Goal: Task Accomplishment & Management: Manage account settings

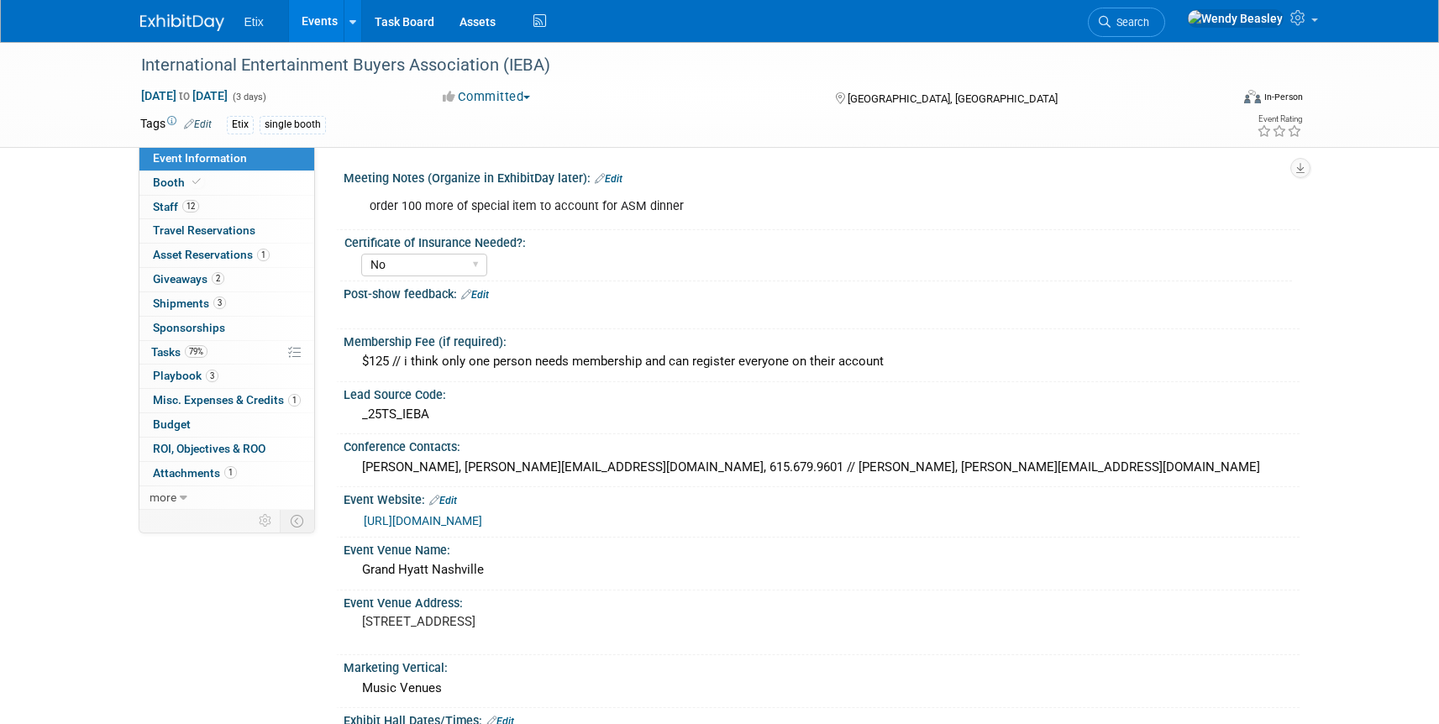
select select "No"
click at [313, 21] on link "Events" at bounding box center [319, 21] width 61 height 42
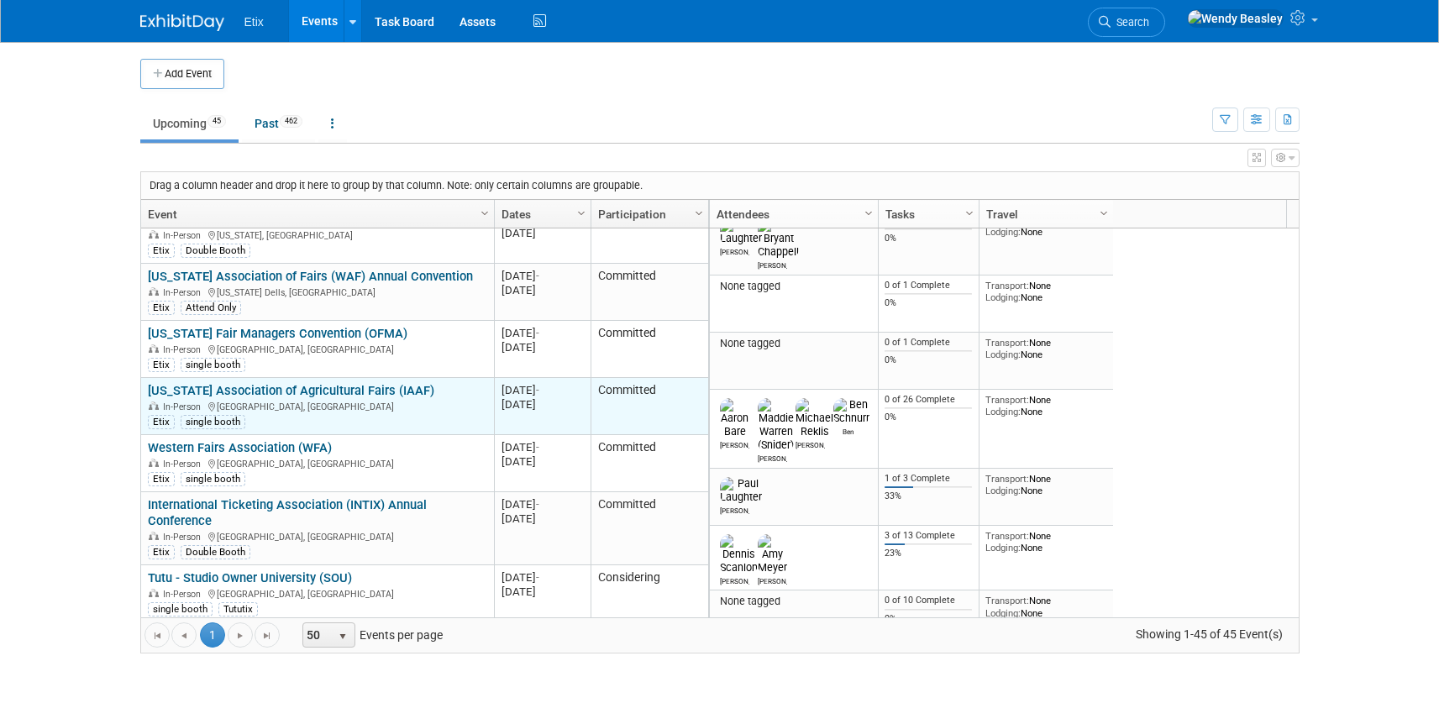
click at [347, 383] on link "[US_STATE] Association of Agricultural Fairs (IAAF)" at bounding box center [291, 390] width 286 height 15
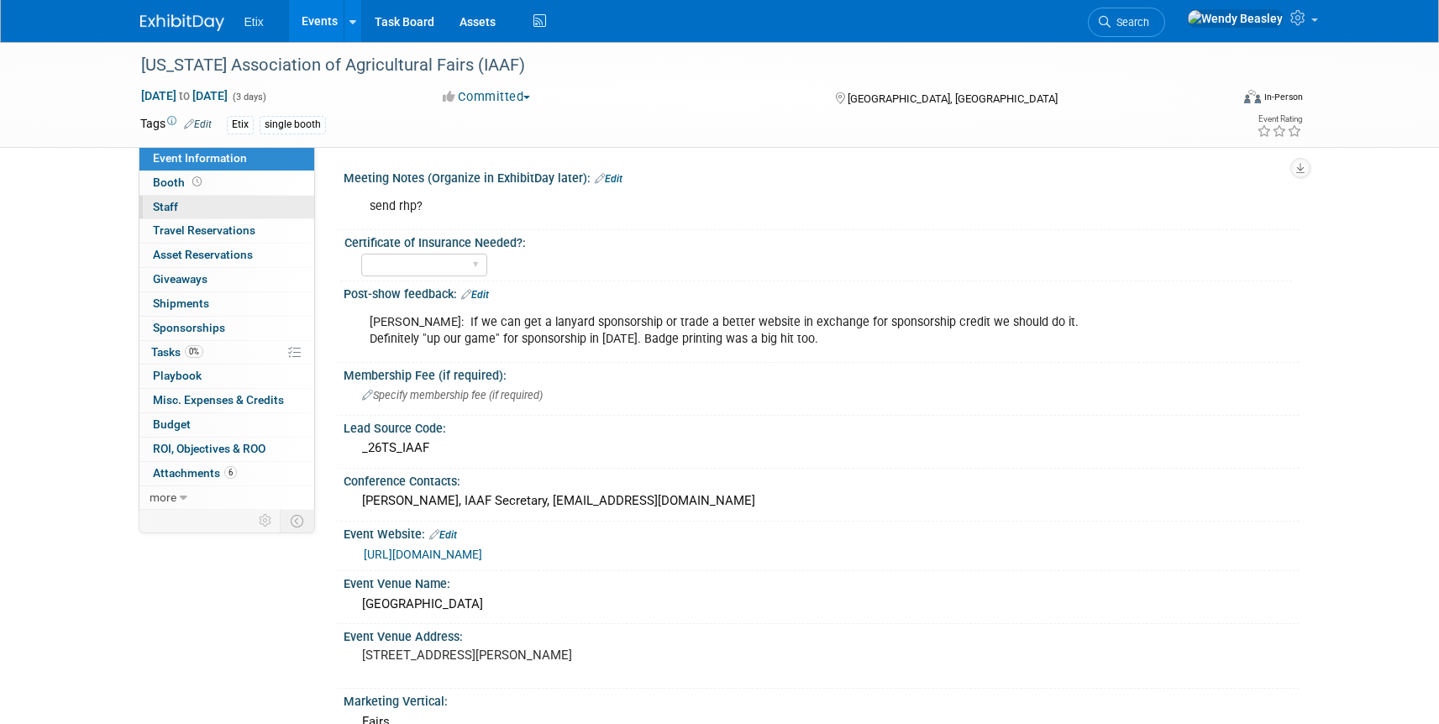
click at [174, 202] on span "Staff 0" at bounding box center [165, 206] width 25 height 13
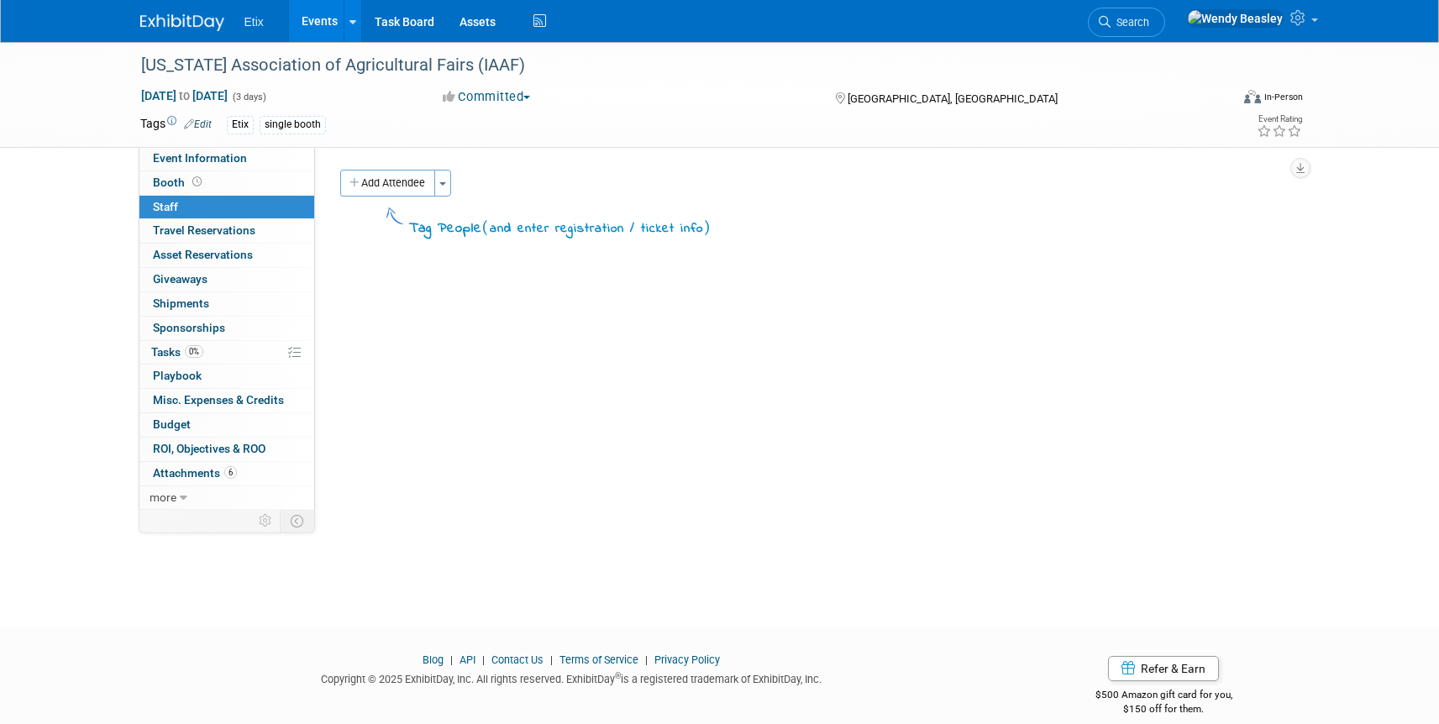
click at [423, 185] on button "Add Attendee" at bounding box center [387, 183] width 95 height 27
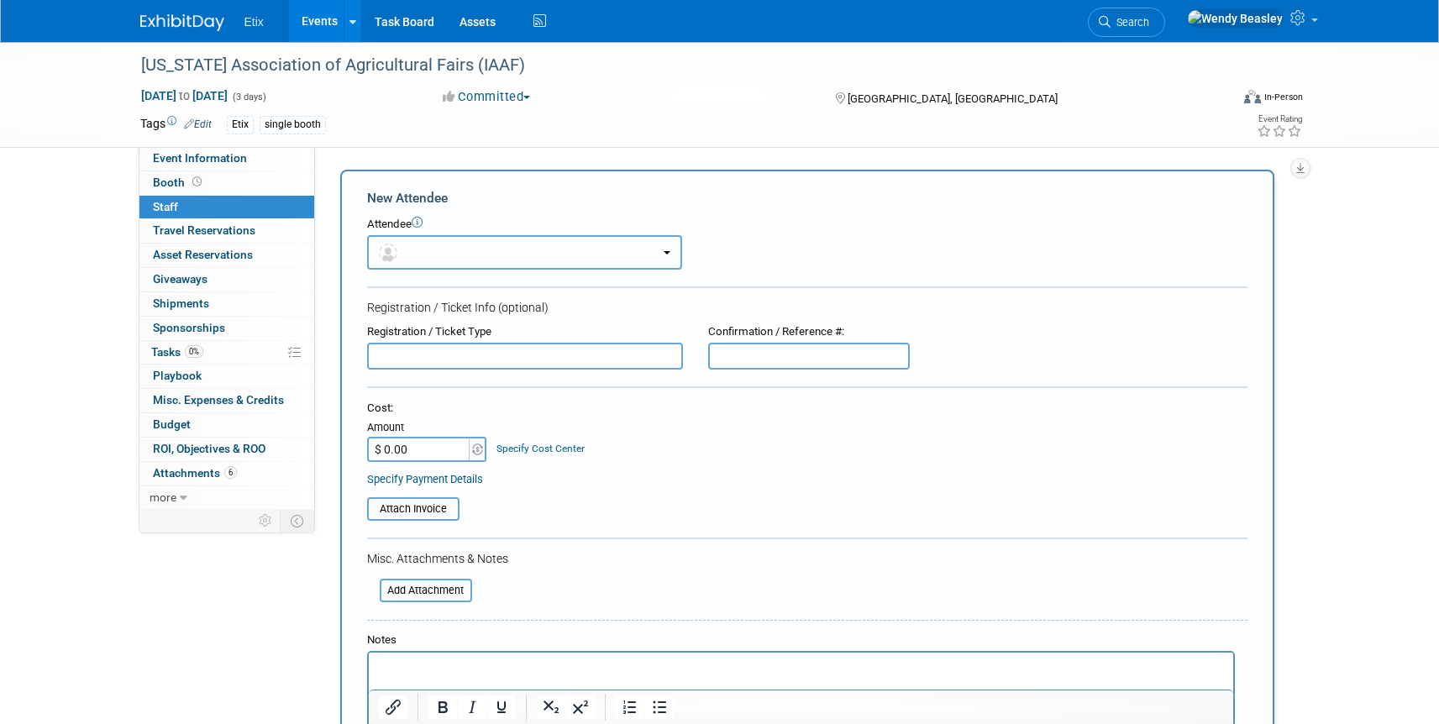
click at [456, 246] on button "button" at bounding box center [524, 252] width 315 height 34
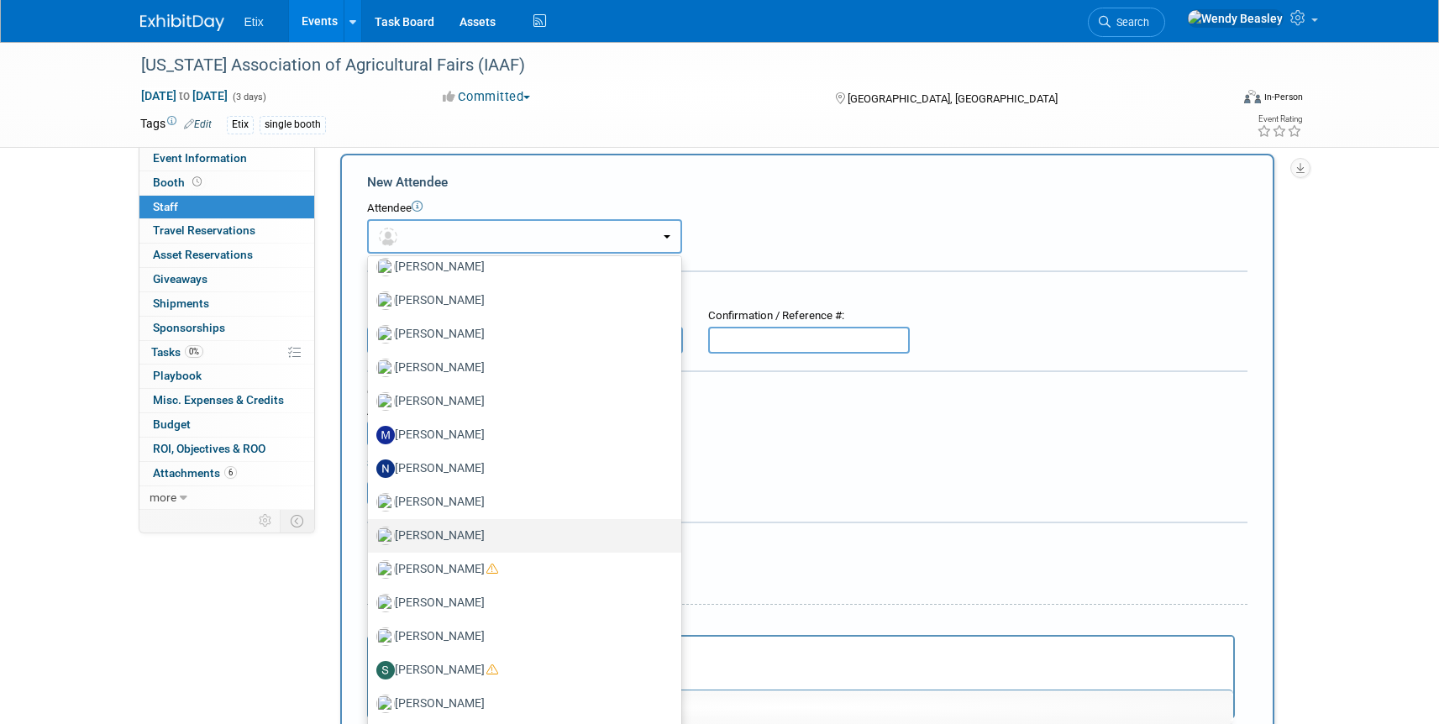
scroll to position [29, 0]
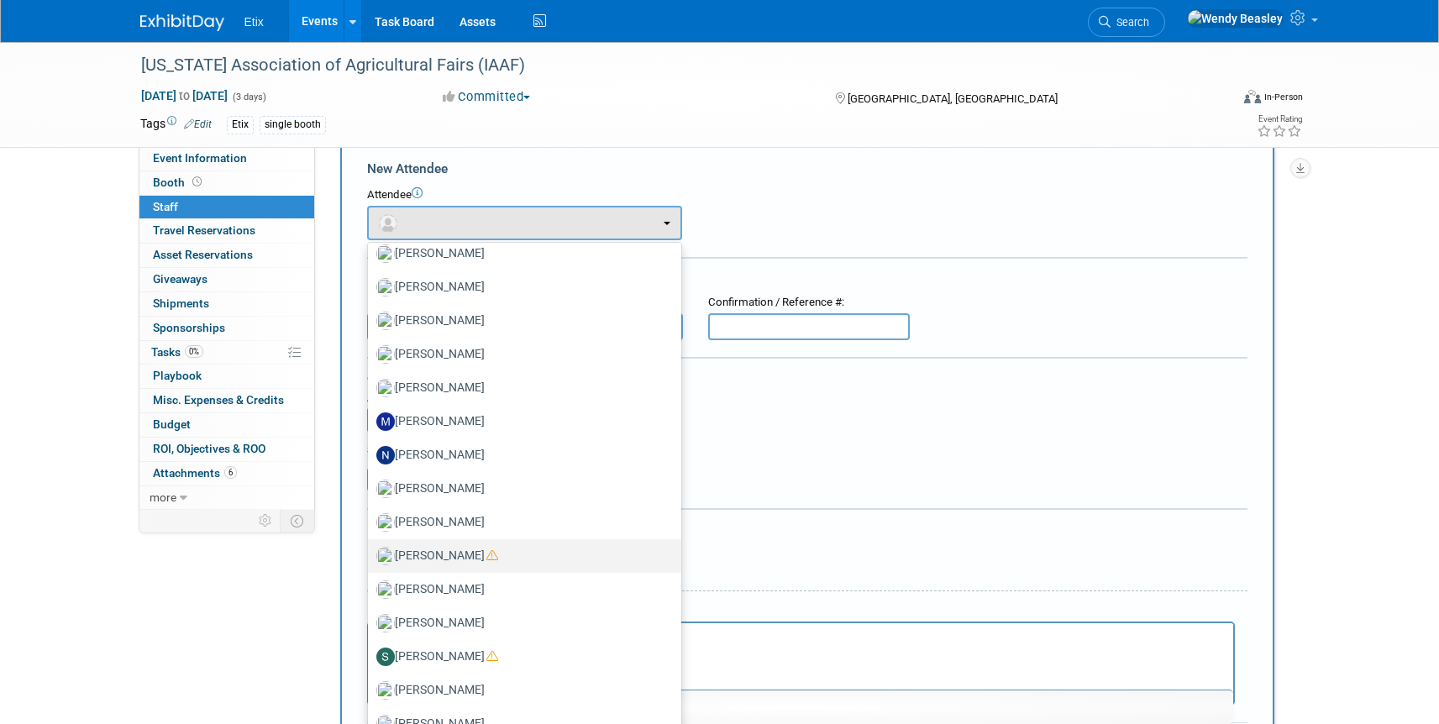
click at [456, 550] on label "[PERSON_NAME]" at bounding box center [520, 556] width 288 height 27
click at [370, 550] on input "[PERSON_NAME]" at bounding box center [365, 554] width 11 height 11
select select "1a75ce82-3f41-4d77-8fa2-7ceeb94cdea1"
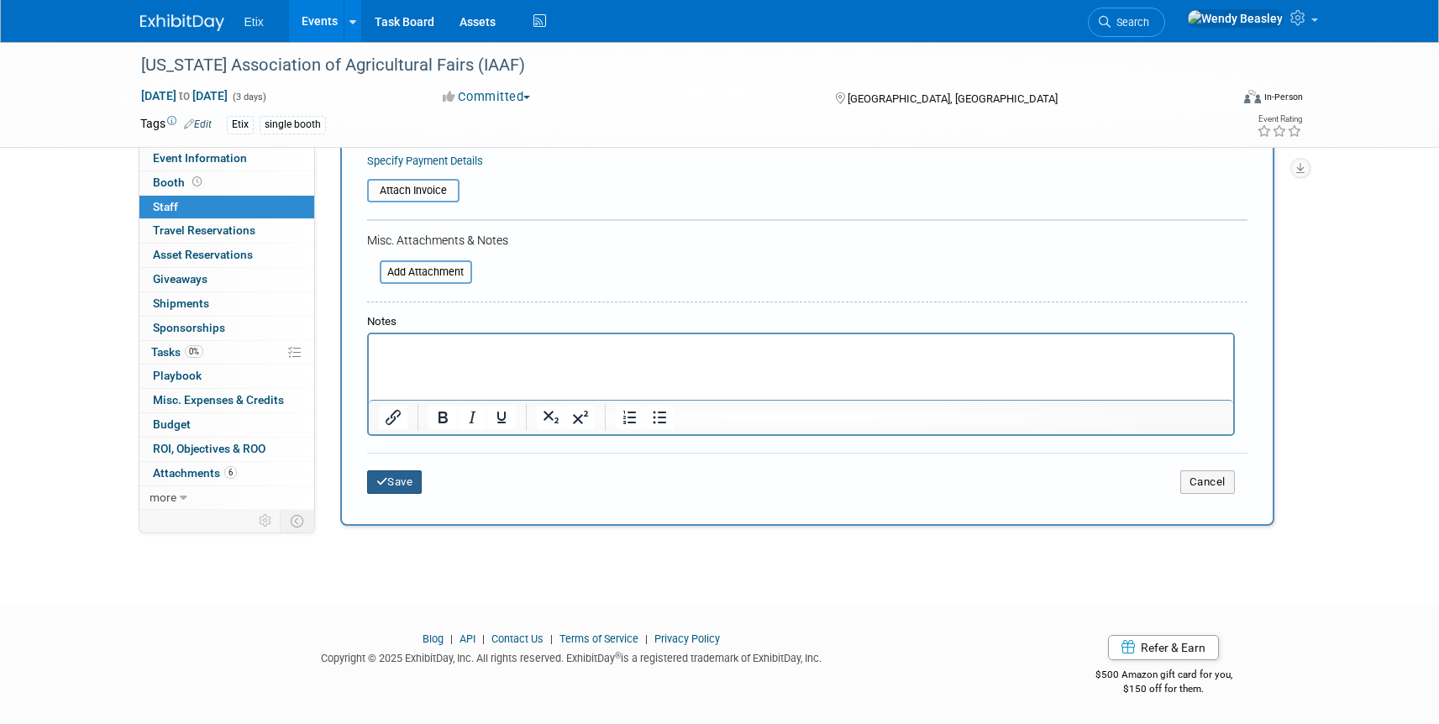
click at [404, 485] on button "Save" at bounding box center [394, 482] width 55 height 24
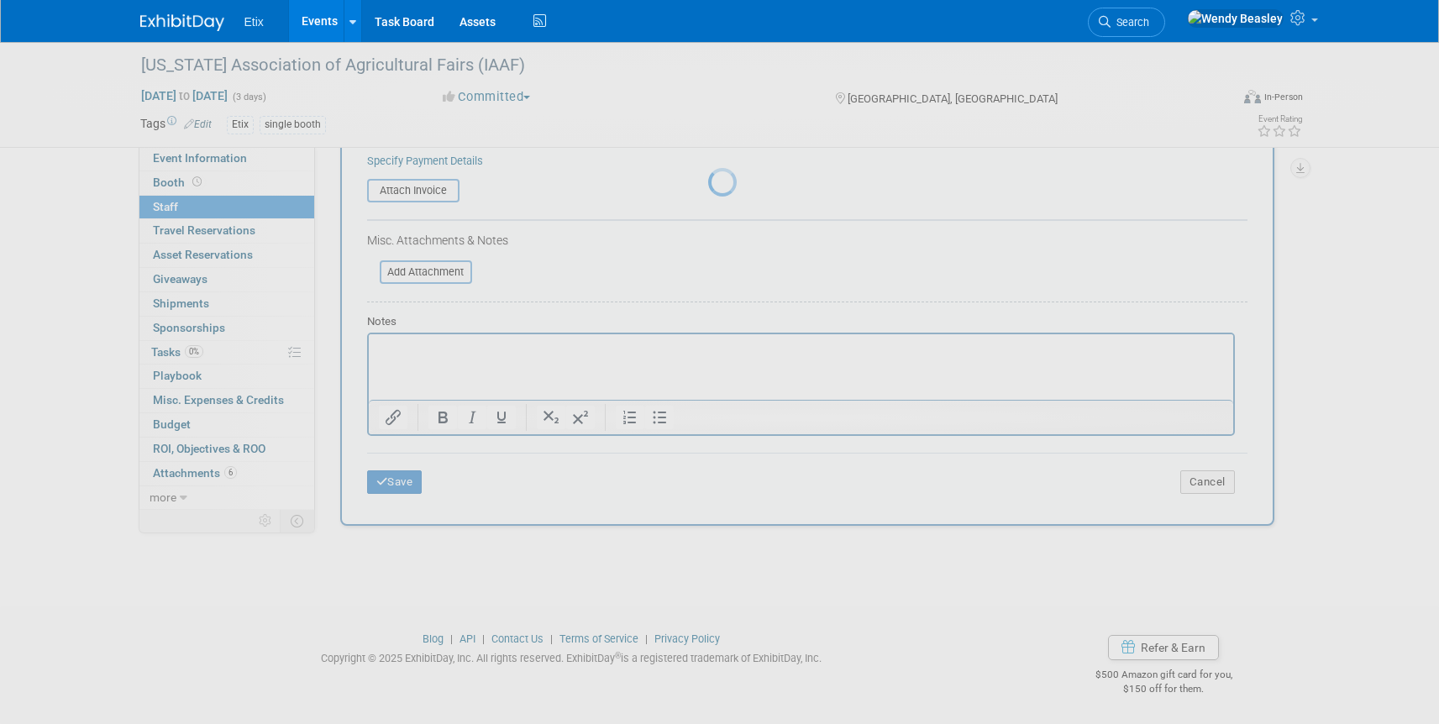
scroll to position [21, 0]
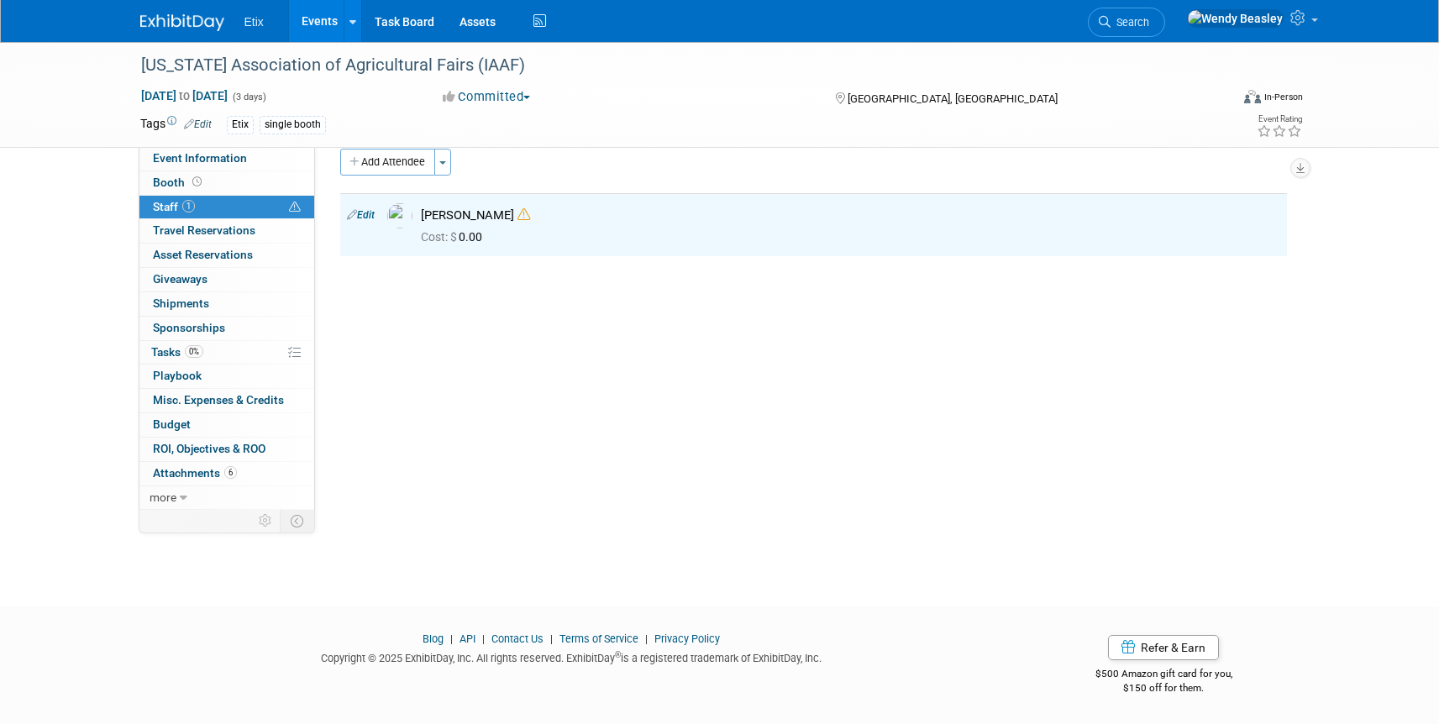
click at [327, 23] on link "Events" at bounding box center [319, 21] width 61 height 42
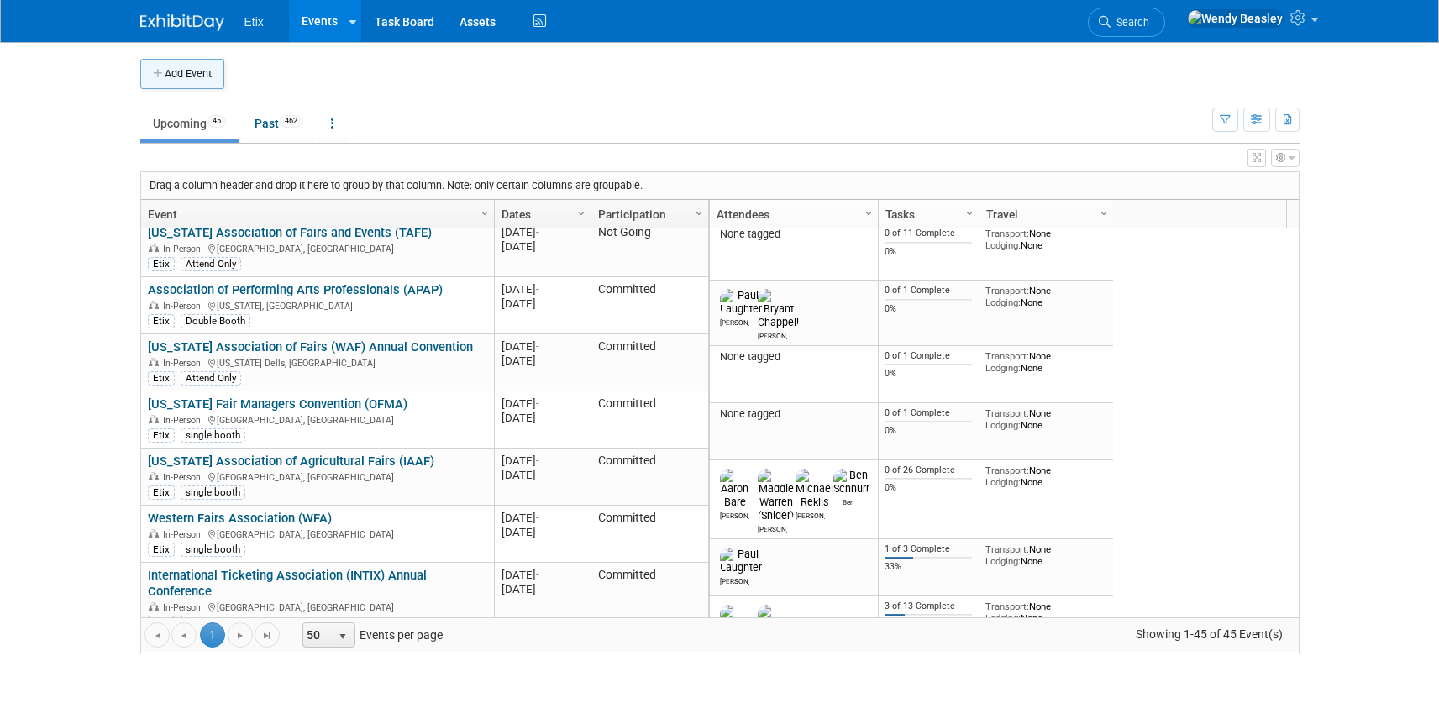
click at [187, 72] on button "Add Event" at bounding box center [182, 74] width 84 height 30
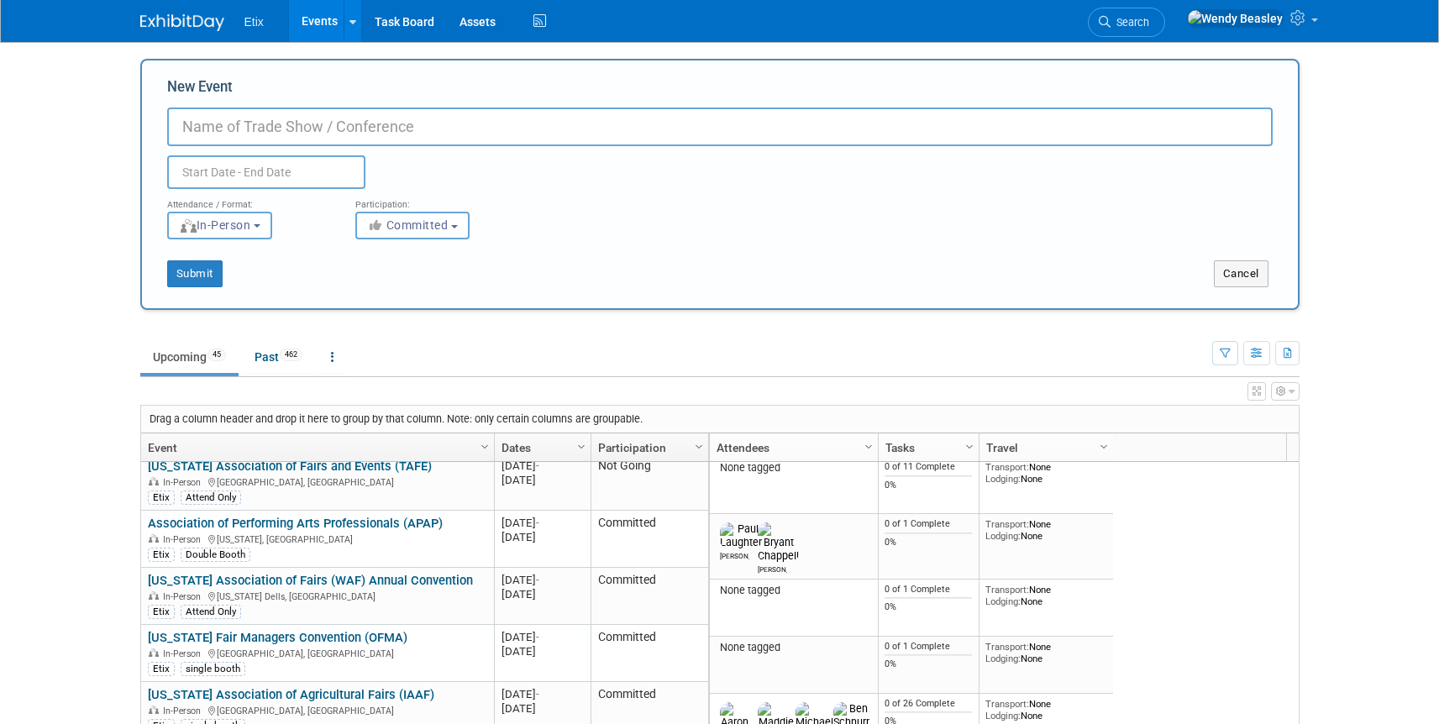
paste input "New York State Association of Agricultural Fairs: Convention"
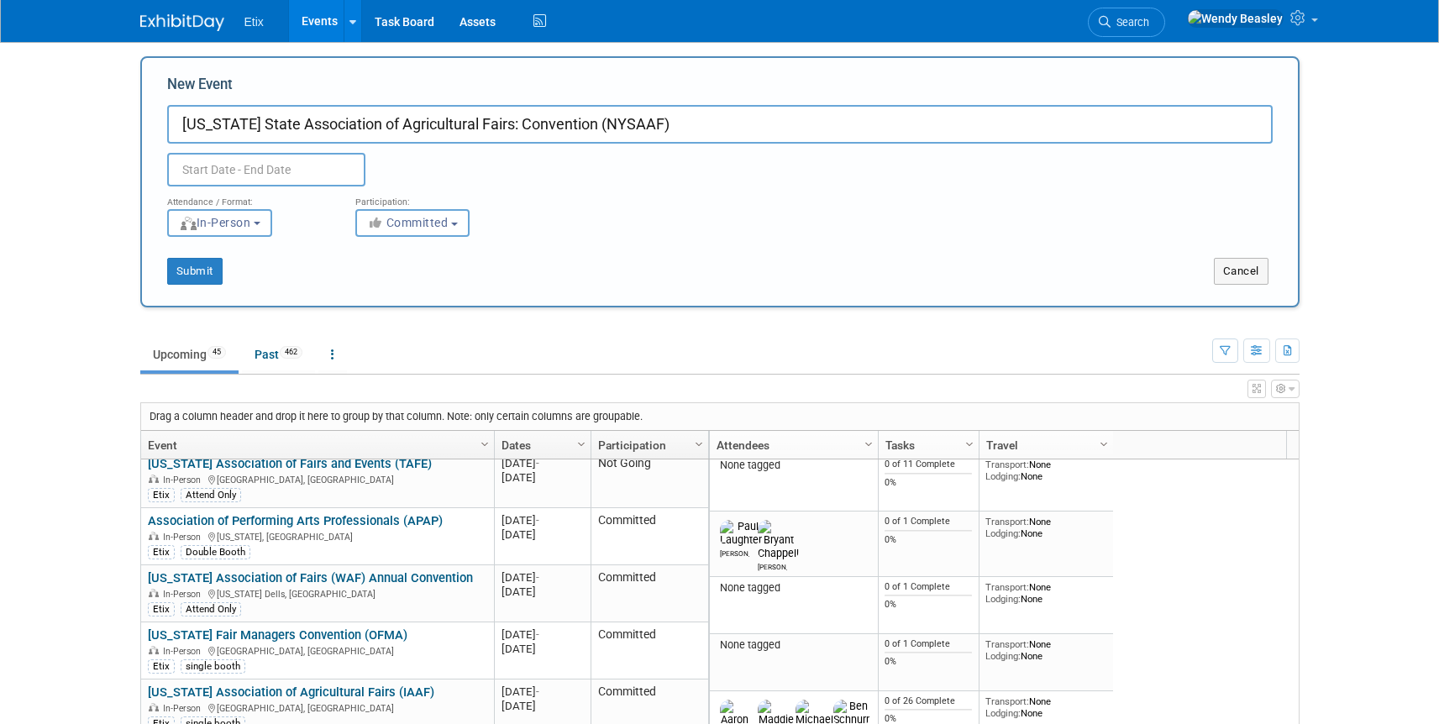
scroll to position [3, 0]
type input "New York State Association of Agricultural Fairs: Convention (NYSAAF)"
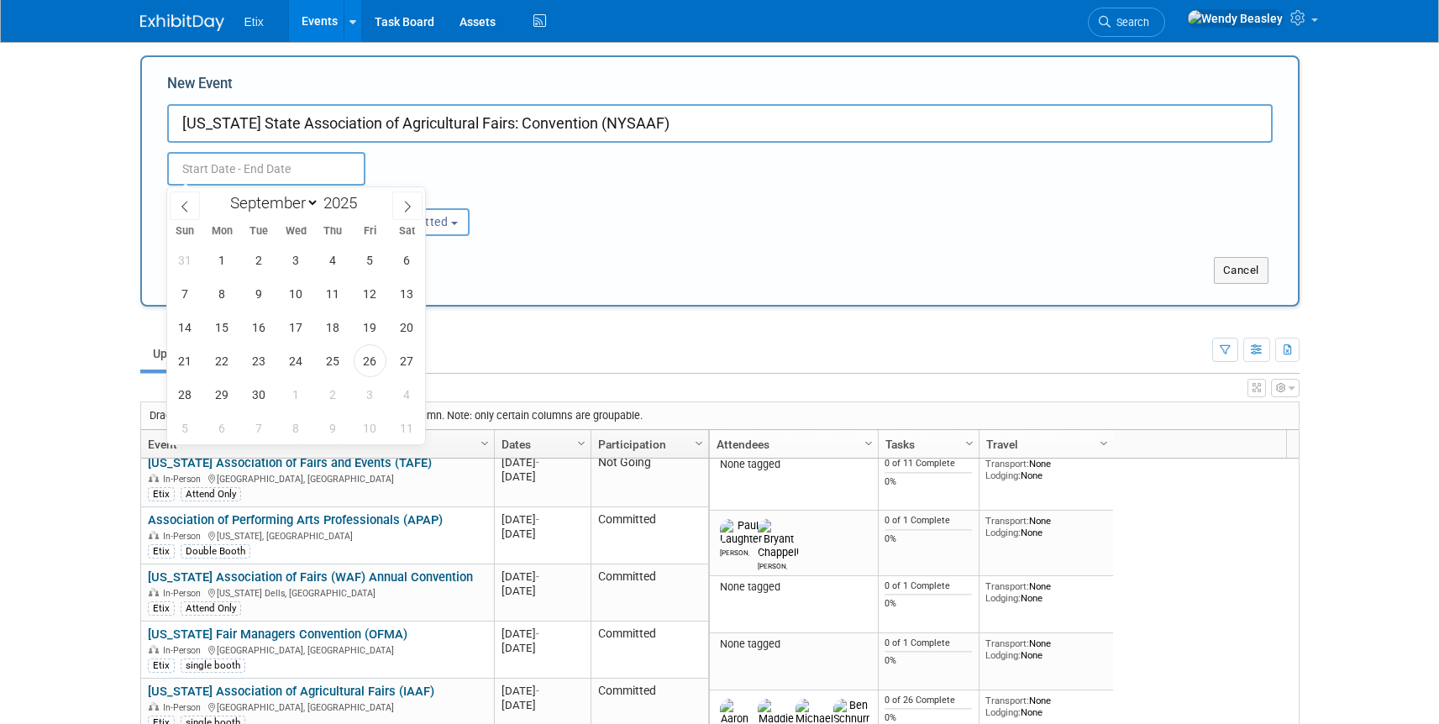
click at [339, 171] on input "text" at bounding box center [266, 169] width 198 height 34
click at [403, 201] on icon at bounding box center [408, 207] width 12 height 12
select select "11"
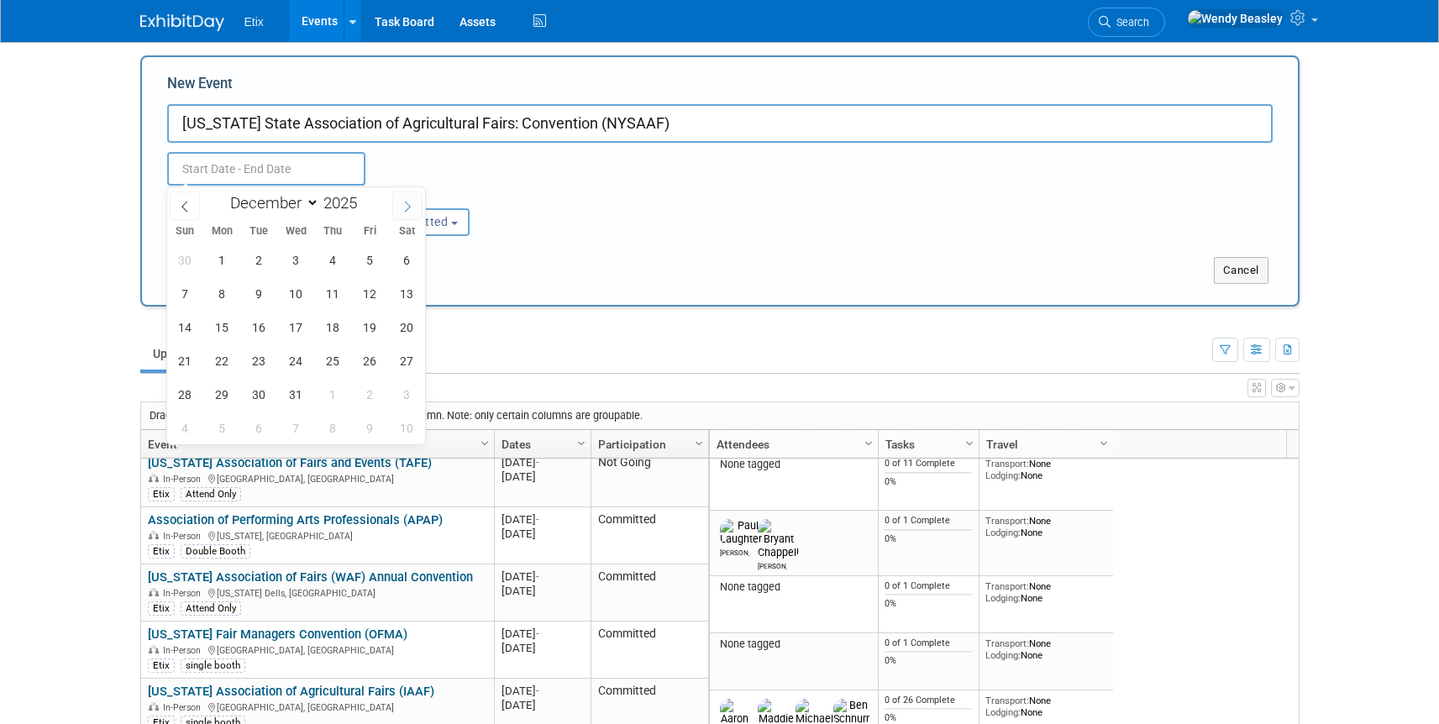
click at [403, 201] on icon at bounding box center [408, 207] width 12 height 12
type input "2026"
click at [403, 201] on icon at bounding box center [408, 207] width 12 height 12
click at [188, 207] on icon at bounding box center [185, 207] width 12 height 12
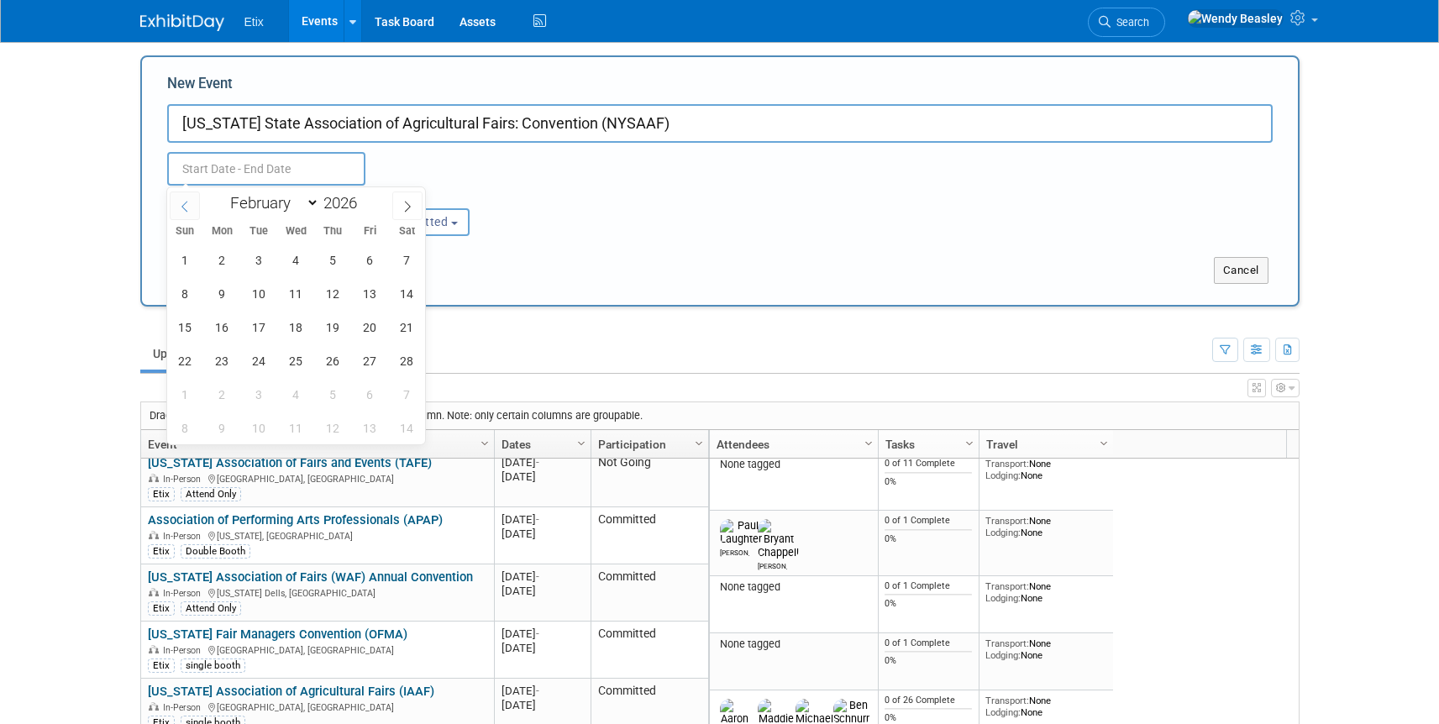
click at [187, 211] on icon at bounding box center [185, 207] width 12 height 12
select select "0"
click at [371, 336] on span "16" at bounding box center [370, 327] width 33 height 33
click at [197, 355] on span "18" at bounding box center [185, 360] width 33 height 33
type input "Jan 16, 2026 to Jan 18, 2026"
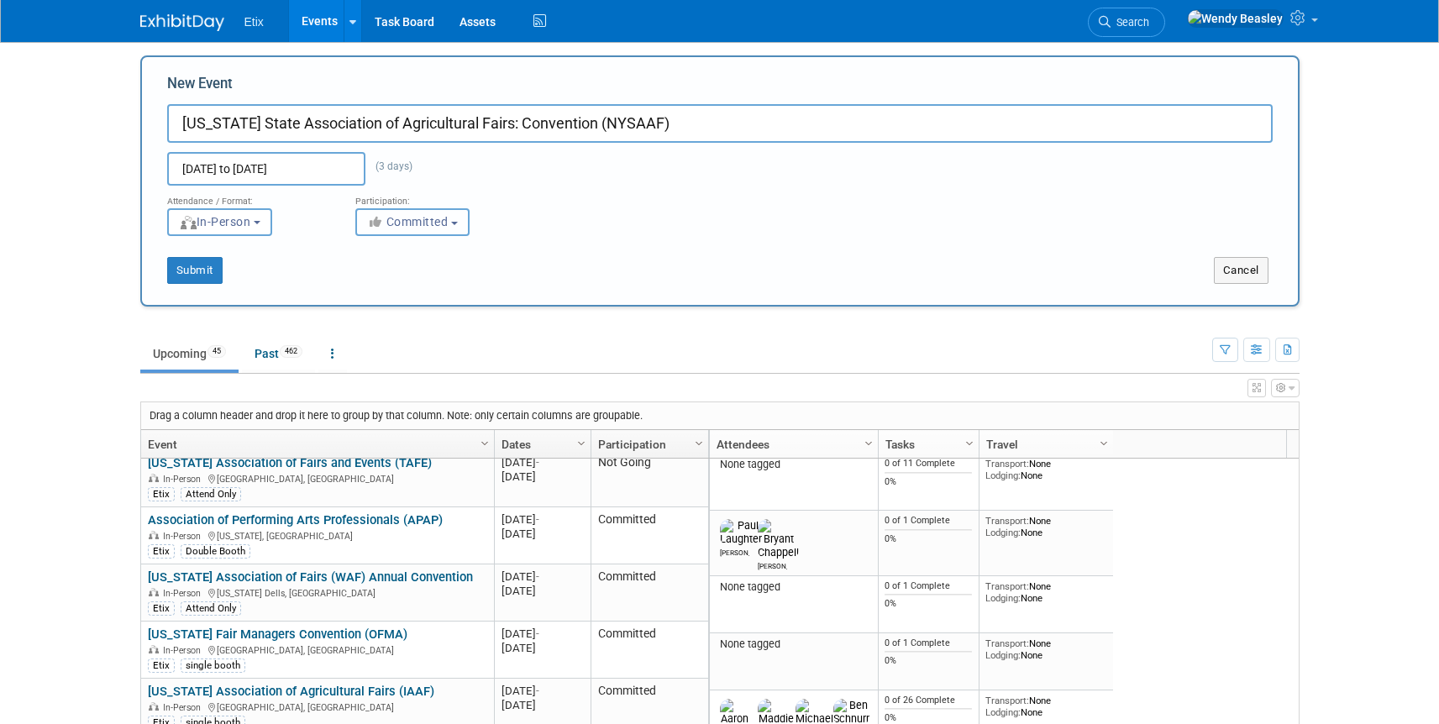
click at [431, 227] on span "Committed" at bounding box center [407, 221] width 81 height 13
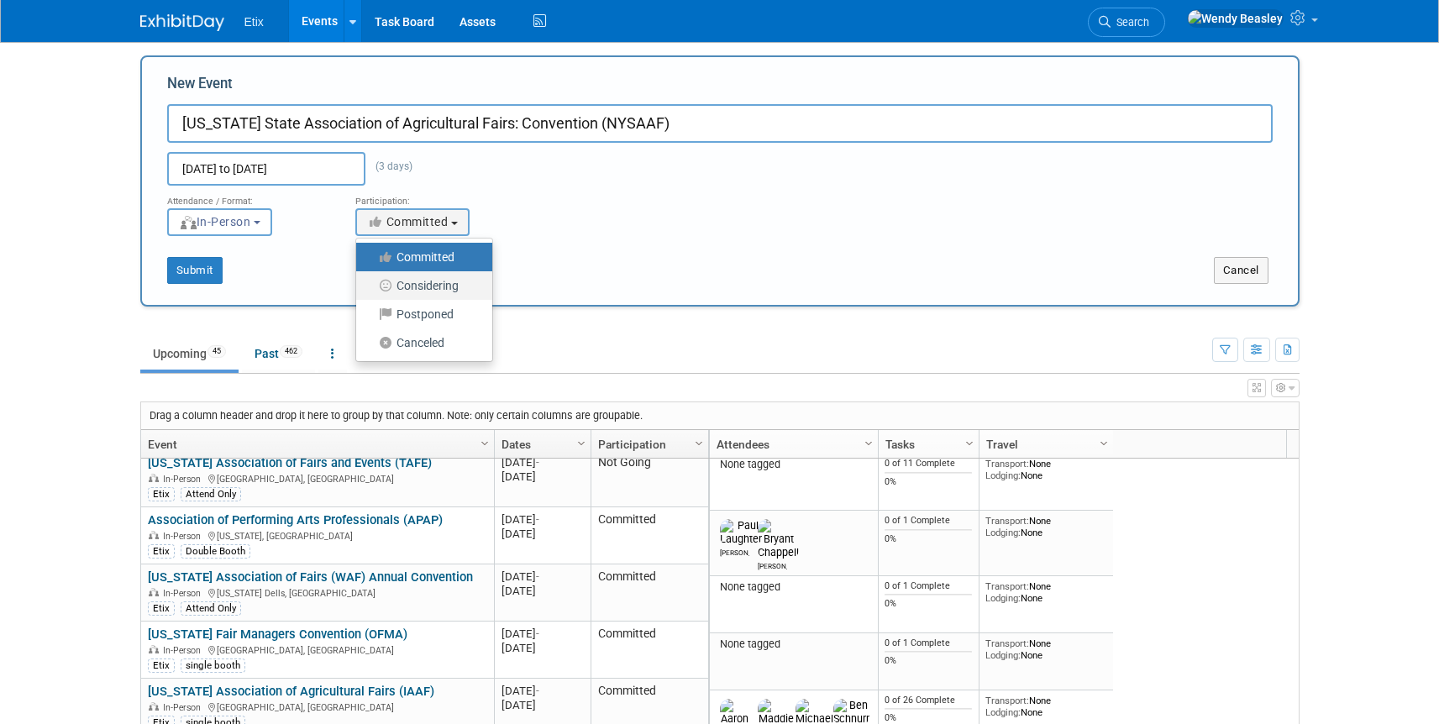
click at [439, 282] on label "Considering" at bounding box center [420, 286] width 111 height 22
click at [371, 282] on input "Considering" at bounding box center [365, 286] width 11 height 11
select select "2"
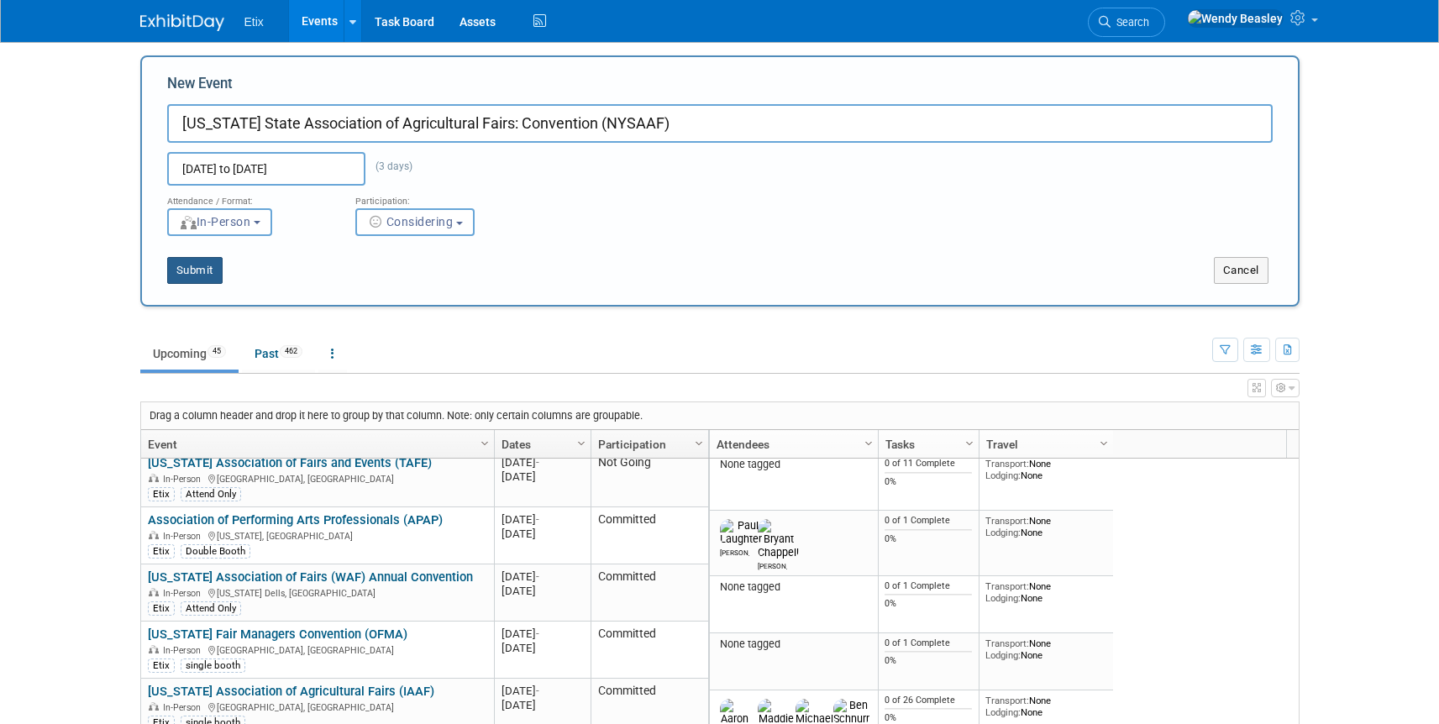
click at [210, 273] on button "Submit" at bounding box center [194, 270] width 55 height 27
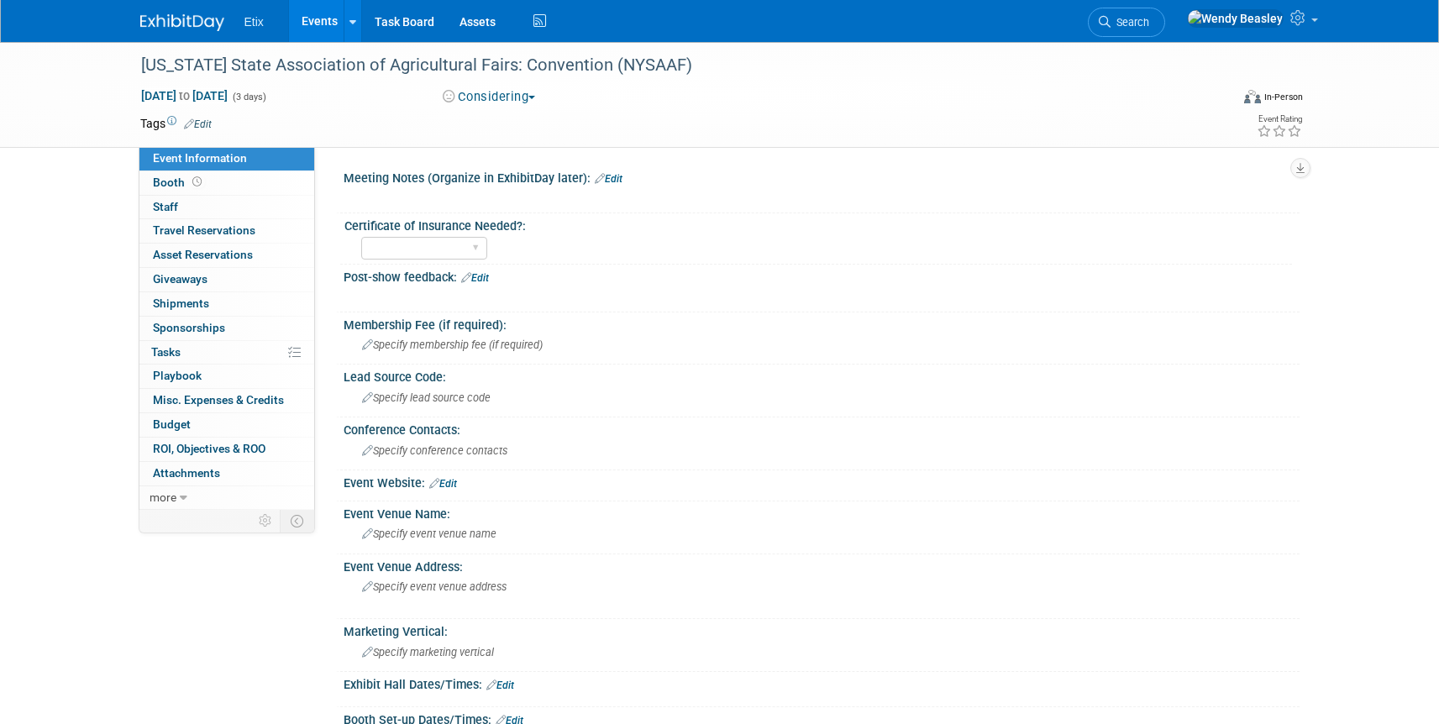
click at [203, 117] on span "Edit" at bounding box center [195, 123] width 33 height 13
click at [197, 120] on link "Edit" at bounding box center [198, 124] width 28 height 12
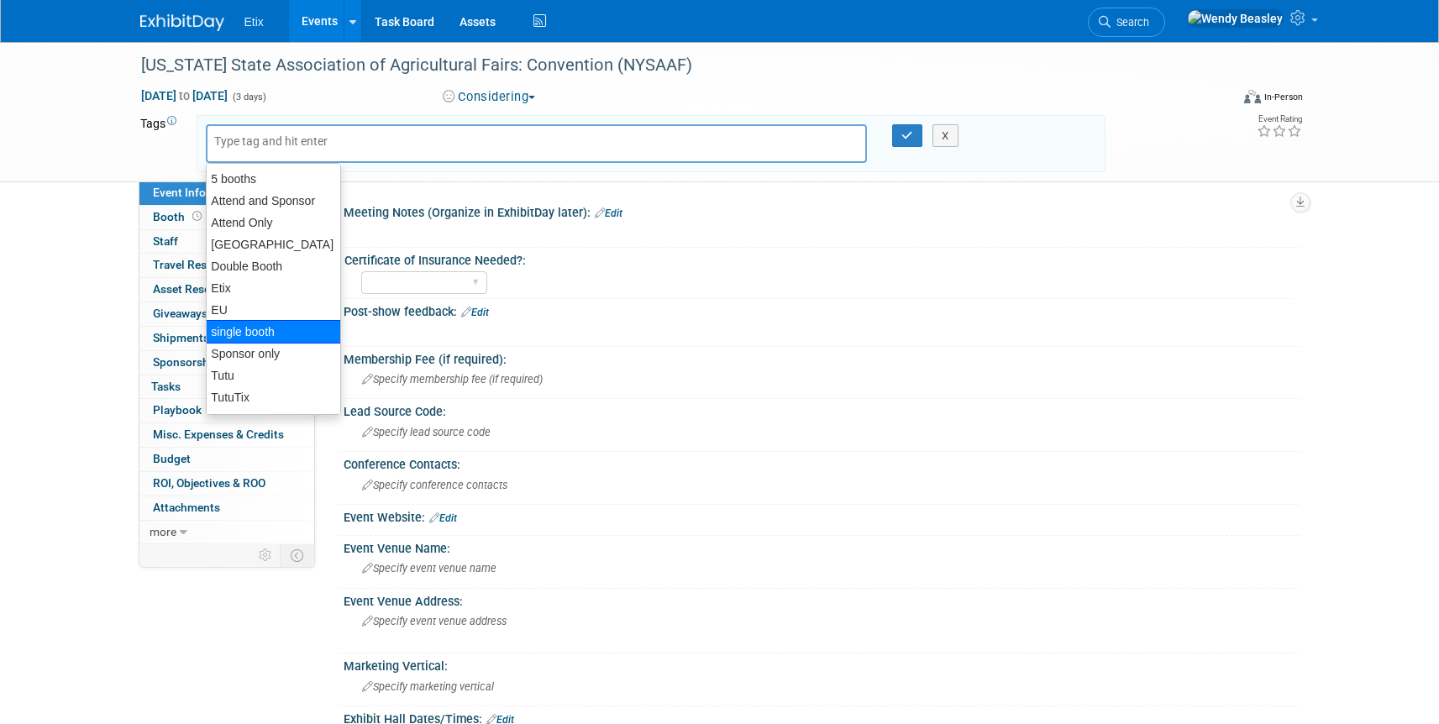
click at [273, 324] on div "single booth" at bounding box center [273, 332] width 135 height 24
type input "single booth"
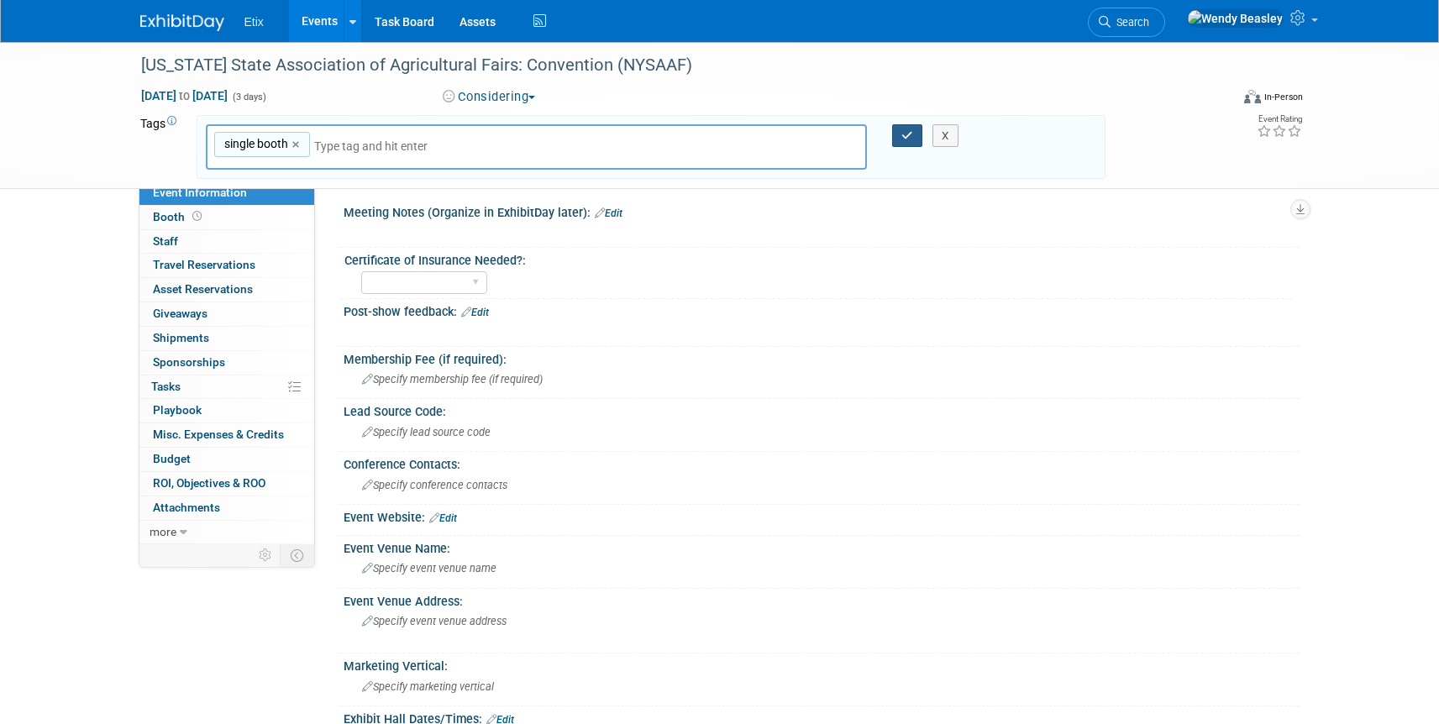
click at [903, 142] on button "button" at bounding box center [907, 136] width 30 height 24
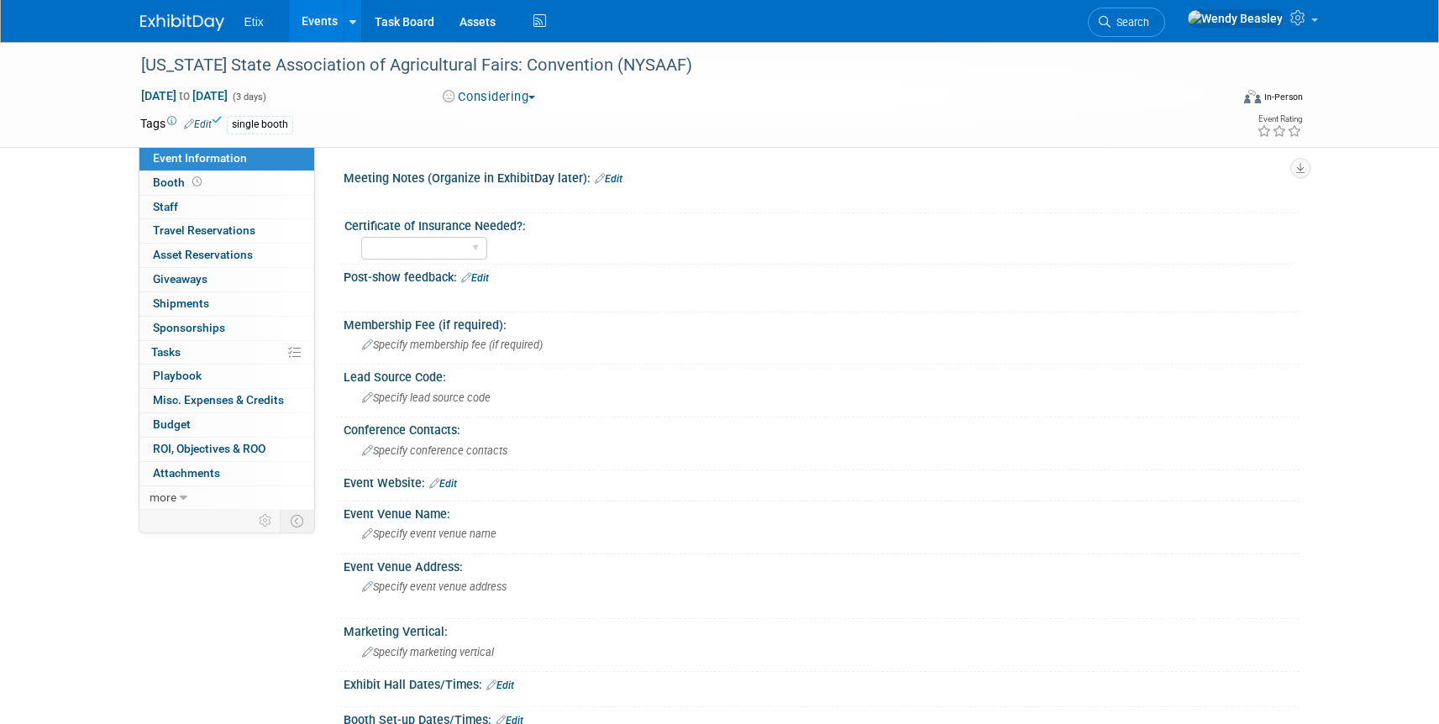
click at [326, 27] on link "Events" at bounding box center [319, 21] width 61 height 42
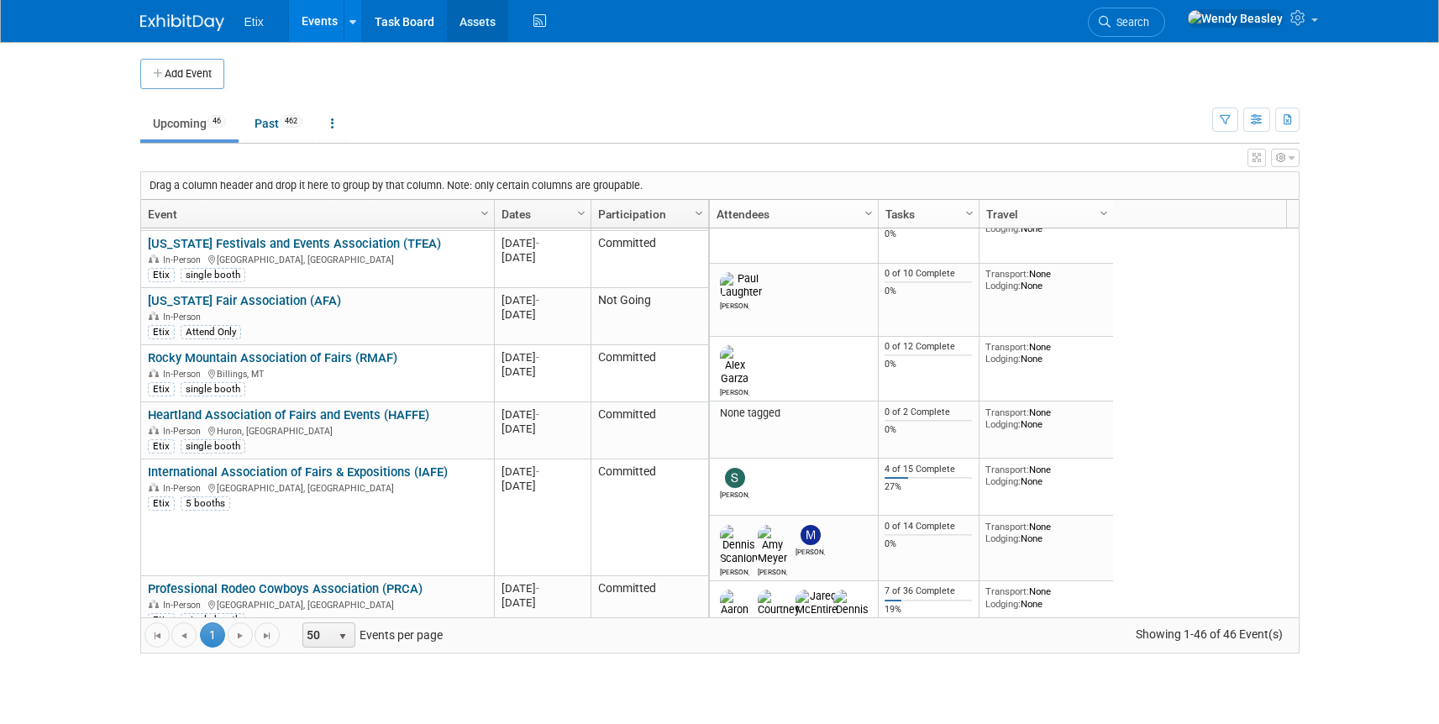
click at [483, 27] on link "Assets" at bounding box center [477, 21] width 61 height 42
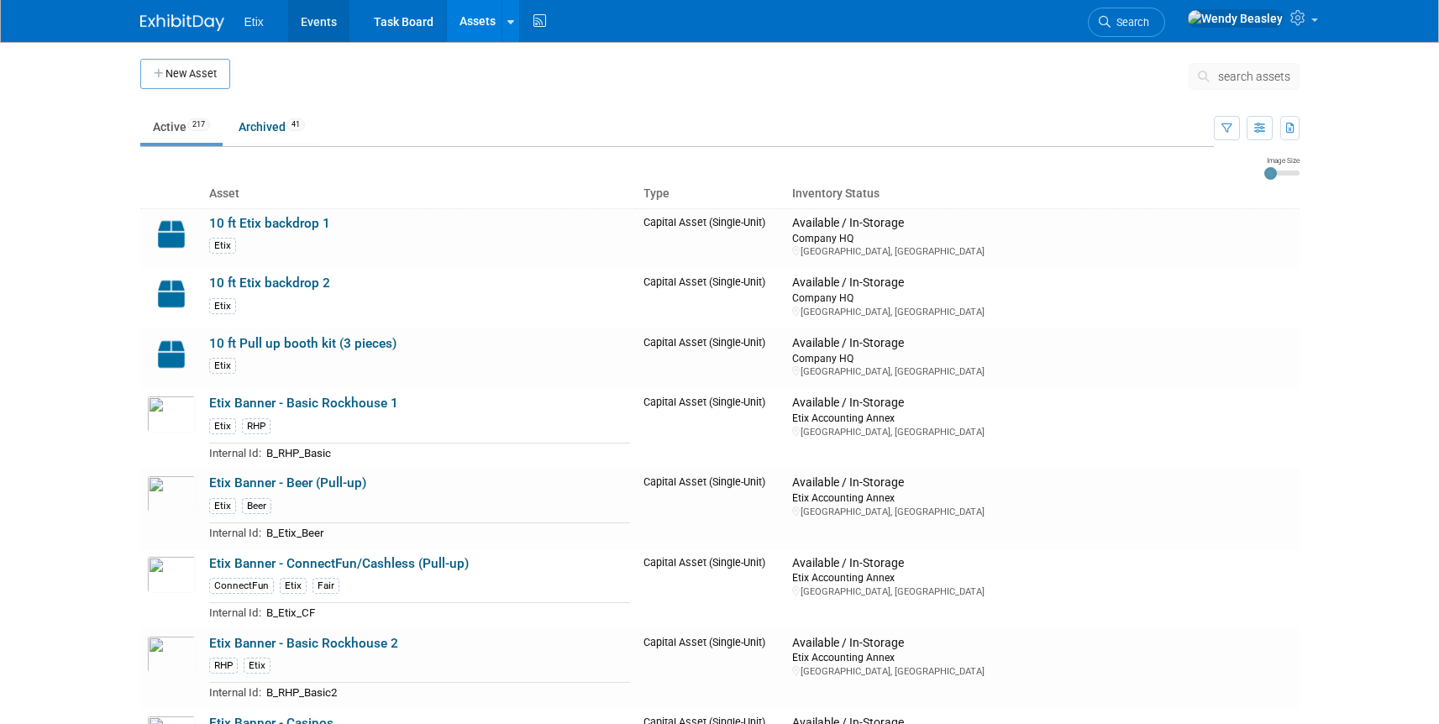
click at [318, 24] on link "Events" at bounding box center [318, 21] width 61 height 42
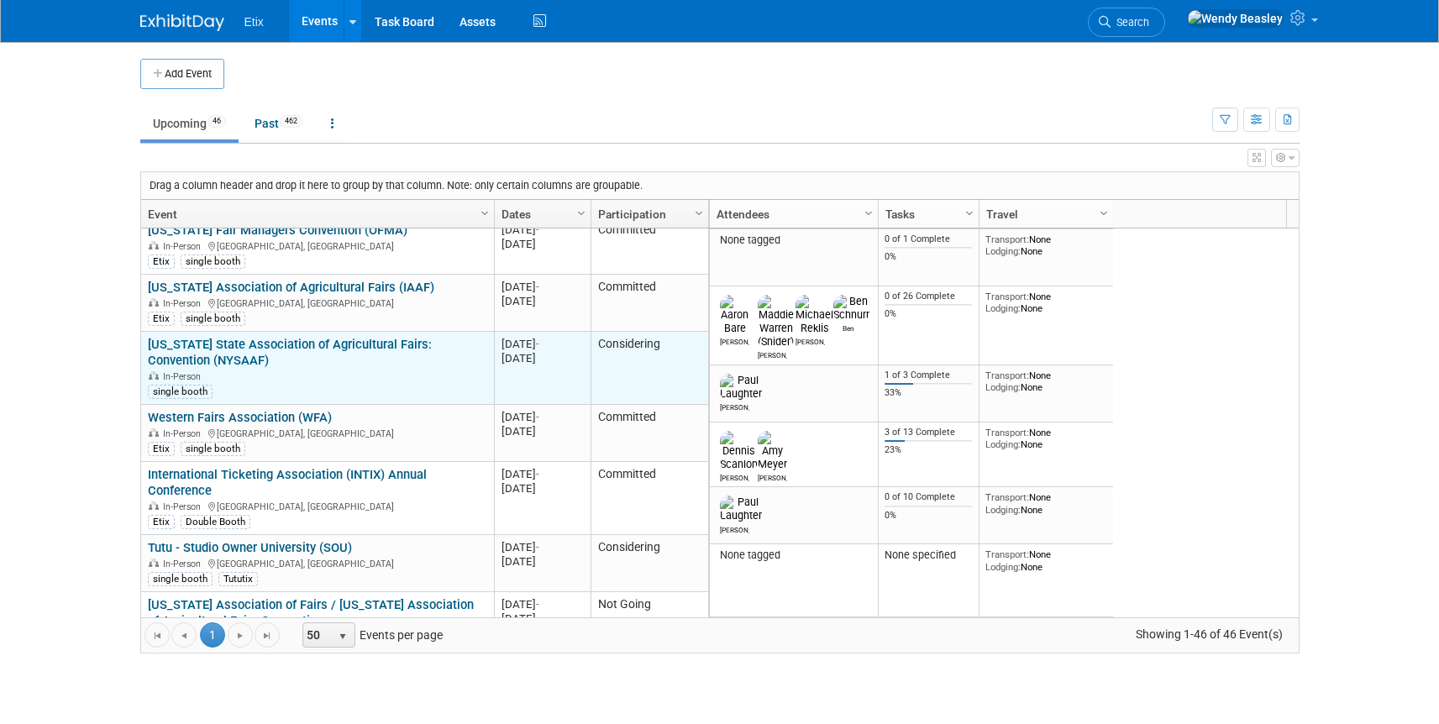
click at [364, 337] on link "[US_STATE] State Association of Agricultural Fairs: Convention (NYSAAF)" at bounding box center [290, 352] width 284 height 31
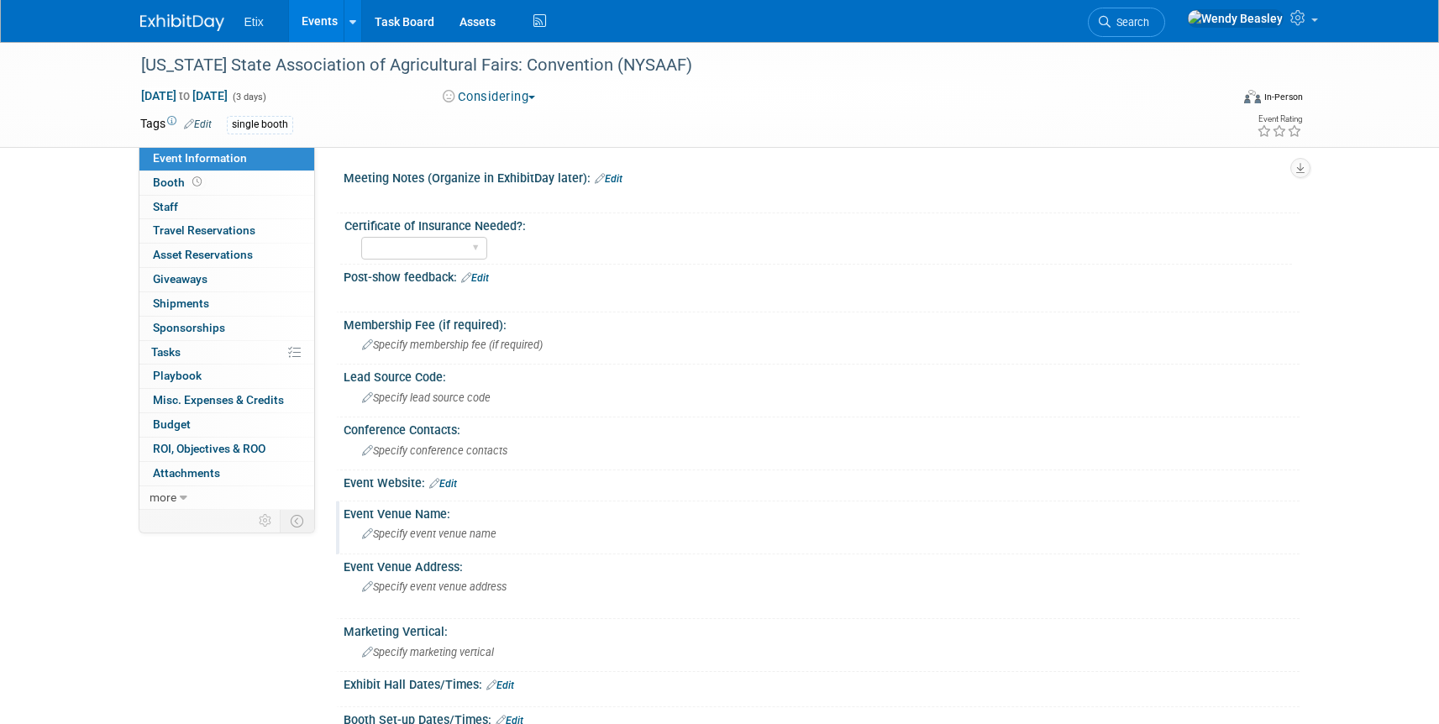
click at [417, 539] on span "Specify event venue name" at bounding box center [429, 534] width 134 height 13
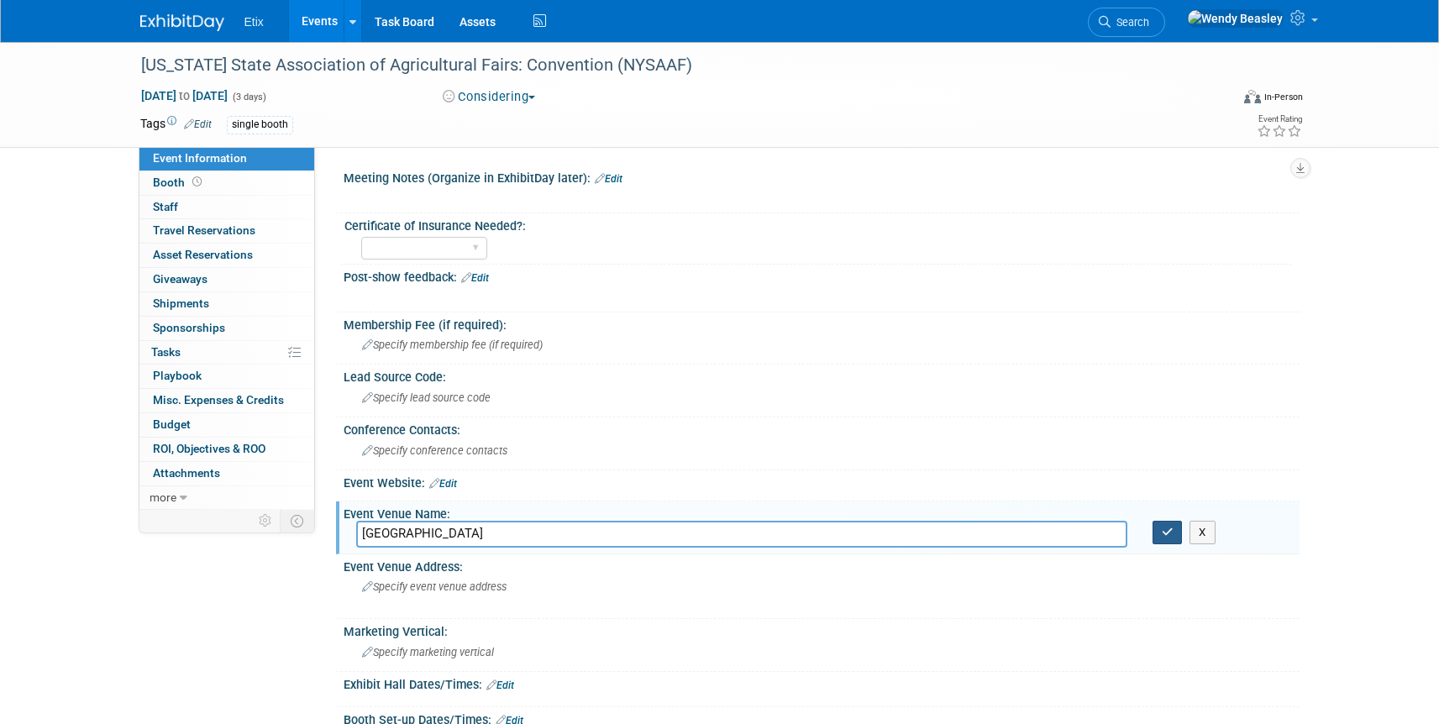
type input "[GEOGRAPHIC_DATA]"
click at [1174, 543] on button "button" at bounding box center [1168, 533] width 30 height 24
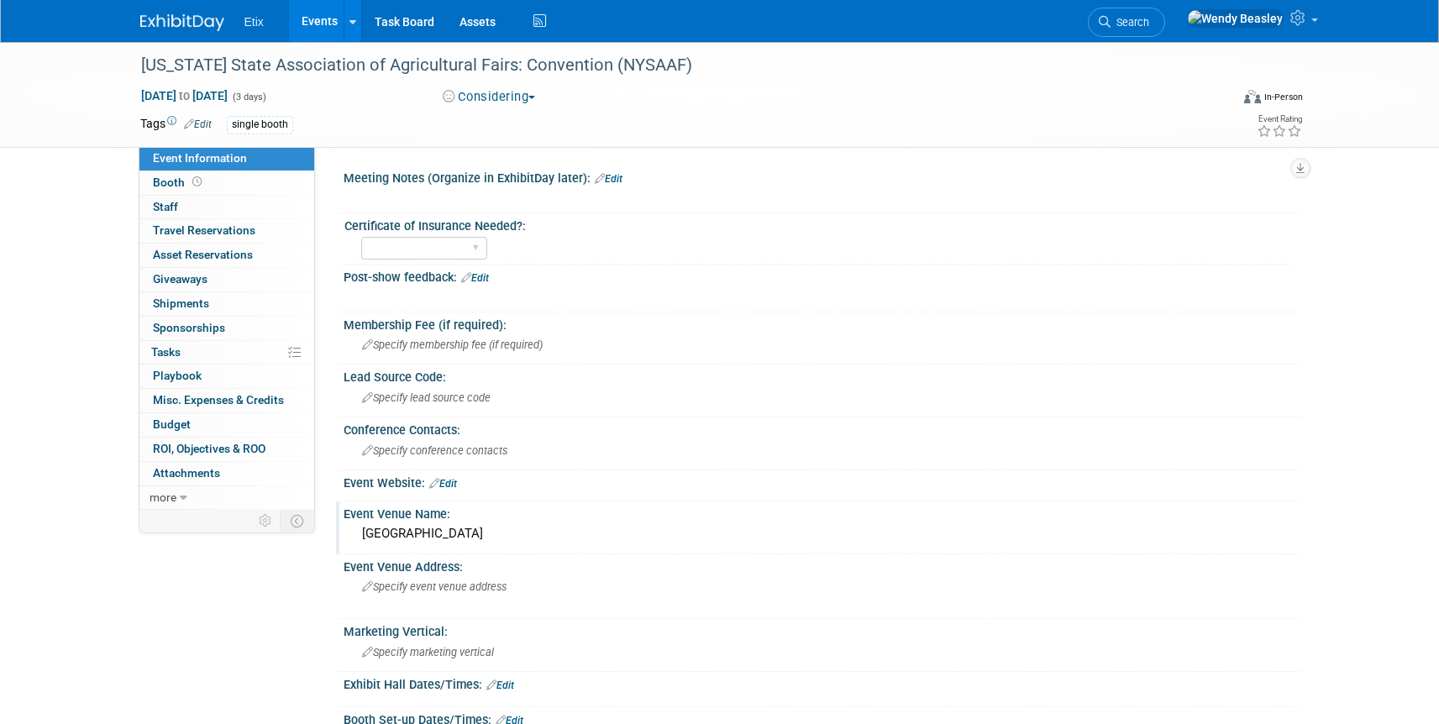
click at [457, 481] on link "Edit" at bounding box center [443, 484] width 28 height 12
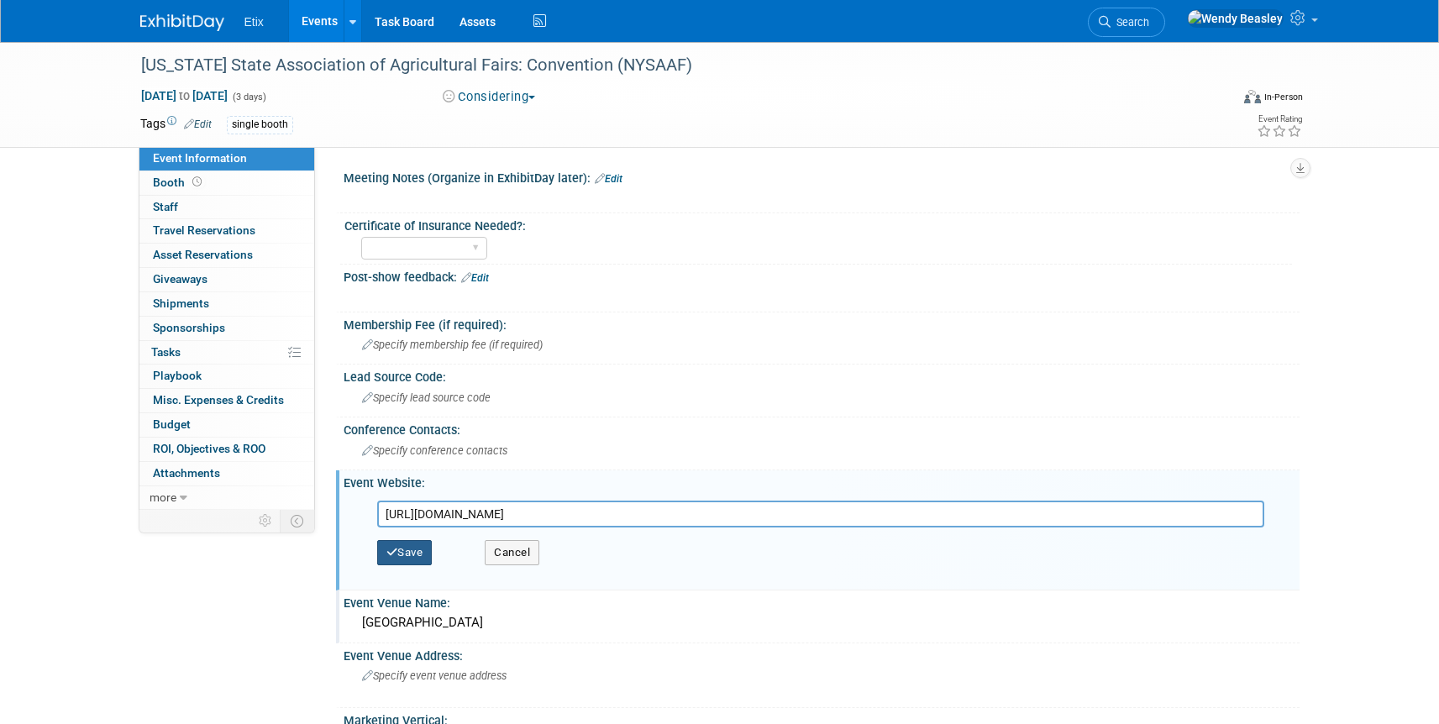
type input "[URL][DOMAIN_NAME]"
click at [418, 560] on button "Save" at bounding box center [404, 552] width 55 height 25
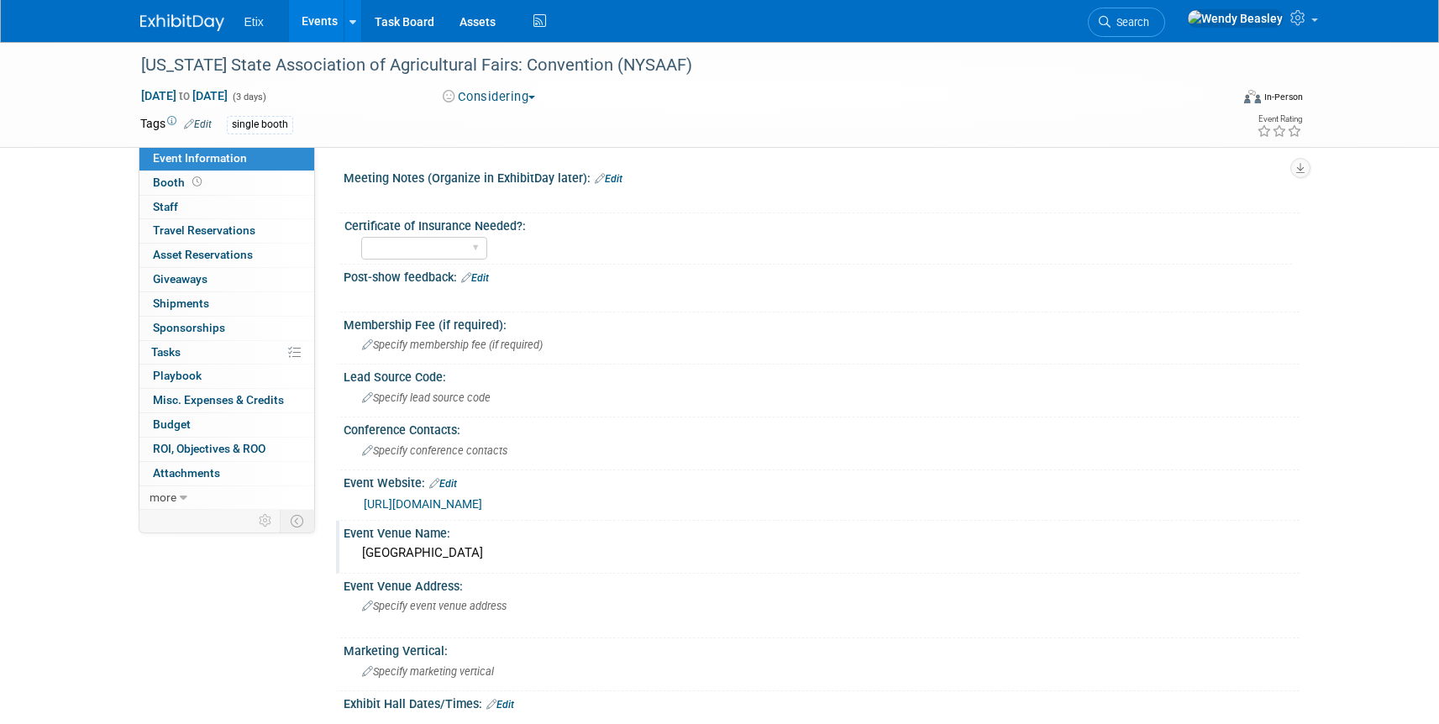
click at [334, 28] on link "Events" at bounding box center [319, 21] width 61 height 42
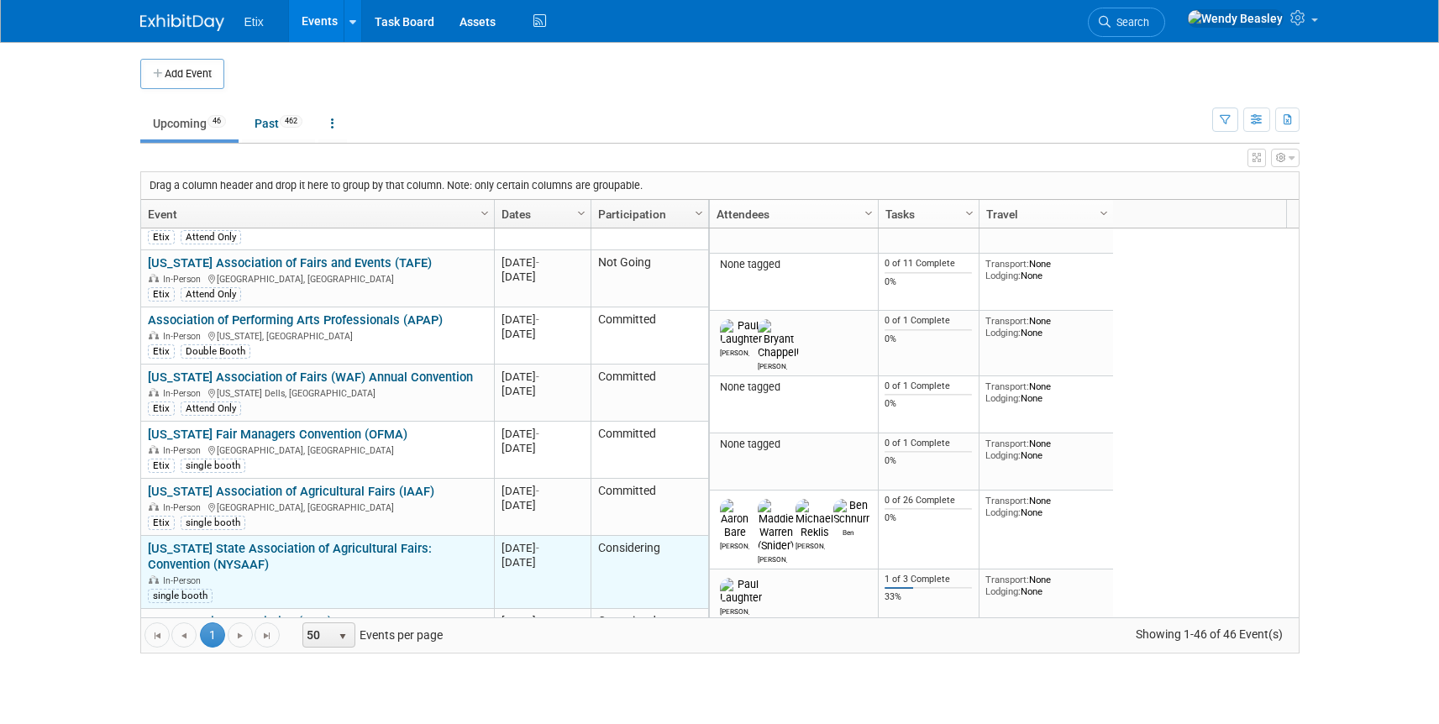
click at [360, 541] on link "[US_STATE] State Association of Agricultural Fairs: Convention (NYSAAF)" at bounding box center [290, 556] width 284 height 31
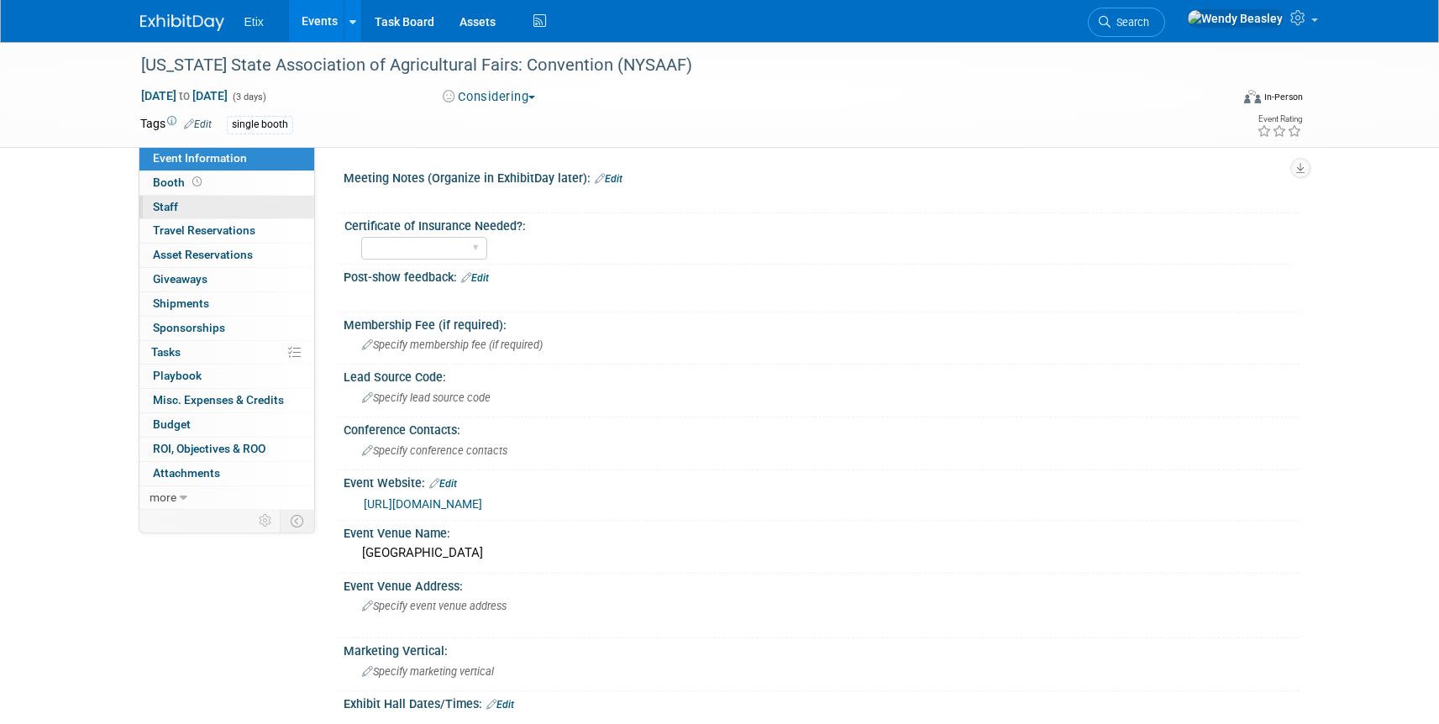
click at [191, 201] on link "0 Staff 0" at bounding box center [226, 208] width 175 height 24
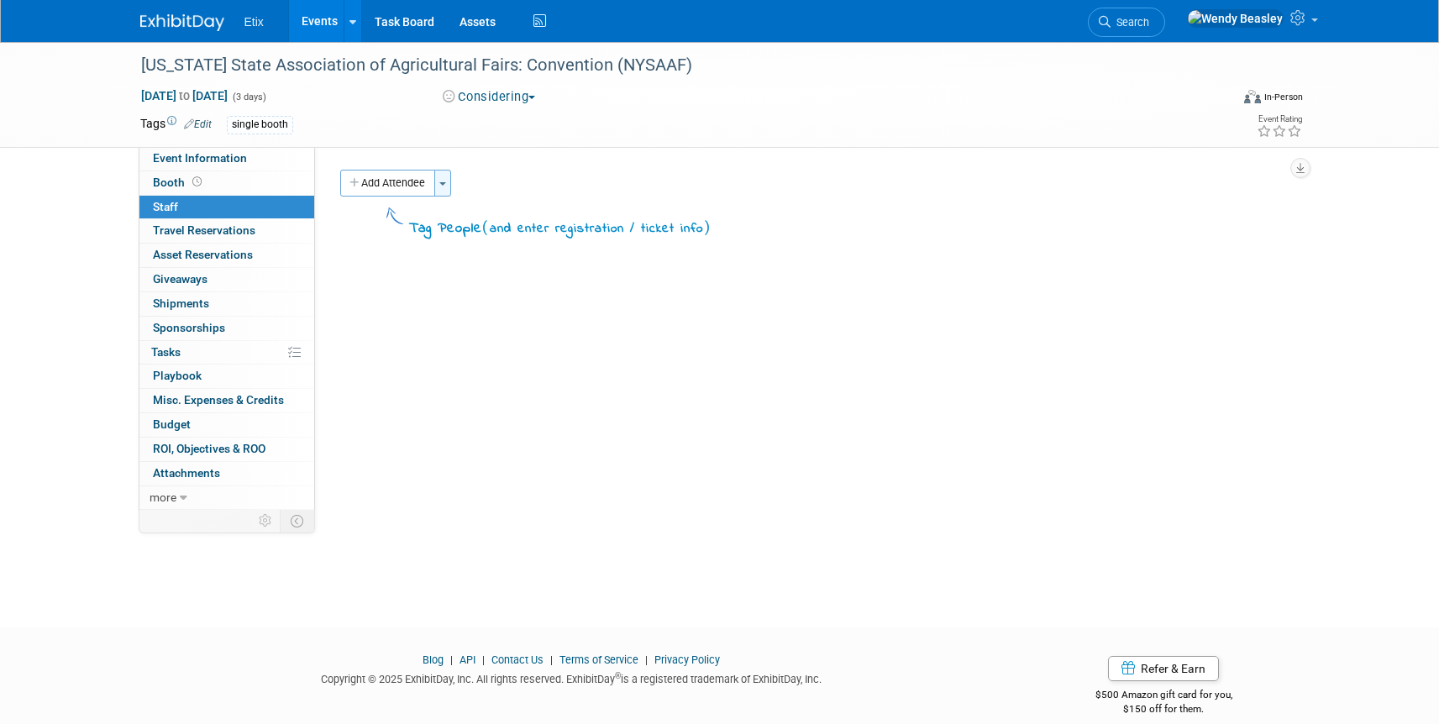
click at [446, 185] on span "button" at bounding box center [442, 183] width 7 height 3
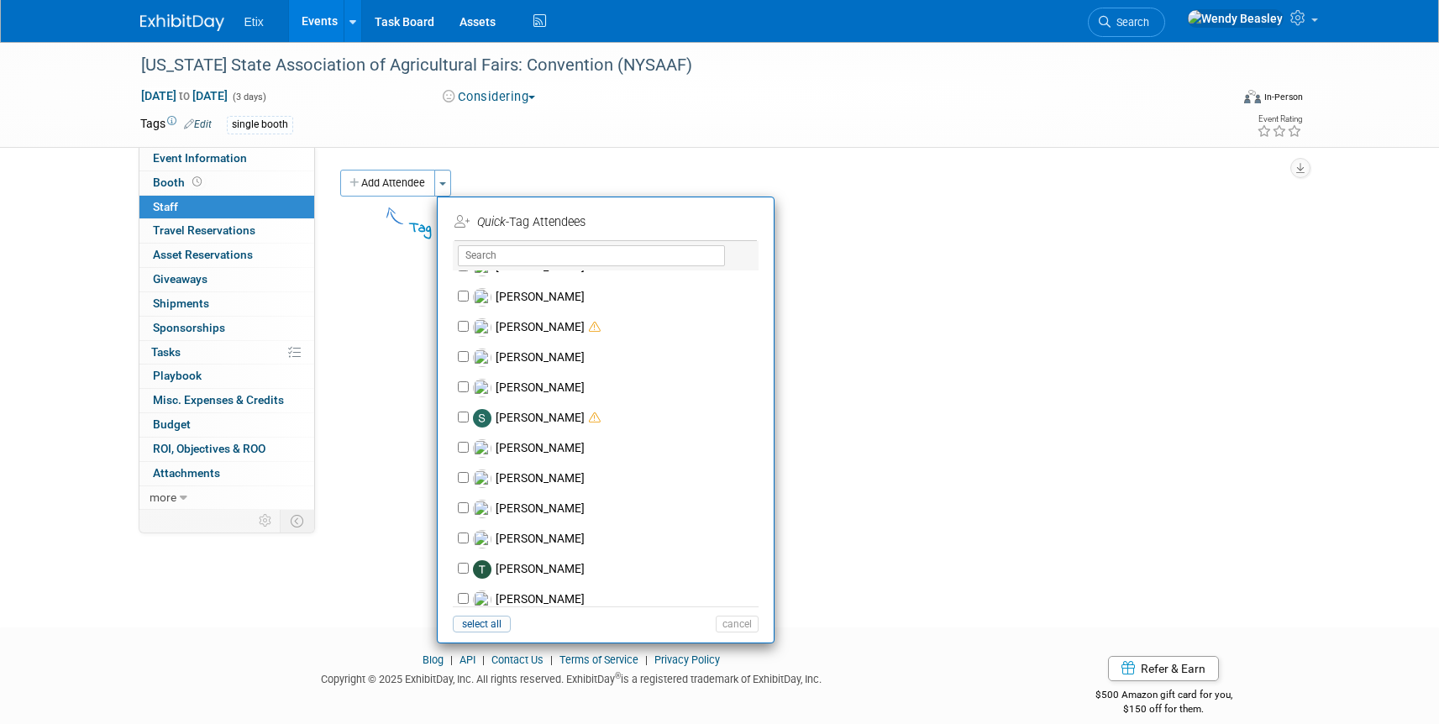
scroll to position [1331, 0]
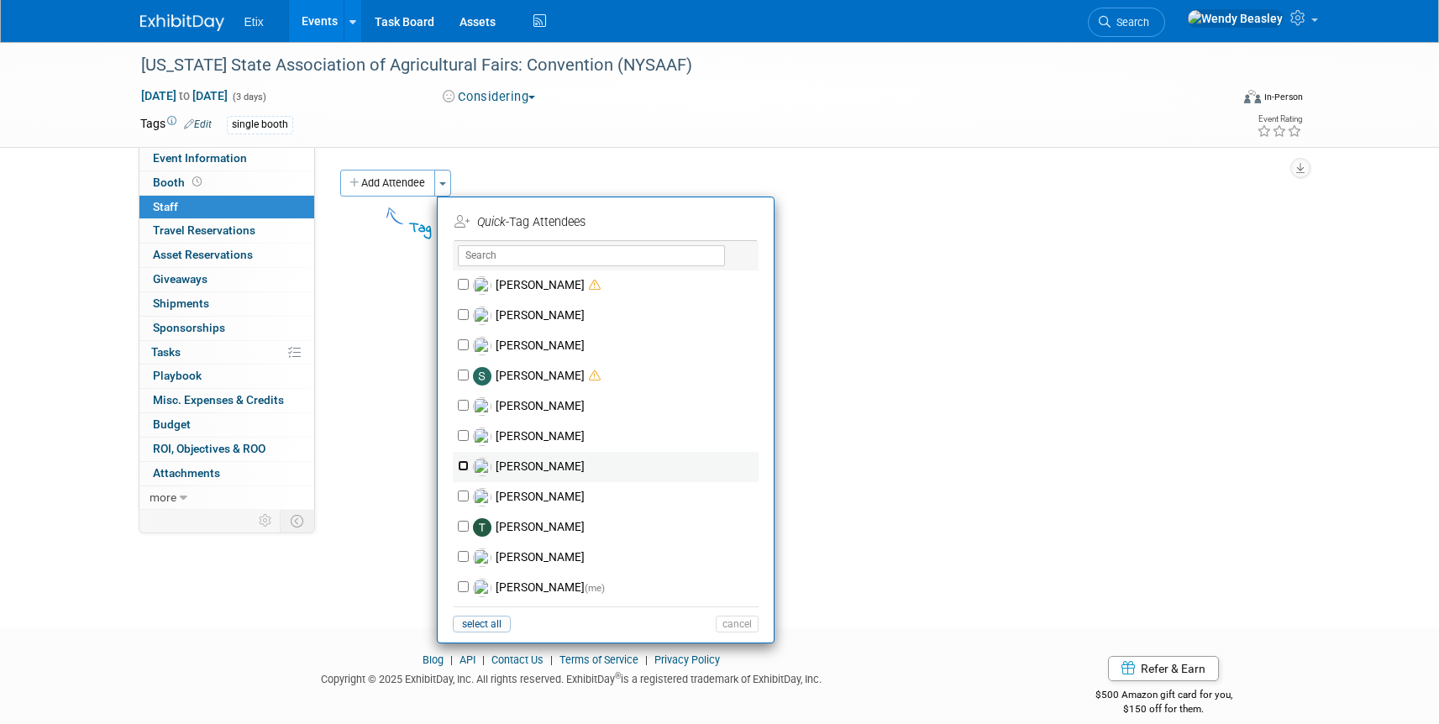
click at [463, 463] on input "[PERSON_NAME]" at bounding box center [463, 465] width 11 height 11
checkbox input "true"
click at [734, 220] on button "Apply" at bounding box center [731, 222] width 51 height 24
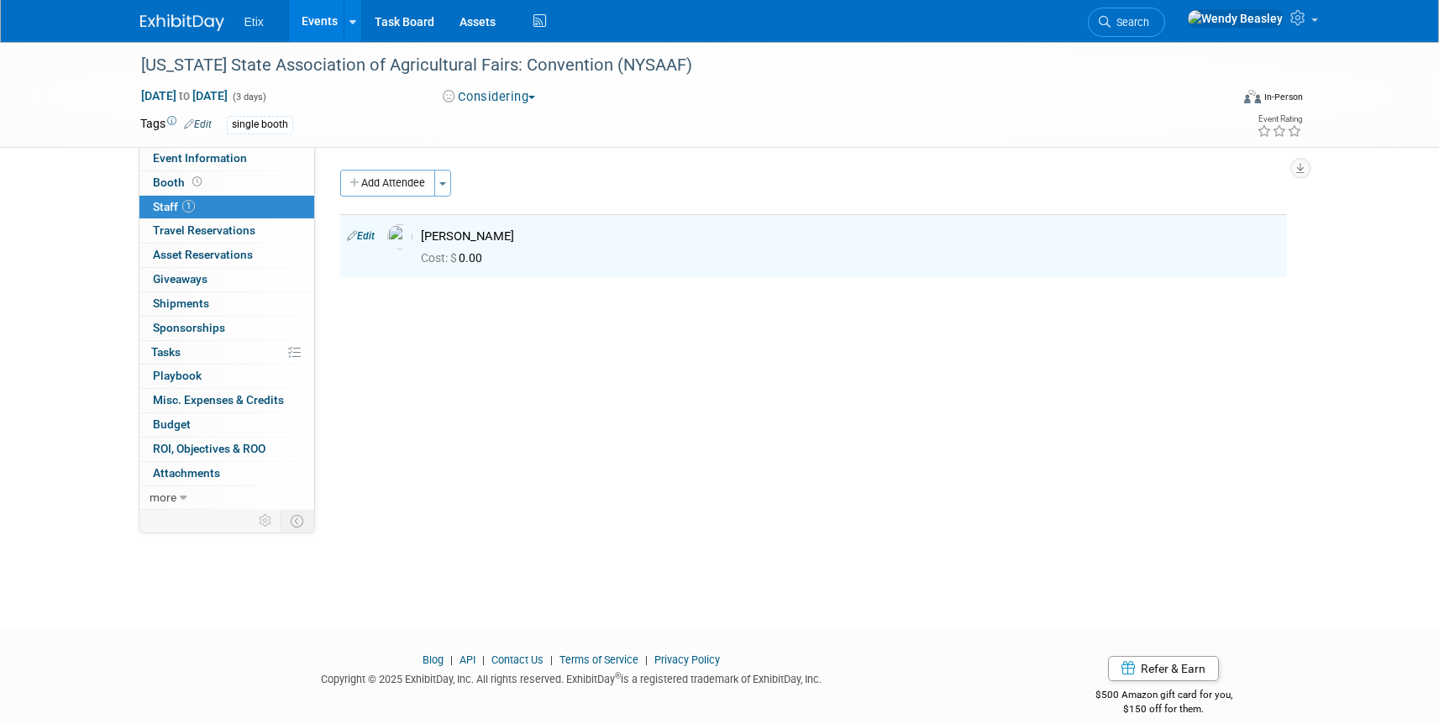
click at [329, 21] on link "Events" at bounding box center [319, 21] width 61 height 42
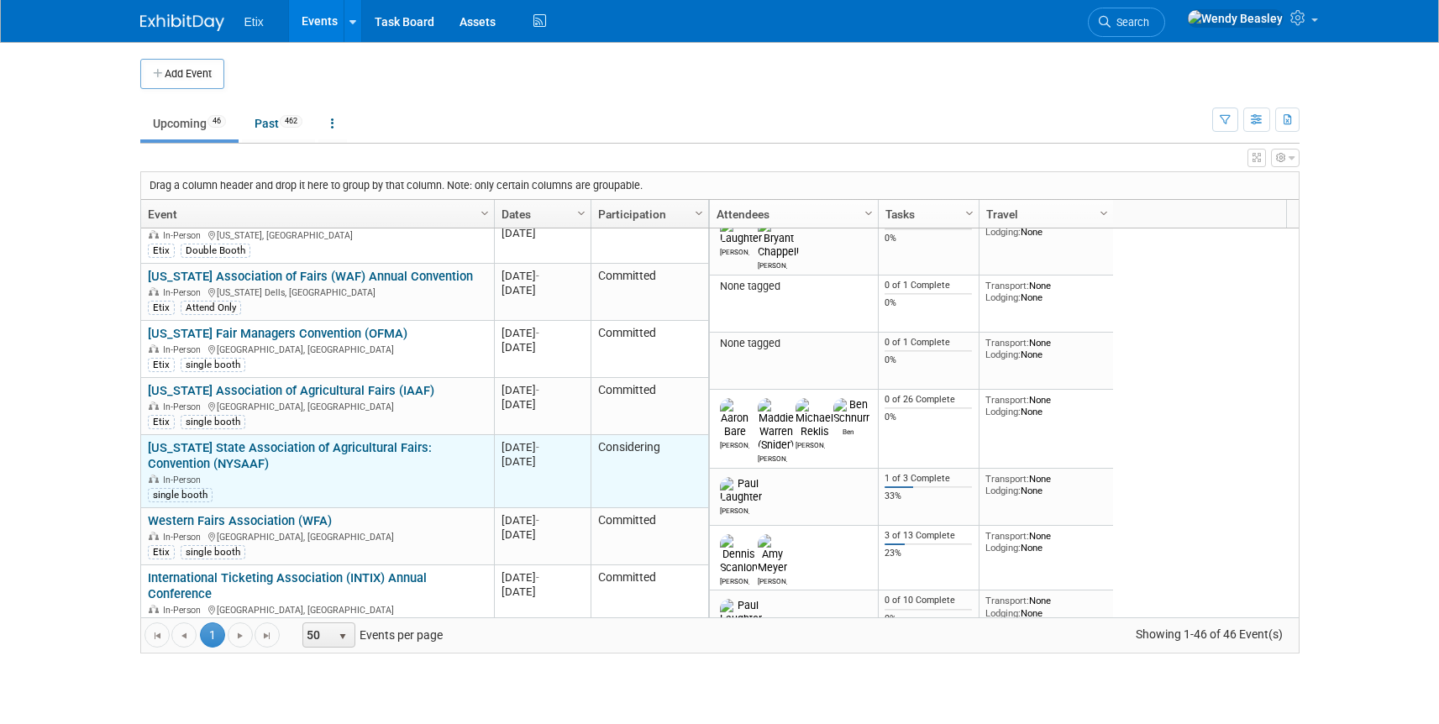
click at [351, 440] on link "[US_STATE] State Association of Agricultural Fairs: Convention (NYSAAF)" at bounding box center [290, 455] width 284 height 31
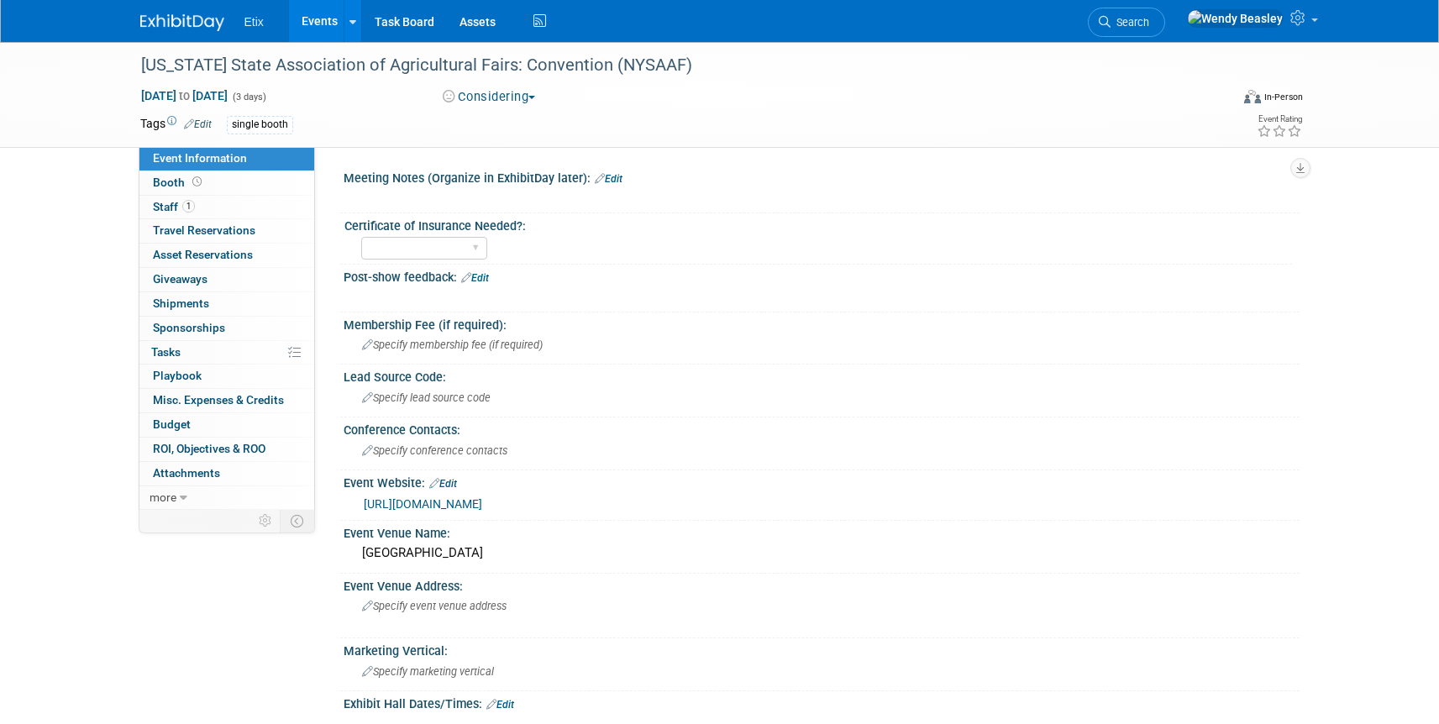
click at [482, 507] on link "[URL][DOMAIN_NAME]" at bounding box center [423, 503] width 118 height 13
click at [332, 24] on link "Events" at bounding box center [319, 21] width 61 height 42
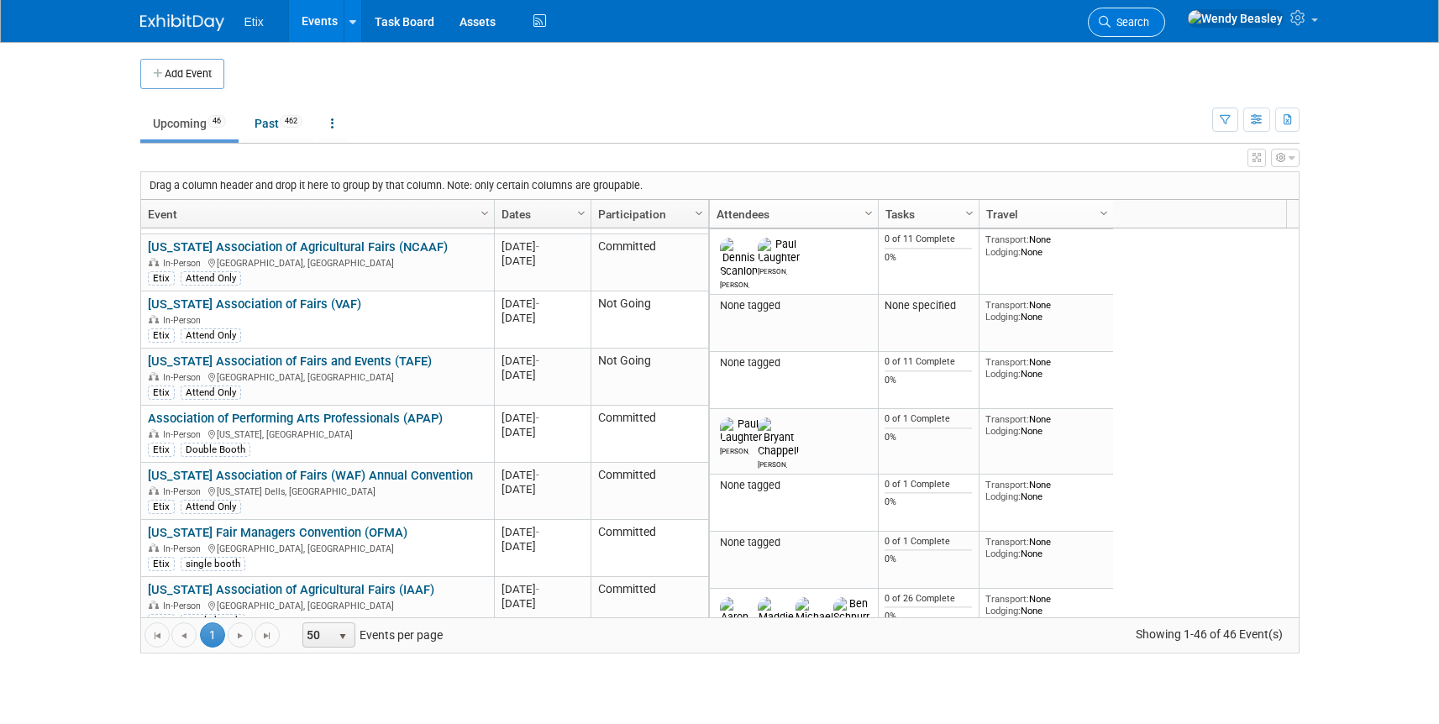
click at [1149, 24] on span "Search" at bounding box center [1130, 22] width 39 height 13
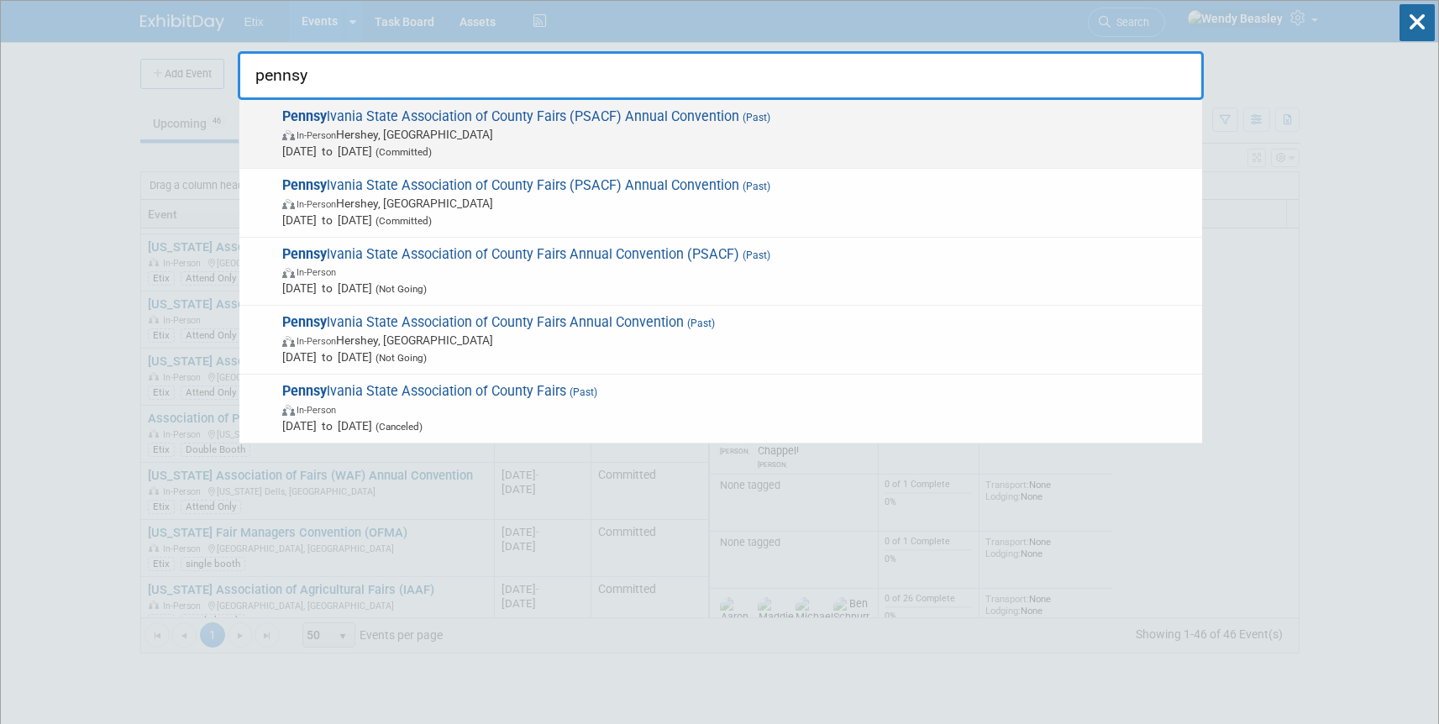
type input "pennsy"
click at [666, 109] on span "Pennsy lvania State Association of County Fairs (PSACF) Annual Convention (Past…" at bounding box center [735, 133] width 917 height 51
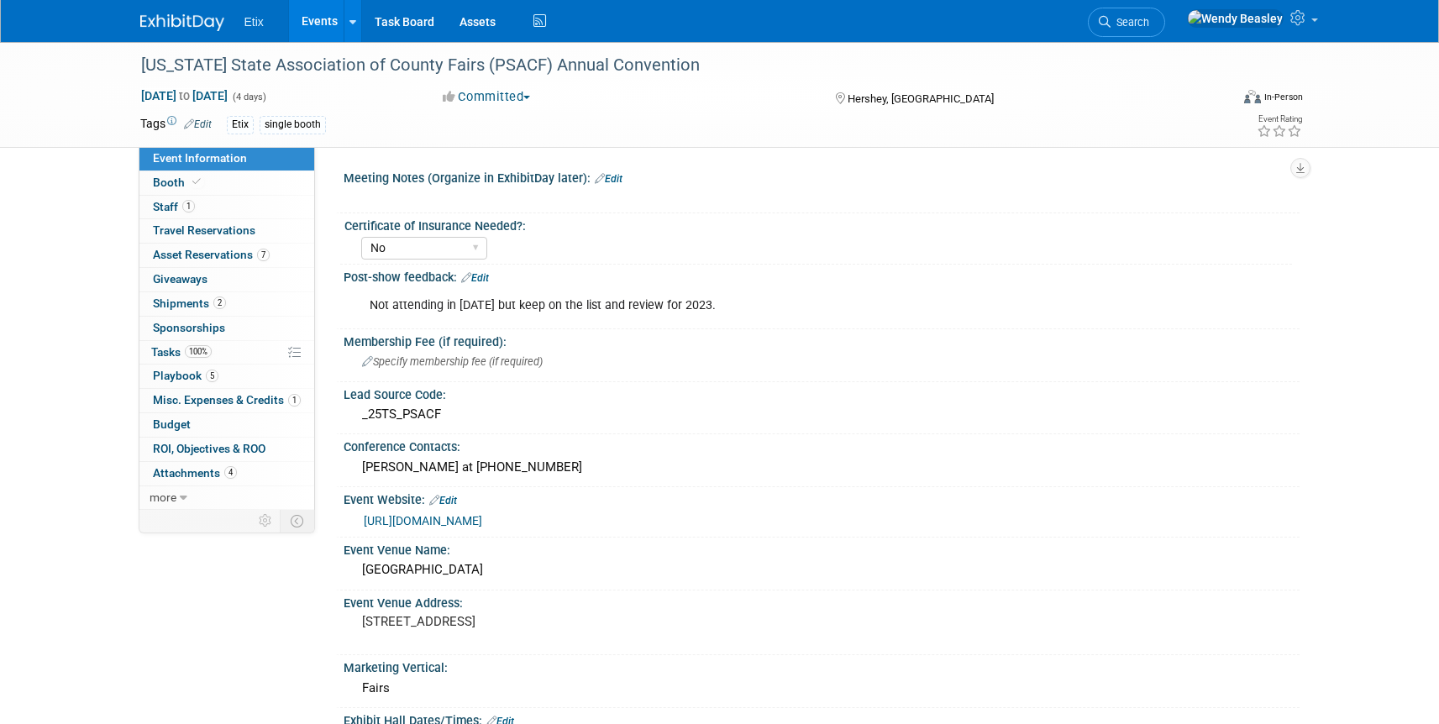
select select "No"
click at [331, 18] on link "Events" at bounding box center [319, 21] width 61 height 42
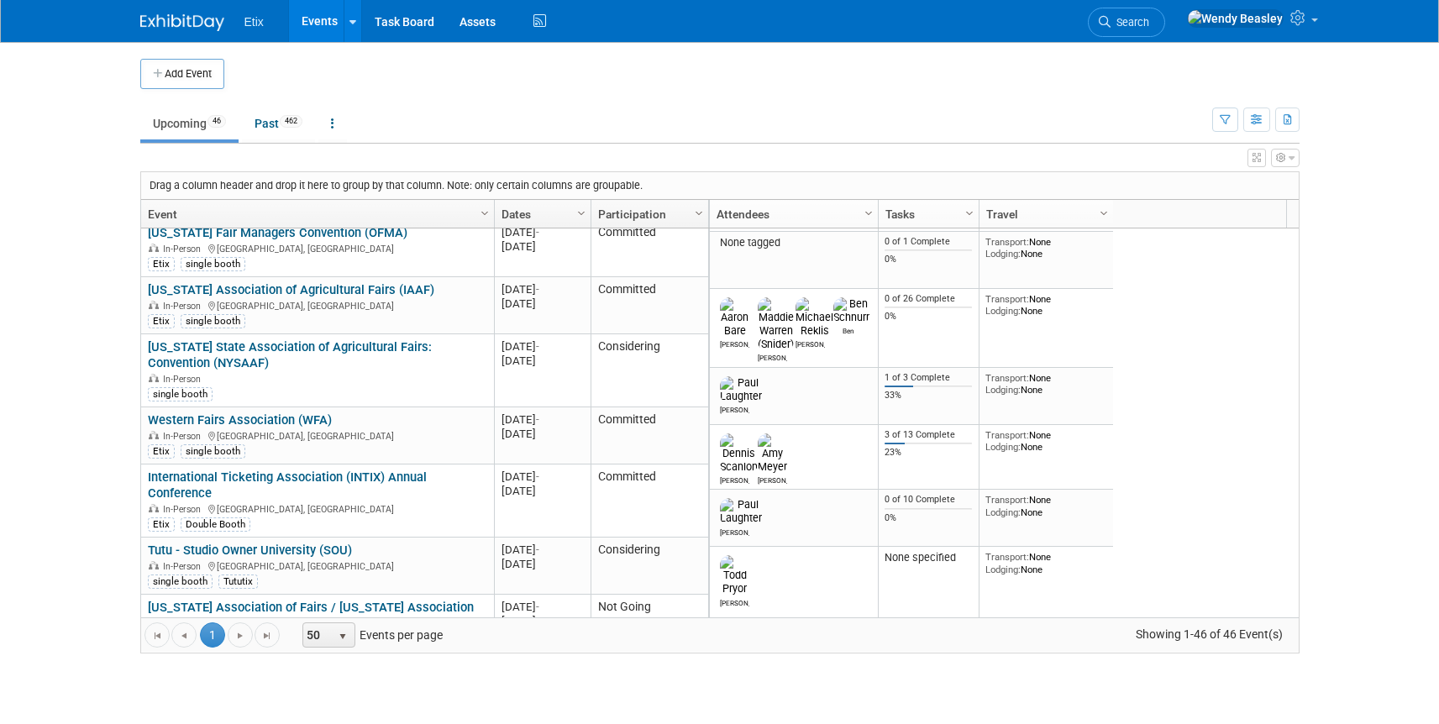
click at [275, 413] on link "Western Fairs Association (WFA)" at bounding box center [240, 420] width 184 height 15
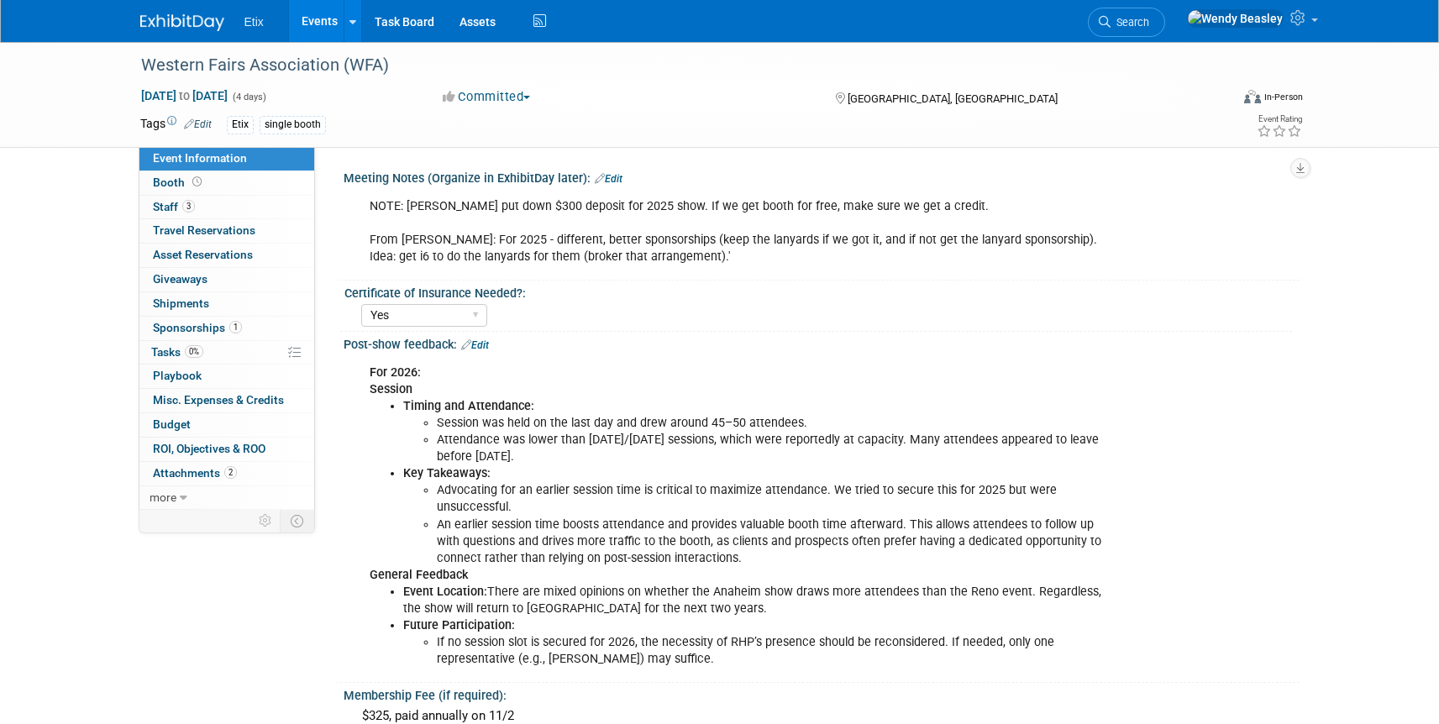
select select "Yes"
click at [192, 205] on span "3" at bounding box center [188, 206] width 13 height 13
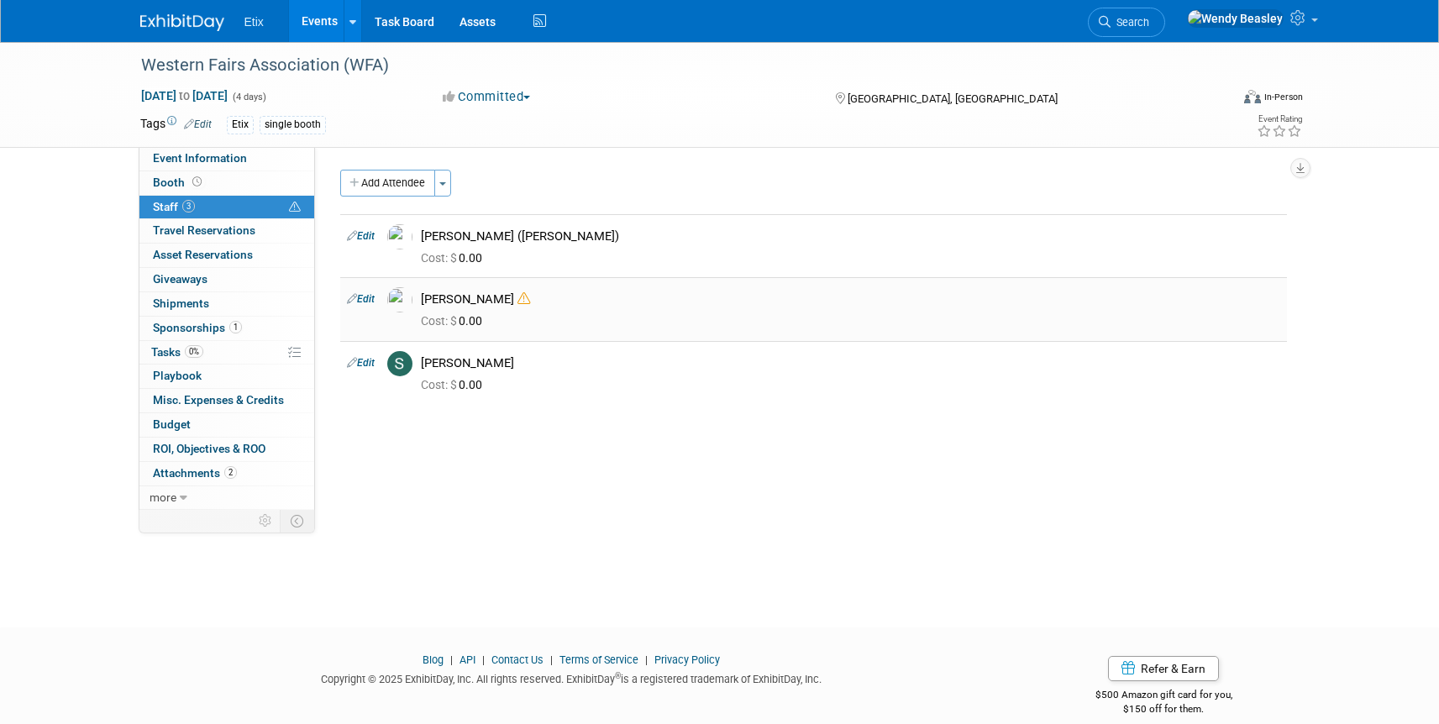
click at [353, 298] on icon at bounding box center [352, 299] width 10 height 18
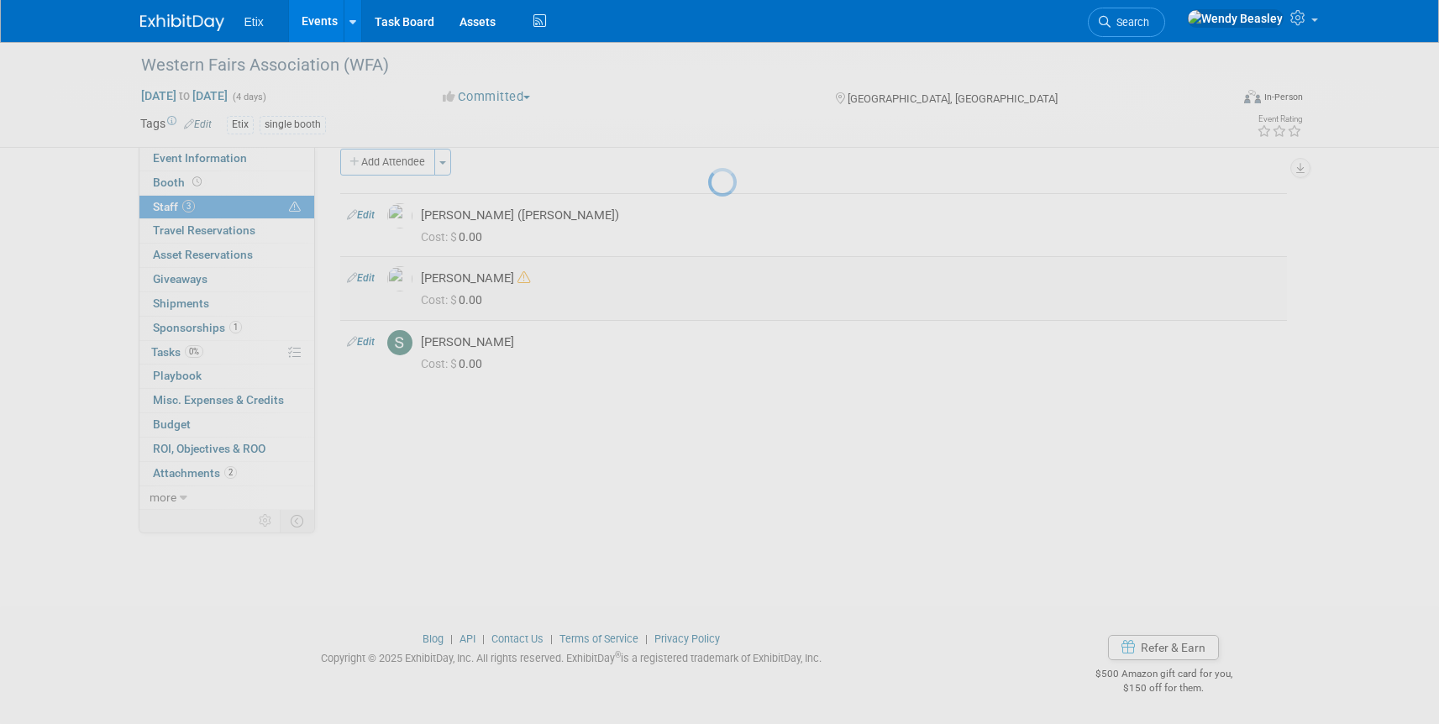
select select "1a75ce82-3f41-4d77-8fa2-7ceeb94cdea1"
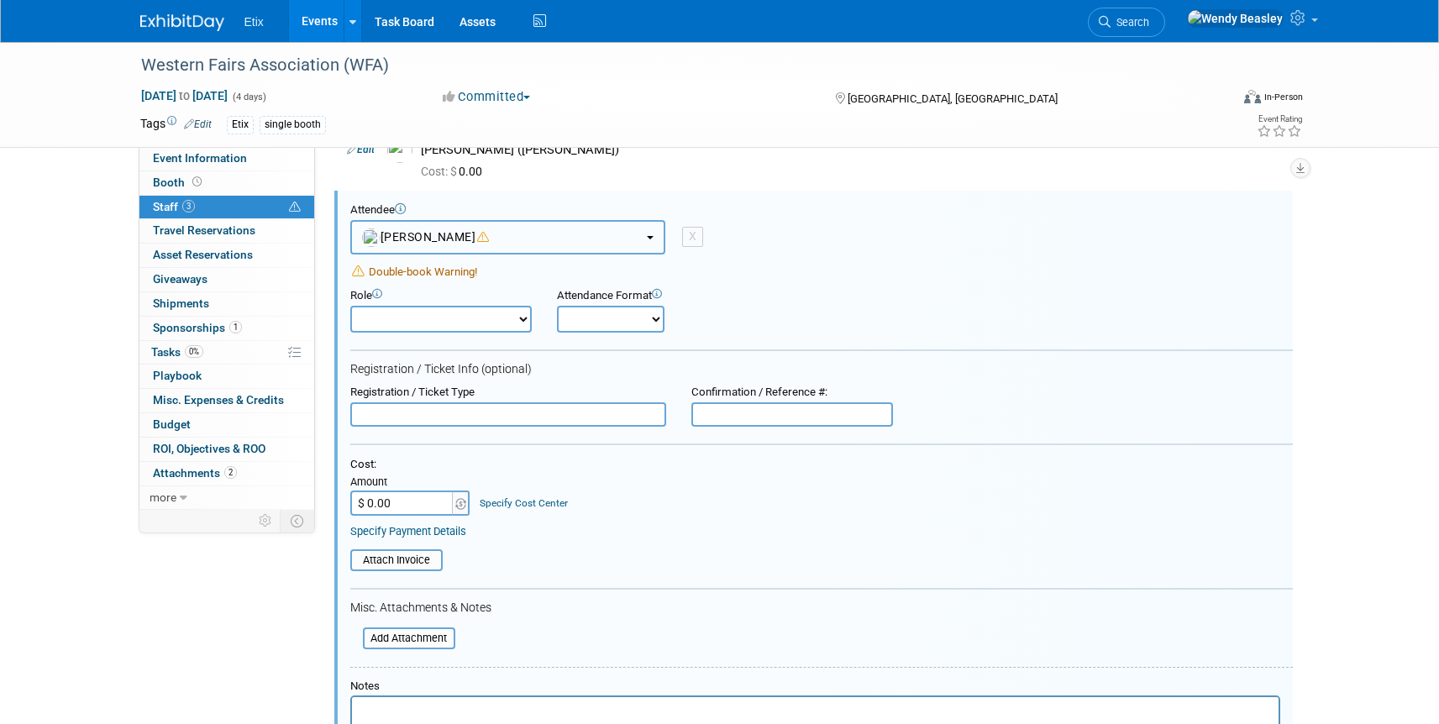
click at [638, 229] on button "[PERSON_NAME]" at bounding box center [507, 237] width 315 height 34
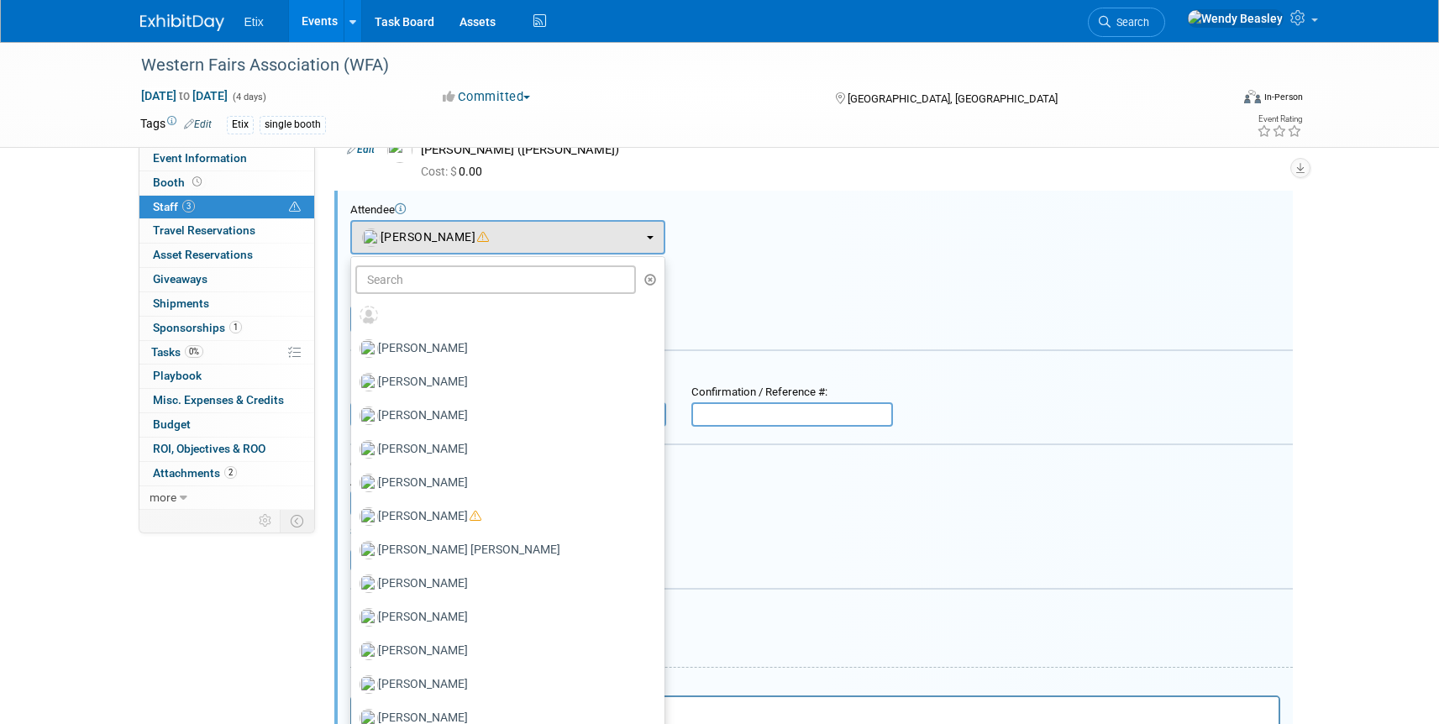
click at [730, 227] on div "Attendee <img src="https://www.exhibitday.com/Images/Unassigned-User-Icon.png" …" at bounding box center [821, 228] width 943 height 51
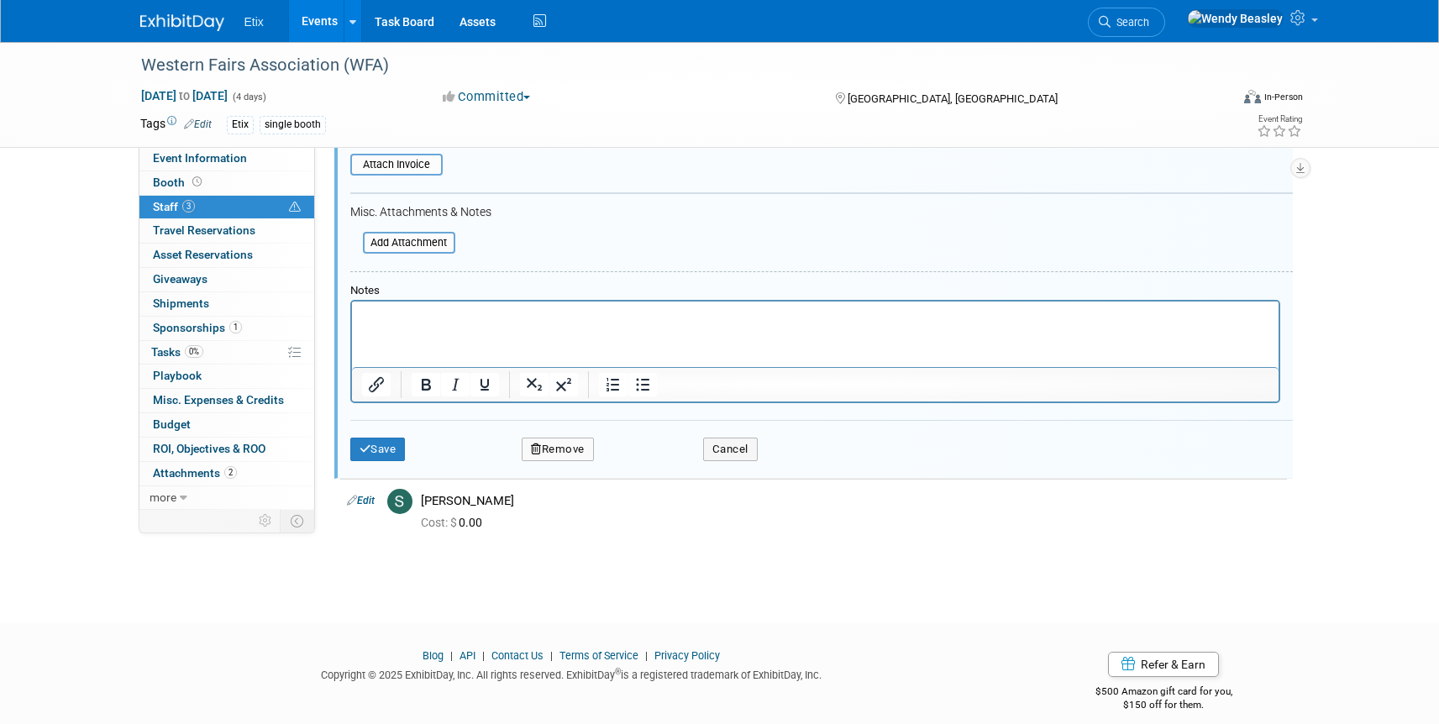
scroll to position [499, 0]
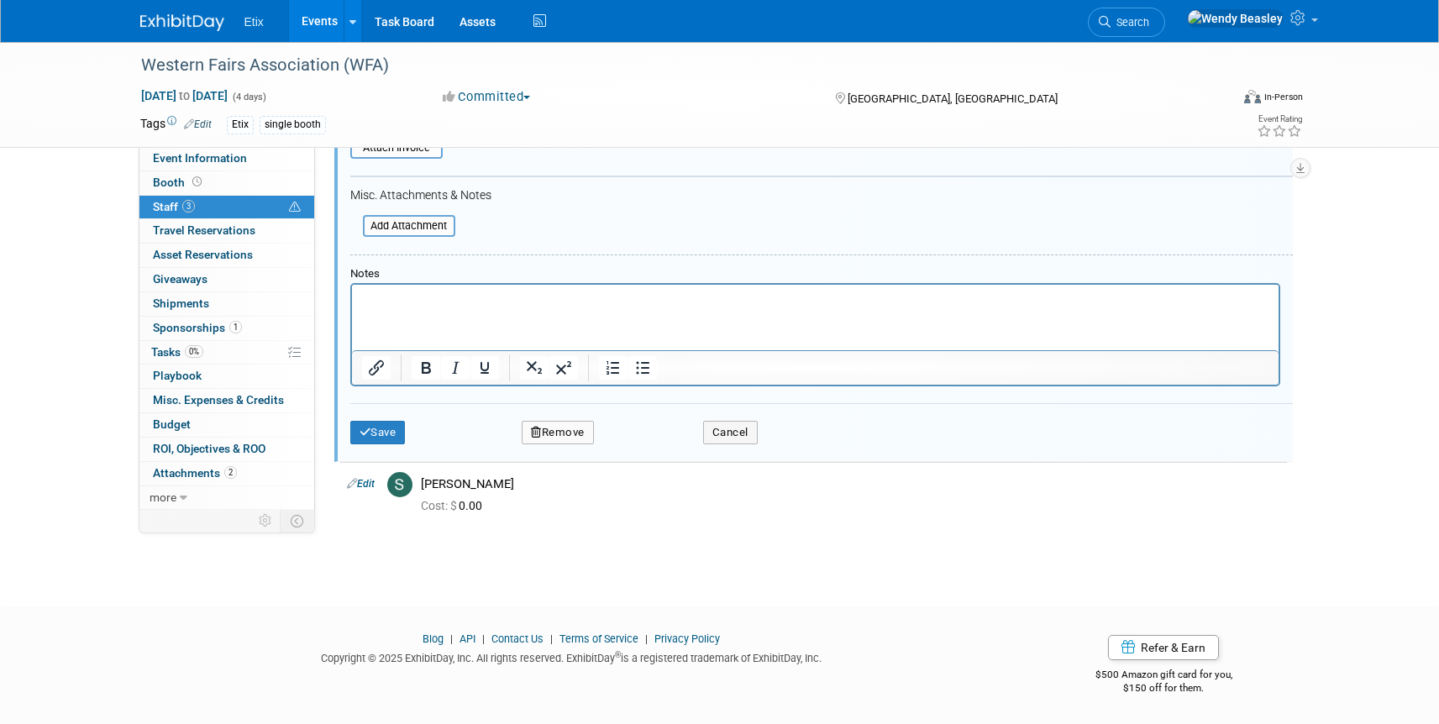
click at [571, 437] on button "Remove" at bounding box center [558, 433] width 72 height 24
click at [633, 449] on icon at bounding box center [638, 447] width 10 height 9
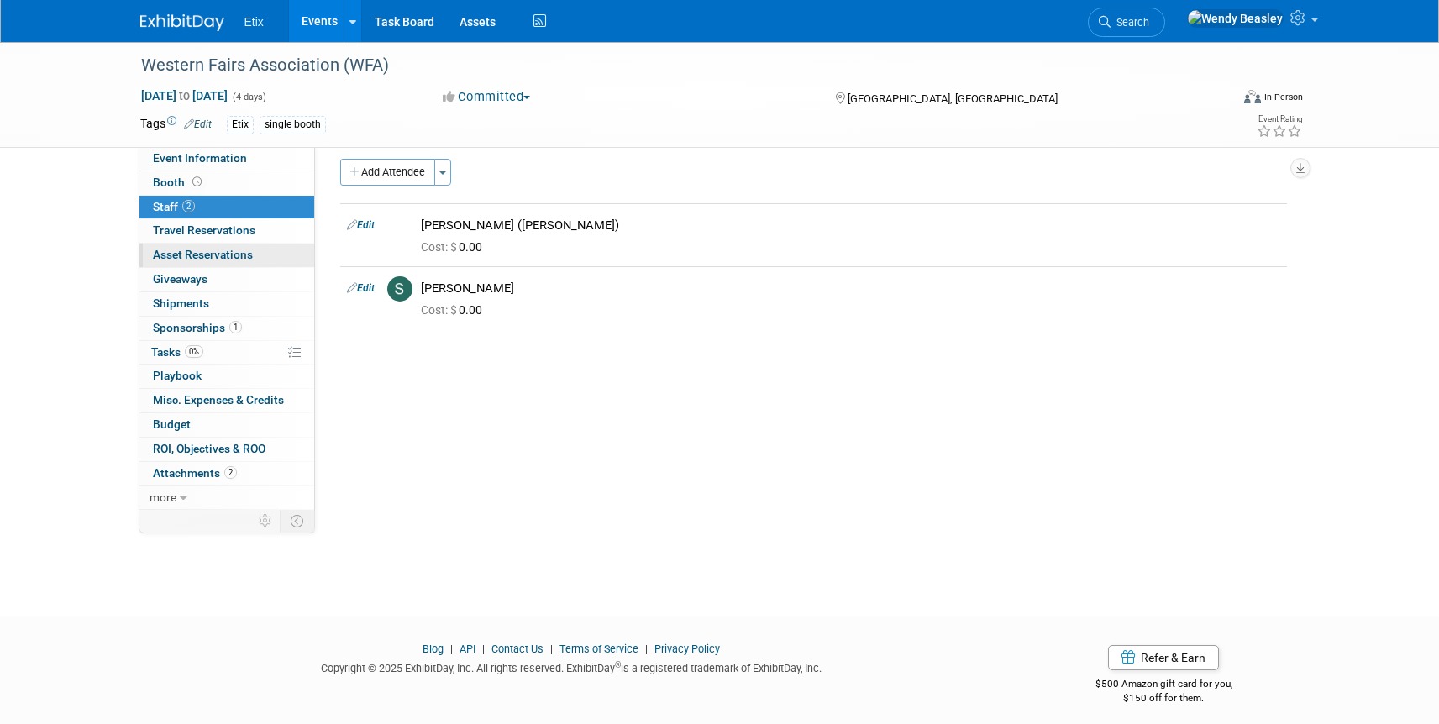
scroll to position [0, 0]
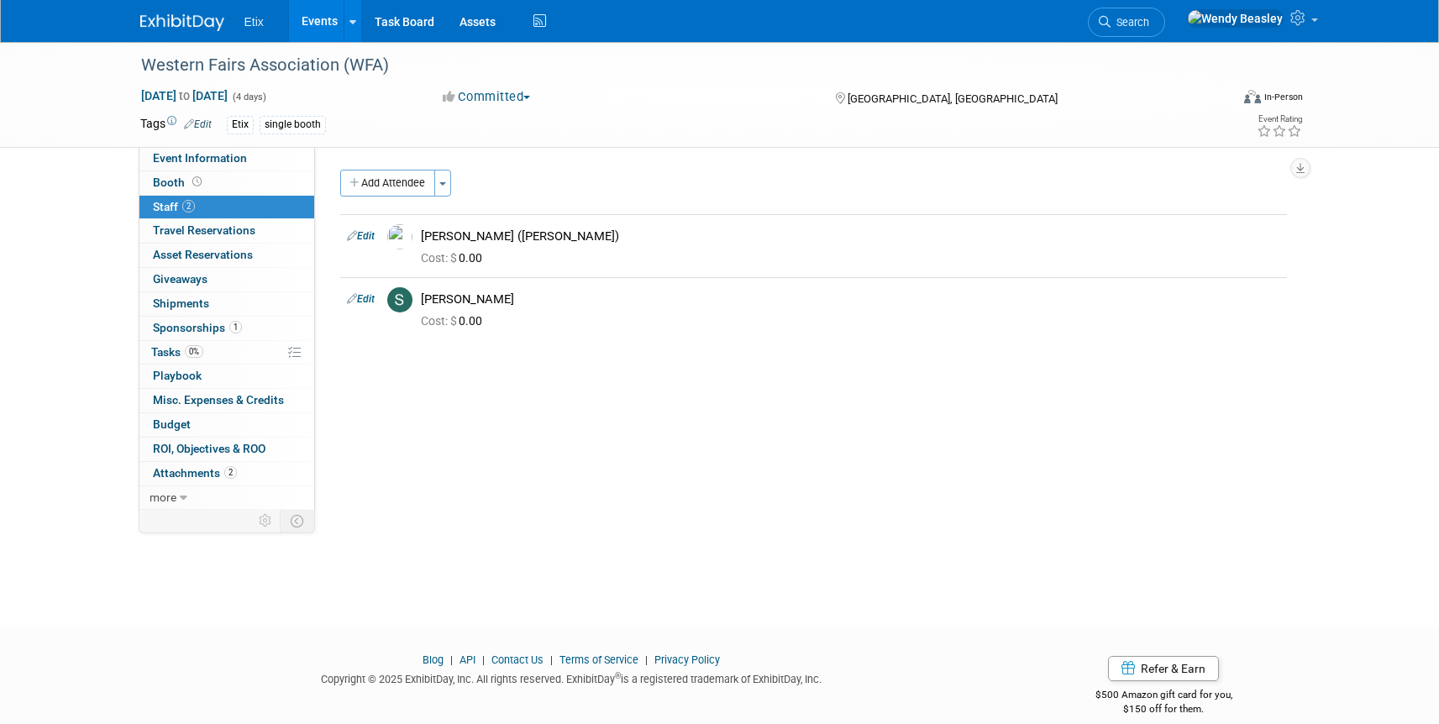
click at [324, 26] on link "Events" at bounding box center [319, 21] width 61 height 42
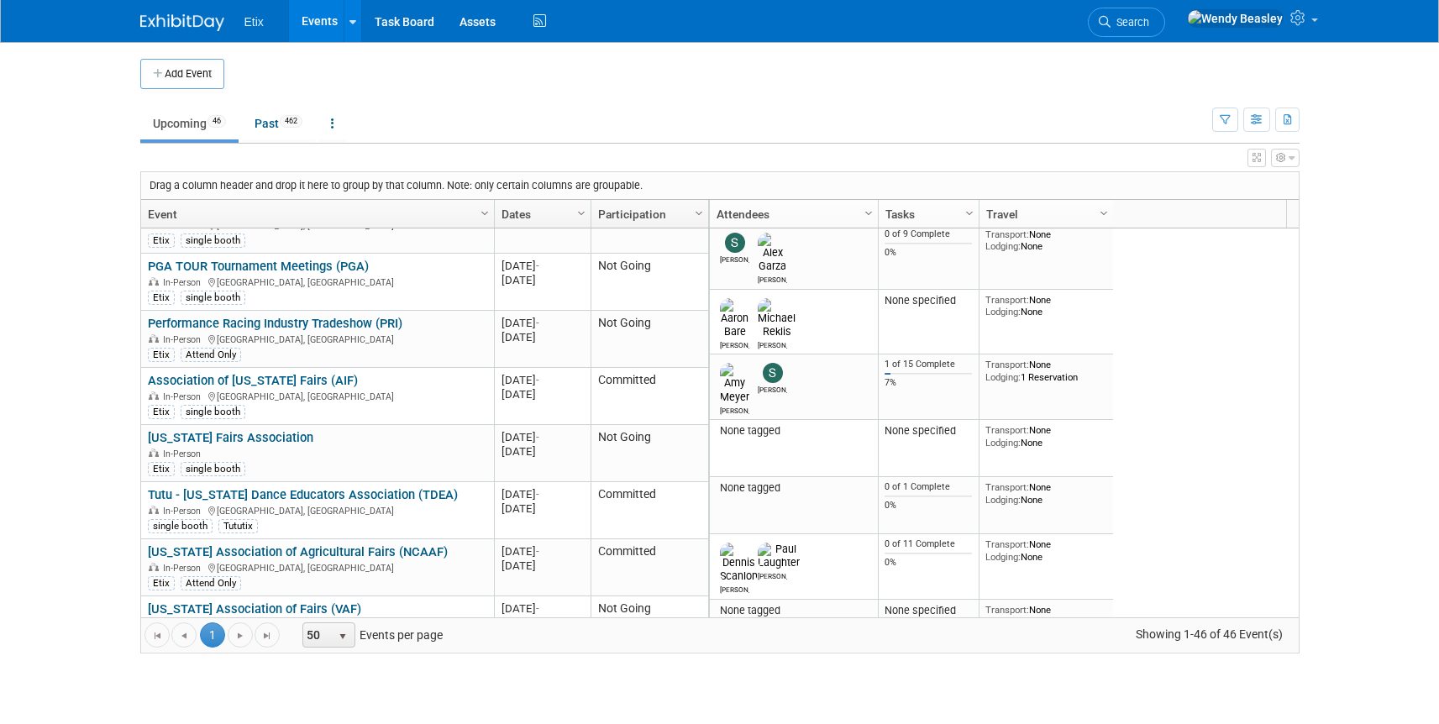
click at [1111, 16] on icon at bounding box center [1105, 22] width 12 height 12
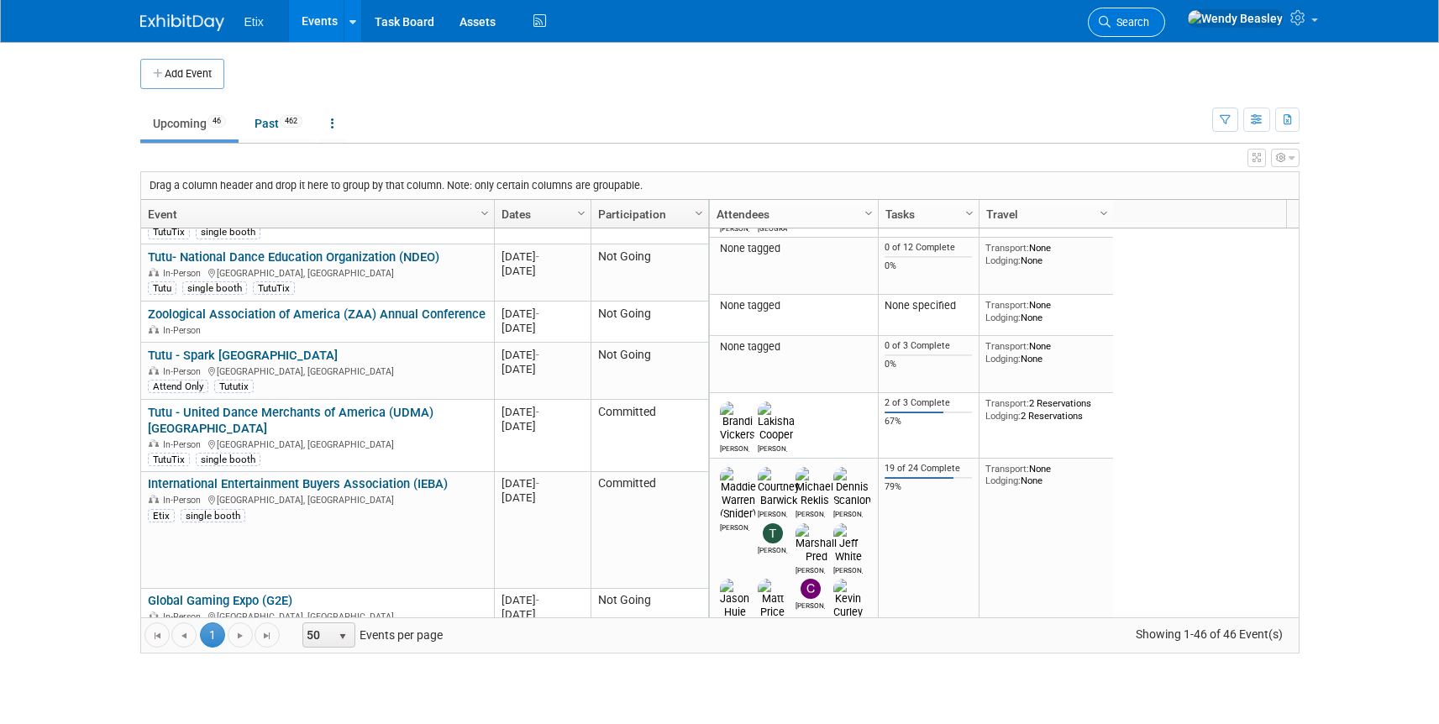
click at [1111, 18] on icon at bounding box center [1105, 22] width 12 height 12
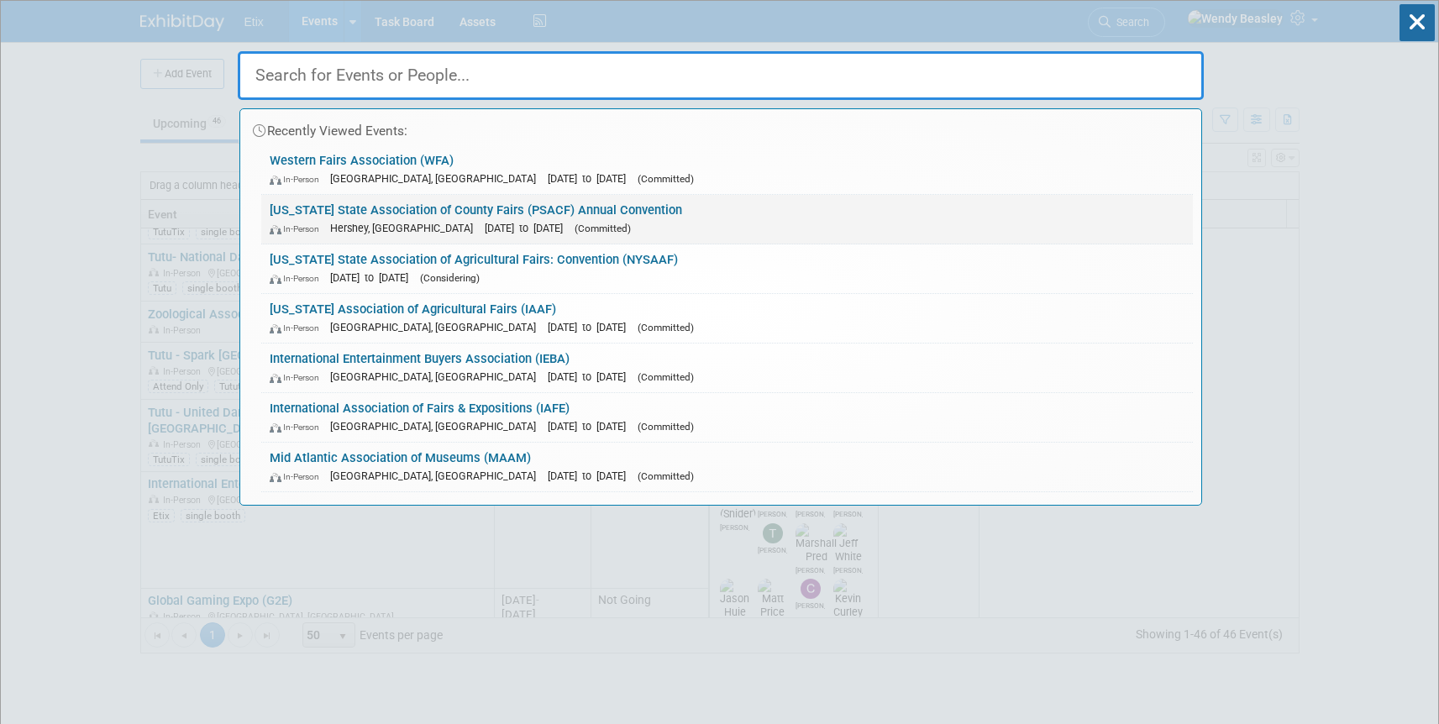
click at [516, 211] on link "Pennsylvania State Association of County Fairs (PSACF) Annual Convention In-Per…" at bounding box center [727, 219] width 932 height 49
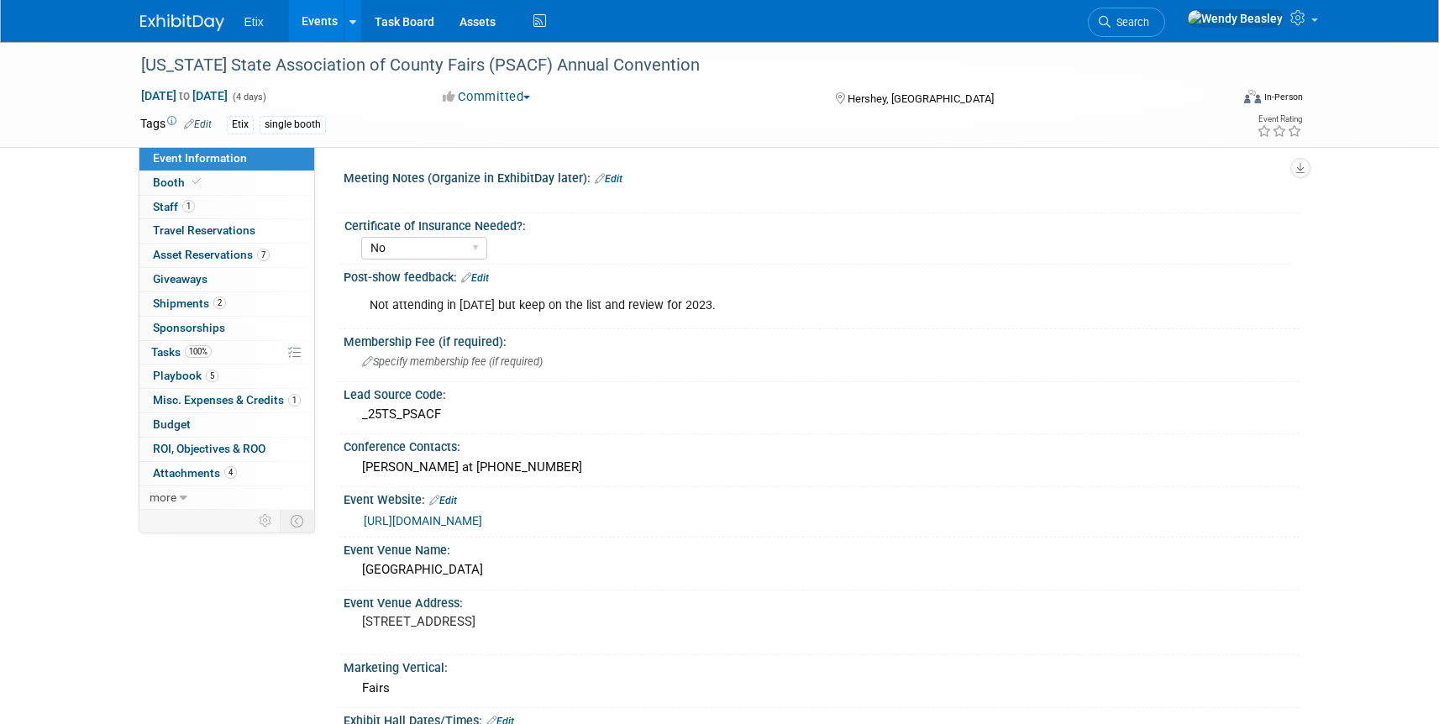
select select "No"
click at [180, 498] on icon at bounding box center [184, 498] width 8 height 12
click at [219, 541] on span "Copy/Duplicate Event" at bounding box center [209, 545] width 113 height 13
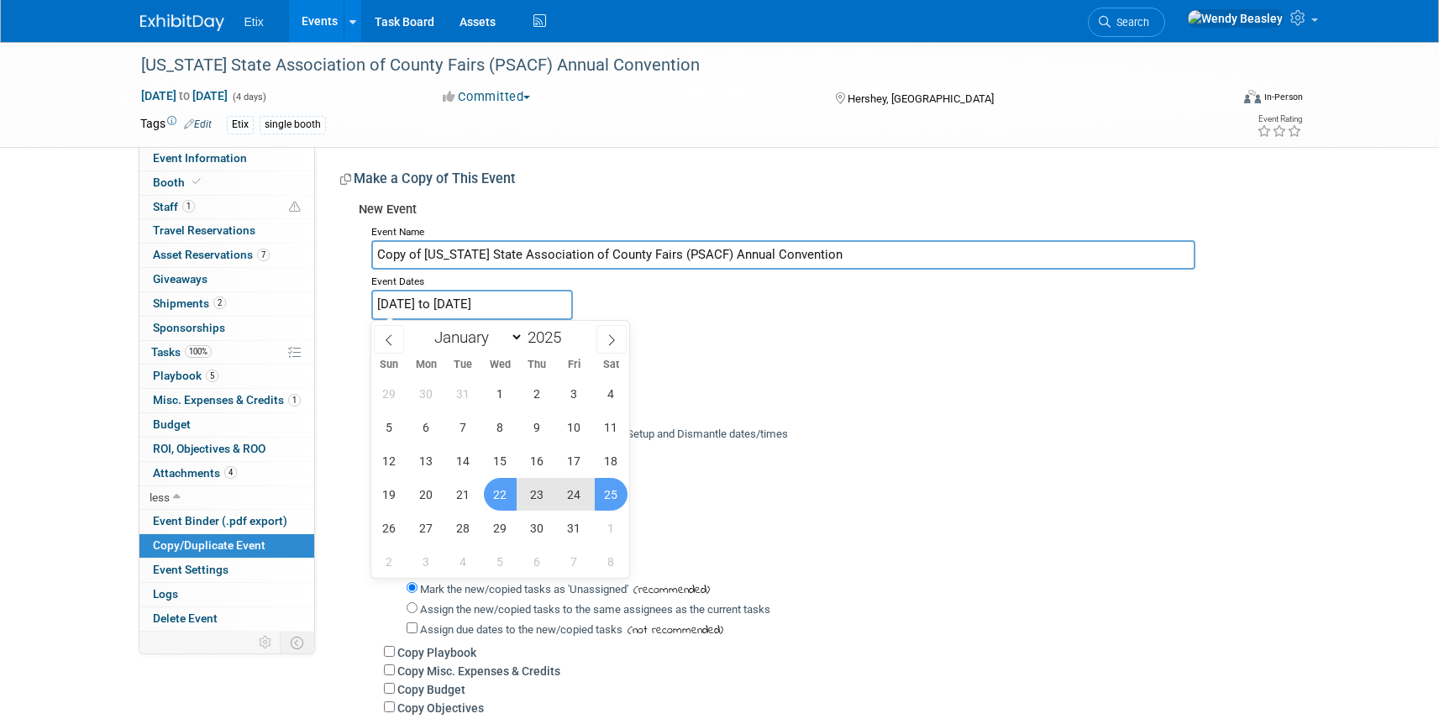
click at [531, 299] on input "[DATE] to [DATE]" at bounding box center [472, 304] width 202 height 29
click at [569, 333] on span at bounding box center [568, 333] width 12 height 10
type input "2026"
click at [494, 493] on span "21" at bounding box center [500, 494] width 33 height 33
click at [607, 502] on span "24" at bounding box center [611, 494] width 33 height 33
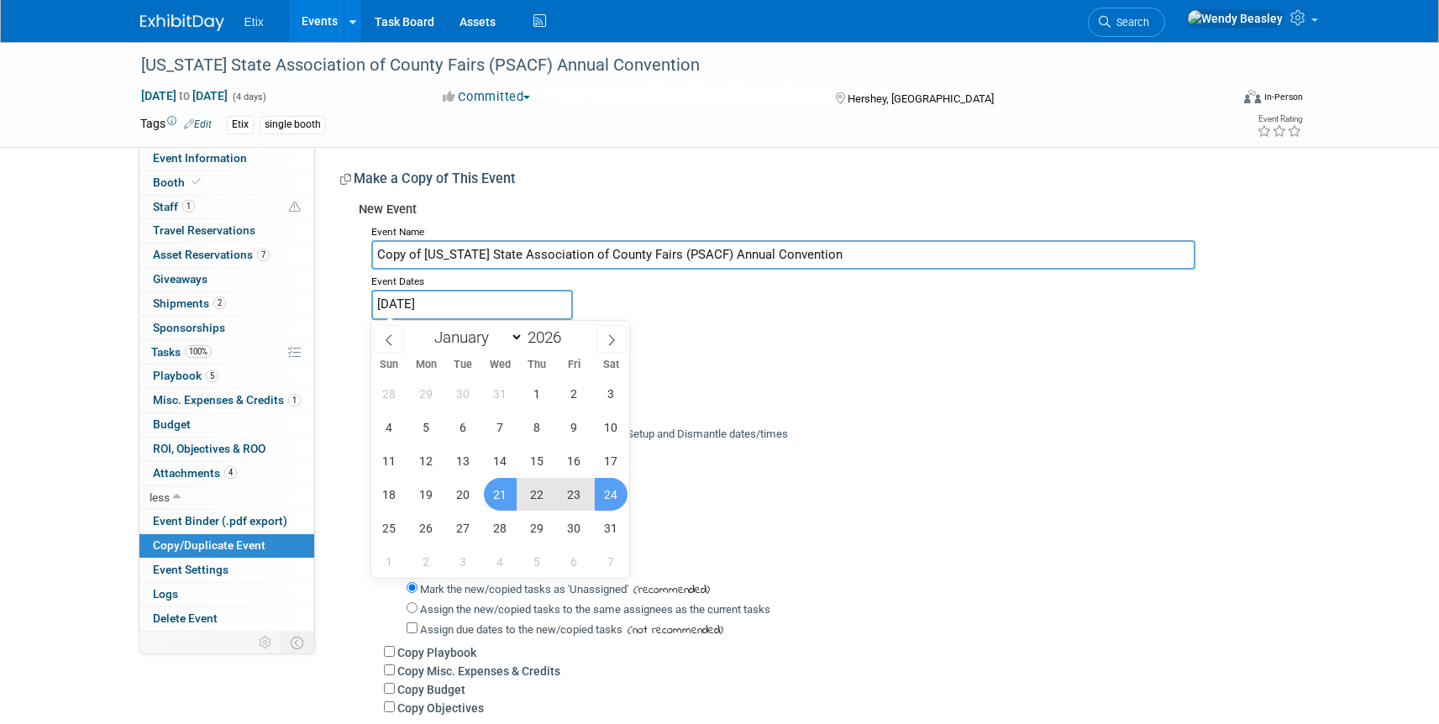
type input "[DATE] to [DATE]"
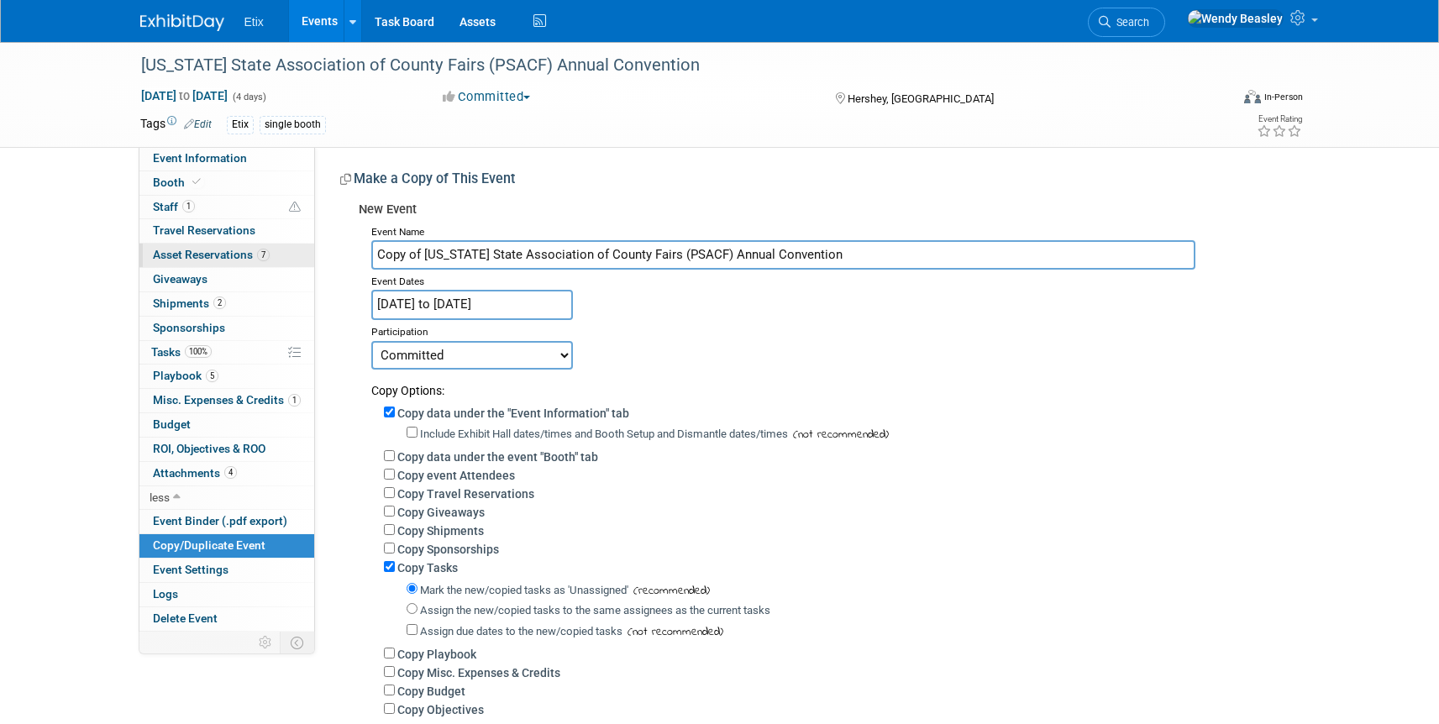
drag, startPoint x: 424, startPoint y: 254, endPoint x: 308, endPoint y: 253, distance: 115.9
click at [308, 253] on div "Event Information Event Info Booth Booth 1 Staff 1 Staff 0 Travel Reservations …" at bounding box center [720, 403] width 1185 height 722
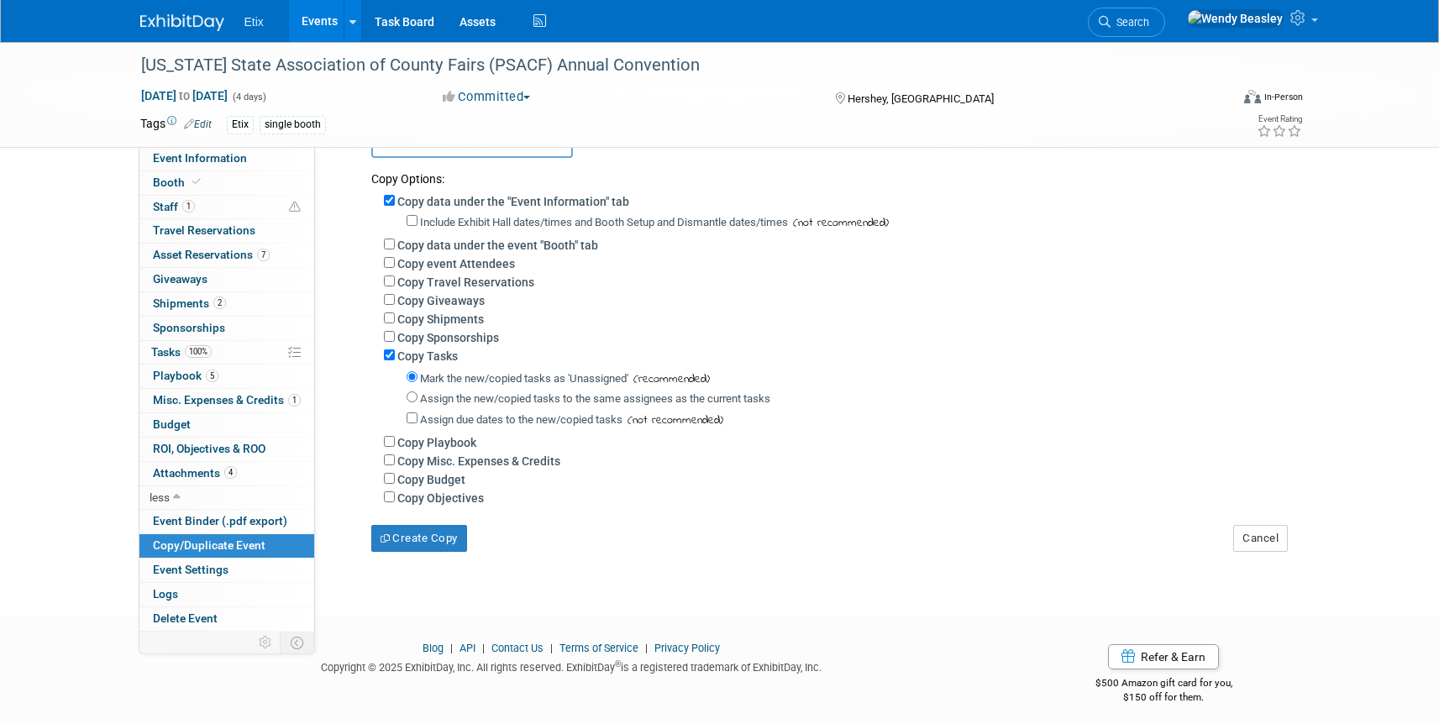
scroll to position [221, 0]
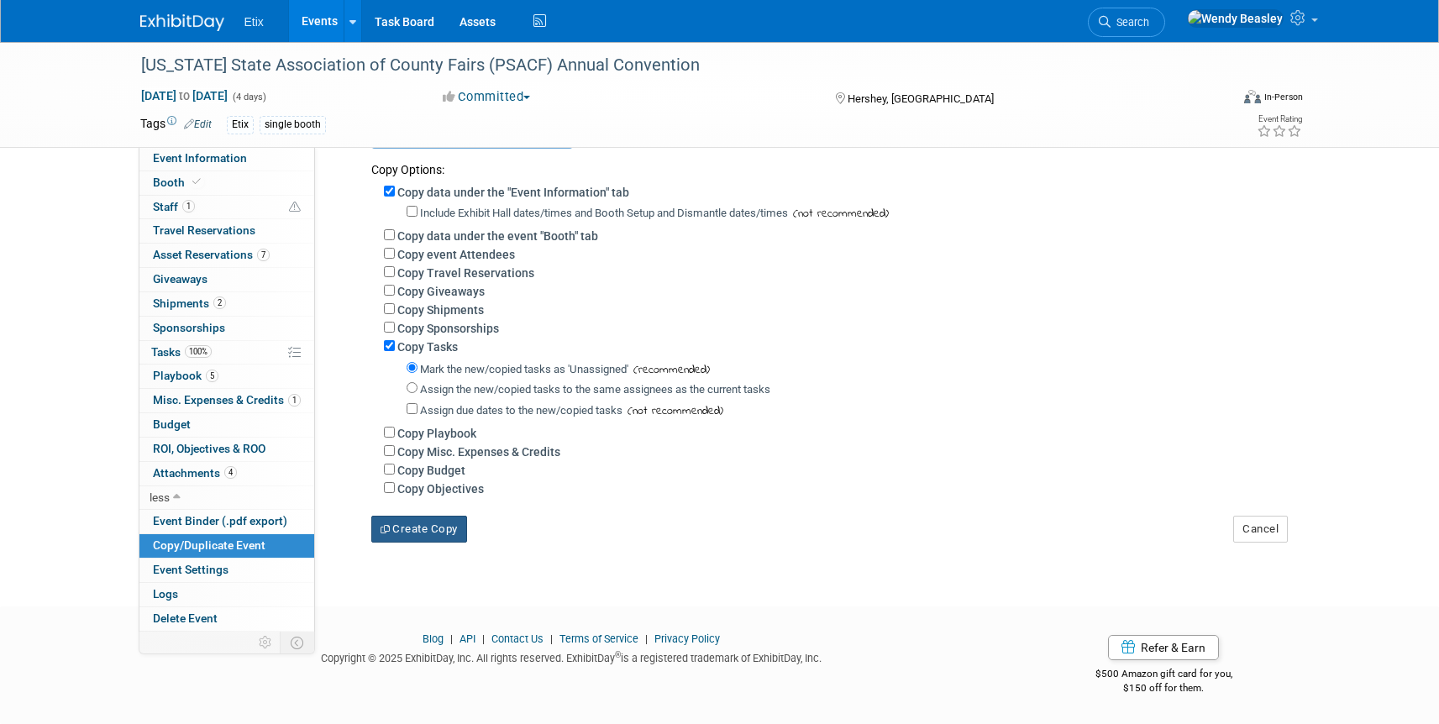
type input "[US_STATE] State Association of County Fairs (PSACF) Annual Convention"
click at [425, 531] on button "Create Copy" at bounding box center [419, 529] width 96 height 27
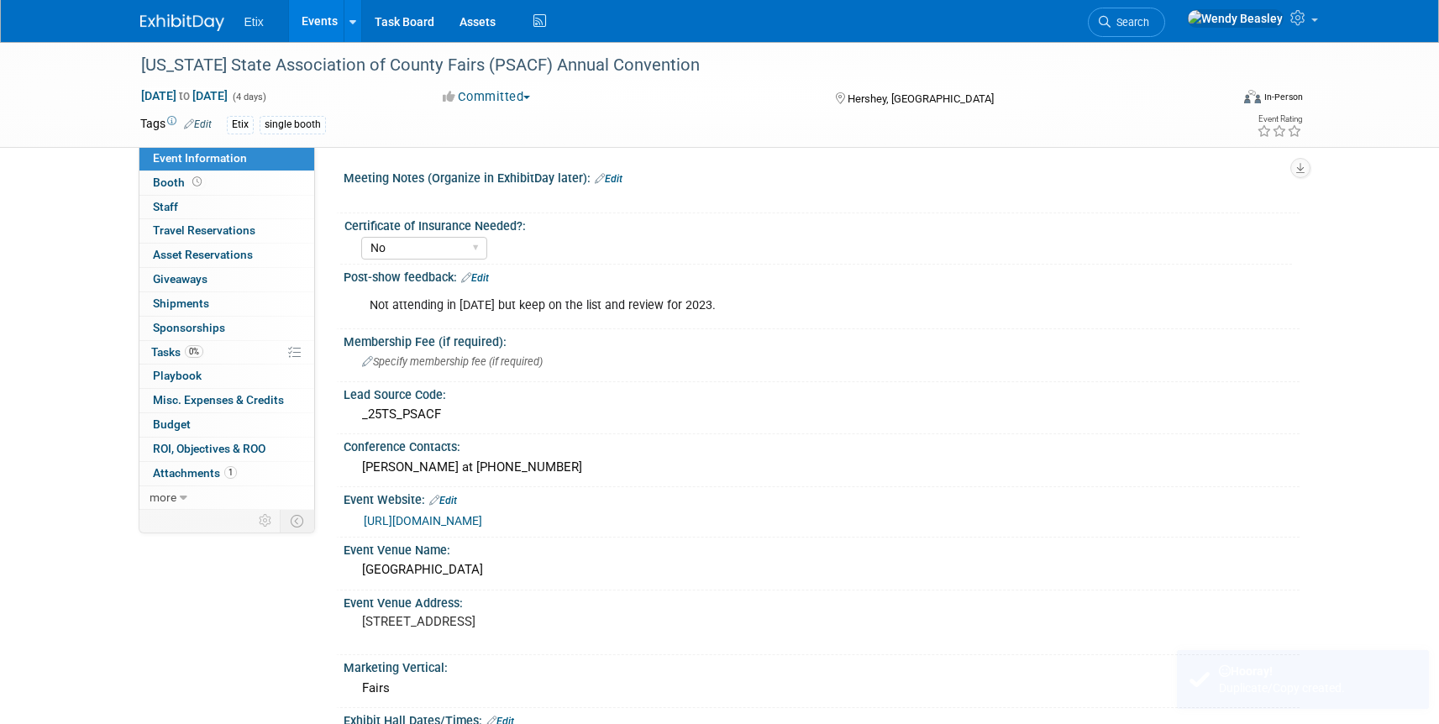
select select "No"
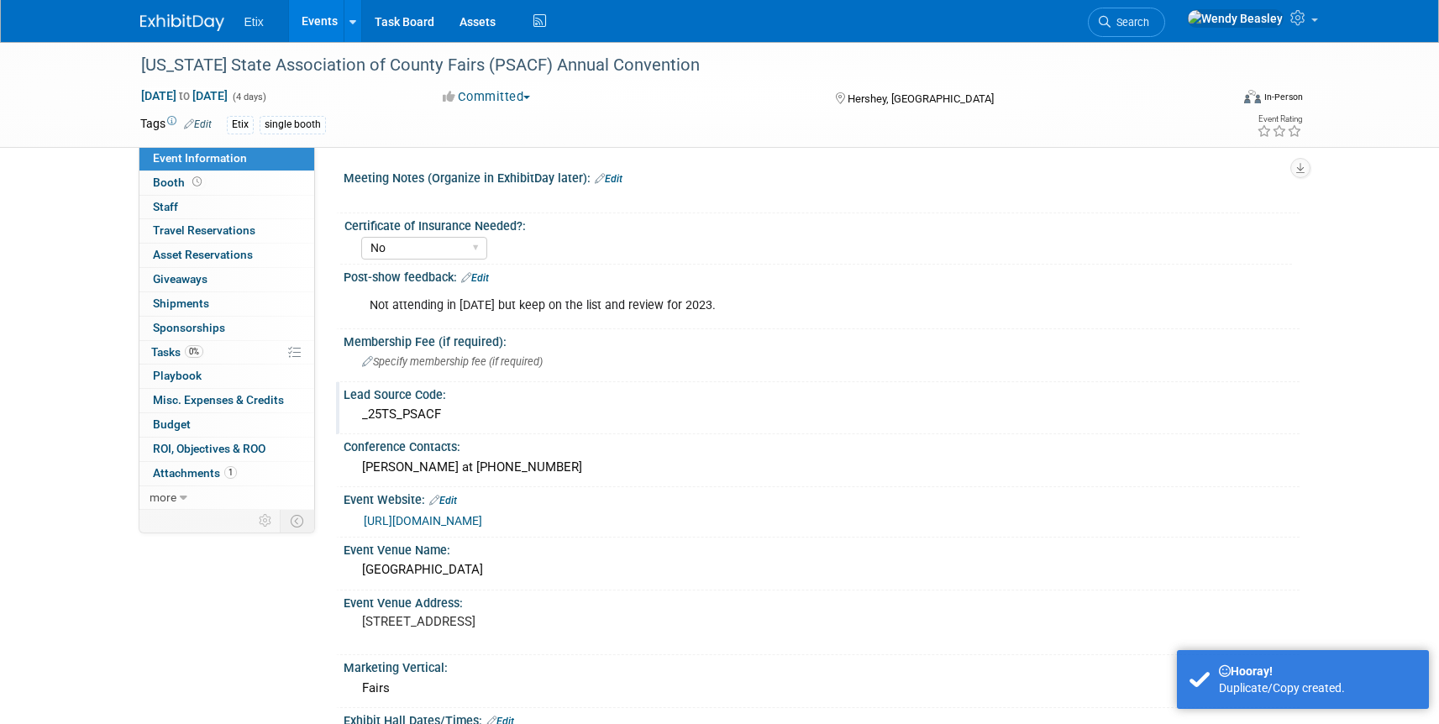
click at [376, 417] on div "_25TS_PSACF" at bounding box center [821, 415] width 931 height 26
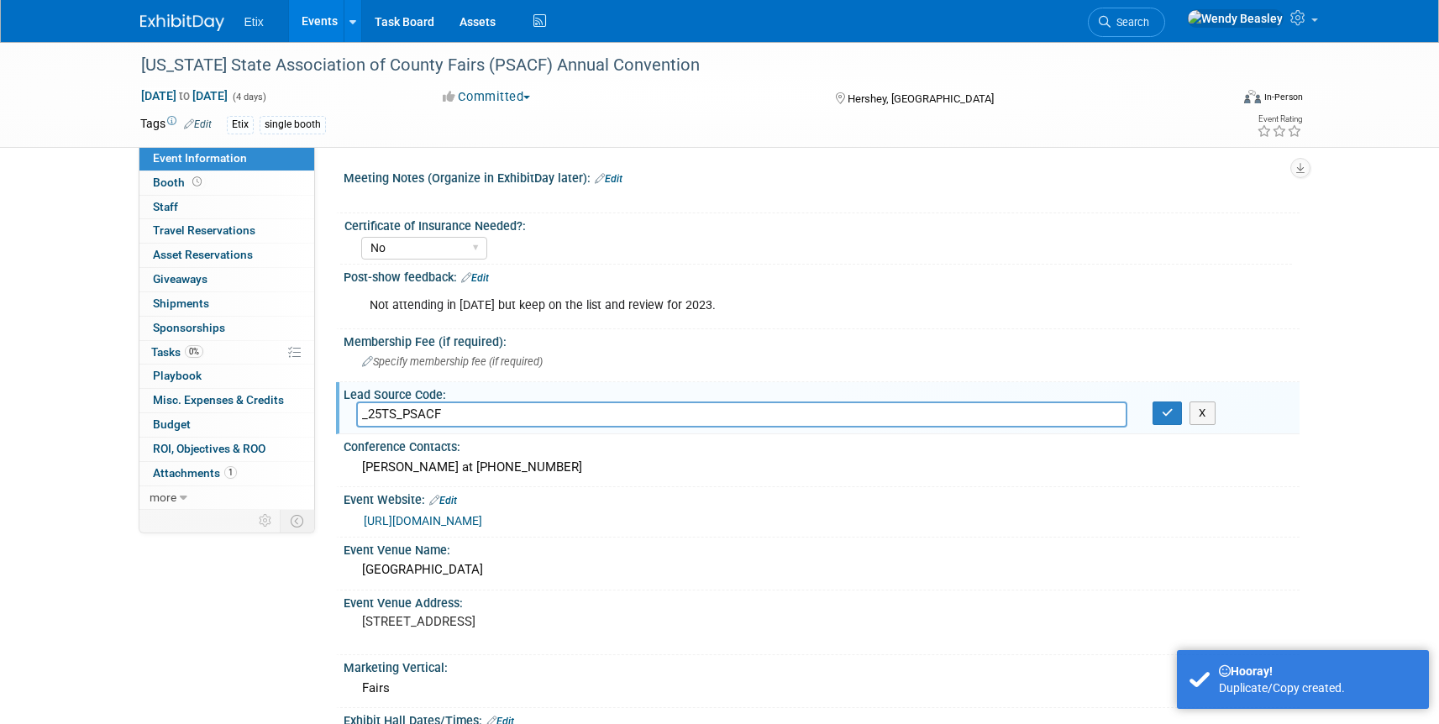
click at [380, 416] on input "_25TS_PSACF" at bounding box center [741, 415] width 771 height 26
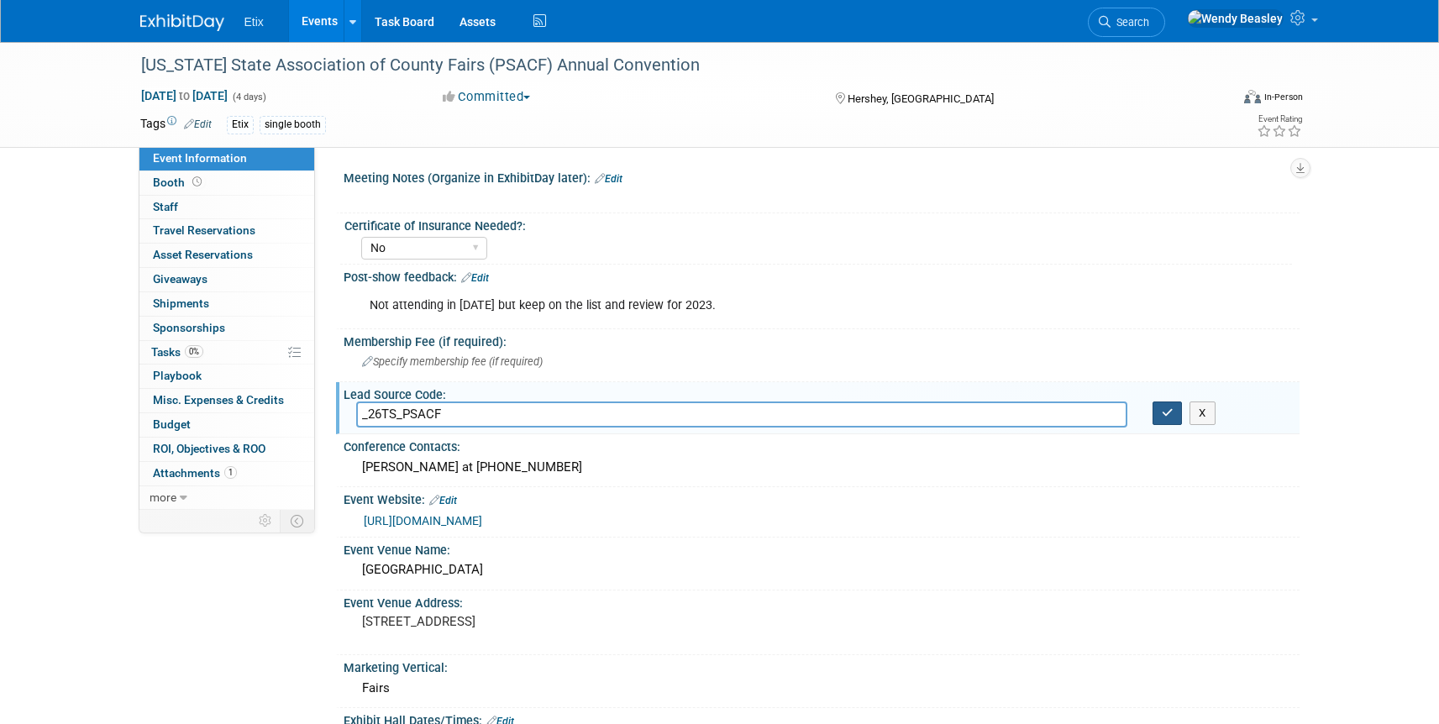
type input "_26TS_PSACF"
drag, startPoint x: 1167, startPoint y: 414, endPoint x: 1148, endPoint y: 407, distance: 20.0
click at [1167, 414] on icon "button" at bounding box center [1168, 412] width 12 height 11
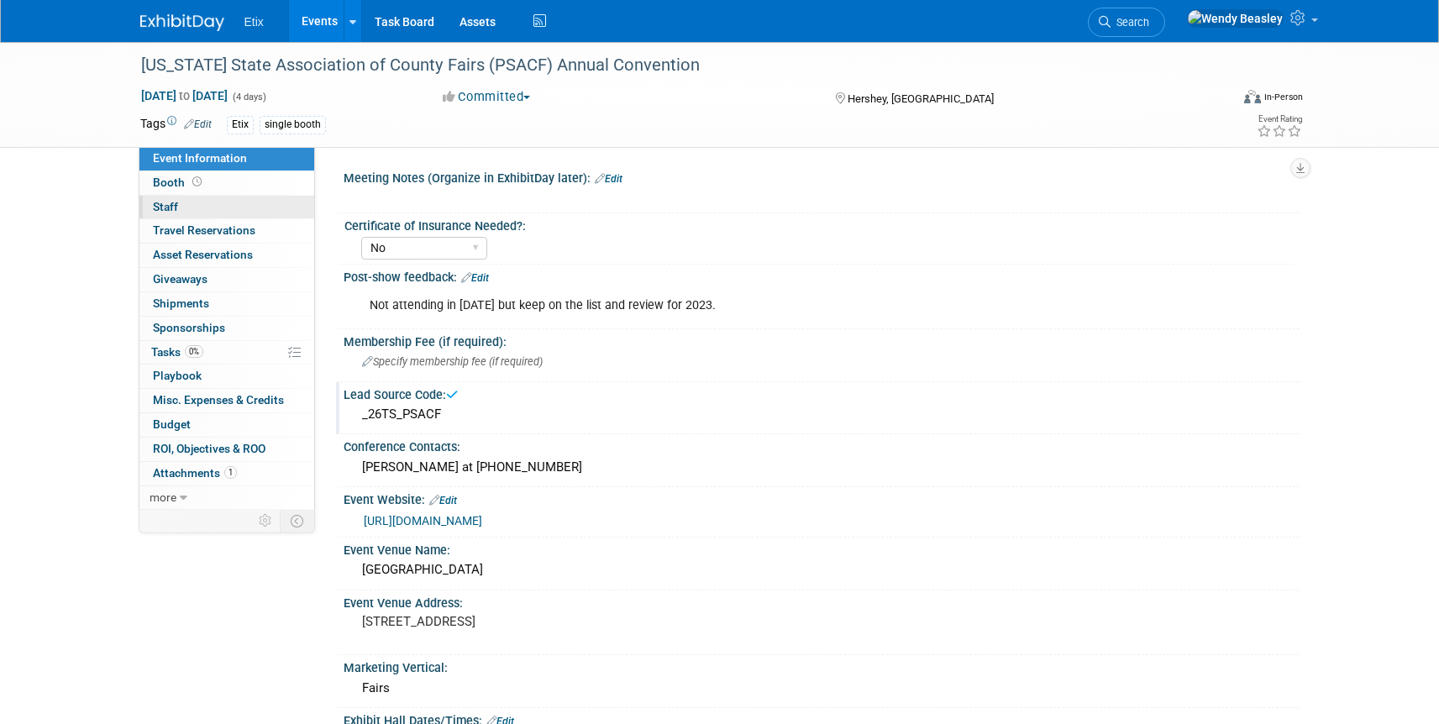
click at [167, 206] on span "Staff 0" at bounding box center [165, 206] width 25 height 13
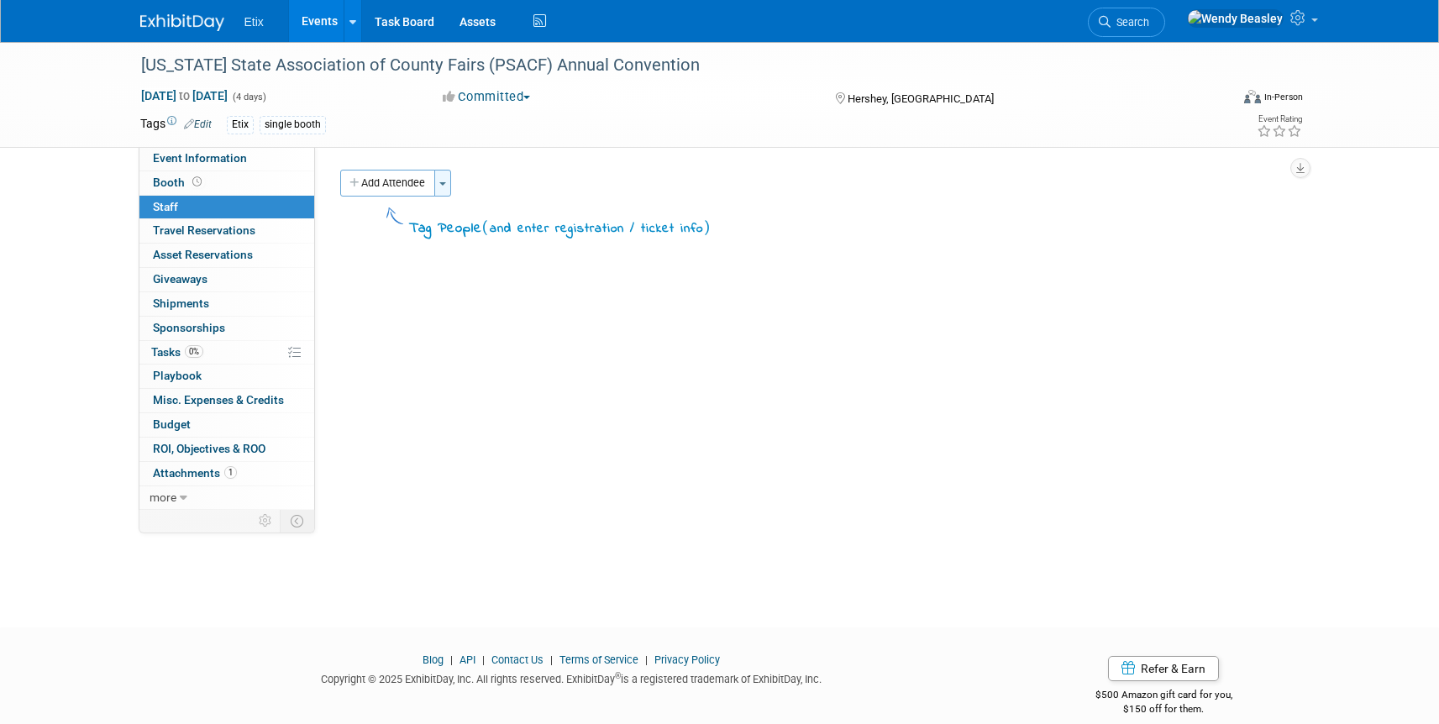
click at [444, 183] on span "button" at bounding box center [442, 183] width 7 height 3
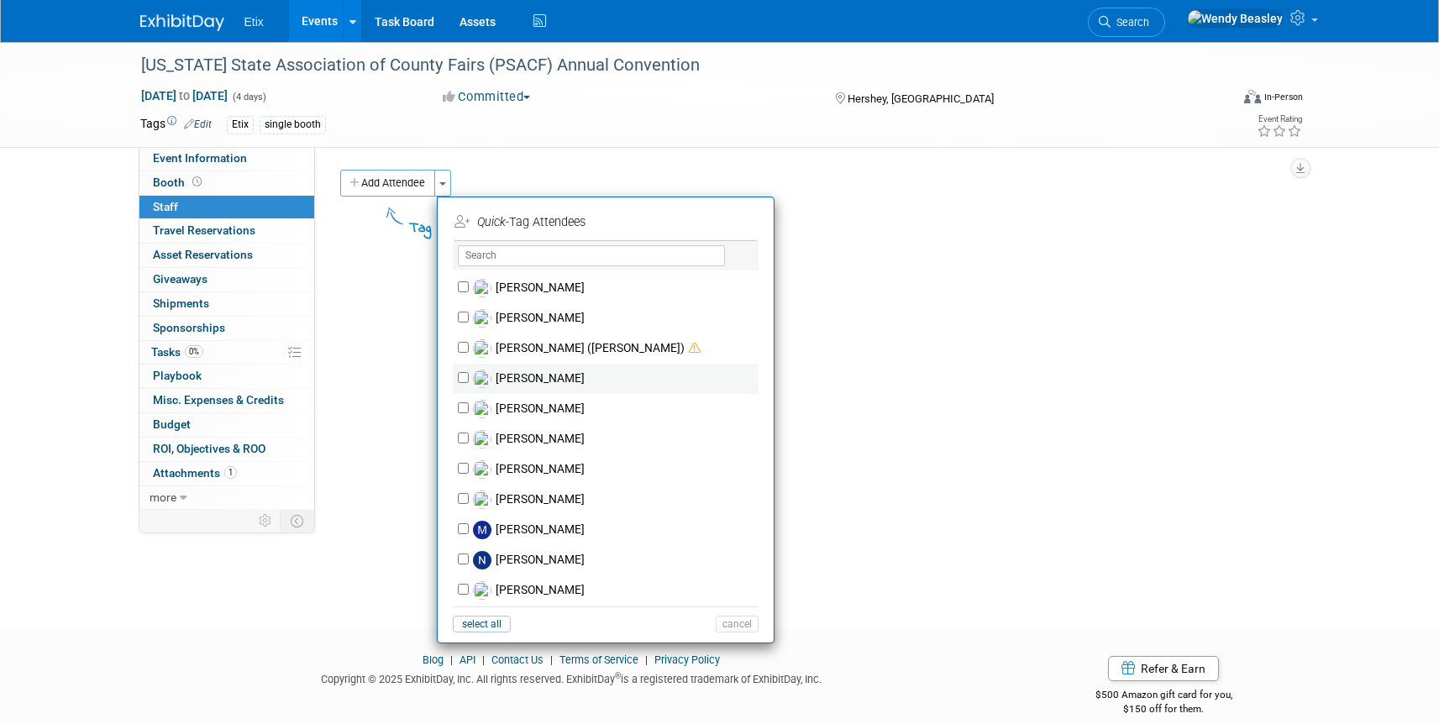
scroll to position [1172, 0]
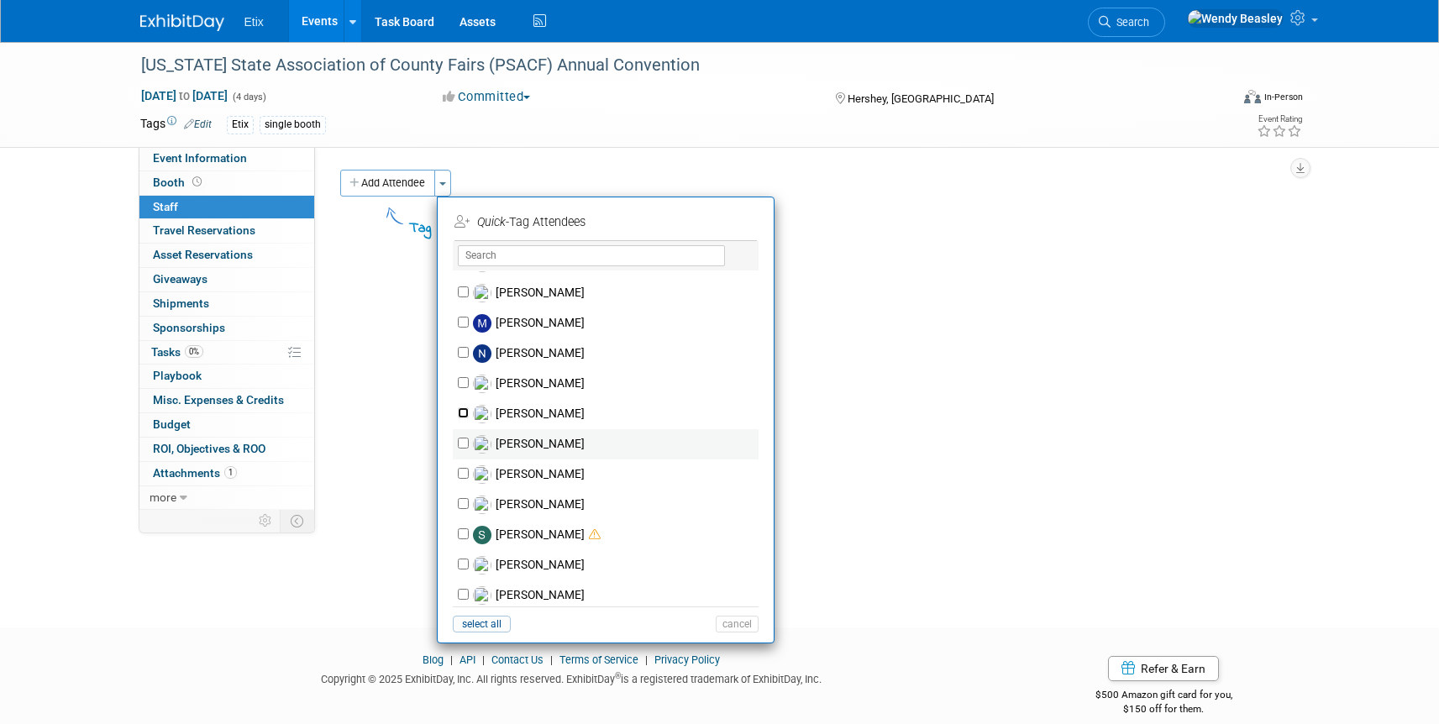
drag, startPoint x: 467, startPoint y: 412, endPoint x: 538, endPoint y: 450, distance: 80.5
click at [537, 450] on div "[PERSON_NAME] [PERSON_NAME] (me)" at bounding box center [606, 439] width 306 height 336
click at [464, 443] on input "[PERSON_NAME]" at bounding box center [463, 443] width 11 height 11
checkbox input "true"
click at [740, 224] on button "Apply" at bounding box center [731, 222] width 51 height 24
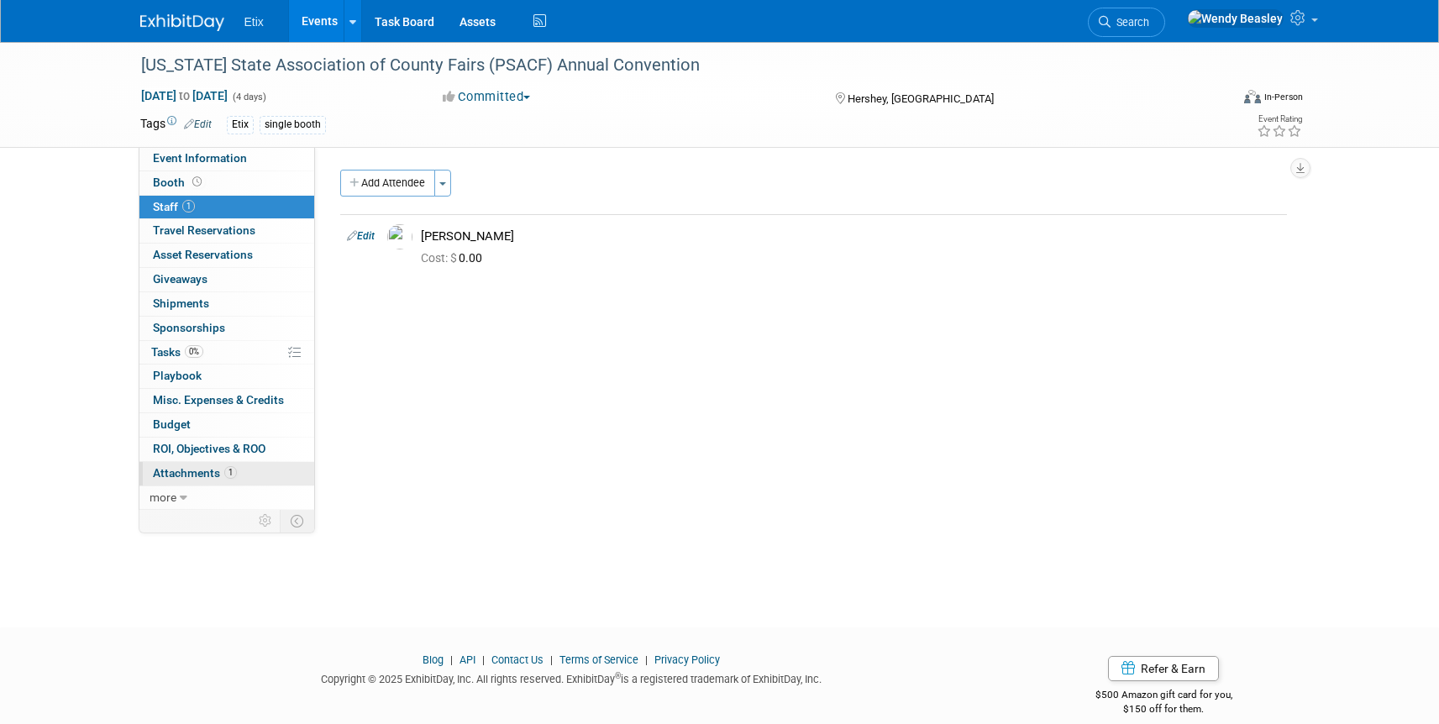
click at [190, 475] on span "Attachments 1" at bounding box center [195, 472] width 84 height 13
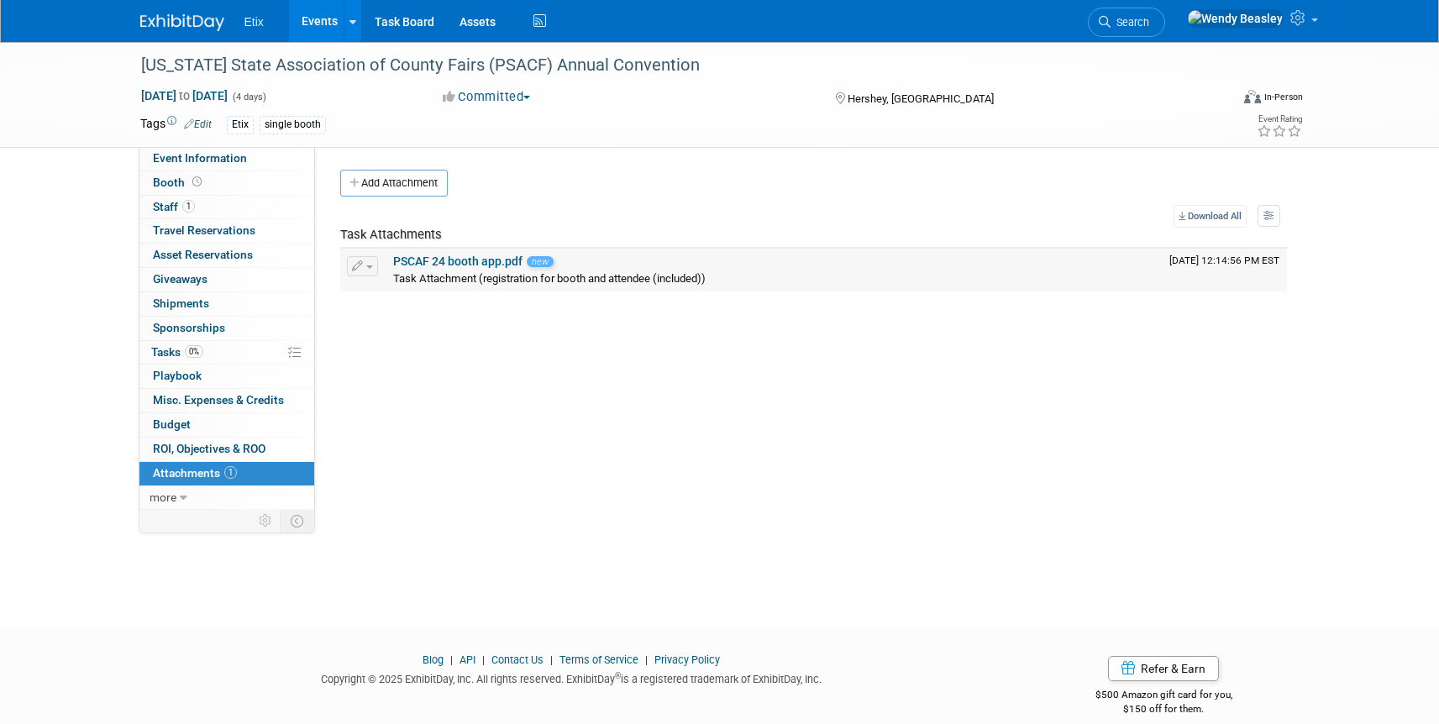
click at [367, 265] on span "button" at bounding box center [369, 266] width 7 height 3
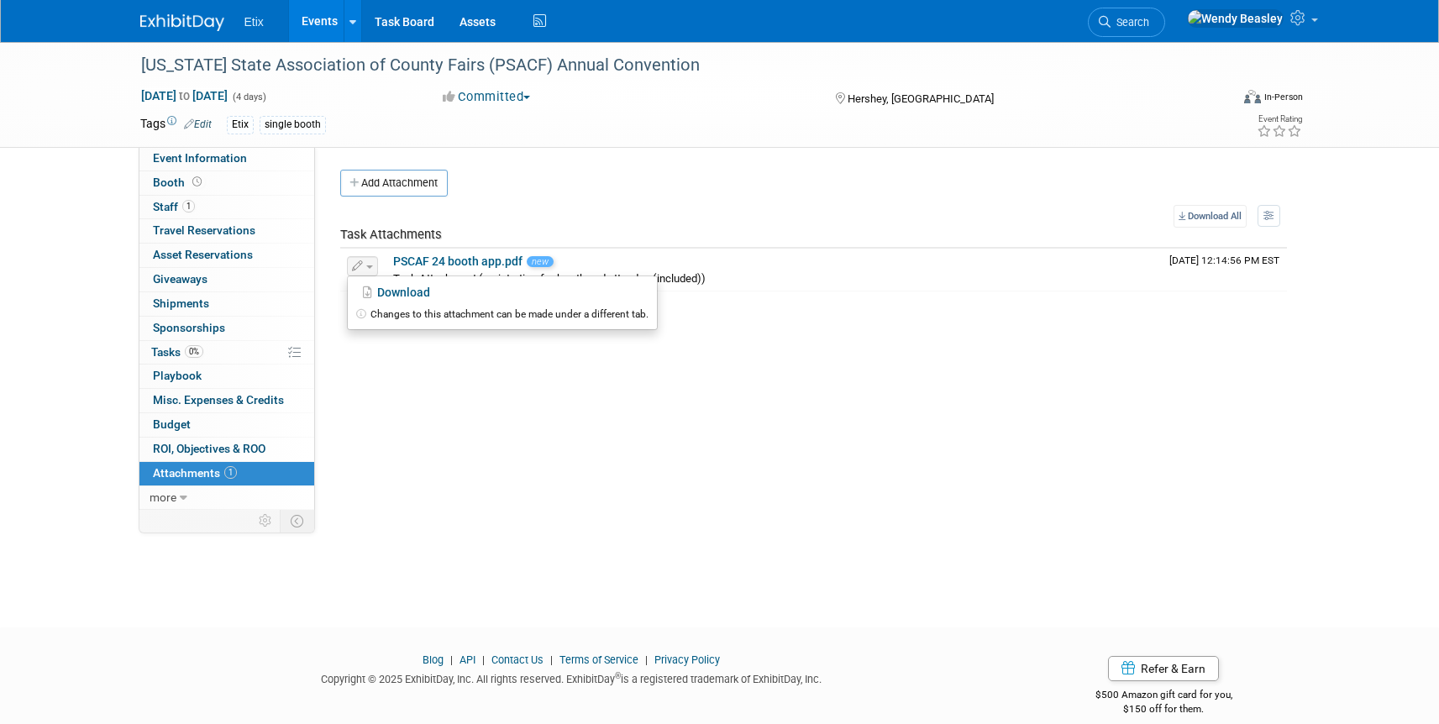
click at [1048, 340] on div "Meeting Notes (Organize in ExhibitDay later): Edit X Certificate of Insurance N…" at bounding box center [807, 328] width 985 height 363
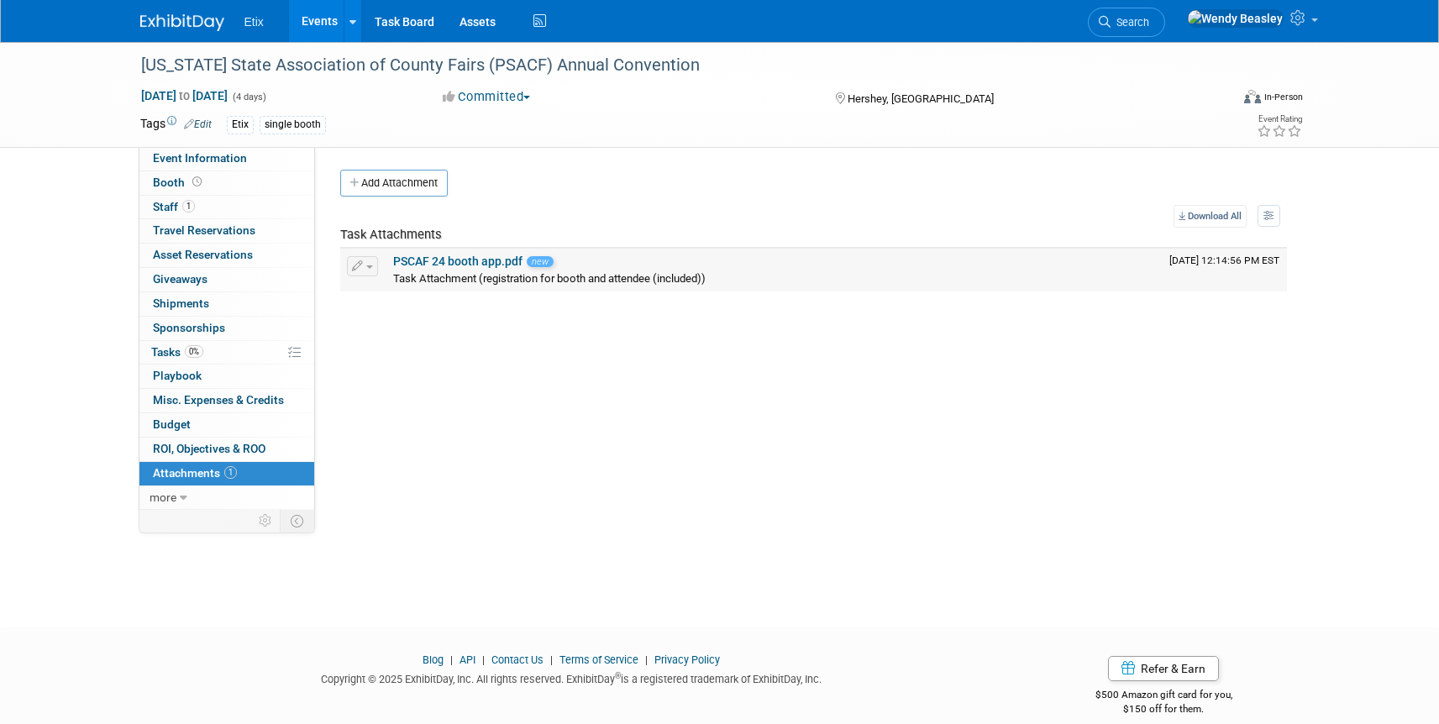
click at [378, 260] on td "Download Changes to this attachment can be made under a different tab." at bounding box center [363, 270] width 46 height 42
click at [362, 266] on button "button" at bounding box center [362, 266] width 31 height 20
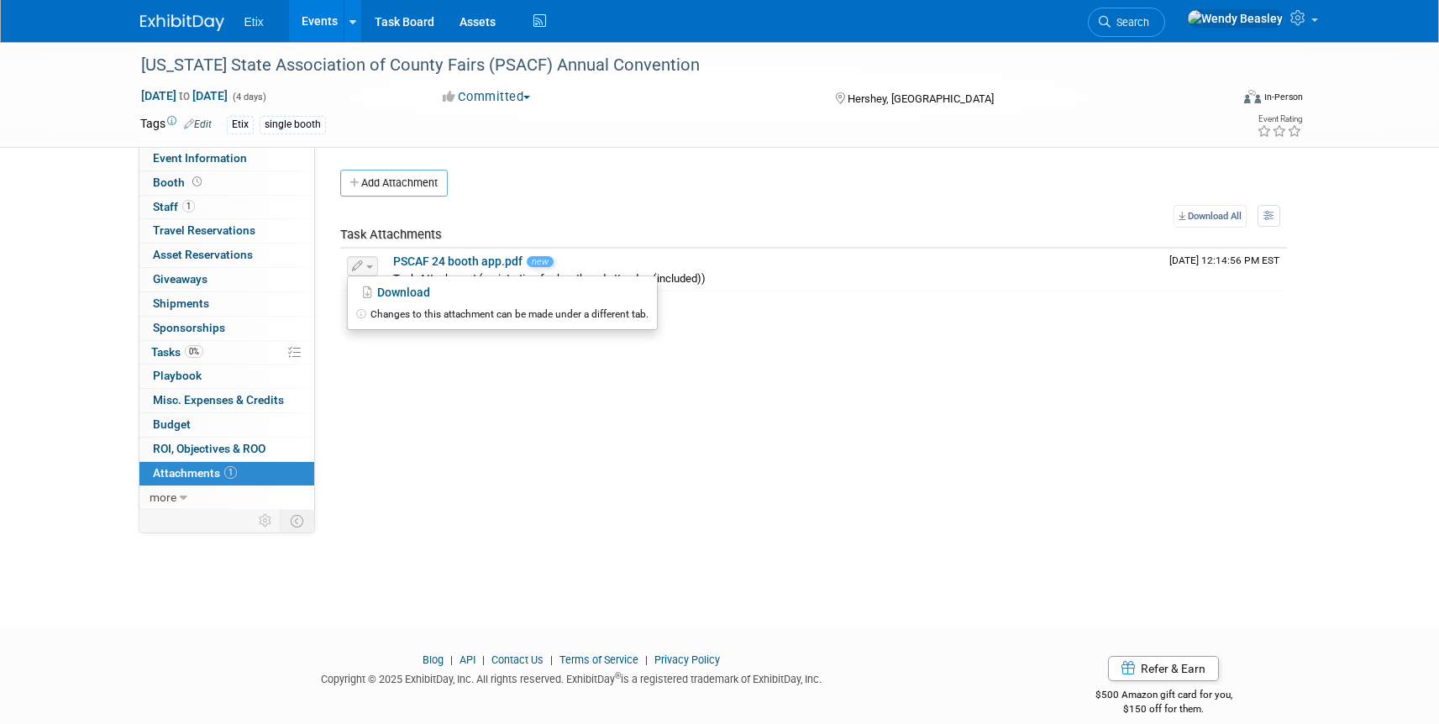
drag, startPoint x: 594, startPoint y: 494, endPoint x: 573, endPoint y: 482, distance: 24.1
click at [594, 495] on div "Meeting Notes (Organize in ExhibitDay later): Edit X Certificate of Insurance N…" at bounding box center [807, 328] width 985 height 363
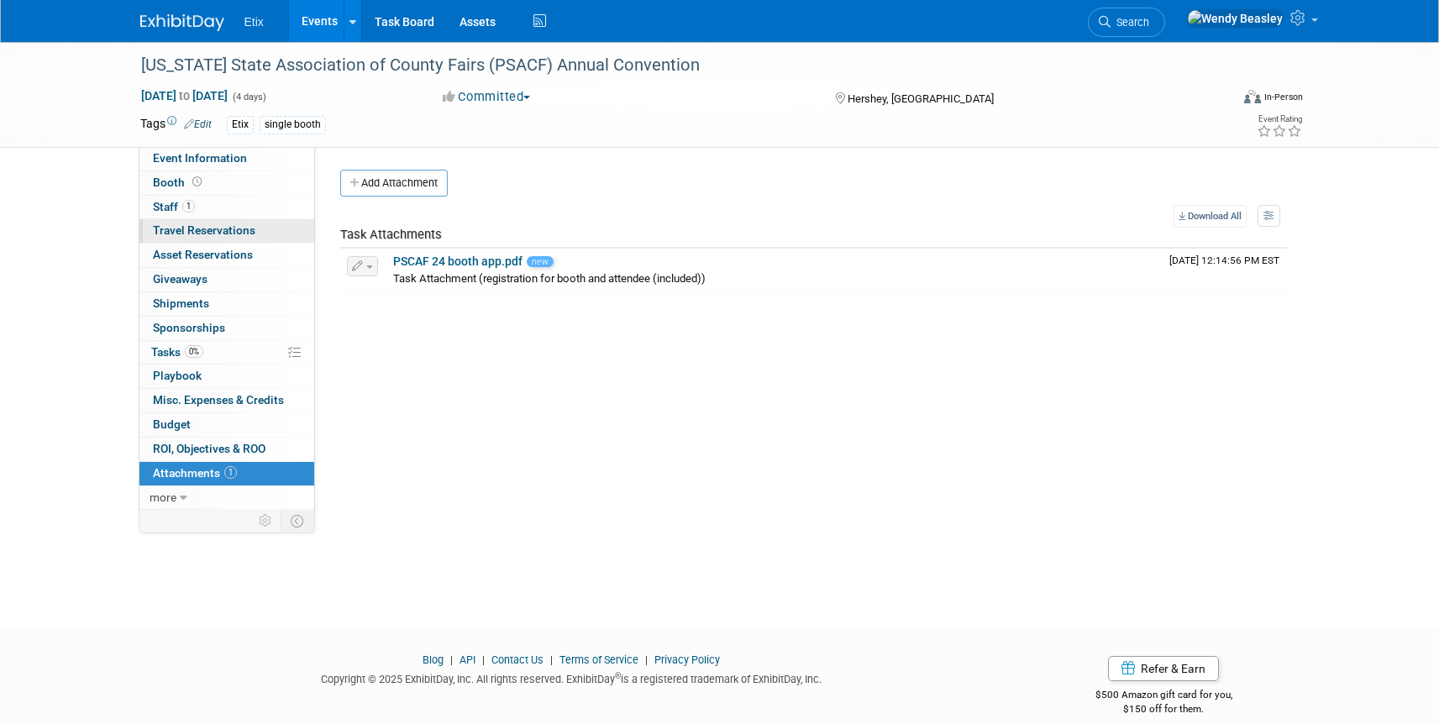
click at [178, 227] on span "Travel Reservations 0" at bounding box center [204, 229] width 102 height 13
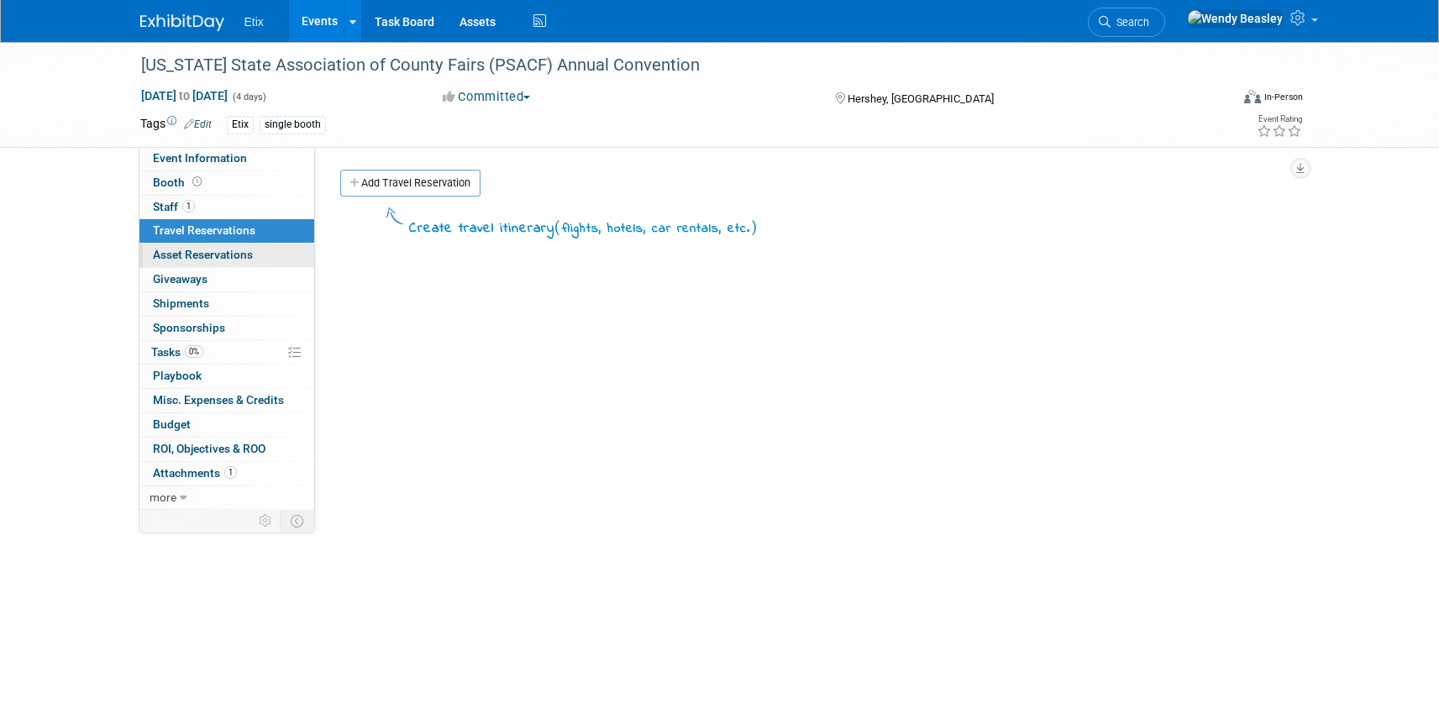
click at [182, 248] on span "Asset Reservations 0" at bounding box center [203, 254] width 100 height 13
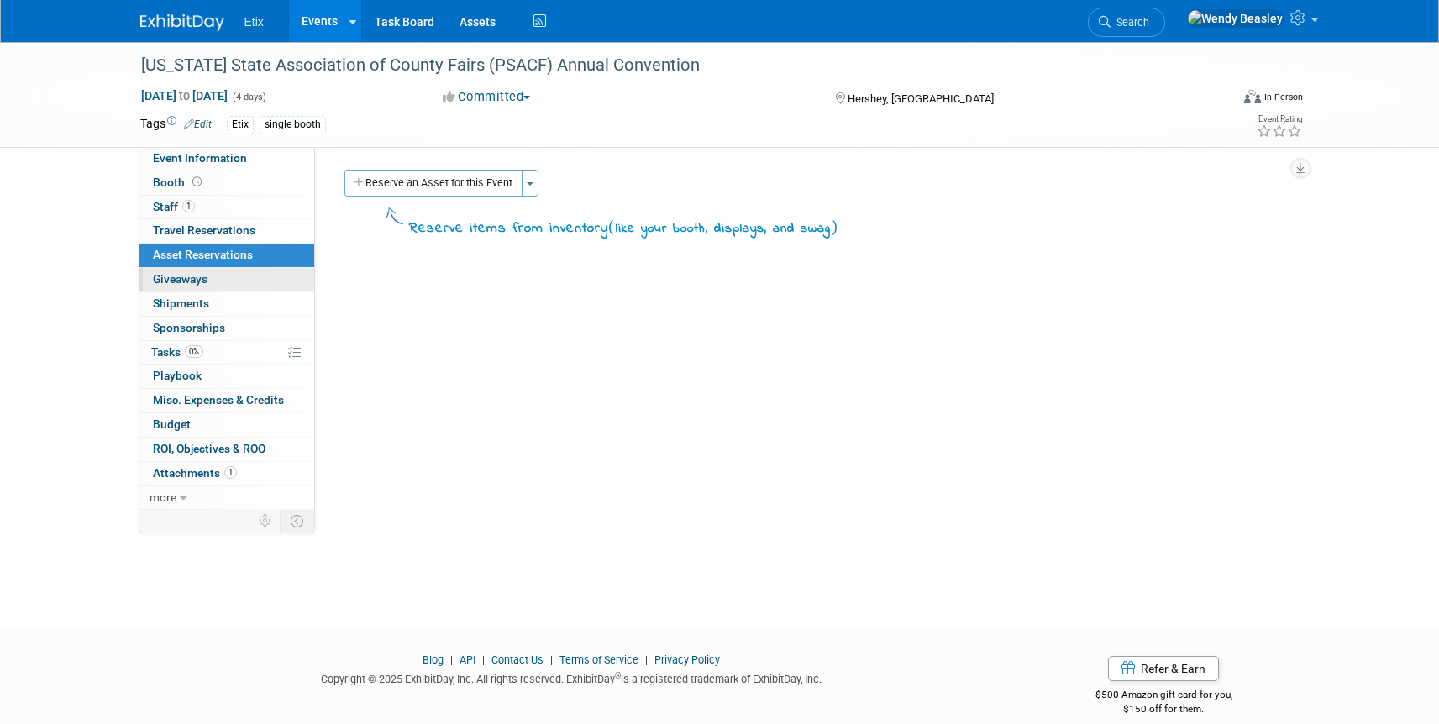
click at [176, 279] on span "Giveaways 0" at bounding box center [180, 278] width 55 height 13
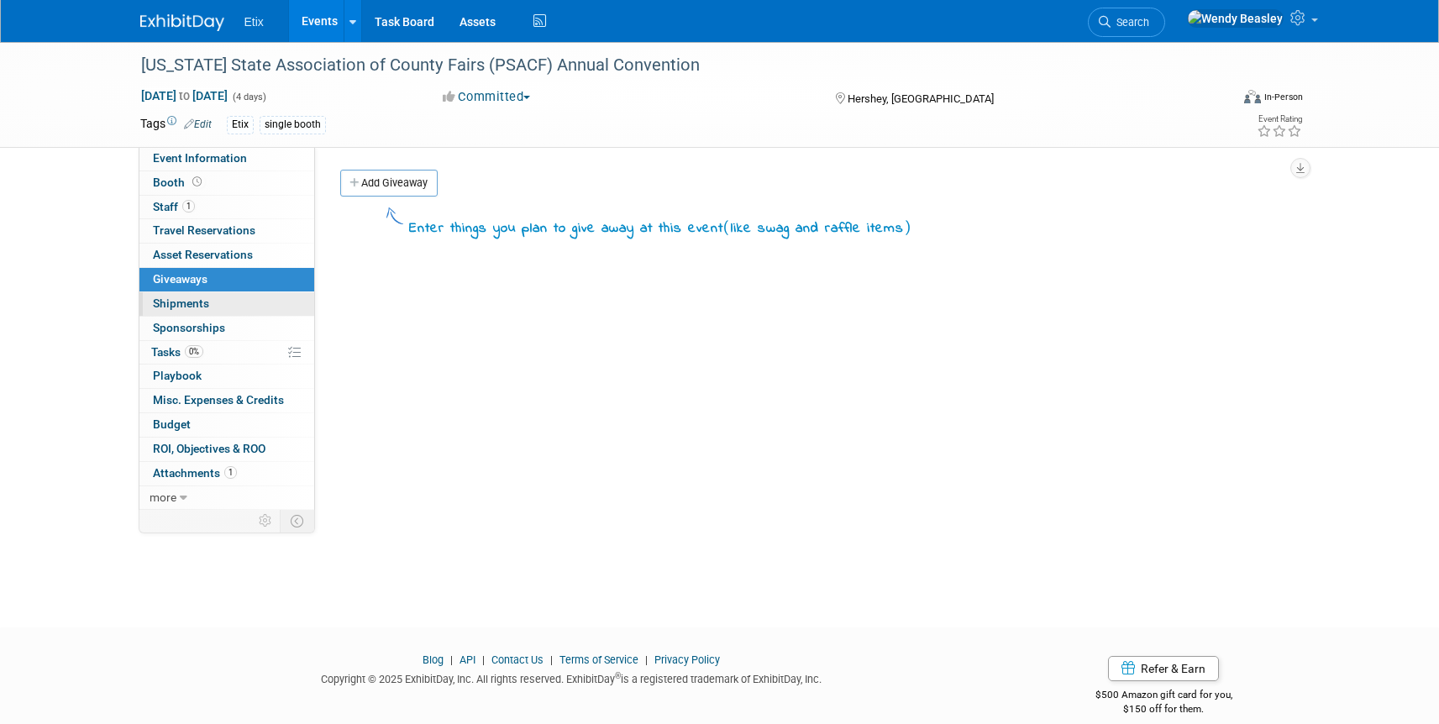
click at [174, 301] on span "Shipments 0" at bounding box center [181, 303] width 56 height 13
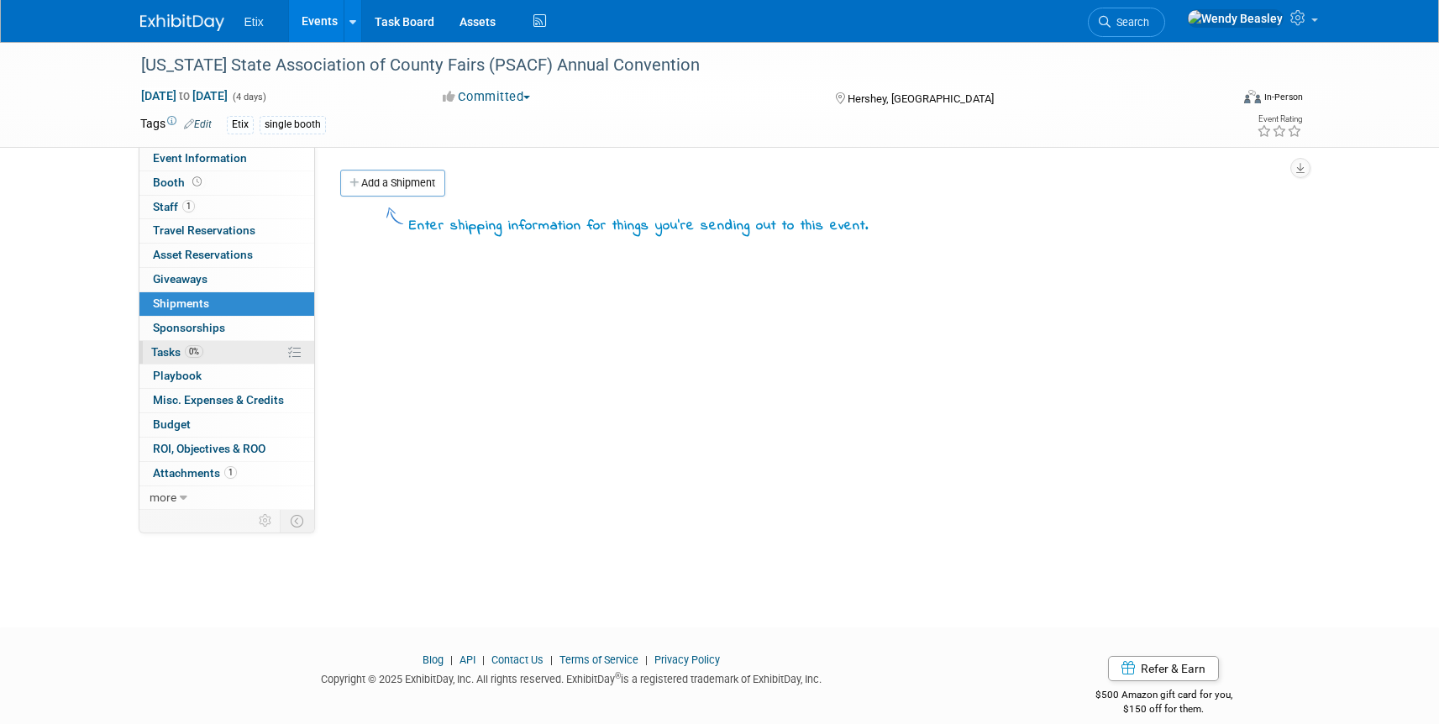
click at [171, 352] on span "Tasks 0%" at bounding box center [177, 351] width 52 height 13
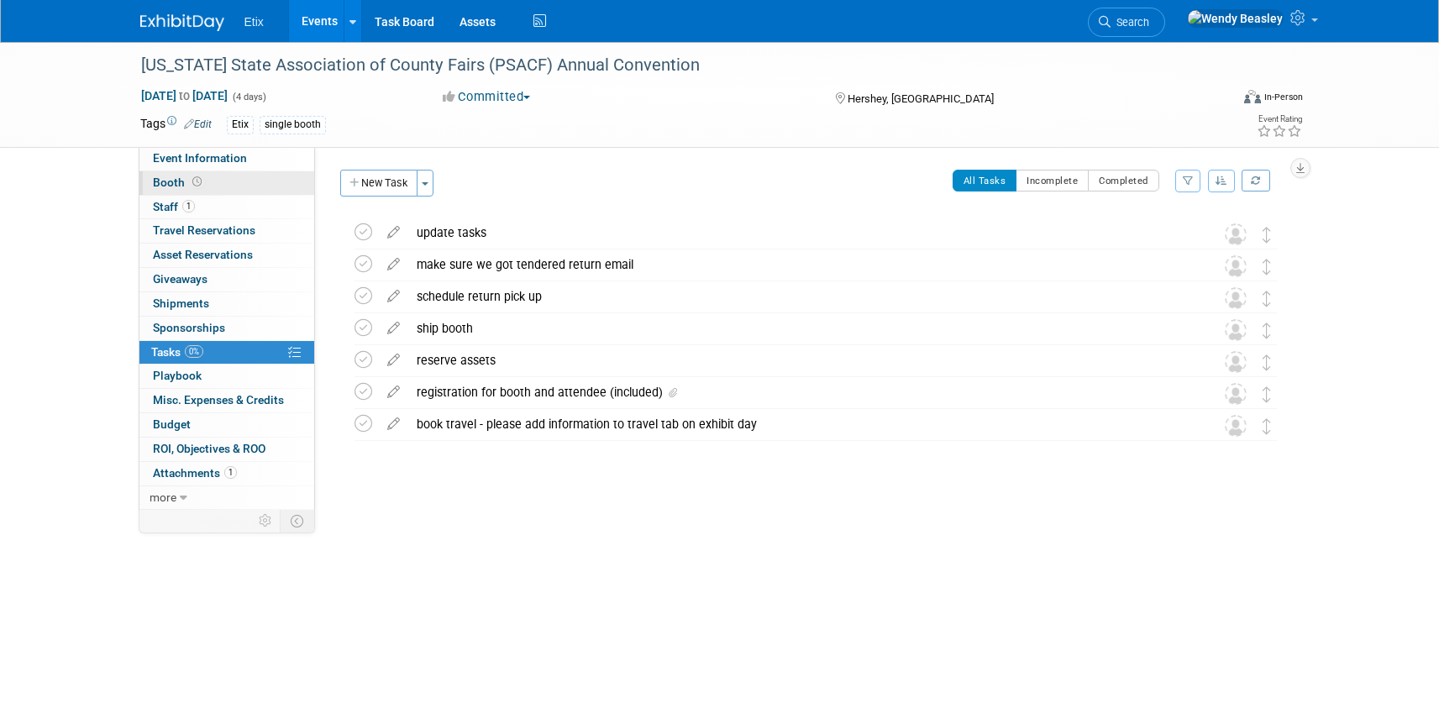
click at [171, 184] on span "Booth" at bounding box center [179, 182] width 52 height 13
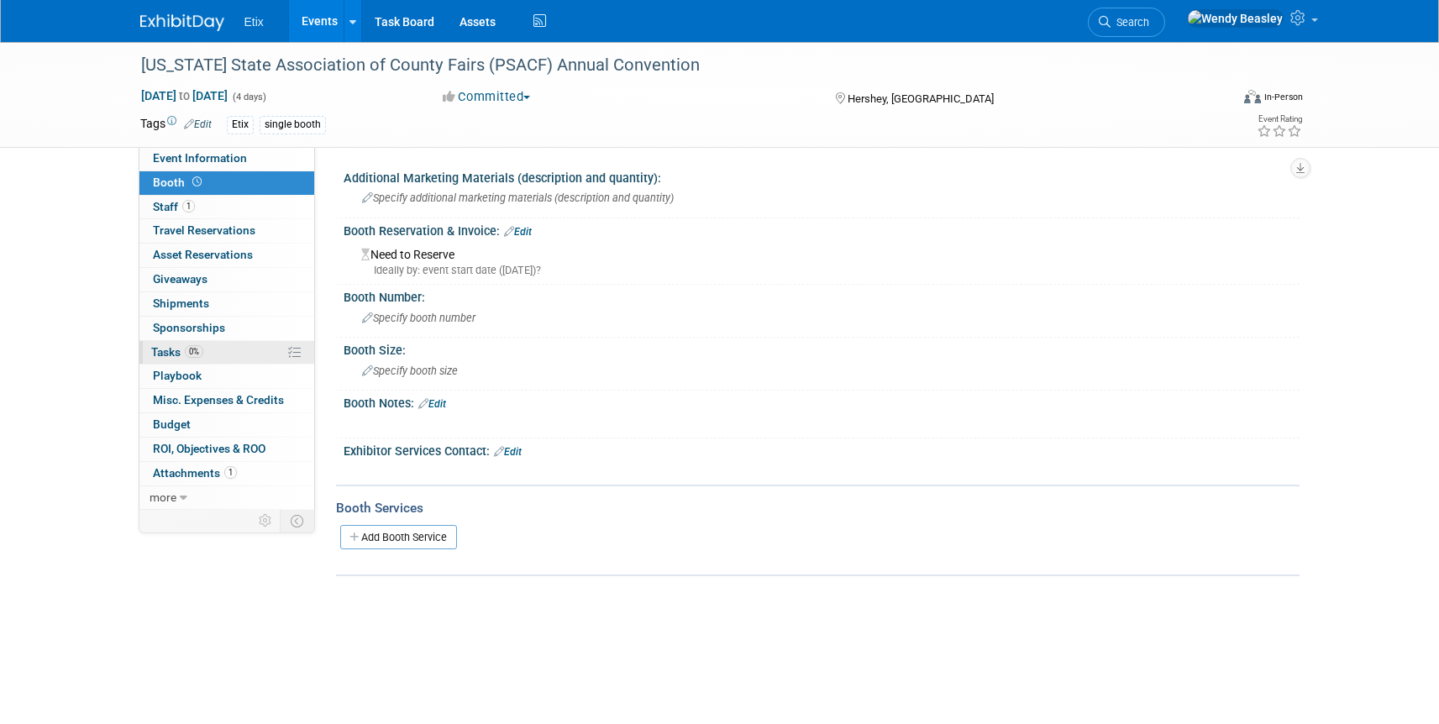
click at [170, 348] on span "Tasks 0%" at bounding box center [177, 351] width 52 height 13
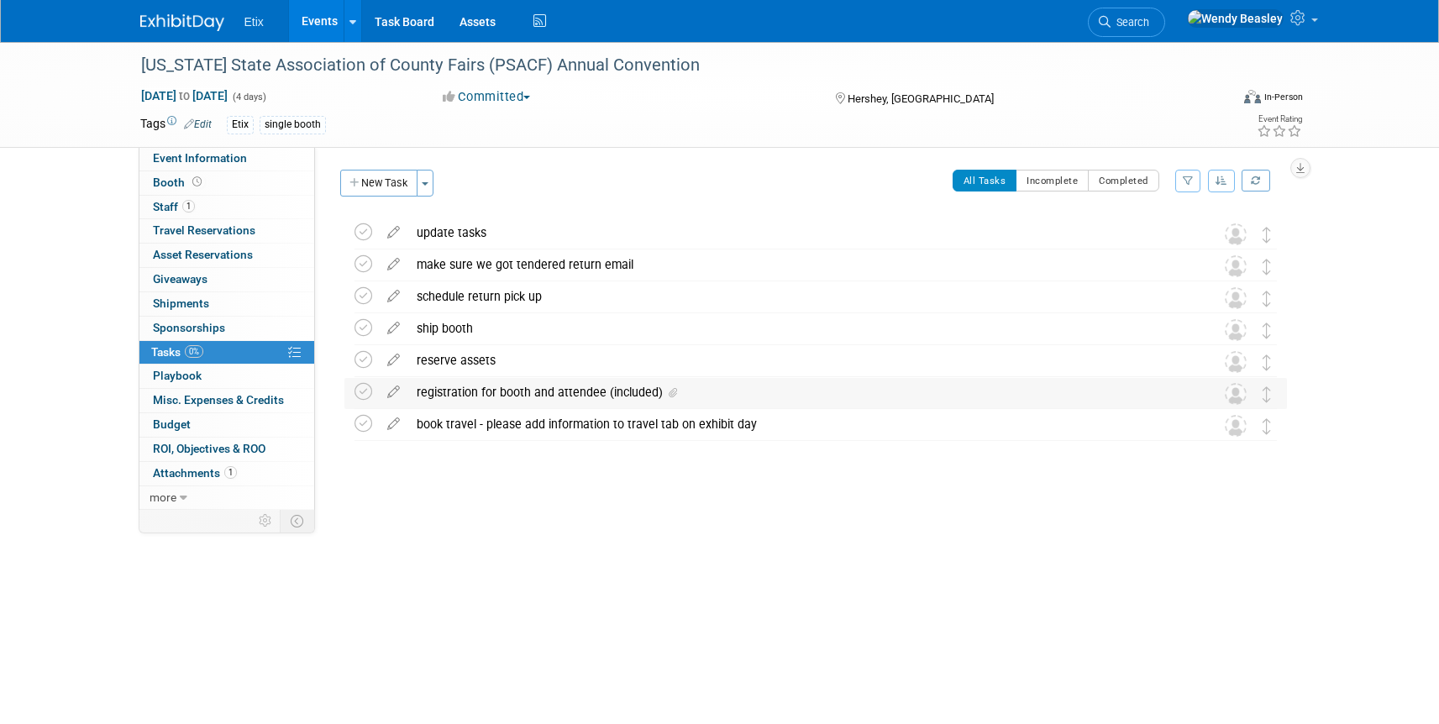
click at [560, 385] on div "registration for booth and attendee (included)" at bounding box center [799, 392] width 783 height 29
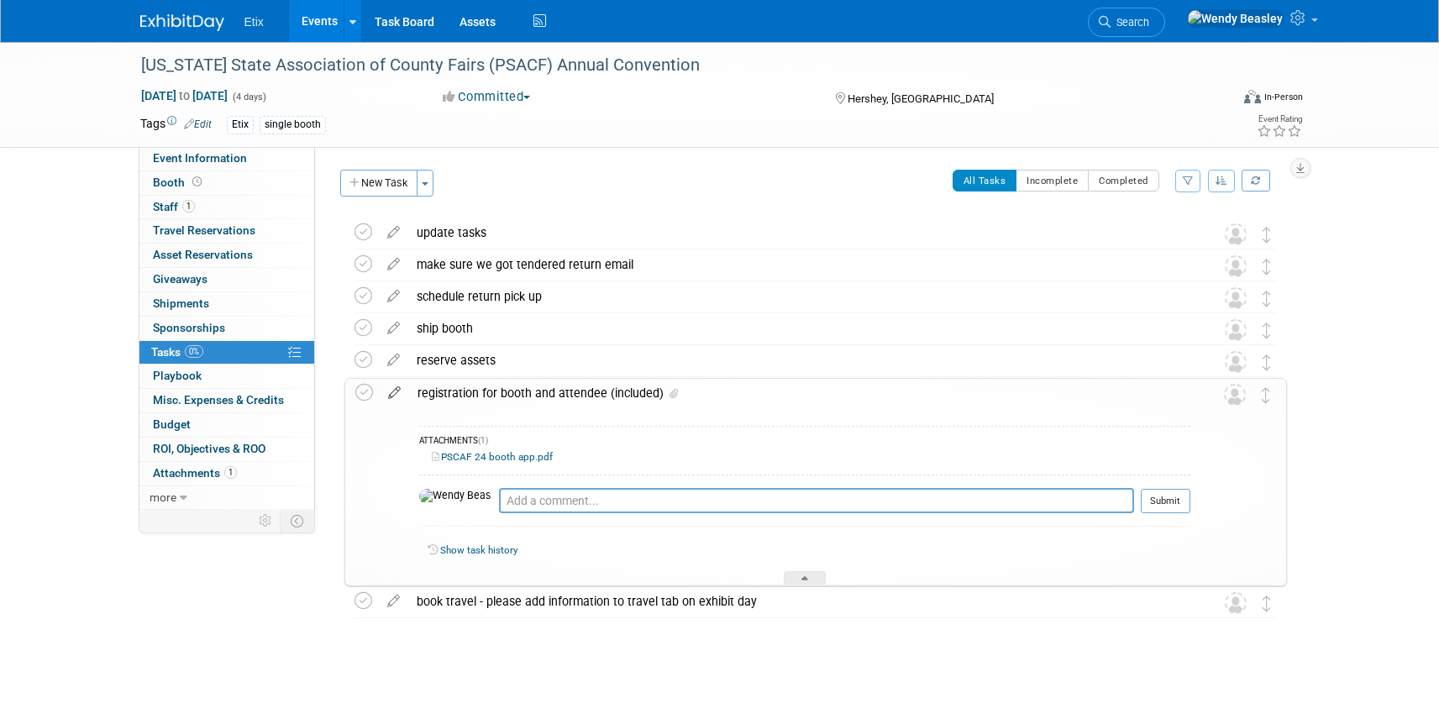
click at [390, 391] on icon at bounding box center [394, 389] width 29 height 21
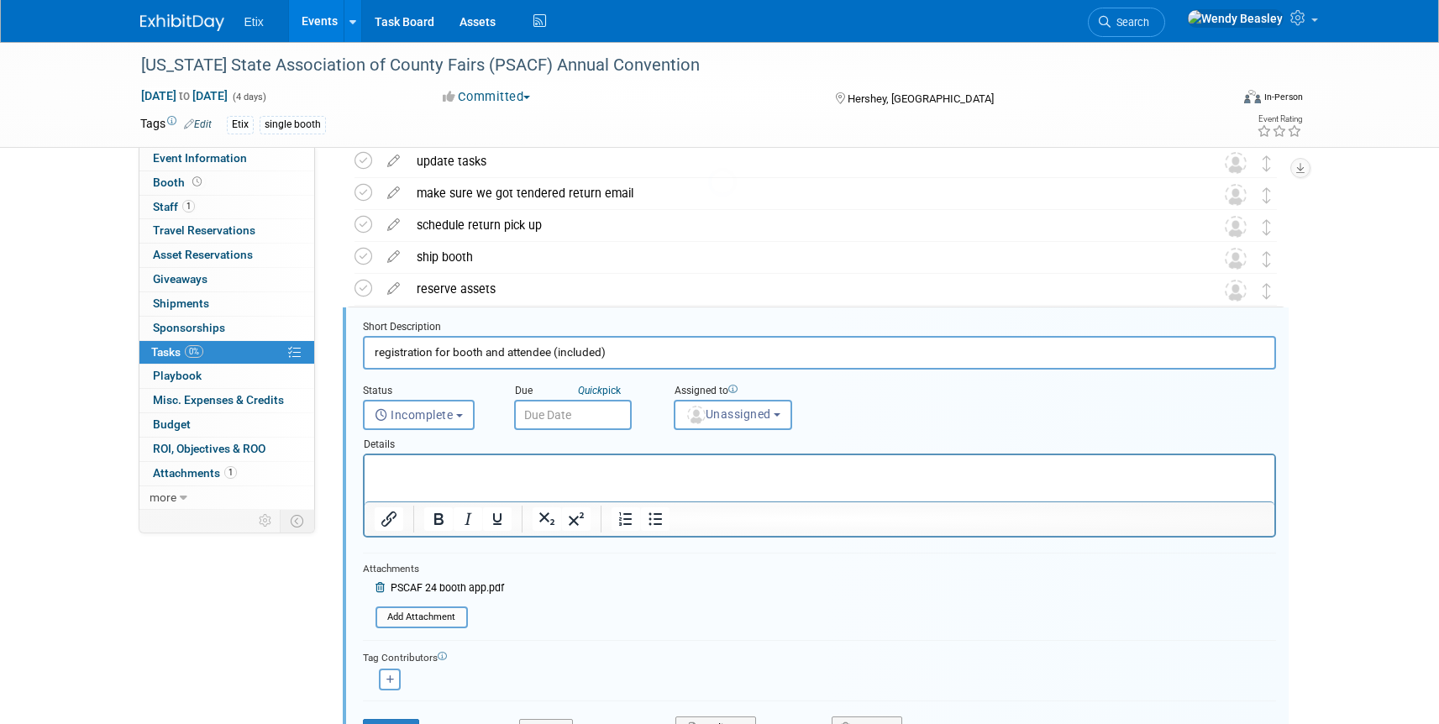
scroll to position [133, 0]
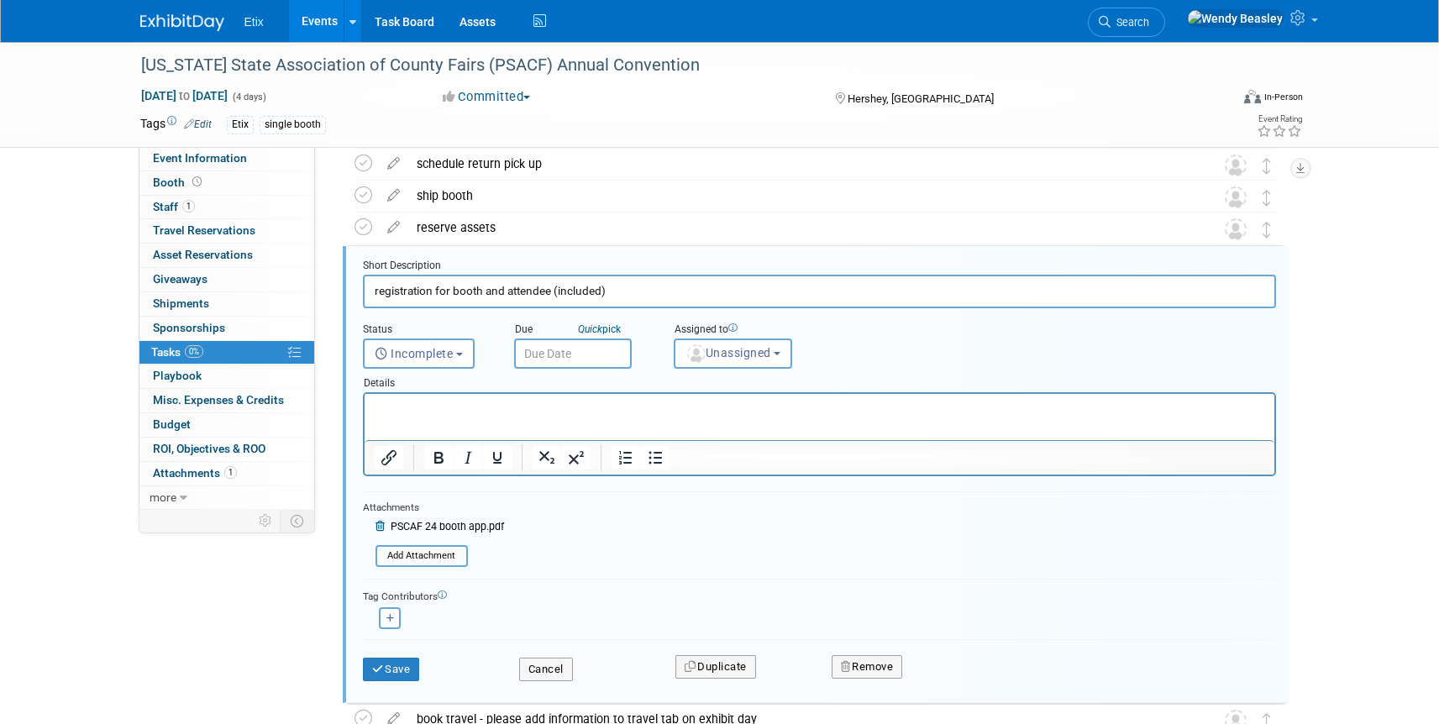
click at [381, 524] on icon at bounding box center [382, 527] width 13 height 10
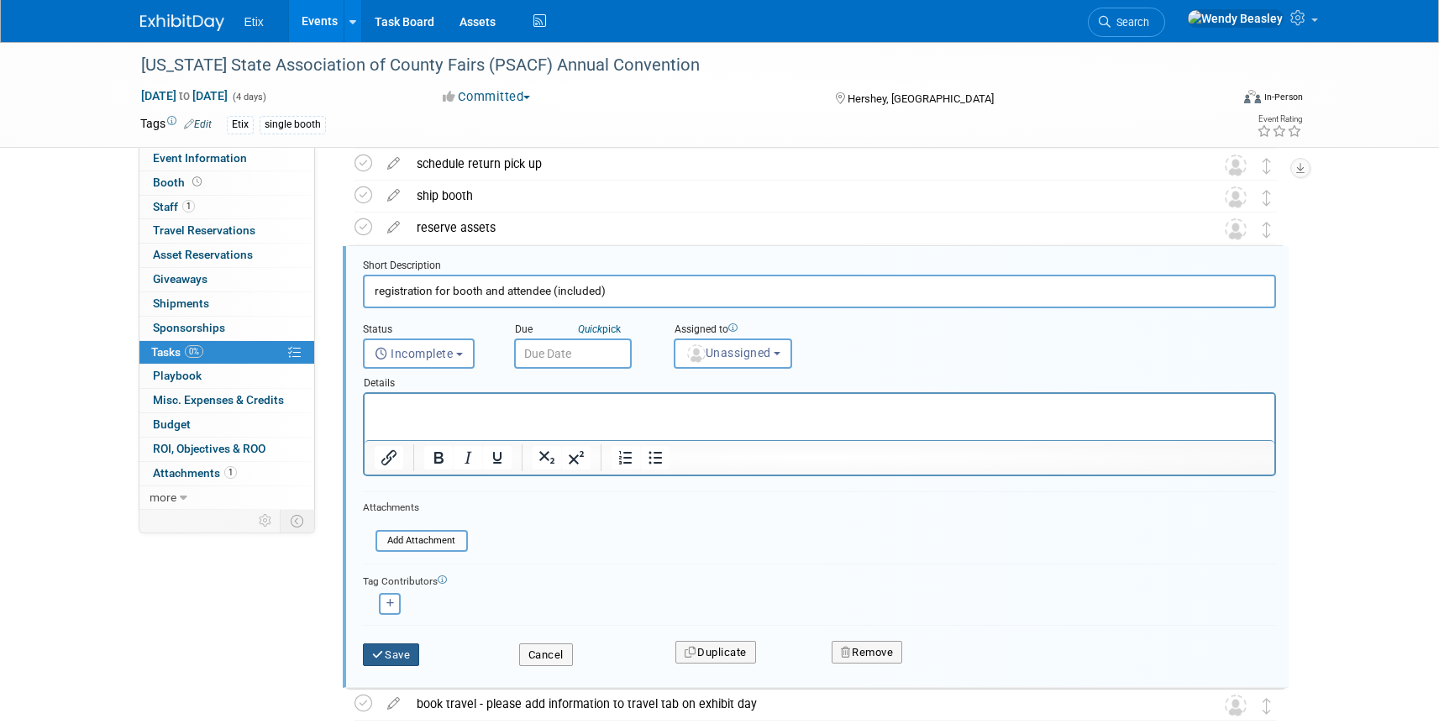
click at [382, 654] on icon "submit" at bounding box center [378, 654] width 13 height 11
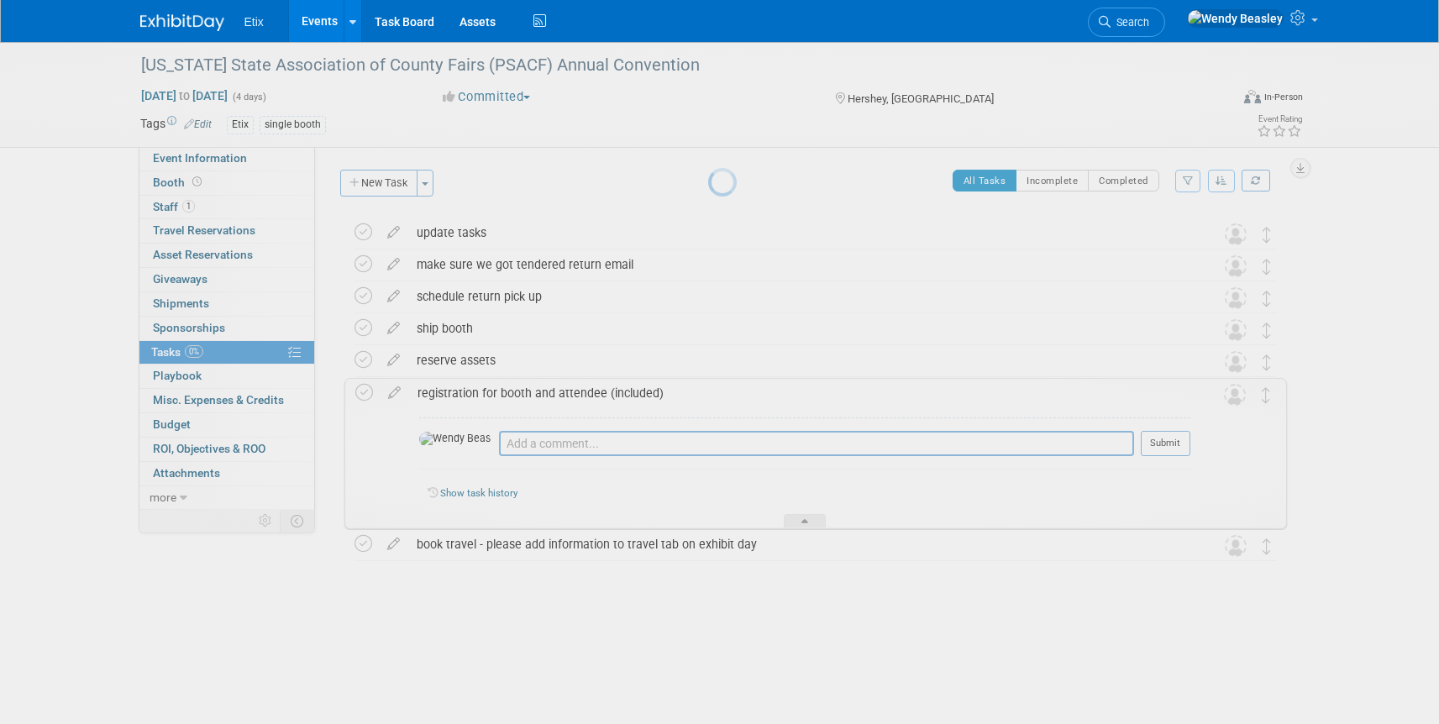
scroll to position [0, 0]
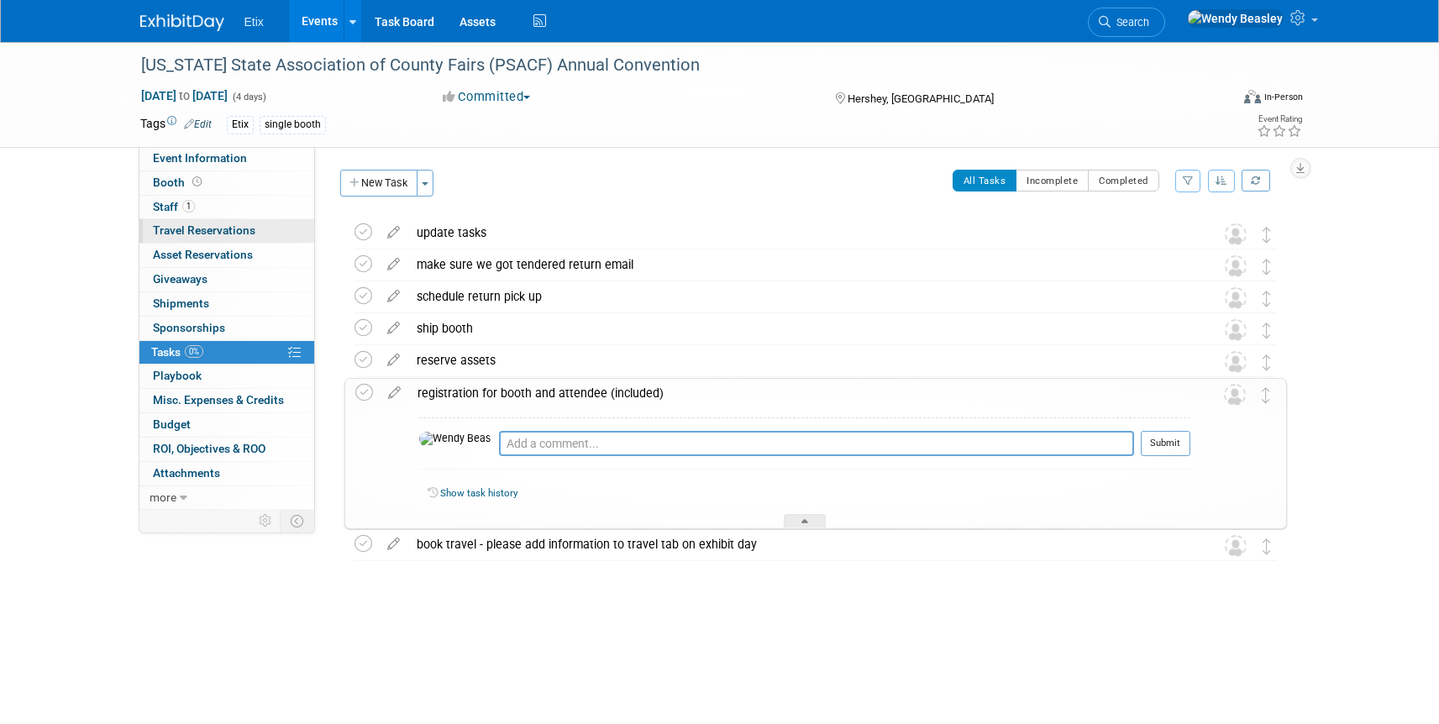
click at [192, 234] on span "Travel Reservations 0" at bounding box center [204, 229] width 102 height 13
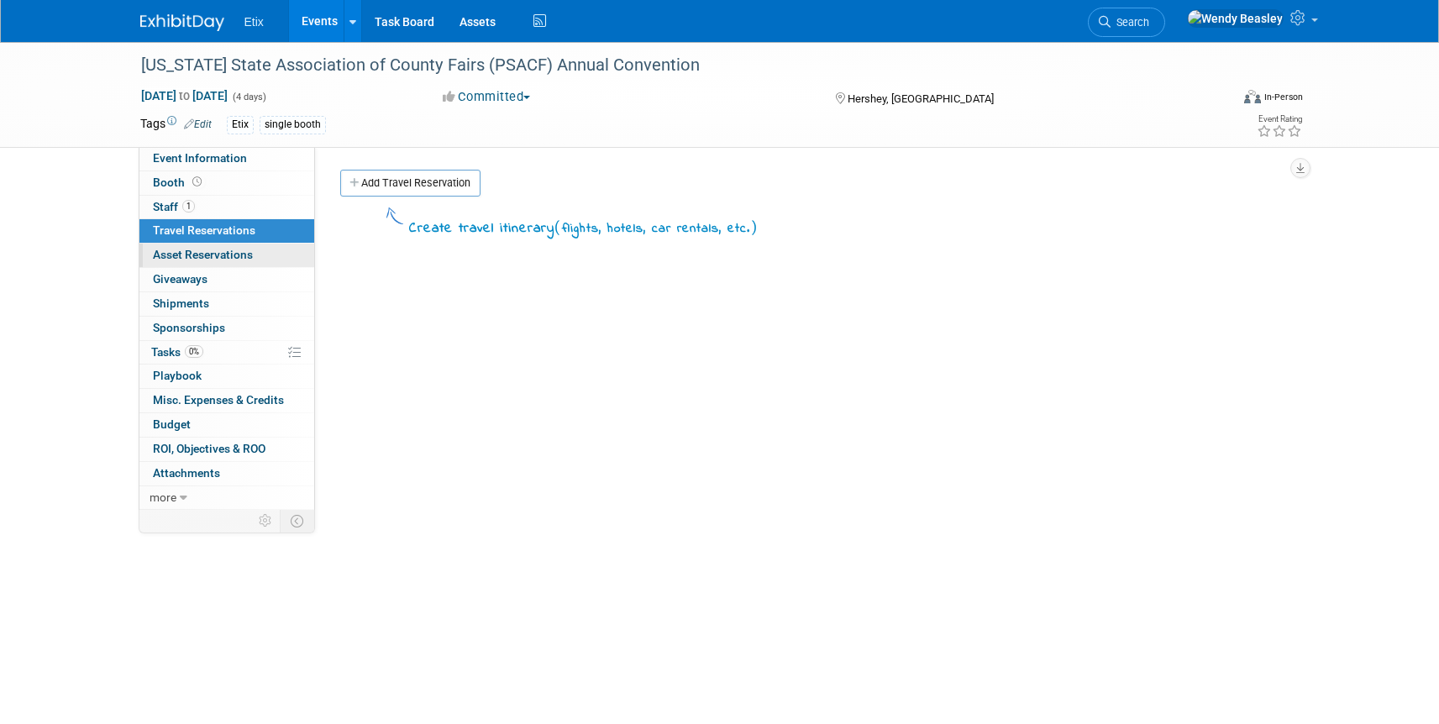
click at [187, 245] on link "0 Asset Reservations 0" at bounding box center [226, 256] width 175 height 24
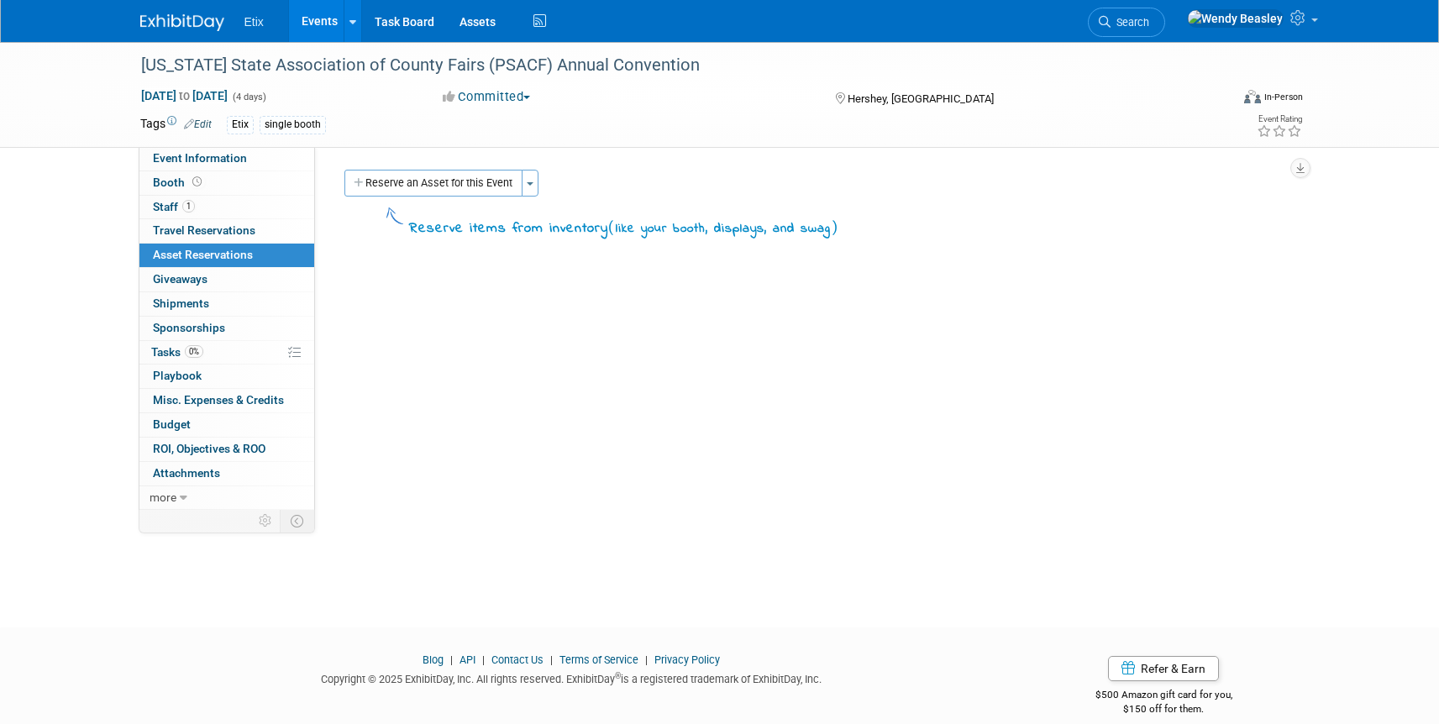
click at [328, 24] on link "Events" at bounding box center [319, 21] width 61 height 42
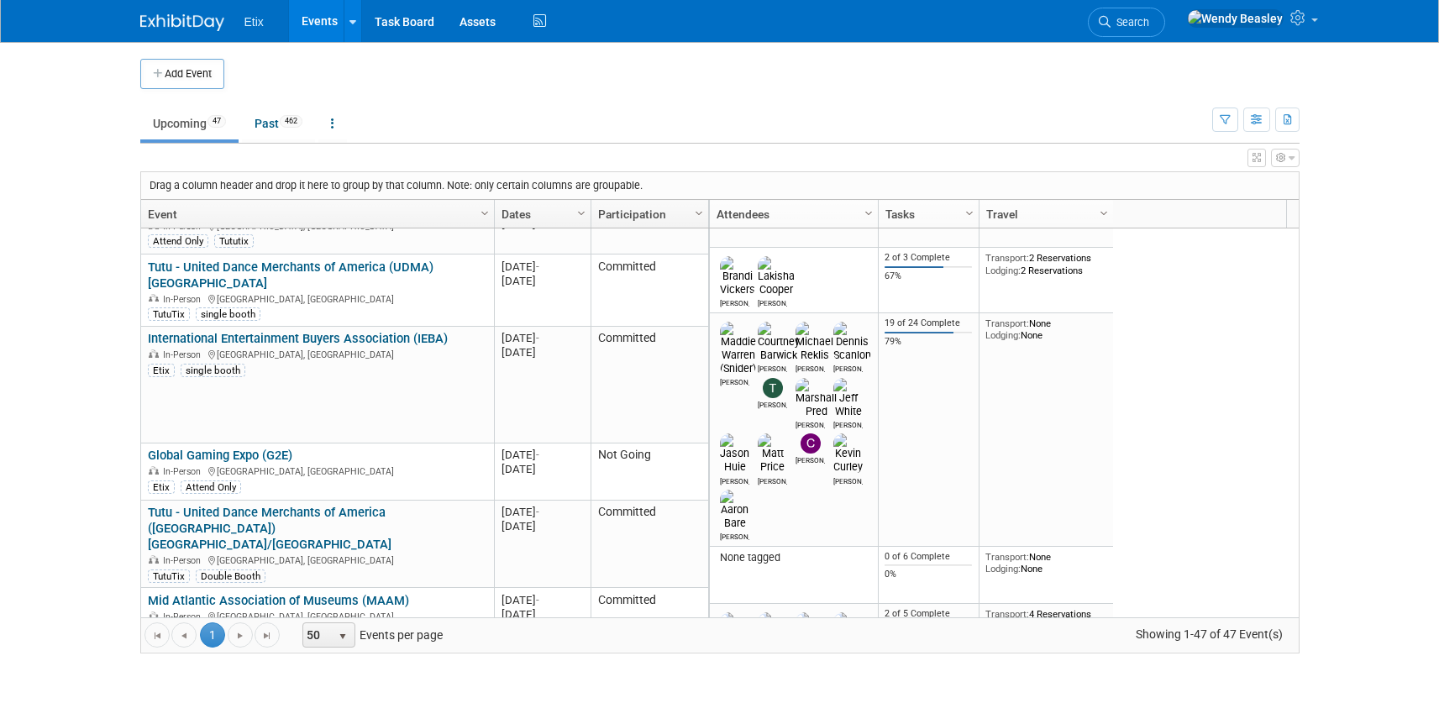
scroll to position [302, 0]
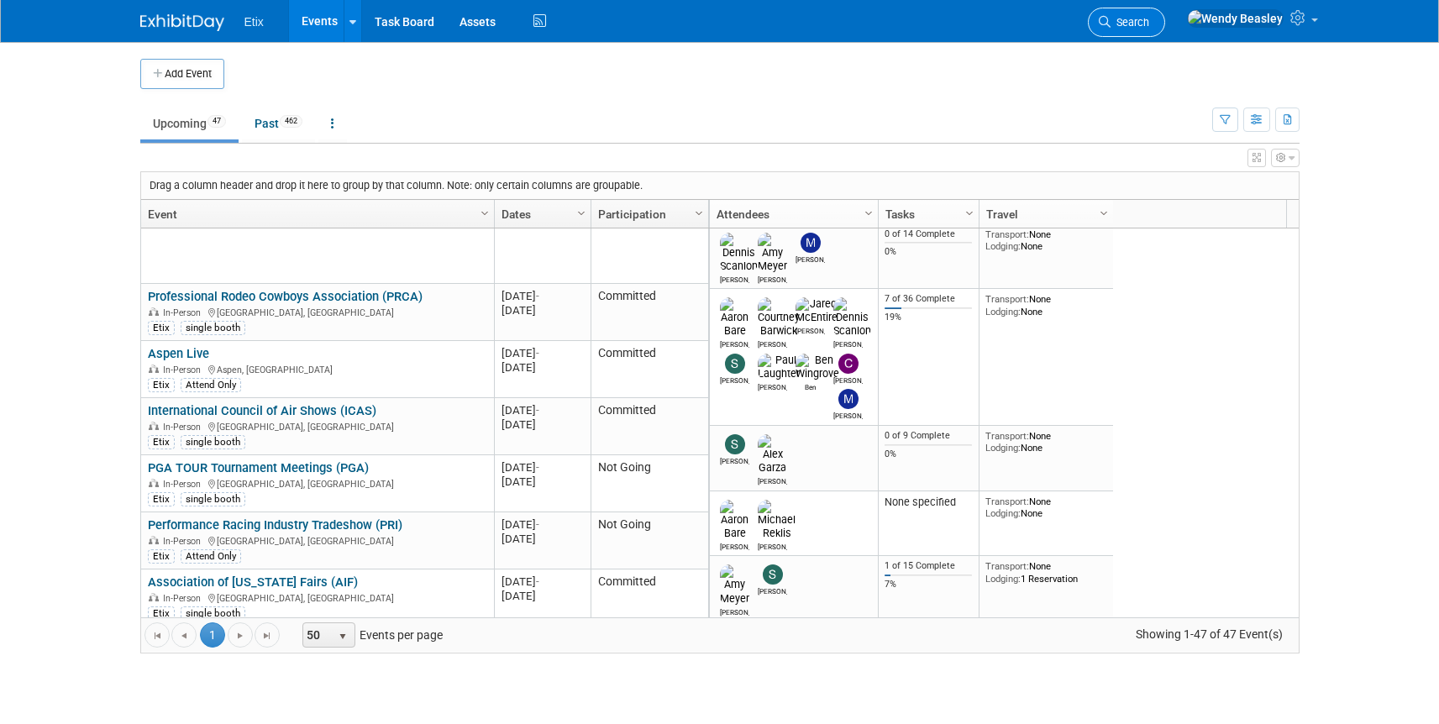
click at [1165, 29] on link "Search" at bounding box center [1126, 22] width 77 height 29
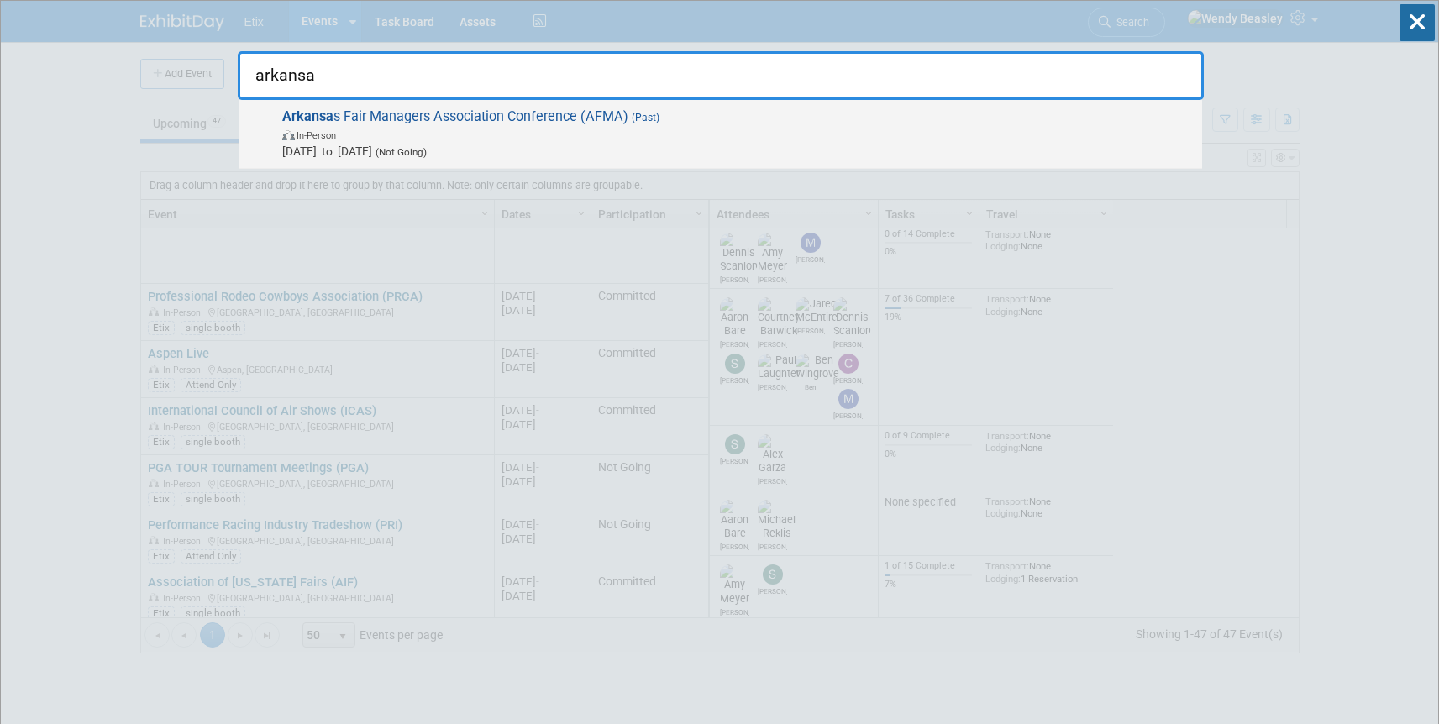
type input "arkansa"
click at [524, 113] on span "Arkansa s Fair Managers Association Conference (AFMA) (Past) In-Person Jan 16, …" at bounding box center [735, 133] width 917 height 51
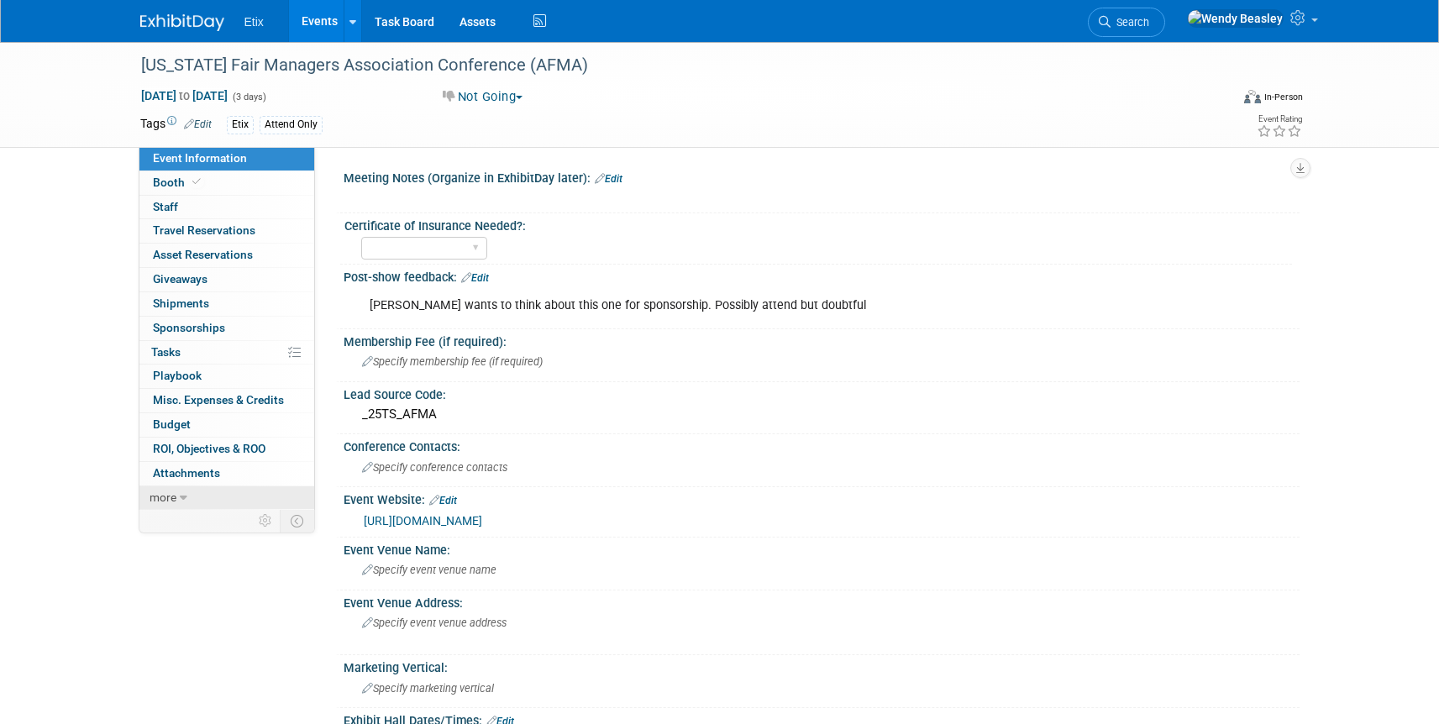
click at [184, 497] on icon at bounding box center [184, 498] width 8 height 12
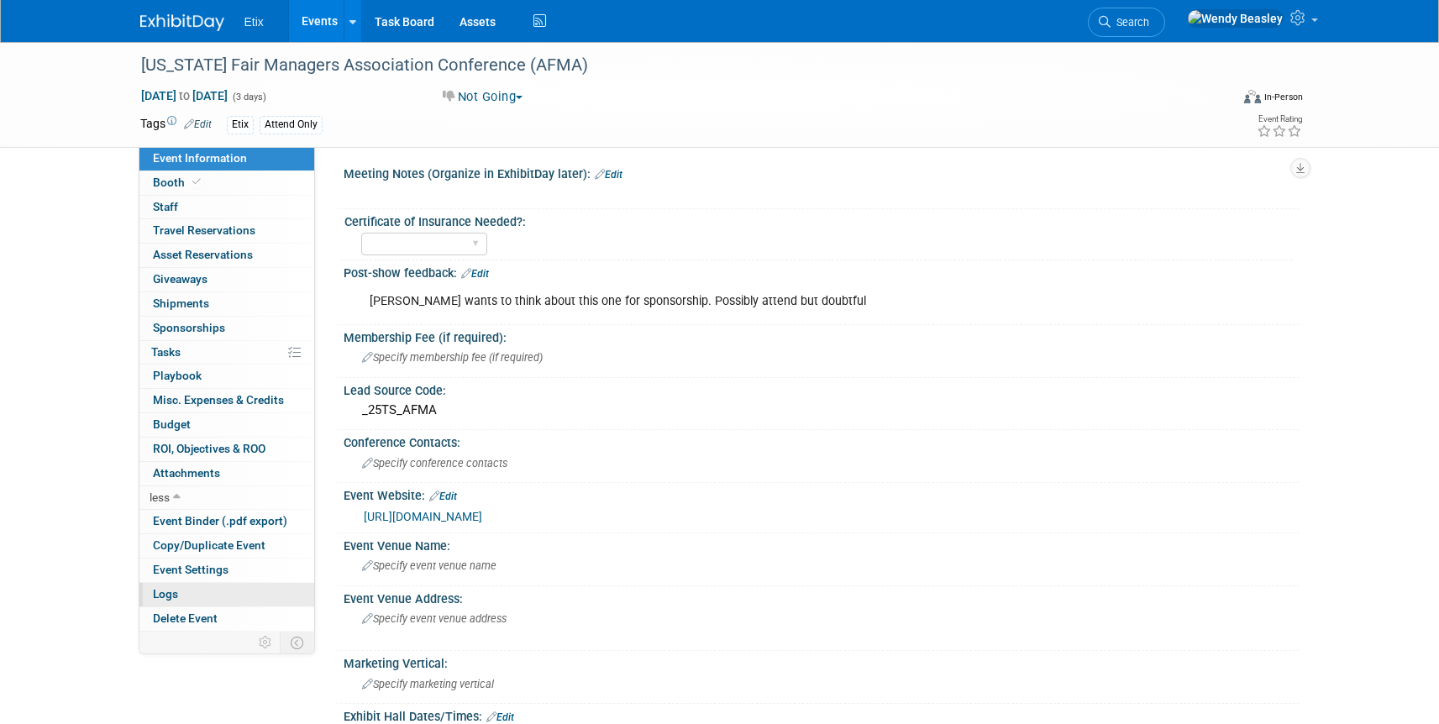
scroll to position [7, 0]
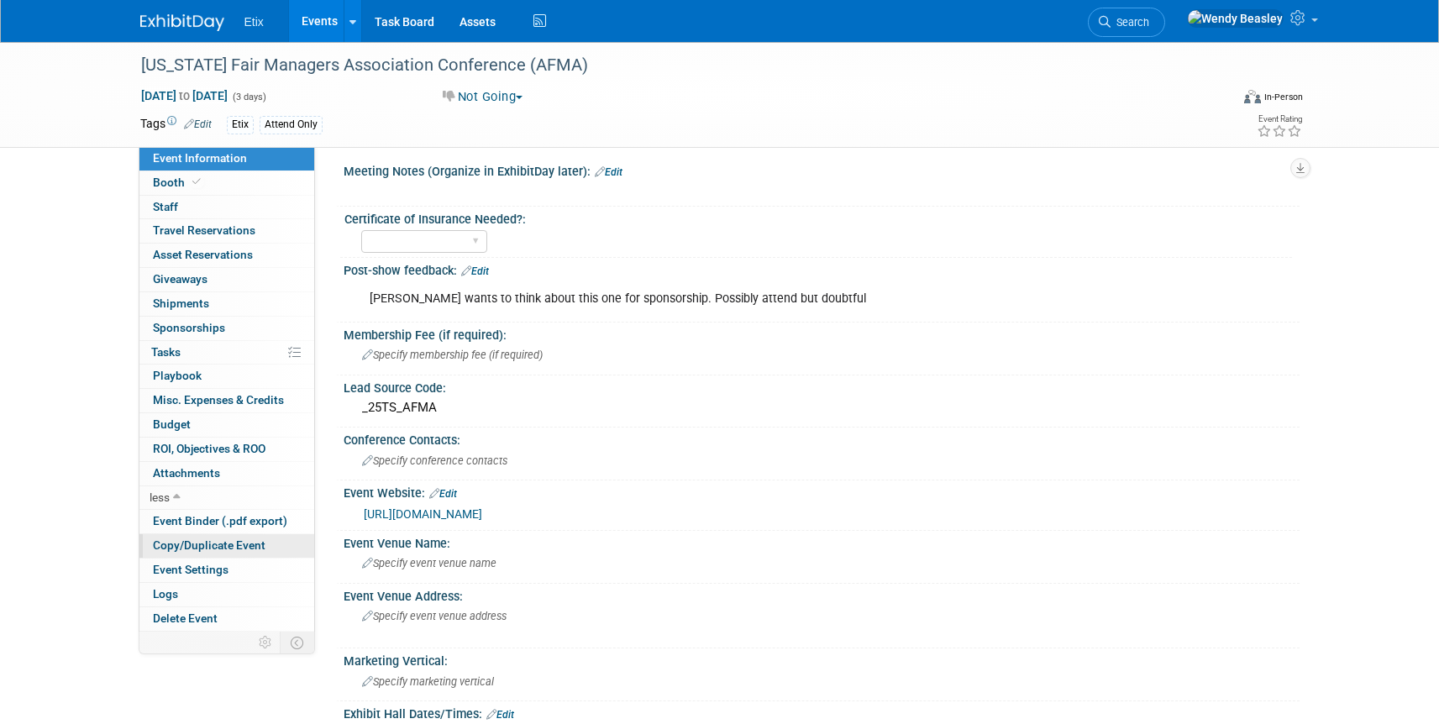
click at [237, 544] on span "Copy/Duplicate Event" at bounding box center [209, 545] width 113 height 13
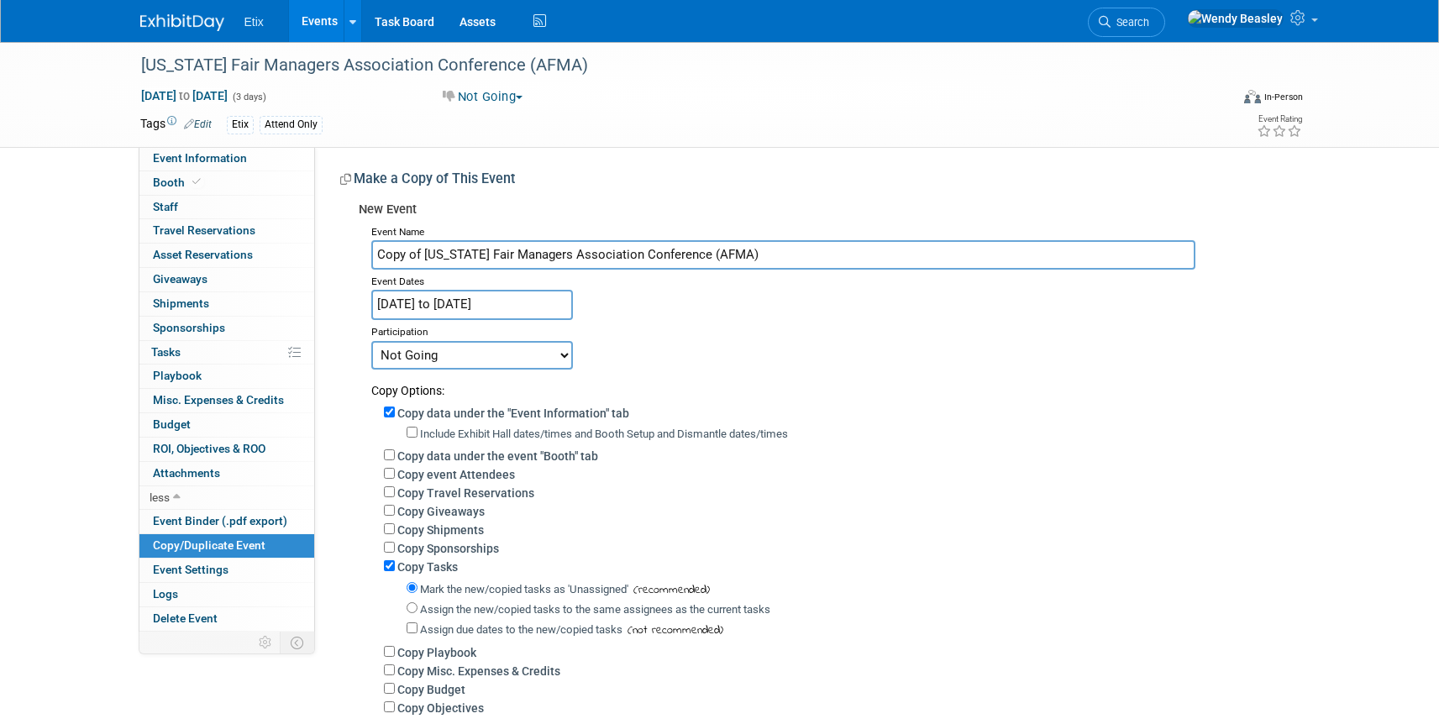
drag, startPoint x: 427, startPoint y: 252, endPoint x: 324, endPoint y: 247, distance: 102.6
click at [324, 247] on div "Meeting Notes (Organize in ExhibitDay later): Edit X Certificate of Insurance N…" at bounding box center [807, 454] width 985 height 615
type input "[US_STATE] Fair Managers Association Conference (AFMA)"
click at [518, 306] on input "Jan 16, 2025 to Jan 18, 2025" at bounding box center [472, 304] width 202 height 29
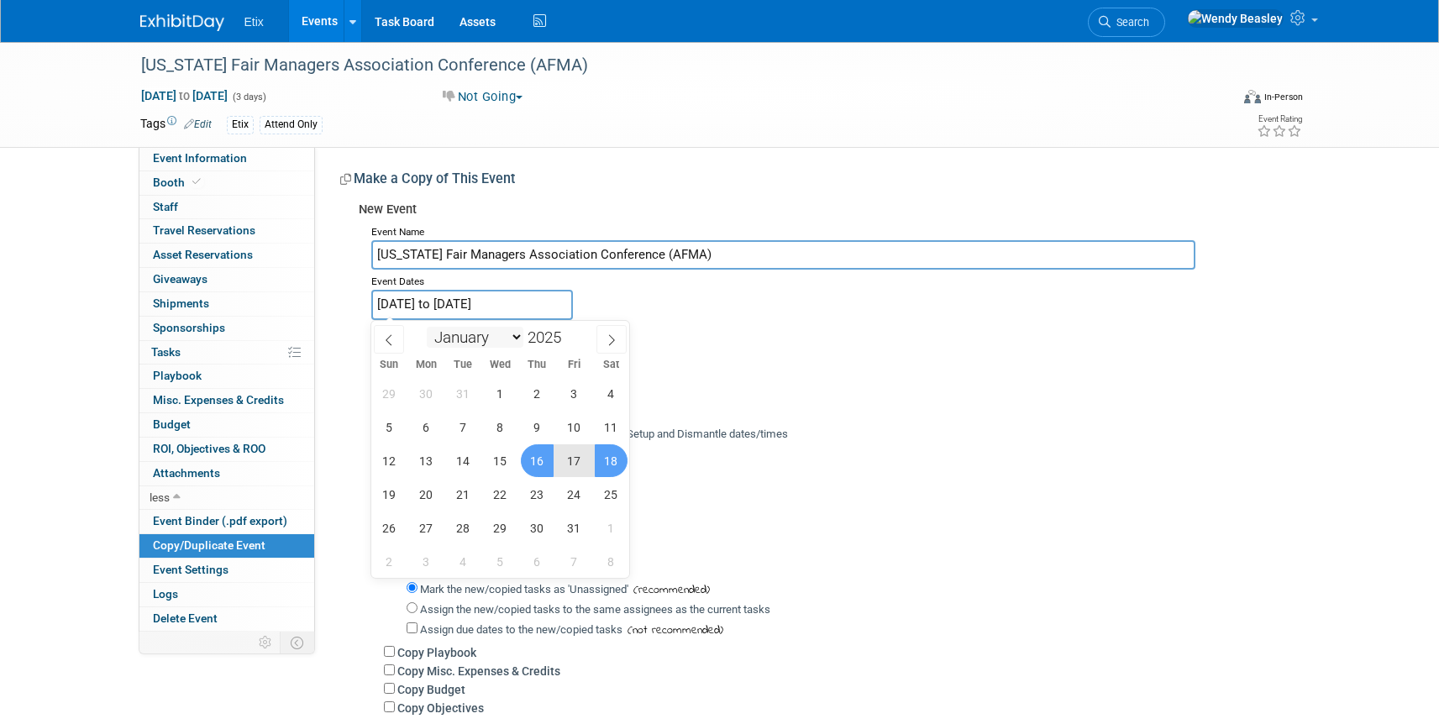
click at [518, 340] on select "January February March April May June July August September October November De…" at bounding box center [475, 337] width 97 height 21
select select "11"
click at [427, 327] on select "January February March April May June July August September October November De…" at bounding box center [475, 337] width 97 height 21
click at [547, 433] on span "11" at bounding box center [537, 427] width 33 height 33
click at [599, 423] on span "13" at bounding box center [611, 427] width 33 height 33
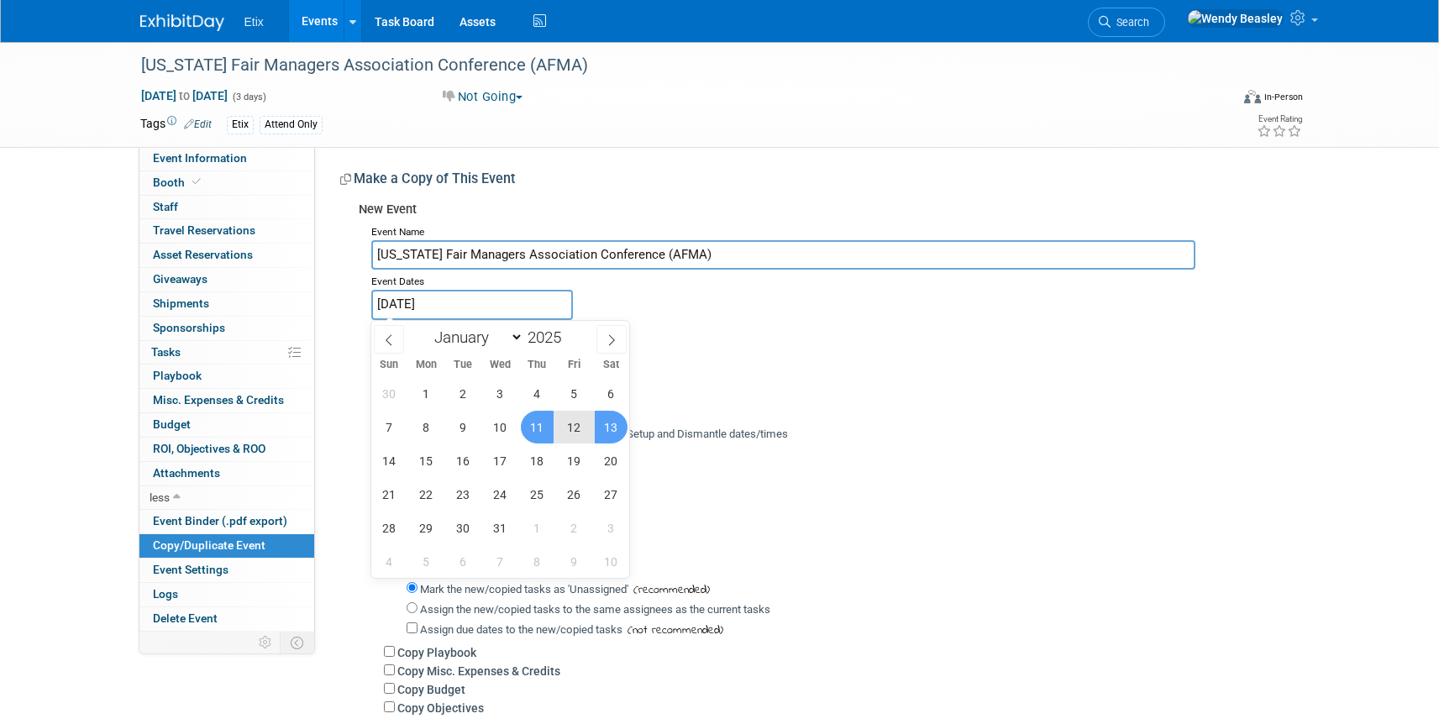
type input "Dec 11, 2025 to Dec 13, 2025"
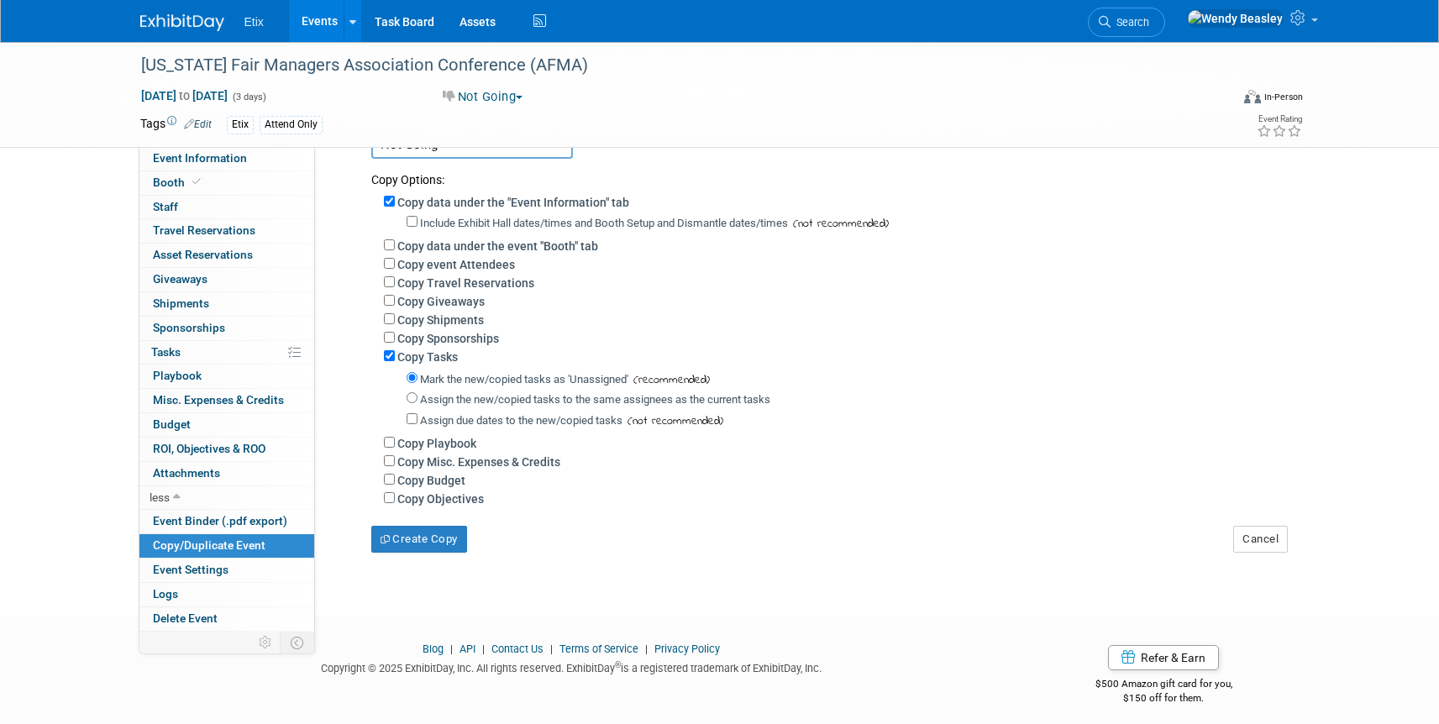
scroll to position [221, 0]
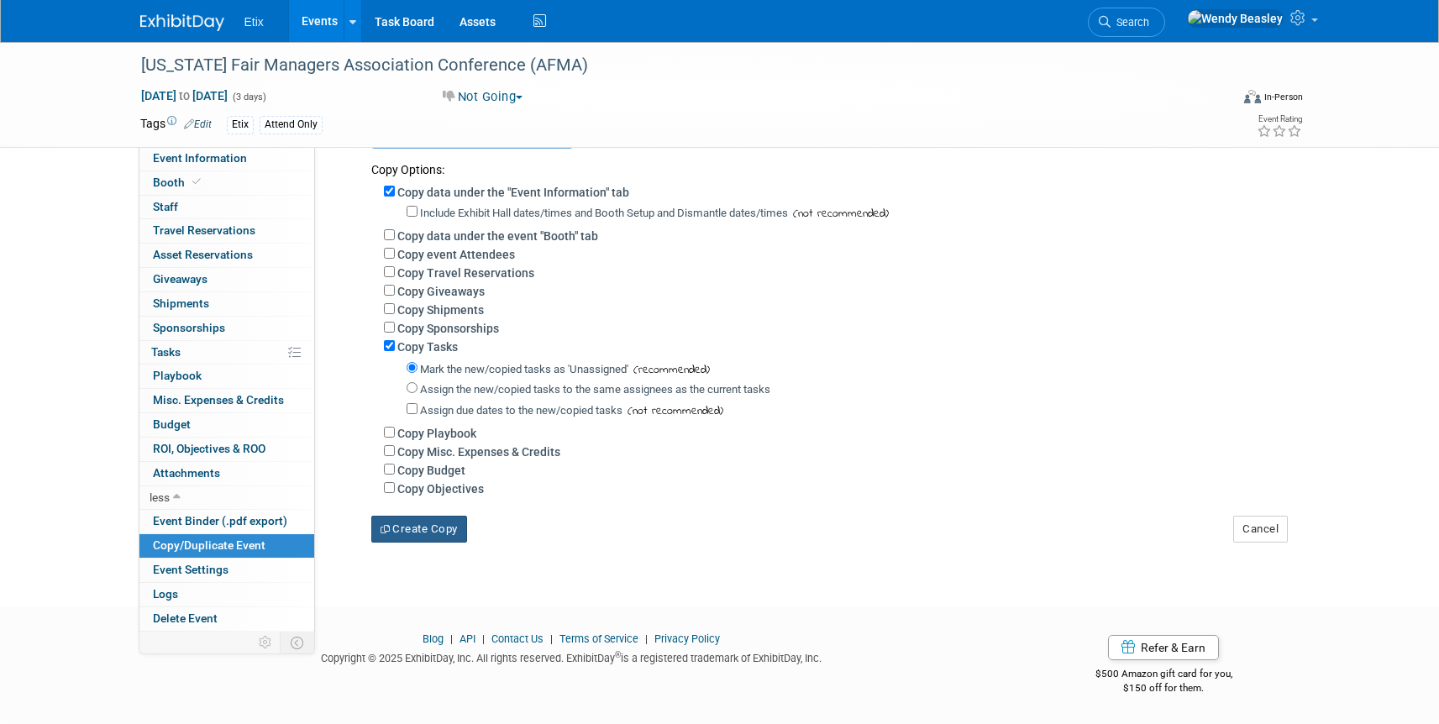
click at [409, 533] on button "Create Copy" at bounding box center [419, 529] width 96 height 27
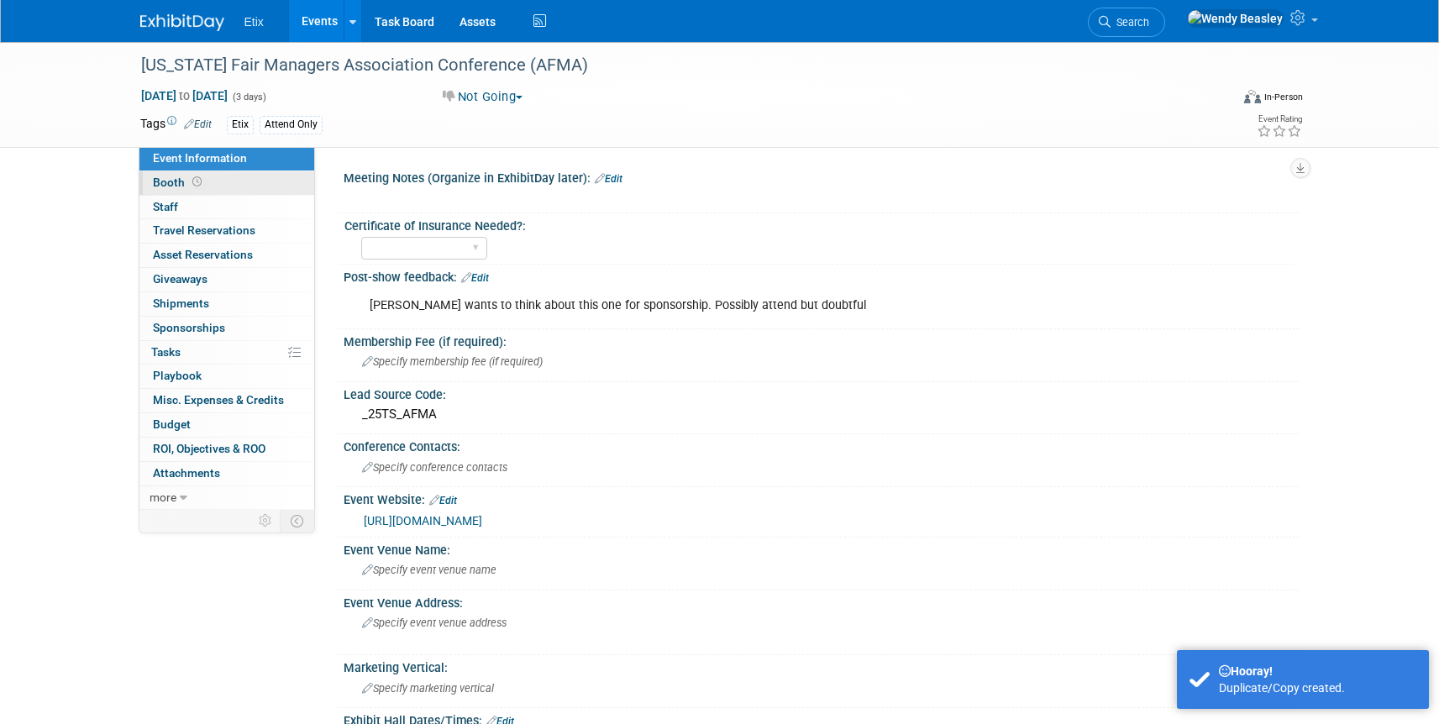
click at [172, 183] on span "Booth" at bounding box center [179, 182] width 52 height 13
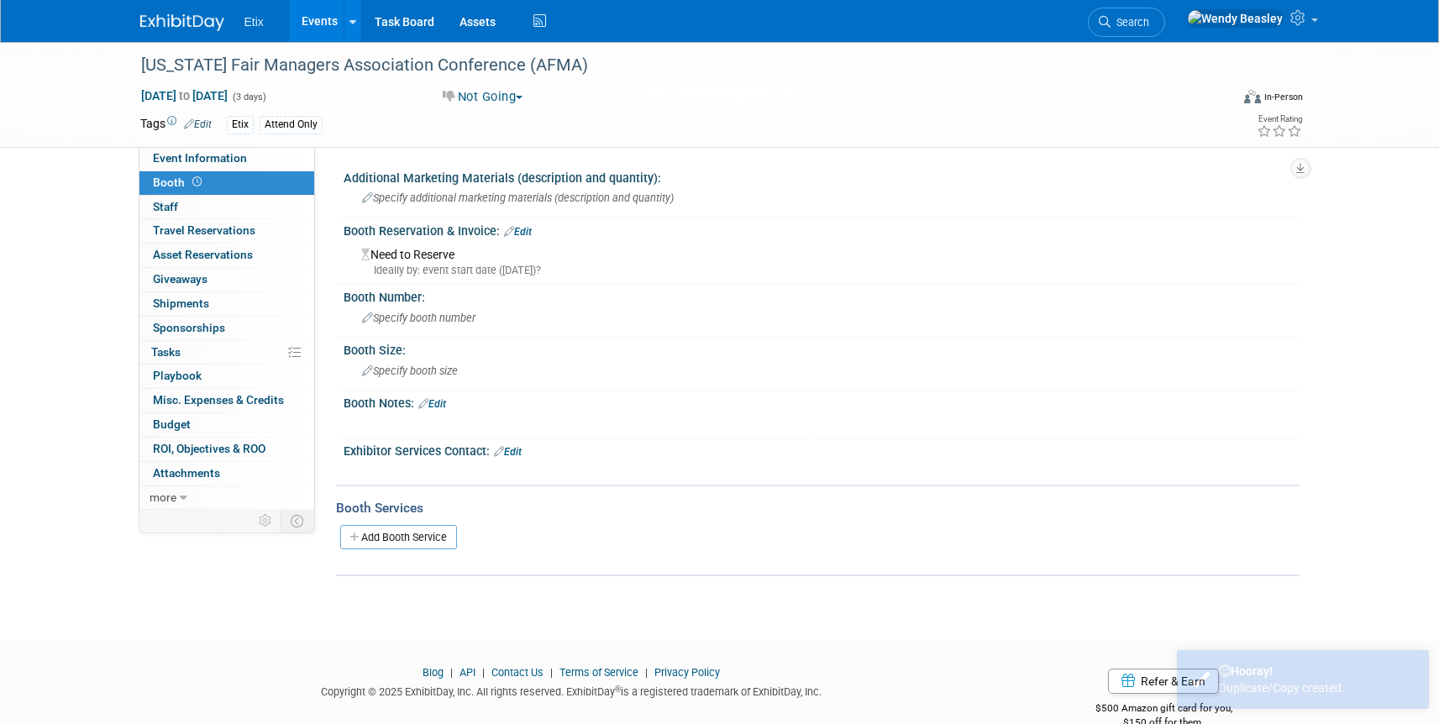
click at [524, 229] on link "Edit" at bounding box center [518, 232] width 28 height 12
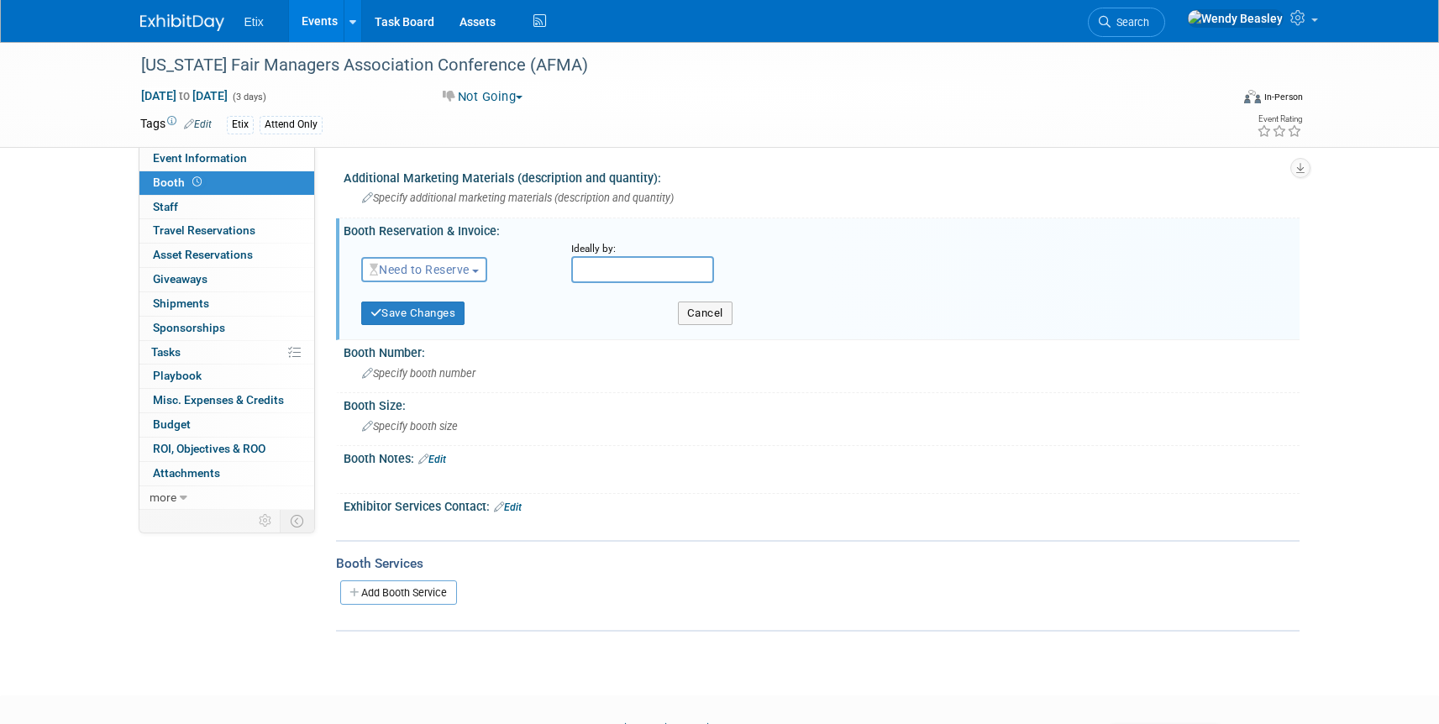
click at [479, 270] on span "button" at bounding box center [475, 271] width 7 height 3
click at [456, 344] on link "No Reservation Required" at bounding box center [452, 346] width 180 height 24
drag, startPoint x: 413, startPoint y: 317, endPoint x: 390, endPoint y: 325, distance: 24.2
click at [413, 317] on button "Save Changes" at bounding box center [413, 314] width 104 height 24
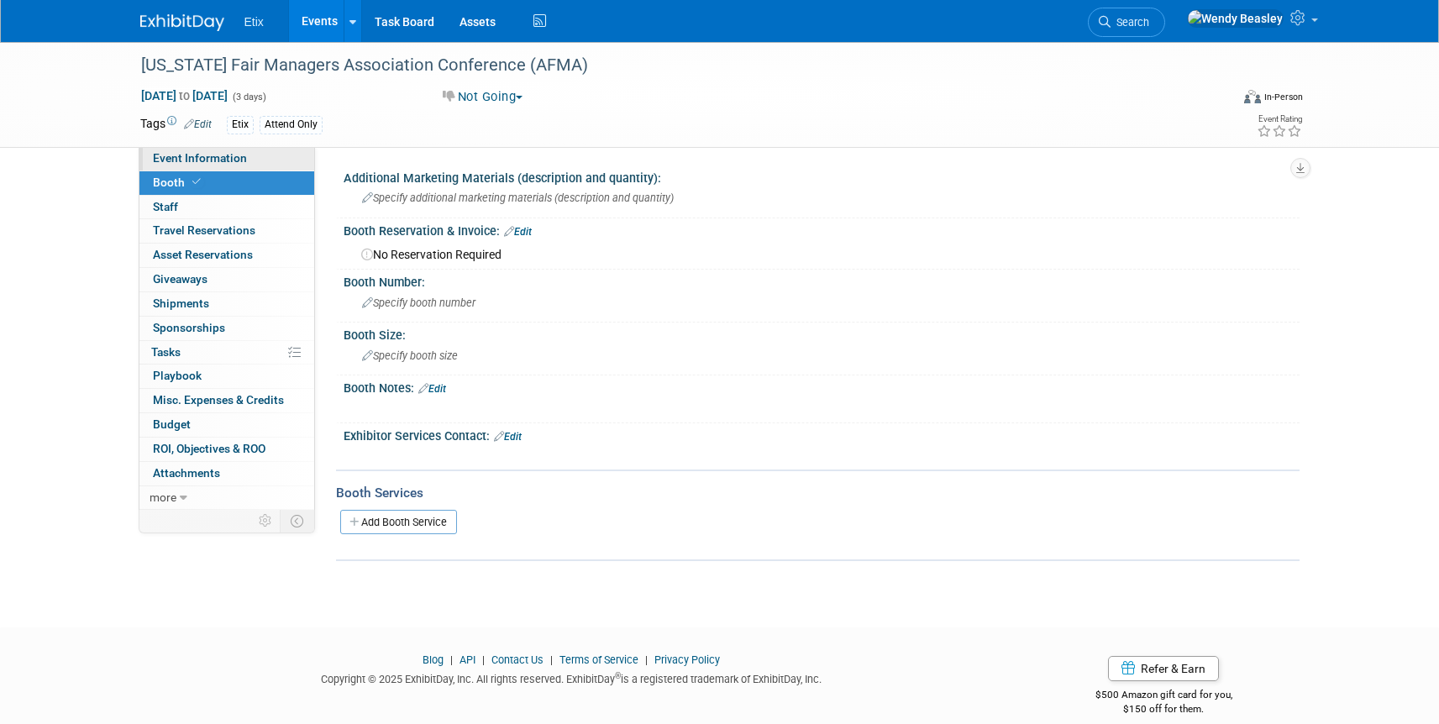
click at [209, 155] on span "Event Information" at bounding box center [200, 157] width 94 height 13
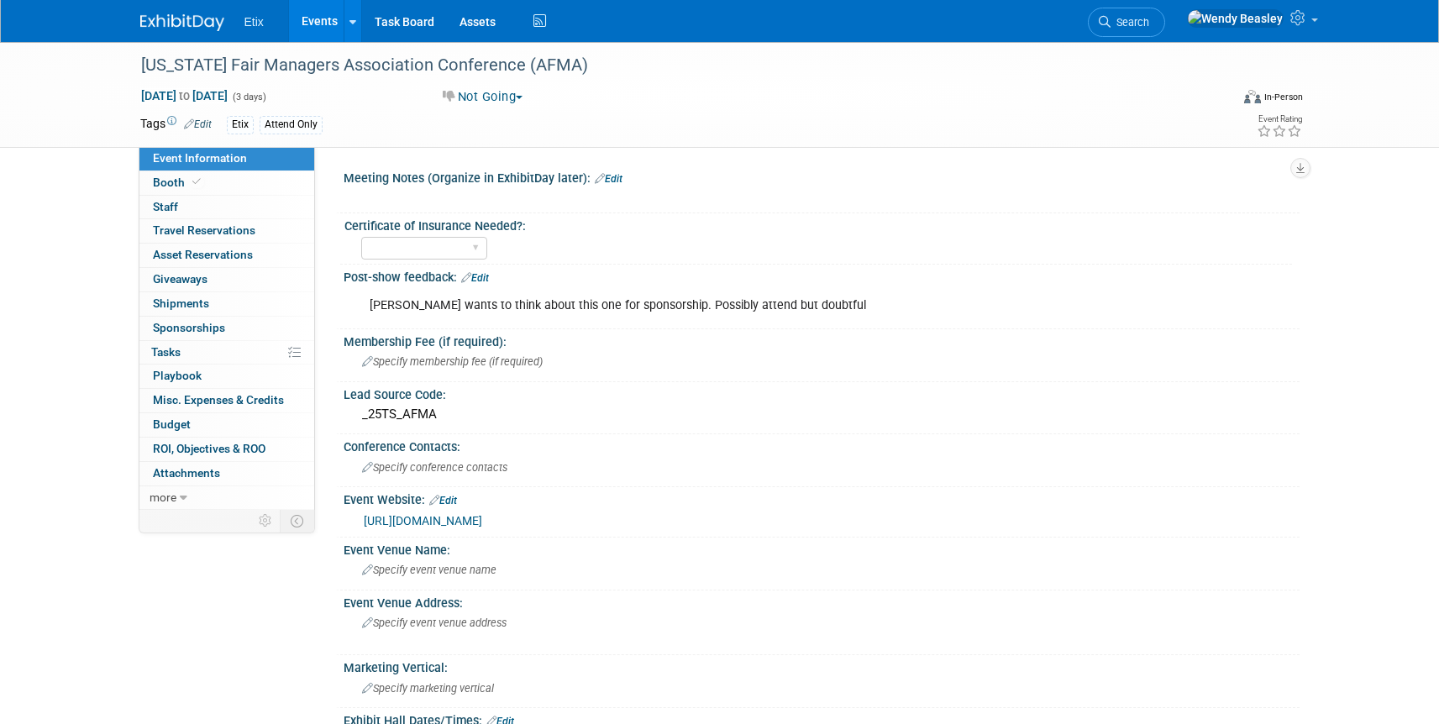
click at [618, 519] on div "https://arkansasfairmanagers.com/convention/" at bounding box center [825, 521] width 923 height 19
click at [482, 519] on link "https://arkansasfairmanagers.com/convention/" at bounding box center [423, 520] width 118 height 13
click at [444, 497] on link "Edit" at bounding box center [443, 501] width 28 height 12
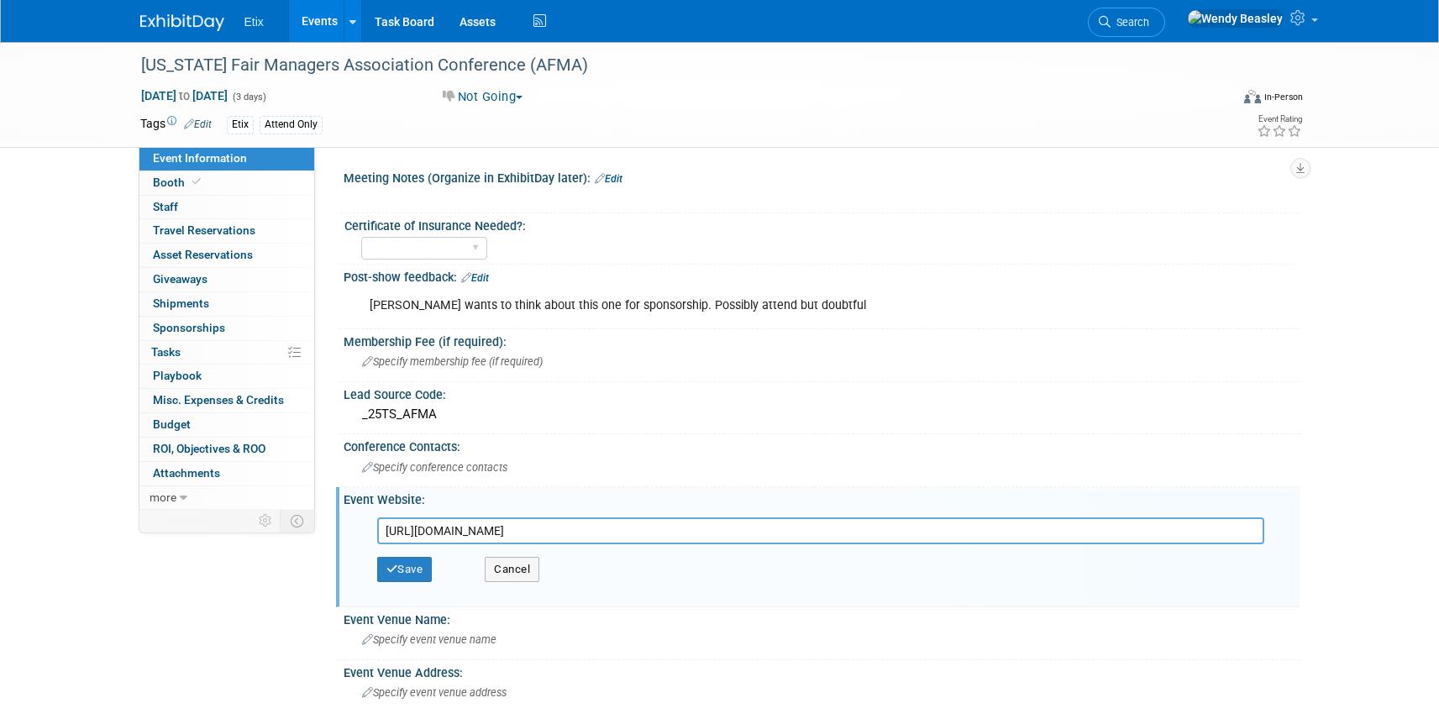
click at [488, 523] on input "https://arkansasfairmanagers.com/convention/" at bounding box center [820, 531] width 887 height 27
type input "[URL][DOMAIN_NAME]"
click at [418, 569] on button "Save" at bounding box center [404, 569] width 55 height 25
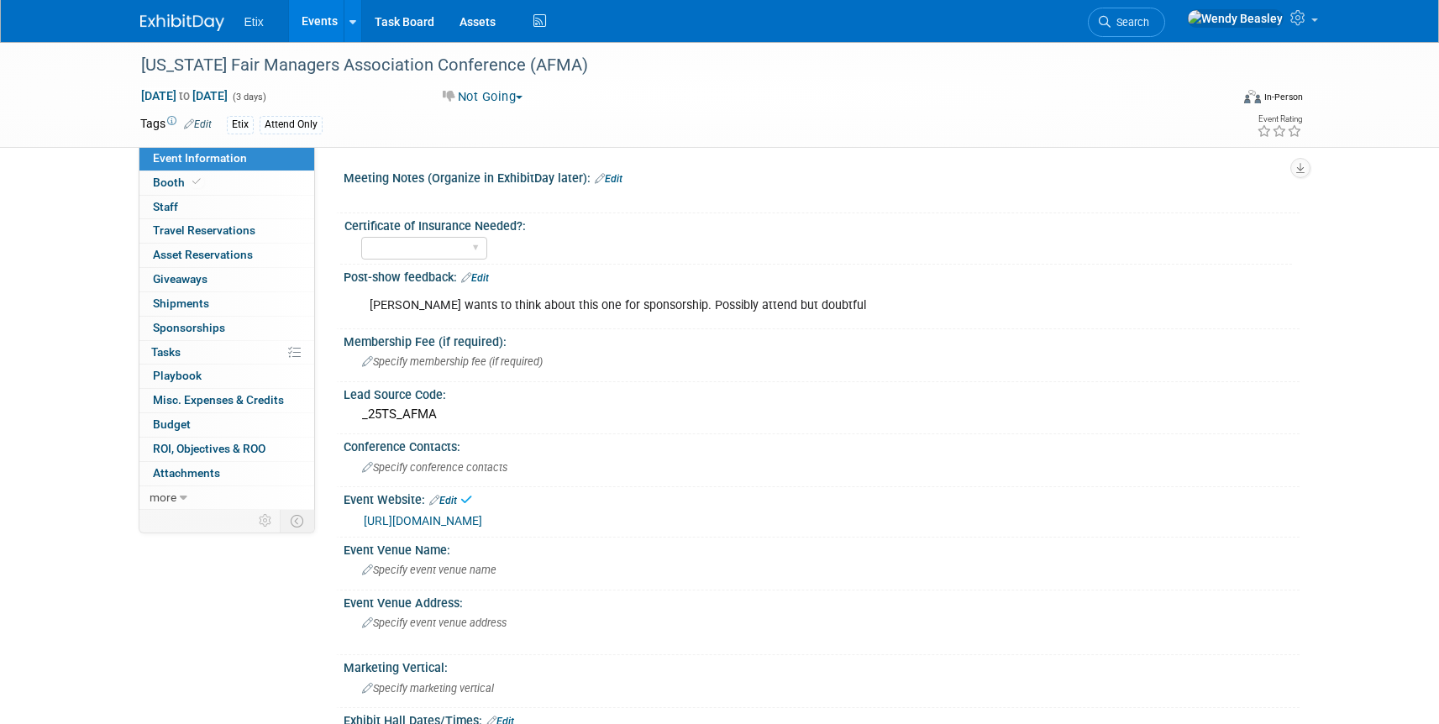
click at [746, 298] on div "Paul wants to think about this one for sponsorship. Possibly attend but doubtful" at bounding box center [736, 306] width 757 height 34
click at [486, 274] on link "Edit" at bounding box center [475, 278] width 28 height 12
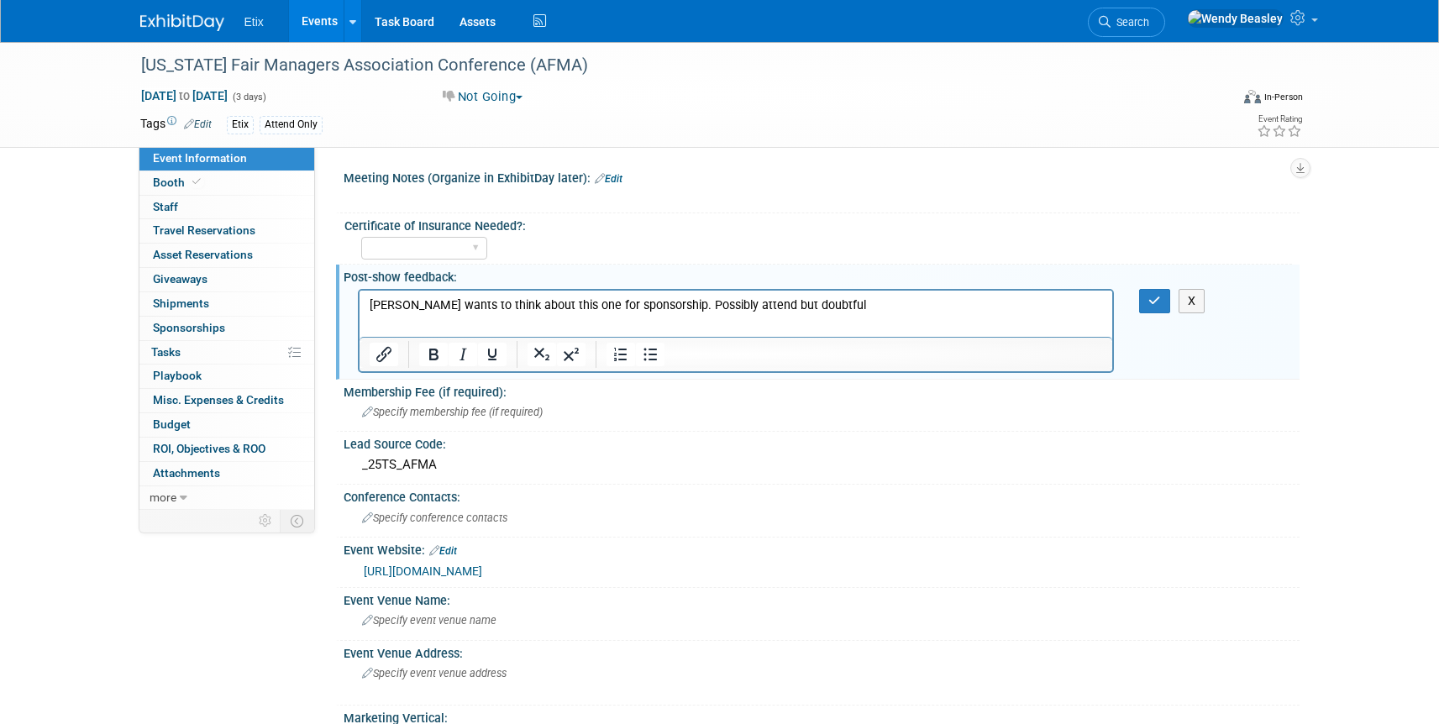
click at [629, 307] on p "Paul wants to think about this one for sponsorship. Possibly attend but doubtful" at bounding box center [736, 305] width 734 height 17
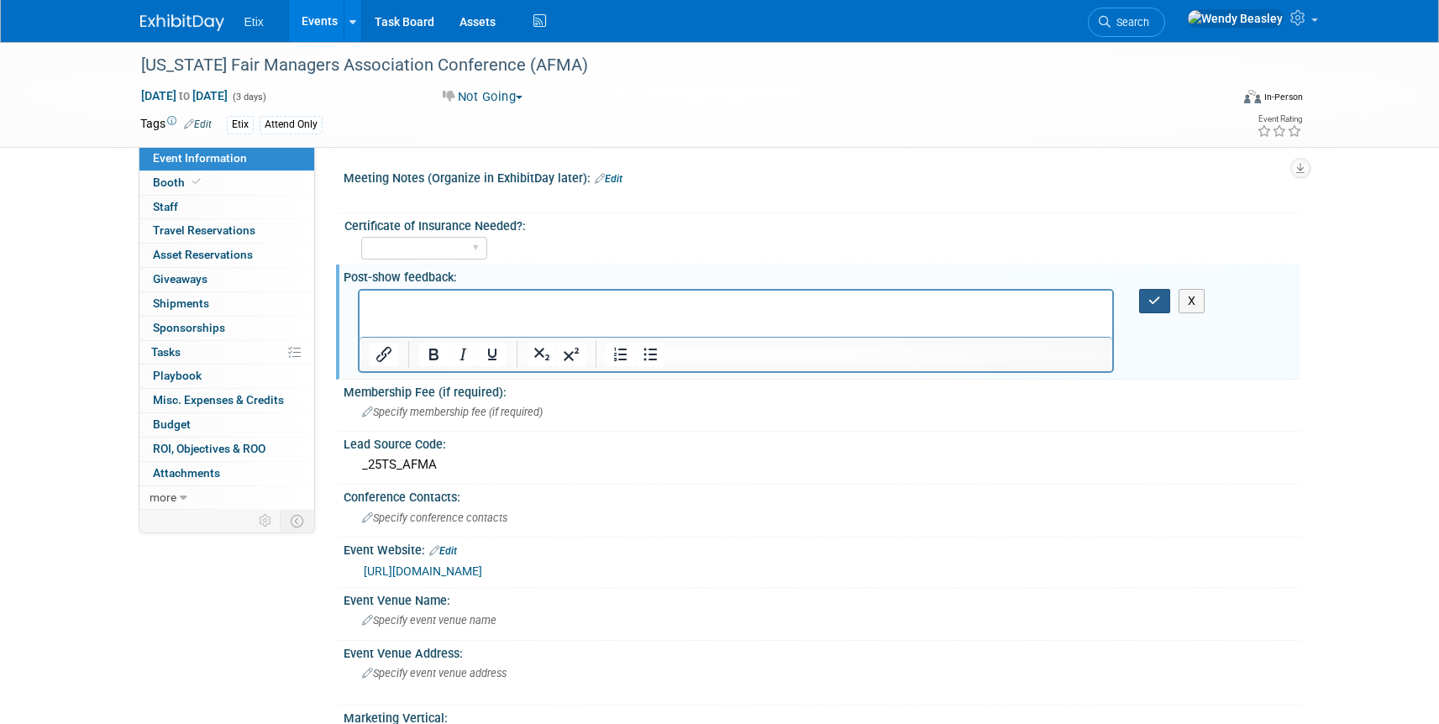
click at [1151, 297] on icon "button" at bounding box center [1154, 301] width 13 height 12
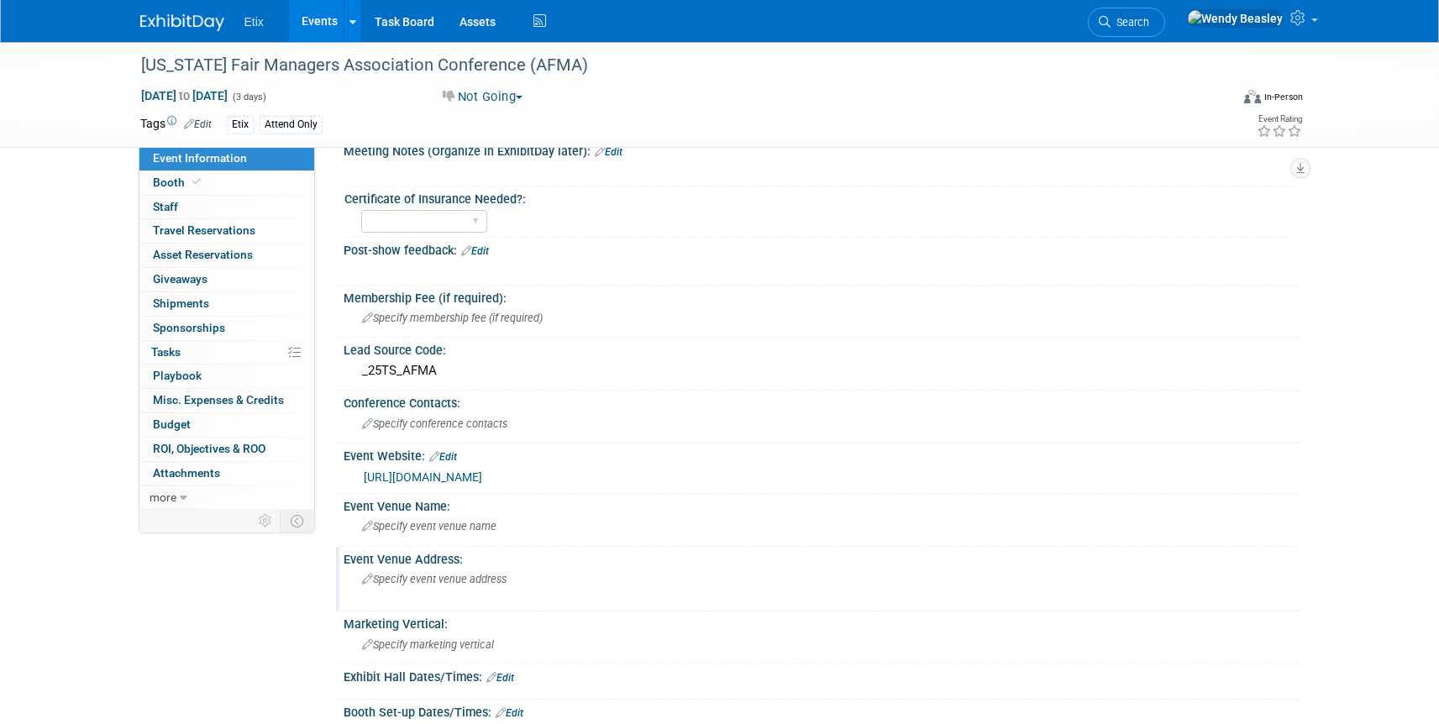
scroll to position [31, 0]
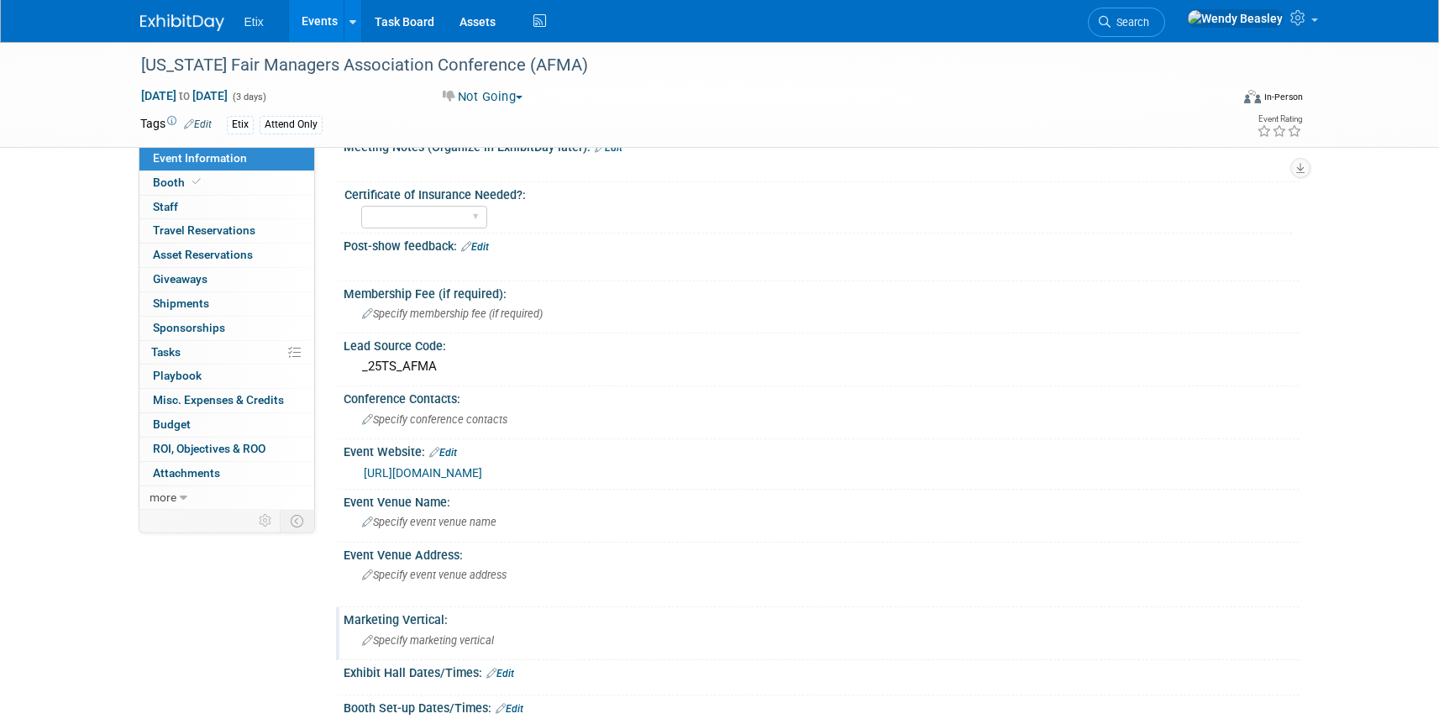
click at [449, 633] on div "Specify marketing vertical" at bounding box center [821, 641] width 931 height 26
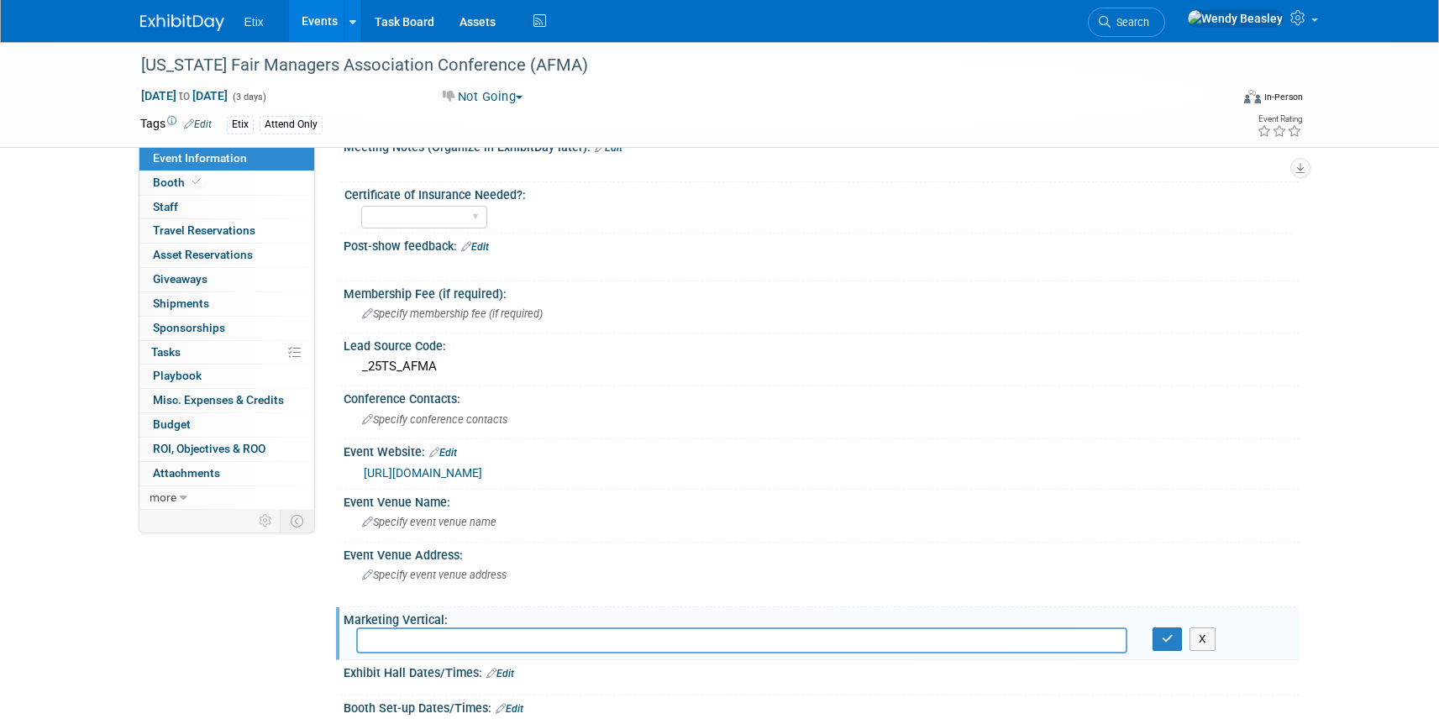
click at [450, 638] on input "text" at bounding box center [741, 641] width 771 height 26
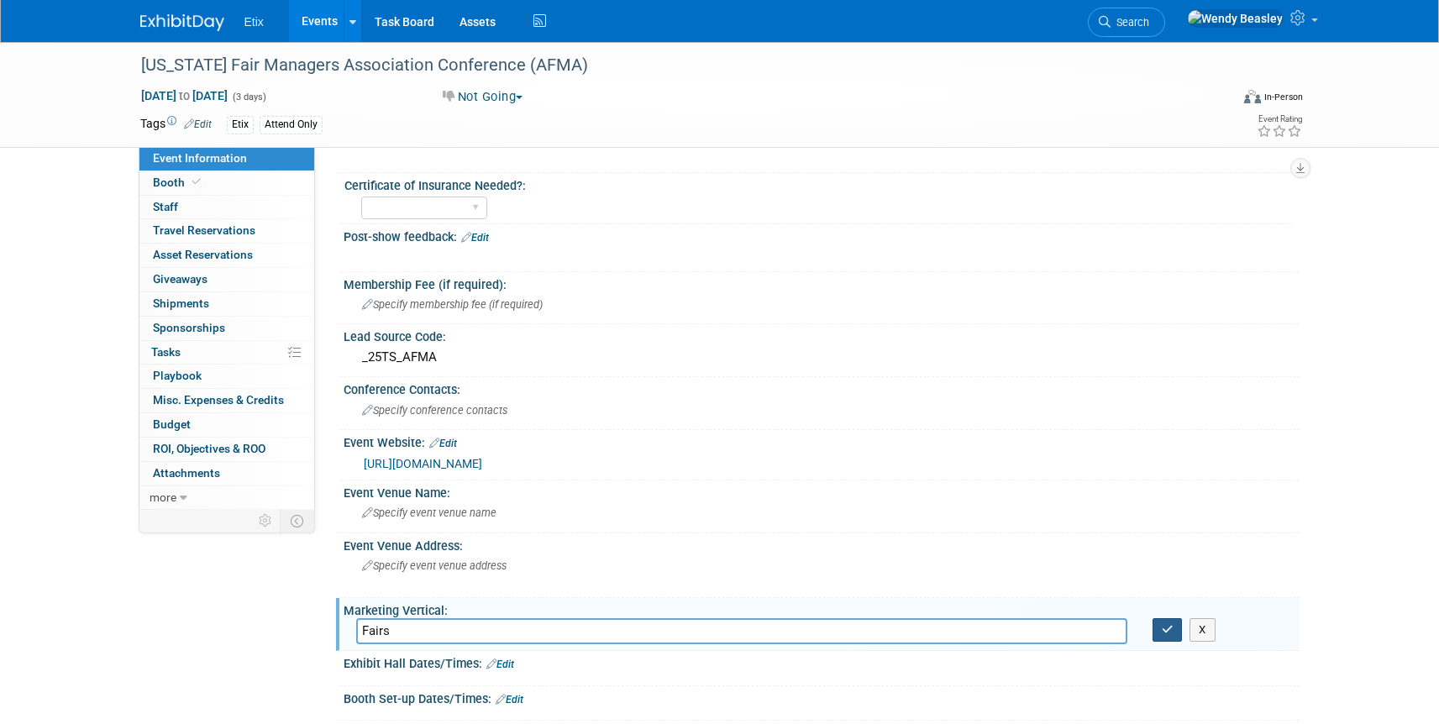
type input "Fairs"
click at [1164, 621] on button "button" at bounding box center [1168, 630] width 30 height 24
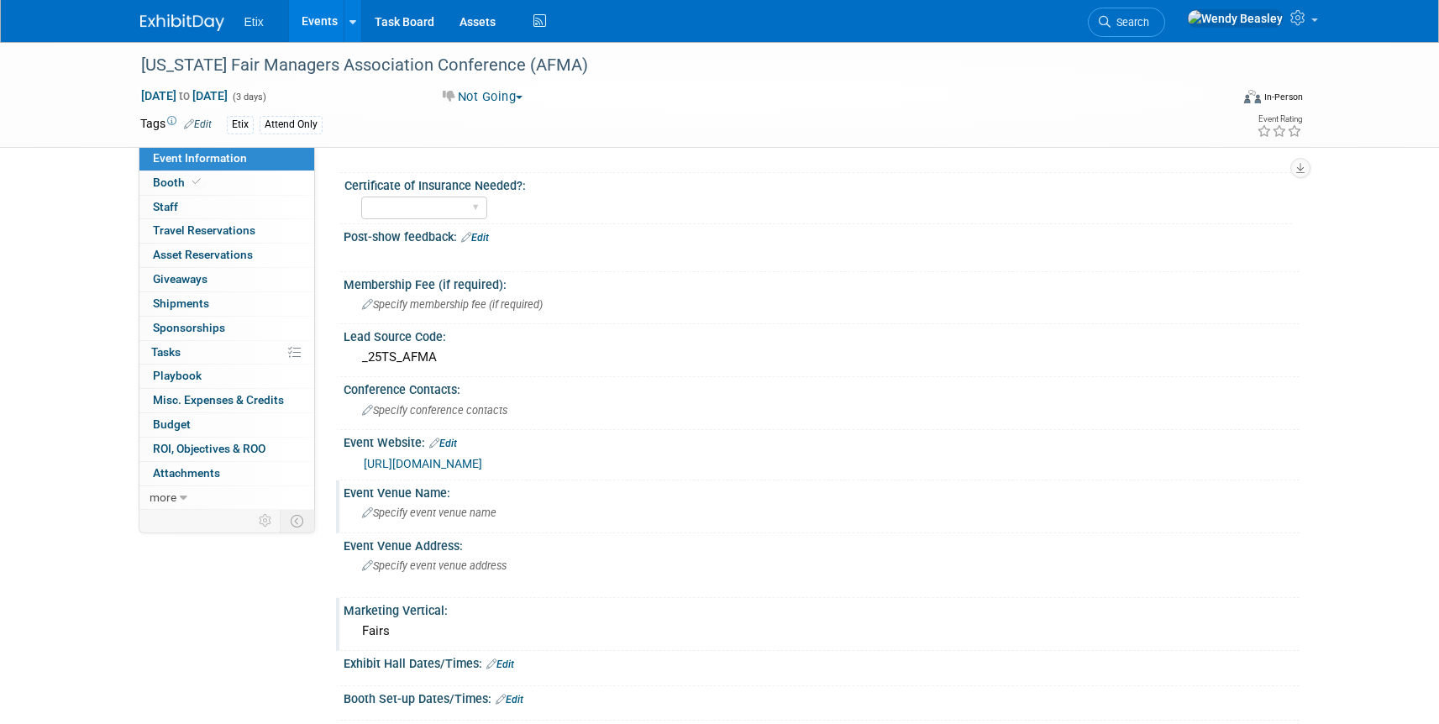
click at [439, 514] on span "Specify event venue name" at bounding box center [429, 513] width 134 height 13
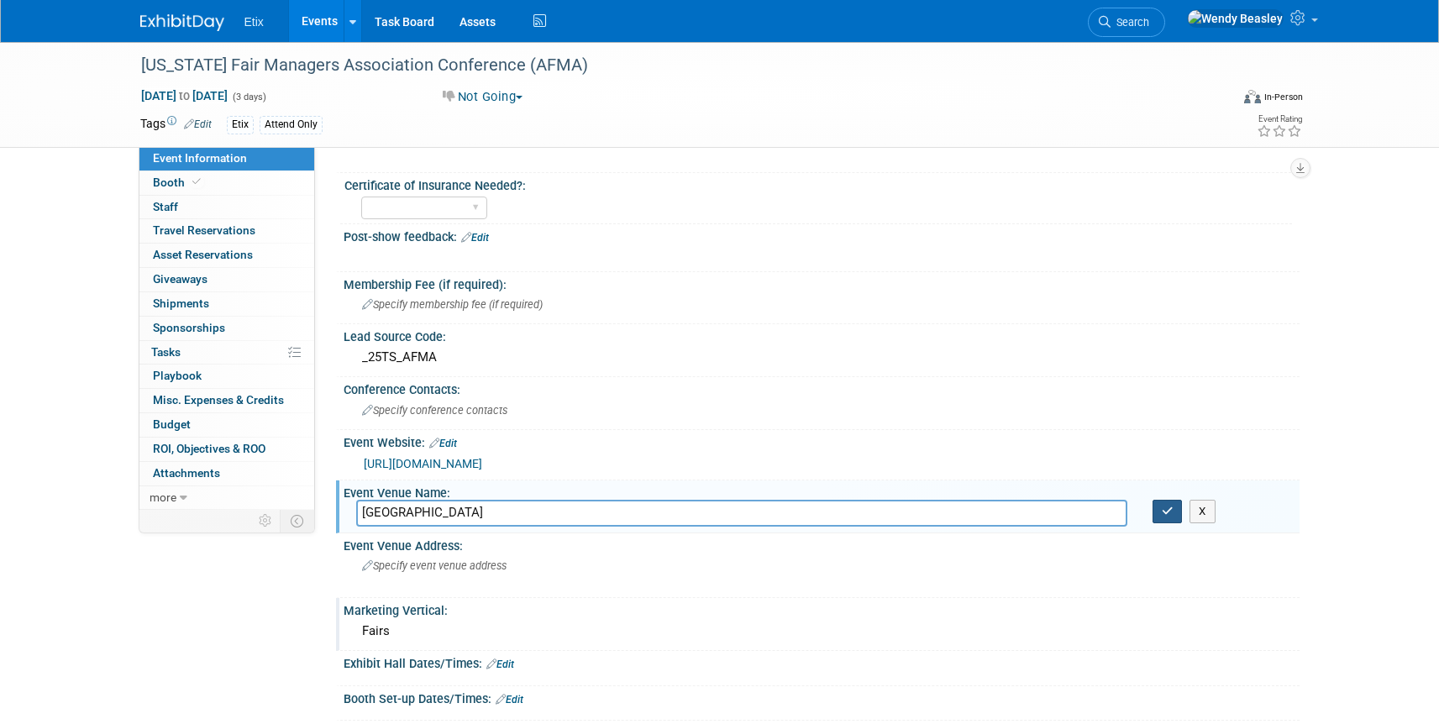
type input "Hot Springs Convention Center"
click at [1169, 510] on icon "button" at bounding box center [1168, 511] width 12 height 11
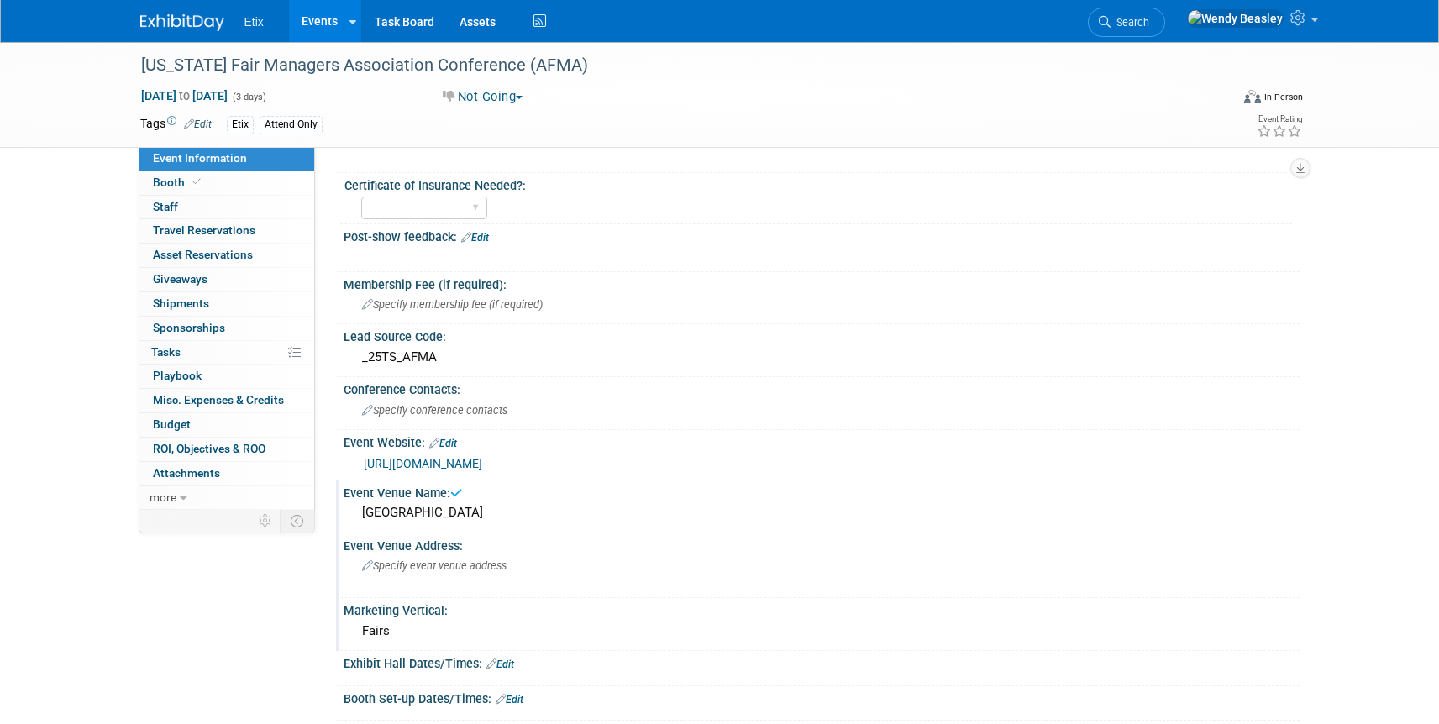
click at [512, 567] on div "Specify event venue address" at bounding box center [542, 572] width 373 height 39
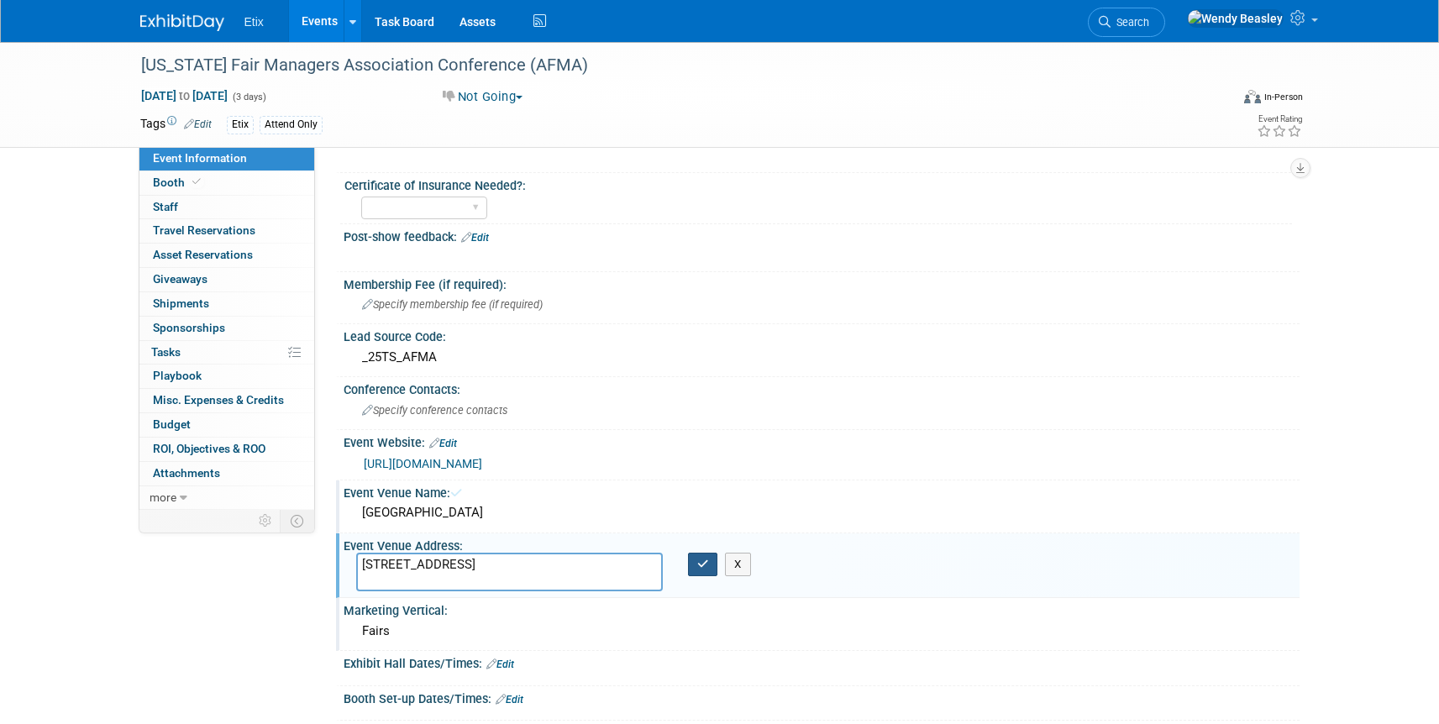
type textarea "[STREET_ADDRESS]"
click at [704, 569] on icon "button" at bounding box center [703, 564] width 12 height 11
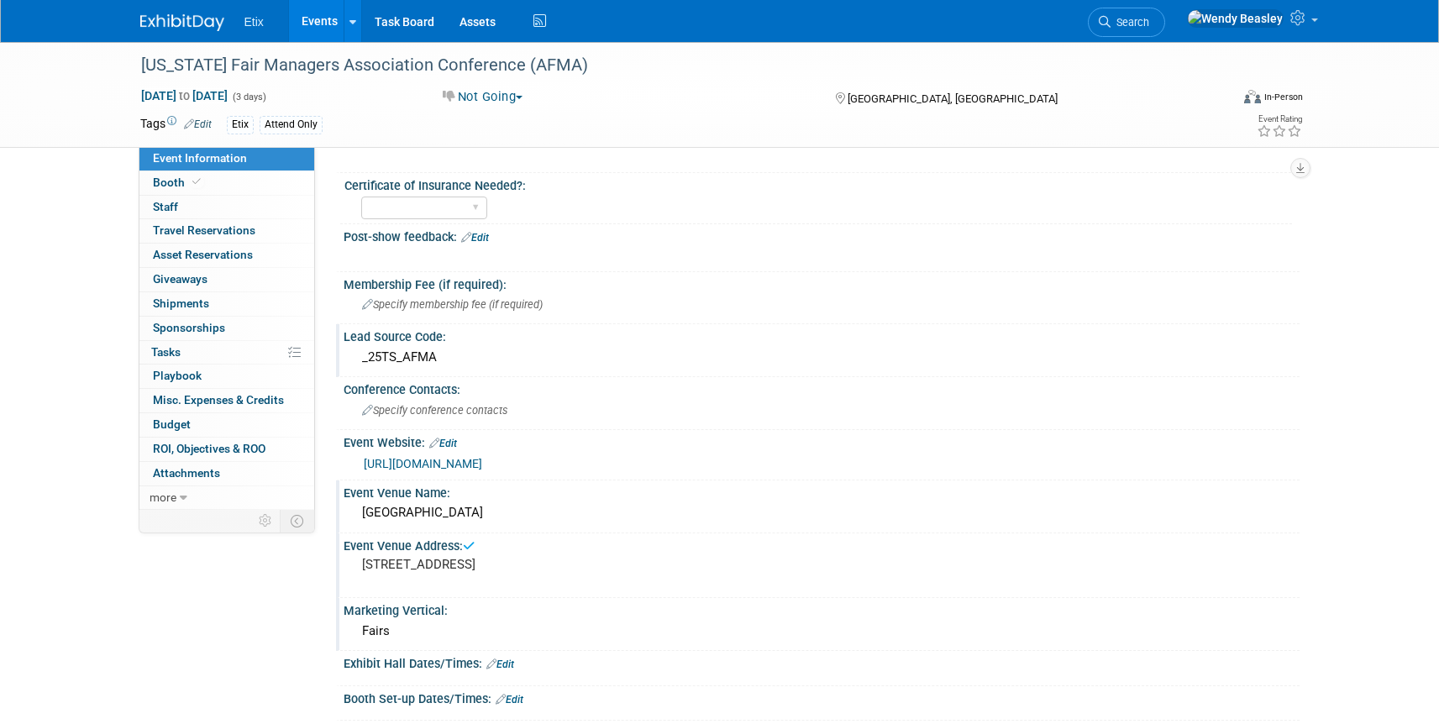
click at [439, 362] on div "_25TS_AFMA" at bounding box center [821, 357] width 931 height 26
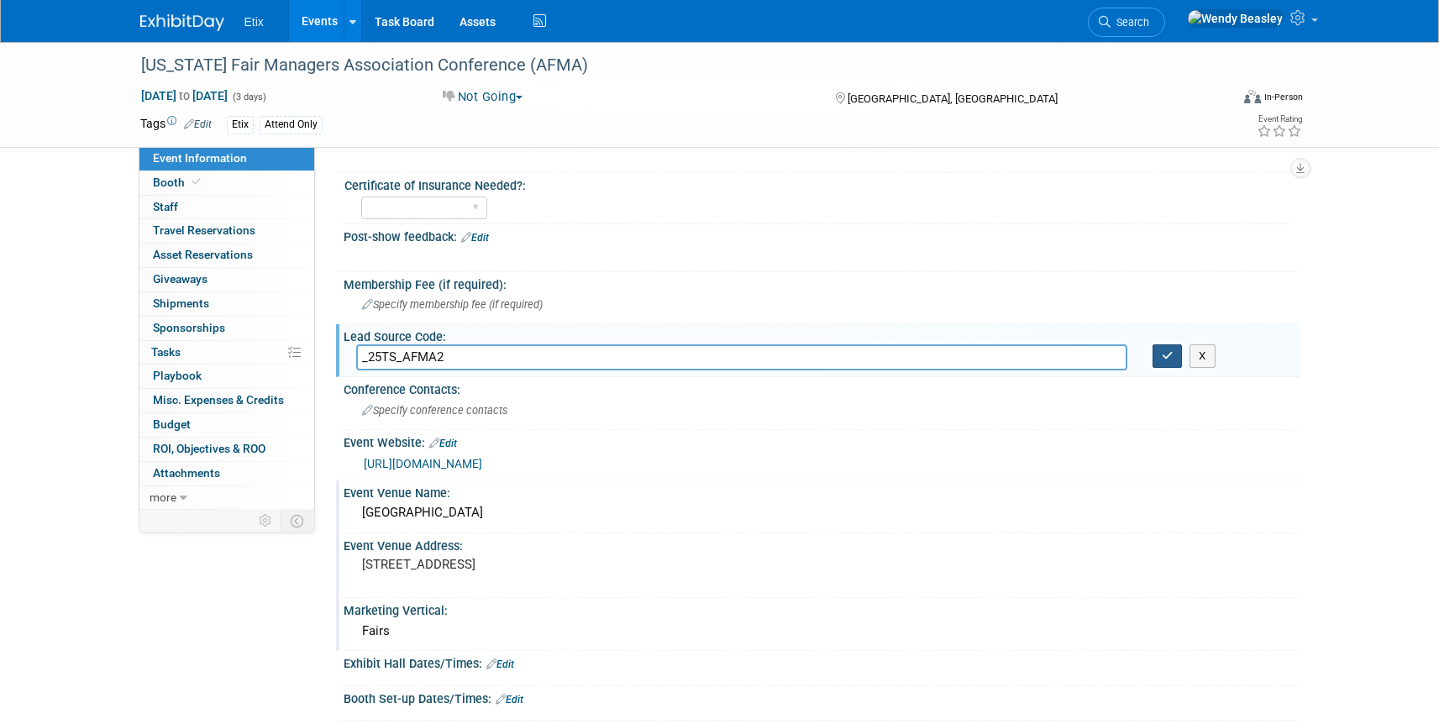
type input "_25TS_AFMA2"
click at [1169, 355] on icon "button" at bounding box center [1168, 355] width 12 height 11
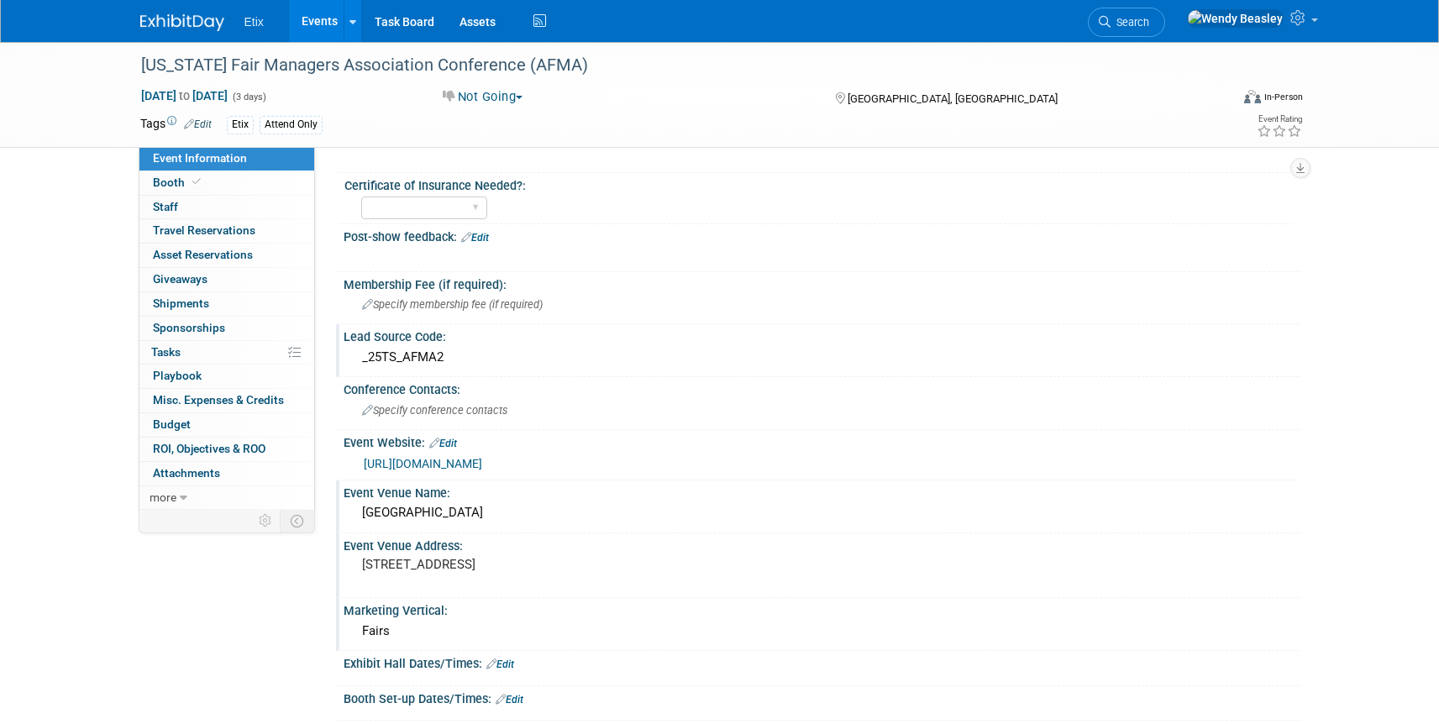
click at [317, 22] on link "Events" at bounding box center [319, 21] width 61 height 42
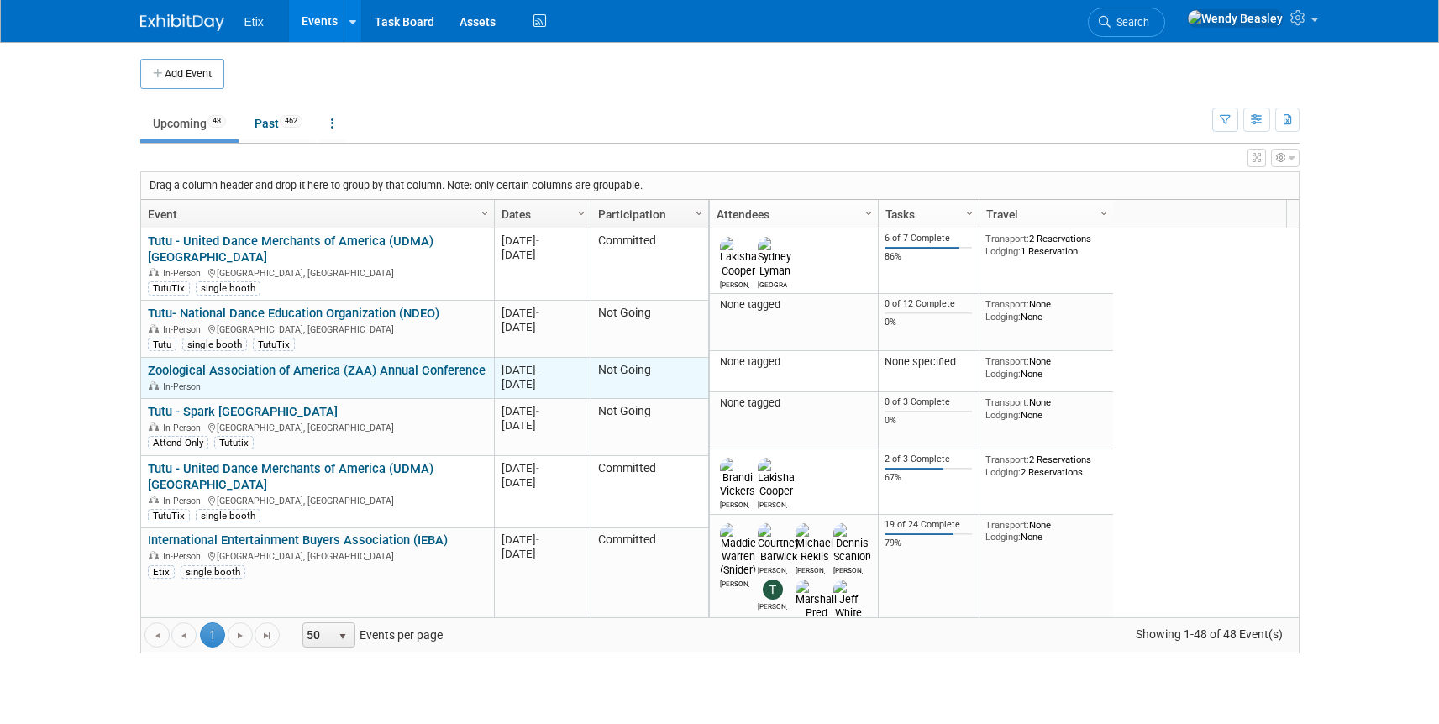
click at [334, 363] on link "Zoological Association of America (ZAA) Annual Conference" at bounding box center [317, 370] width 338 height 15
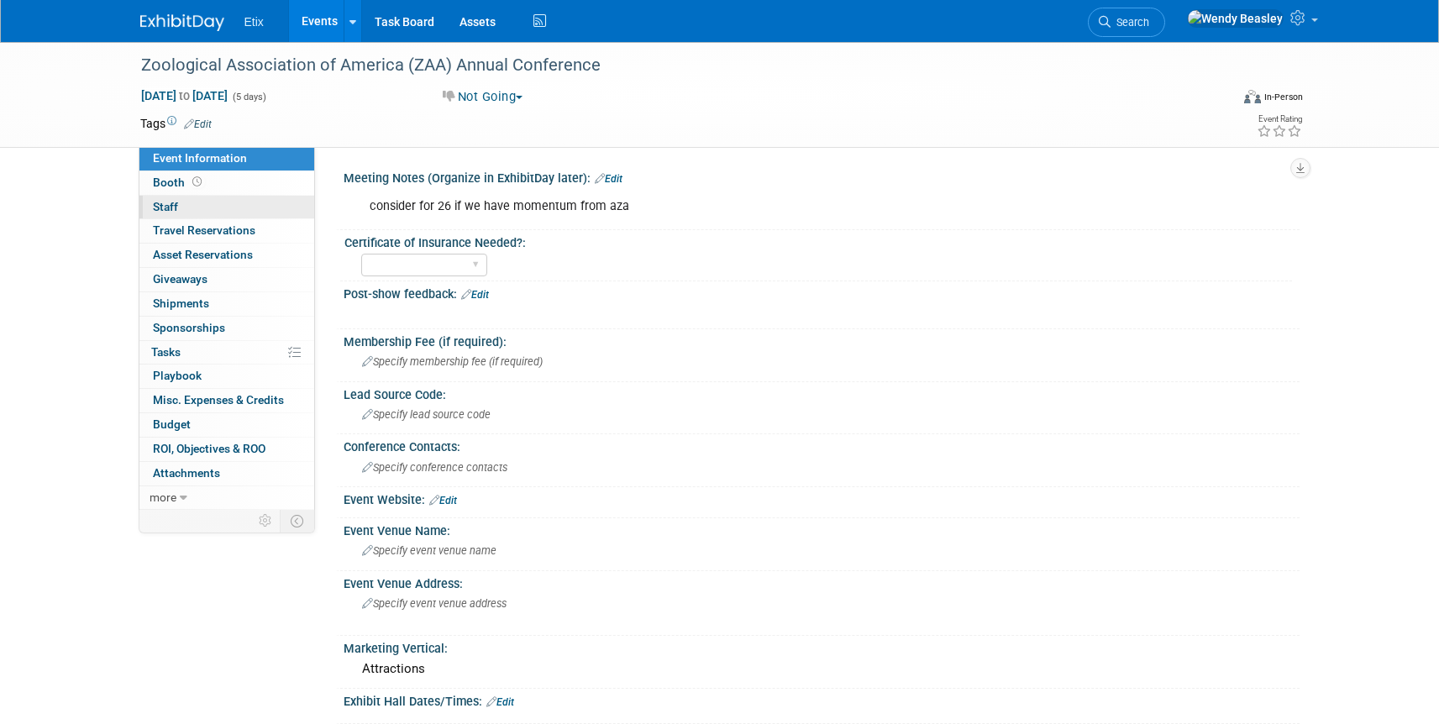
drag, startPoint x: 173, startPoint y: 182, endPoint x: 202, endPoint y: 202, distance: 35.2
click at [173, 182] on span "Booth" at bounding box center [179, 182] width 52 height 13
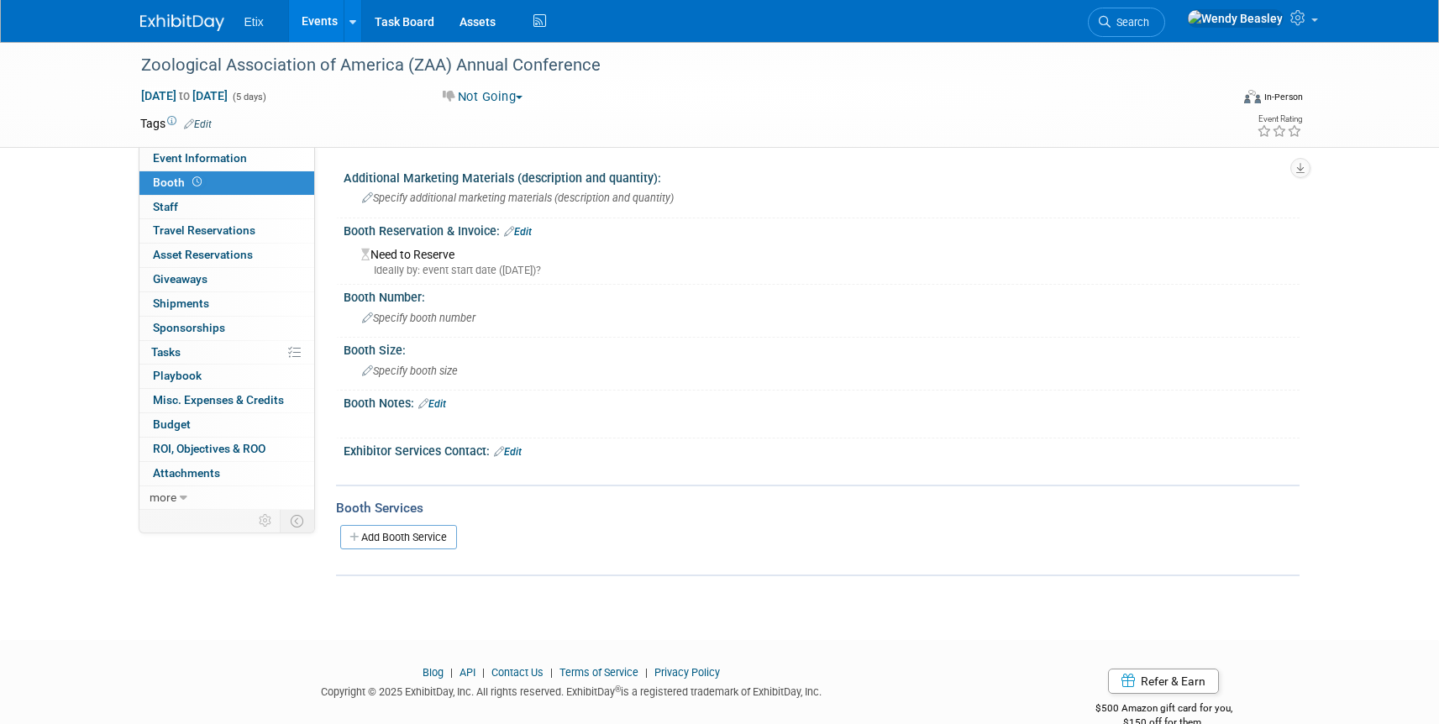
click at [525, 228] on link "Edit" at bounding box center [518, 232] width 28 height 12
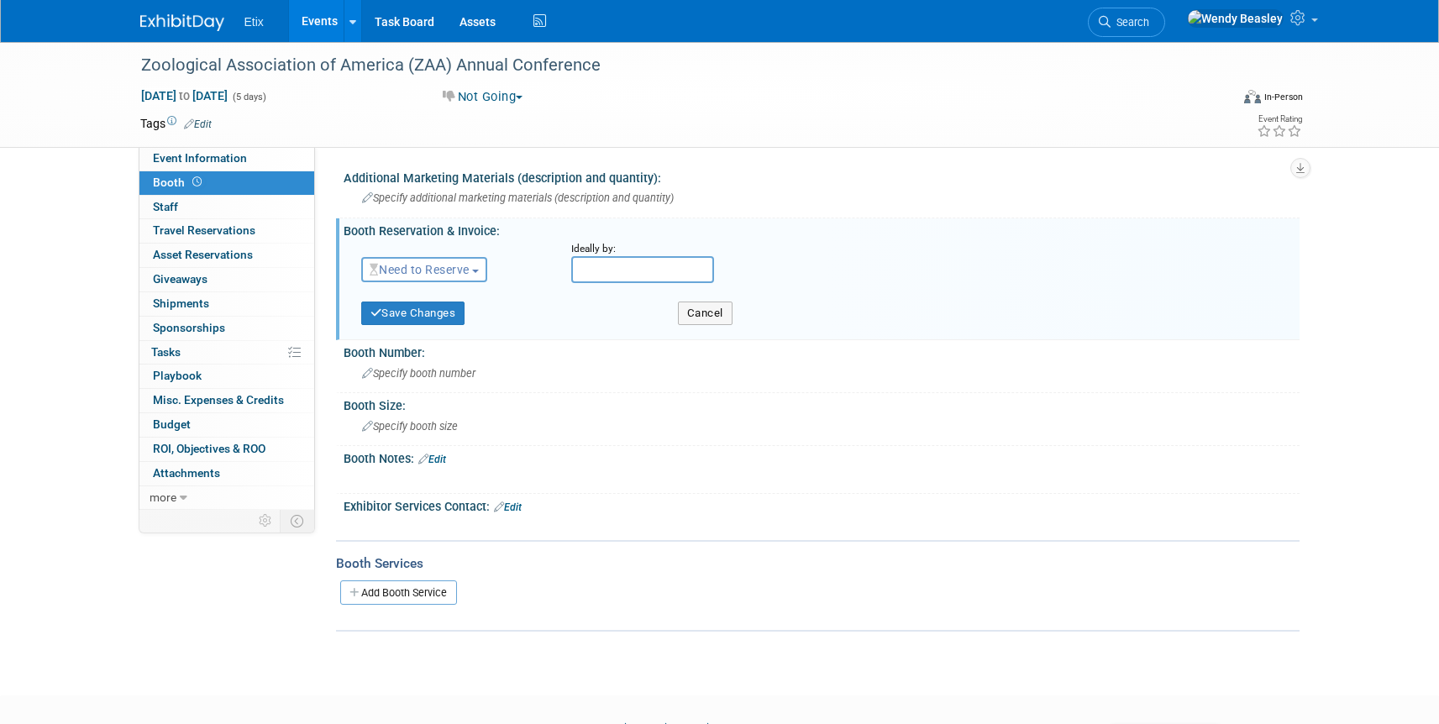
click at [467, 269] on span "Need to Reserve" at bounding box center [420, 269] width 100 height 13
click at [460, 339] on link "No Reservation Required" at bounding box center [452, 346] width 180 height 24
click at [429, 313] on button "Save Changes" at bounding box center [413, 314] width 104 height 24
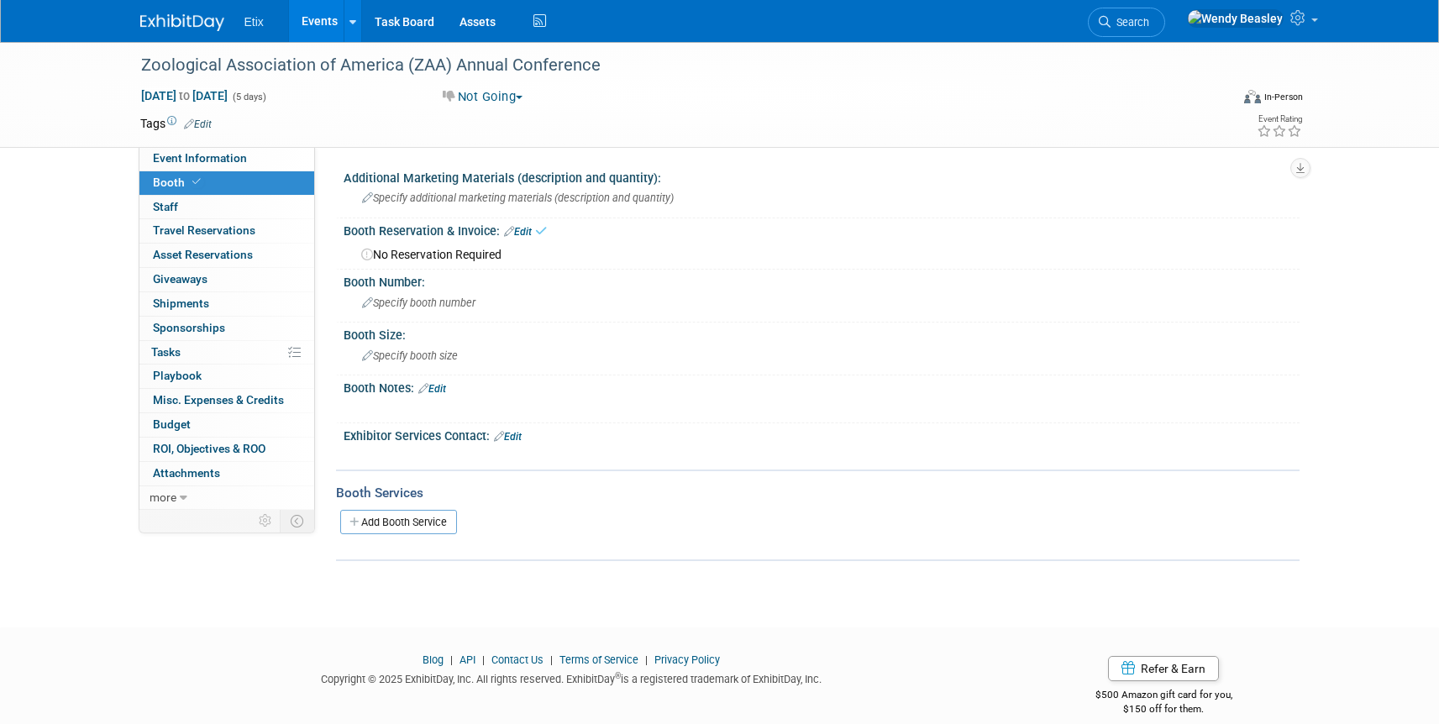
click at [203, 123] on link "Edit" at bounding box center [198, 124] width 28 height 12
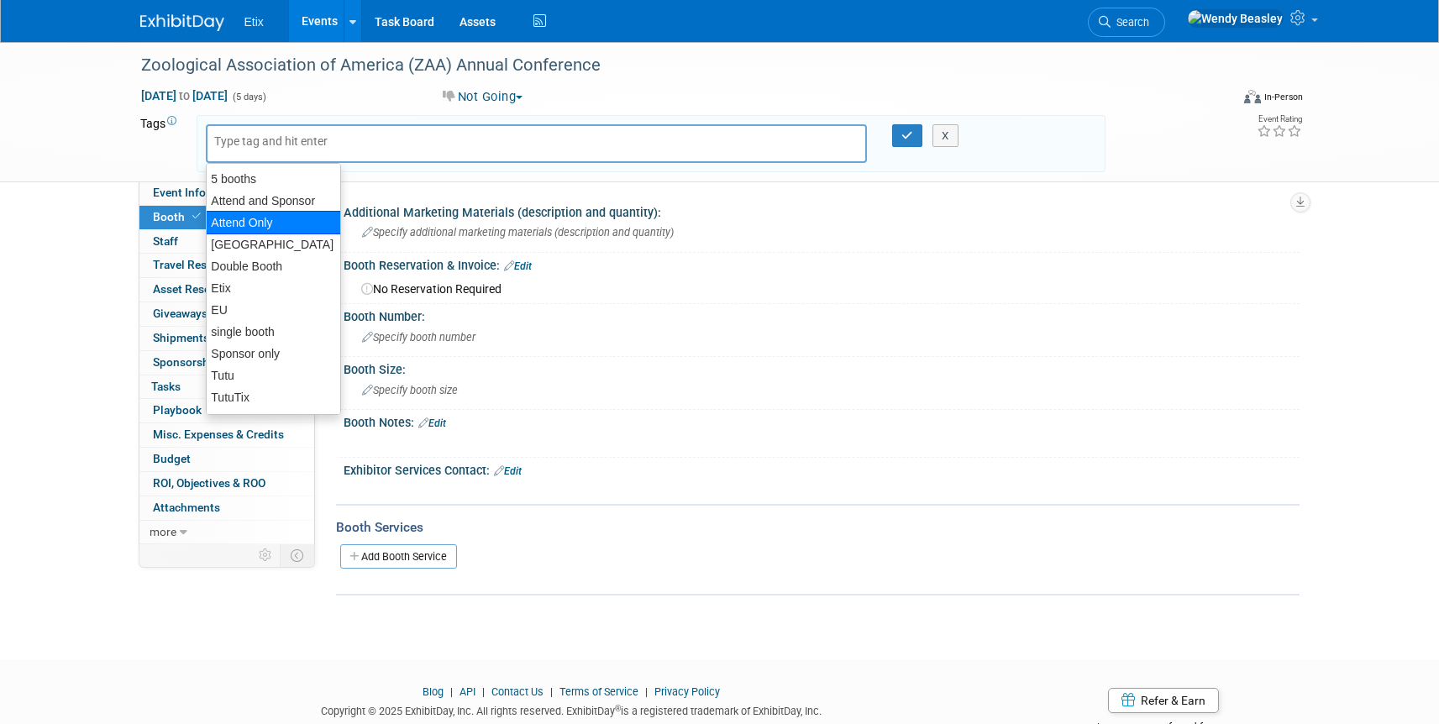
click at [244, 218] on div "Attend Only" at bounding box center [273, 223] width 135 height 24
type input "Attend Only"
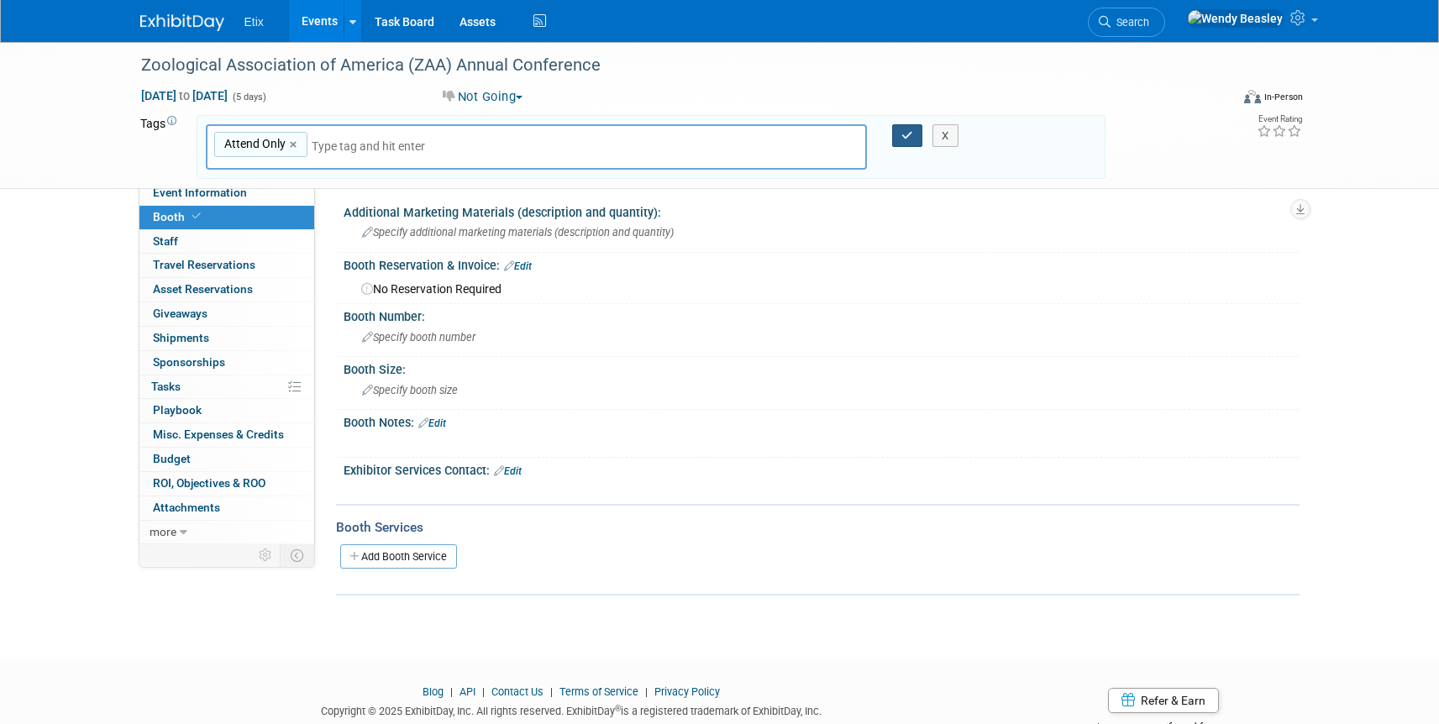
click at [904, 133] on button "button" at bounding box center [907, 136] width 30 height 24
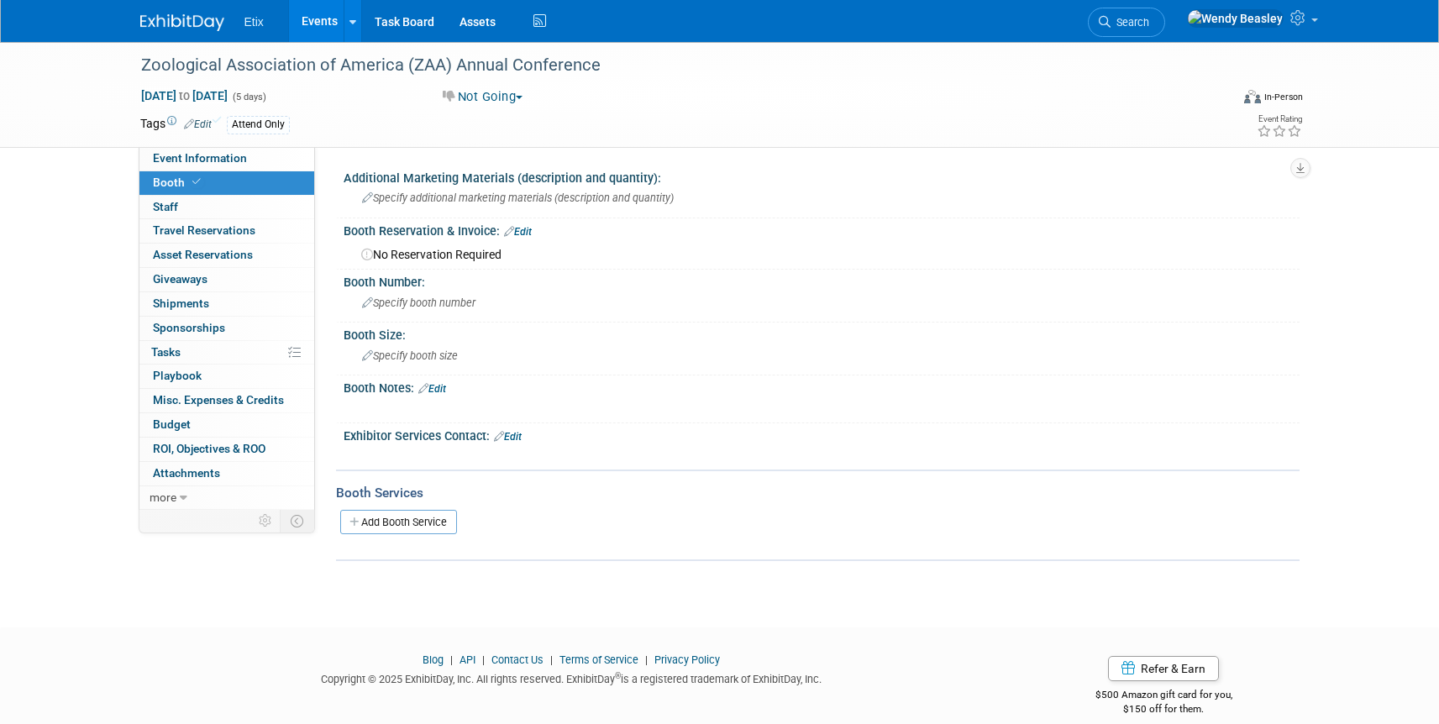
click at [320, 20] on link "Events" at bounding box center [319, 21] width 61 height 42
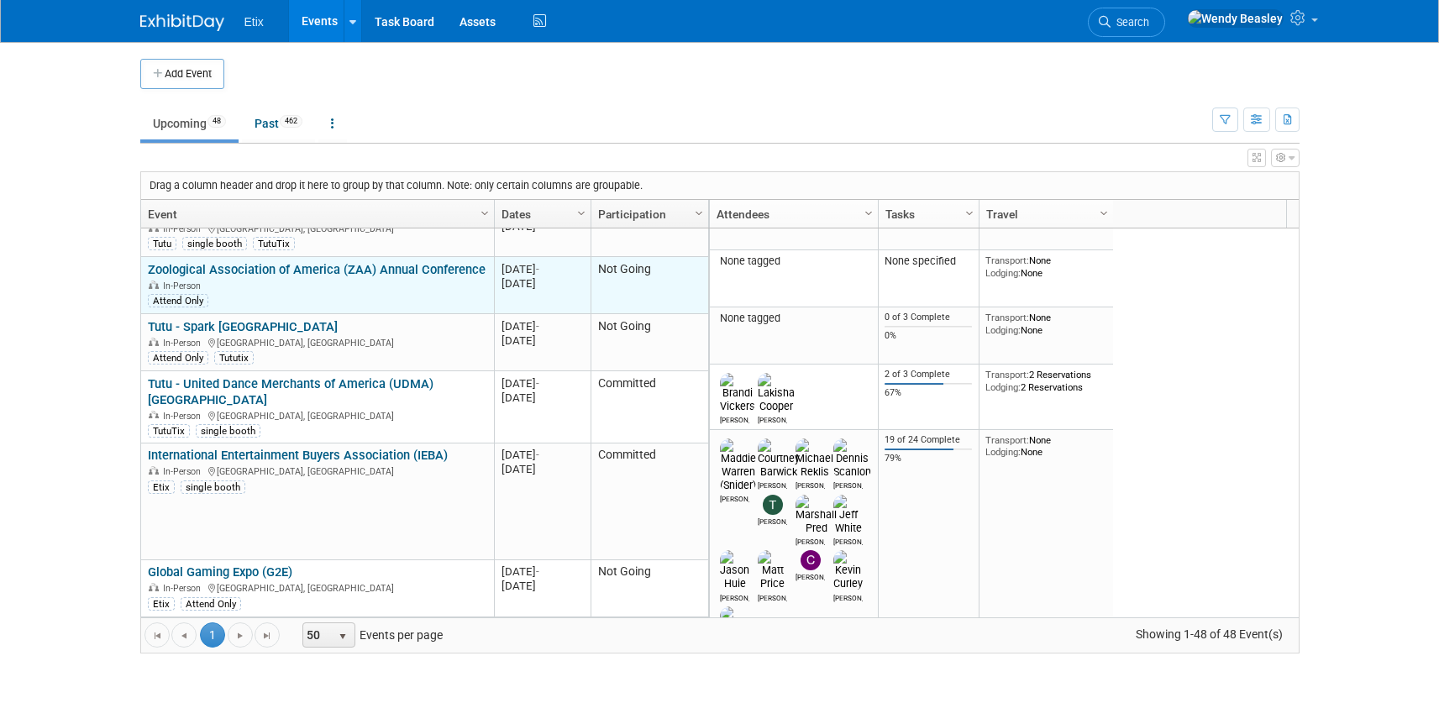
scroll to position [202, 0]
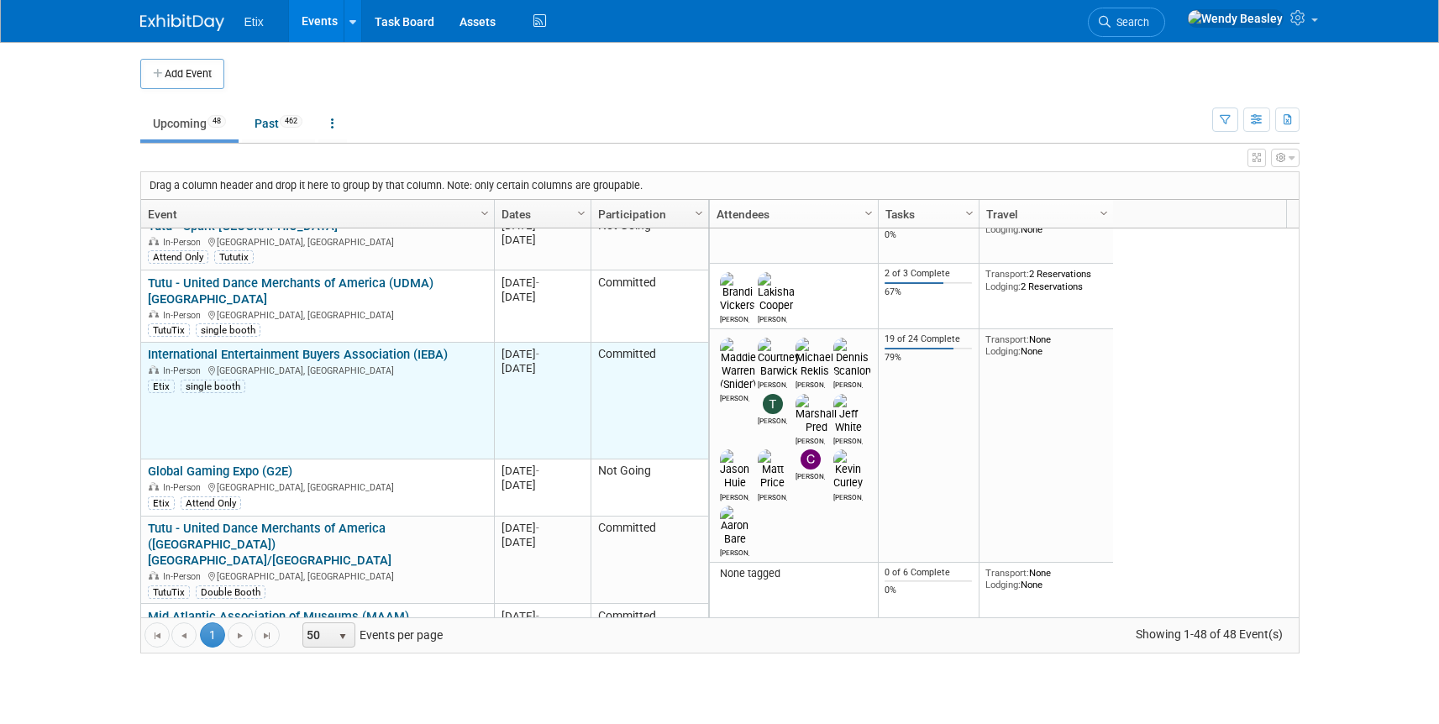
click at [311, 347] on link "International Entertainment Buyers Association (IEBA)" at bounding box center [298, 354] width 300 height 15
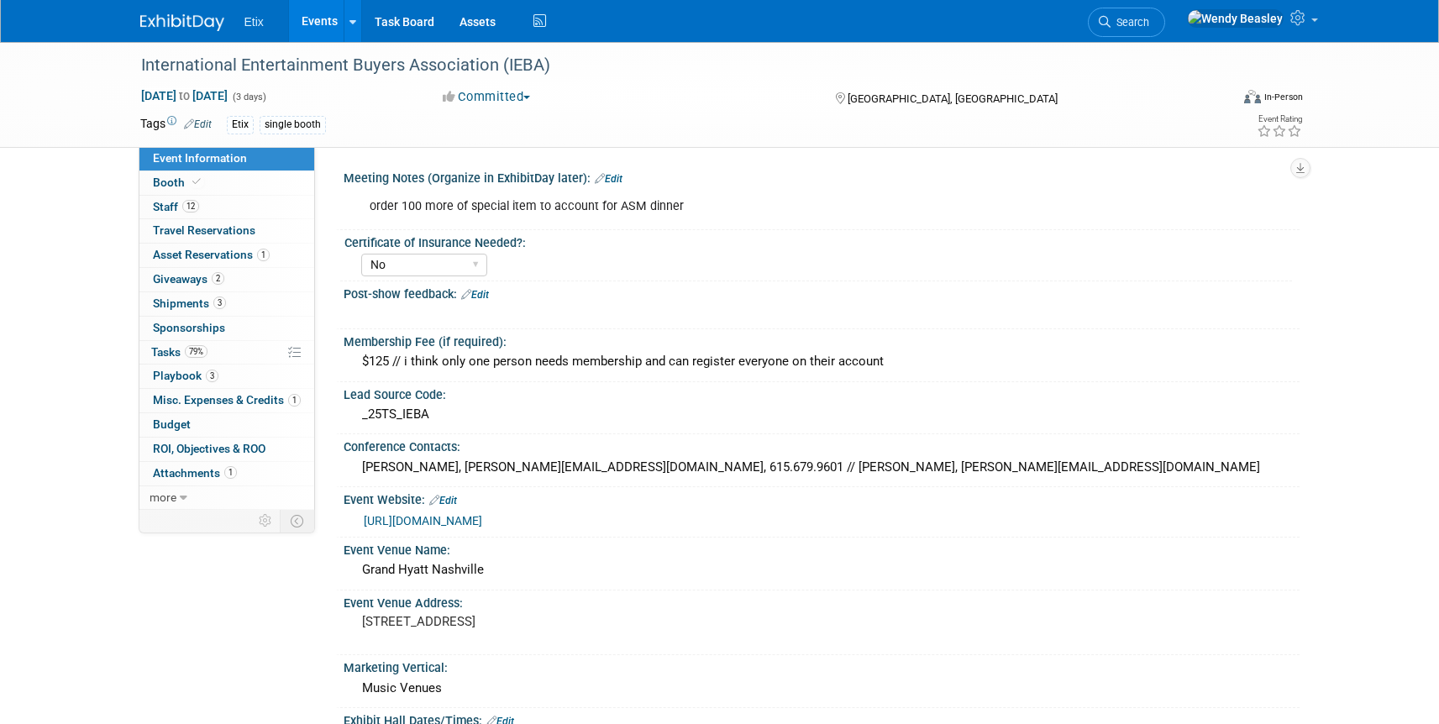
select select "No"
click at [324, 19] on link "Events" at bounding box center [319, 21] width 61 height 42
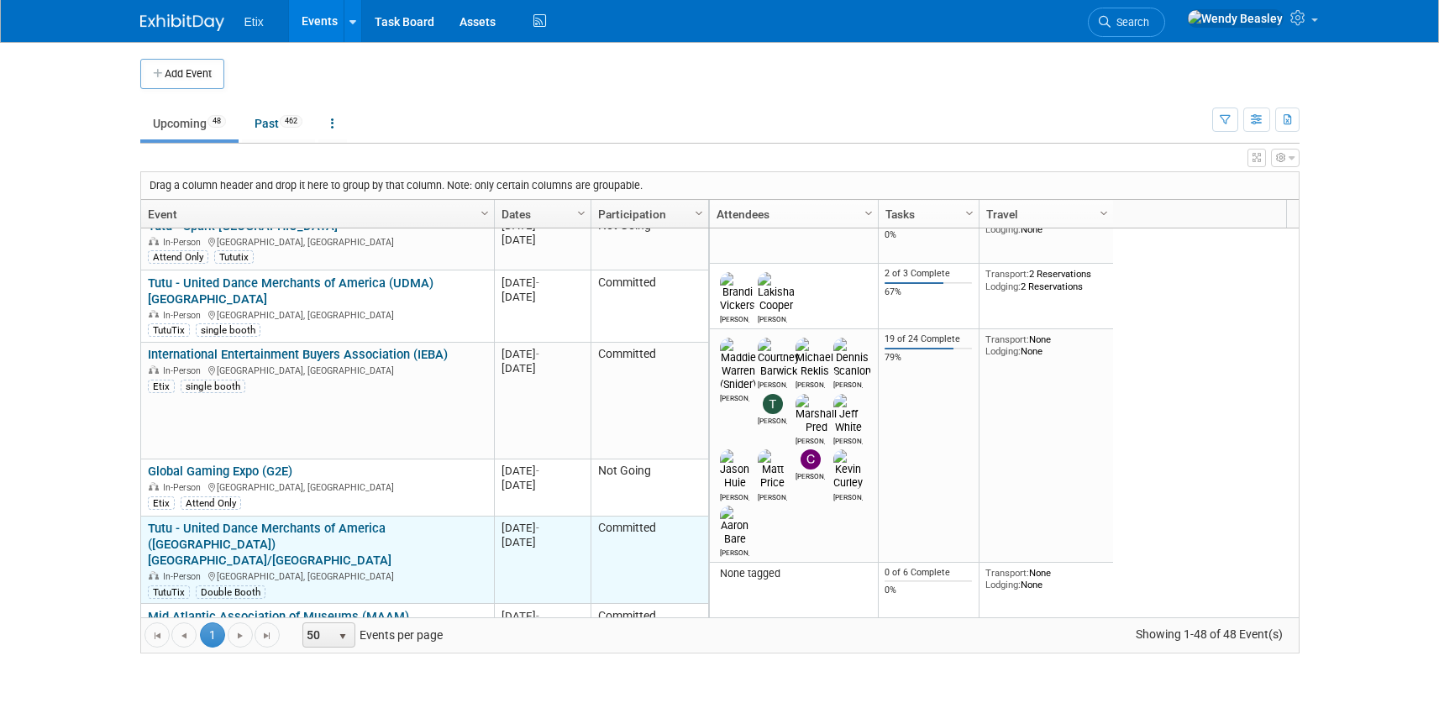
scroll to position [302, 0]
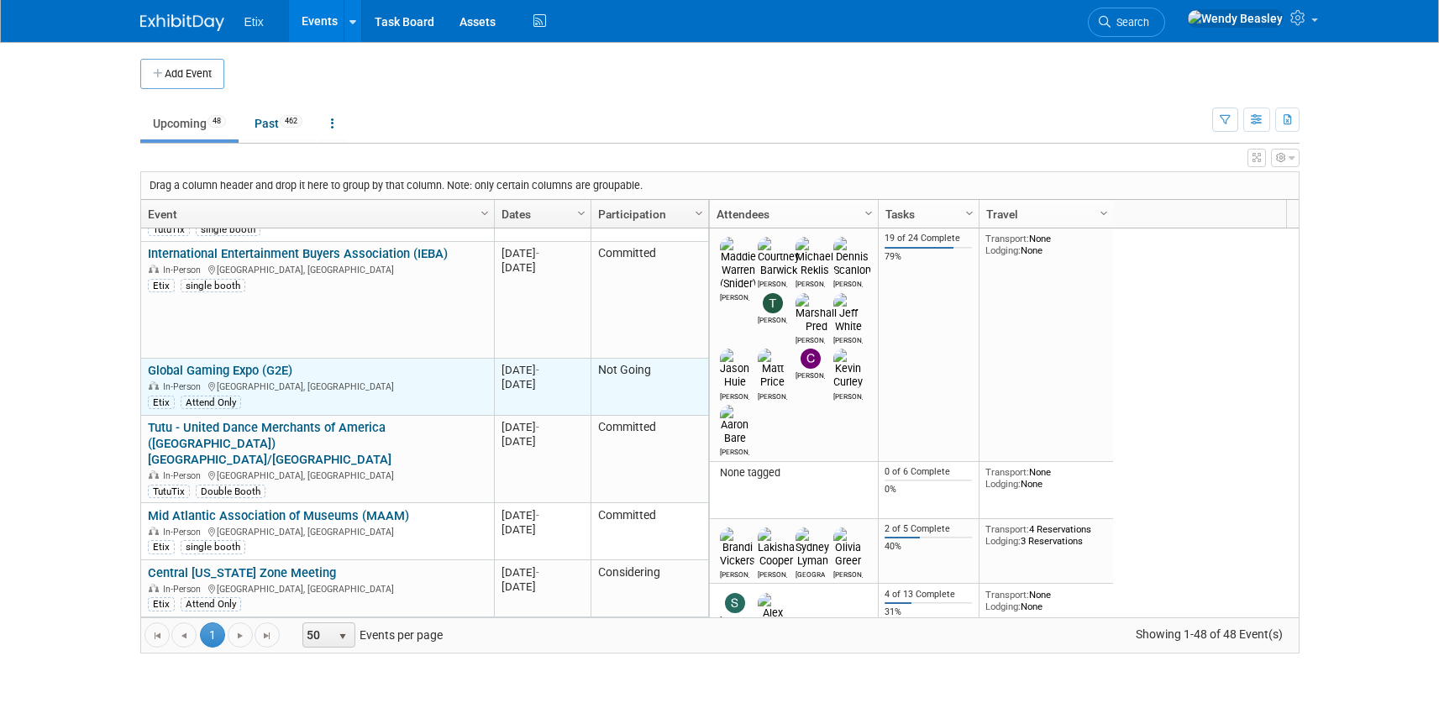
click at [238, 363] on div "Global Gaming Expo (G2E) In-Person [GEOGRAPHIC_DATA], [GEOGRAPHIC_DATA] Etix At…" at bounding box center [317, 386] width 339 height 46
click at [238, 363] on link "Global Gaming Expo (G2E)" at bounding box center [220, 370] width 145 height 15
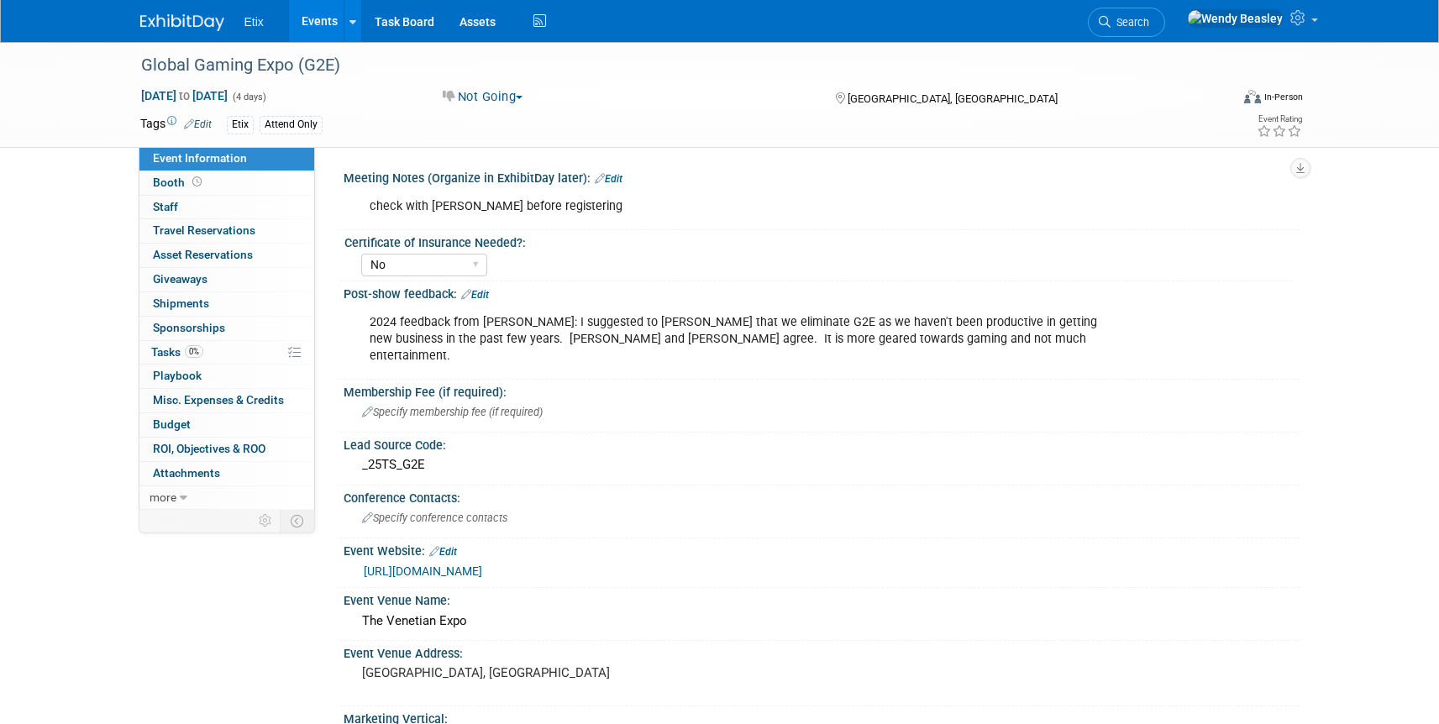
select select "No"
click at [167, 181] on span "Booth" at bounding box center [179, 182] width 52 height 13
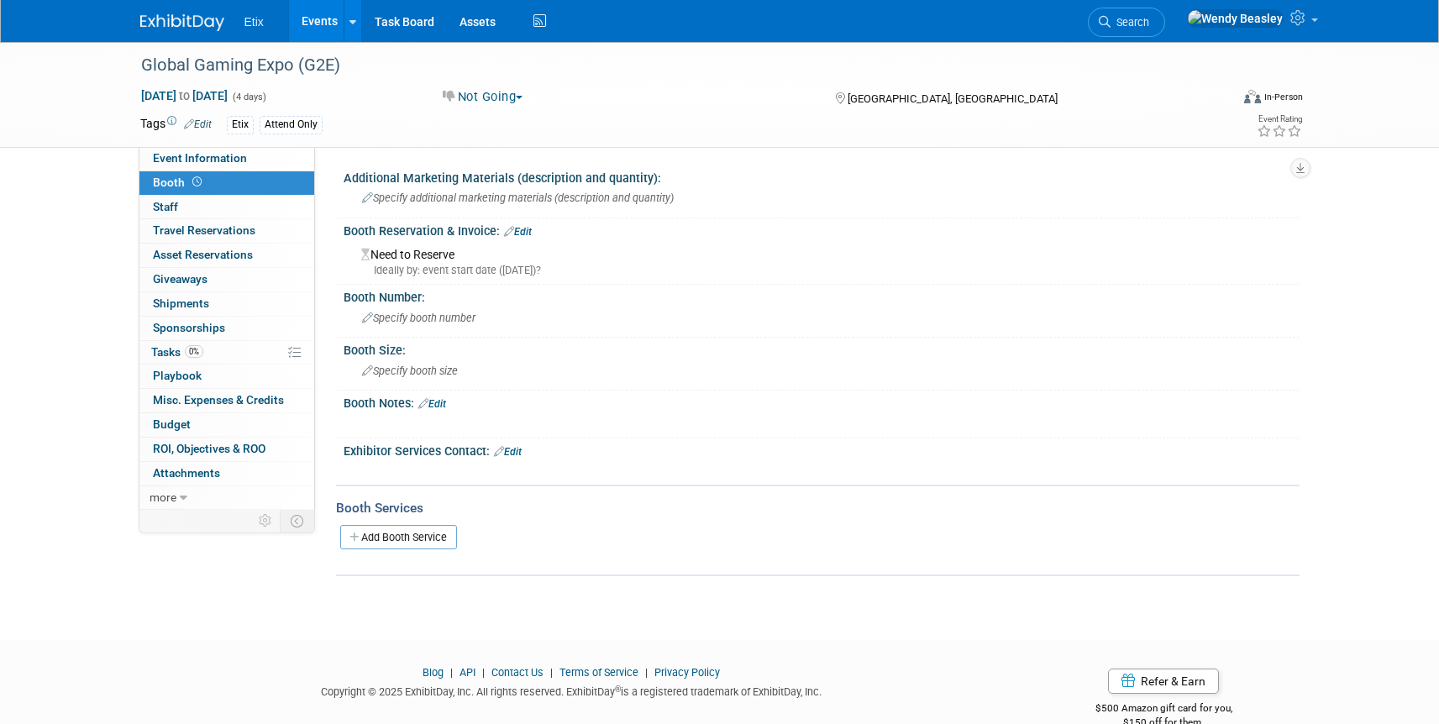
click at [518, 230] on link "Edit" at bounding box center [518, 232] width 28 height 12
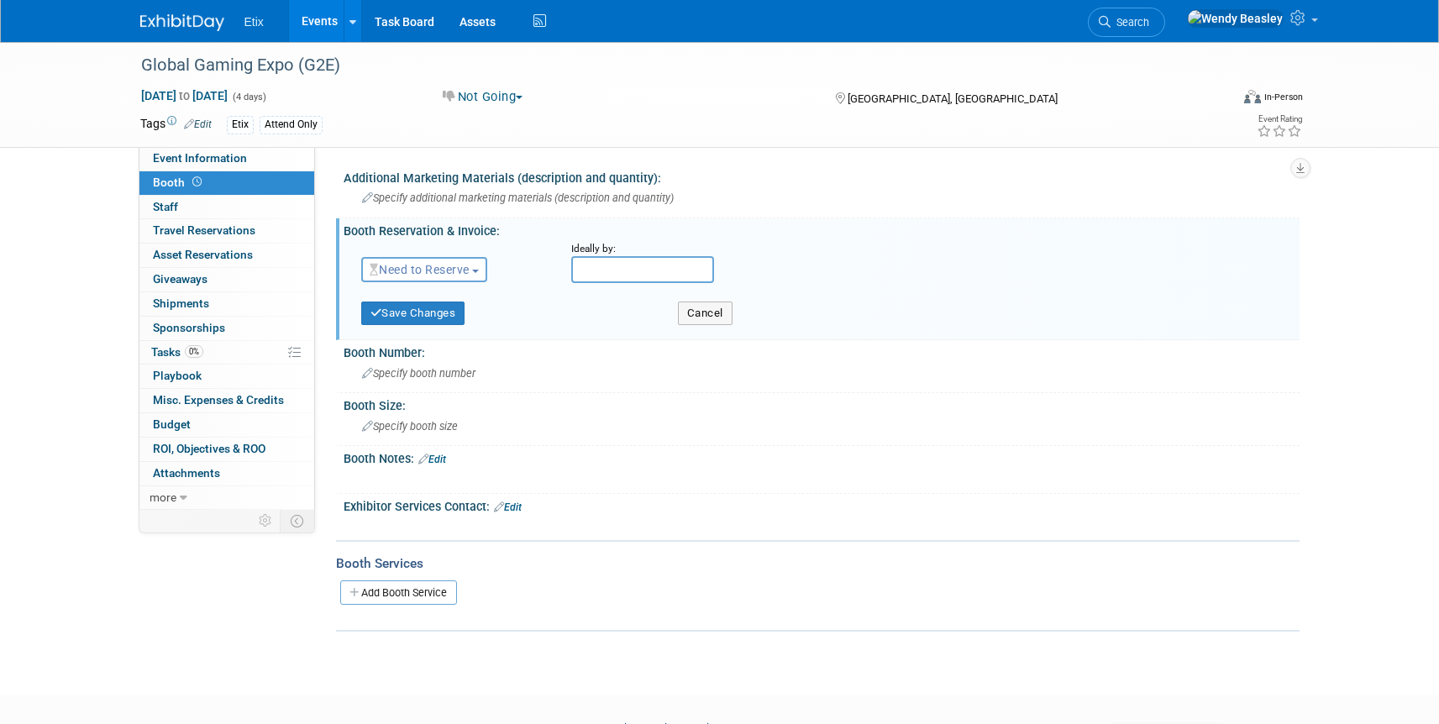
click at [466, 271] on span "Need to Reserve" at bounding box center [420, 269] width 100 height 13
click at [454, 341] on link "No Reservation Required" at bounding box center [452, 346] width 180 height 24
click at [413, 320] on button "Save Changes" at bounding box center [413, 314] width 104 height 24
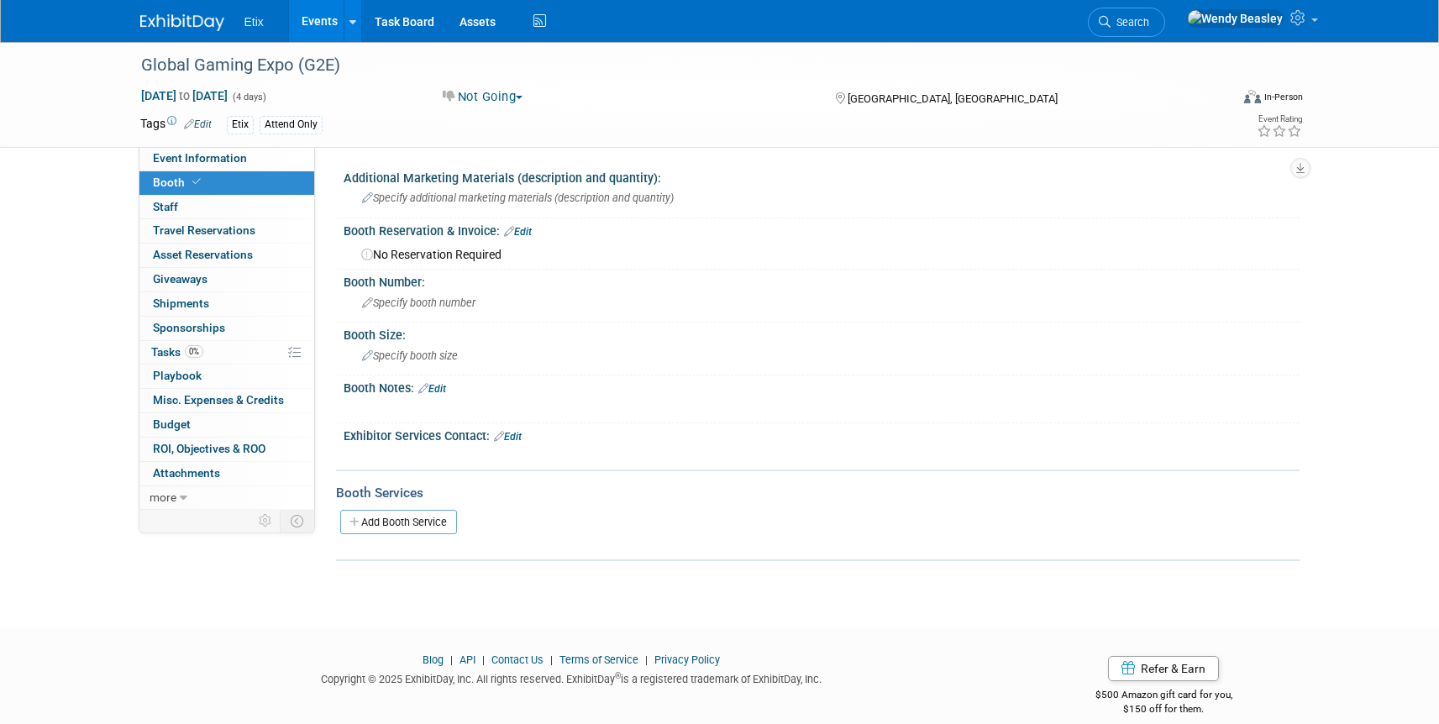
click at [311, 17] on link "Events" at bounding box center [319, 21] width 61 height 42
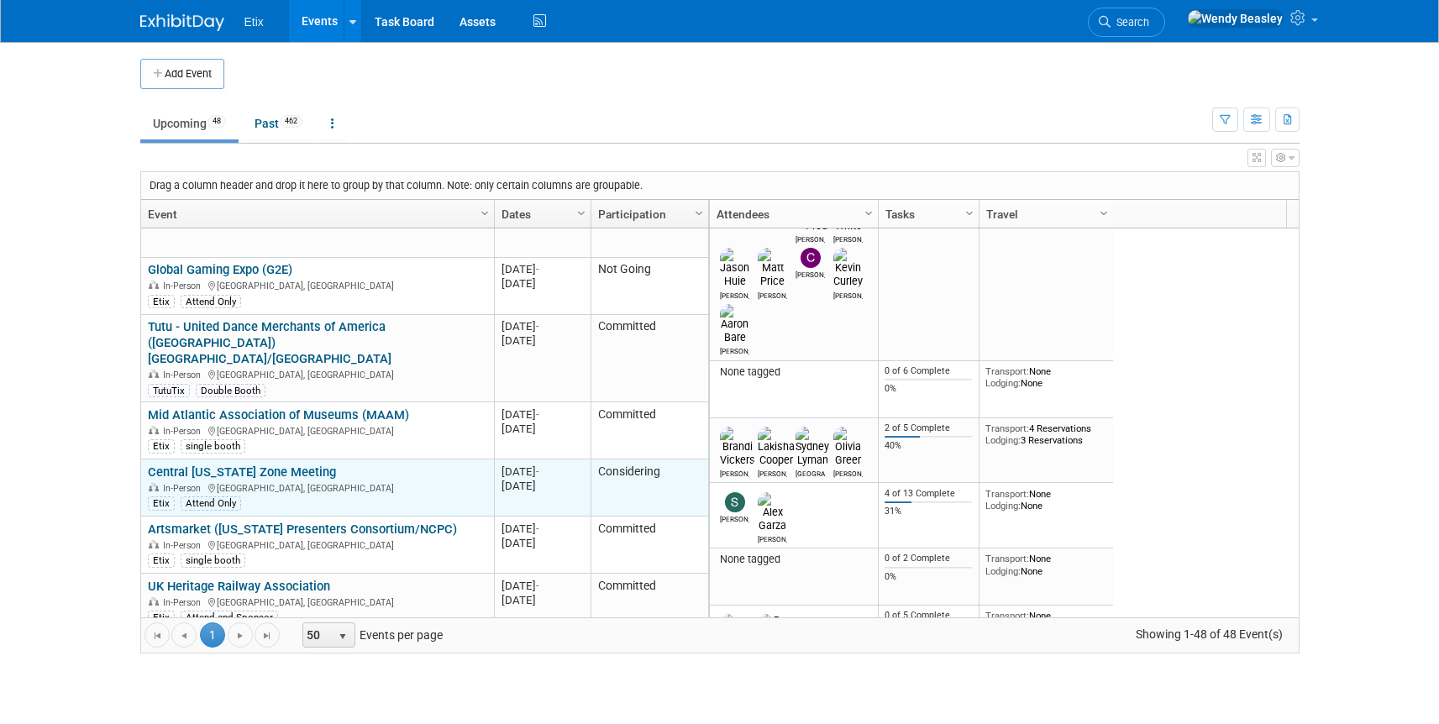
scroll to position [504, 0]
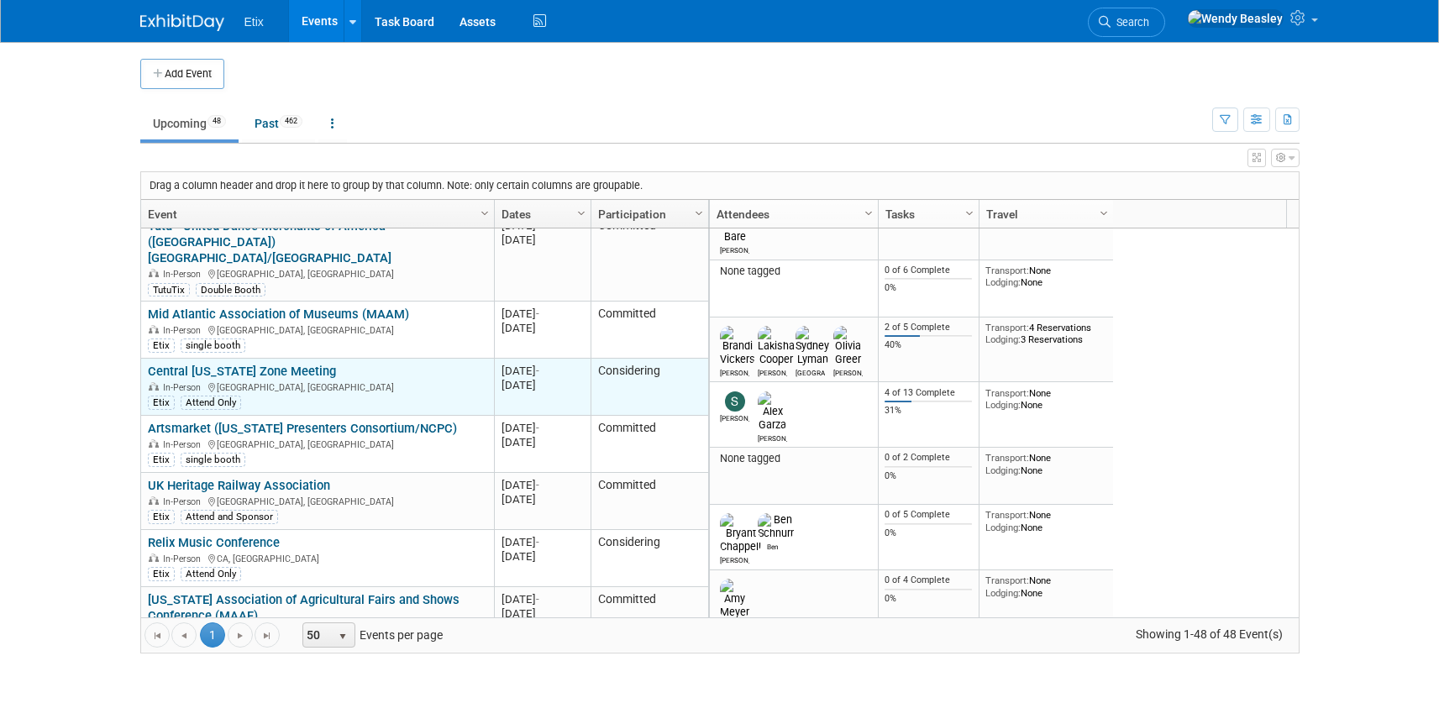
click at [267, 364] on link "Central [US_STATE] Zone Meeting" at bounding box center [242, 371] width 188 height 15
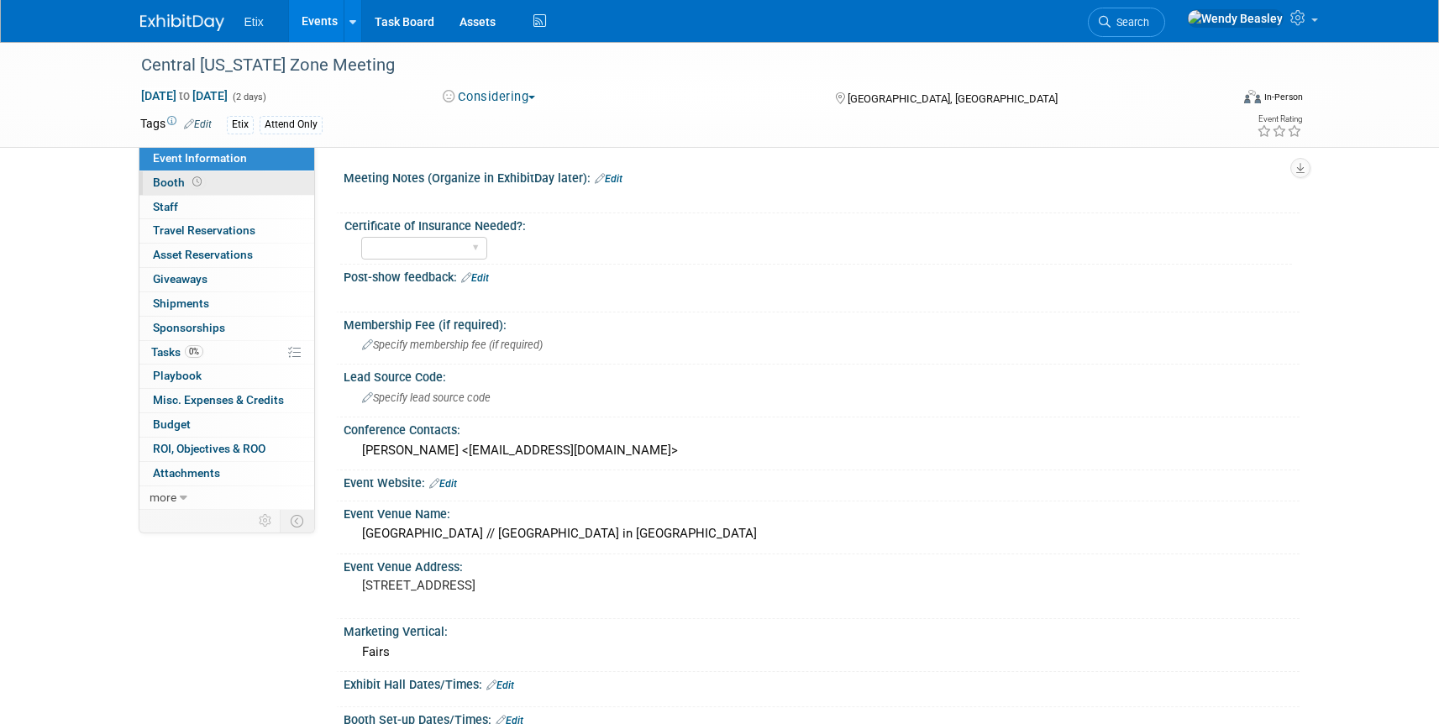
drag, startPoint x: 184, startPoint y: 179, endPoint x: 195, endPoint y: 182, distance: 11.4
click at [184, 179] on span "Booth" at bounding box center [179, 182] width 52 height 13
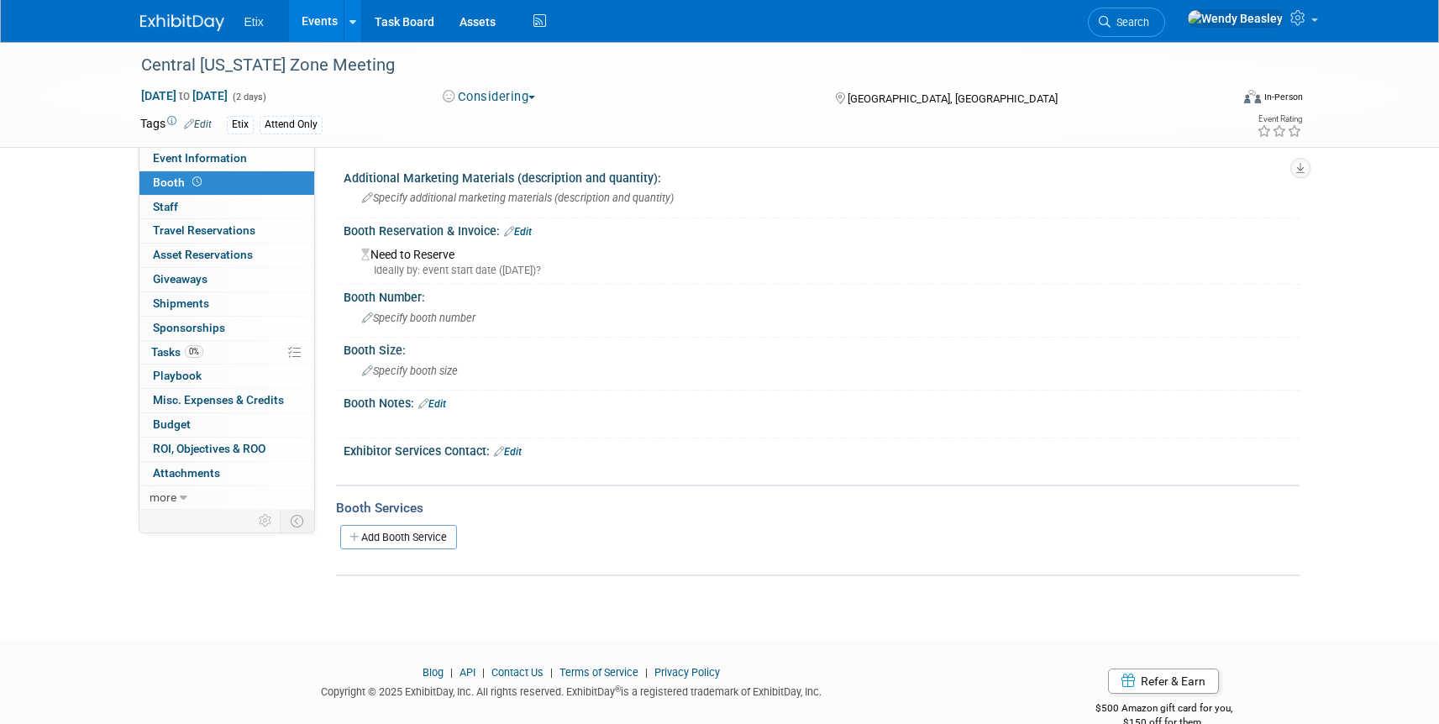
click at [514, 229] on link "Edit" at bounding box center [518, 232] width 28 height 12
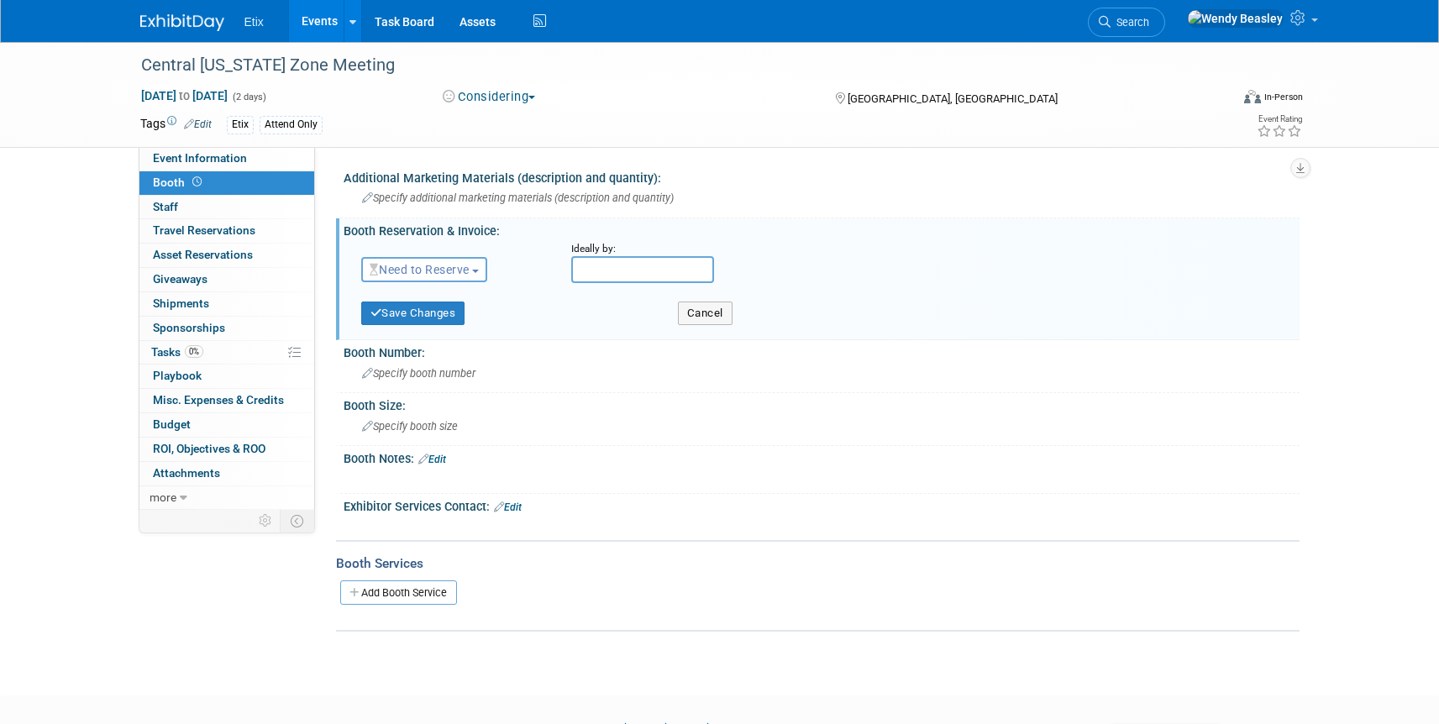
click at [470, 266] on span "Need to Reserve" at bounding box center [420, 269] width 100 height 13
click at [471, 339] on link "No Reservation Required" at bounding box center [452, 346] width 180 height 24
click at [423, 314] on button "Save Changes" at bounding box center [413, 314] width 104 height 24
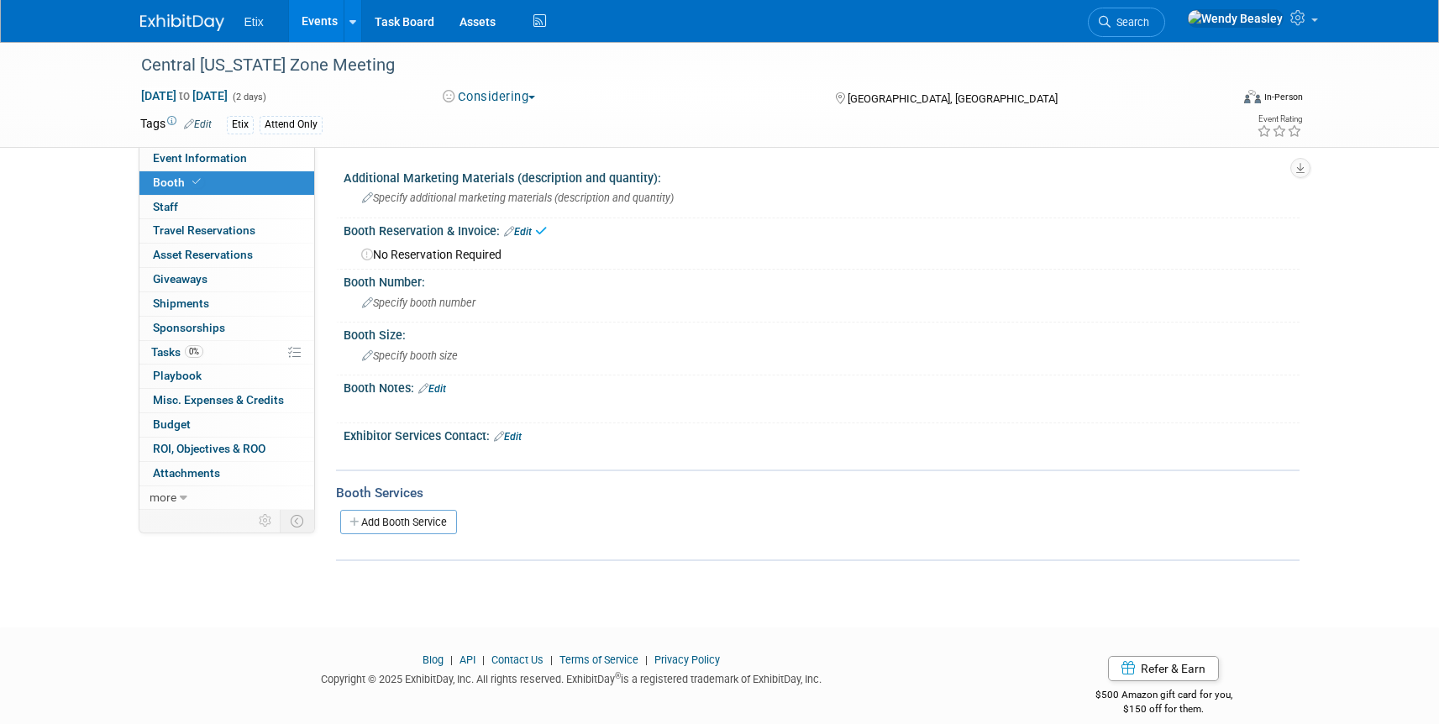
click at [328, 18] on link "Events" at bounding box center [319, 21] width 61 height 42
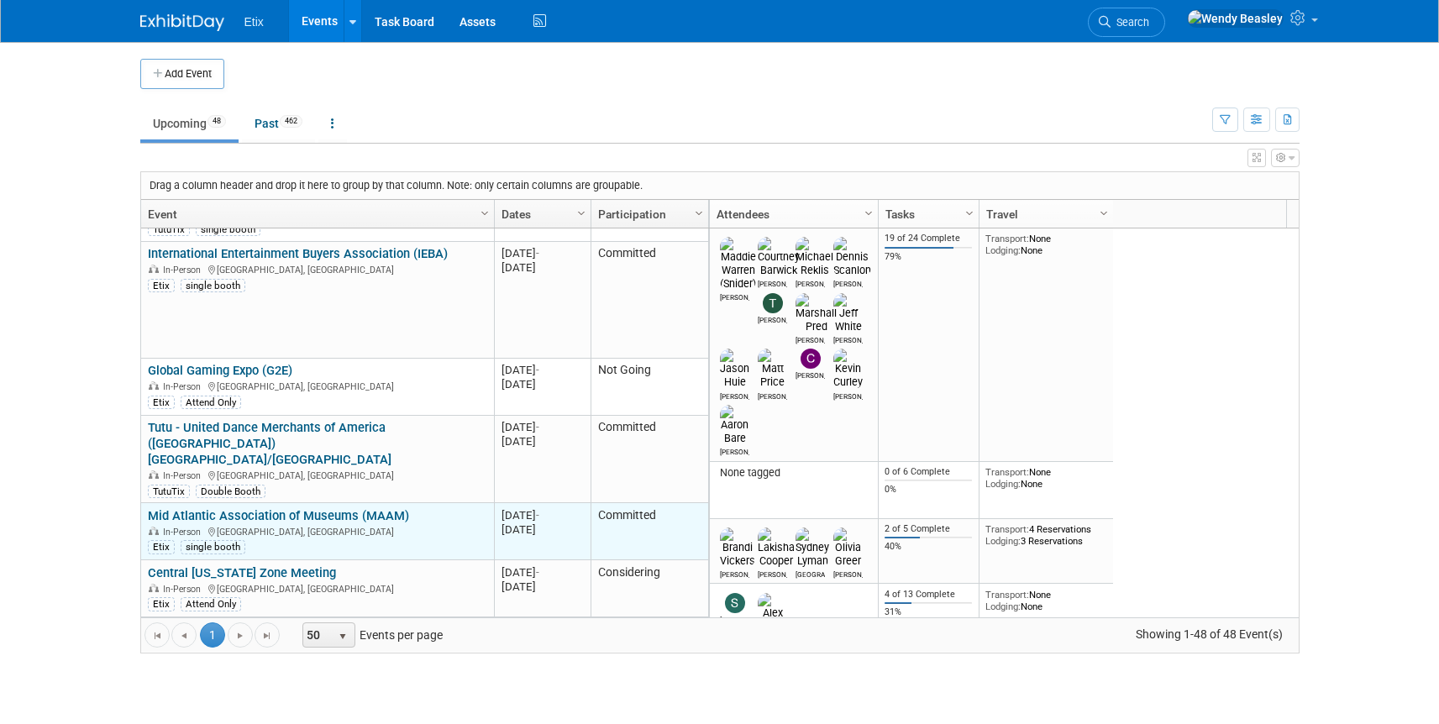
scroll to position [403, 0]
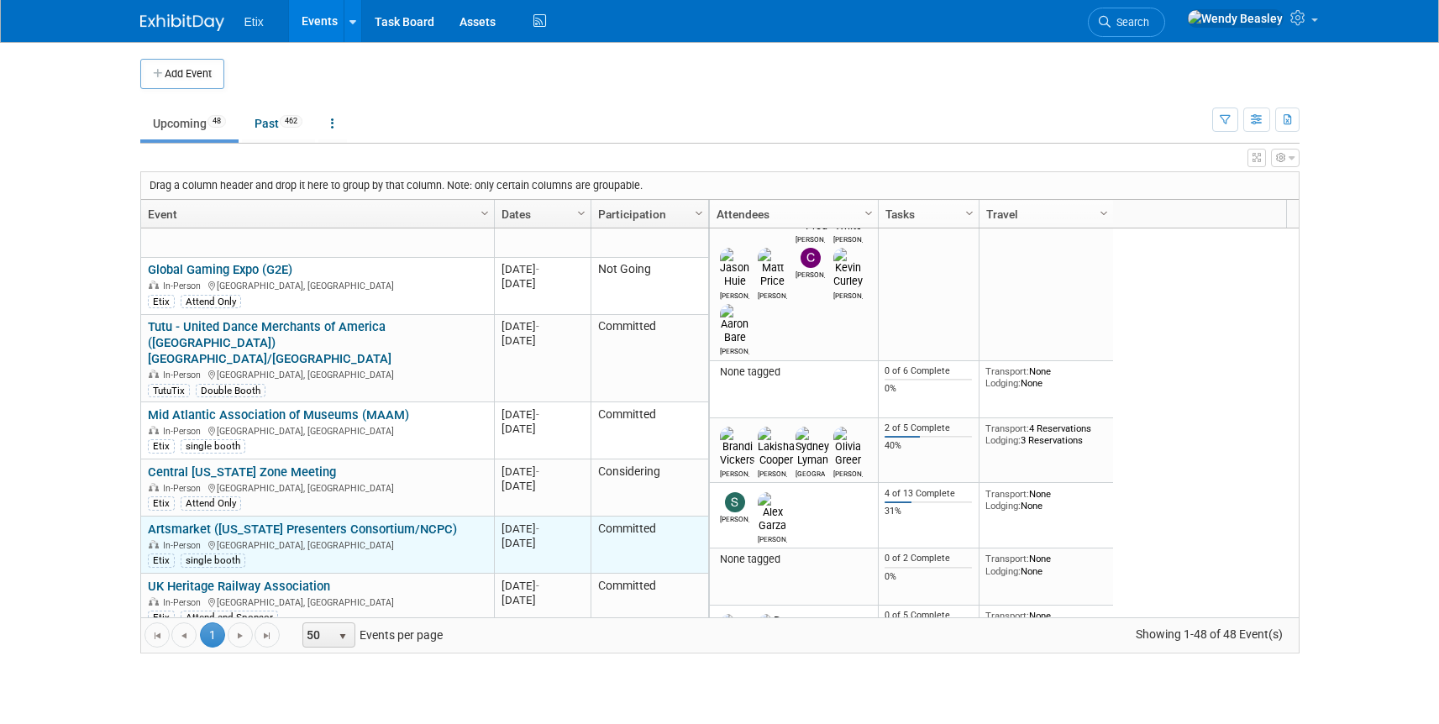
click at [334, 517] on td "Artsmarket ([US_STATE] Presenters Consortium/NCPC) [GEOGRAPHIC_DATA] ([US_STATE…" at bounding box center [317, 545] width 353 height 57
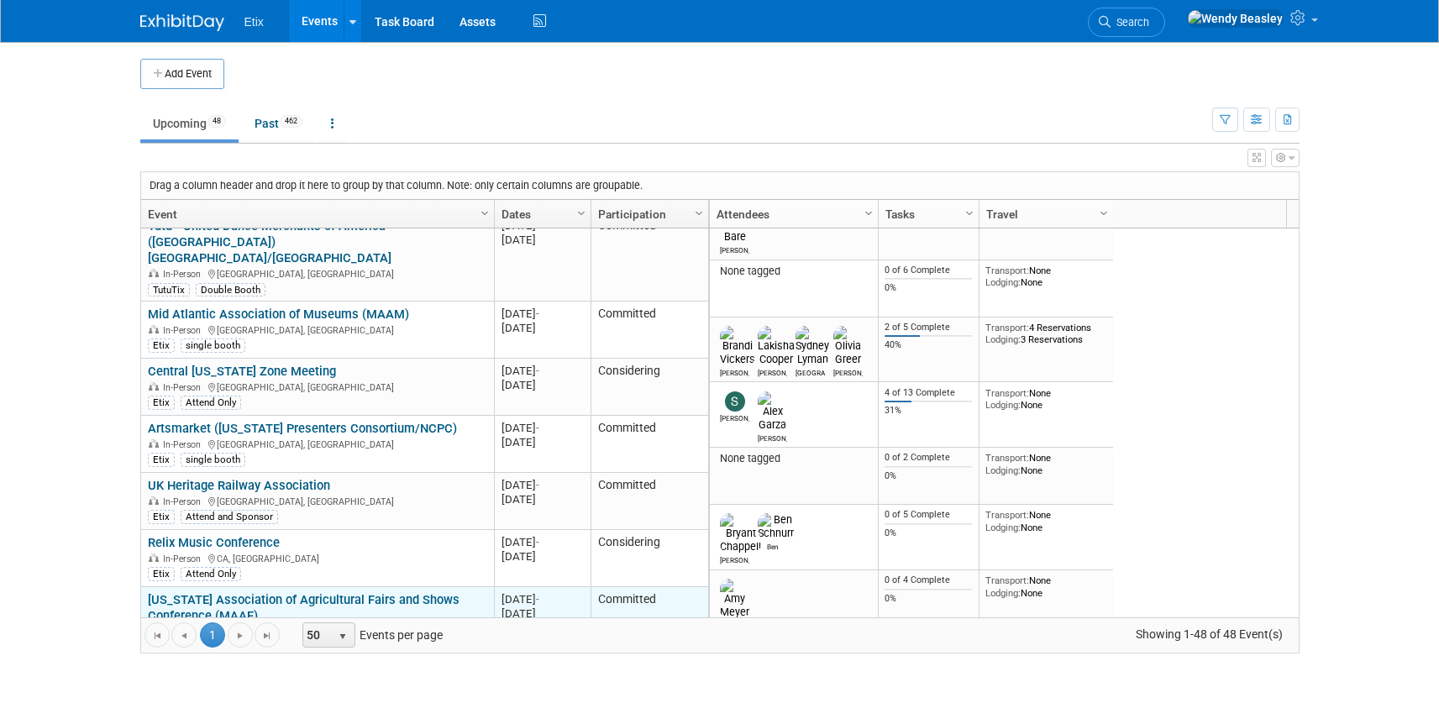
scroll to position [605, 0]
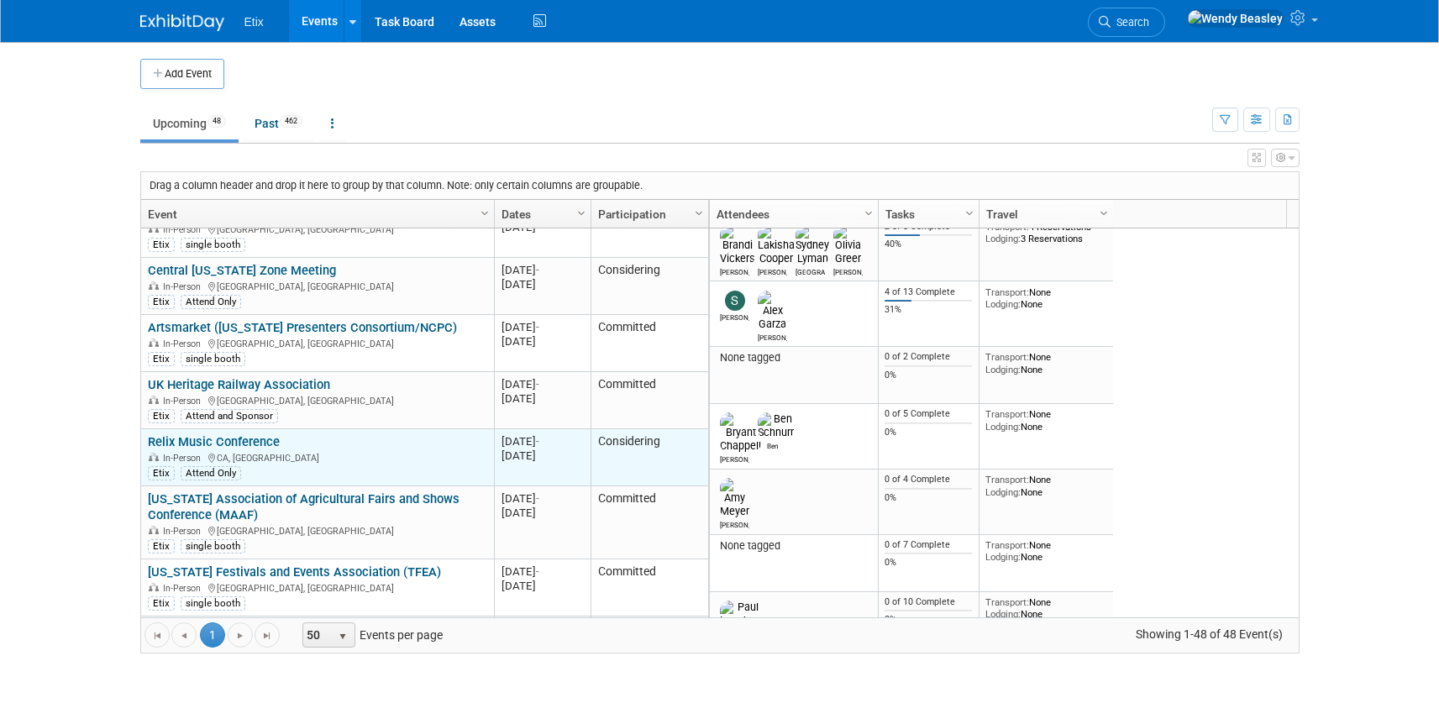
click at [237, 434] on link "Relix Music Conference" at bounding box center [214, 441] width 132 height 15
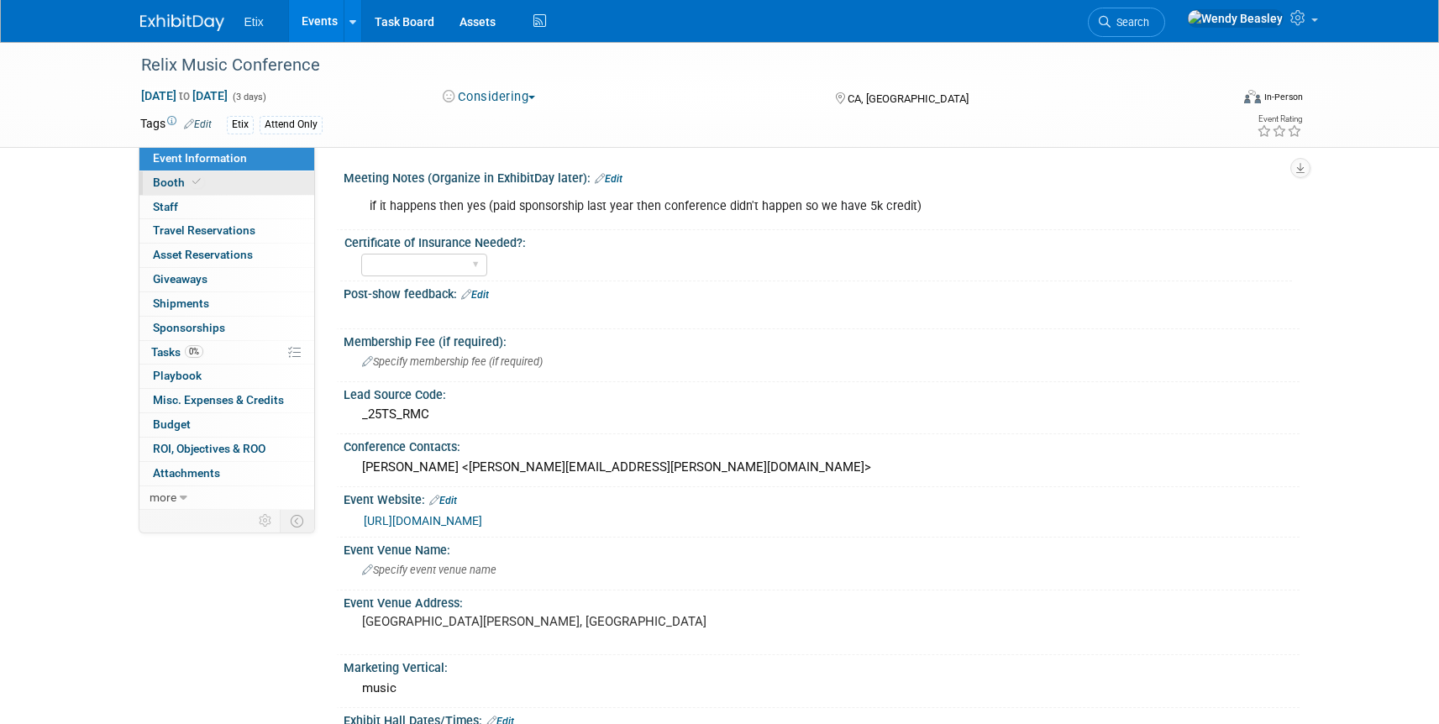
click at [197, 181] on icon at bounding box center [196, 181] width 8 height 9
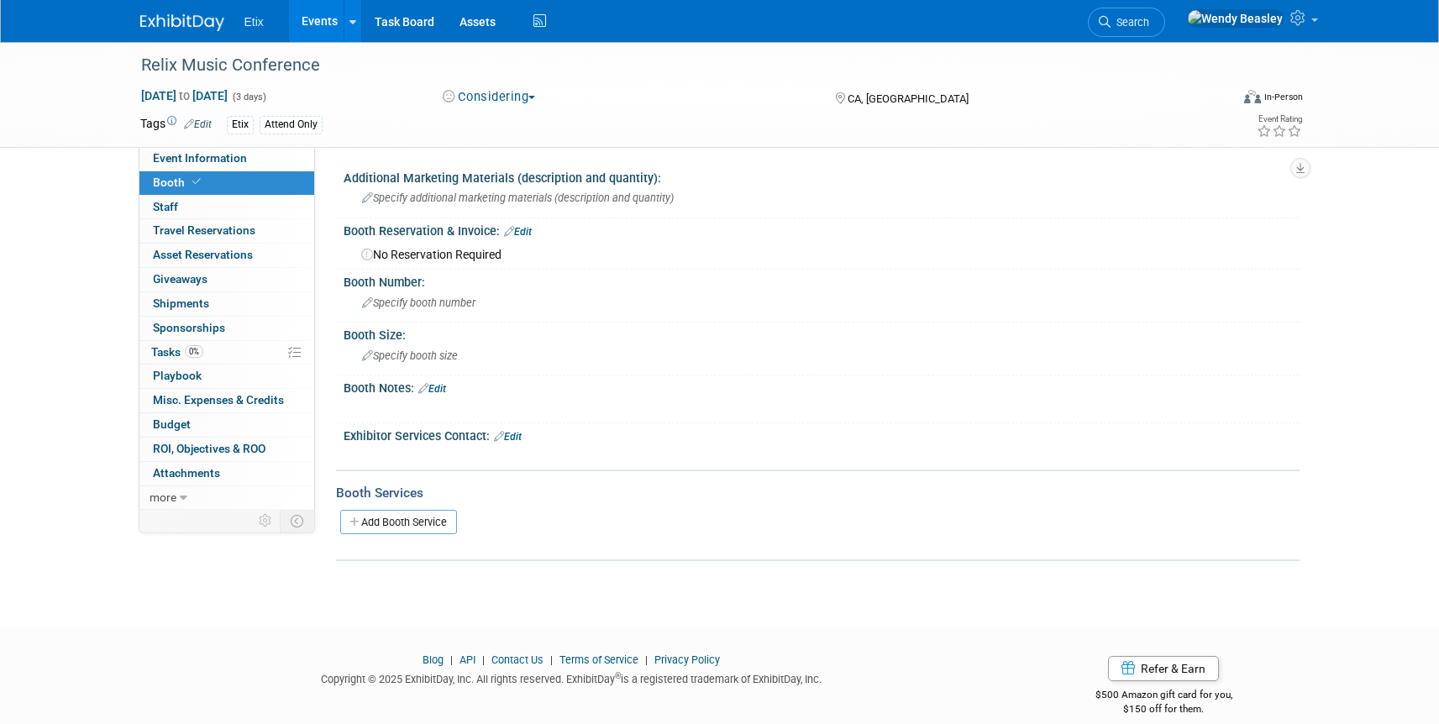
click at [307, 13] on link "Events" at bounding box center [319, 21] width 61 height 42
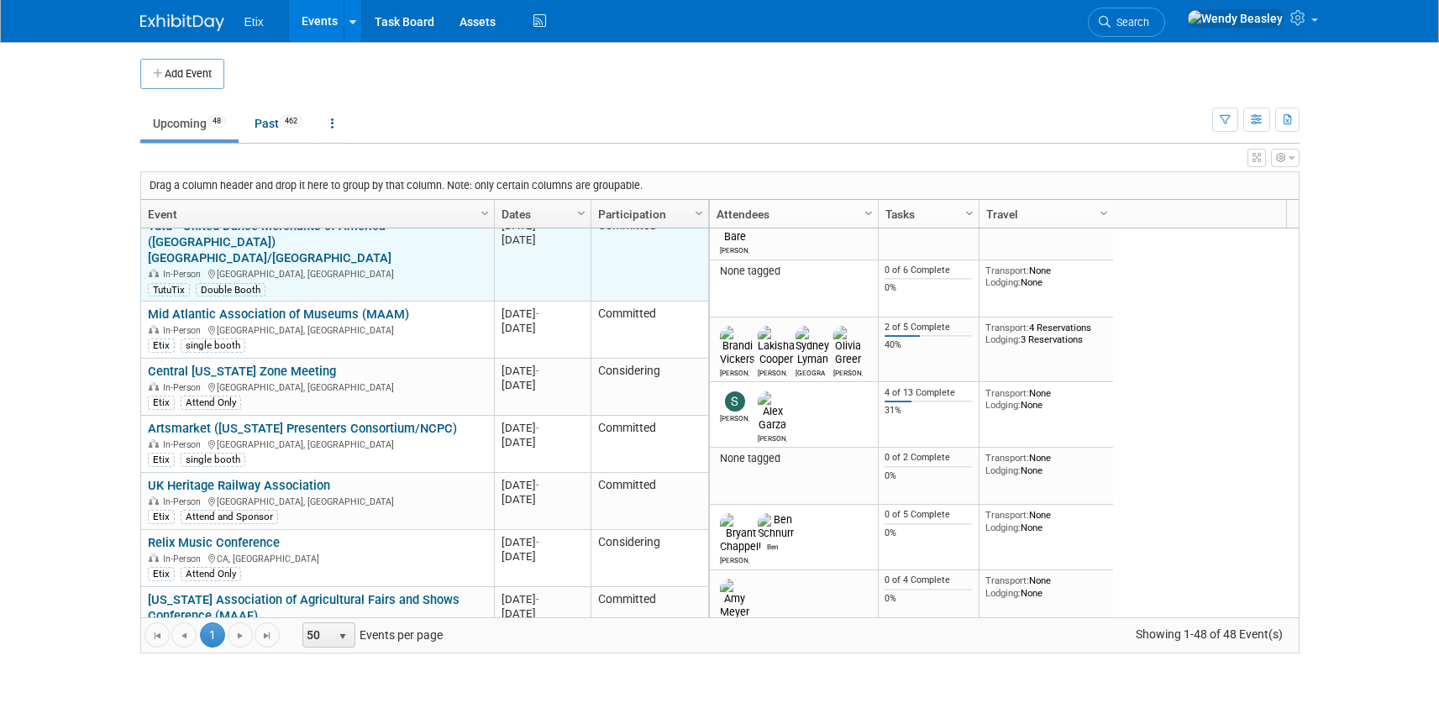
scroll to position [605, 0]
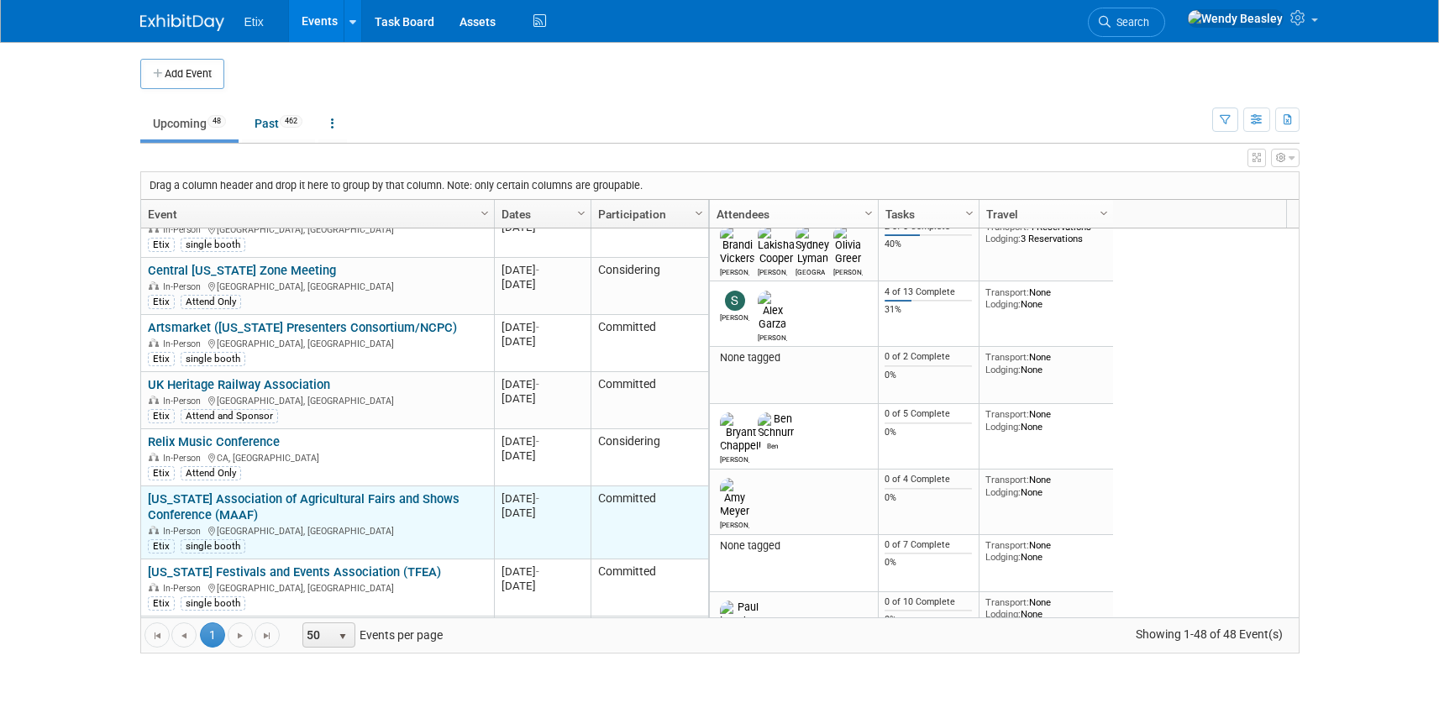
click at [315, 491] on link "[US_STATE] Association of Agricultural Fairs and Shows Conference (MAAF)" at bounding box center [304, 506] width 312 height 31
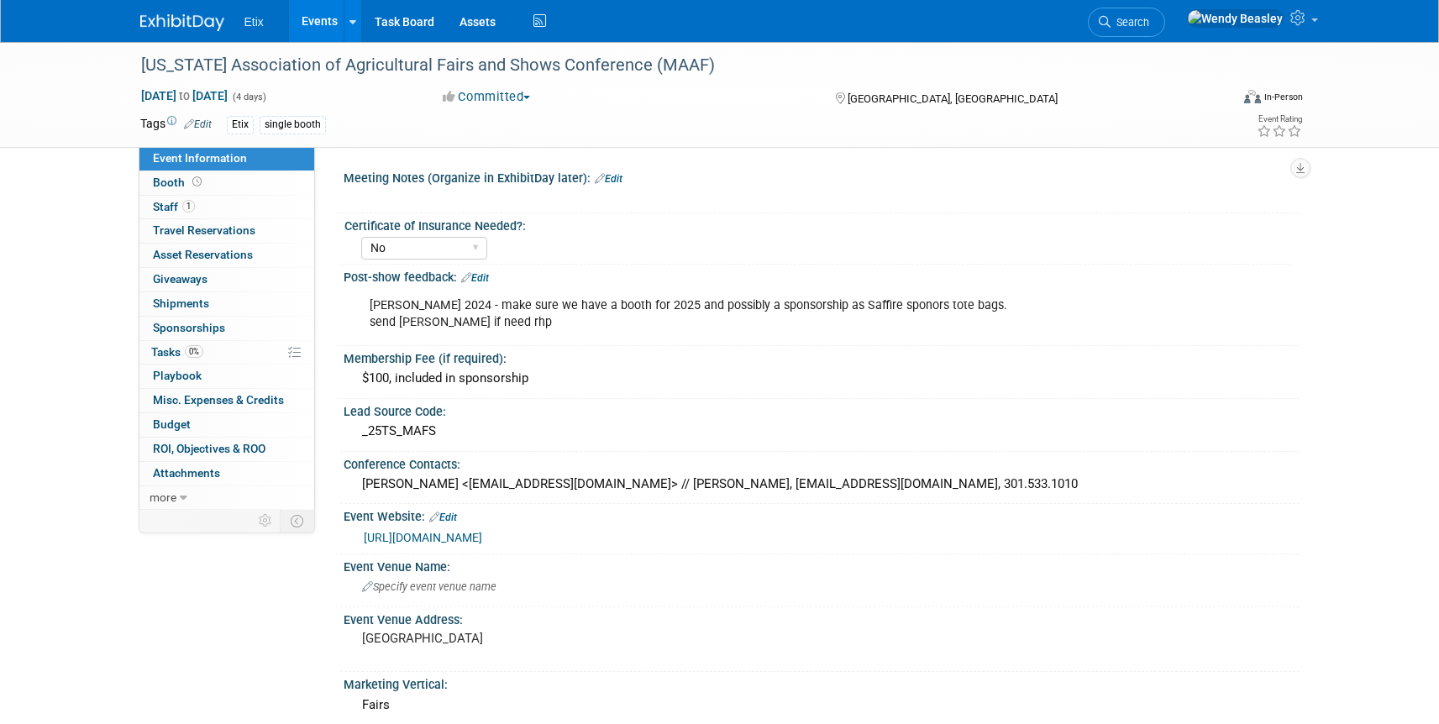
select select "No"
click at [647, 300] on div "[PERSON_NAME] 2024 - make sure we have a booth for 2025 and possibly a sponsors…" at bounding box center [736, 314] width 757 height 50
click at [476, 276] on link "Edit" at bounding box center [475, 278] width 28 height 12
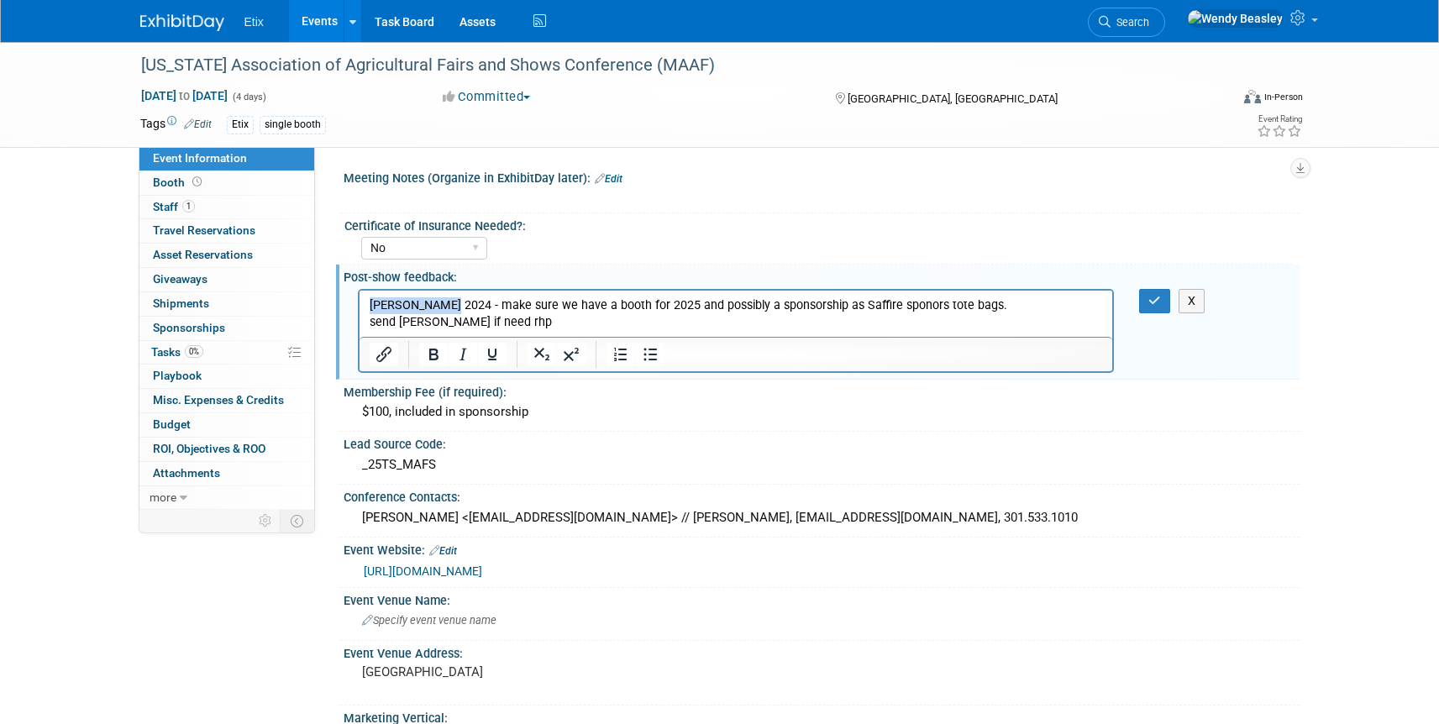
drag, startPoint x: 440, startPoint y: 305, endPoint x: 321, endPoint y: 296, distance: 119.7
click at [359, 296] on html "[PERSON_NAME] 2024 - make sure we have a booth for 2025 and possibly a sponsors…" at bounding box center [736, 310] width 754 height 40
click at [799, 307] on p "Make sure we have a booth for 2025 and possibly a sponsorship as Saffire sponor…" at bounding box center [736, 314] width 734 height 34
click at [796, 307] on p "Make sure we have a booth for 2025 and possibly a sponsorship as Saffire sponor…" at bounding box center [736, 314] width 734 height 34
click at [1150, 301] on icon "button" at bounding box center [1154, 301] width 13 height 12
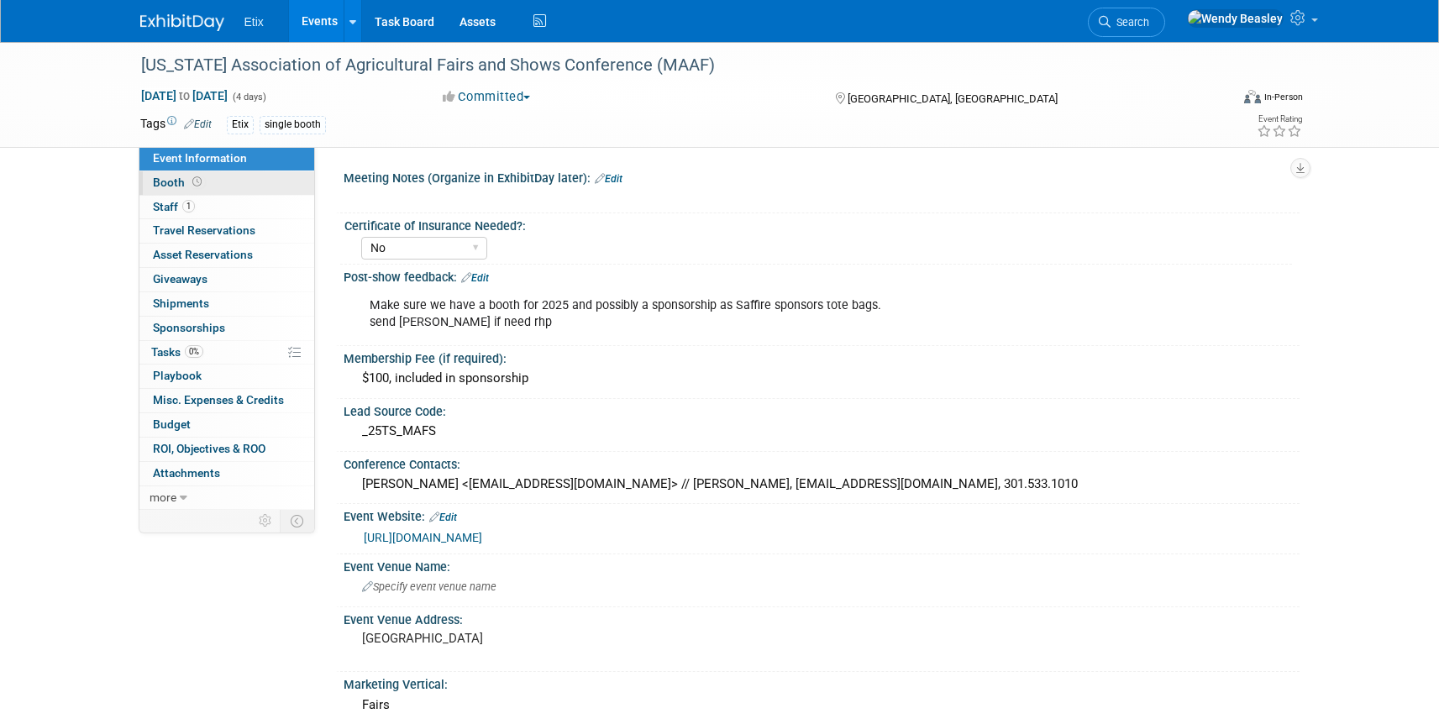
click at [181, 184] on span "Booth" at bounding box center [179, 182] width 52 height 13
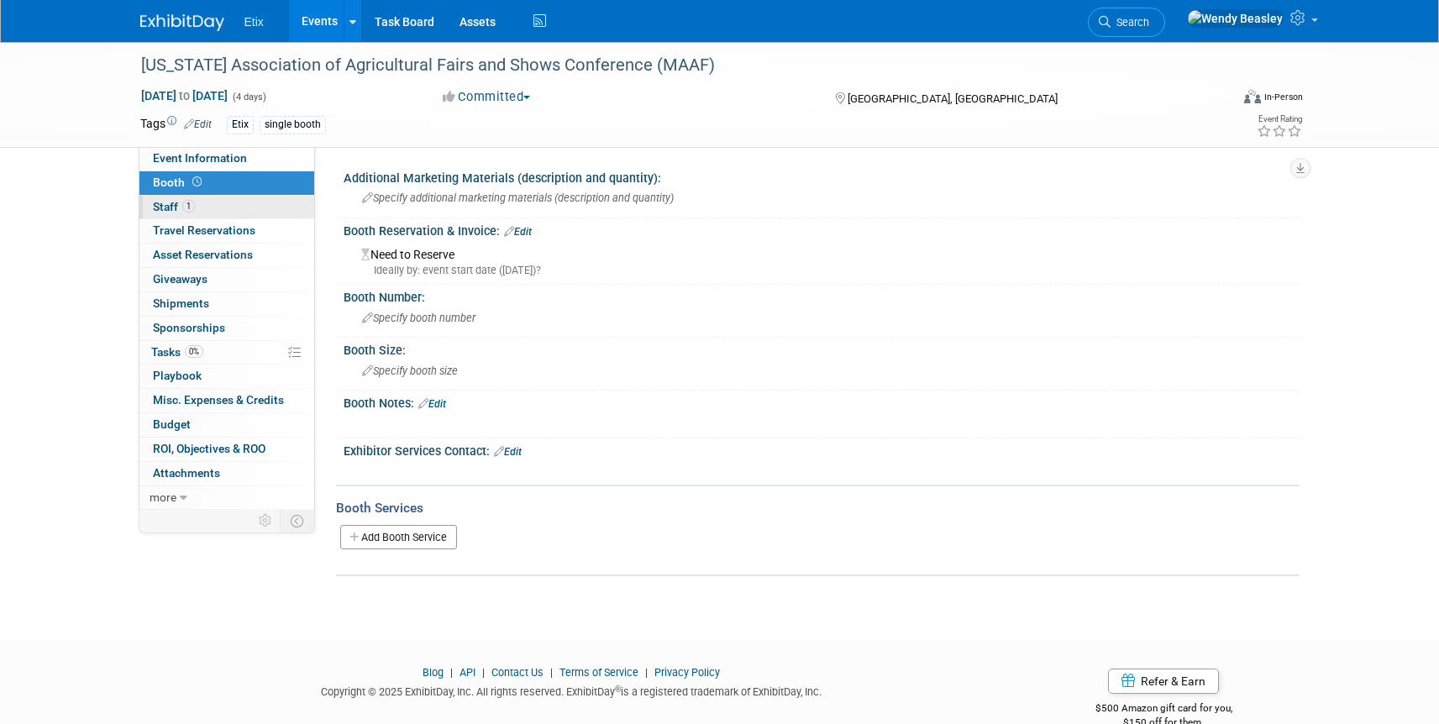
click at [171, 206] on span "Staff 1" at bounding box center [174, 206] width 42 height 13
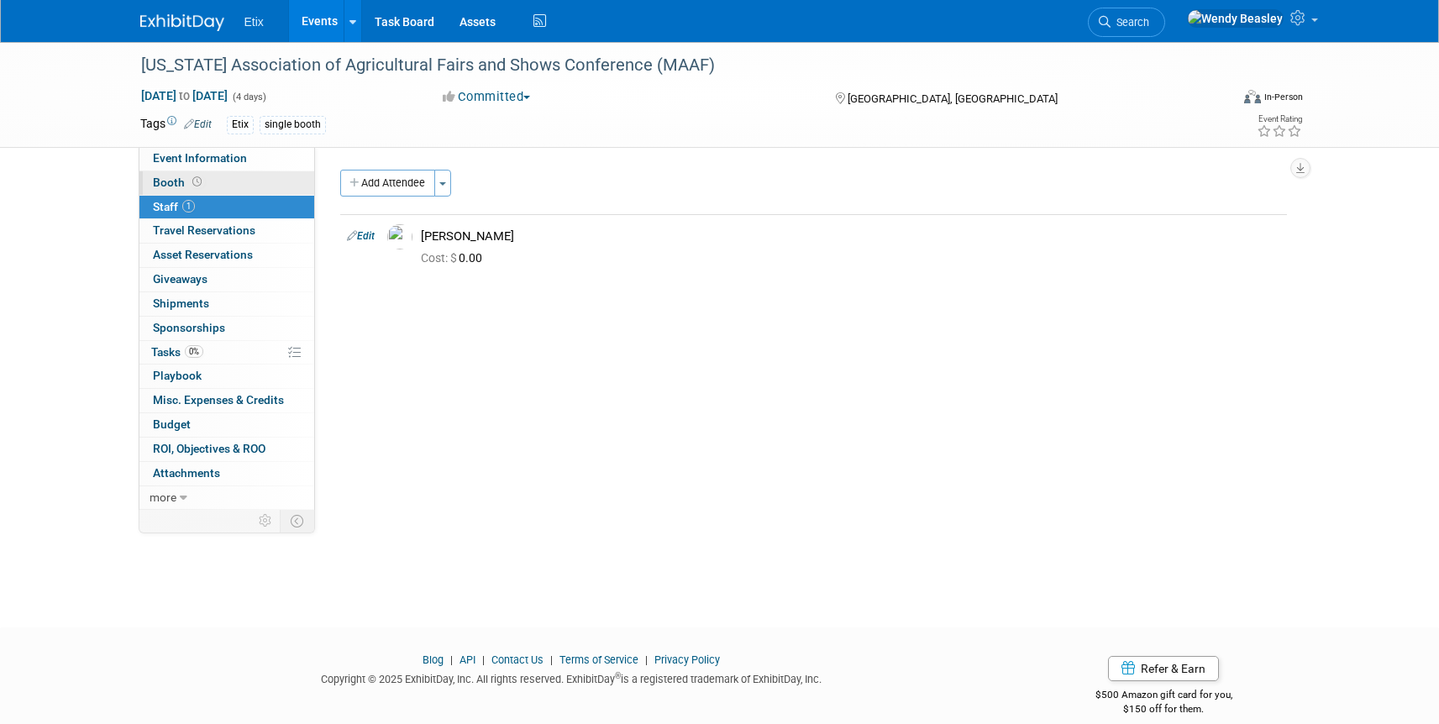
click at [177, 189] on link "Booth" at bounding box center [226, 183] width 175 height 24
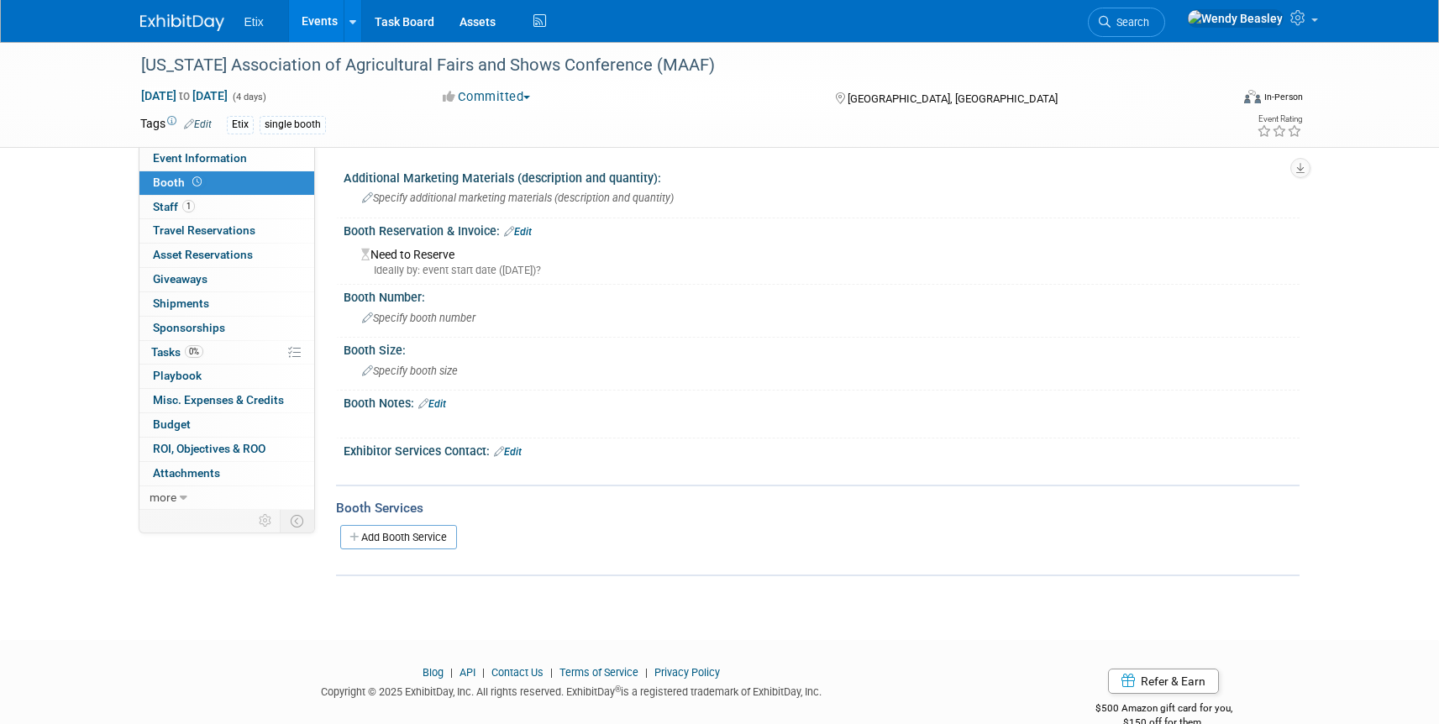
click at [332, 24] on link "Events" at bounding box center [319, 21] width 61 height 42
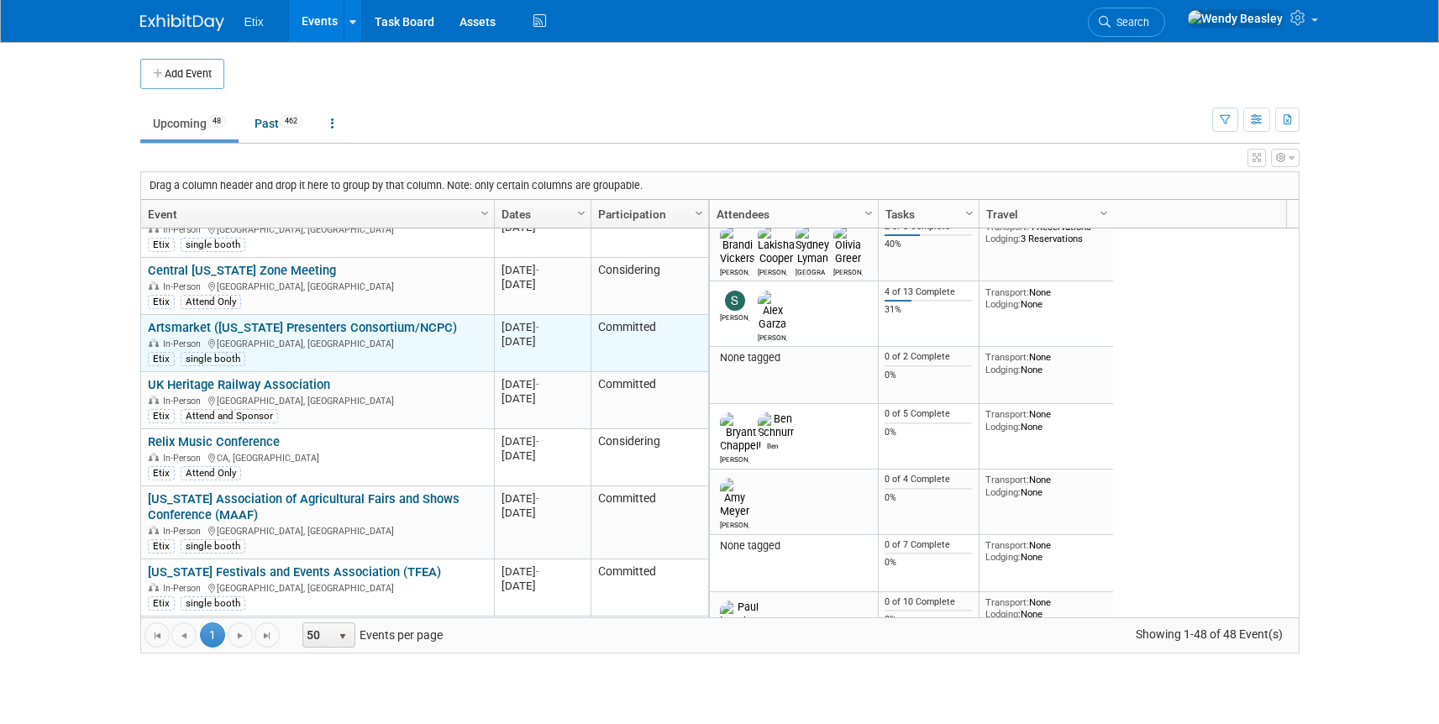
scroll to position [706, 0]
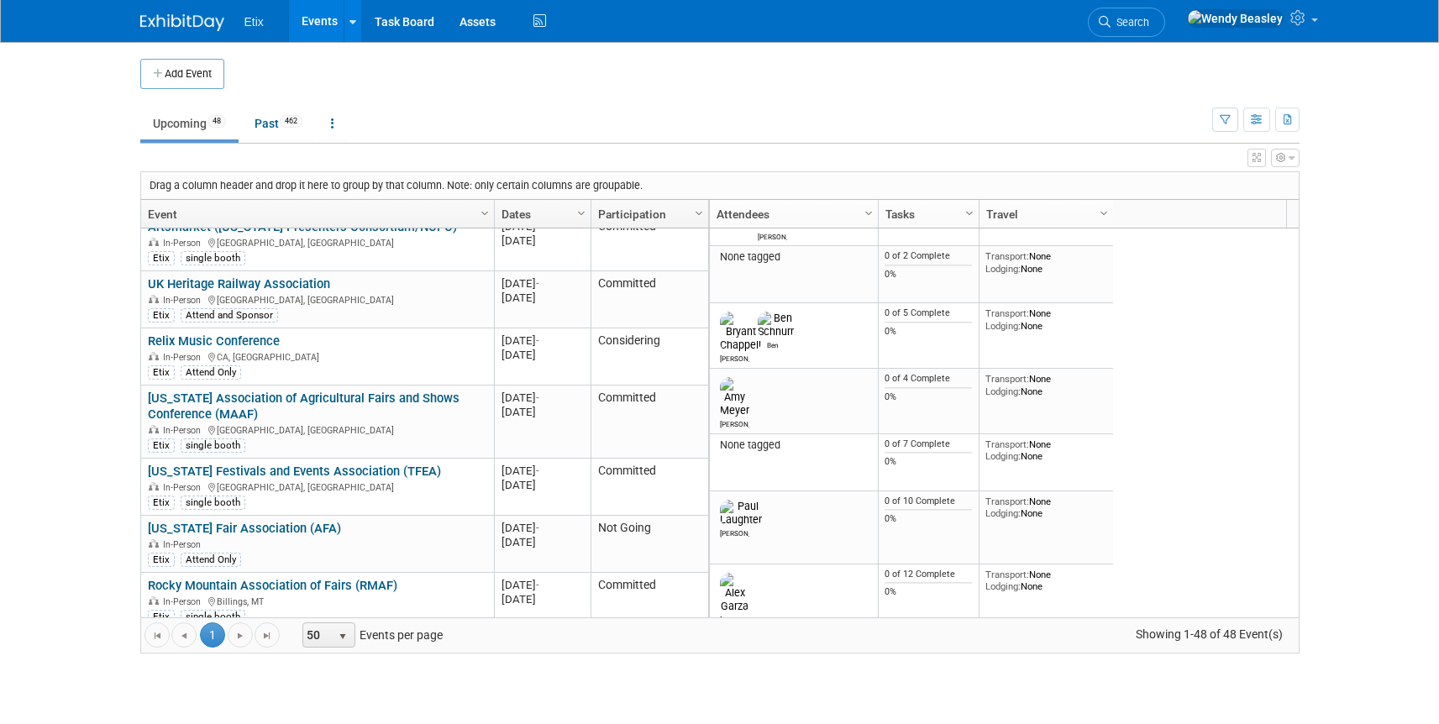
click at [345, 464] on link "[US_STATE] Festivals and Events Association (TFEA)" at bounding box center [294, 471] width 293 height 15
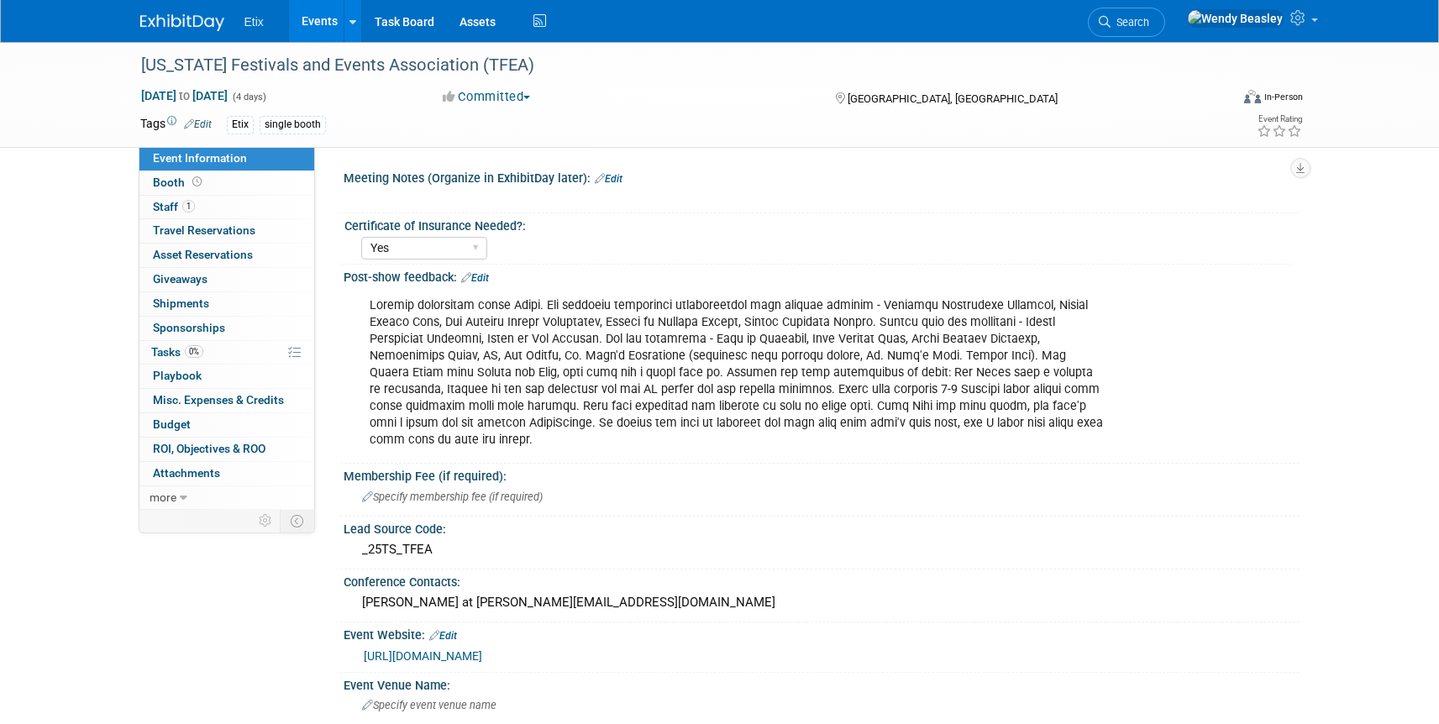
select select "Yes"
click at [703, 324] on div at bounding box center [736, 373] width 757 height 169
click at [478, 276] on link "Edit" at bounding box center [475, 278] width 28 height 12
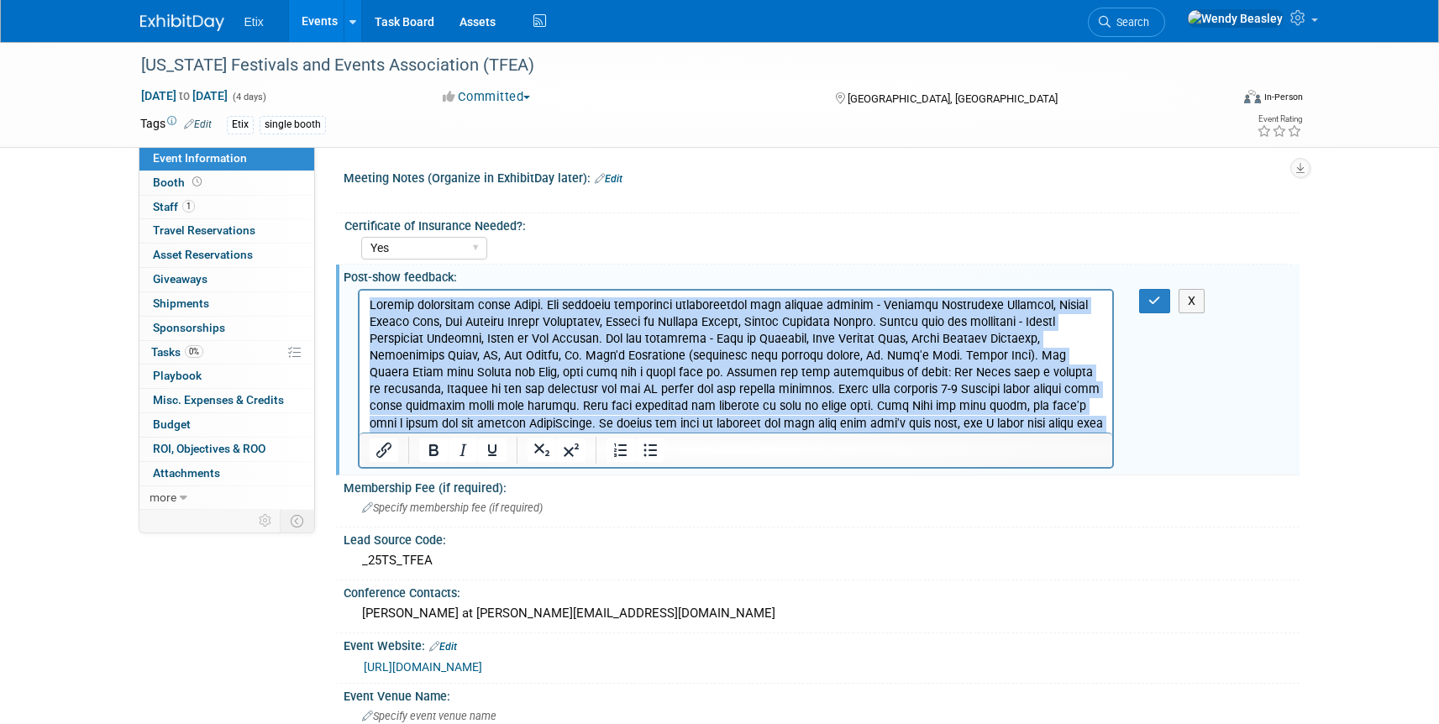
drag, startPoint x: 982, startPoint y: 423, endPoint x: 320, endPoint y: 298, distance: 673.6
click at [359, 298] on html at bounding box center [736, 369] width 754 height 159
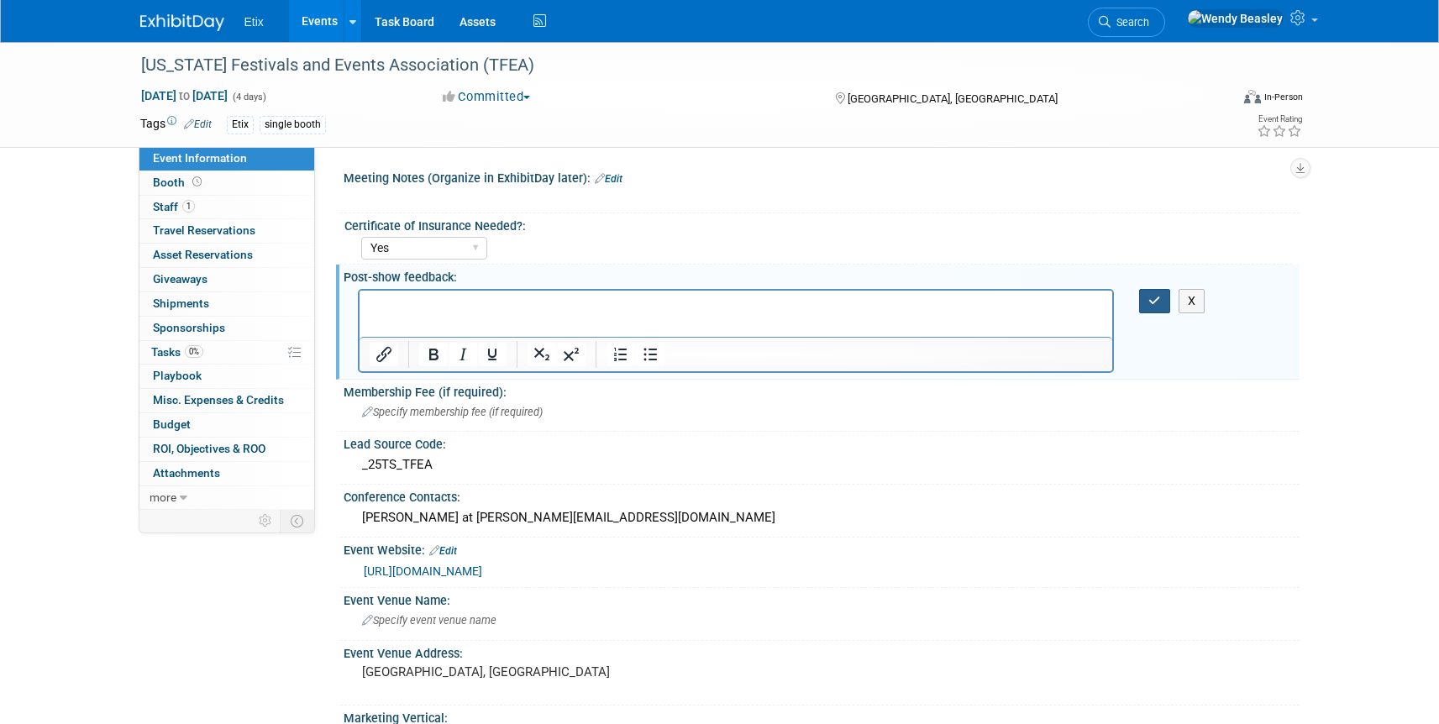
click at [1148, 301] on icon "button" at bounding box center [1154, 301] width 13 height 12
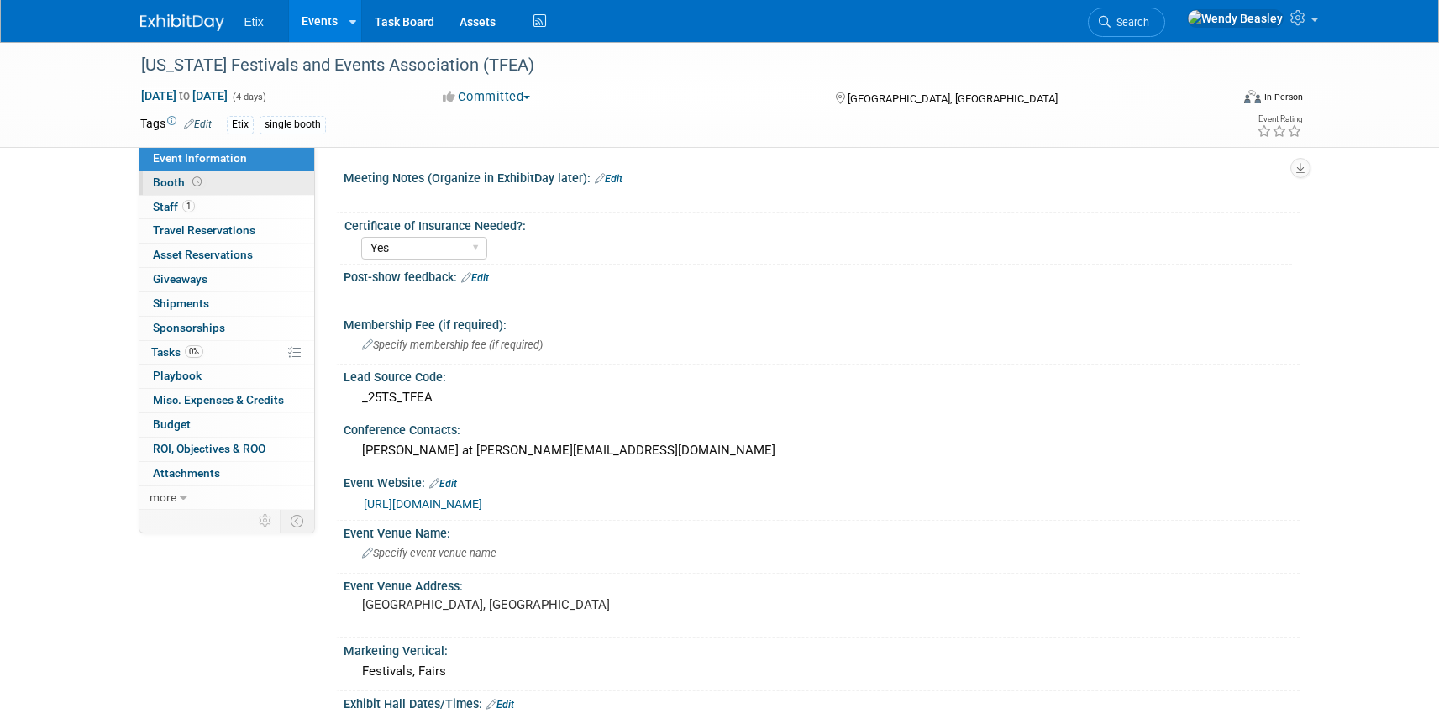
click at [177, 179] on span "Booth" at bounding box center [179, 182] width 52 height 13
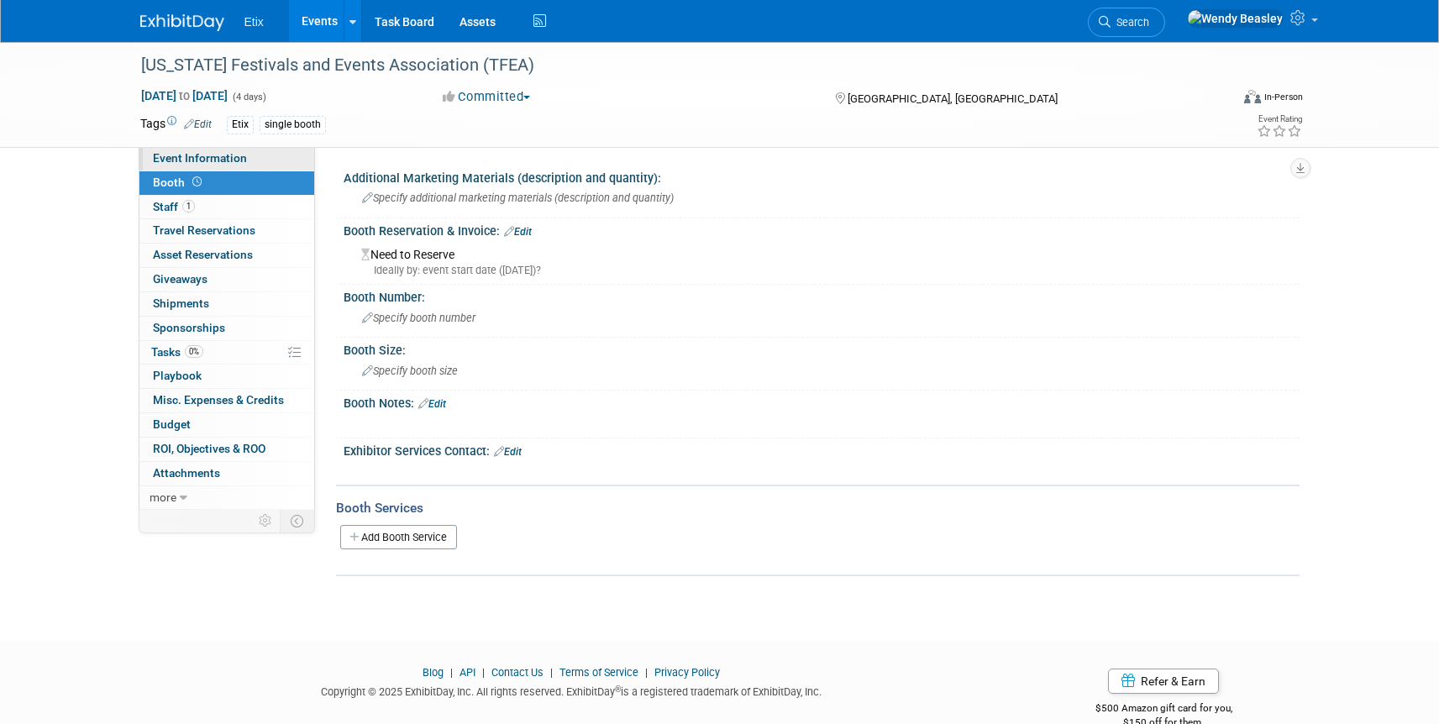
click at [169, 154] on span "Event Information" at bounding box center [200, 157] width 94 height 13
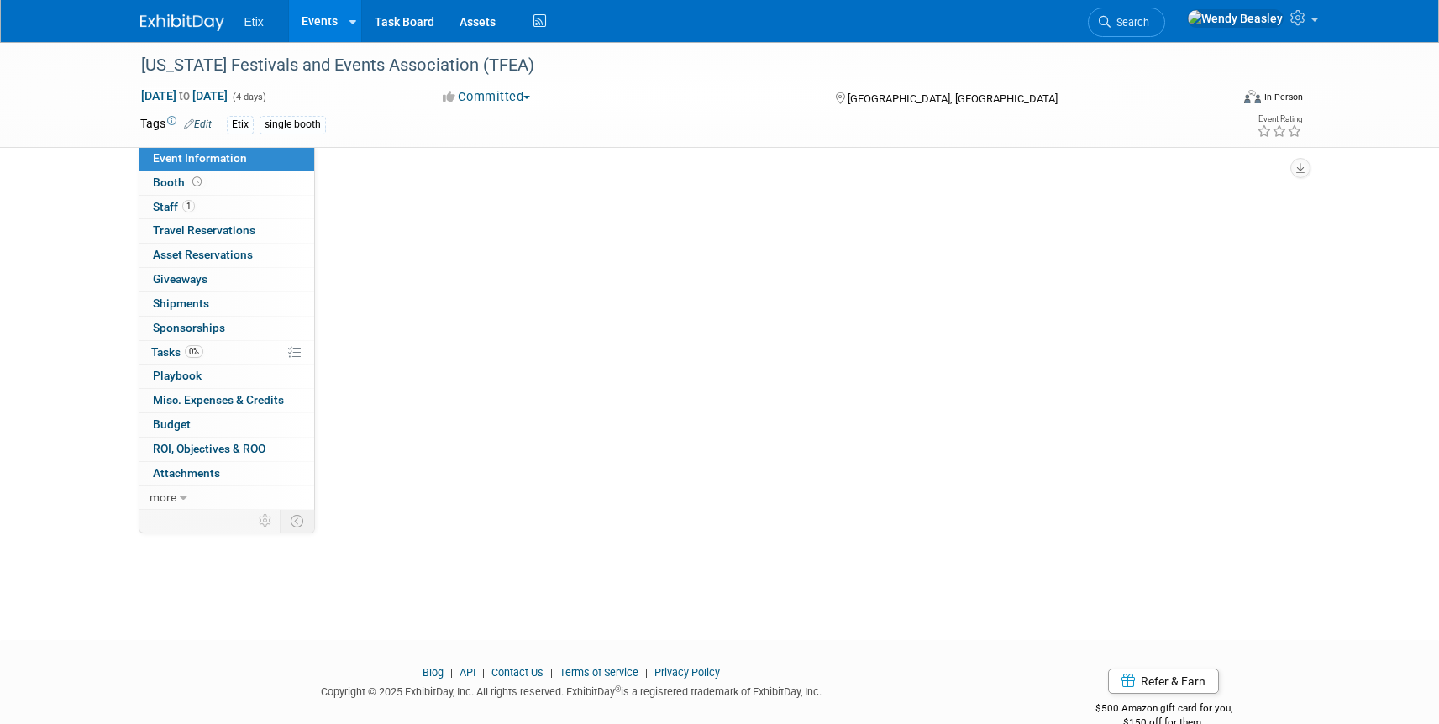
select select "Yes"
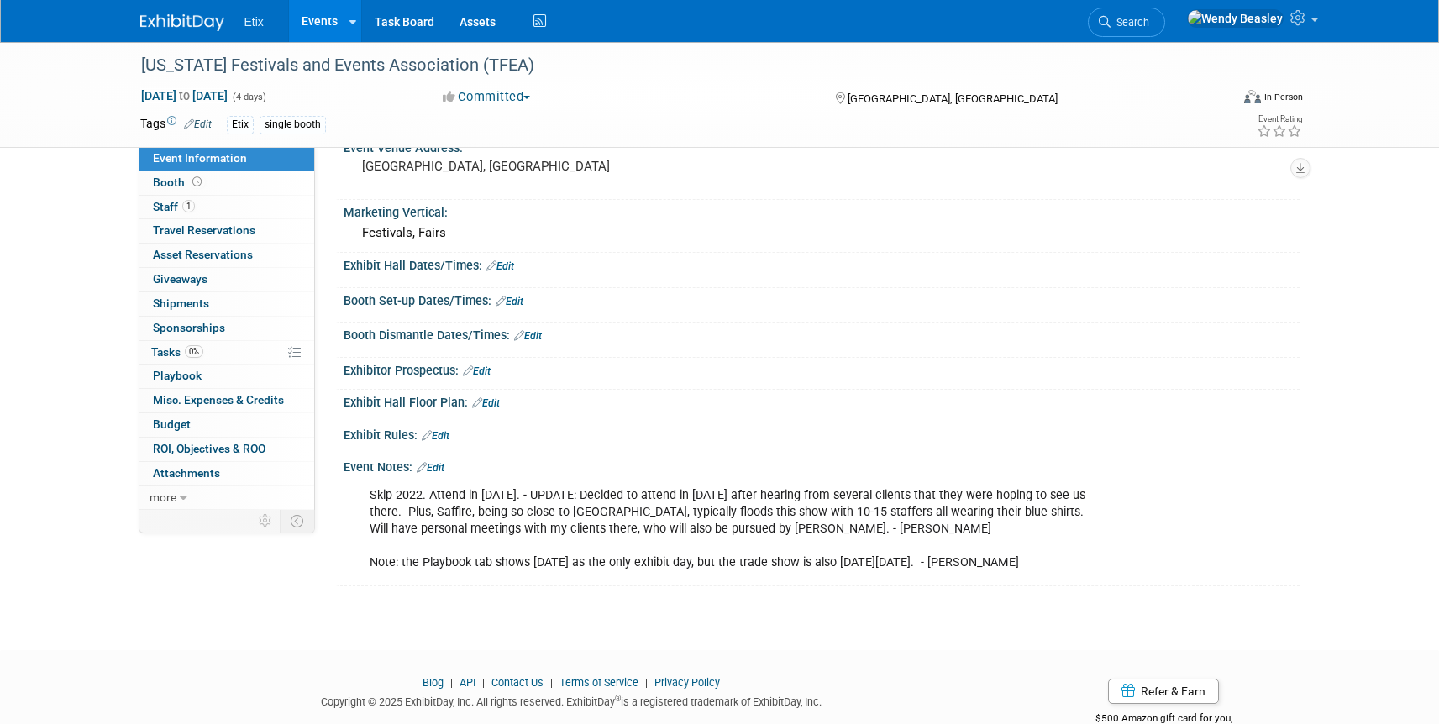
scroll to position [448, 0]
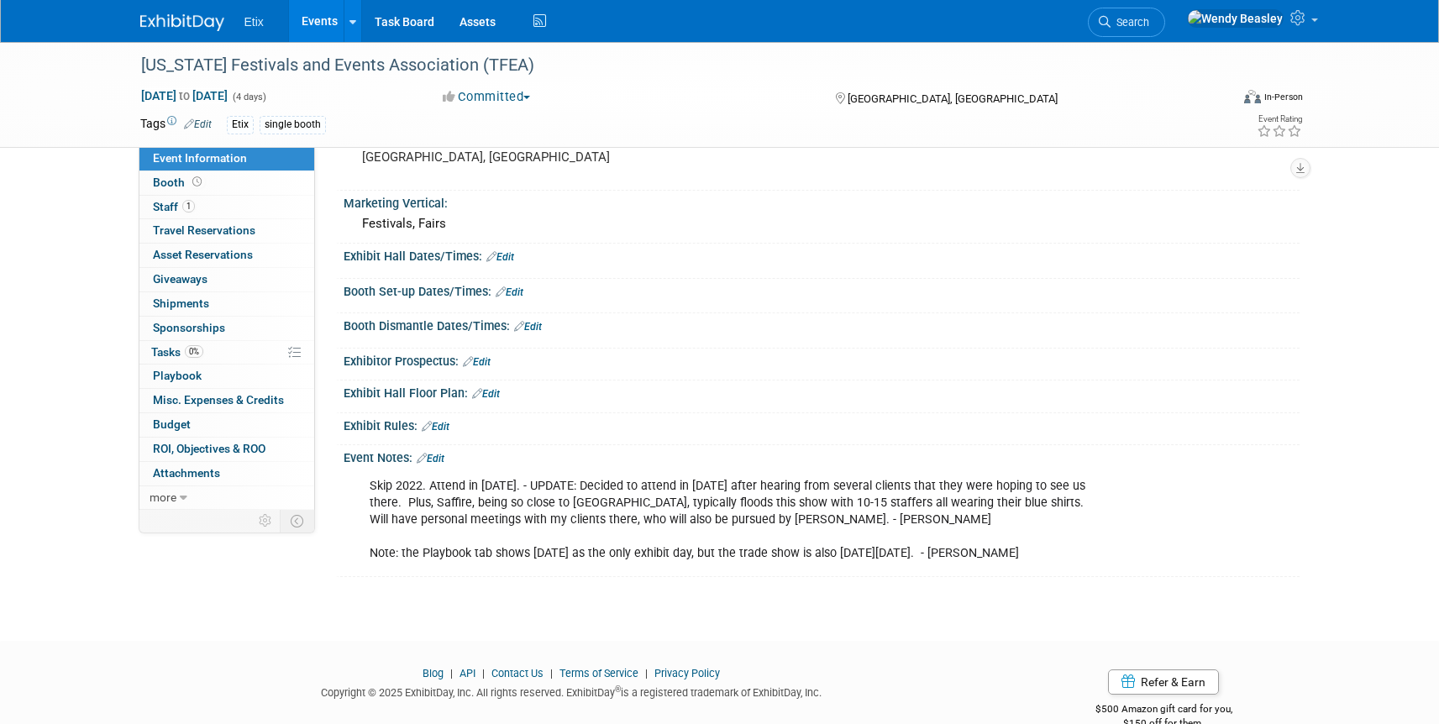
click at [424, 457] on icon at bounding box center [422, 458] width 10 height 11
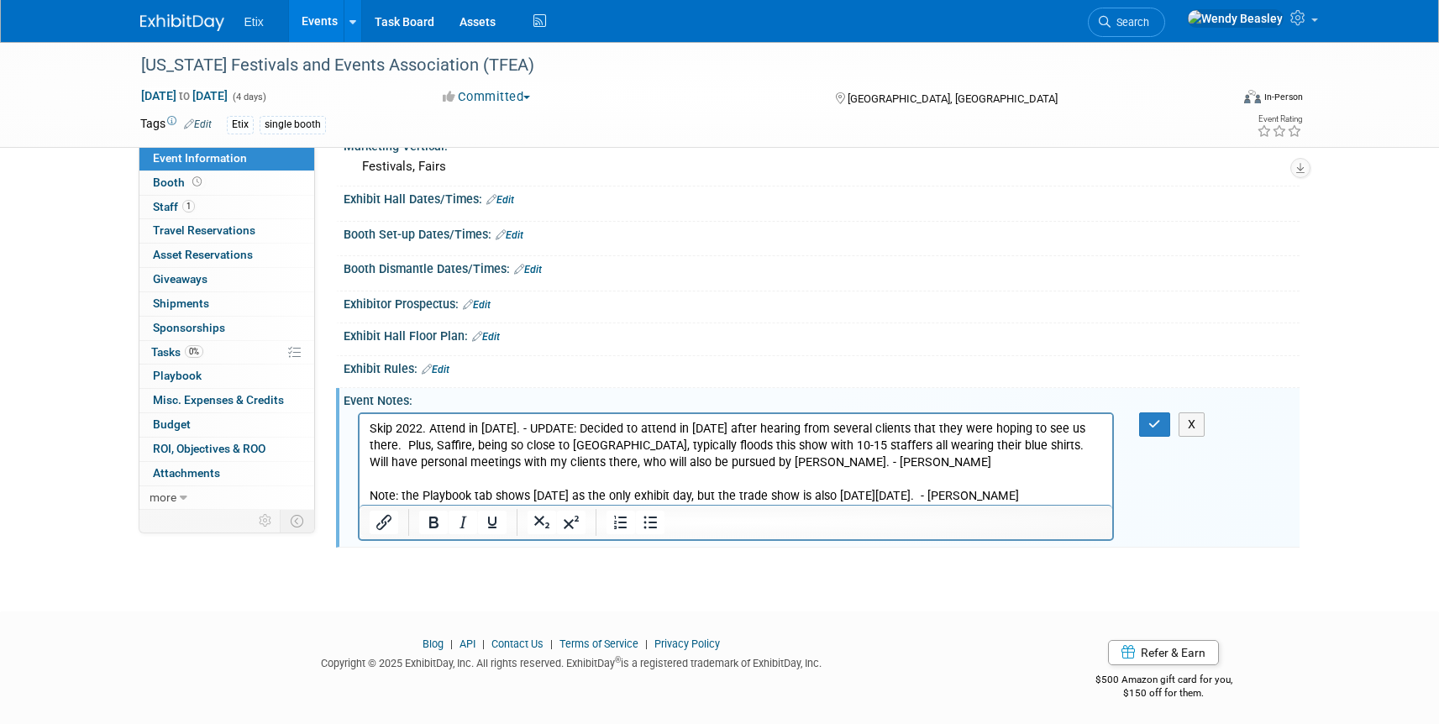
scroll to position [510, 0]
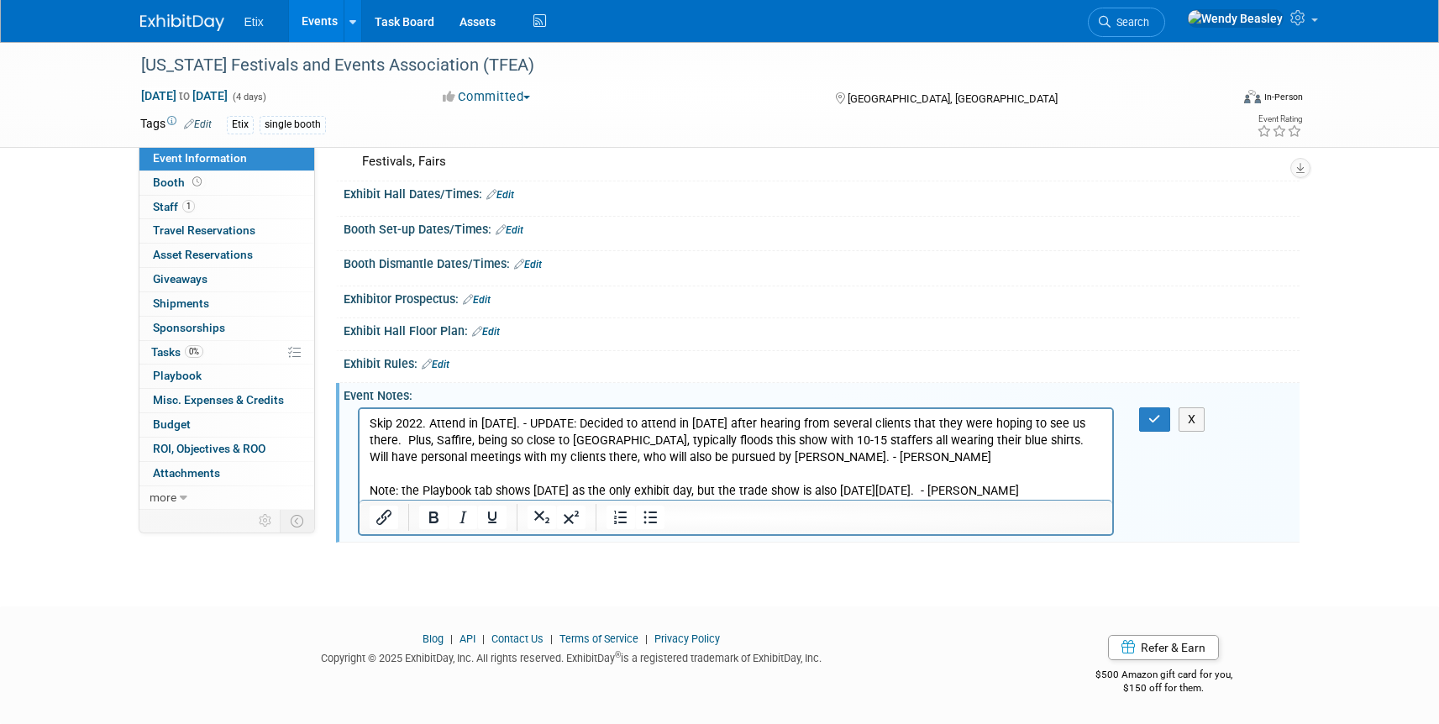
drag, startPoint x: 1026, startPoint y: 491, endPoint x: 639, endPoint y: 826, distance: 511.0
click at [359, 417] on html "Skip 2022. Attend in 2023. - UPDATE: Decided to attend in 2022 after hearing fr…" at bounding box center [736, 453] width 754 height 91
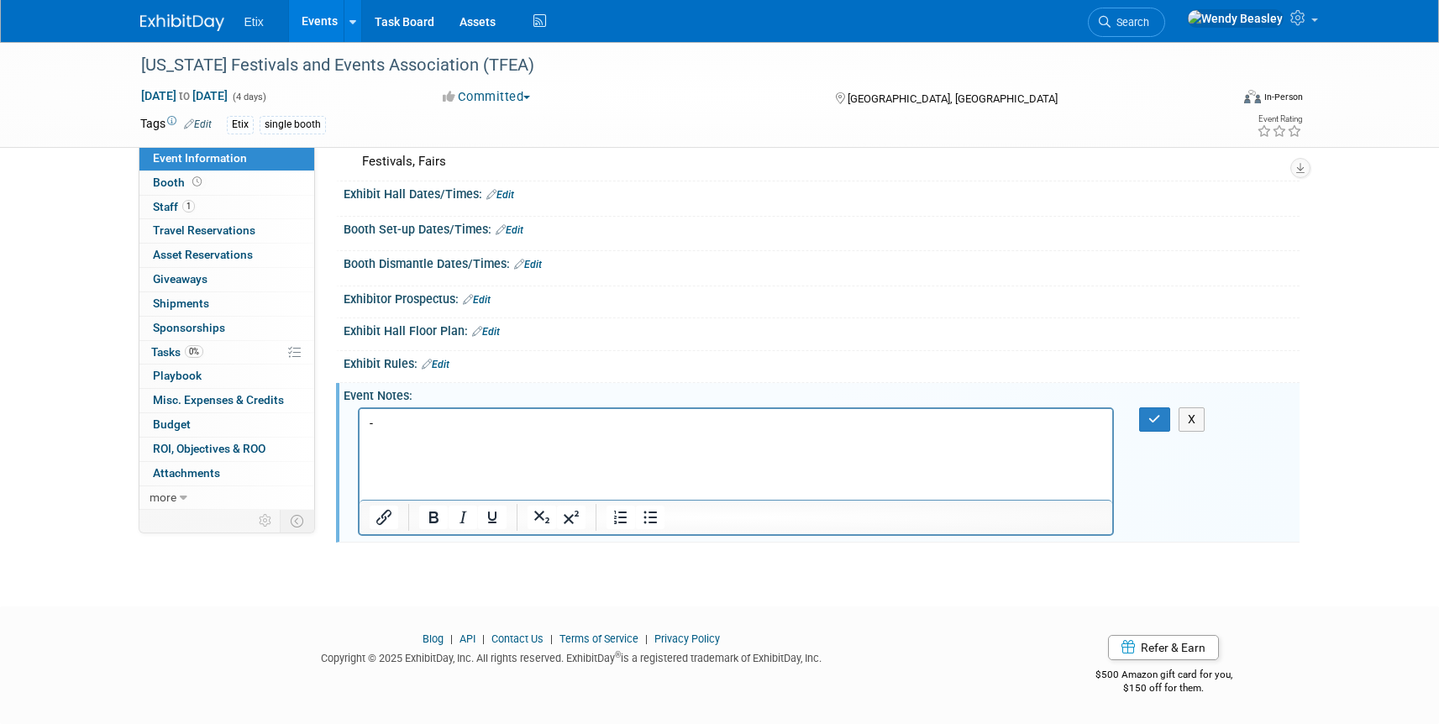
scroll to position [465, 0]
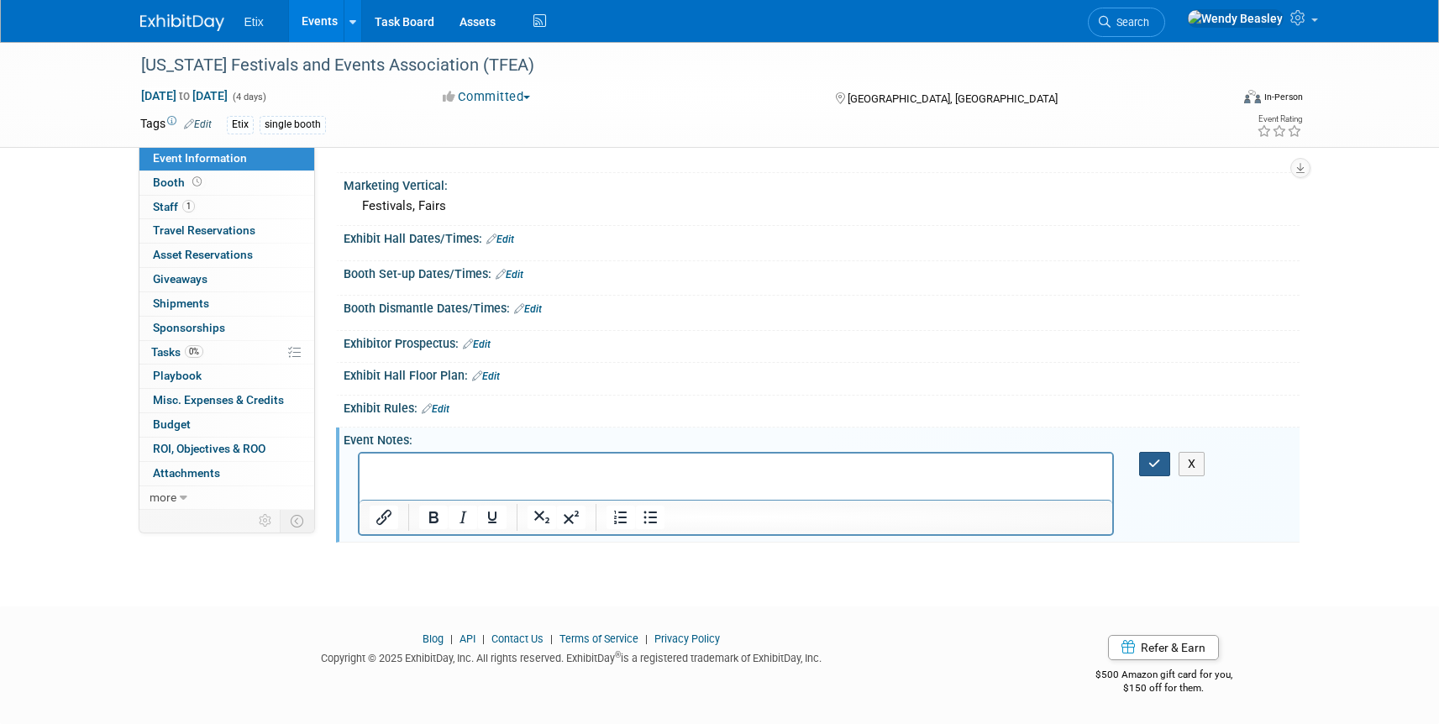
click at [1156, 465] on icon "button" at bounding box center [1154, 464] width 13 height 12
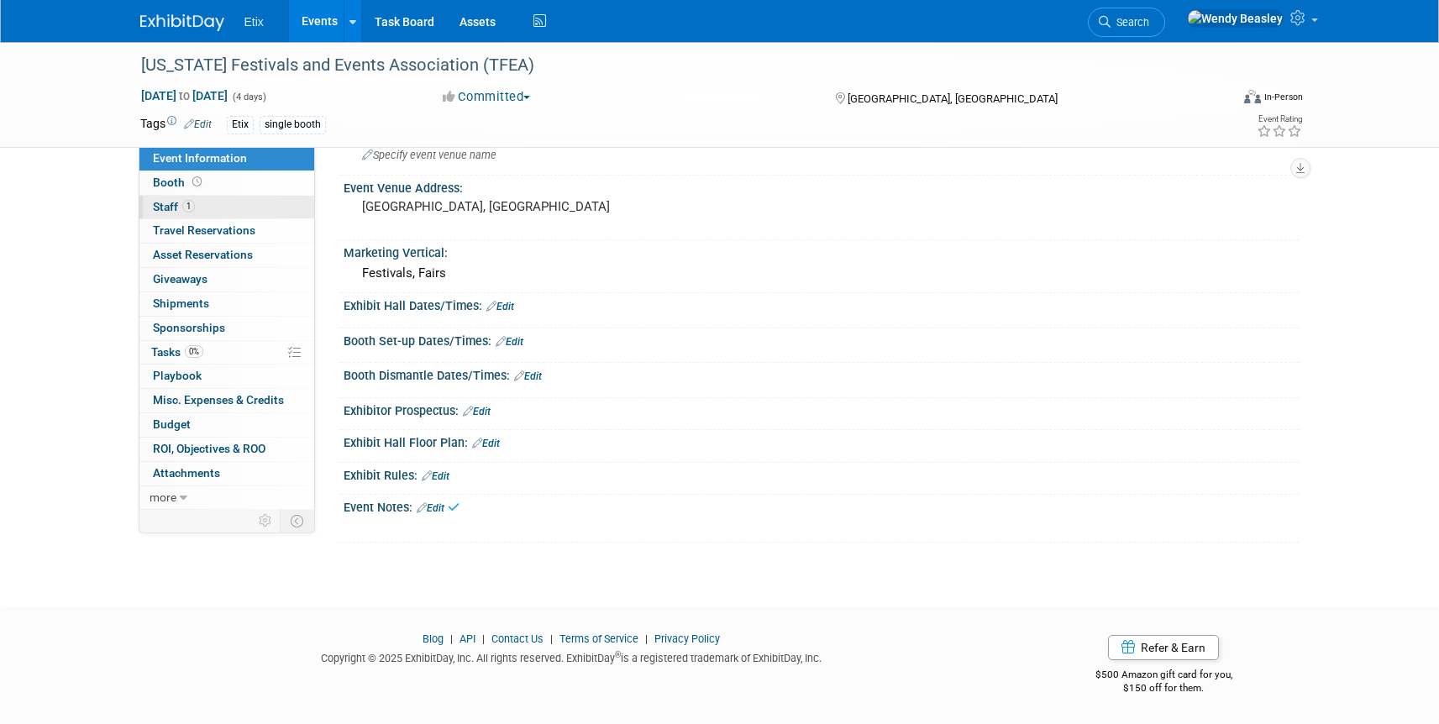
click at [166, 208] on span "Staff 1" at bounding box center [174, 206] width 42 height 13
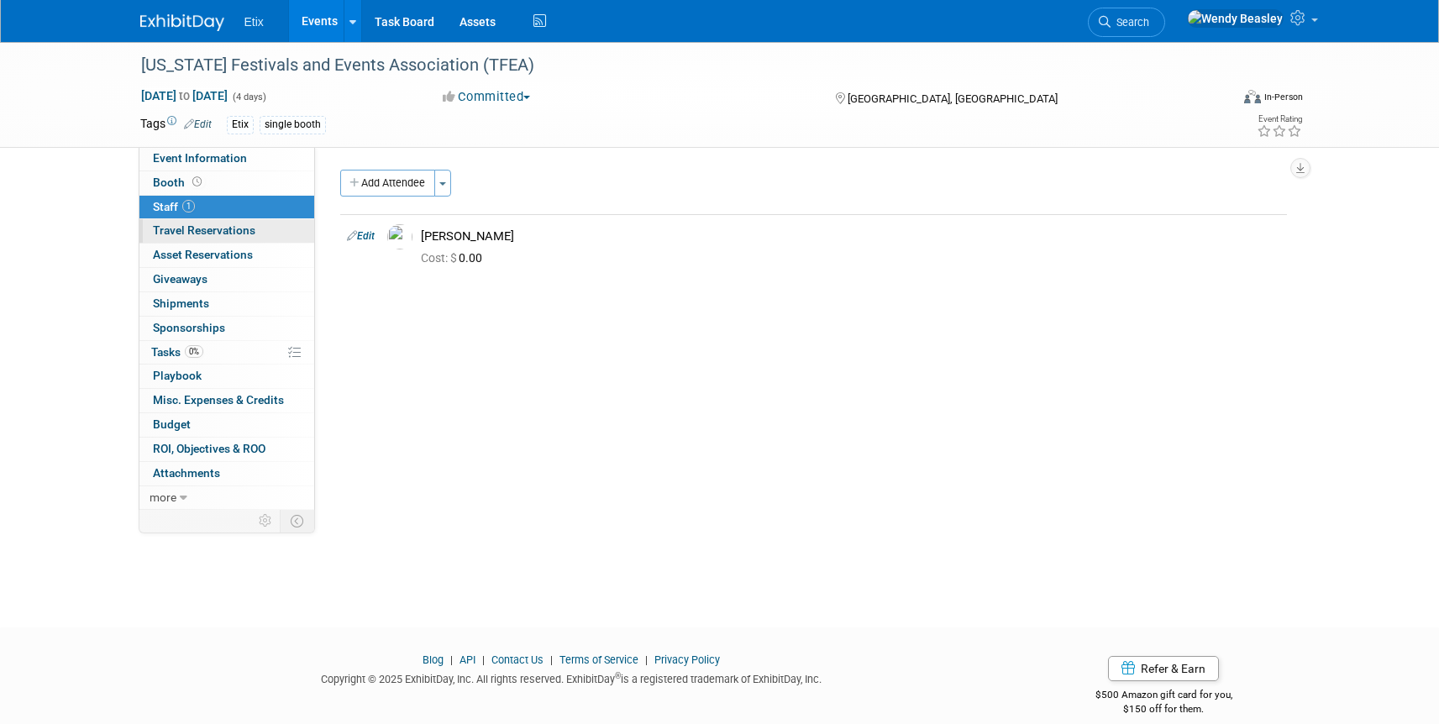
click at [186, 228] on span "Travel Reservations 0" at bounding box center [204, 229] width 102 height 13
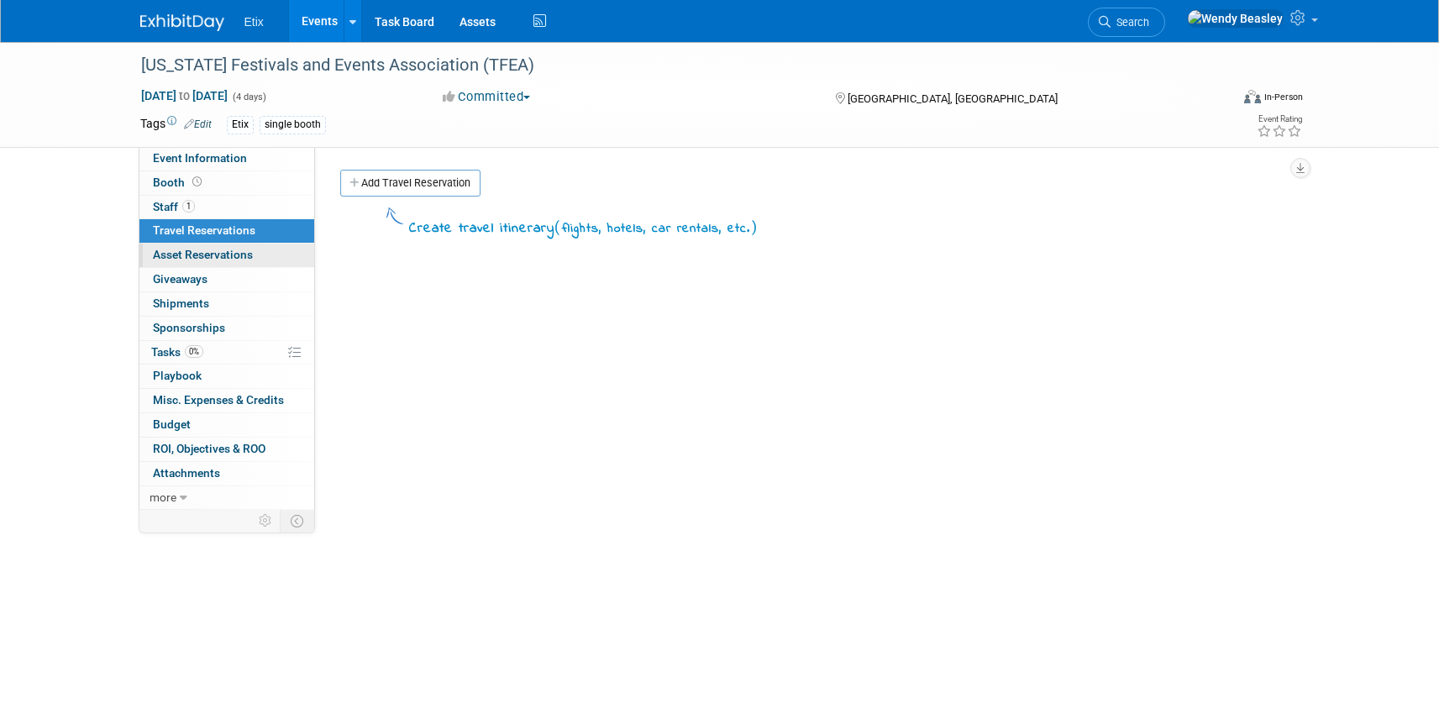
click at [192, 250] on span "Asset Reservations 0" at bounding box center [203, 254] width 100 height 13
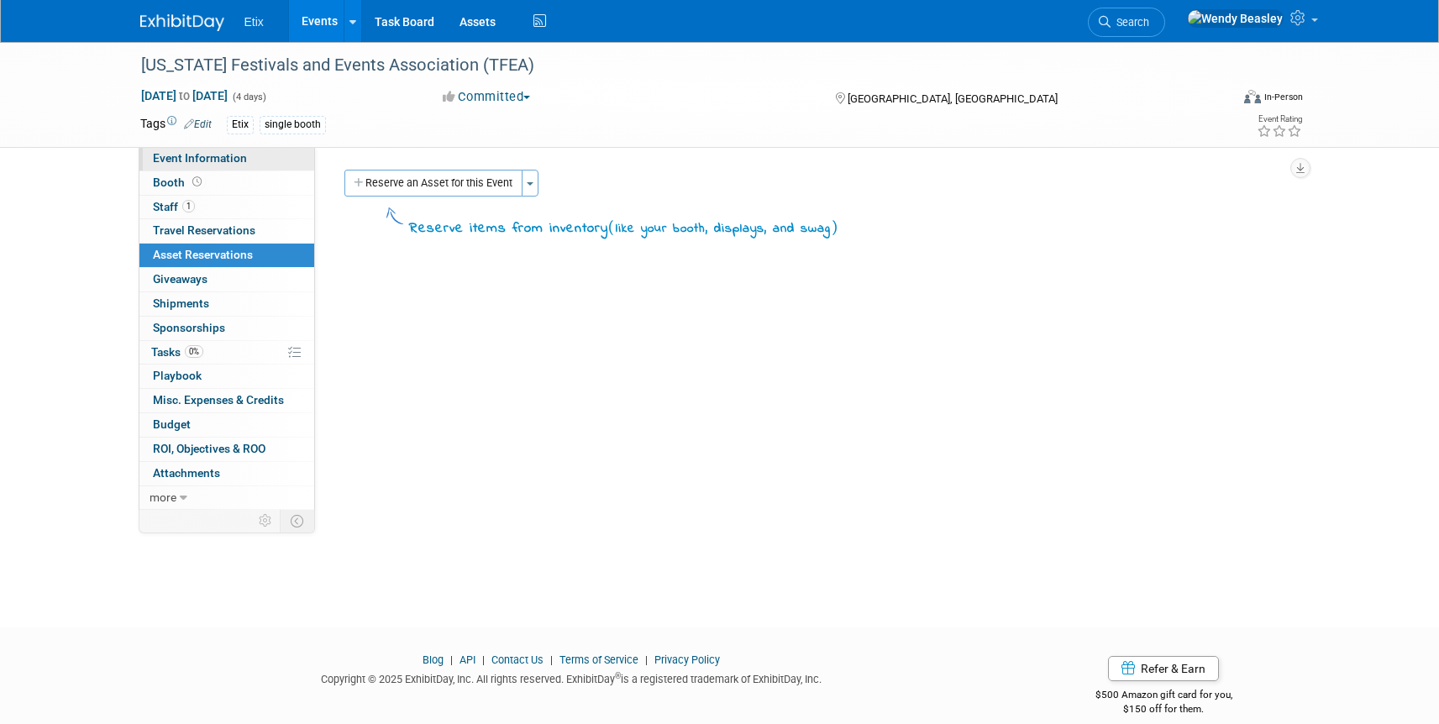
click at [181, 155] on span "Event Information" at bounding box center [200, 157] width 94 height 13
select select "Yes"
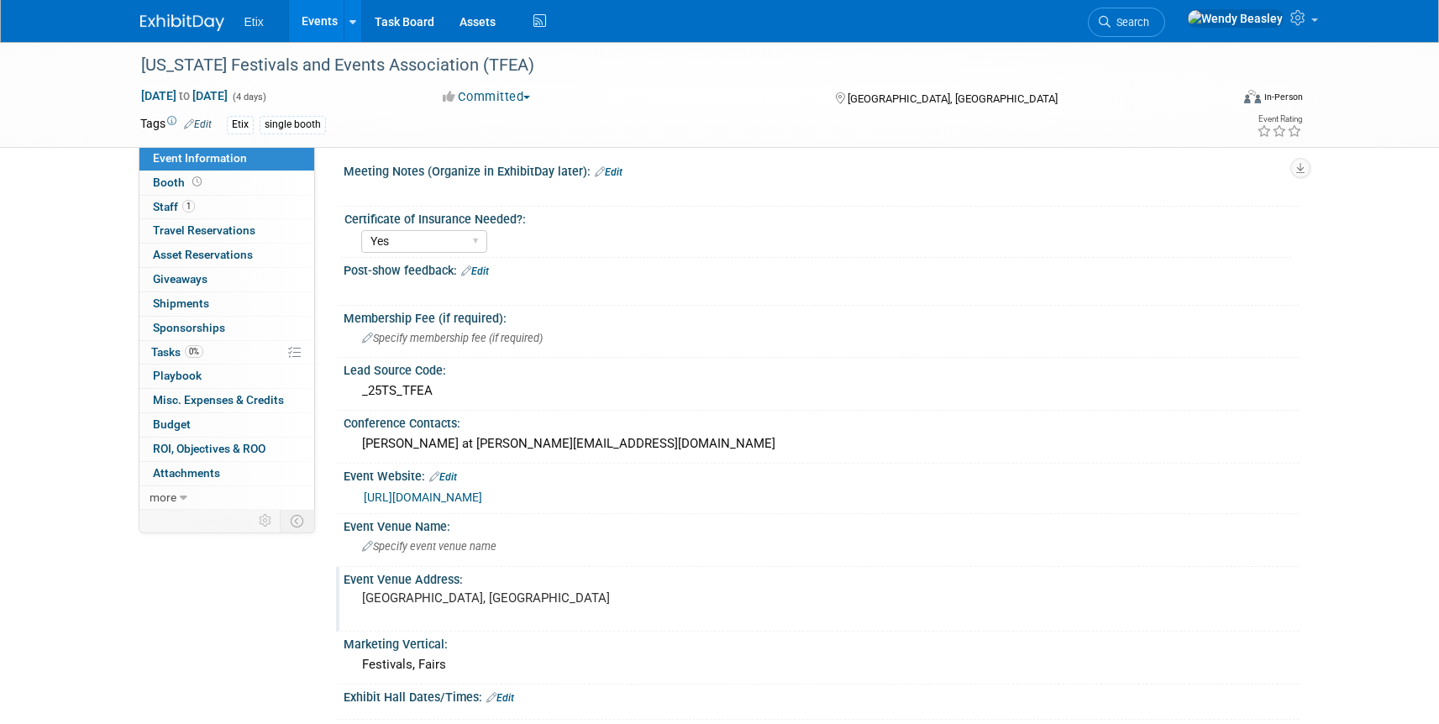
scroll to position [3, 0]
click at [413, 550] on span "Specify event venue name" at bounding box center [429, 550] width 134 height 13
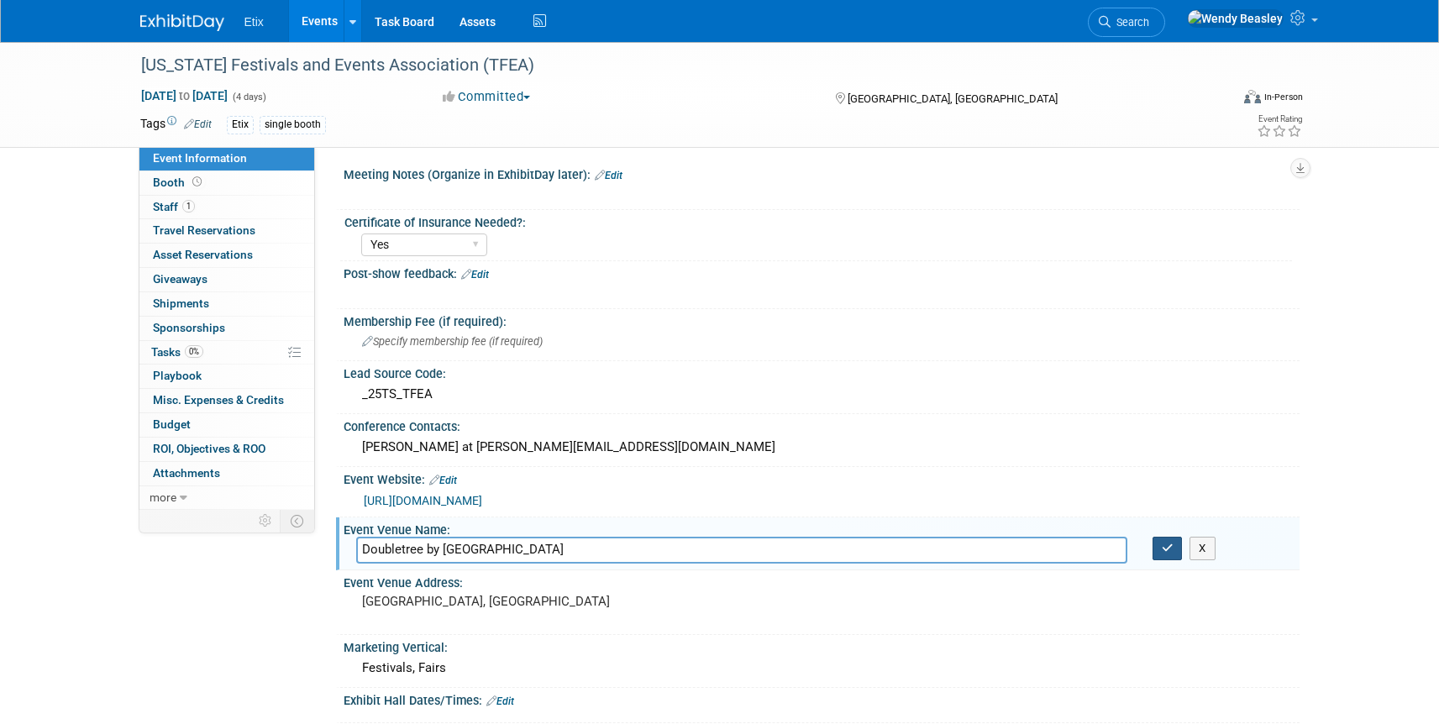
type input "Doubletree by Hilton Hotel Austin"
click at [1164, 544] on icon "button" at bounding box center [1168, 548] width 12 height 11
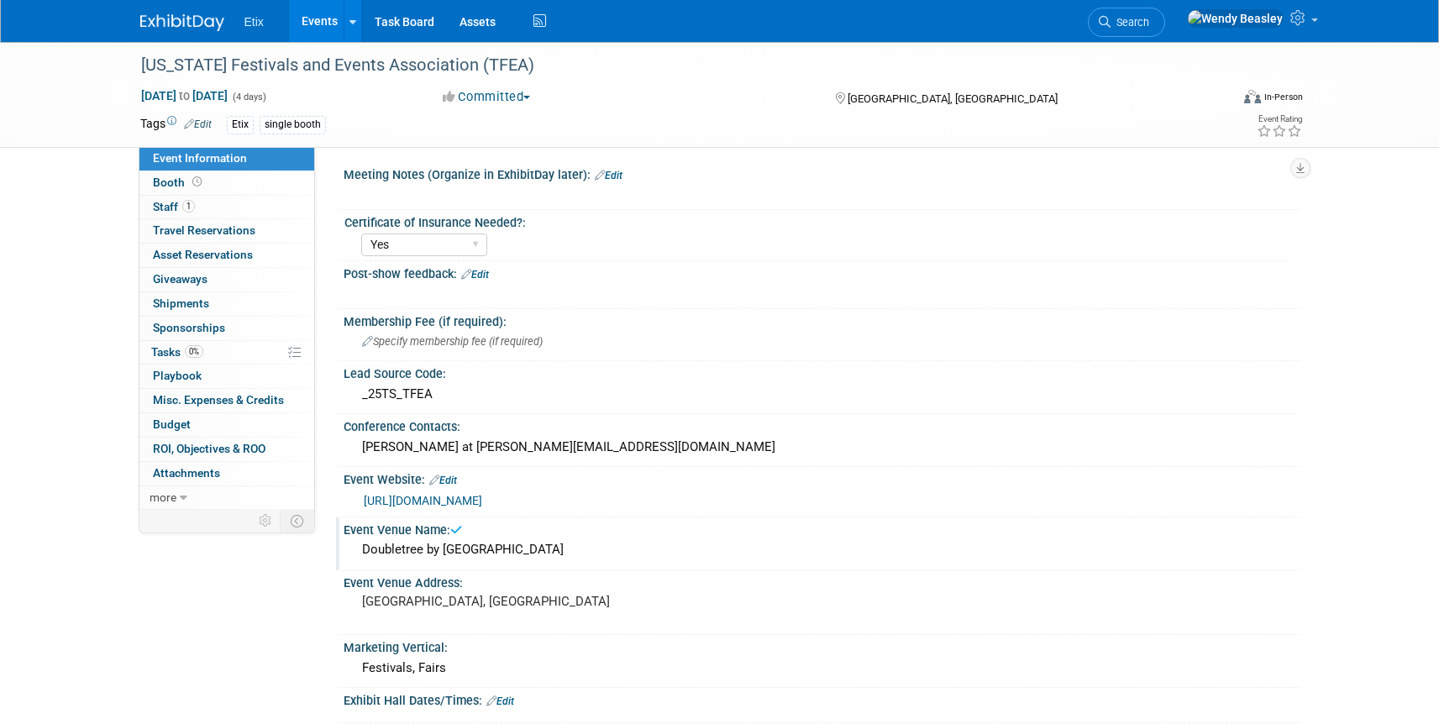
click at [446, 477] on link "Edit" at bounding box center [443, 481] width 28 height 12
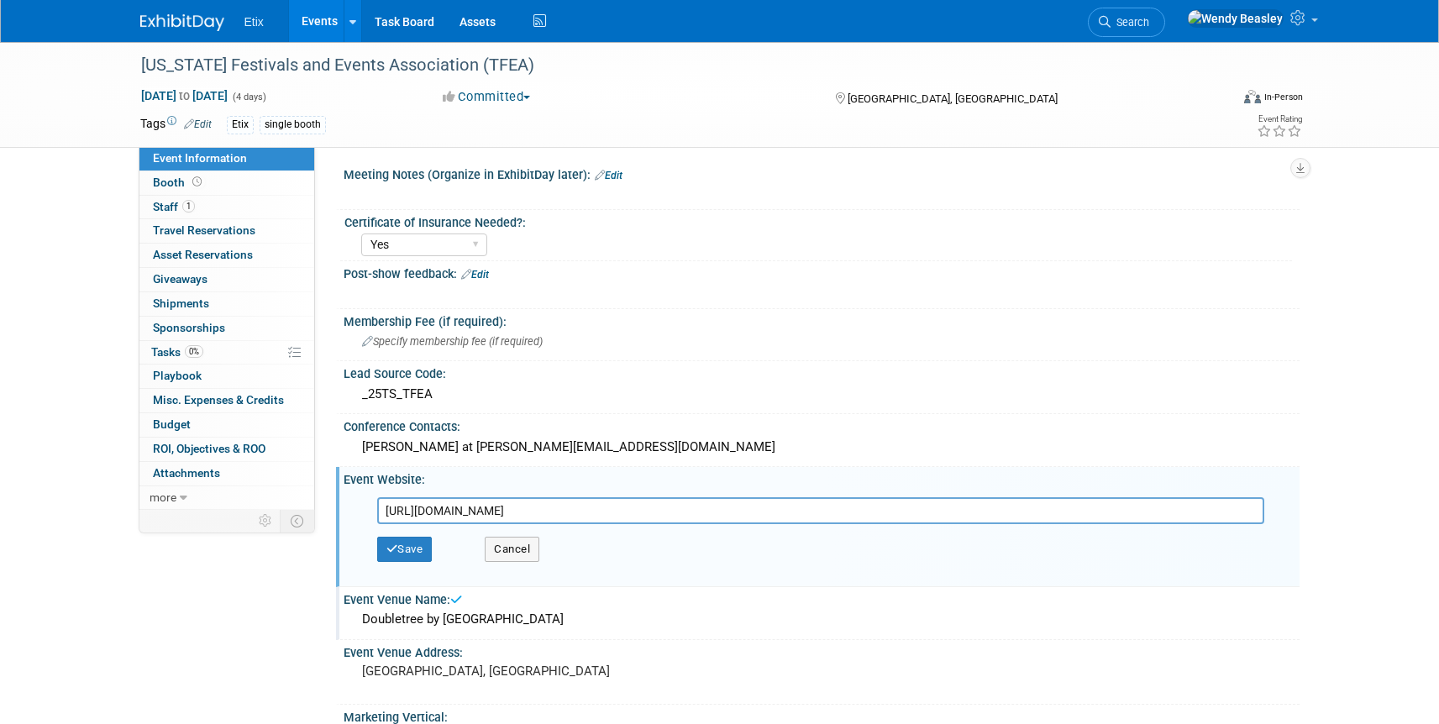
click at [517, 508] on input "https://www.tfea.org/" at bounding box center [820, 510] width 887 height 27
click at [516, 508] on input "https://www.tfea.org/" at bounding box center [820, 510] width 887 height 27
type input "[URL][DOMAIN_NAME]"
click at [407, 553] on button "Save" at bounding box center [404, 549] width 55 height 25
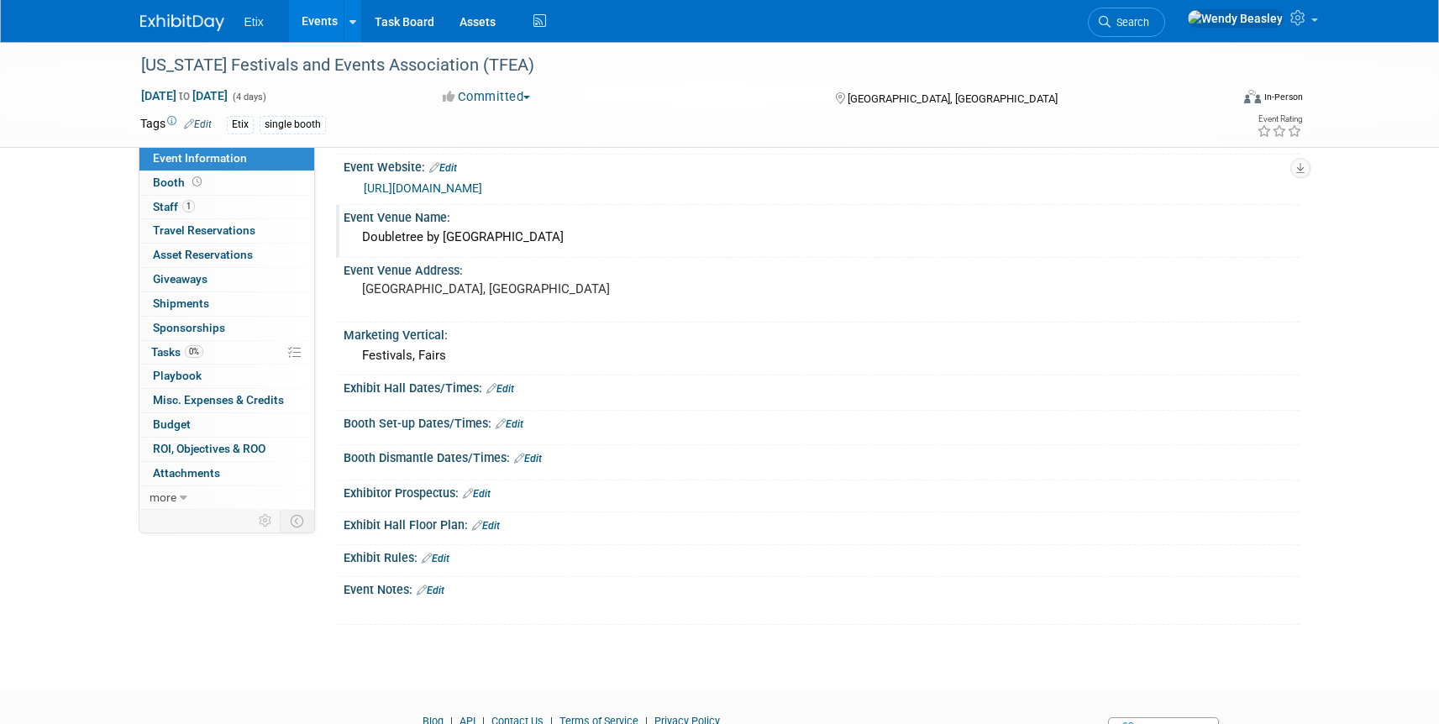
scroll to position [347, 0]
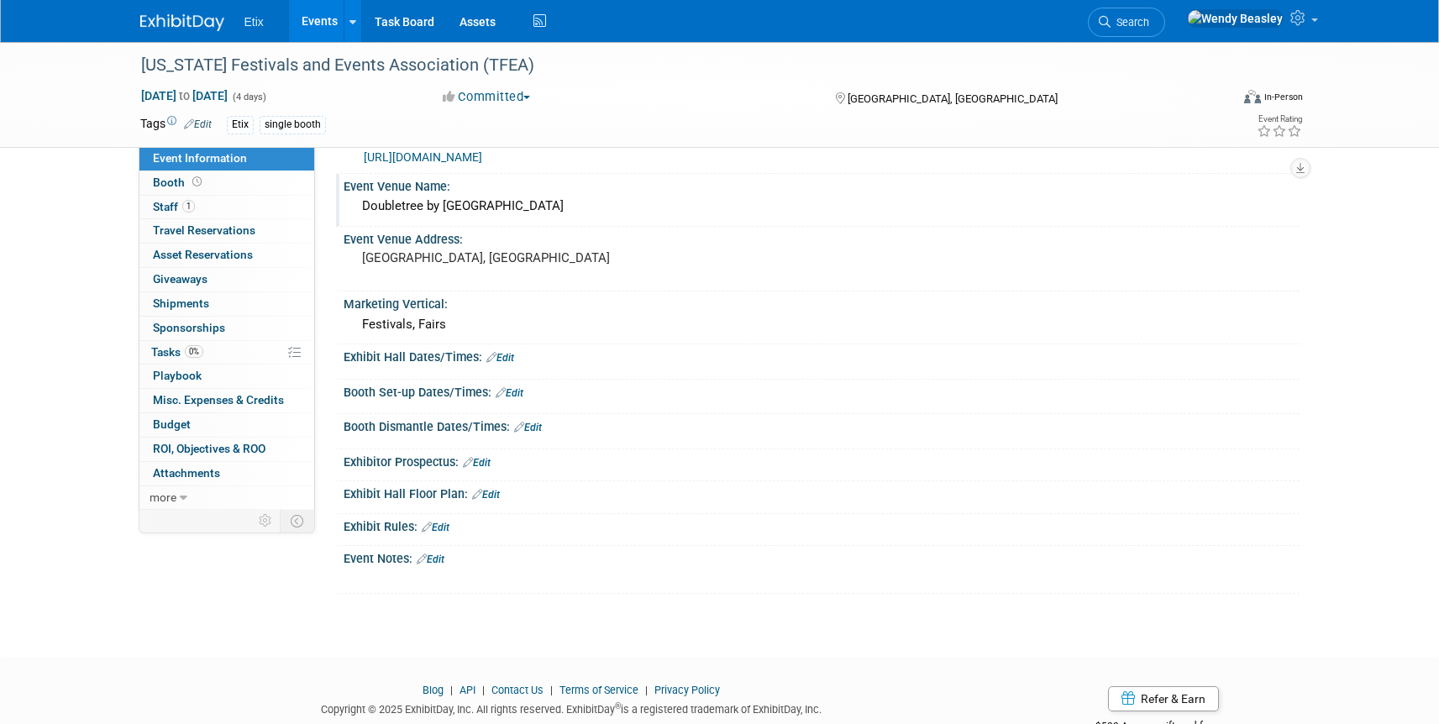
click at [490, 461] on link "Edit" at bounding box center [477, 463] width 28 height 12
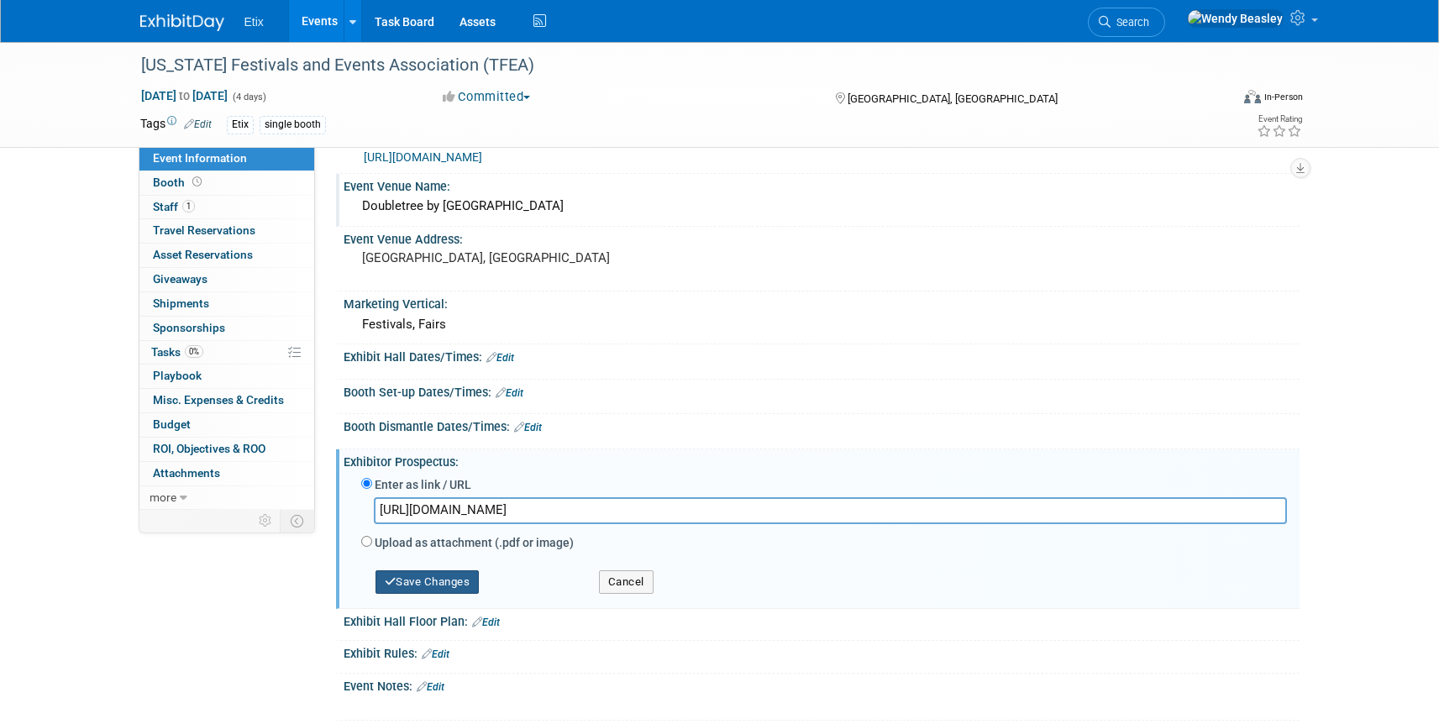
type input "https://www.tfea.org/p/conference/trade-show--exhibitor-information"
click at [439, 579] on button "Save Changes" at bounding box center [428, 582] width 104 height 24
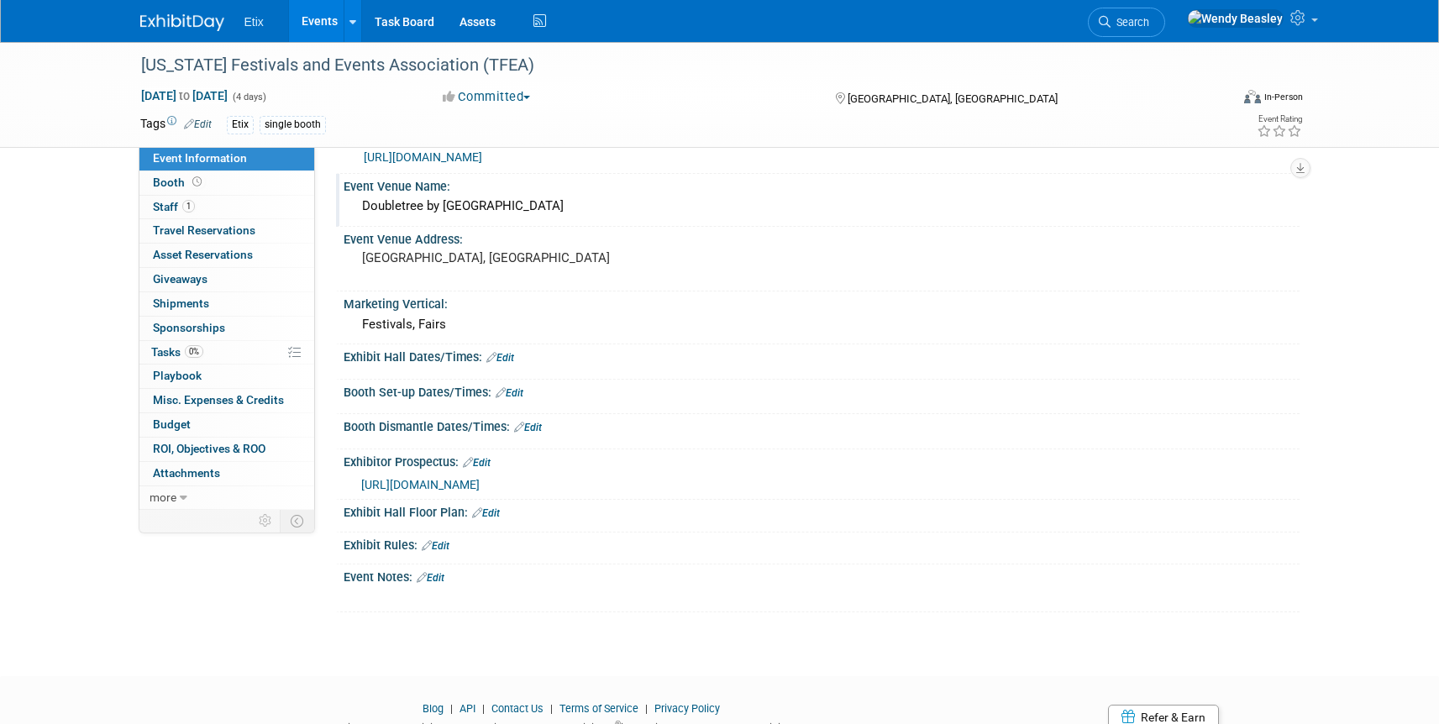
click at [520, 393] on link "Edit" at bounding box center [510, 393] width 28 height 12
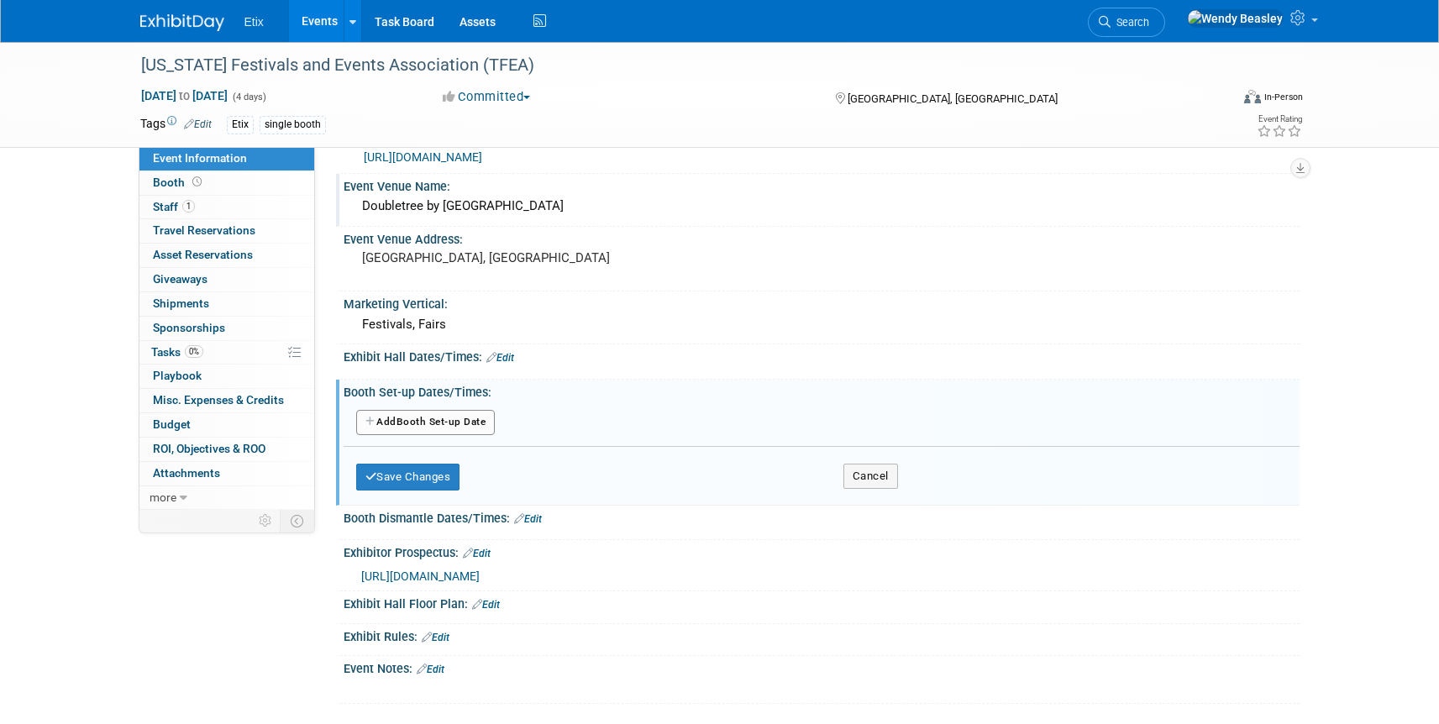
click at [439, 418] on button "Add Another Booth Set-up Date" at bounding box center [425, 422] width 139 height 25
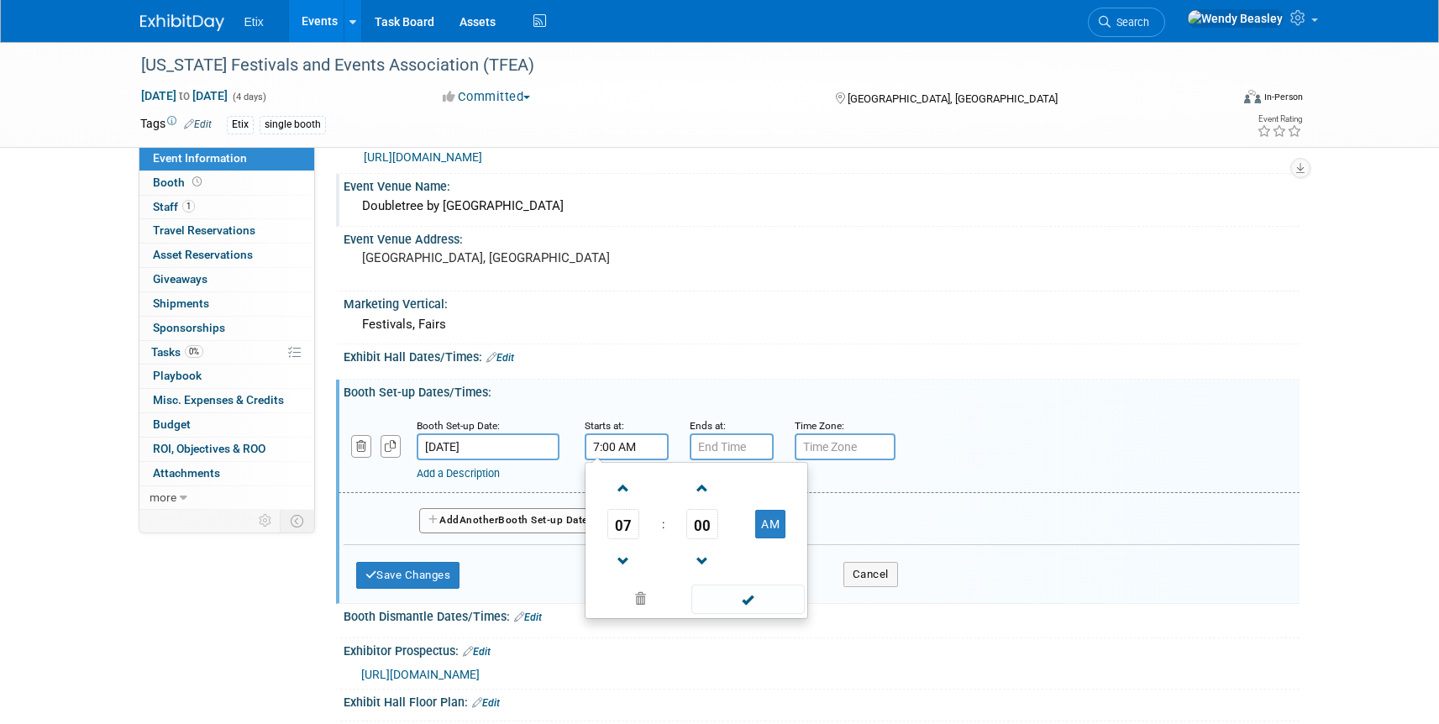
click at [614, 441] on input "7:00 AM" at bounding box center [627, 447] width 84 height 27
click at [626, 485] on span at bounding box center [623, 488] width 29 height 29
type input "8:00 AM"
click at [730, 448] on input "7:00 PM" at bounding box center [732, 447] width 84 height 27
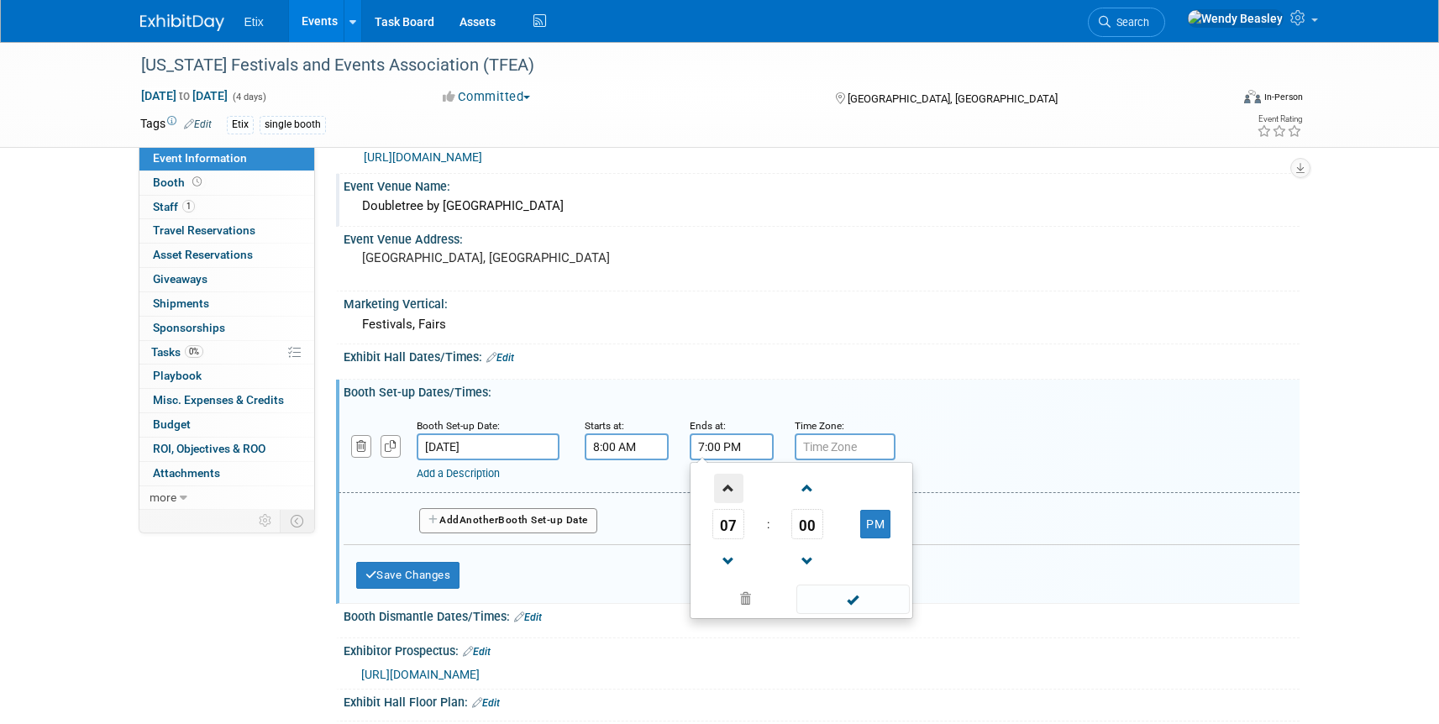
click at [724, 477] on span at bounding box center [728, 488] width 29 height 29
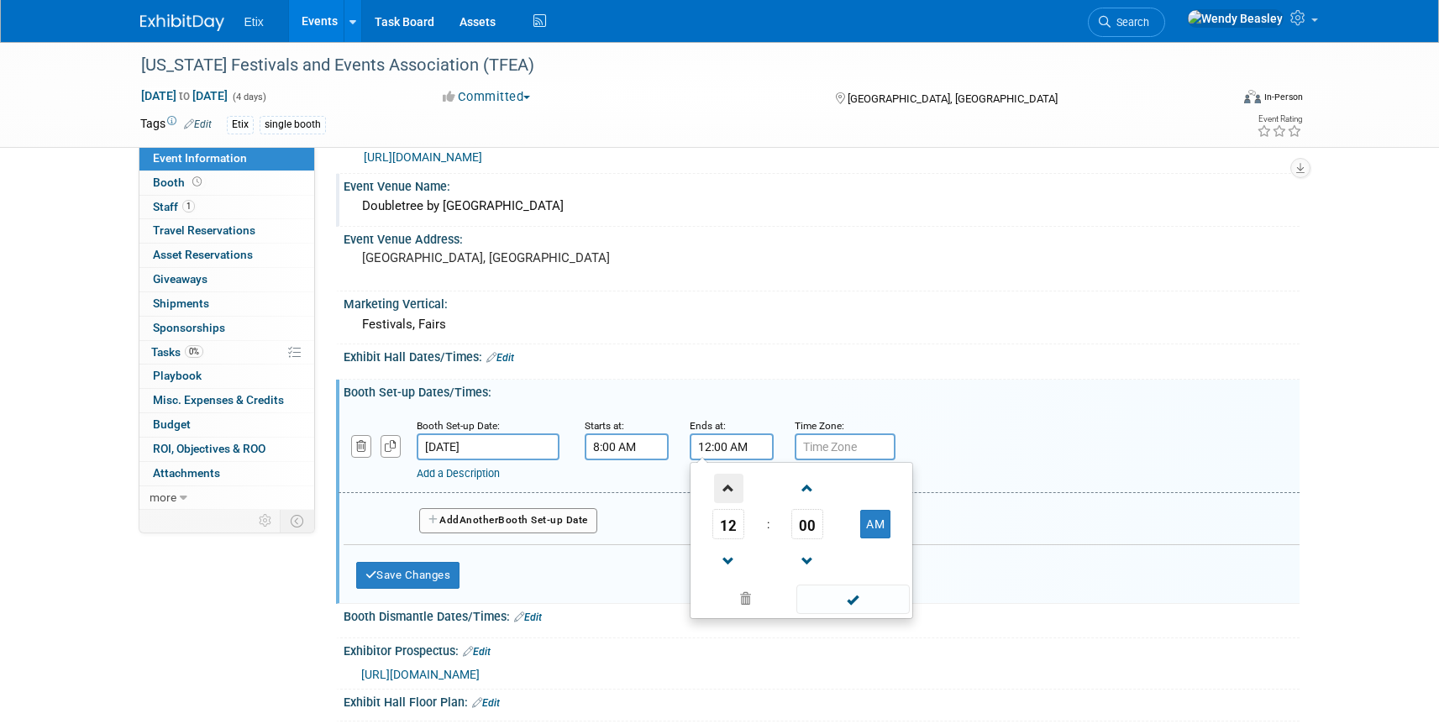
click at [724, 477] on span at bounding box center [728, 488] width 29 height 29
click at [727, 554] on span at bounding box center [728, 561] width 29 height 29
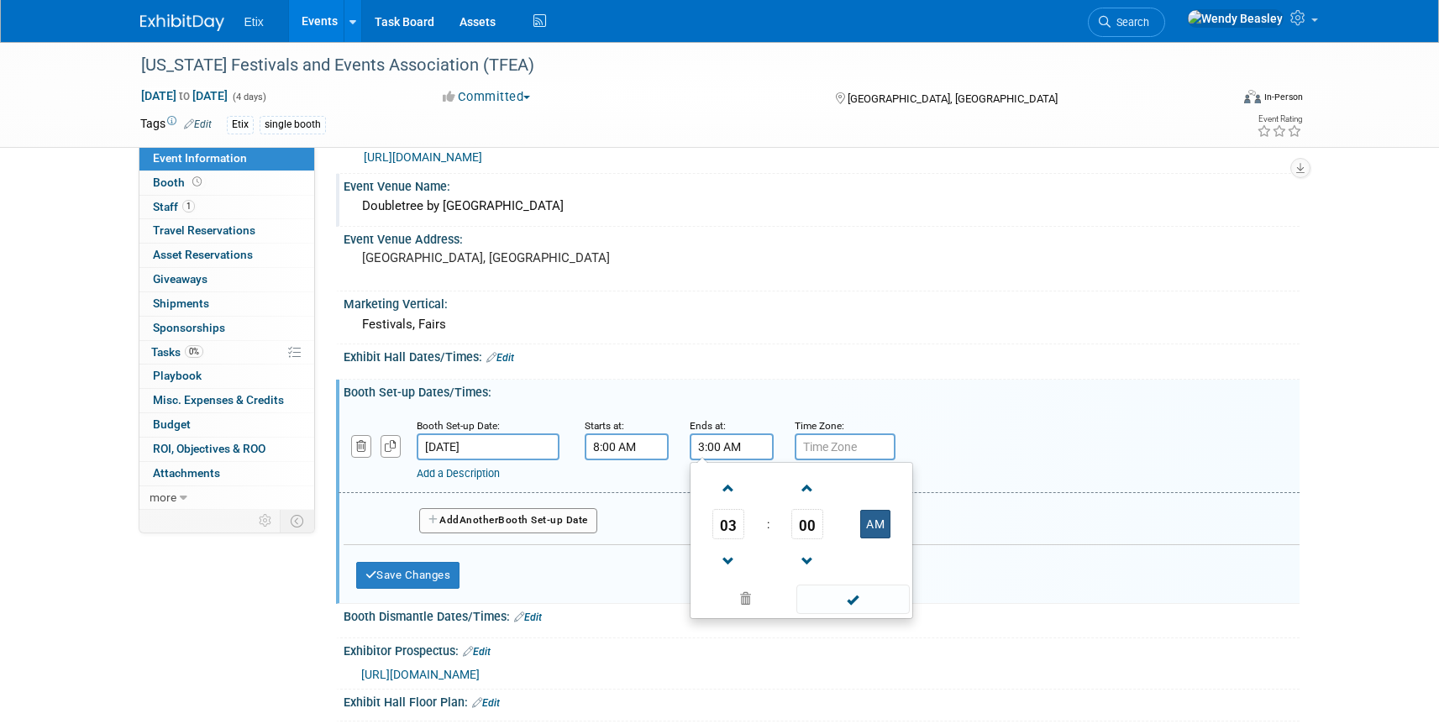
click at [874, 529] on button "AM" at bounding box center [875, 524] width 30 height 29
type input "3:00 PM"
click at [838, 441] on input "text" at bounding box center [845, 447] width 101 height 27
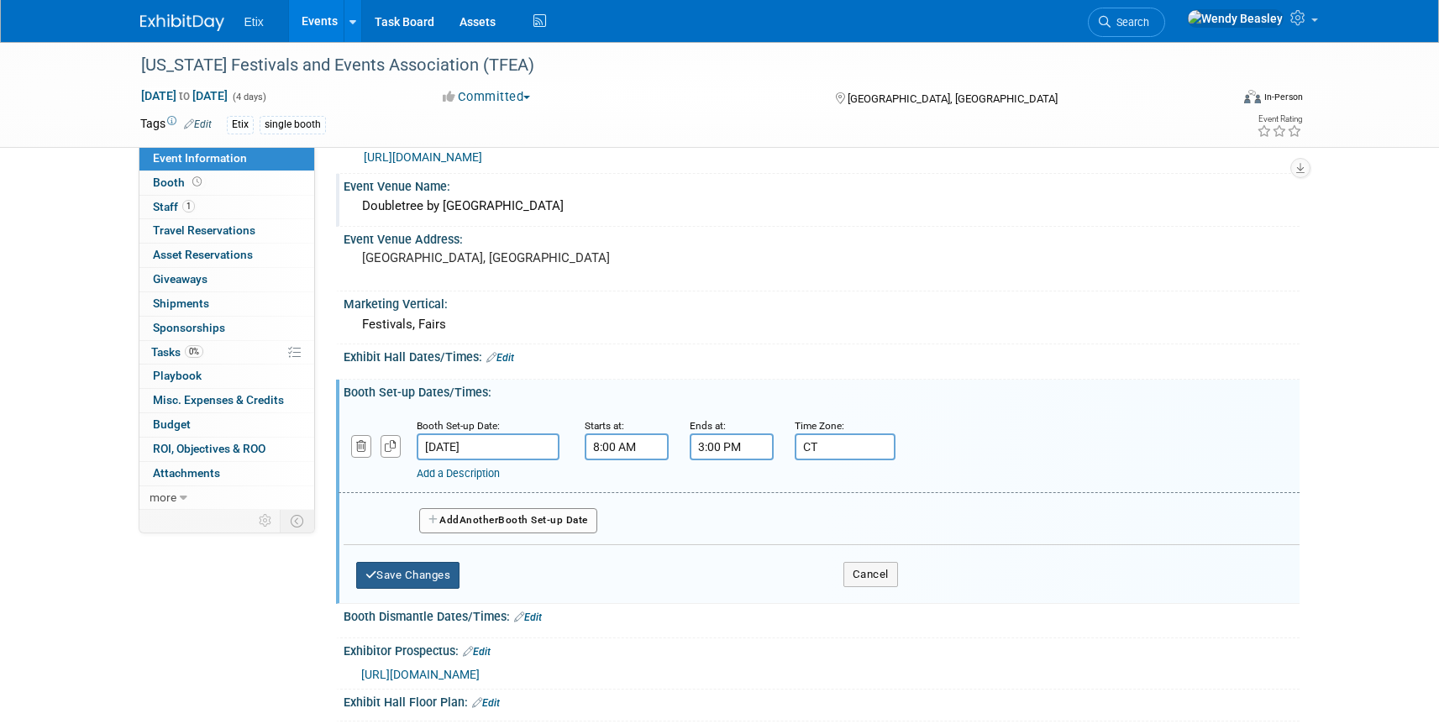
type input "CT"
click at [427, 572] on button "Save Changes" at bounding box center [408, 575] width 104 height 27
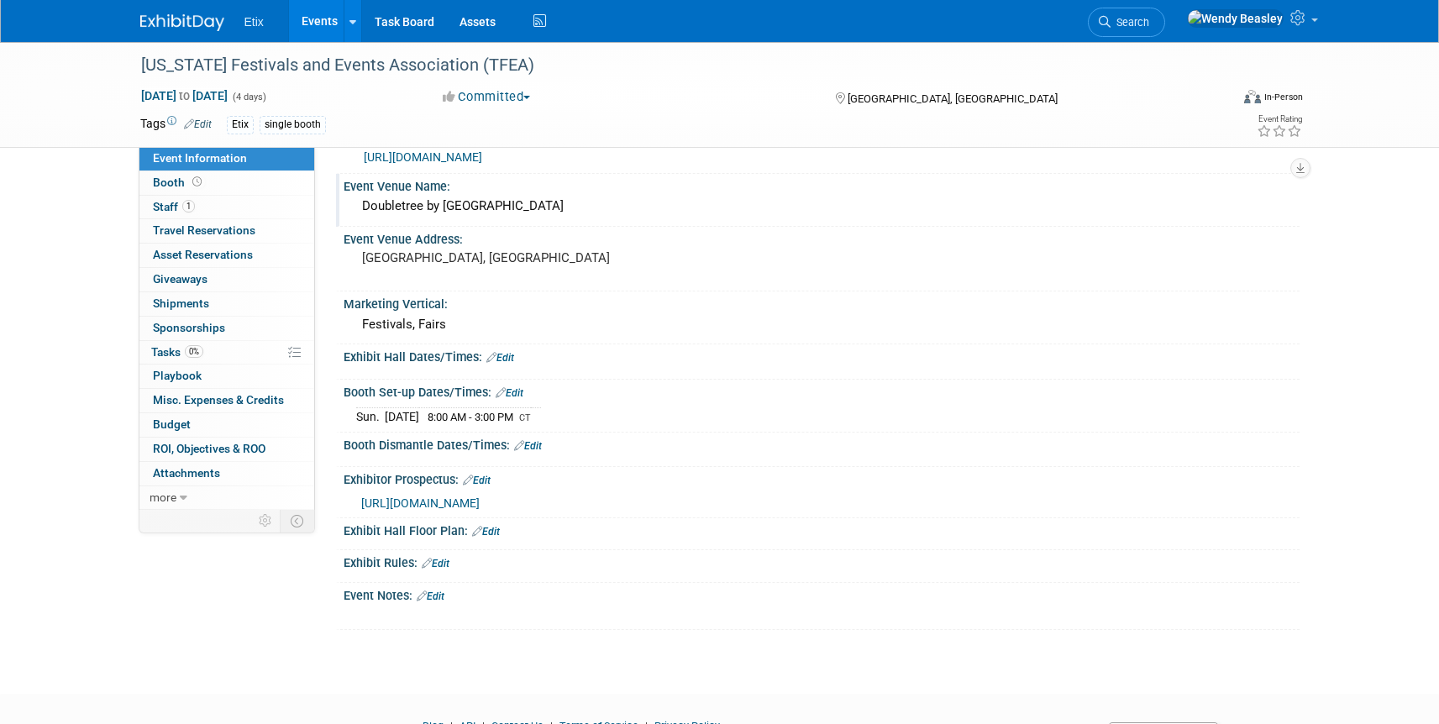
click at [535, 440] on link "Edit" at bounding box center [528, 446] width 28 height 12
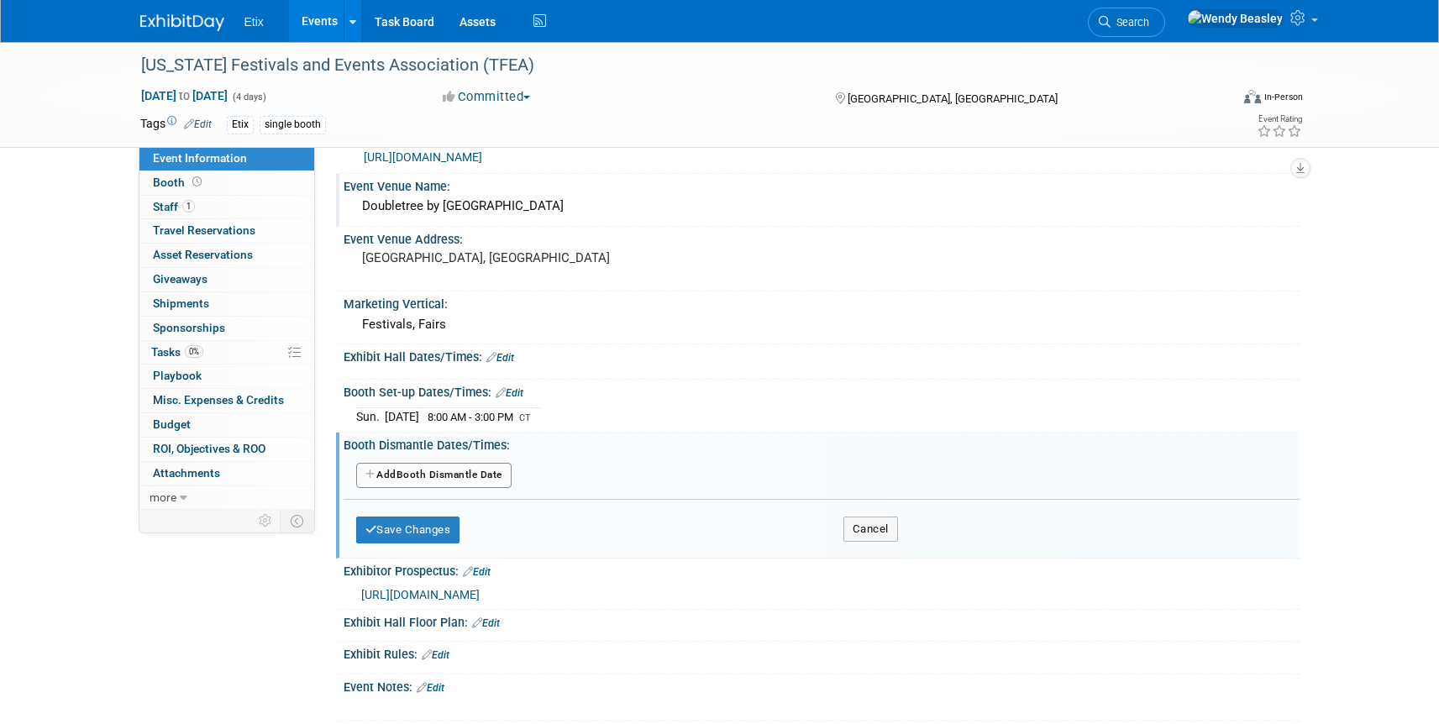
click at [426, 476] on button "Add Another Booth Dismantle Date" at bounding box center [433, 475] width 155 height 25
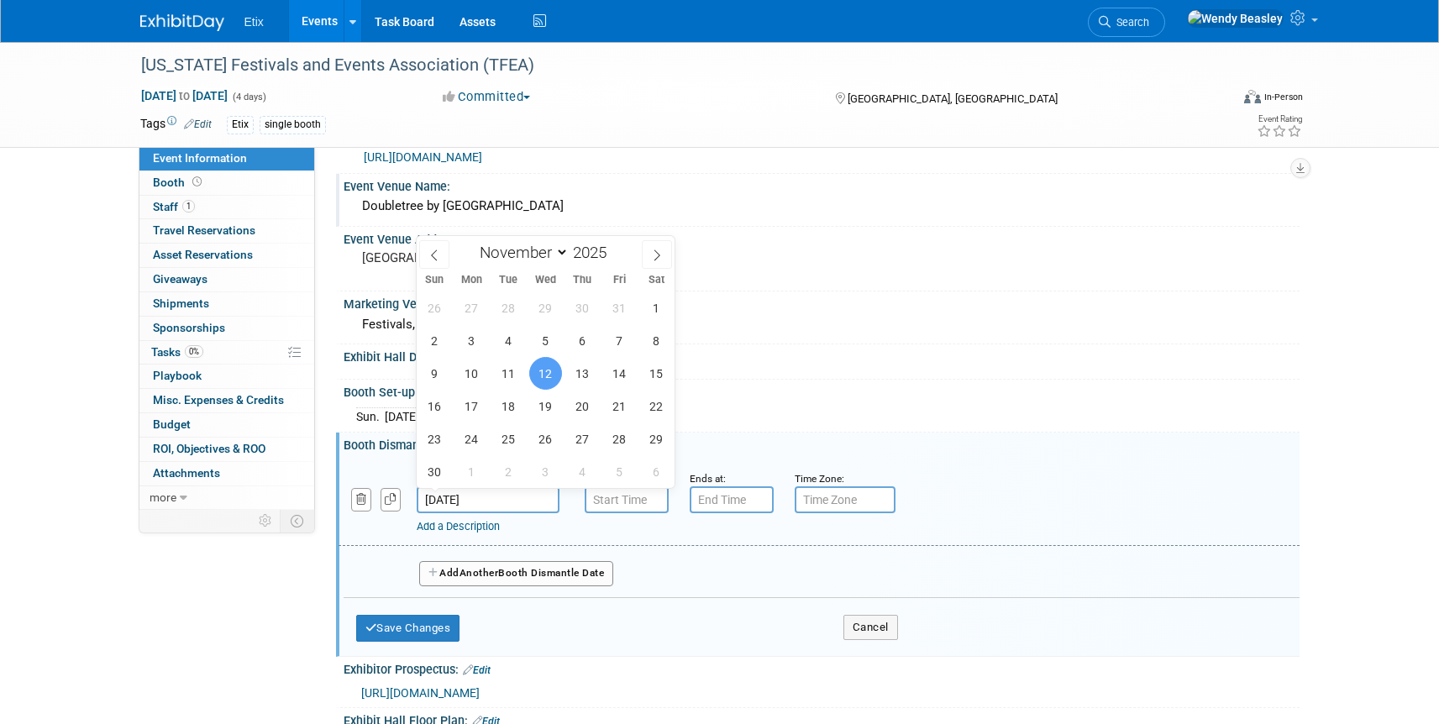
click at [486, 498] on input "[DATE]" at bounding box center [488, 499] width 143 height 27
click at [512, 377] on span "11" at bounding box center [508, 373] width 33 height 33
type input "[DATE]"
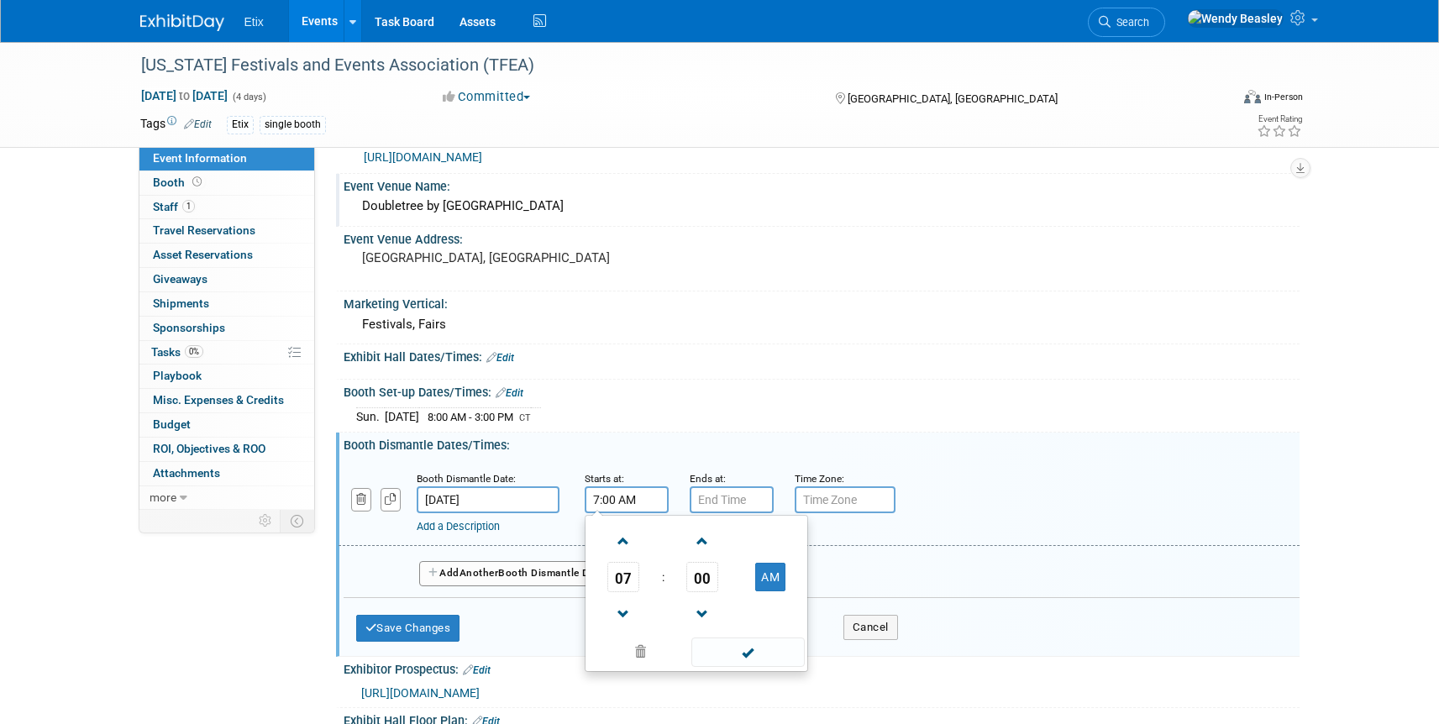
click at [612, 498] on input "7:00 AM" at bounding box center [627, 499] width 84 height 27
click at [626, 535] on span at bounding box center [623, 541] width 29 height 29
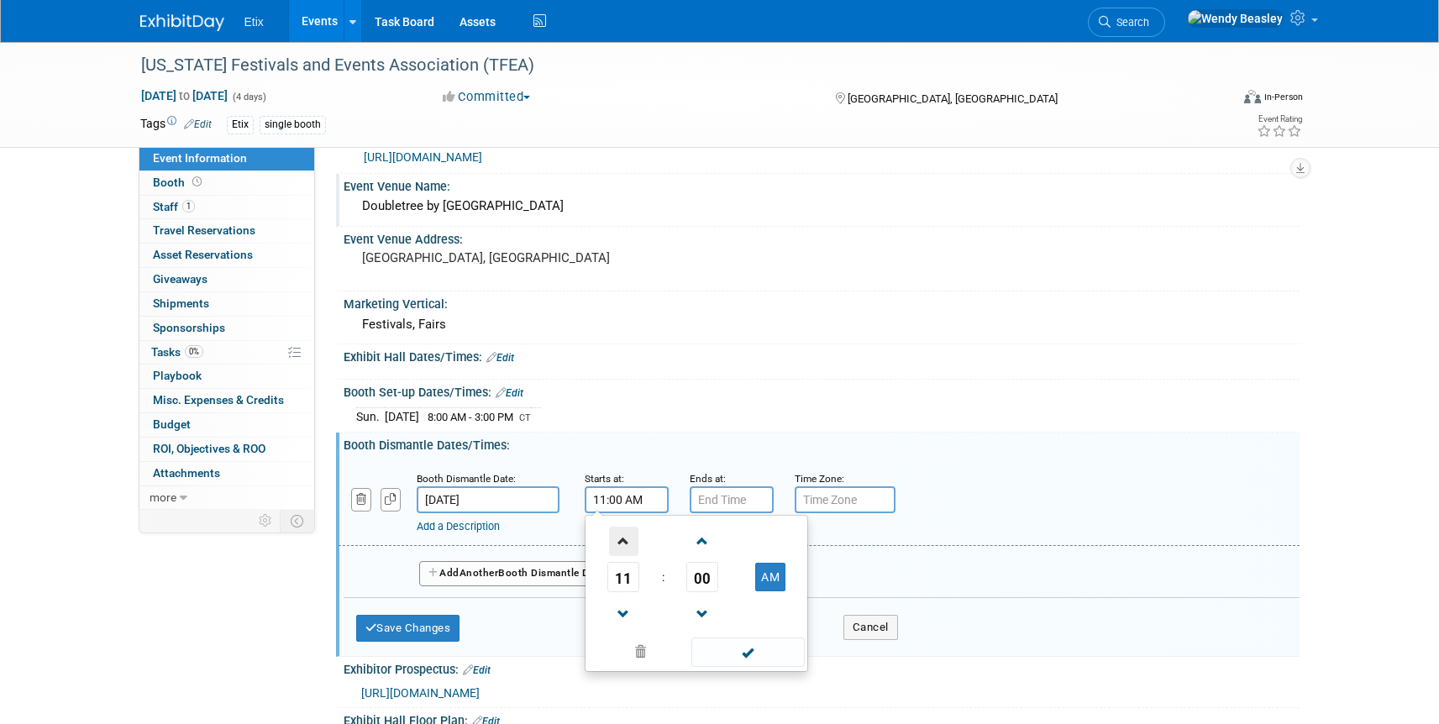
click at [626, 535] on span at bounding box center [623, 541] width 29 height 29
type input "12:00 PM"
click at [714, 497] on input "7:00 PM" at bounding box center [732, 499] width 84 height 27
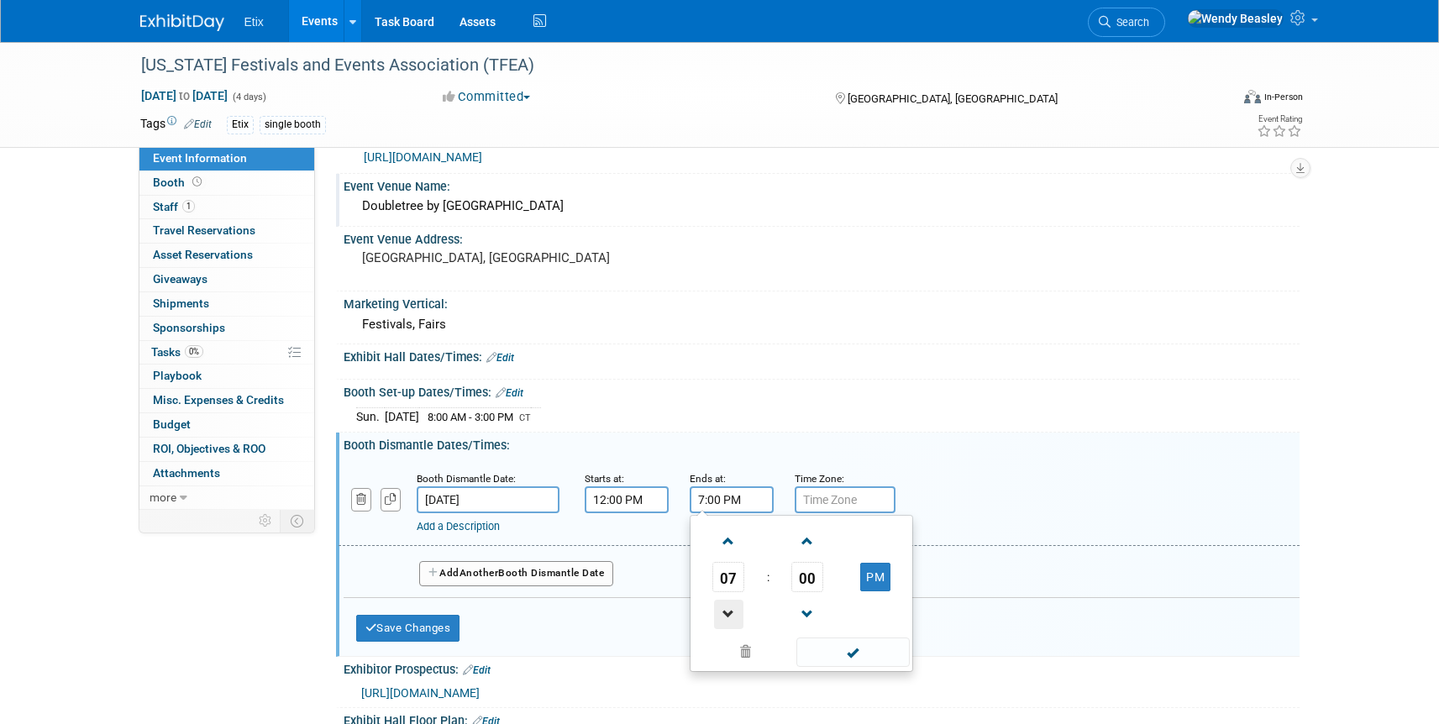
click at [730, 617] on span at bounding box center [728, 614] width 29 height 29
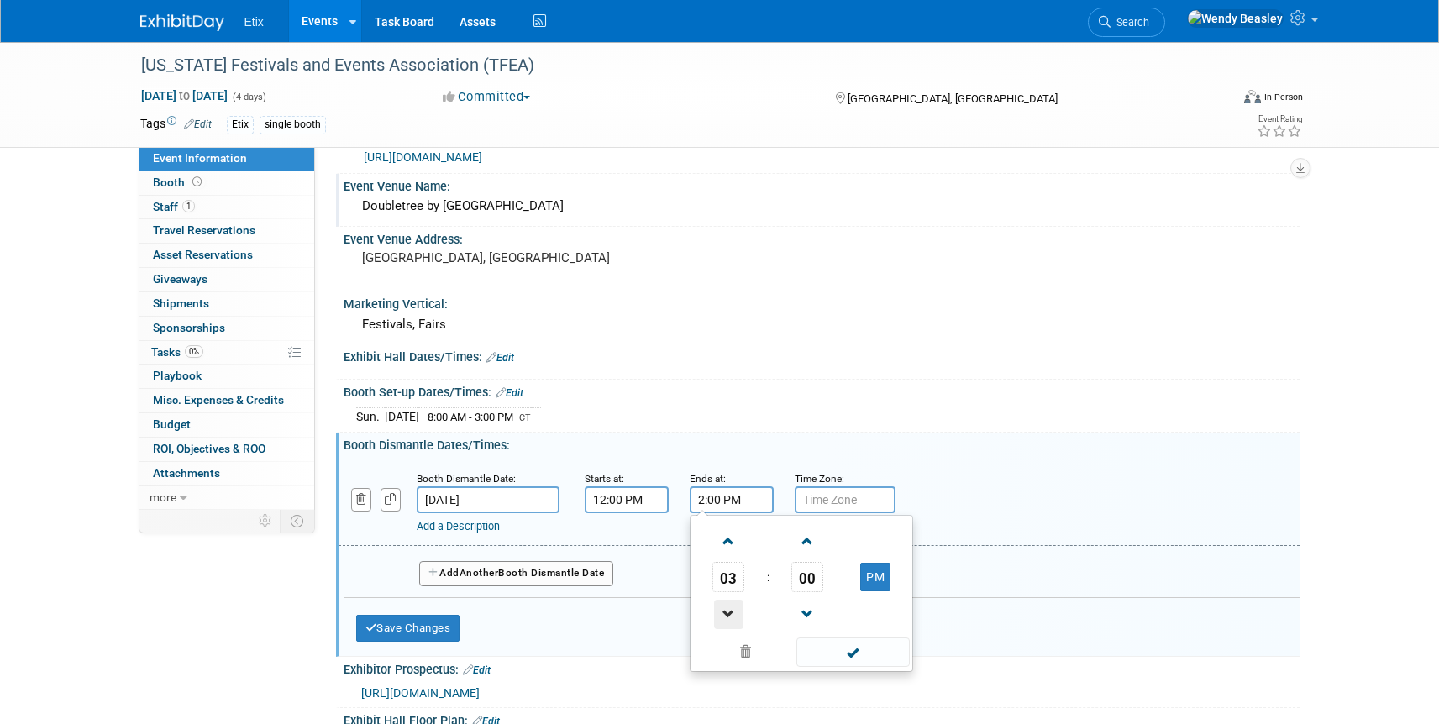
click at [730, 617] on span at bounding box center [728, 614] width 29 height 29
click at [729, 543] on span at bounding box center [728, 541] width 29 height 29
click at [792, 578] on span "00" at bounding box center [807, 577] width 32 height 30
click at [822, 588] on td "30" at bounding box center [828, 587] width 54 height 45
type input "2:30 PM"
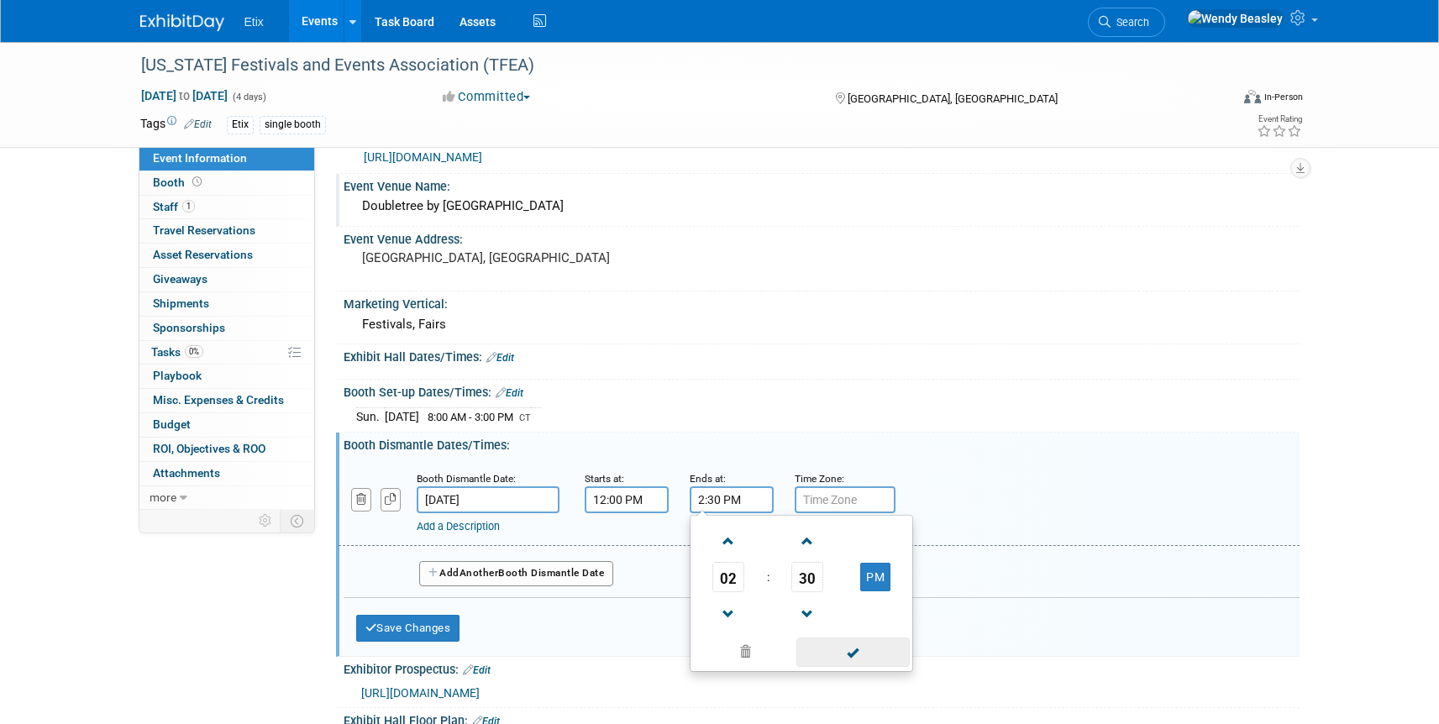
click at [850, 652] on span at bounding box center [852, 652] width 113 height 29
click at [842, 502] on input "text" at bounding box center [845, 499] width 101 height 27
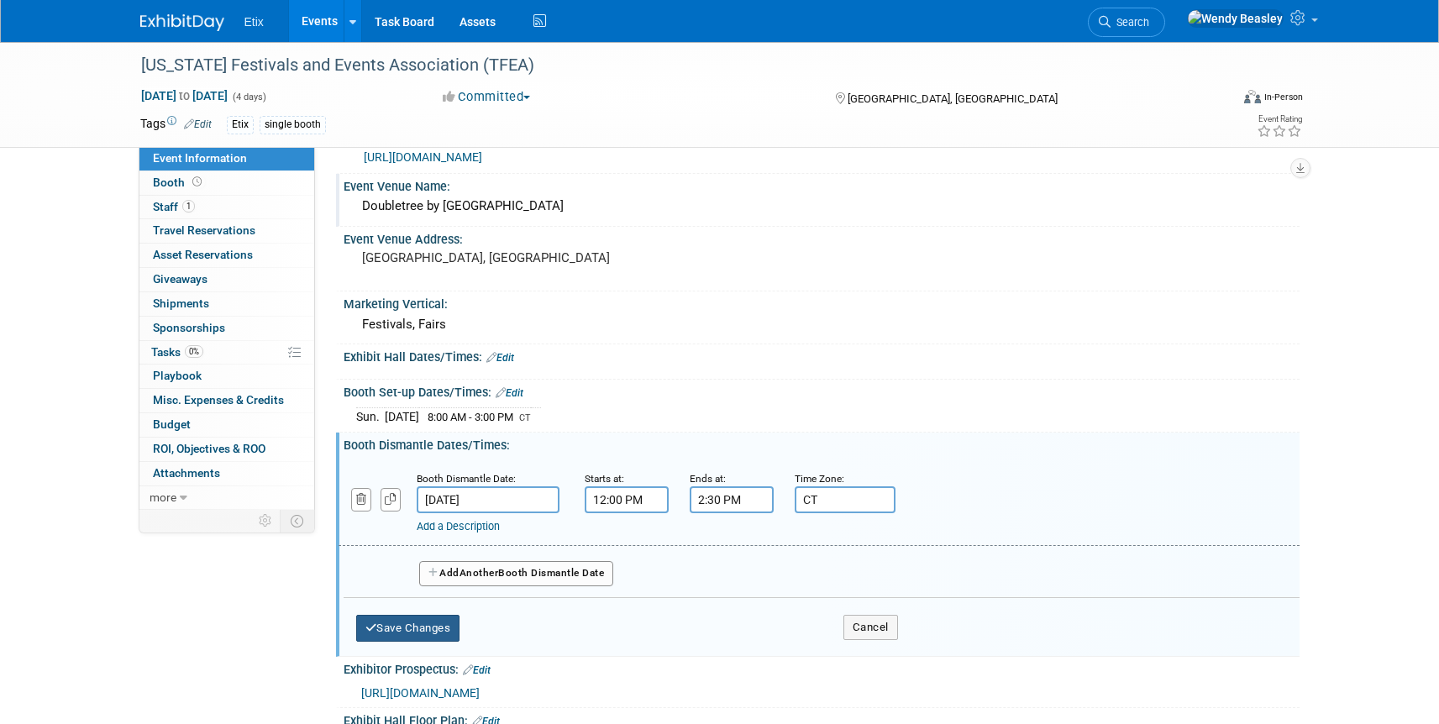
type input "CT"
click at [427, 627] on button "Save Changes" at bounding box center [408, 628] width 104 height 27
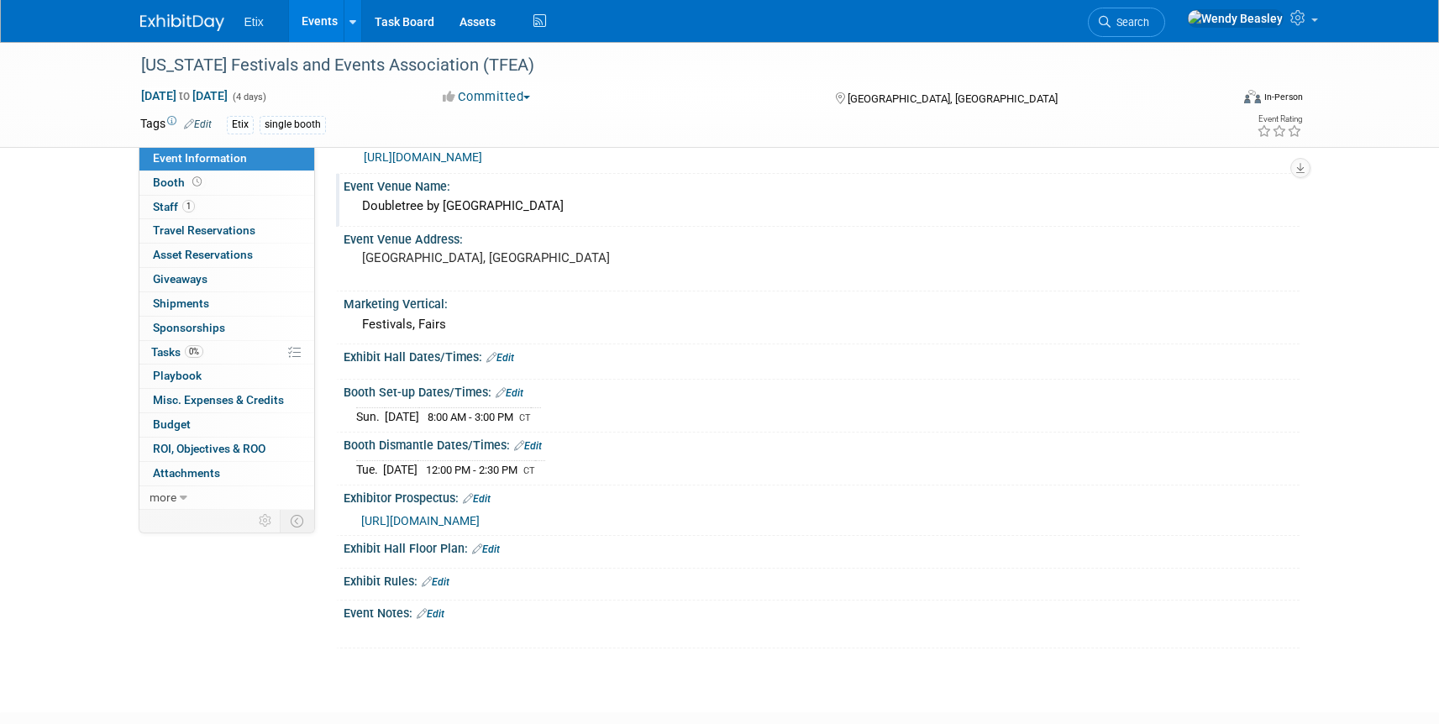
click at [508, 358] on link "Edit" at bounding box center [500, 358] width 28 height 12
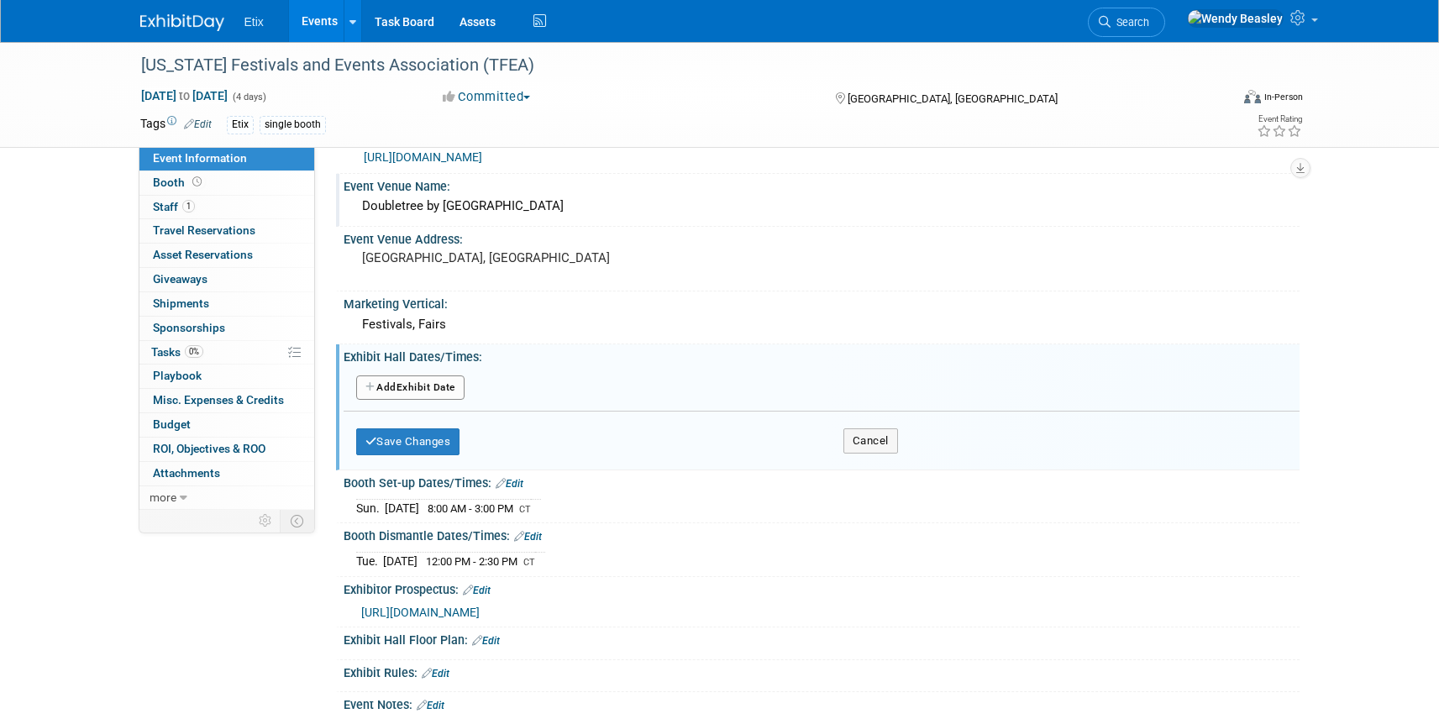
click at [428, 386] on button "Add Another Exhibit Date" at bounding box center [410, 388] width 108 height 25
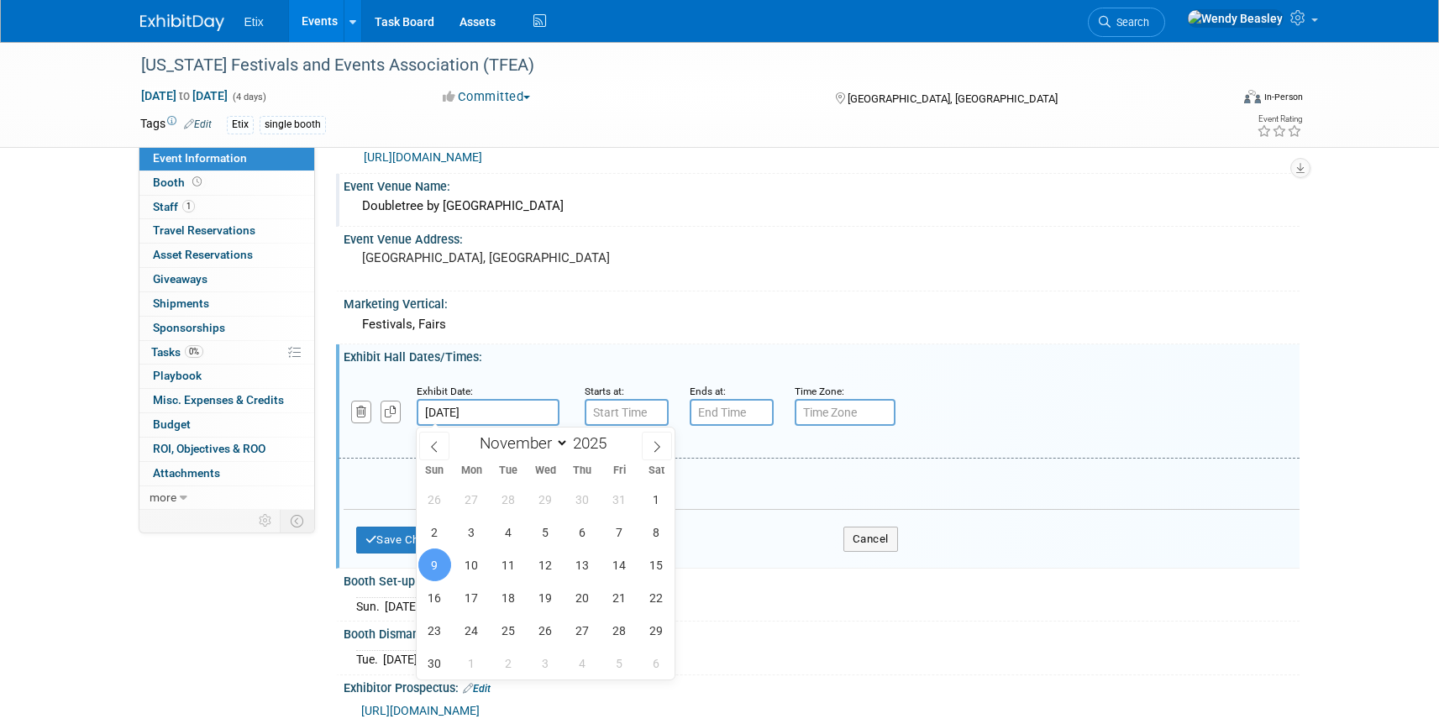
click at [500, 411] on input "[DATE]" at bounding box center [488, 412] width 143 height 27
click at [474, 565] on span "10" at bounding box center [471, 565] width 33 height 33
type input "Nov 10, 2025"
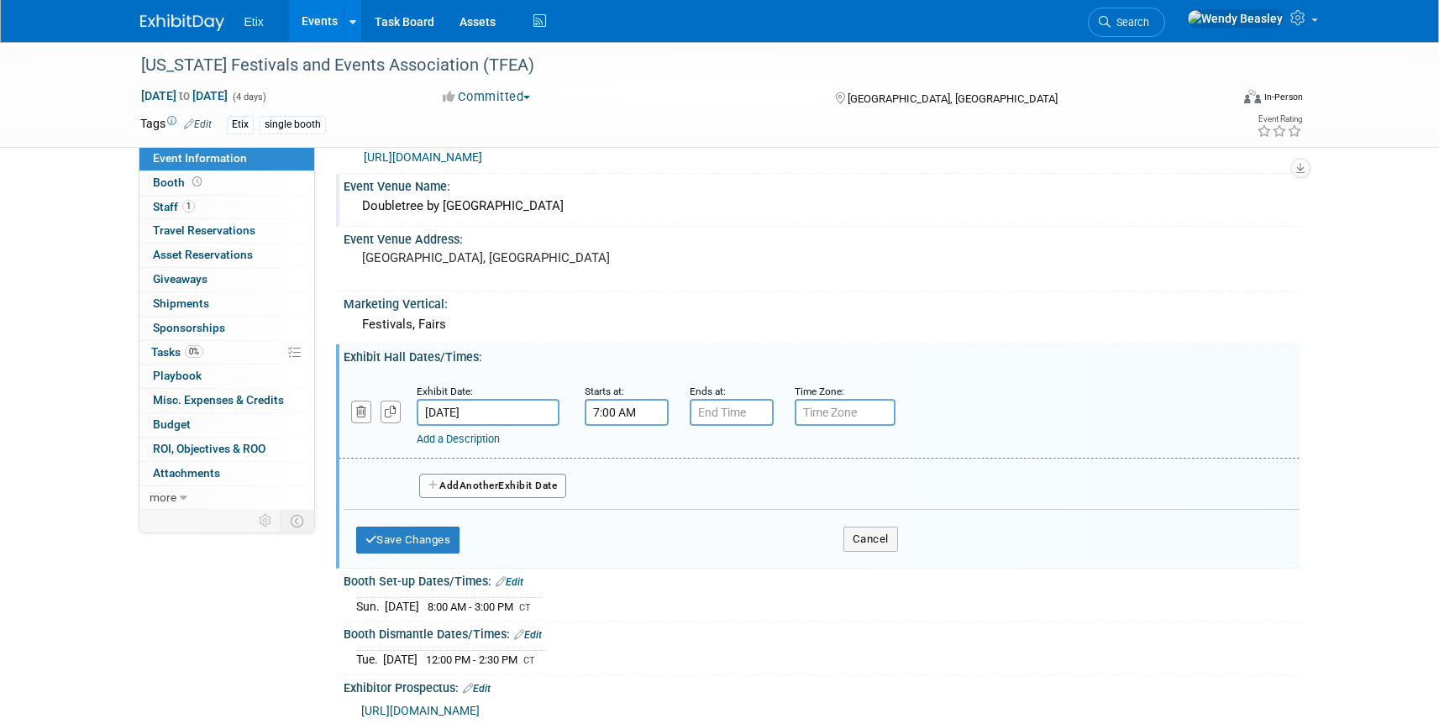
click at [620, 413] on input "7:00 AM" at bounding box center [627, 412] width 84 height 27
click at [624, 449] on span at bounding box center [623, 453] width 29 height 29
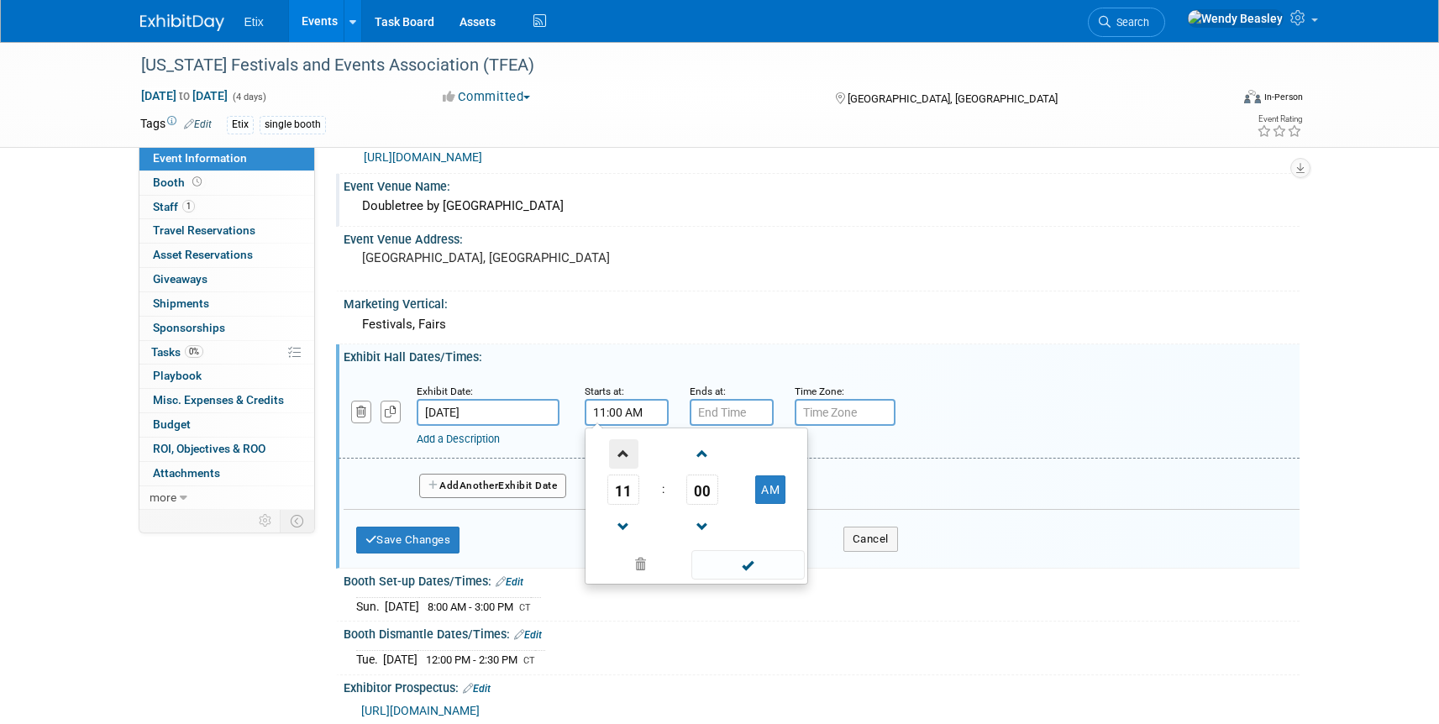
click at [624, 449] on span at bounding box center [623, 453] width 29 height 29
type input "1:00 PM"
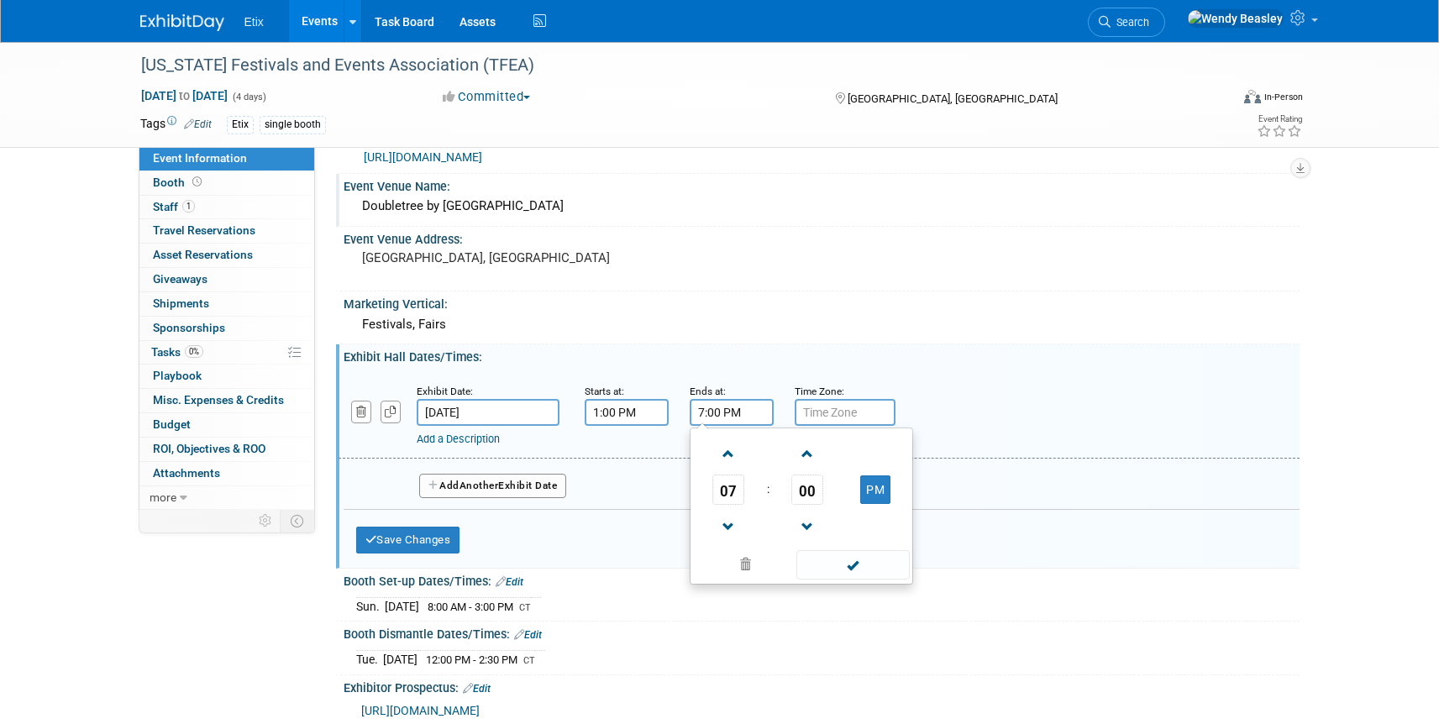
click at [718, 411] on input "7:00 PM" at bounding box center [732, 412] width 84 height 27
click at [722, 514] on span at bounding box center [728, 526] width 29 height 29
click at [722, 513] on span at bounding box center [728, 526] width 29 height 29
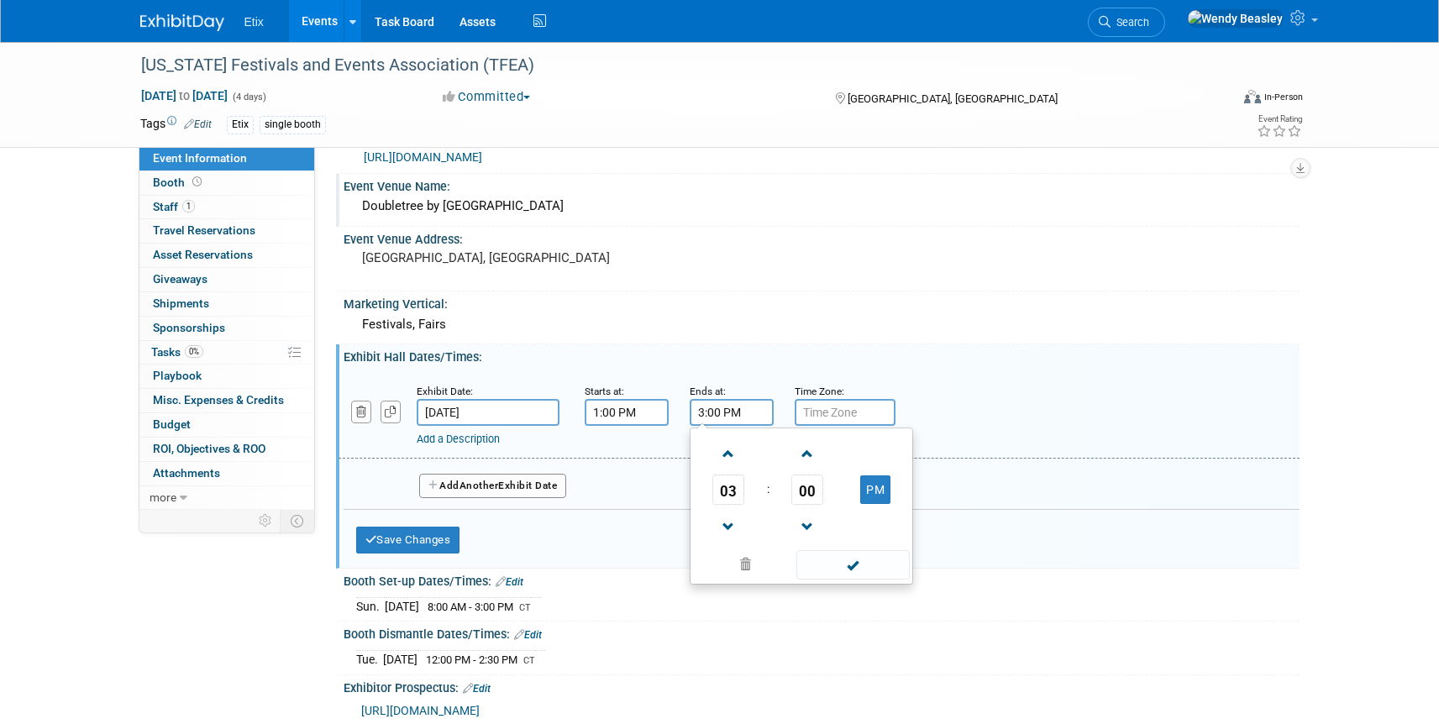
click at [810, 498] on span "00" at bounding box center [807, 490] width 32 height 30
click at [833, 500] on td "30" at bounding box center [828, 499] width 54 height 45
type input "3:30 PM"
click at [853, 565] on span at bounding box center [852, 564] width 113 height 29
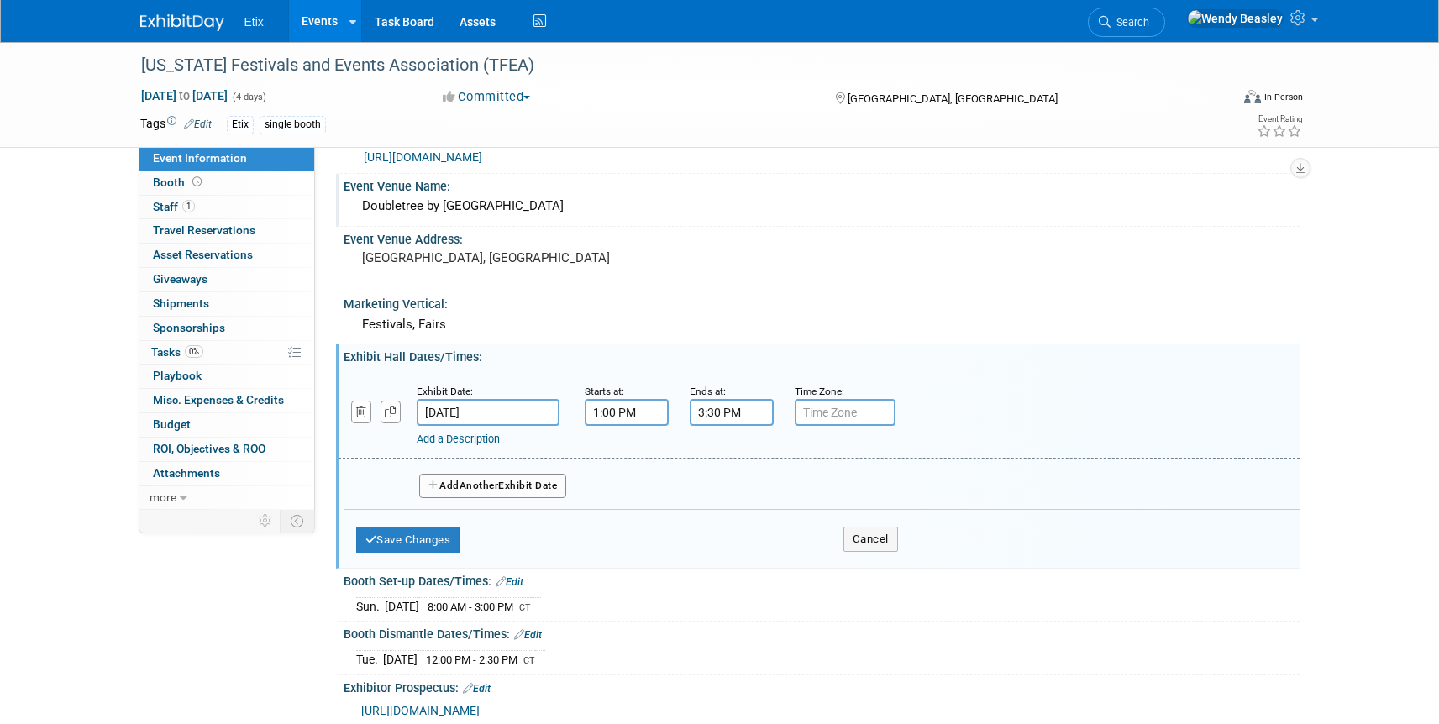
click at [834, 416] on input "text" at bounding box center [845, 412] width 101 height 27
type input "CT"
click at [486, 483] on span "Another" at bounding box center [479, 486] width 39 height 12
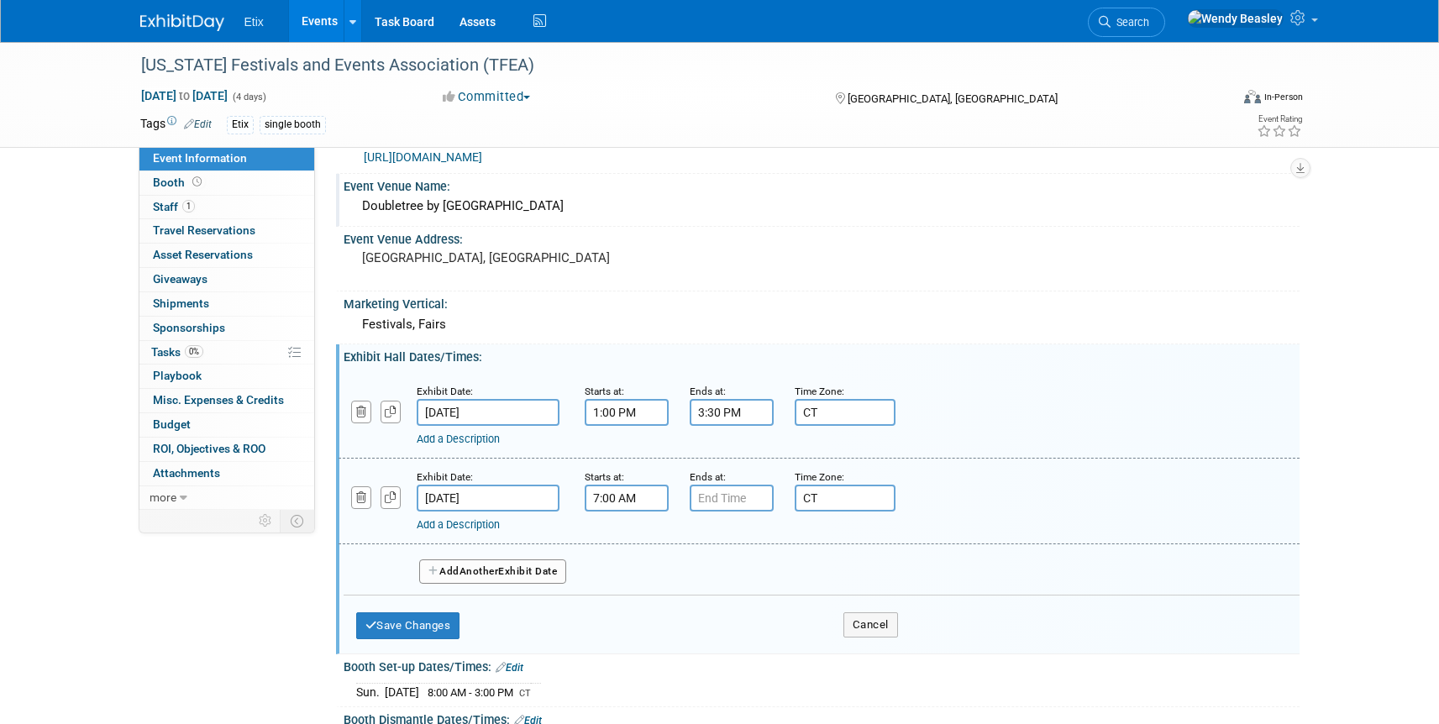
click at [604, 499] on input "7:00 AM" at bounding box center [627, 498] width 84 height 27
click at [622, 539] on span at bounding box center [623, 539] width 29 height 29
type input "10:00 AM"
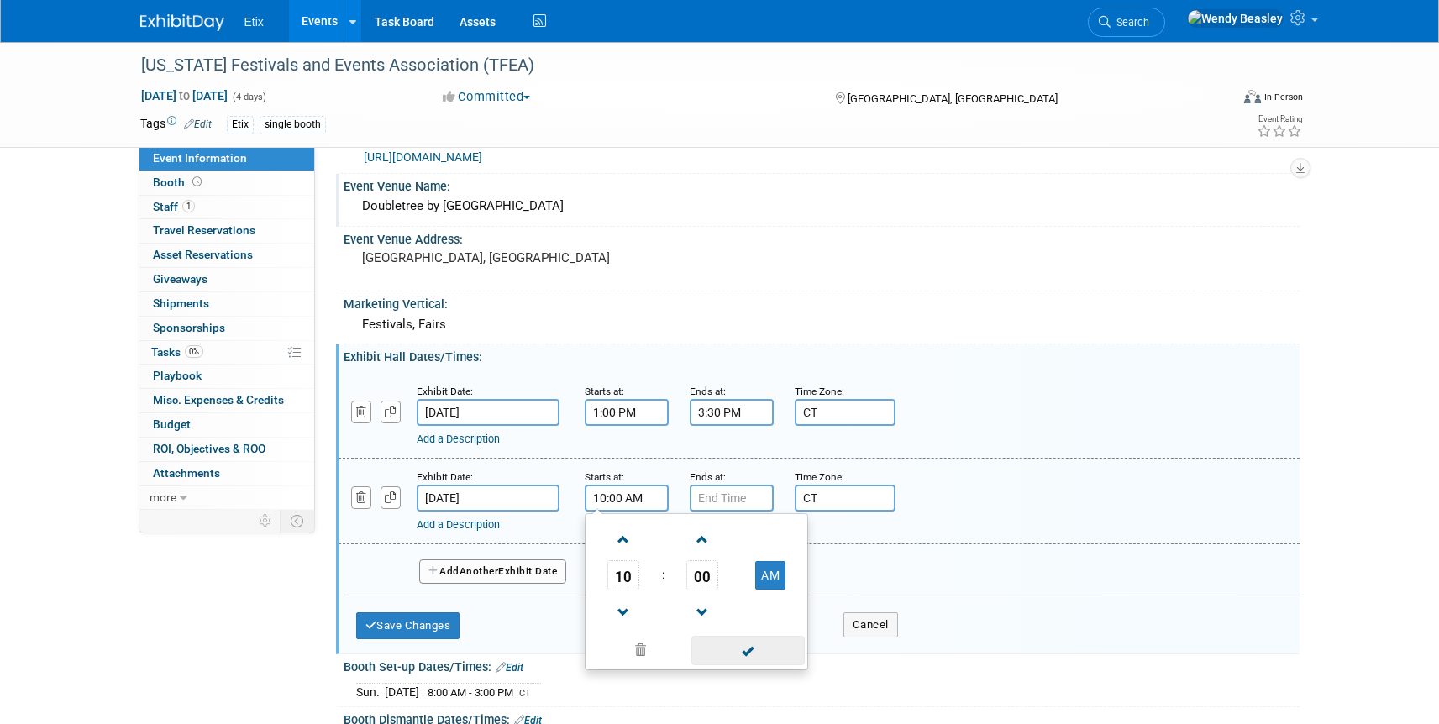
click at [750, 651] on span at bounding box center [747, 650] width 113 height 29
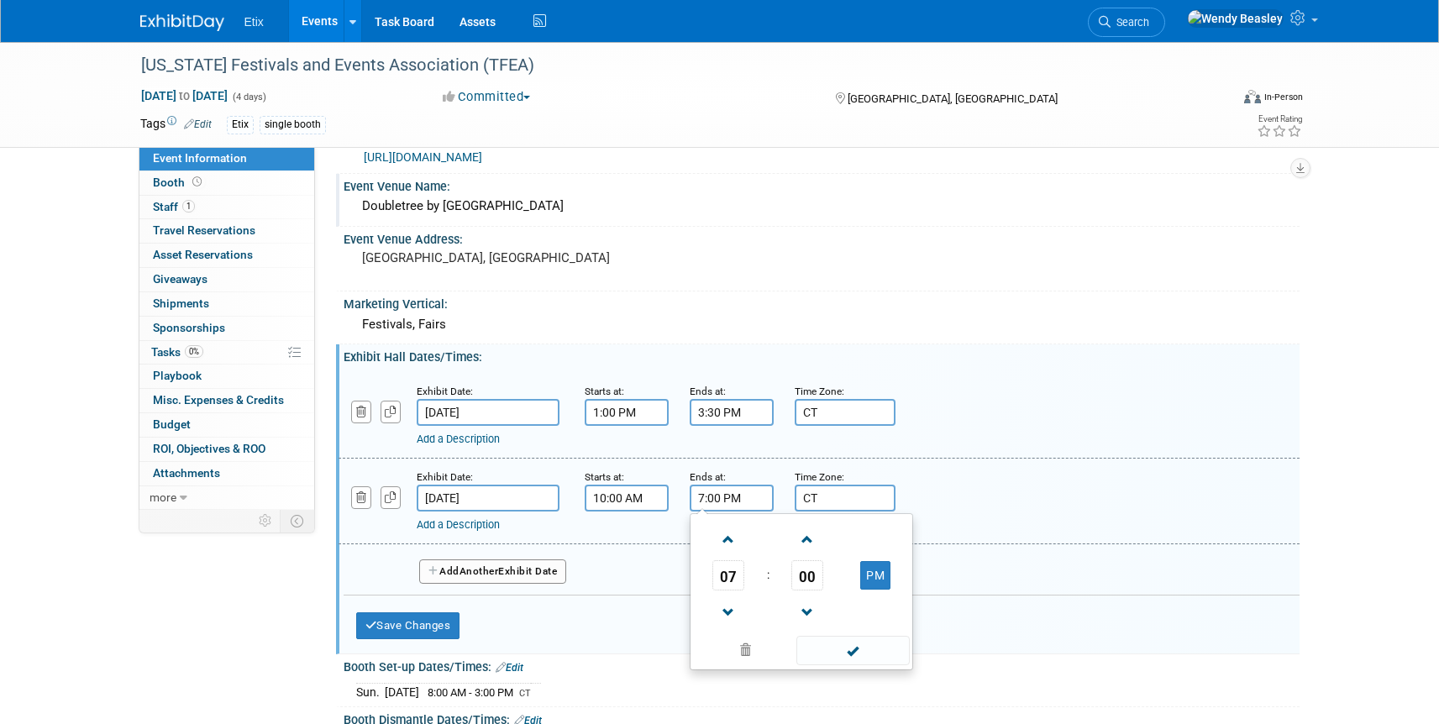
click at [728, 504] on input "7:00 PM" at bounding box center [732, 498] width 84 height 27
click at [728, 611] on span at bounding box center [728, 612] width 29 height 29
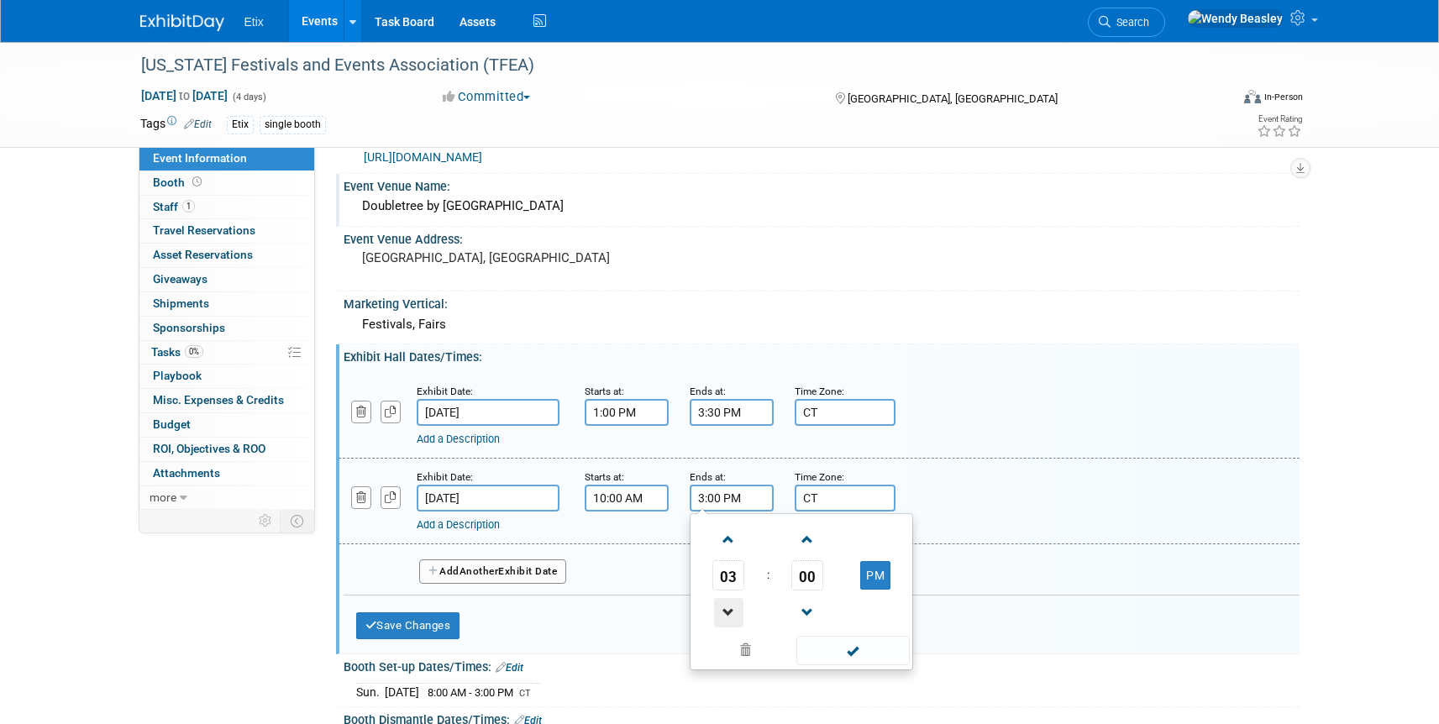
click at [728, 611] on span at bounding box center [728, 612] width 29 height 29
type input "12:00 PM"
click at [844, 646] on span at bounding box center [852, 650] width 113 height 29
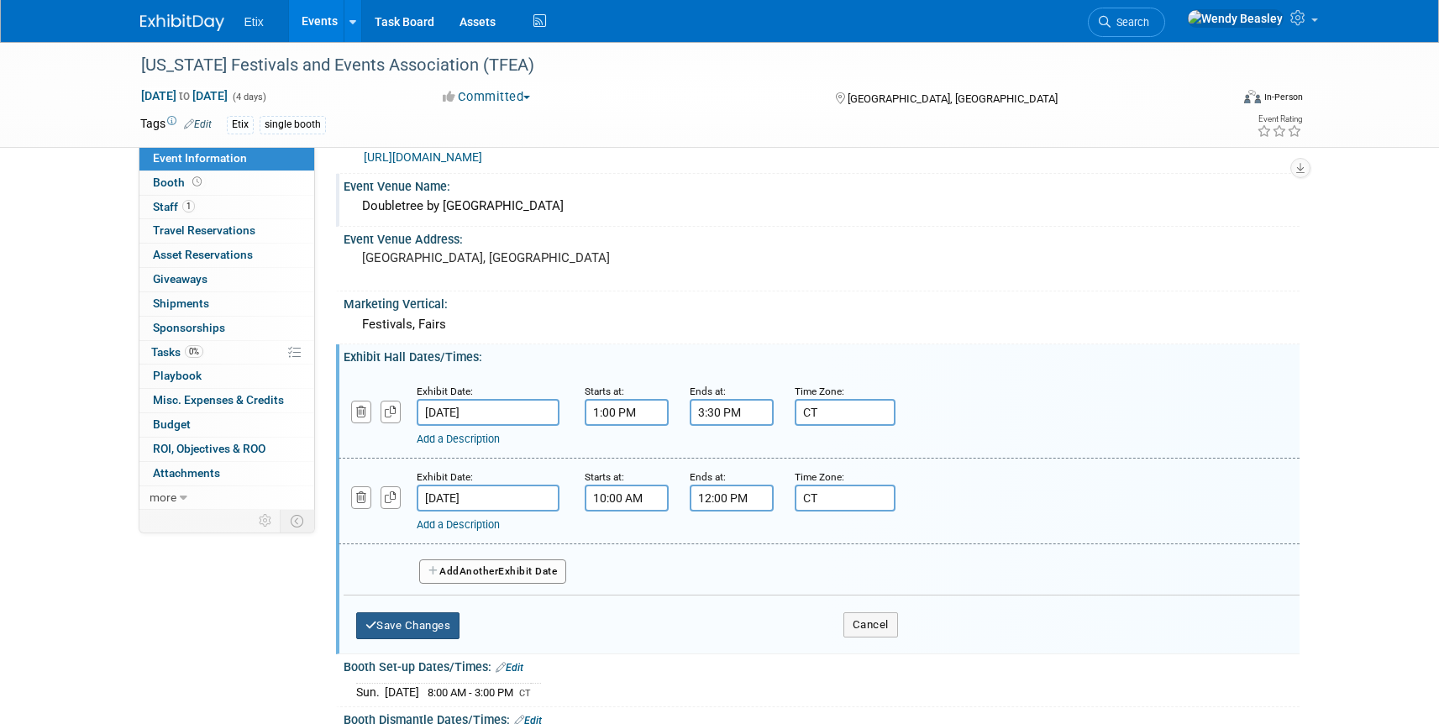
click at [443, 622] on button "Save Changes" at bounding box center [408, 625] width 104 height 27
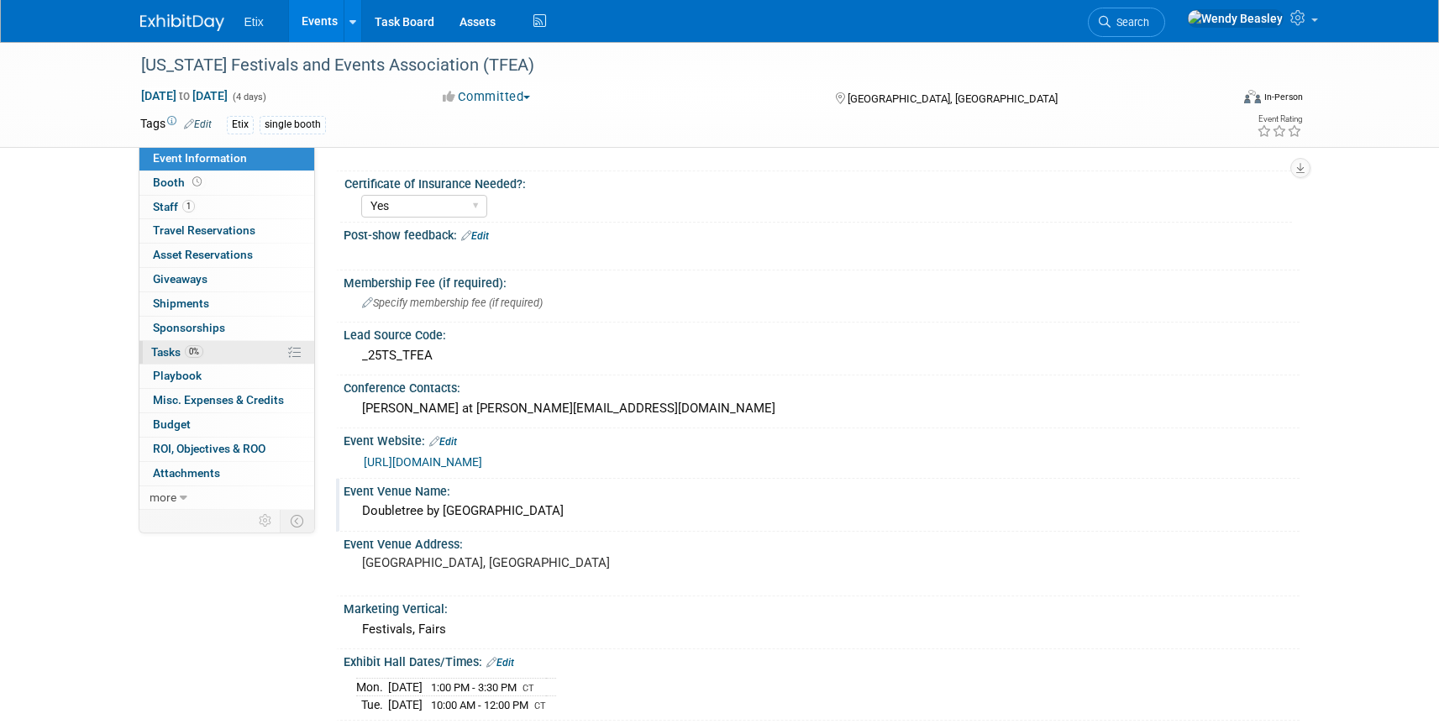
scroll to position [47, 0]
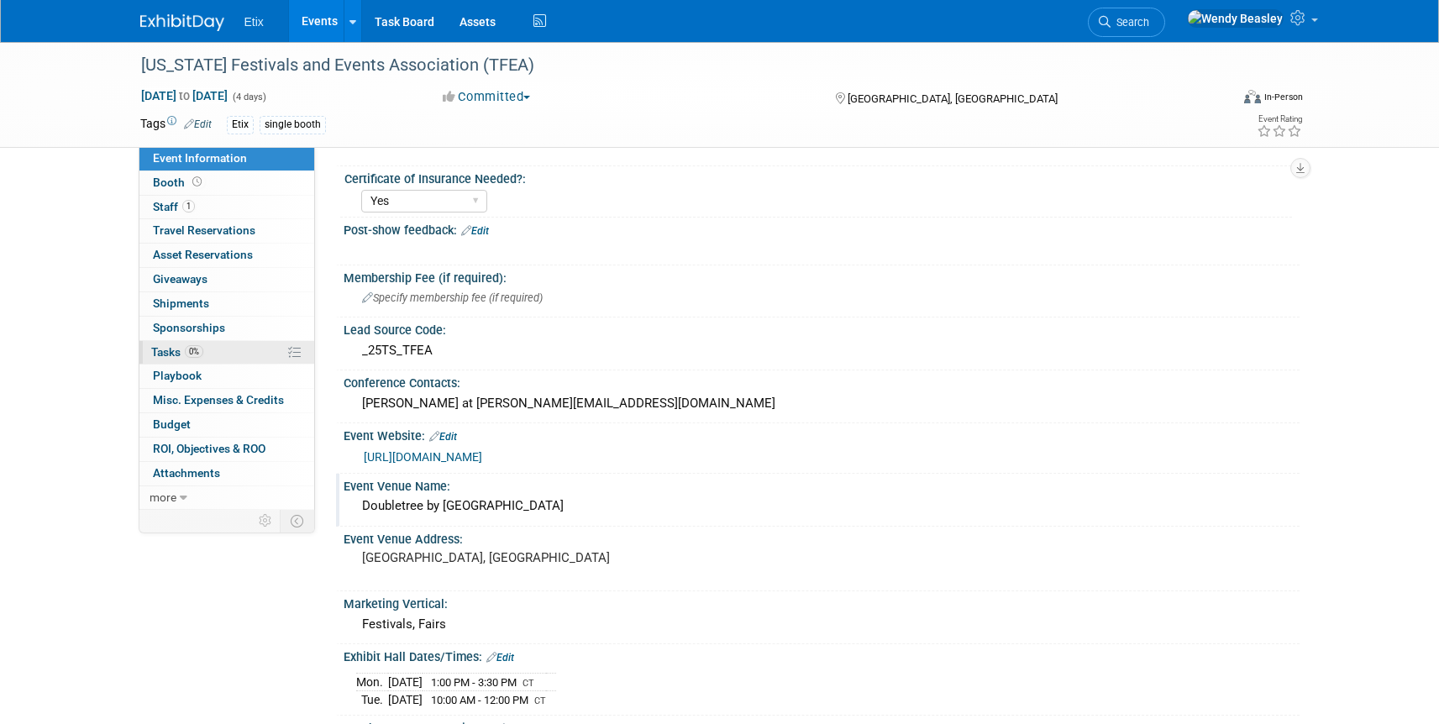
click at [167, 350] on span "Tasks 0%" at bounding box center [177, 351] width 52 height 13
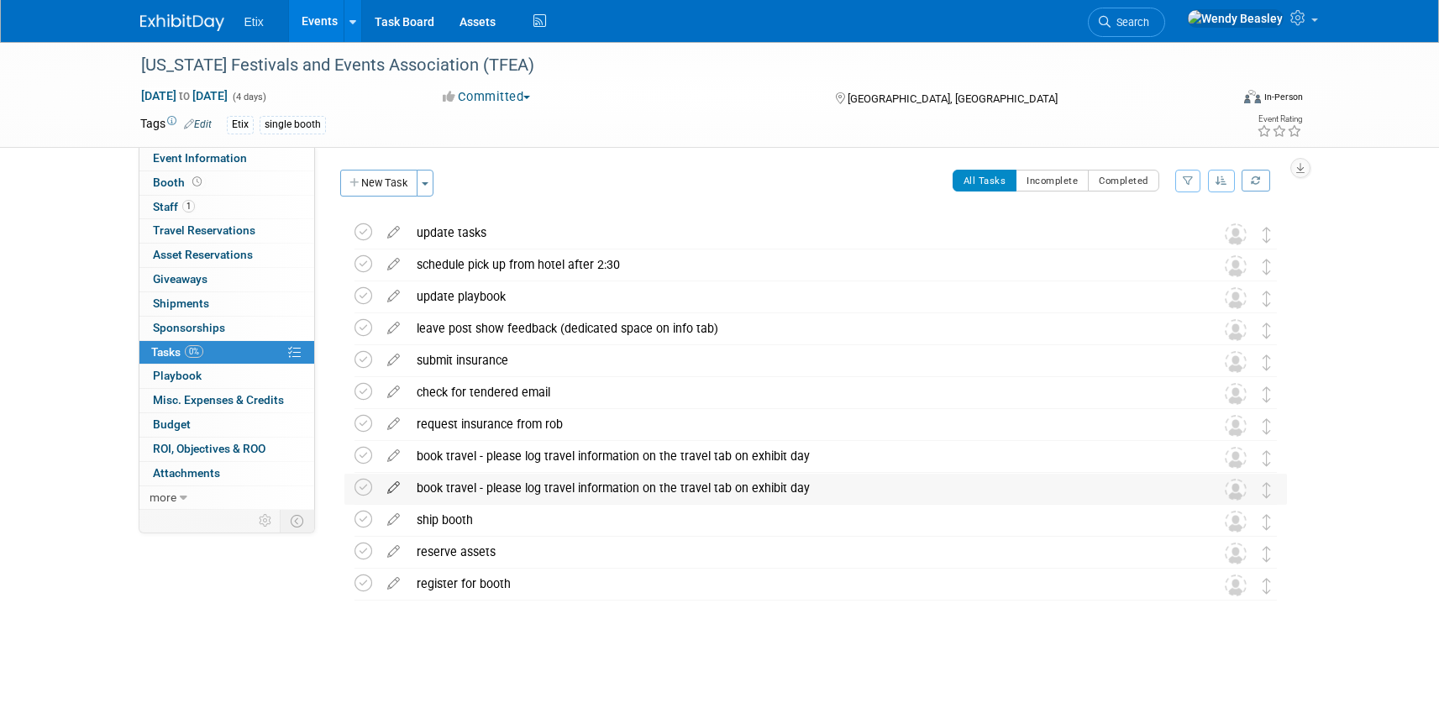
click at [401, 487] on icon at bounding box center [393, 484] width 29 height 21
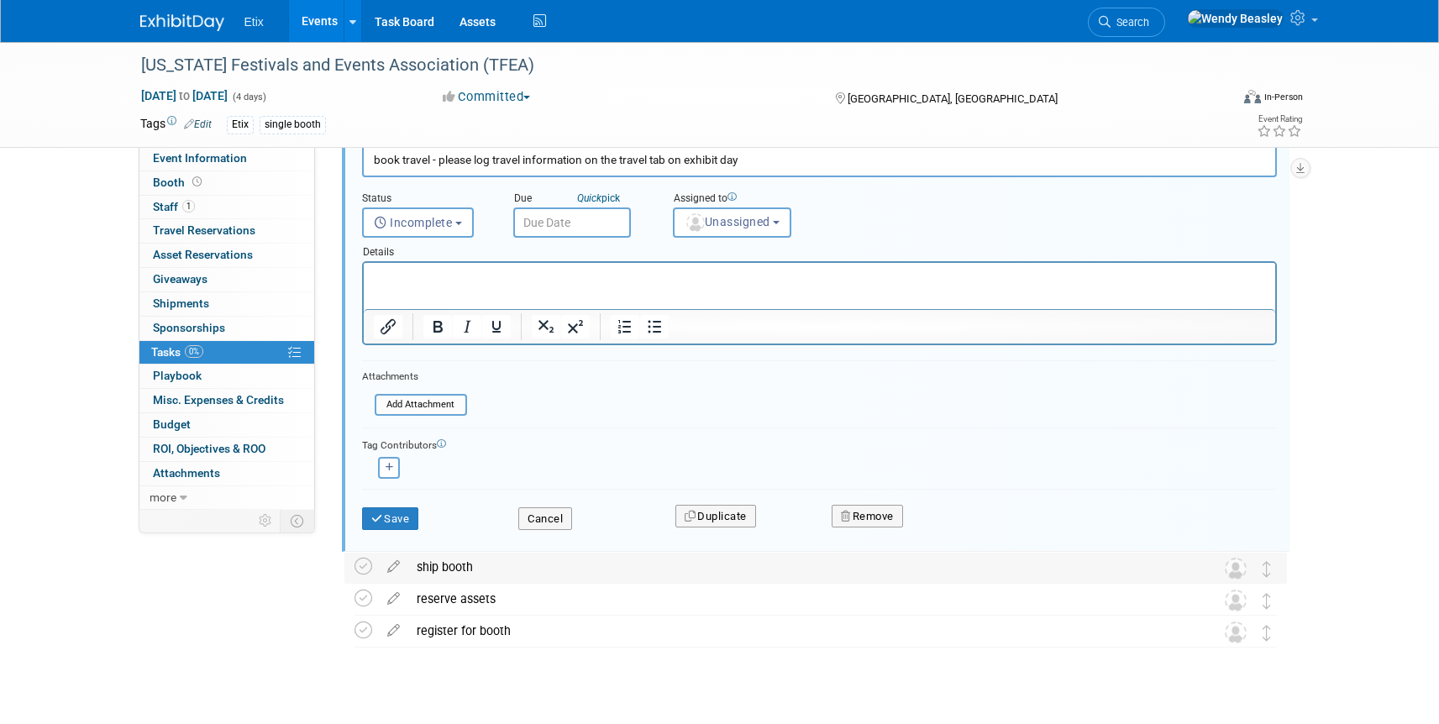
scroll to position [386, 0]
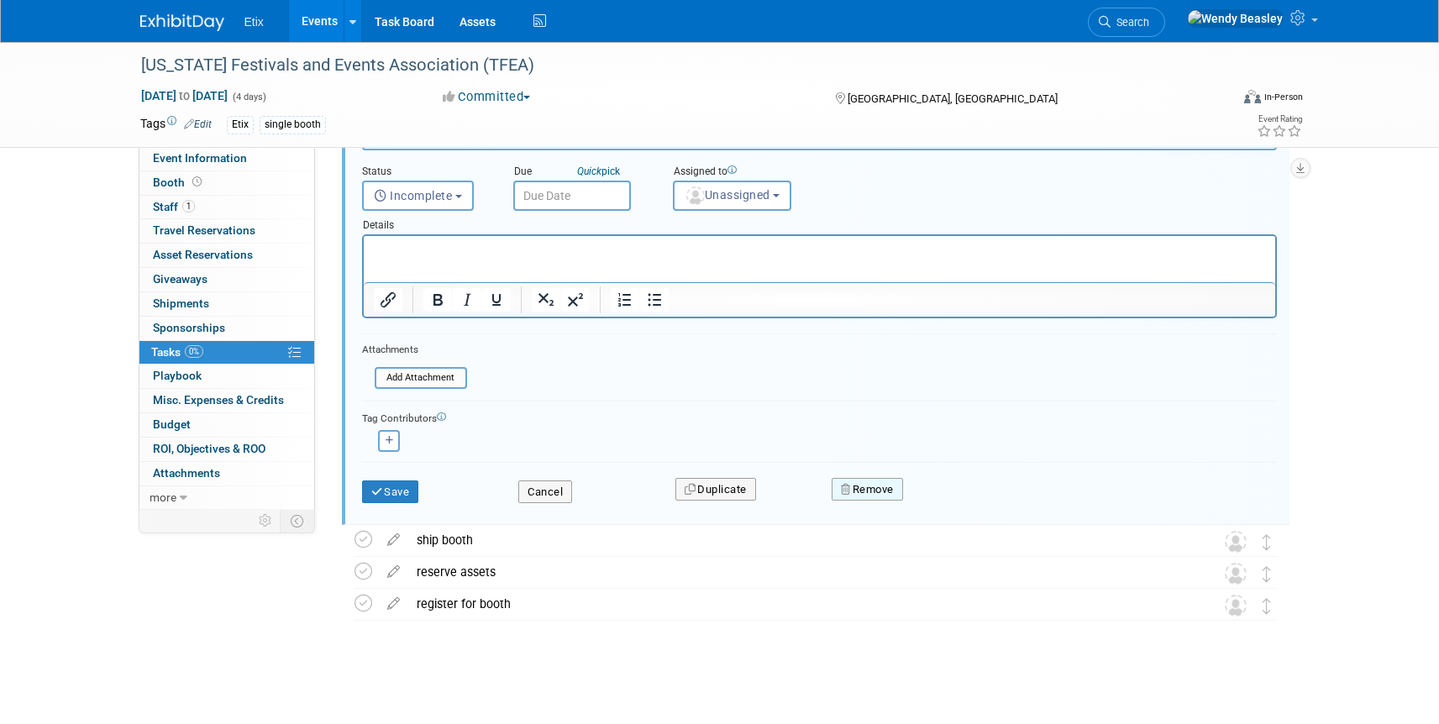
click at [891, 493] on button "Remove" at bounding box center [867, 490] width 71 height 24
click at [959, 499] on link "Yes" at bounding box center [962, 503] width 49 height 27
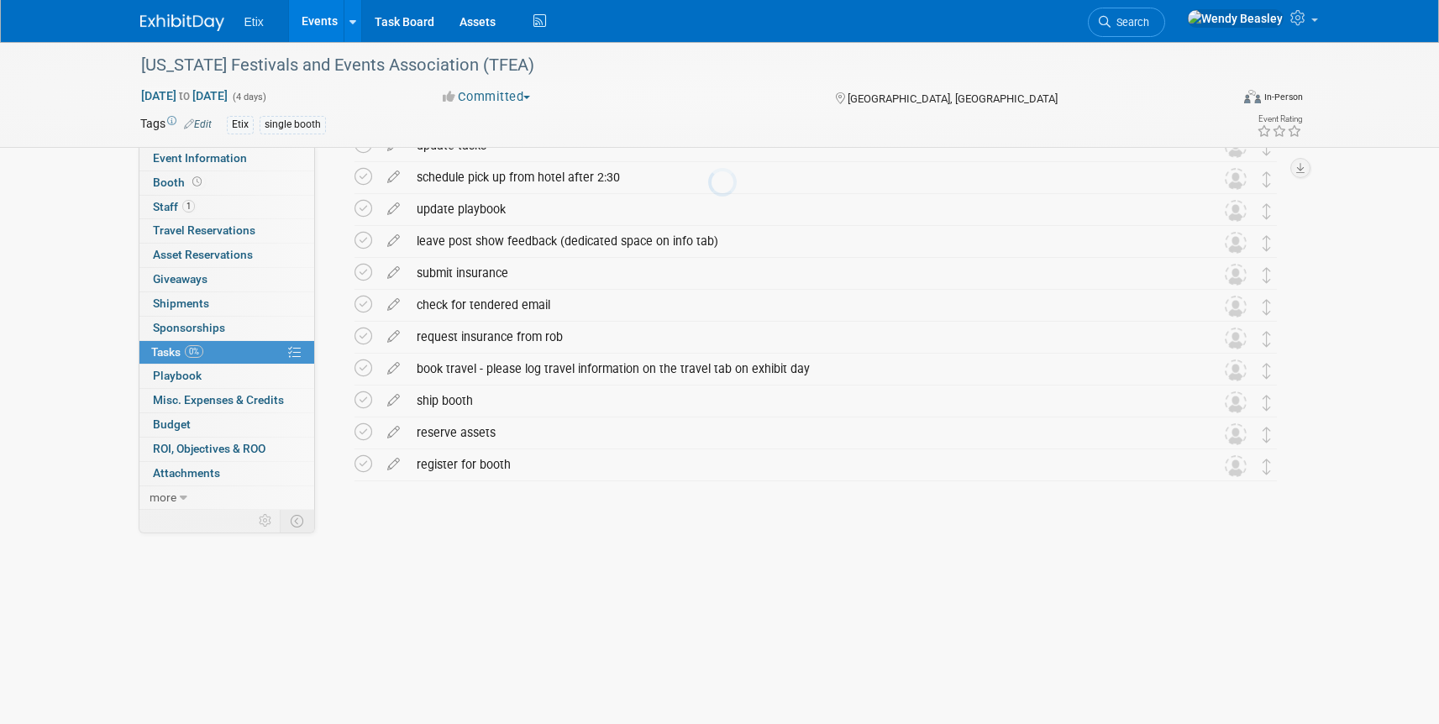
scroll to position [0, 0]
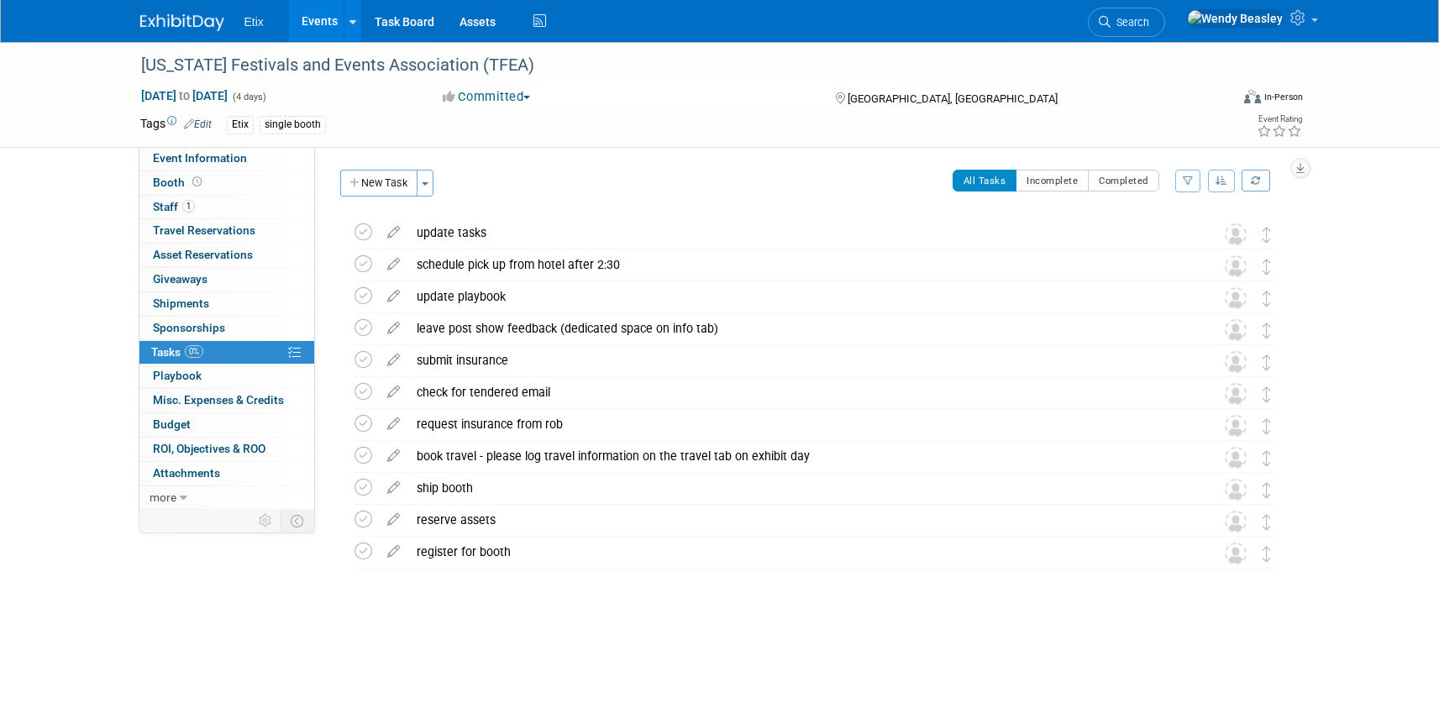
click at [329, 11] on link "Events" at bounding box center [319, 21] width 61 height 42
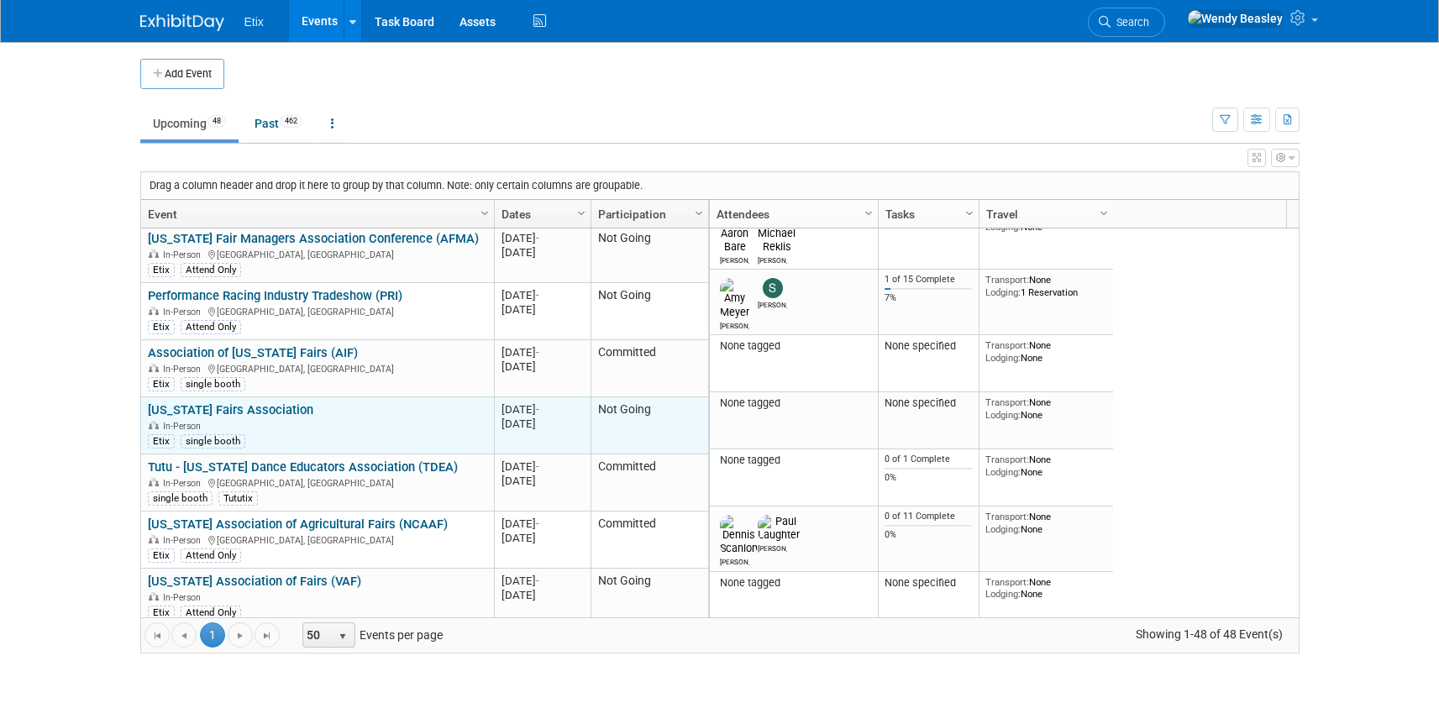
click at [243, 402] on link "[US_STATE] Fairs Association" at bounding box center [231, 409] width 166 height 15
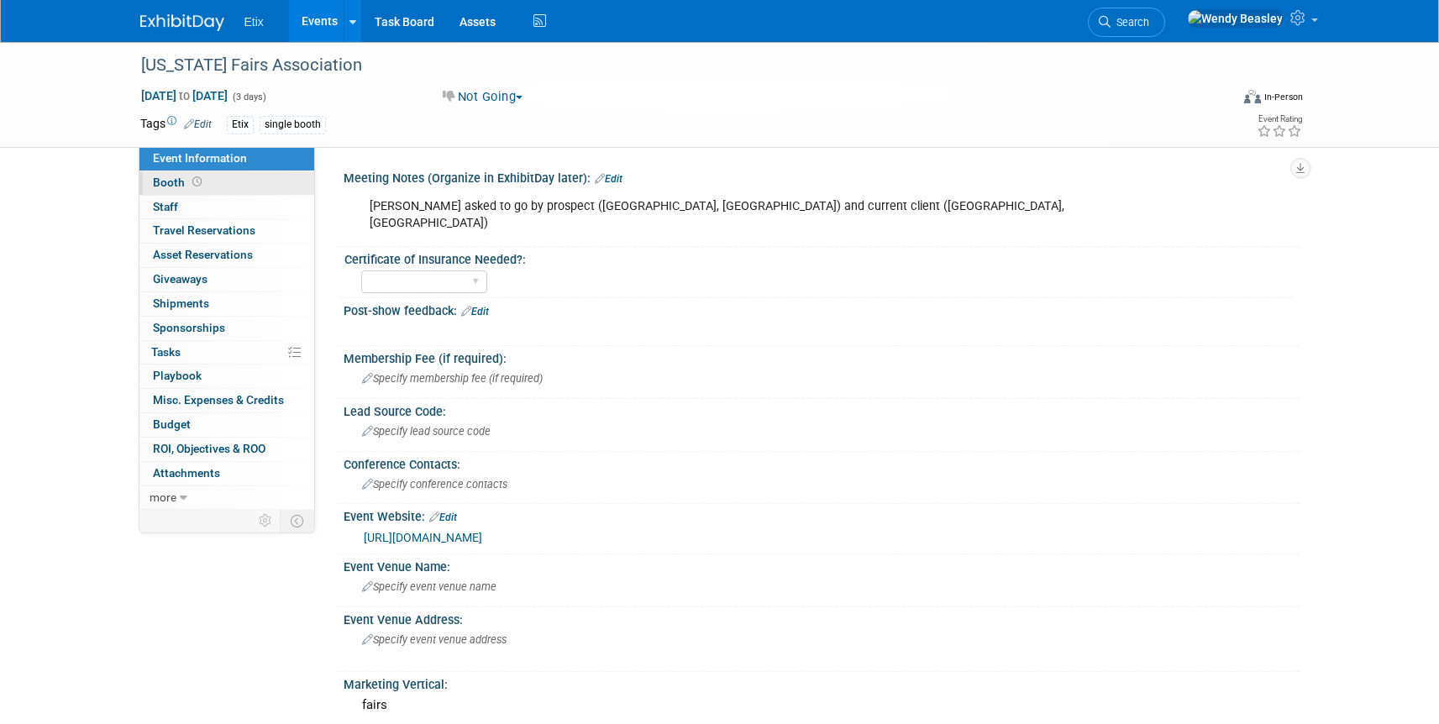
click at [176, 182] on span "Booth" at bounding box center [179, 182] width 52 height 13
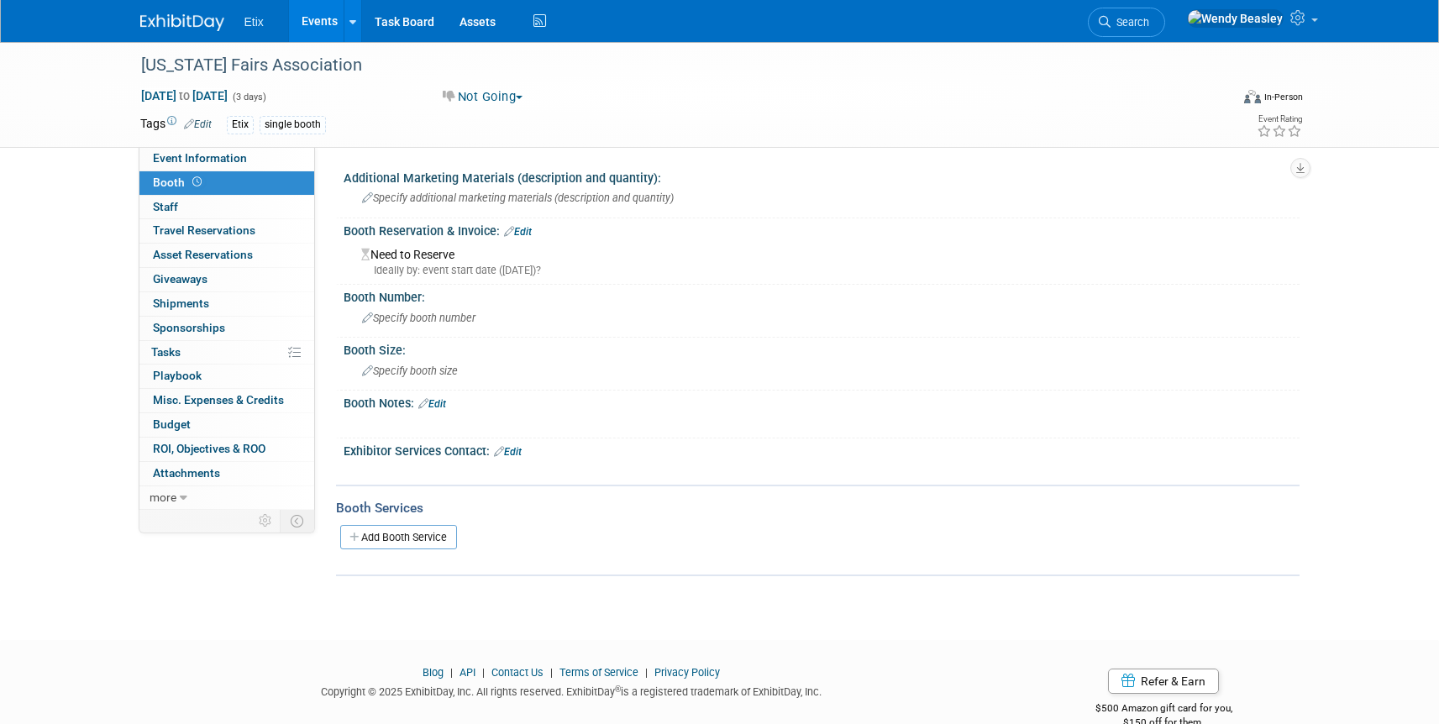
click at [526, 229] on link "Edit" at bounding box center [518, 232] width 28 height 12
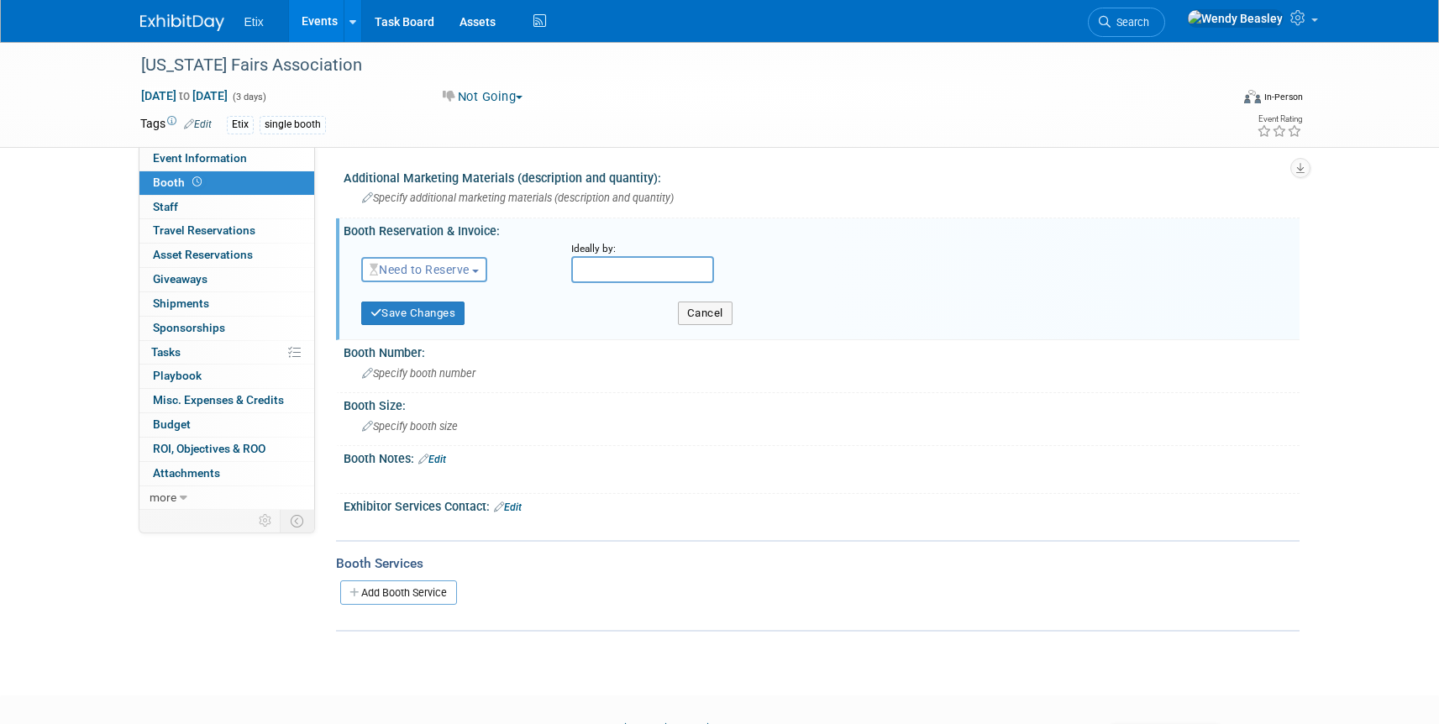
click at [466, 274] on span "Need to Reserve" at bounding box center [420, 269] width 100 height 13
click at [467, 345] on link "No Reservation Required" at bounding box center [452, 346] width 180 height 24
click at [417, 314] on button "Save Changes" at bounding box center [413, 314] width 104 height 24
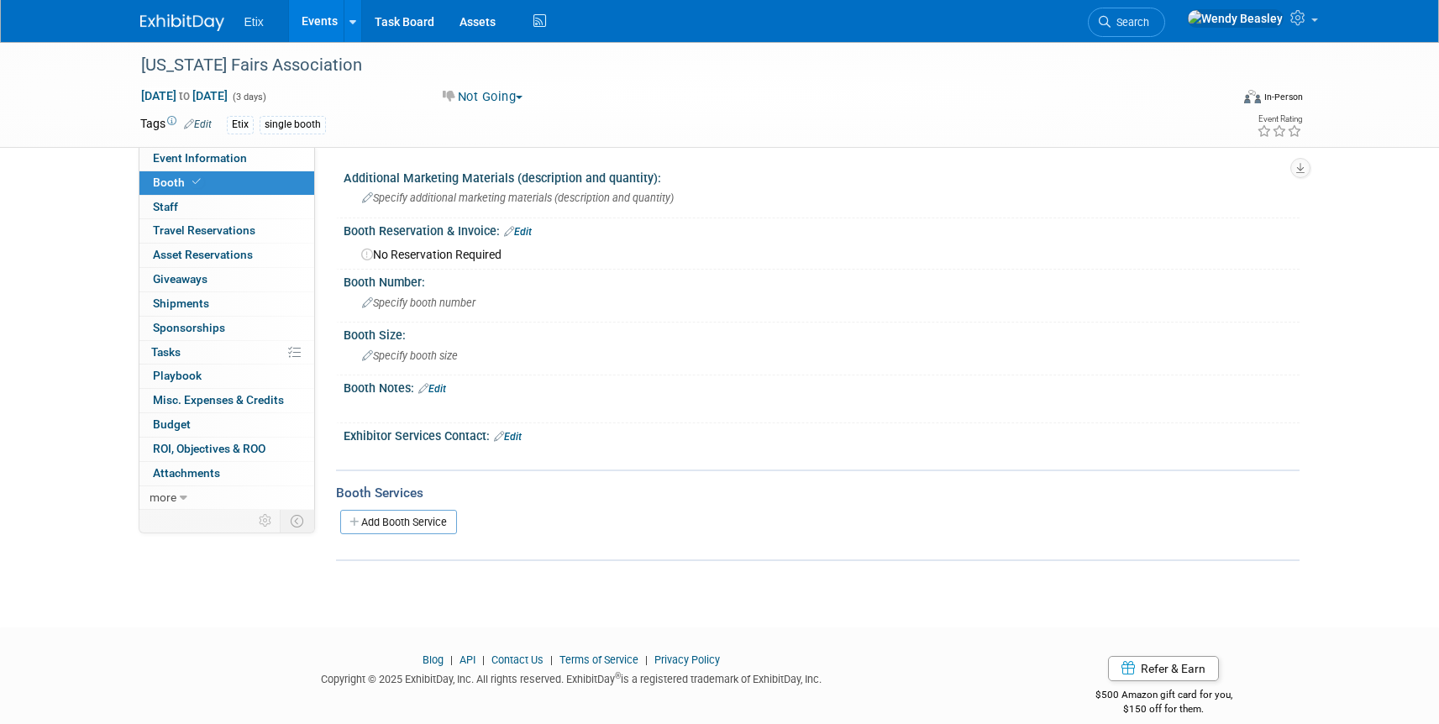
click at [330, 15] on link "Events" at bounding box center [319, 21] width 61 height 42
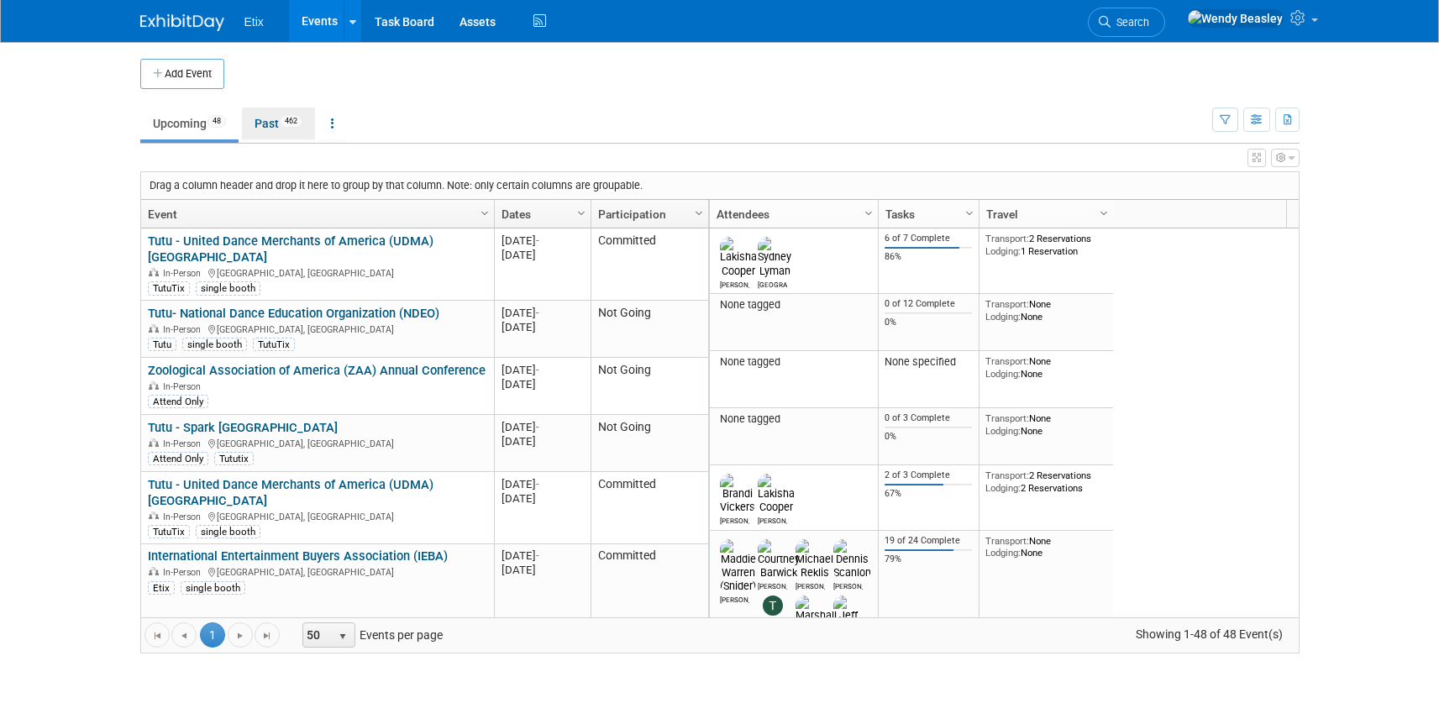
click at [261, 123] on link "Past 462" at bounding box center [278, 124] width 73 height 32
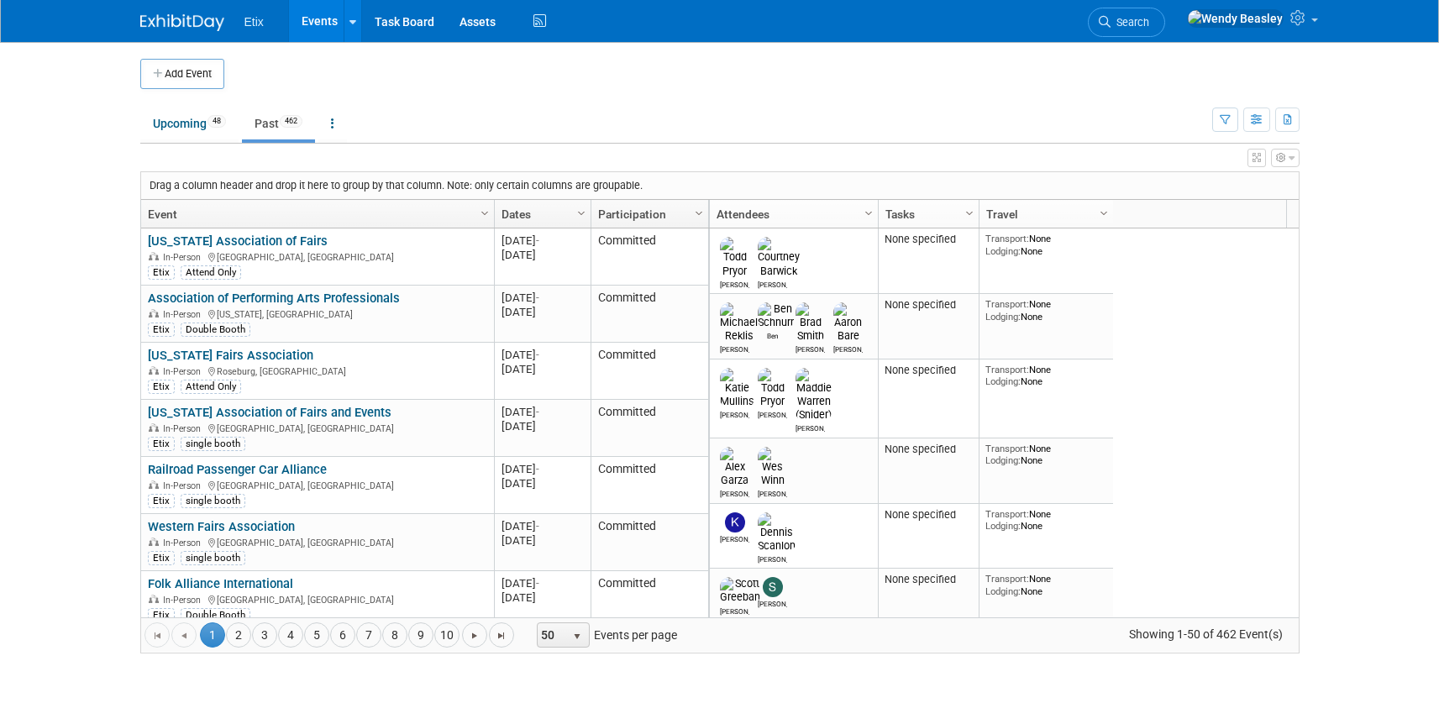
click at [546, 212] on link "Dates" at bounding box center [541, 214] width 78 height 29
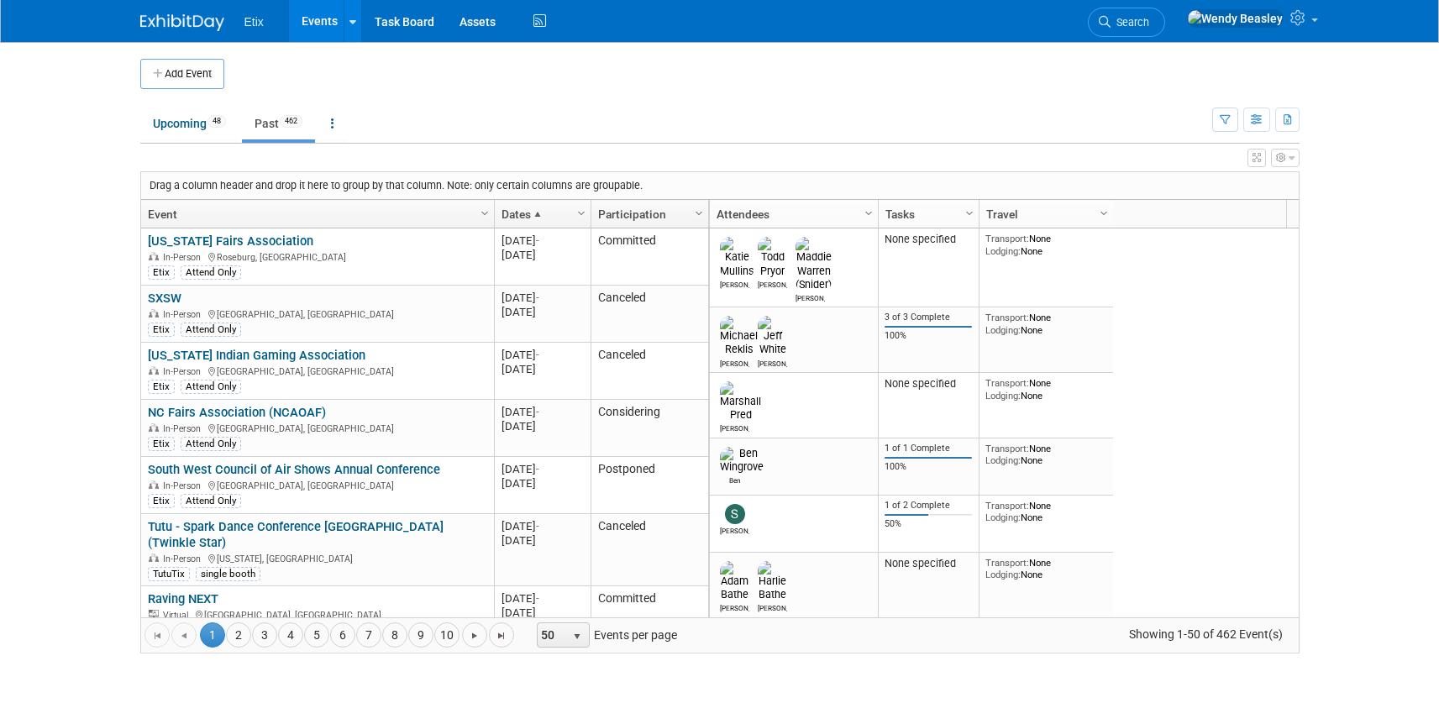
click at [546, 212] on link "Dates" at bounding box center [541, 214] width 78 height 29
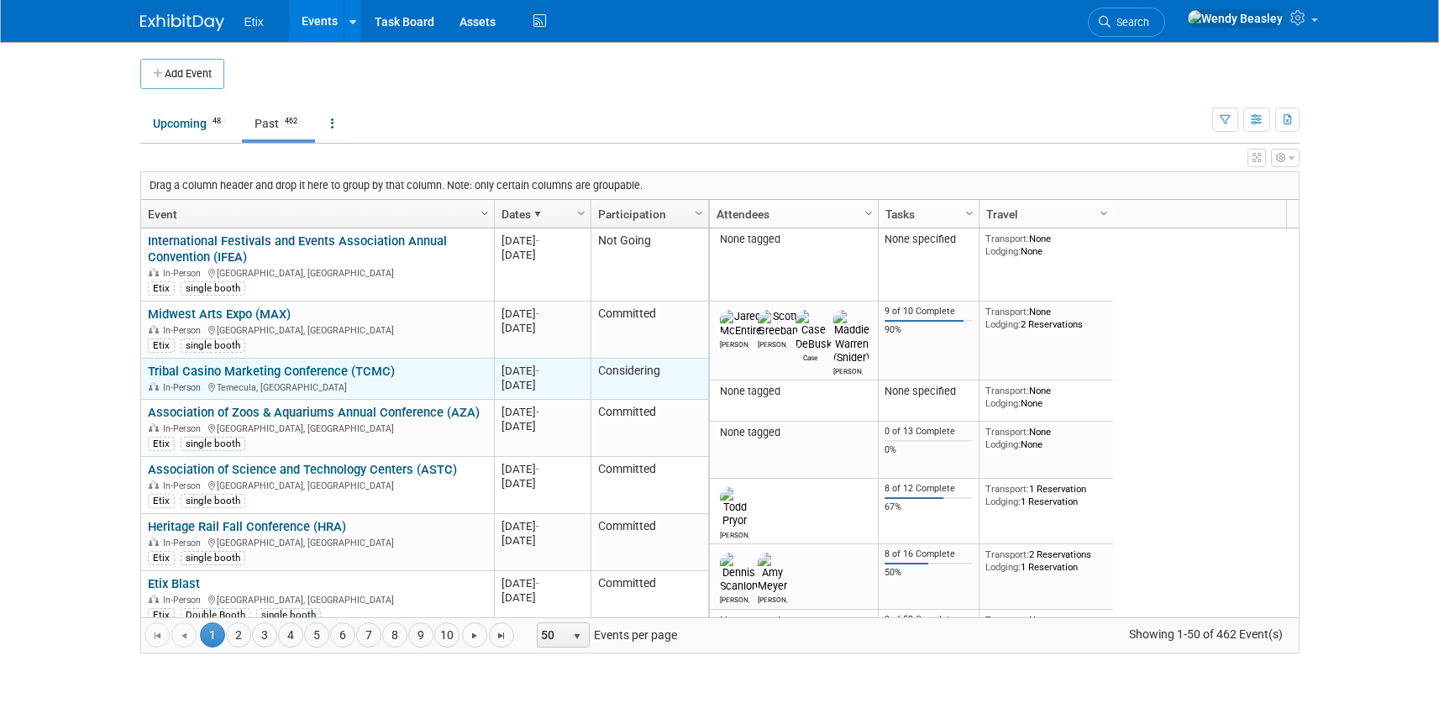
click at [261, 369] on link "Tribal Casino Marketing Conference (TCMC)" at bounding box center [271, 371] width 247 height 15
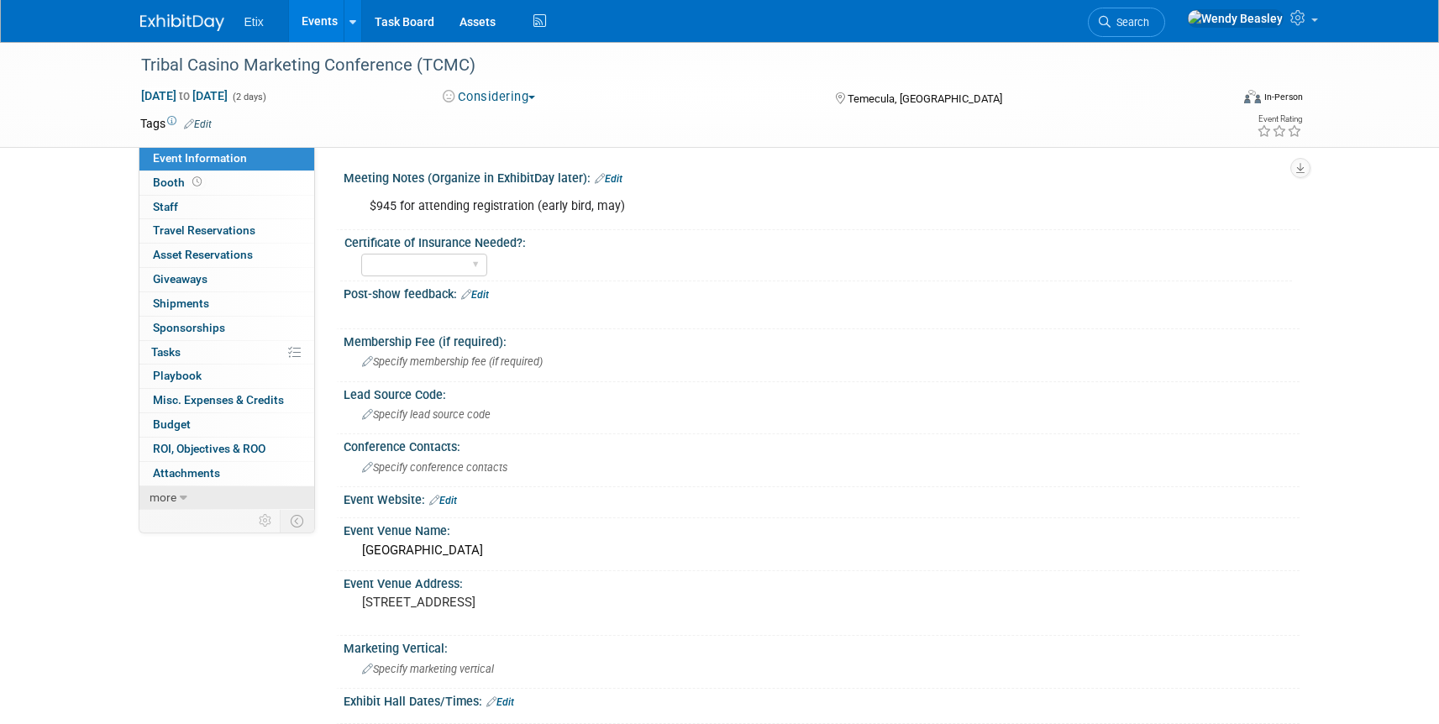
click at [182, 497] on icon at bounding box center [184, 498] width 8 height 12
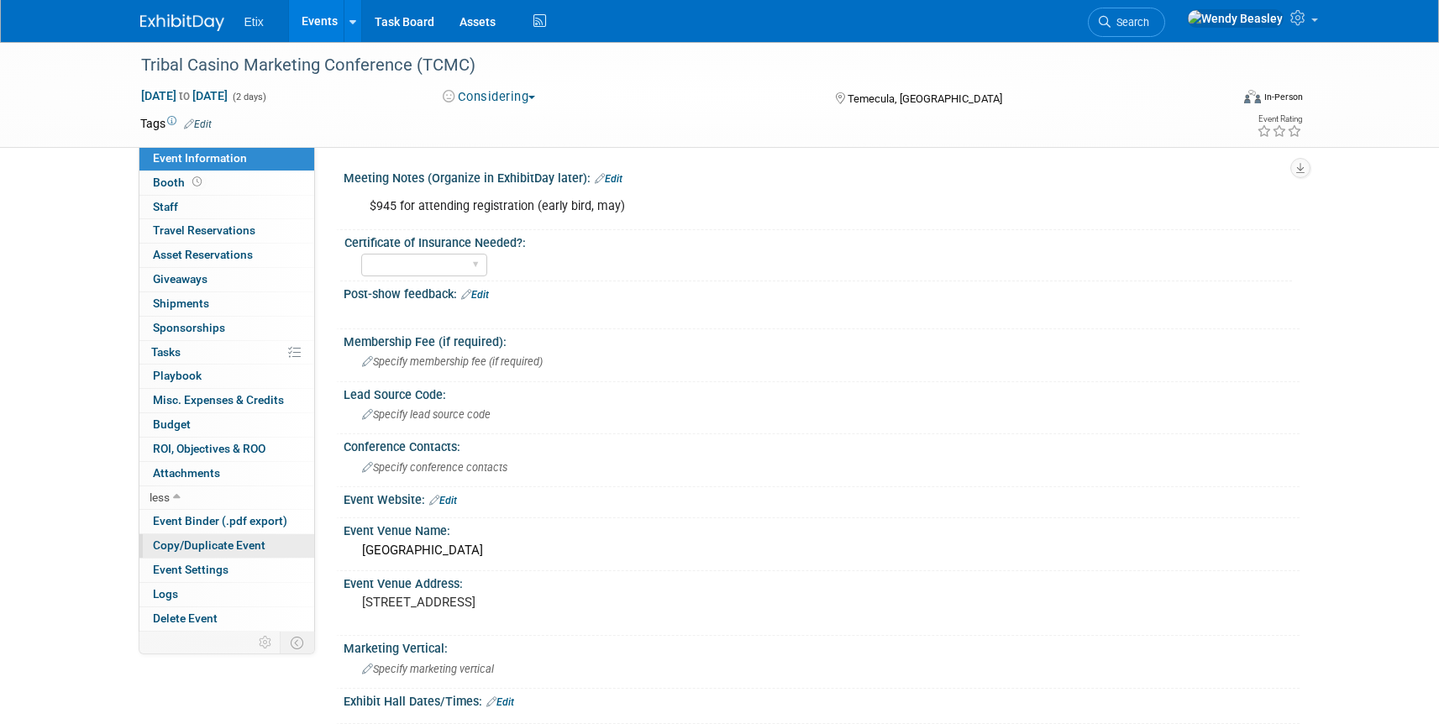
click at [236, 542] on span "Copy/Duplicate Event" at bounding box center [209, 545] width 113 height 13
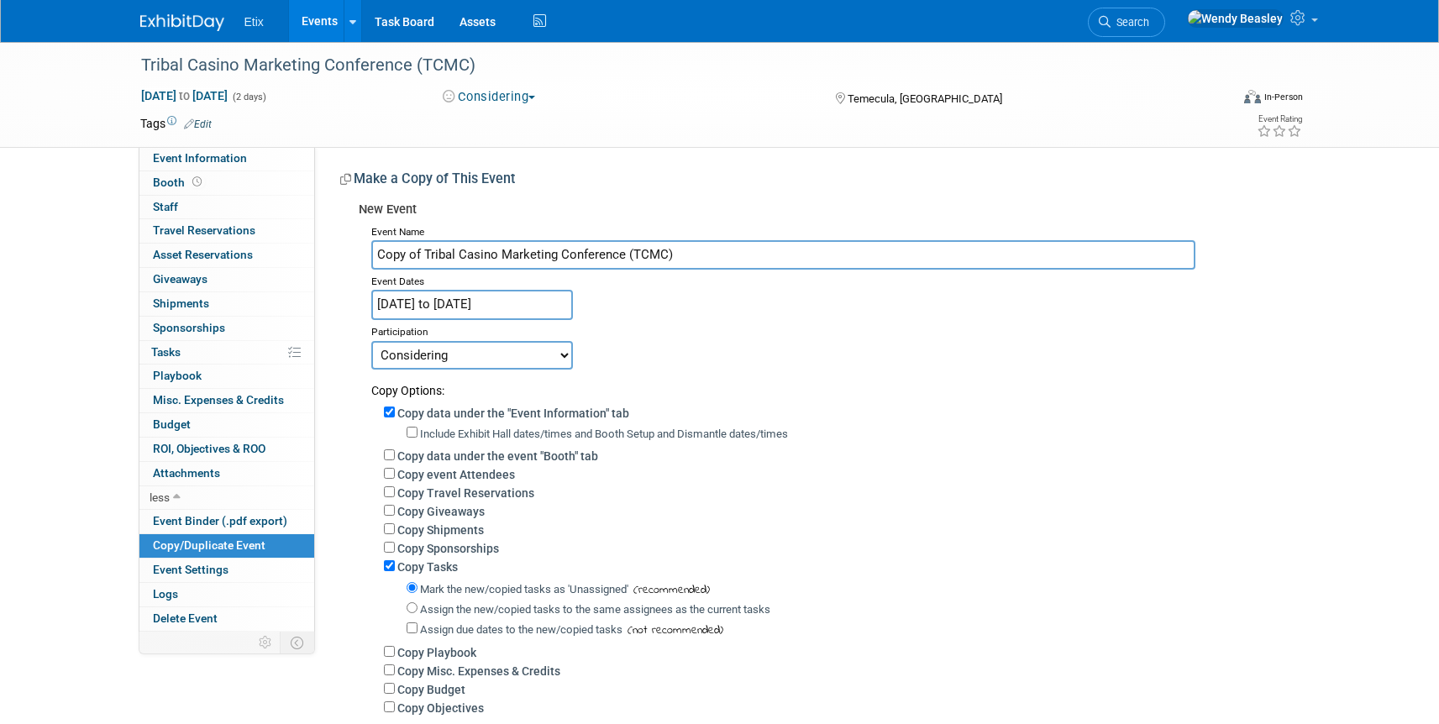
drag, startPoint x: 424, startPoint y: 257, endPoint x: 329, endPoint y: 255, distance: 95.0
click at [329, 255] on div "Meeting Notes (Organize in ExhibitDay later): Edit $945 for attending registrat…" at bounding box center [807, 454] width 985 height 615
type input "Tribal Casino Marketing Conference (TCMC)"
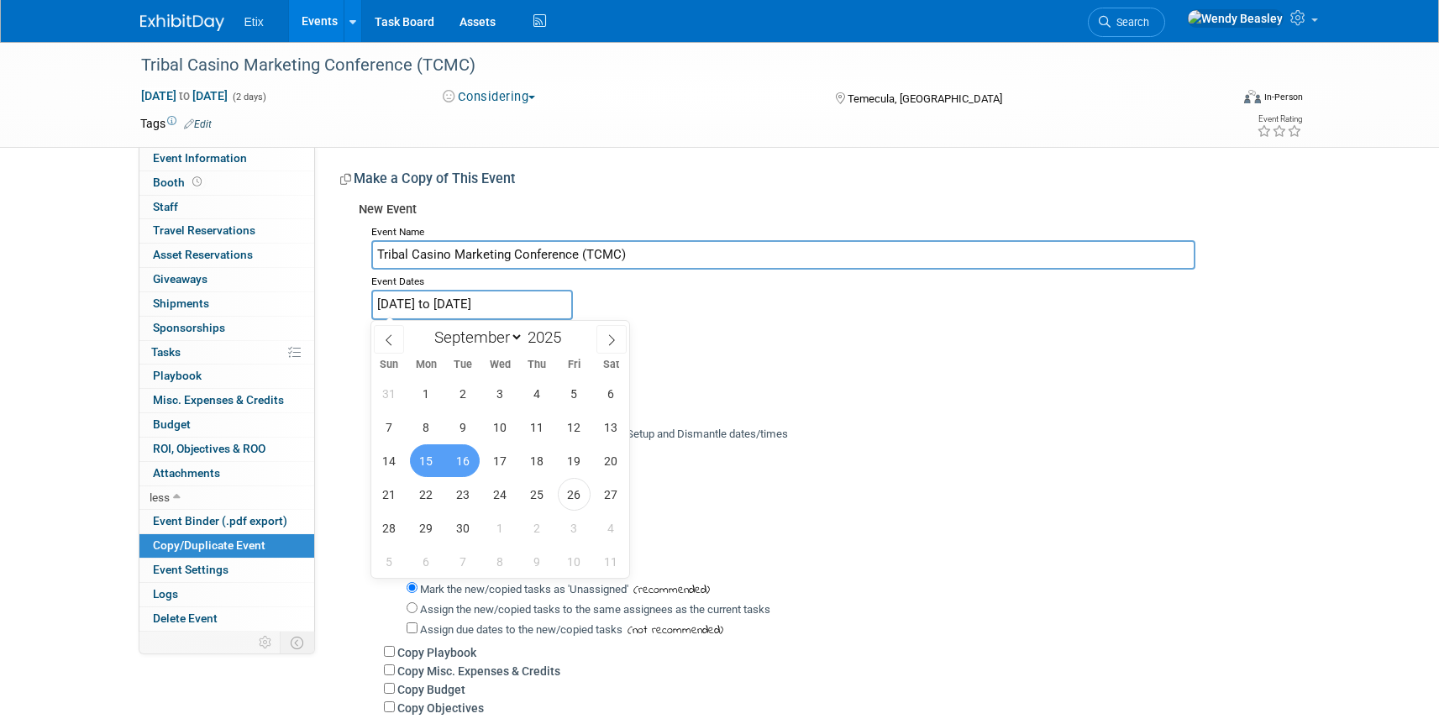
click at [549, 308] on input "[DATE] to [DATE]" at bounding box center [472, 304] width 202 height 29
click at [571, 330] on span at bounding box center [568, 333] width 12 height 10
type input "2026"
click at [435, 459] on span "14" at bounding box center [426, 460] width 33 height 33
click at [452, 459] on span "15" at bounding box center [463, 460] width 33 height 33
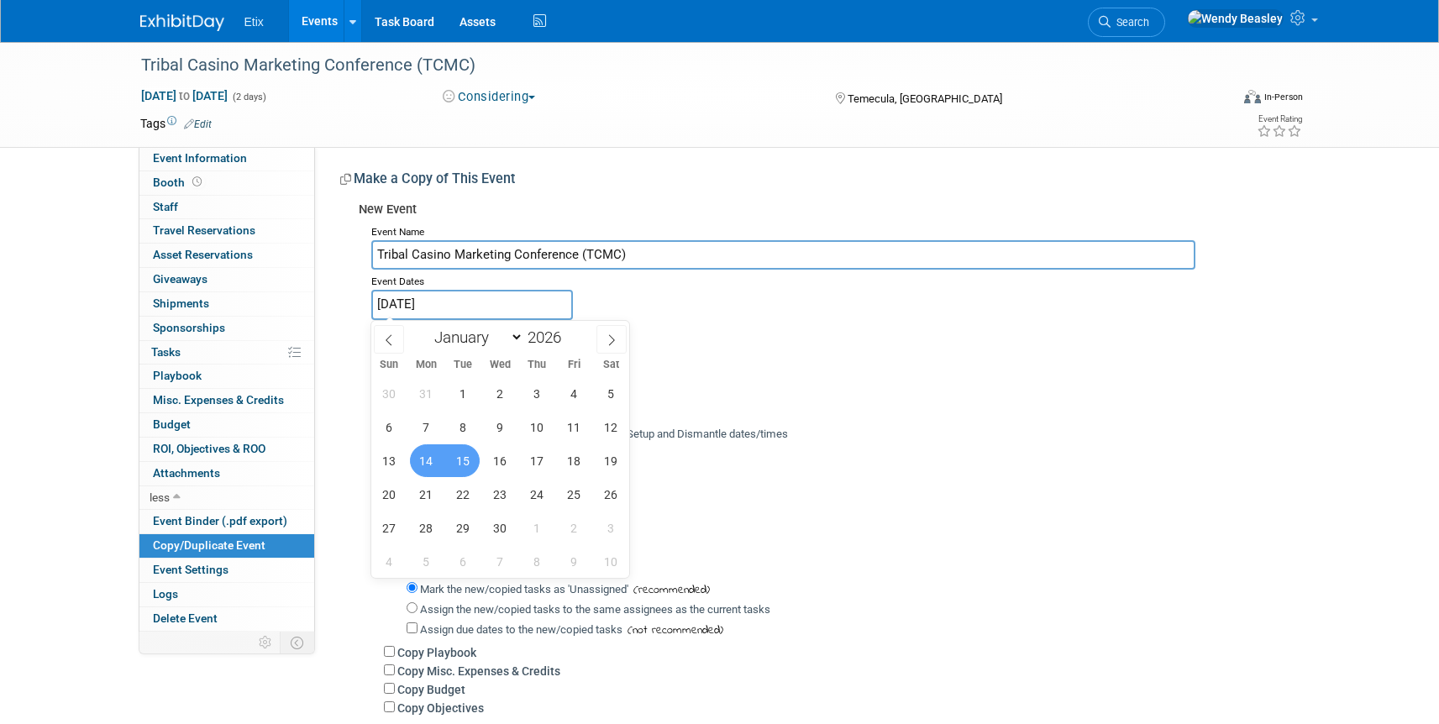
type input "[DATE] to [DATE]"
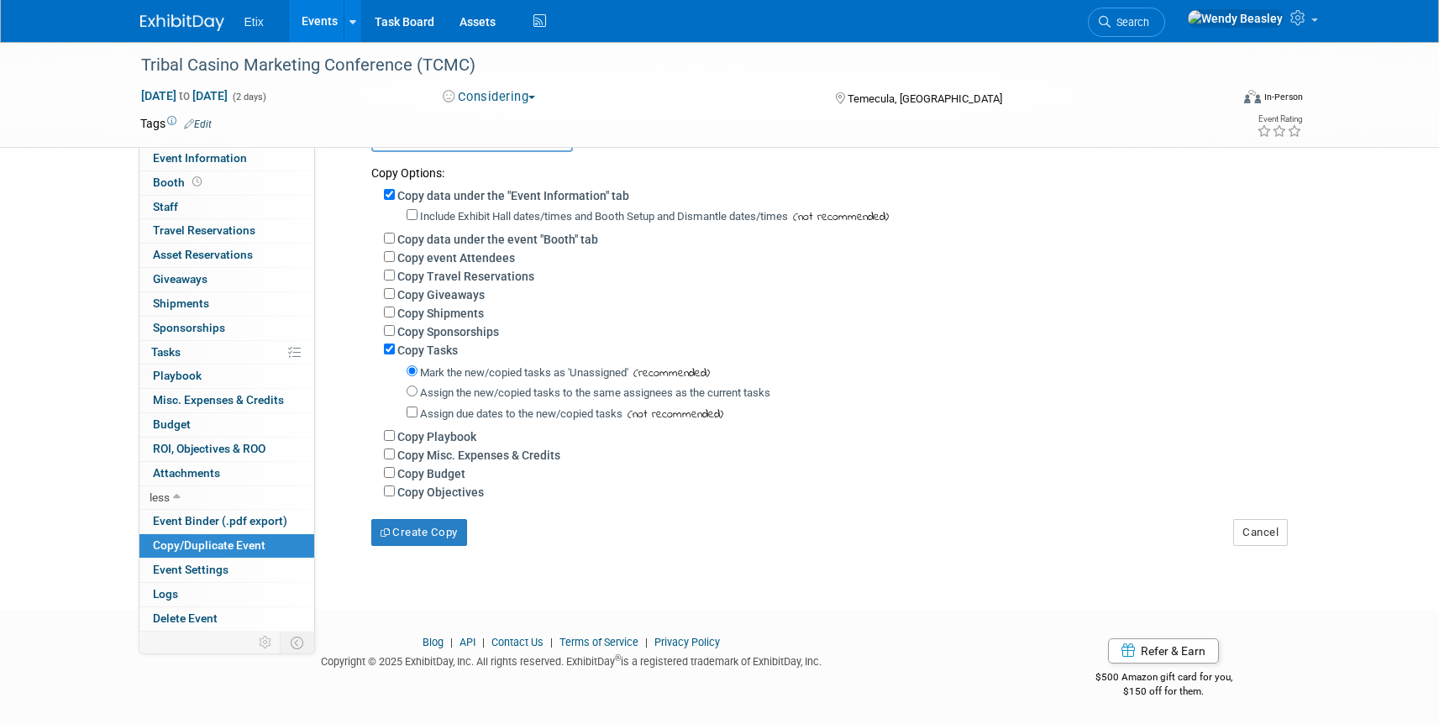
scroll to position [221, 0]
click at [438, 534] on button "Create Copy" at bounding box center [419, 529] width 96 height 27
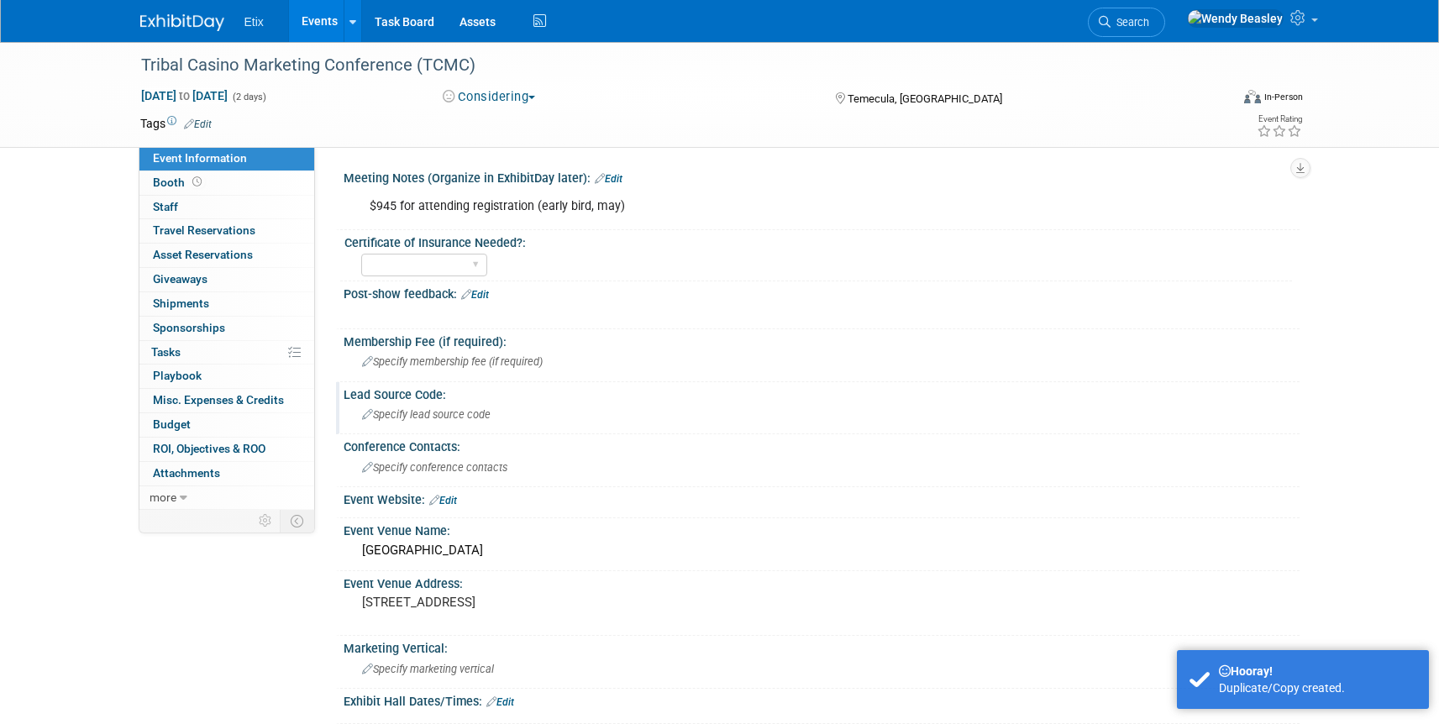
click at [402, 422] on div "Specify lead source code" at bounding box center [821, 415] width 931 height 26
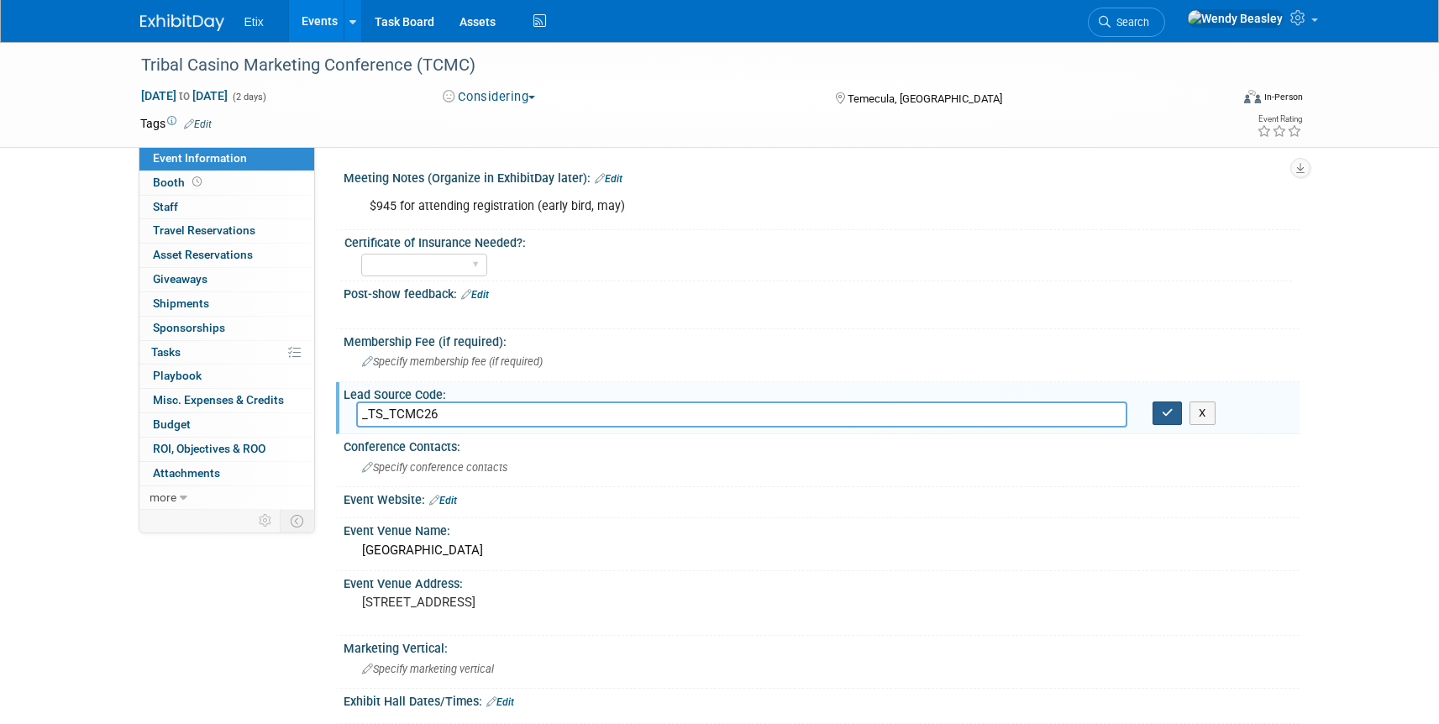
type input "_TS_TCMC26"
click at [1169, 419] on button "button" at bounding box center [1168, 414] width 30 height 24
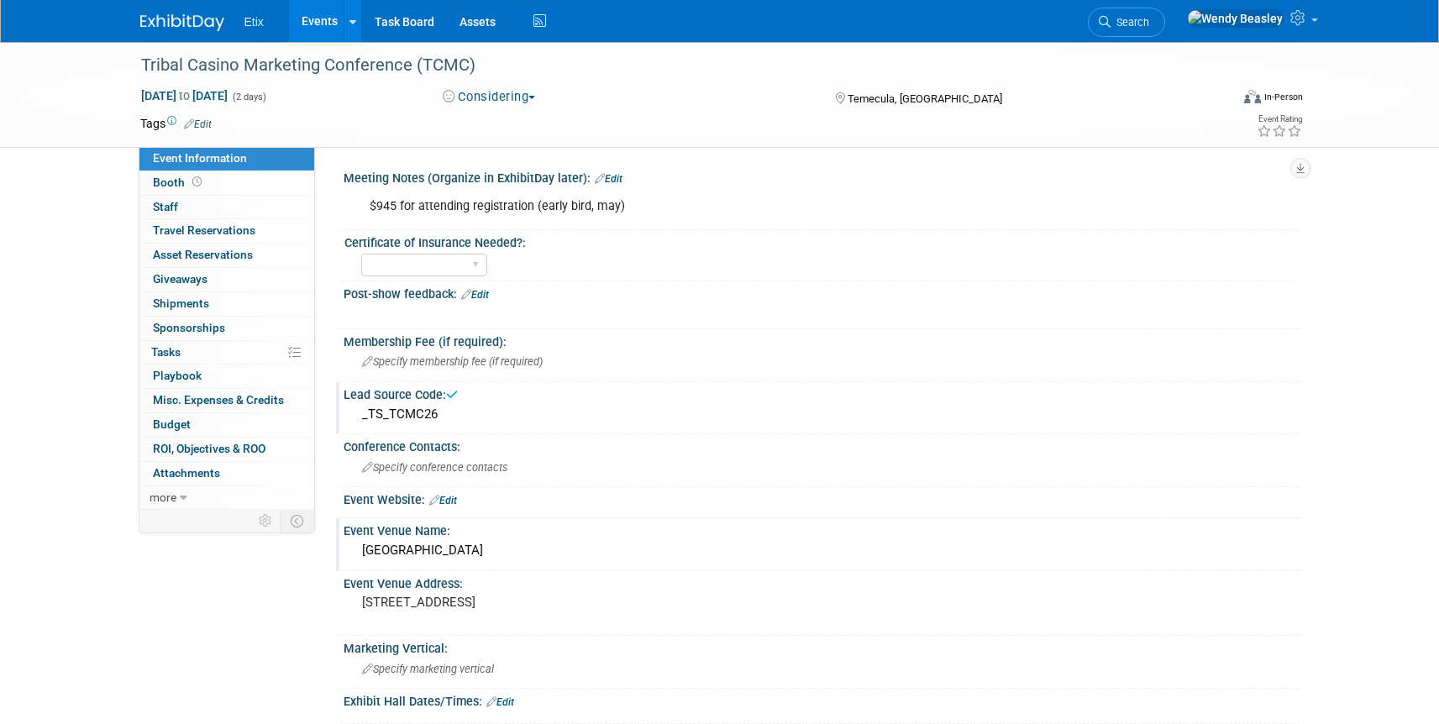
click at [499, 547] on div "Pechanga Resort Casino" at bounding box center [821, 551] width 931 height 26
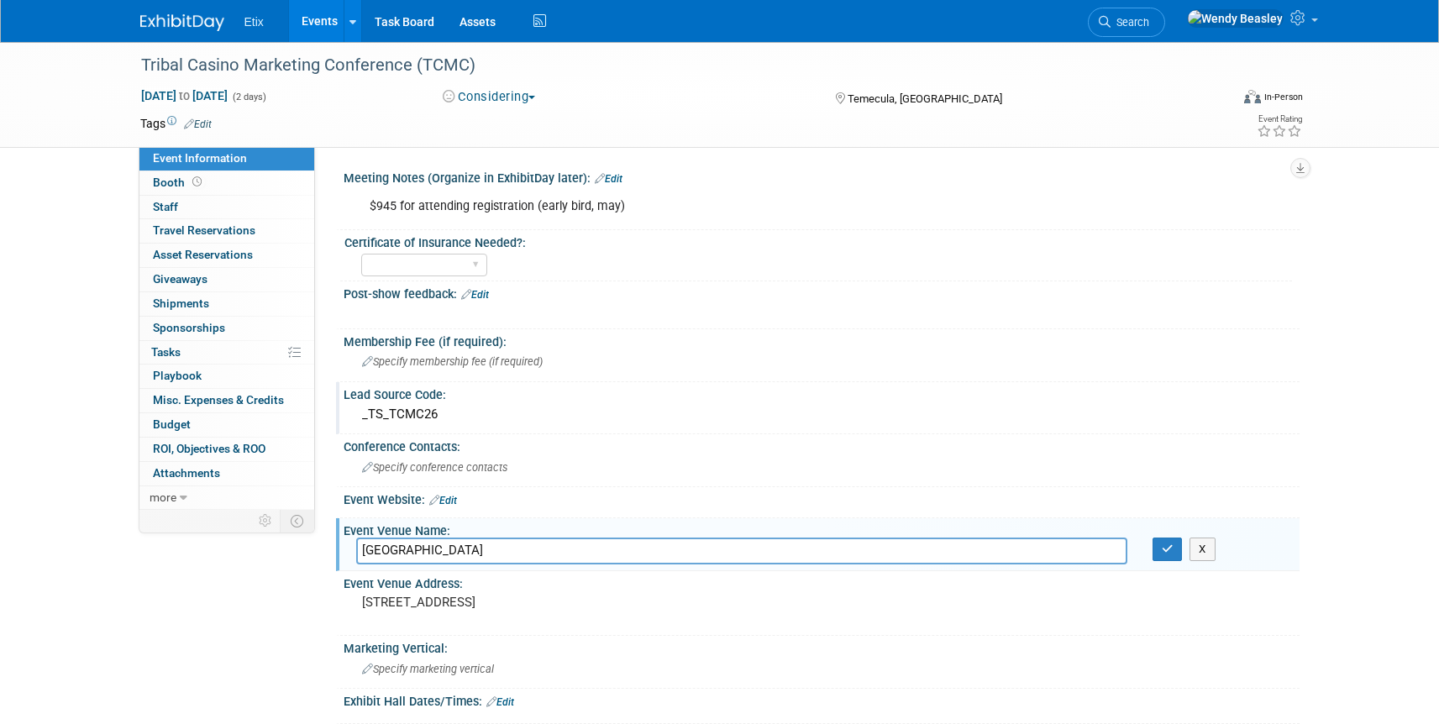
drag, startPoint x: 505, startPoint y: 550, endPoint x: 312, endPoint y: 541, distance: 193.4
click at [312, 541] on div "Event Information Event Info Booth Booth 0 Staff 0 Staff 0 Travel Reservations …" at bounding box center [720, 490] width 1185 height 896
click at [1172, 552] on icon "button" at bounding box center [1168, 549] width 12 height 11
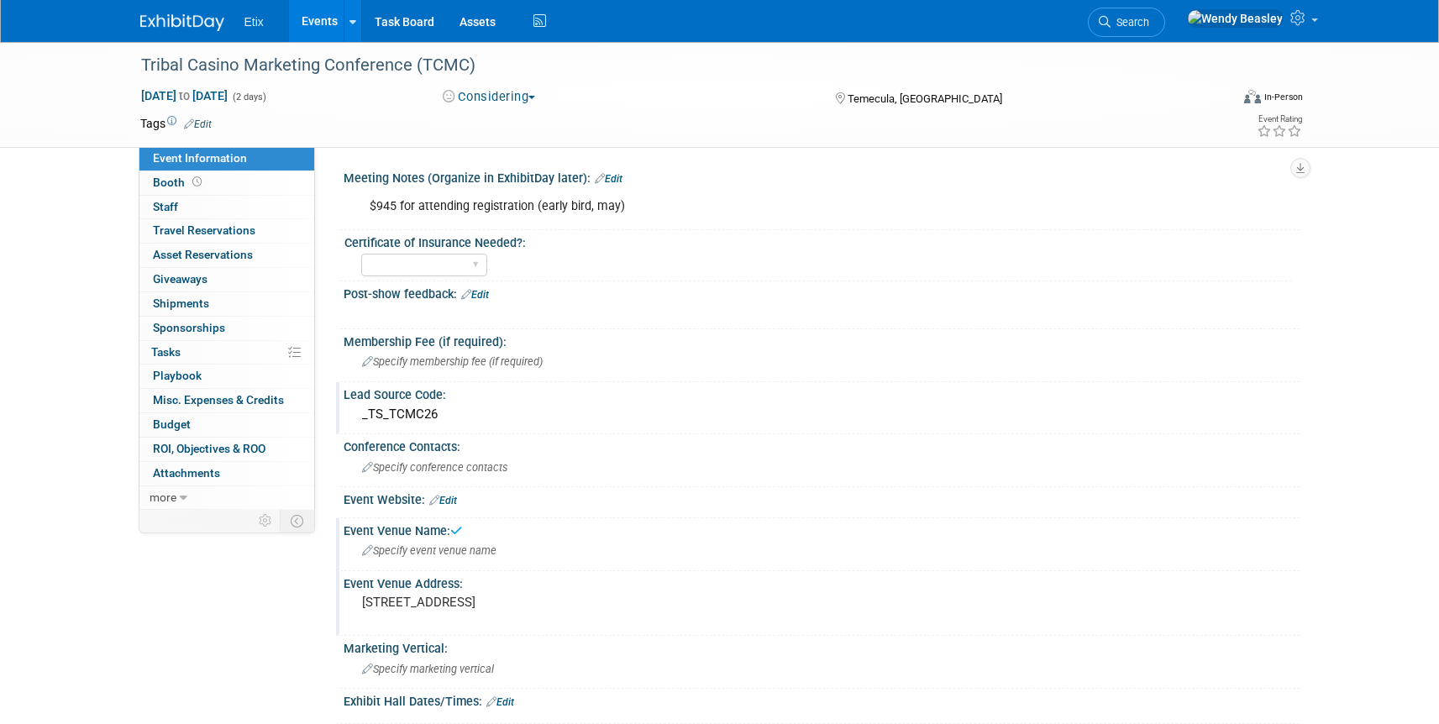
click at [510, 593] on div "45000 Pechanga Parkway Temecula, CA 92592" at bounding box center [542, 610] width 373 height 39
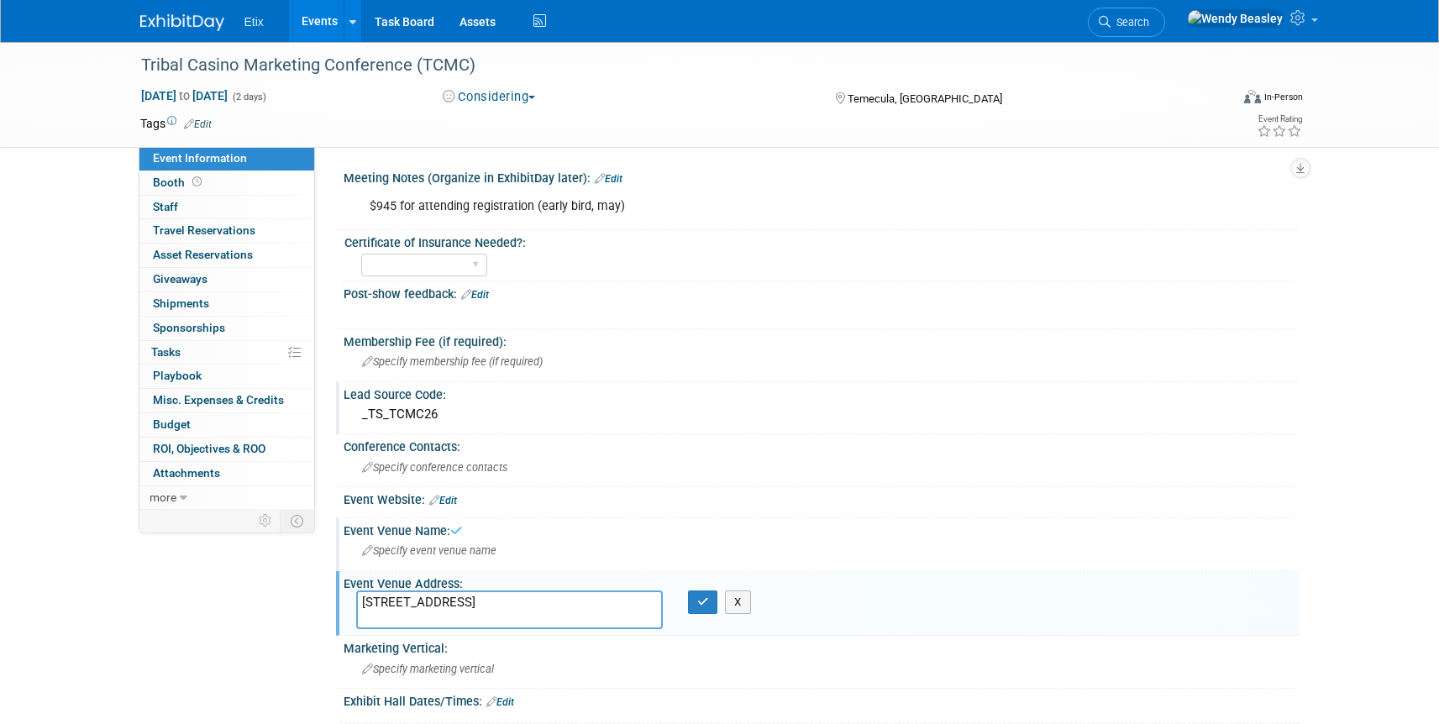
drag, startPoint x: 532, startPoint y: 627, endPoint x: 322, endPoint y: 602, distance: 211.5
click at [322, 602] on div "Event Information Event Info Booth Booth 0 Staff 0 Staff 0 Travel Reservations …" at bounding box center [720, 490] width 1185 height 896
click at [695, 602] on button "button" at bounding box center [703, 603] width 30 height 24
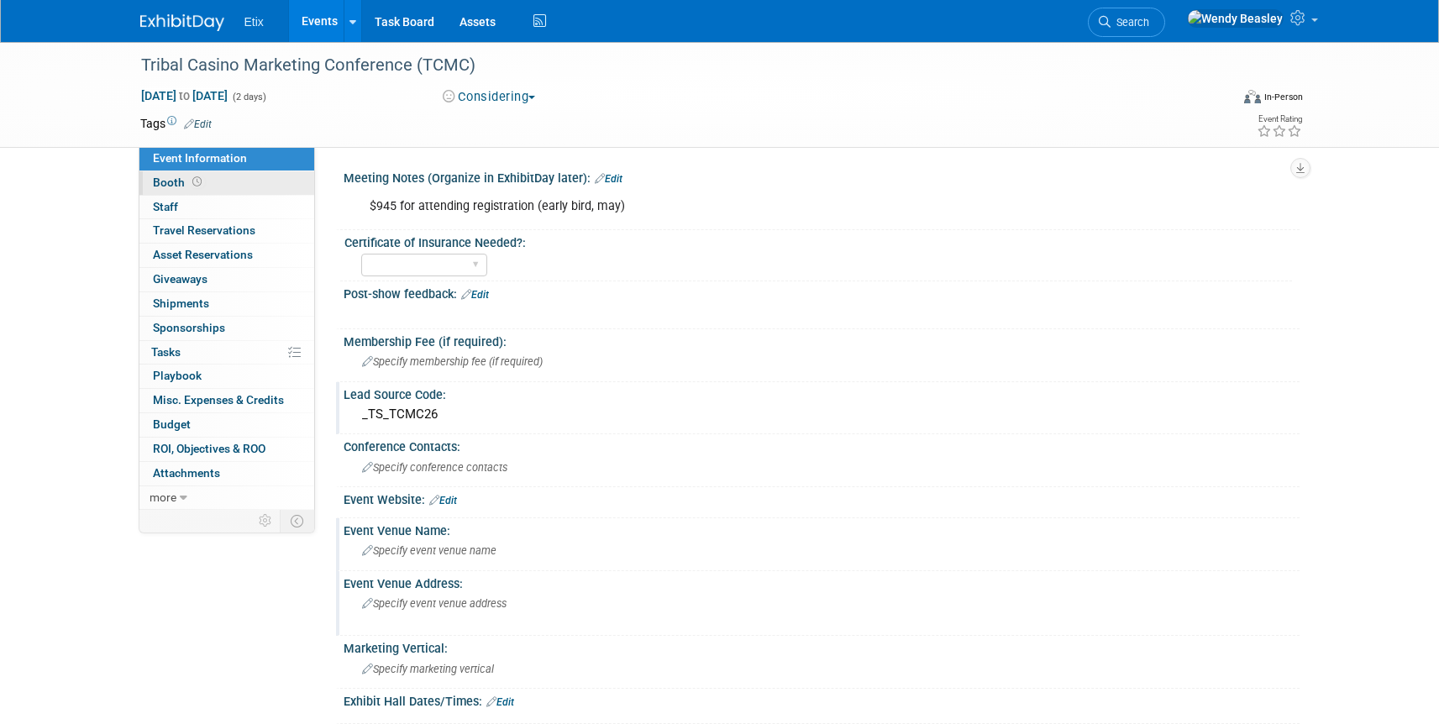
click at [169, 187] on span "Booth" at bounding box center [179, 182] width 52 height 13
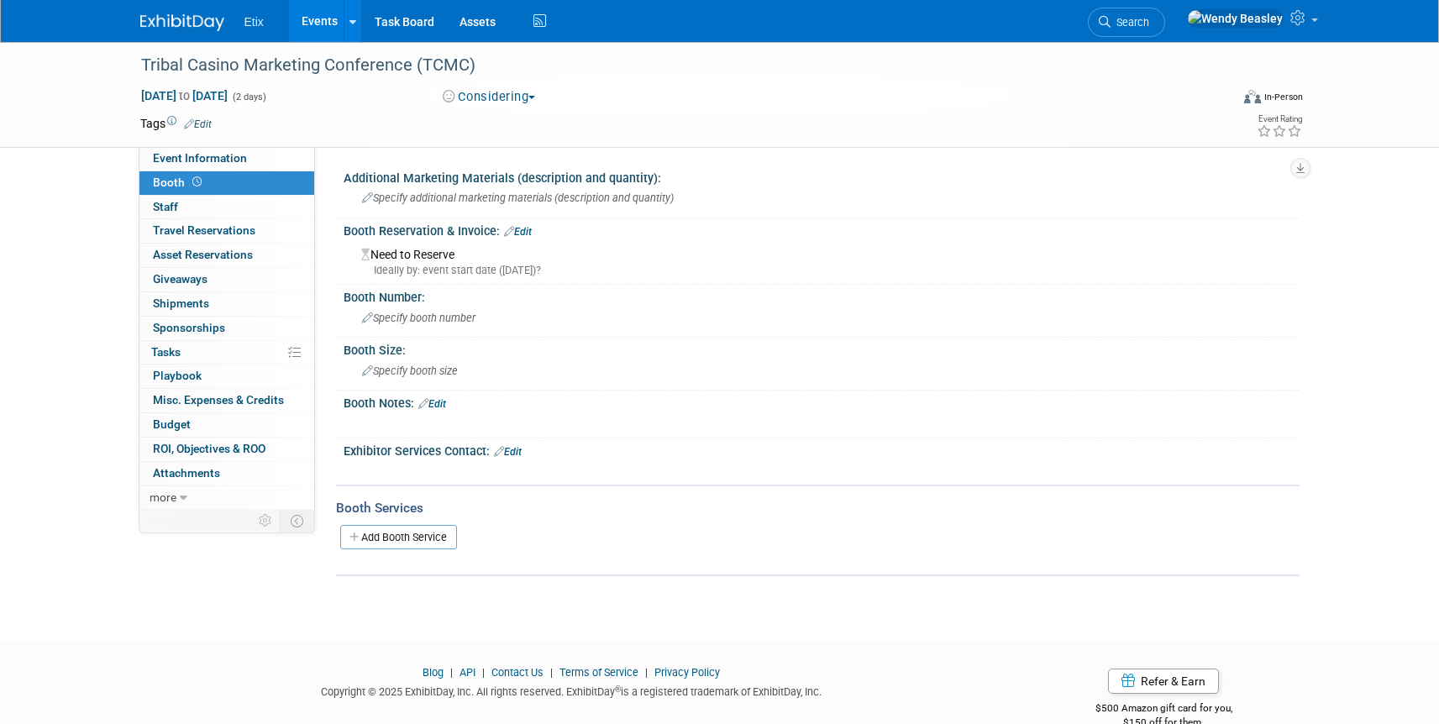
click at [320, 24] on link "Events" at bounding box center [319, 21] width 61 height 42
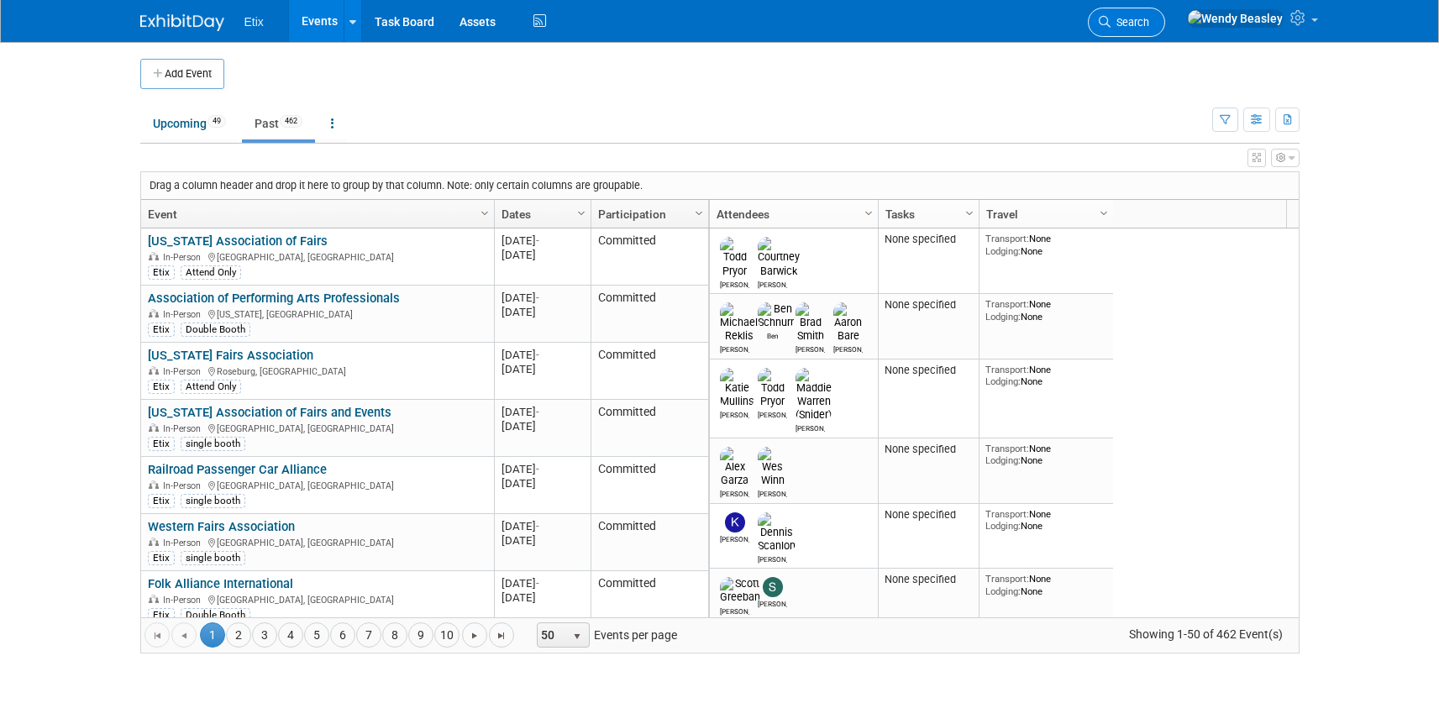
click at [1165, 13] on link "Search" at bounding box center [1126, 22] width 77 height 29
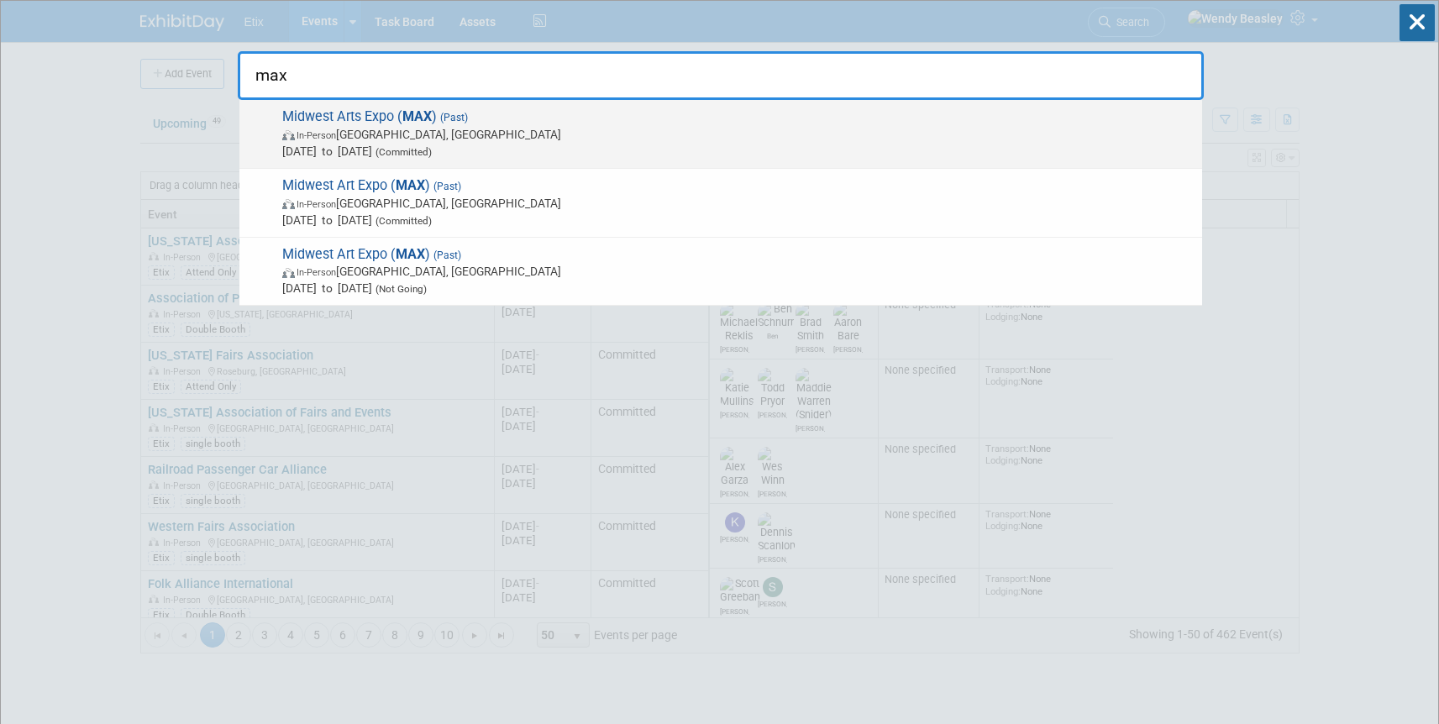
type input "max"
click at [382, 118] on span "Midwest Arts Expo ( MAX ) (Past) In-Person Milwaukee, WI Sep 15, 2025 to Sep 18…" at bounding box center [735, 133] width 917 height 51
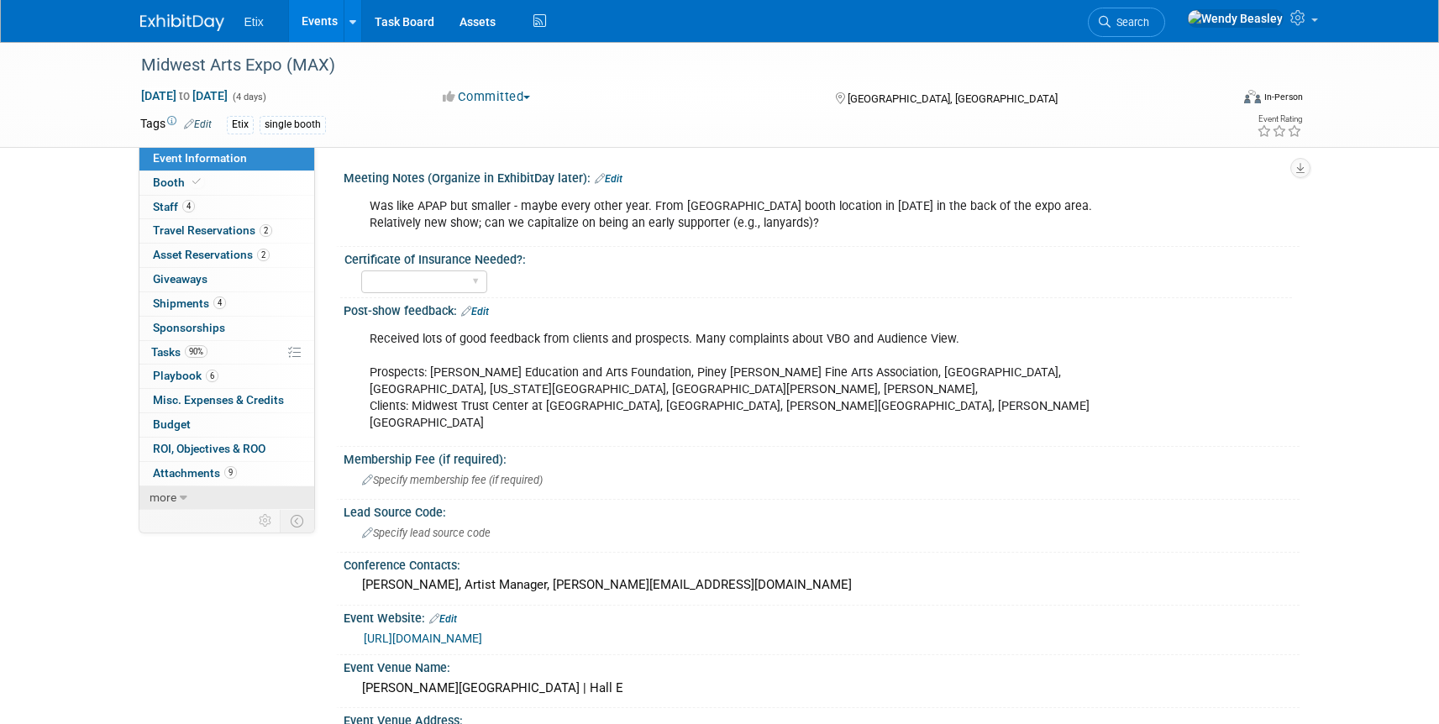
click at [183, 498] on icon at bounding box center [184, 498] width 8 height 12
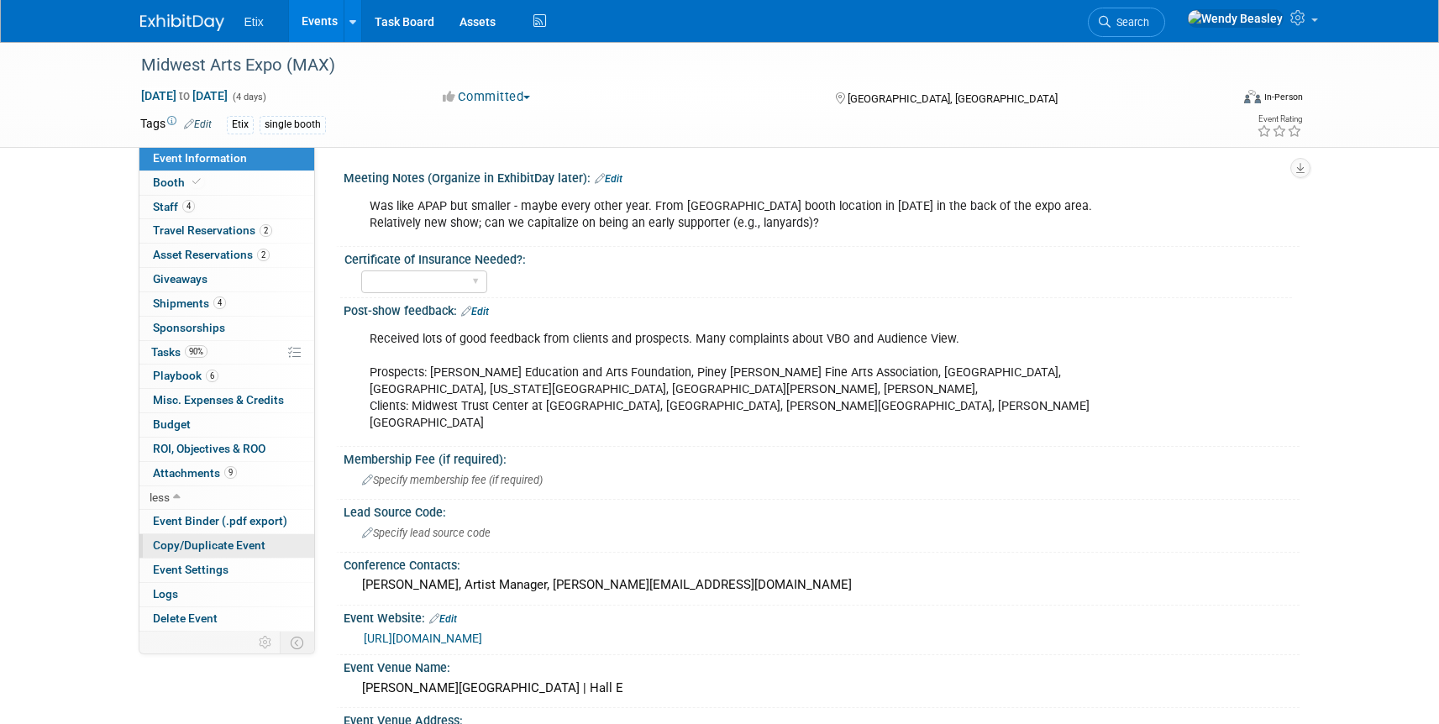
click at [224, 544] on span "Copy/Duplicate Event" at bounding box center [209, 545] width 113 height 13
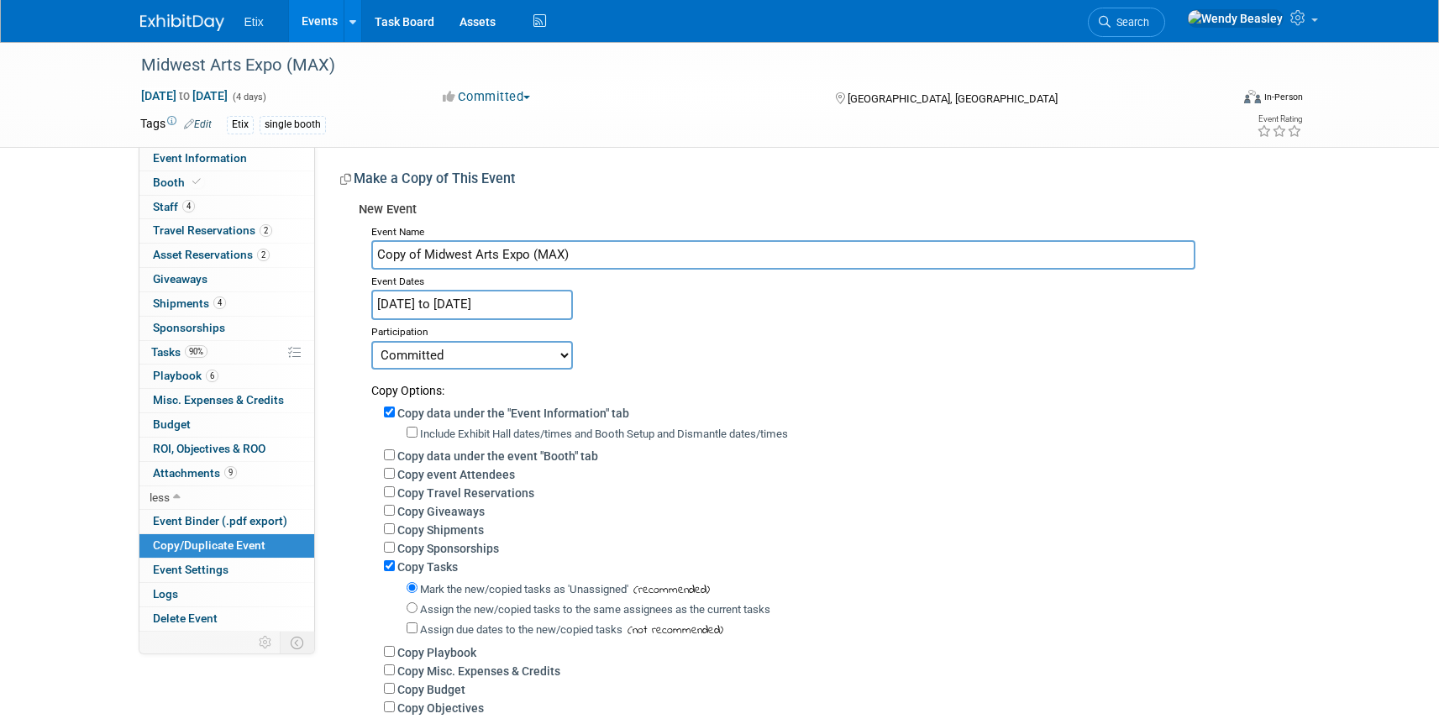
drag, startPoint x: 426, startPoint y: 256, endPoint x: 320, endPoint y: 255, distance: 105.9
click at [320, 255] on div "Meeting Notes (Organize in ExhibitDay later): Edit Was like APAP but smaller - …" at bounding box center [807, 454] width 985 height 615
type input "Midwest Arts Expo (MAX)"
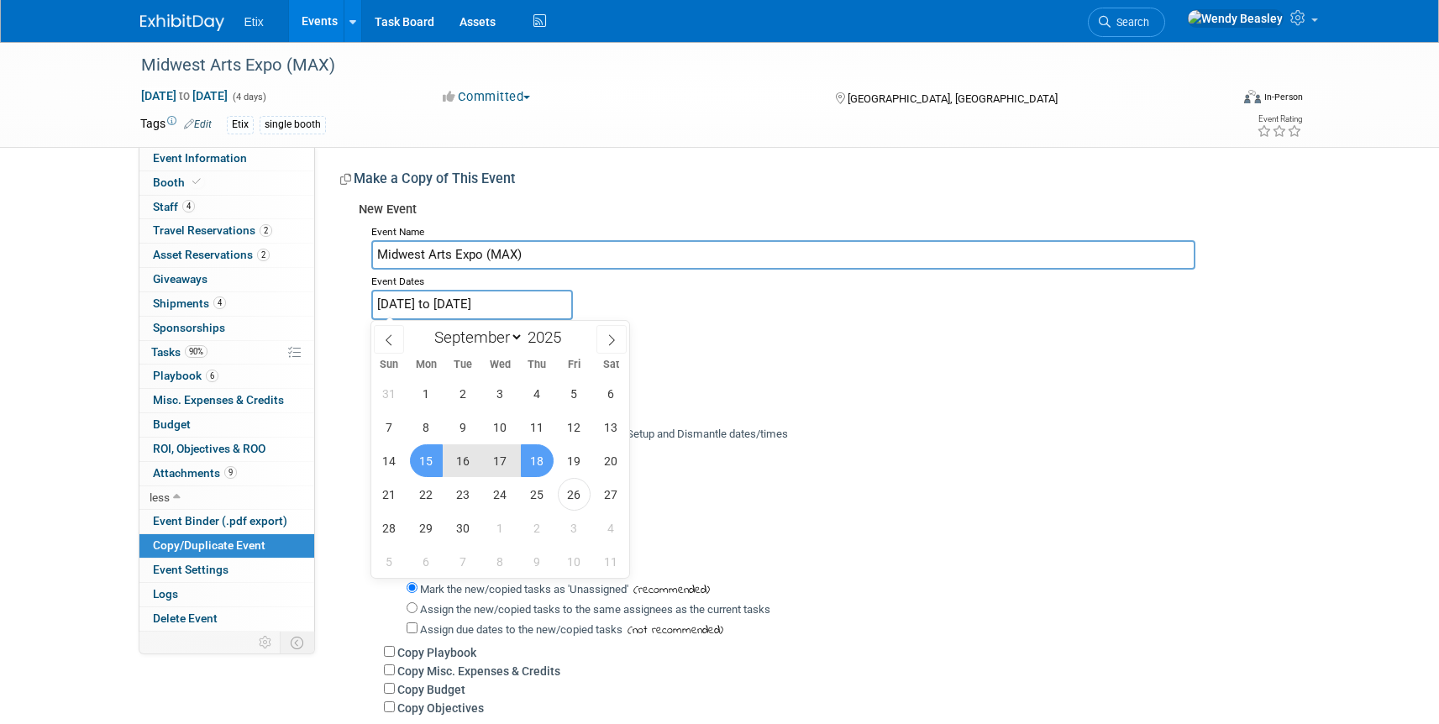
click at [519, 301] on input "Sep 15, 2025 to Sep 18, 2025" at bounding box center [472, 304] width 202 height 29
click at [569, 330] on span at bounding box center [568, 333] width 12 height 10
type input "2026"
click at [460, 489] on span "22" at bounding box center [463, 494] width 33 height 33
click at [562, 491] on span "25" at bounding box center [574, 494] width 33 height 33
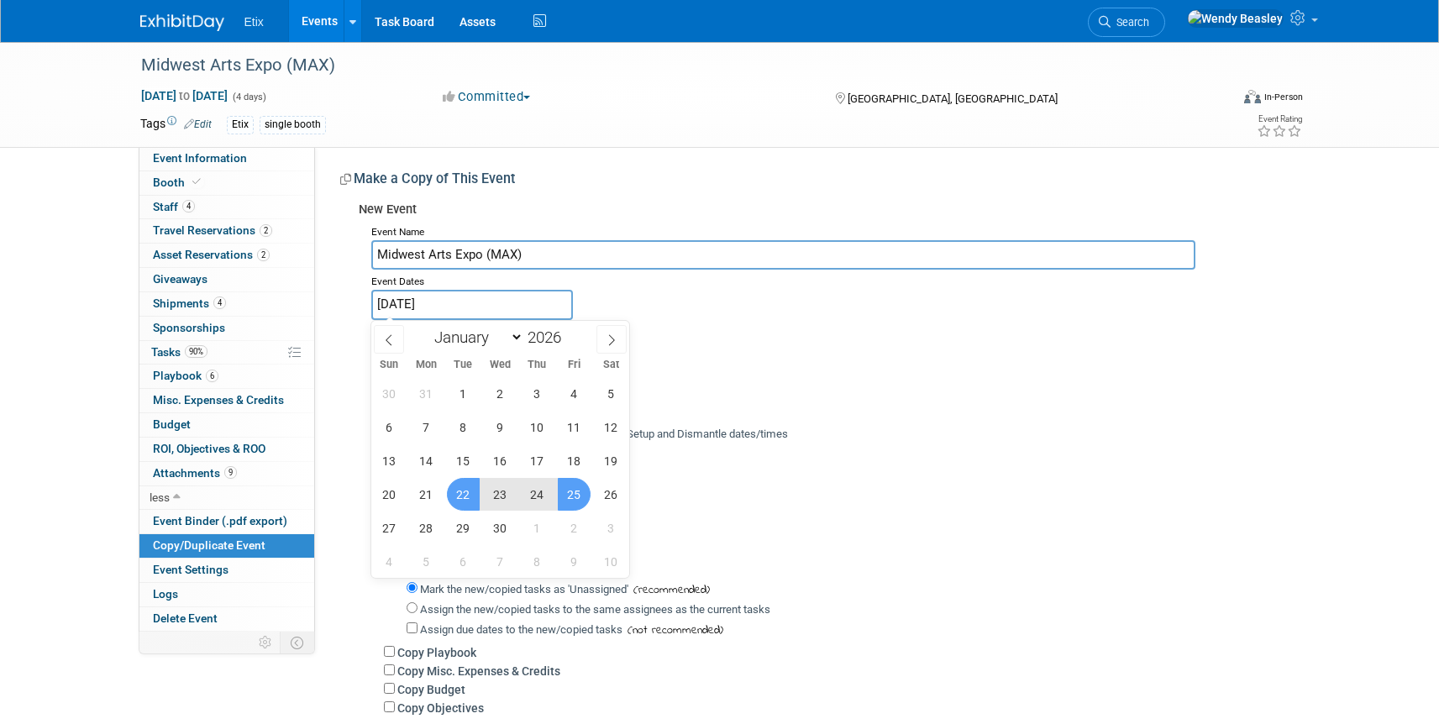
type input "Sep 22, 2026 to Sep 25, 2026"
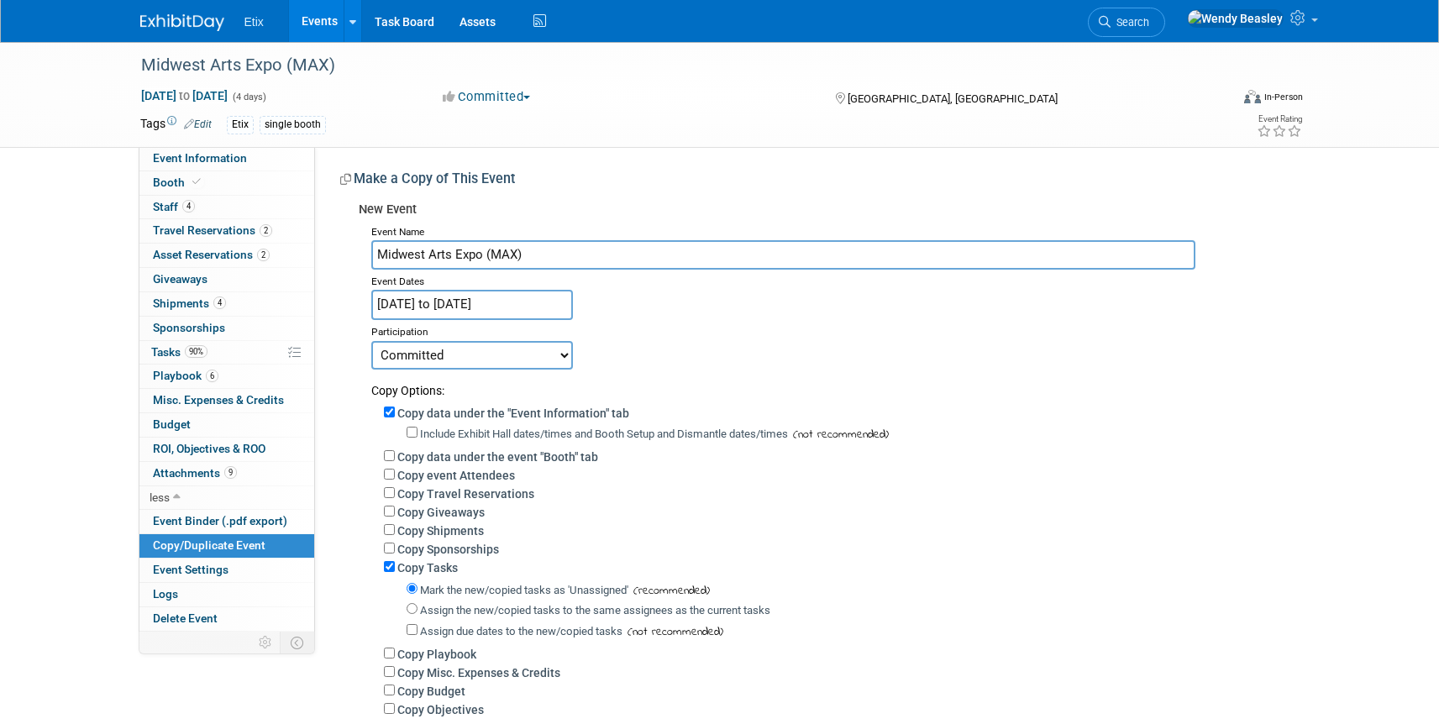
click at [471, 354] on select "Committed Considering Not Going Postponed Canceled" at bounding box center [472, 355] width 202 height 29
select select "2"
click at [371, 341] on select "Committed Considering Not Going Postponed Canceled" at bounding box center [472, 355] width 202 height 29
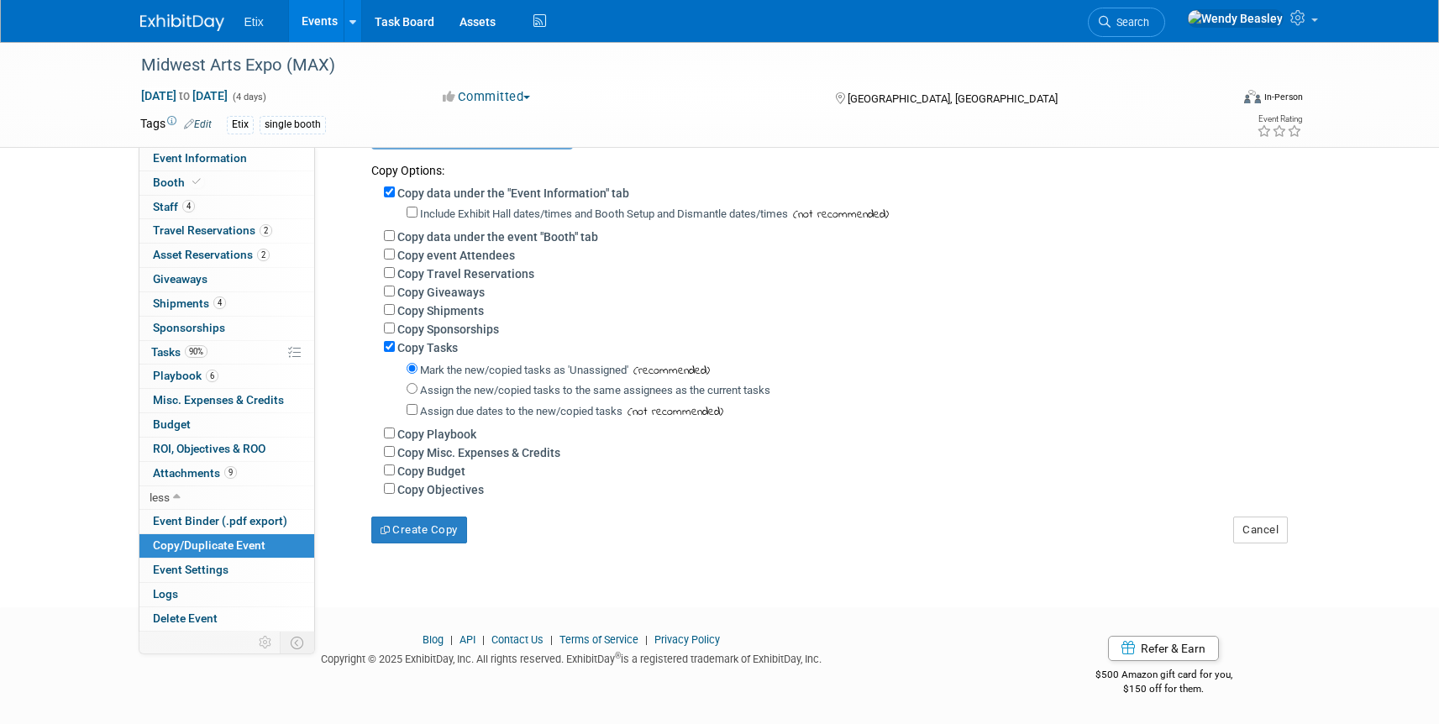
scroll to position [221, 0]
click at [433, 533] on button "Create Copy" at bounding box center [419, 529] width 96 height 27
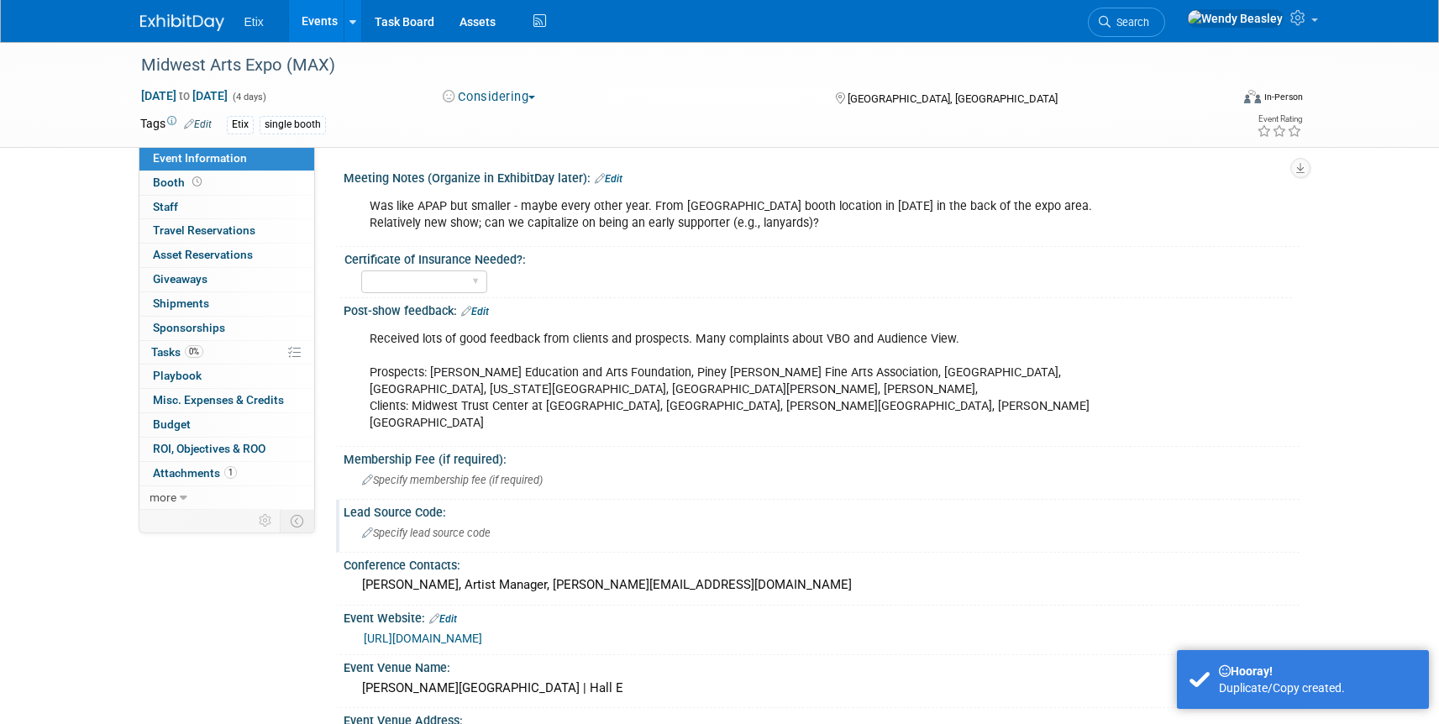
click at [384, 534] on span "Specify lead source code" at bounding box center [426, 533] width 129 height 13
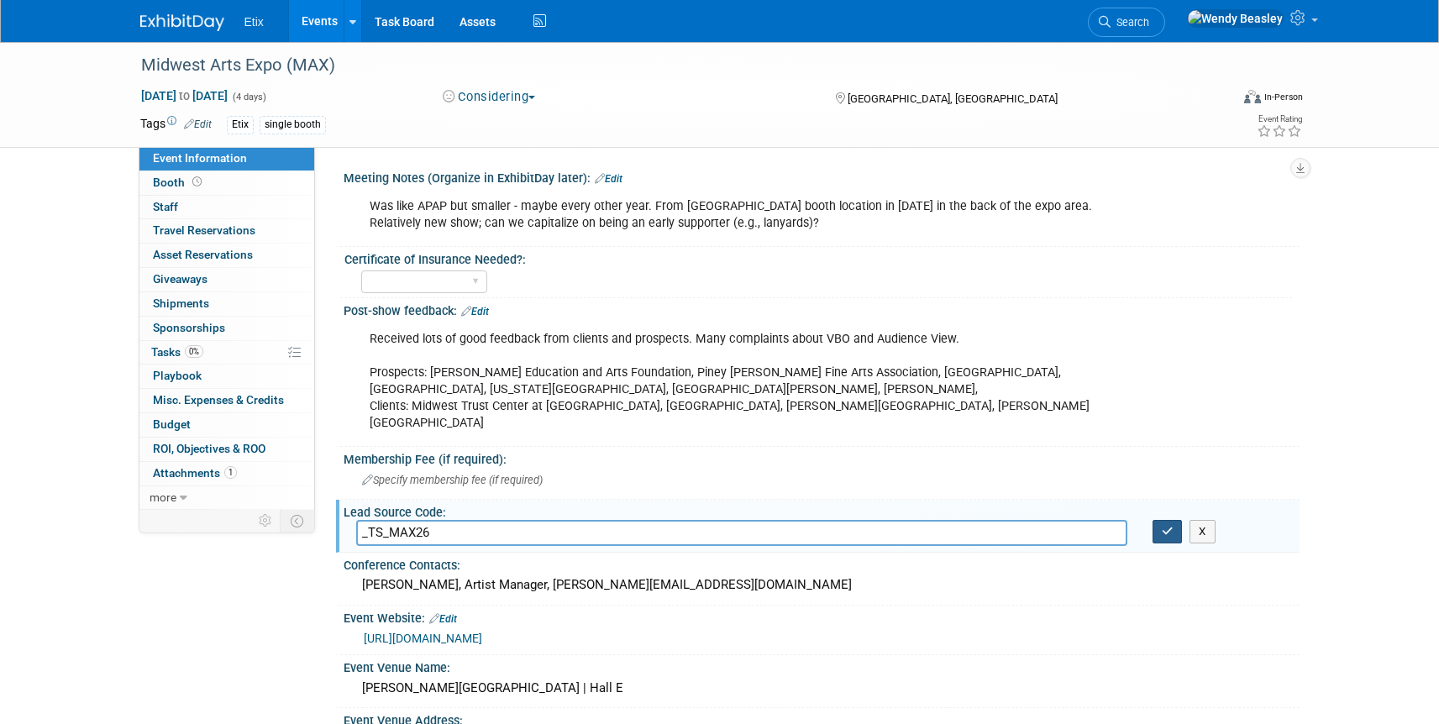
type input "_TS_MAX26"
click at [1163, 533] on icon "button" at bounding box center [1168, 531] width 12 height 11
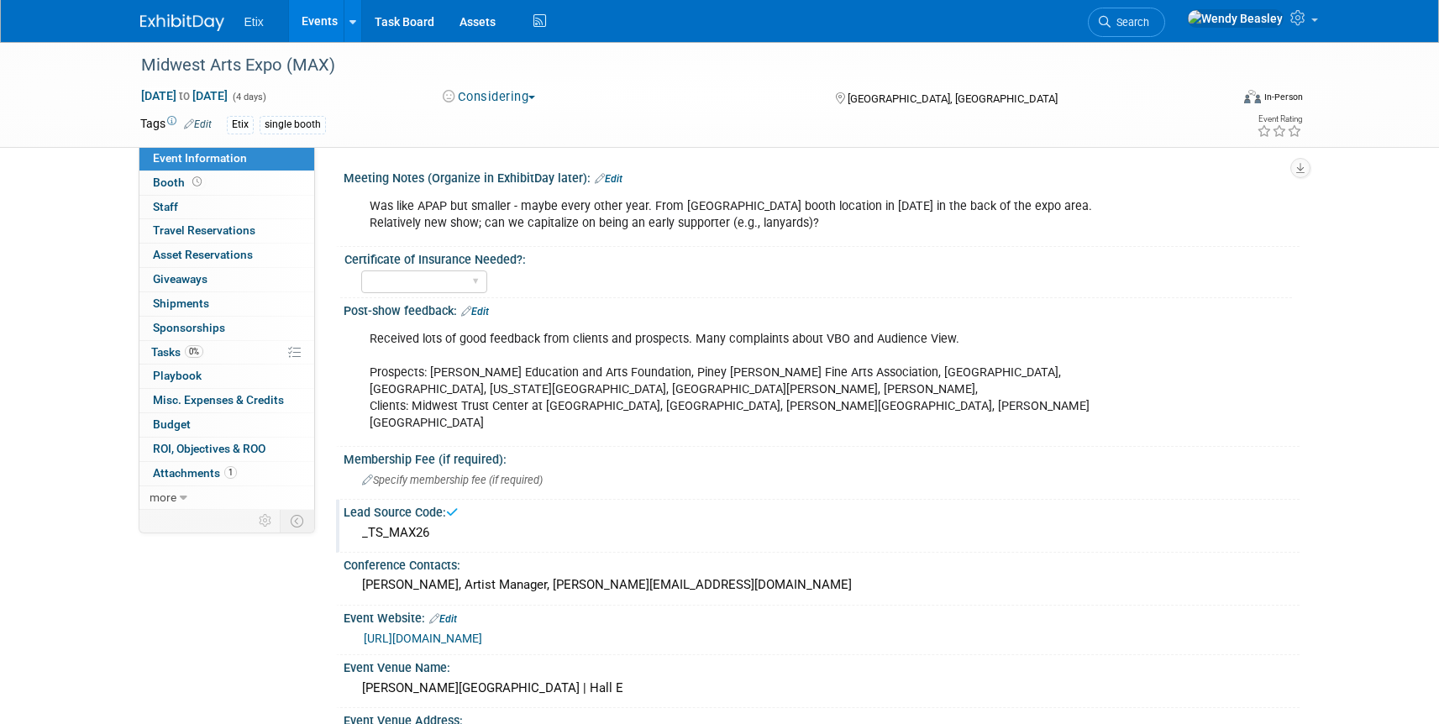
click at [481, 311] on link "Edit" at bounding box center [475, 312] width 28 height 12
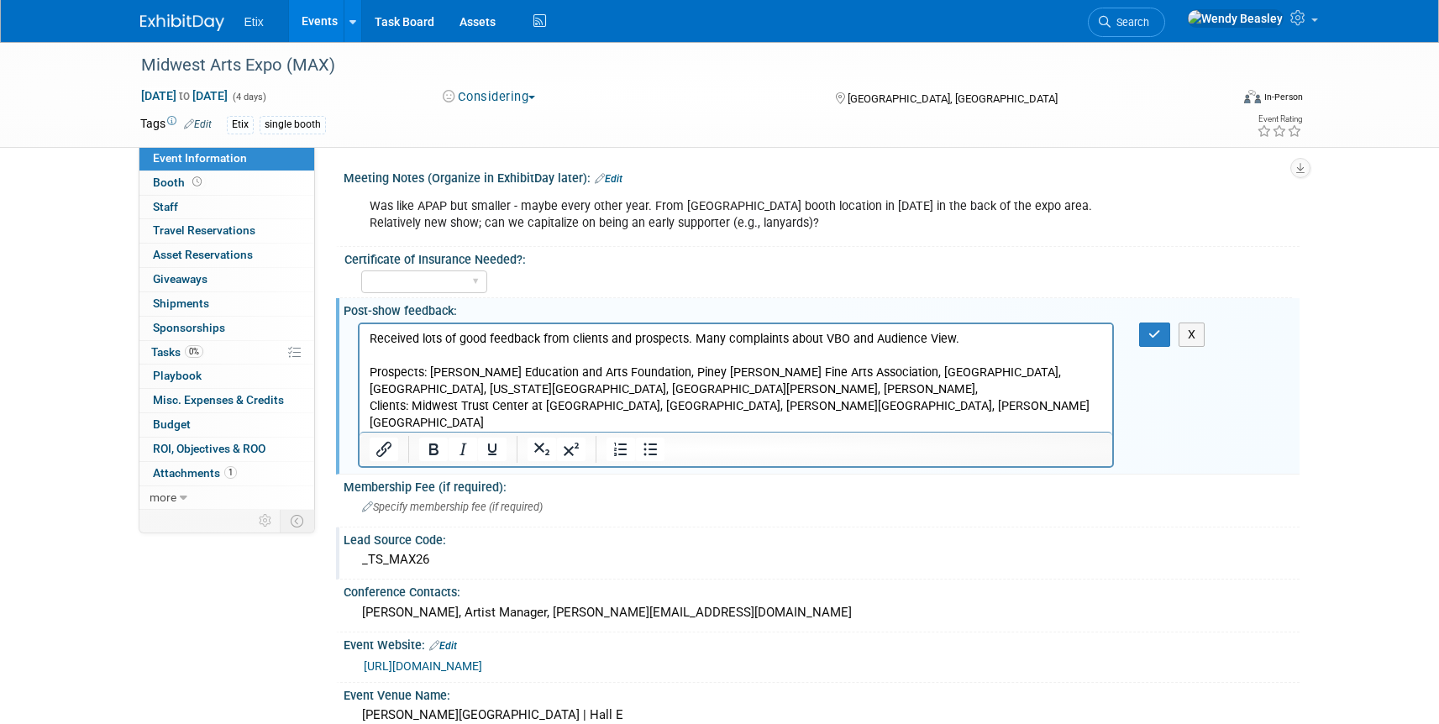
drag, startPoint x: 543, startPoint y: 428, endPoint x: 310, endPoint y: 315, distance: 258.5
click at [359, 323] on html "Received lots of good feedback from clients and prospects. Many complaints abou…" at bounding box center [736, 377] width 754 height 108
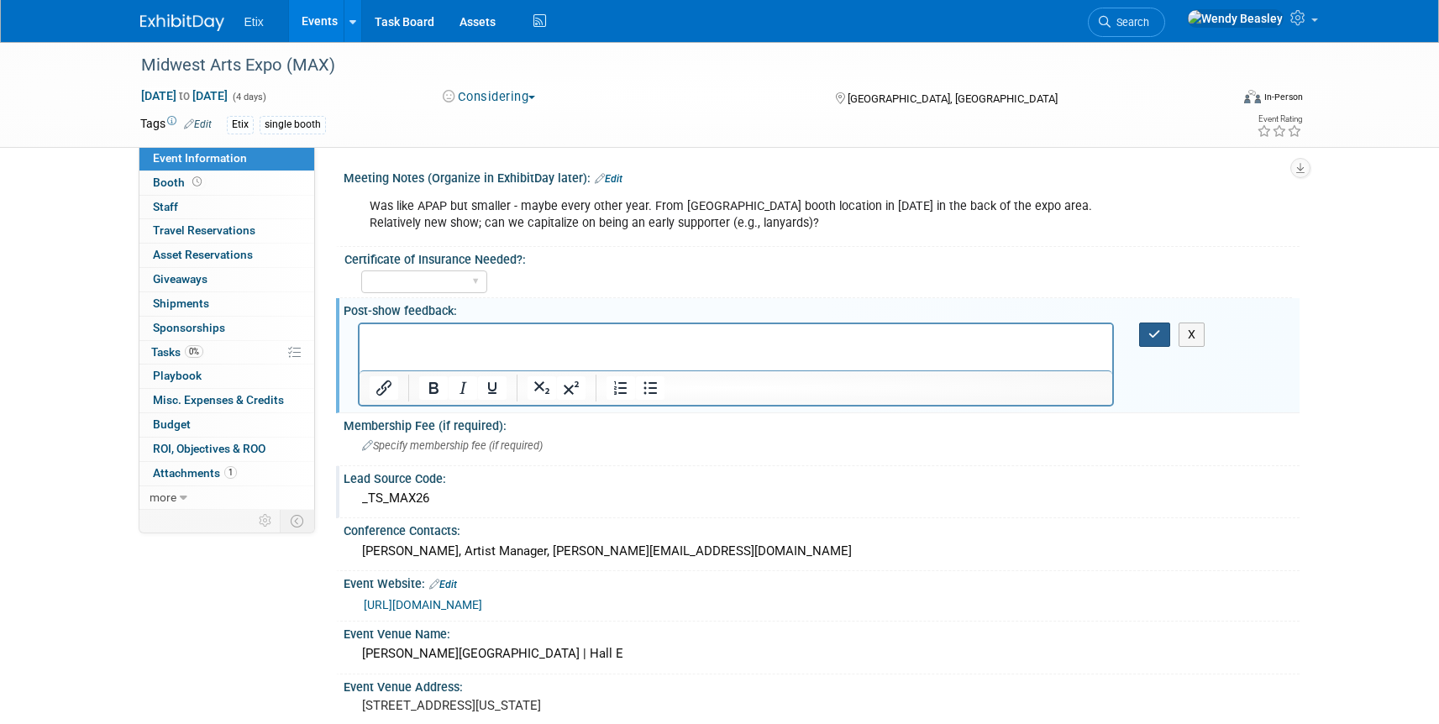
click at [1161, 341] on button "button" at bounding box center [1154, 335] width 31 height 24
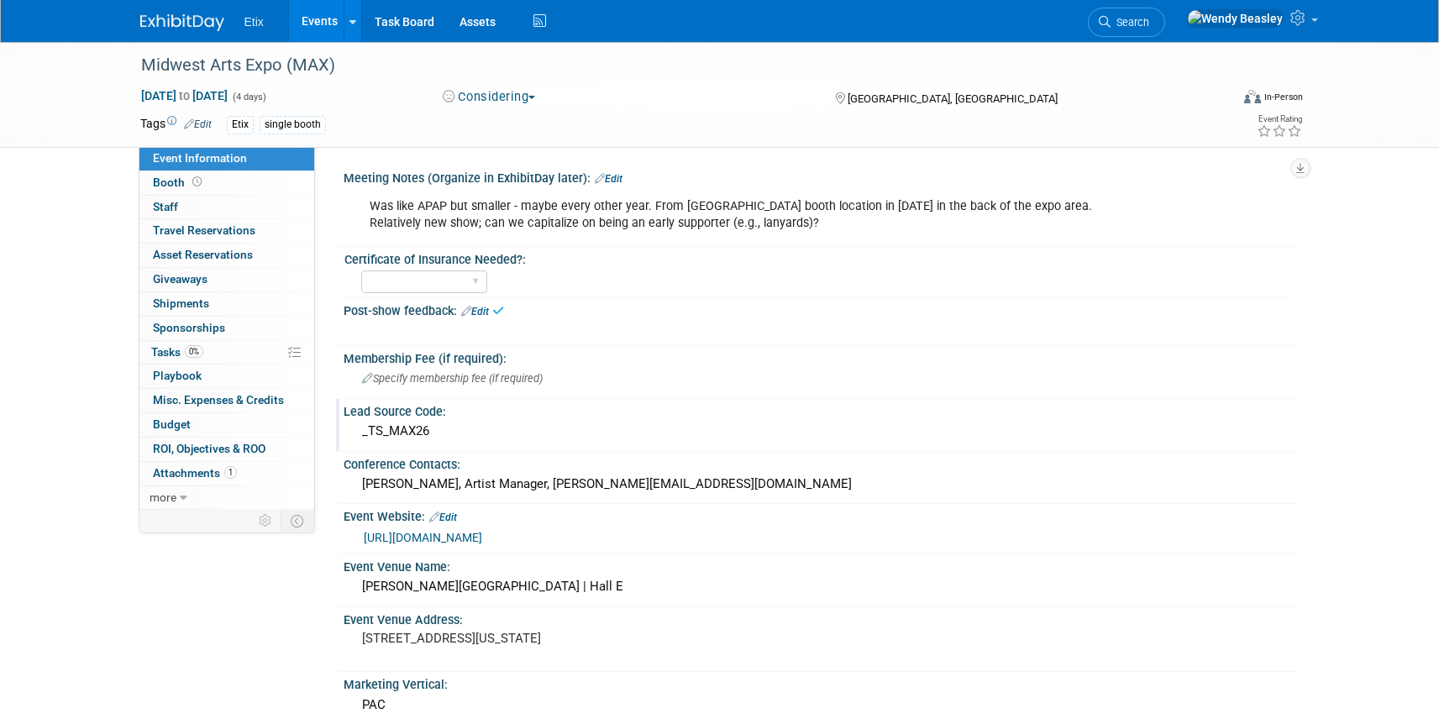
click at [845, 215] on div "Was like APAP but smaller - maybe every other year. From Maddie - horrible boot…" at bounding box center [736, 215] width 757 height 50
click at [772, 207] on div "Was like APAP but smaller - maybe every other year. From Maddie - horrible boot…" at bounding box center [736, 215] width 757 height 50
click at [598, 173] on icon at bounding box center [600, 178] width 10 height 11
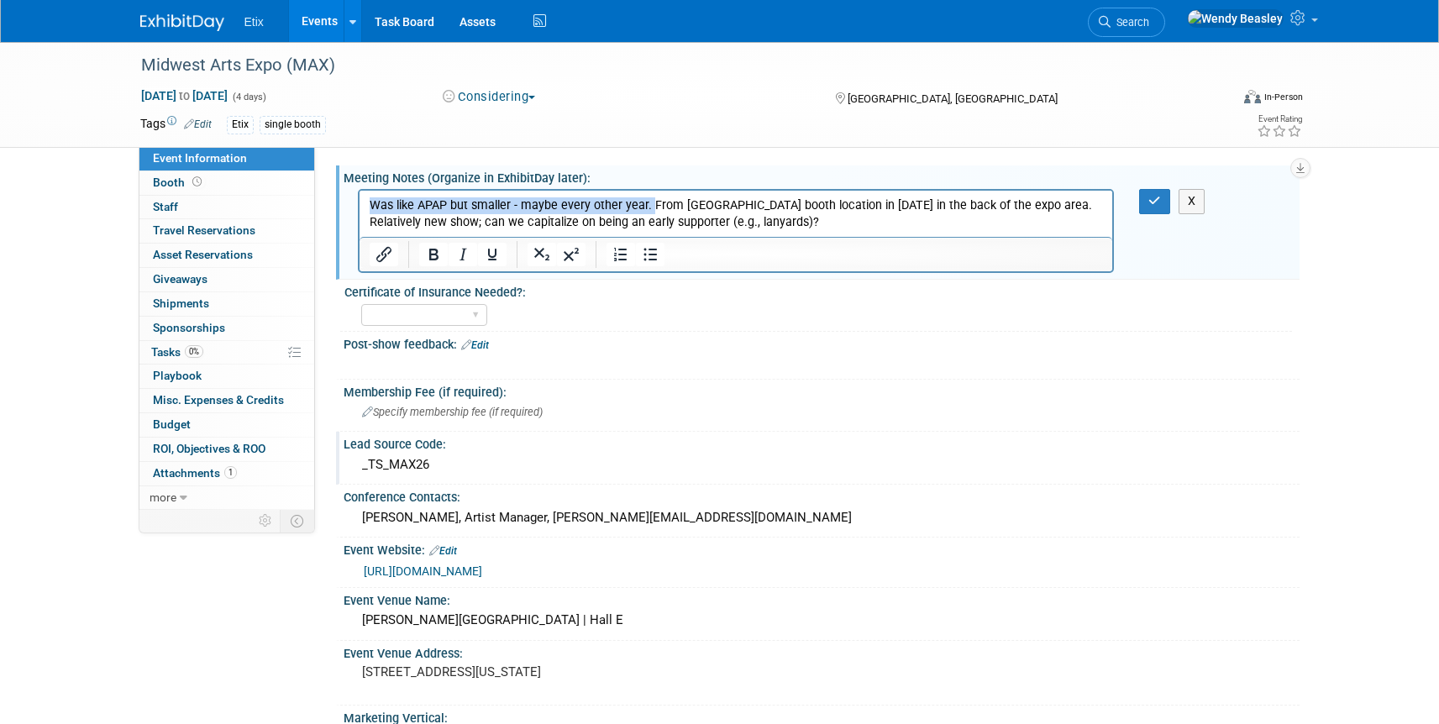
drag, startPoint x: 646, startPoint y: 202, endPoint x: 722, endPoint y: 378, distance: 191.2
click at [362, 191] on html "Was like APAP but smaller - maybe every other year. From Maddie - horrible boot…" at bounding box center [736, 211] width 754 height 40
click at [871, 223] on p "Was like APAP but smaller - maybe every other year. From Maddie - horrible boot…" at bounding box center [736, 214] width 734 height 34
click at [1150, 204] on icon "button" at bounding box center [1154, 201] width 13 height 12
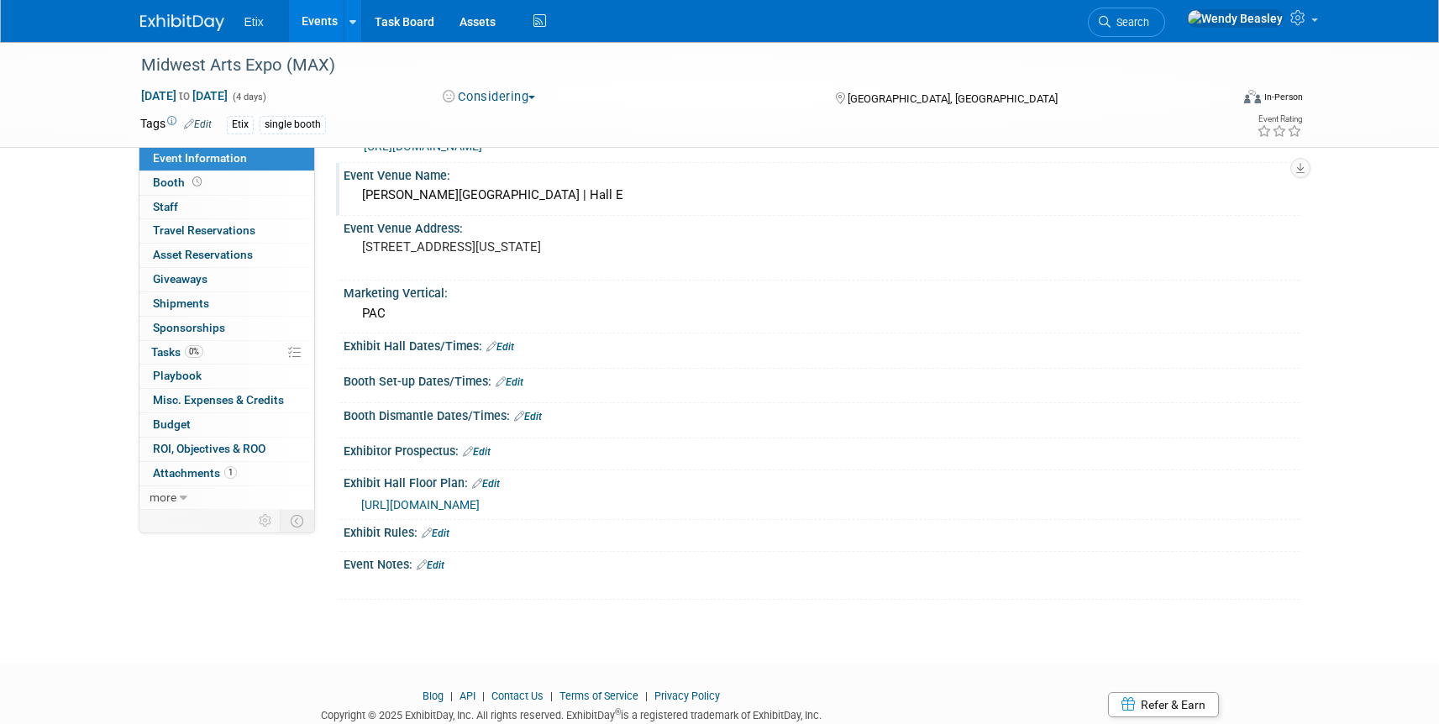
scroll to position [449, 0]
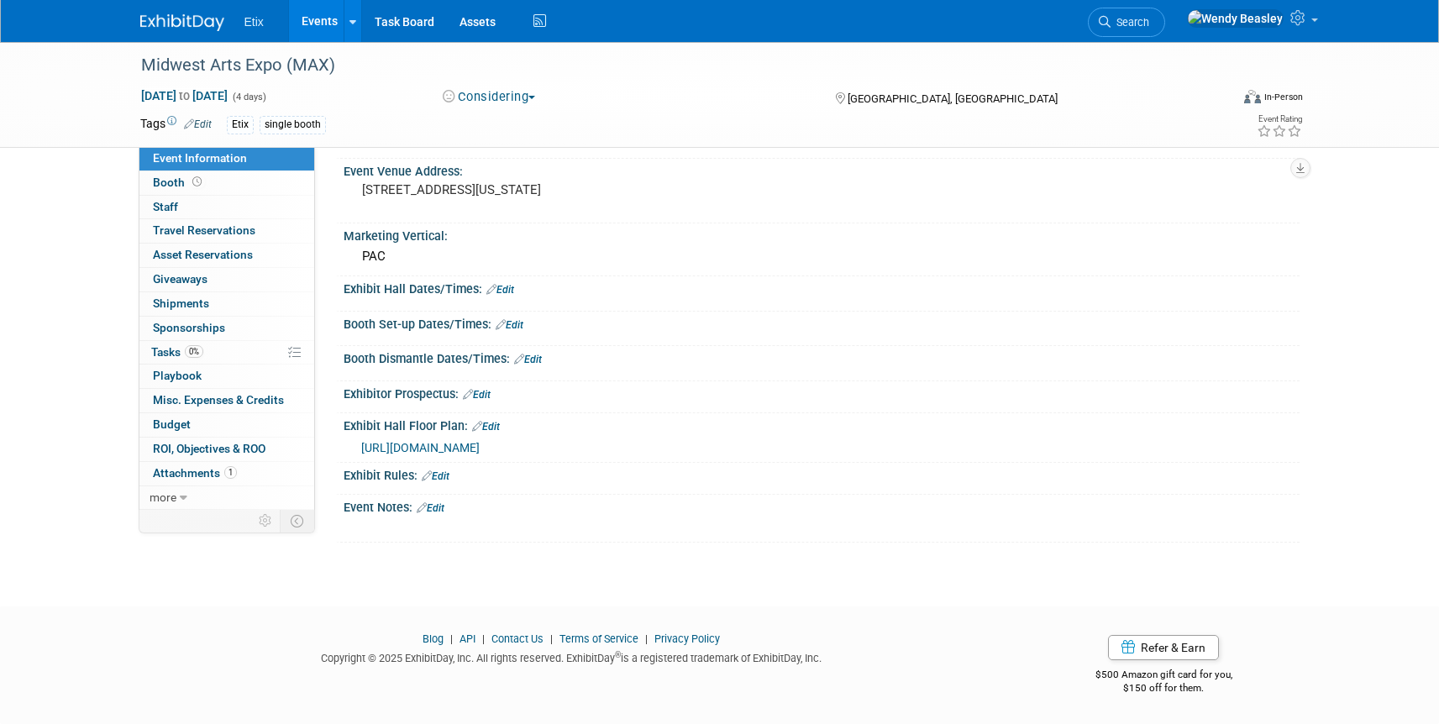
click at [475, 425] on icon at bounding box center [477, 426] width 10 height 11
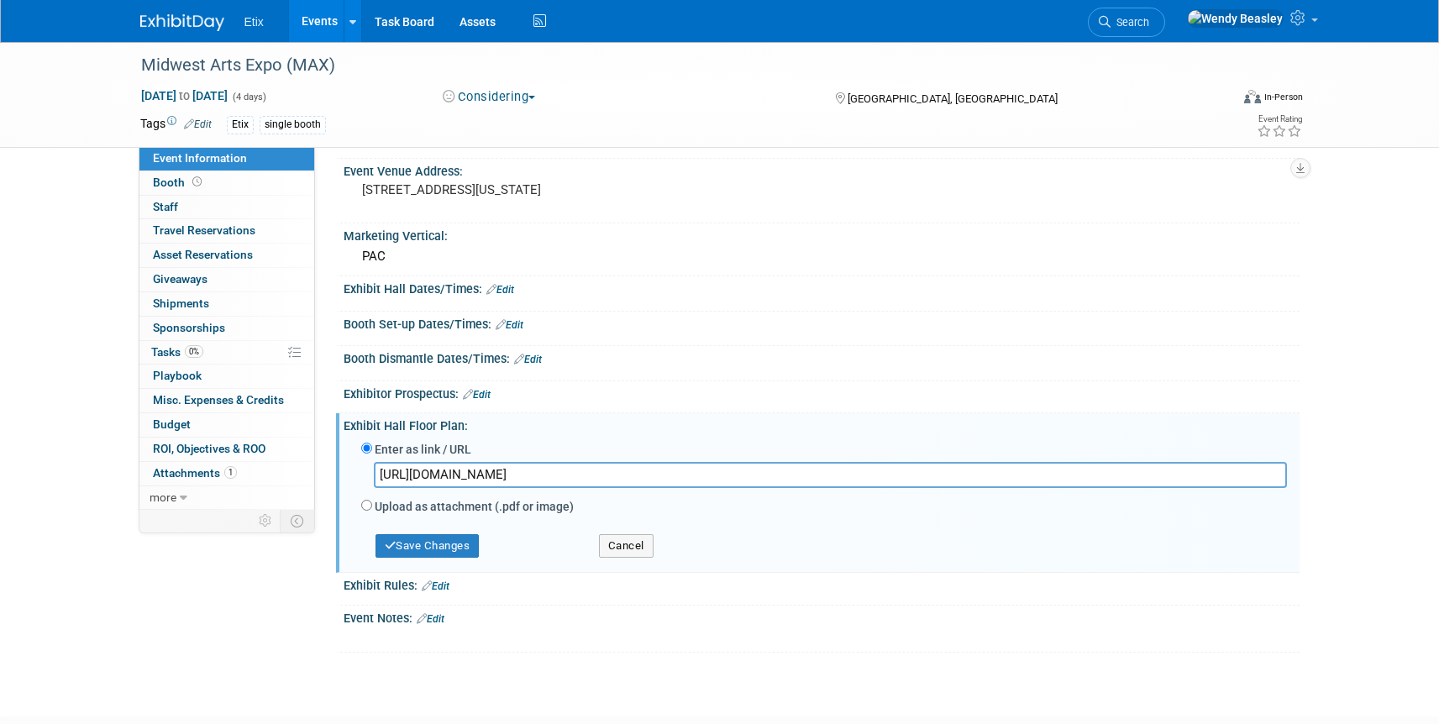
click at [508, 462] on input "https://www.conferenceharvester.com/floorplan/v2/index.asp?EventKey=CKSKHXKD" at bounding box center [830, 475] width 913 height 26
click at [446, 552] on button "Save Changes" at bounding box center [428, 546] width 104 height 24
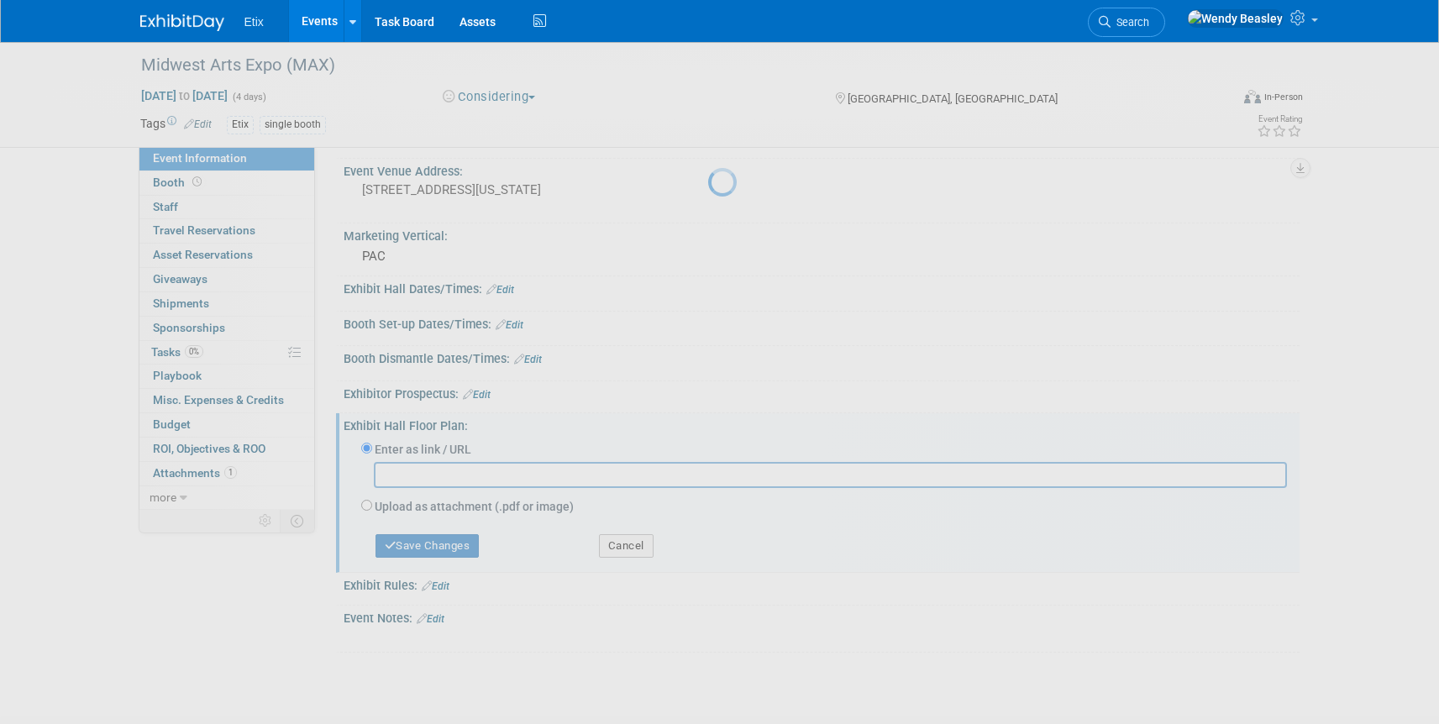
scroll to position [434, 0]
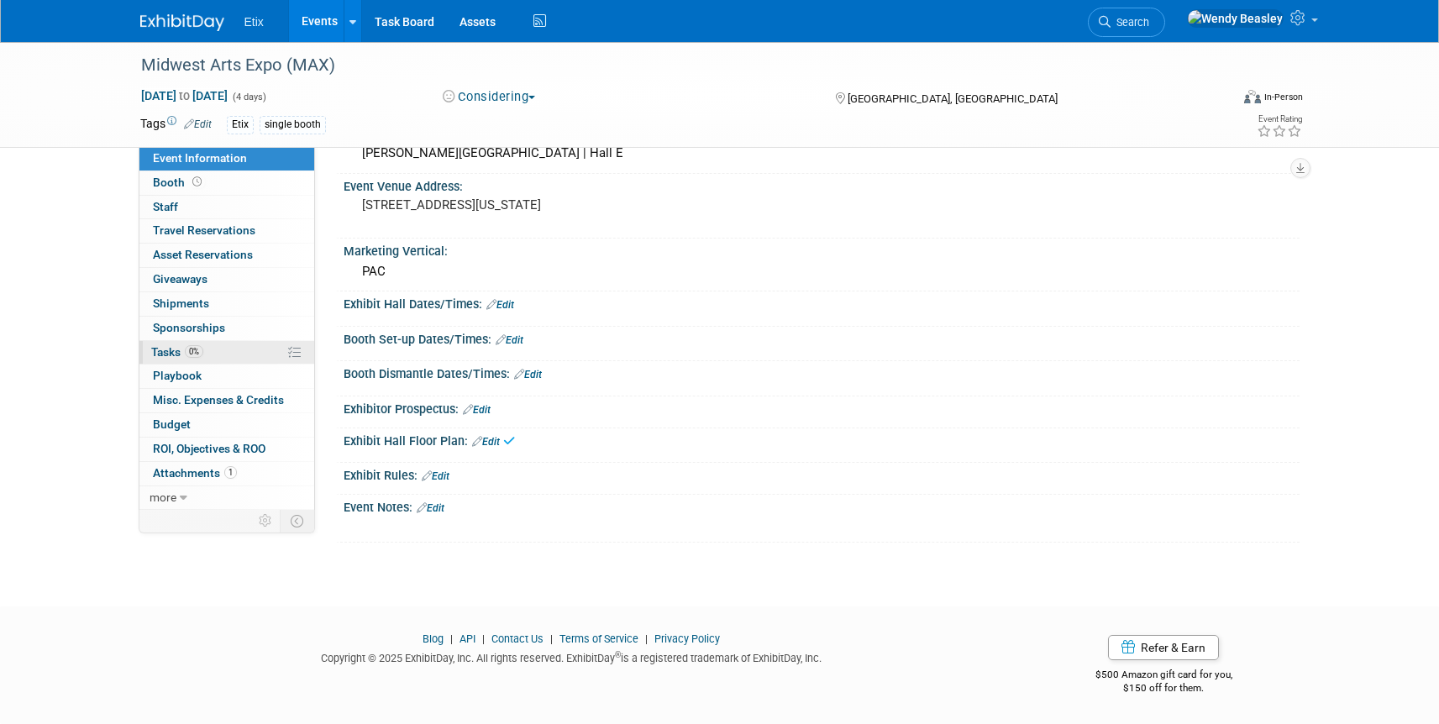
click at [172, 349] on span "Tasks 0%" at bounding box center [177, 351] width 52 height 13
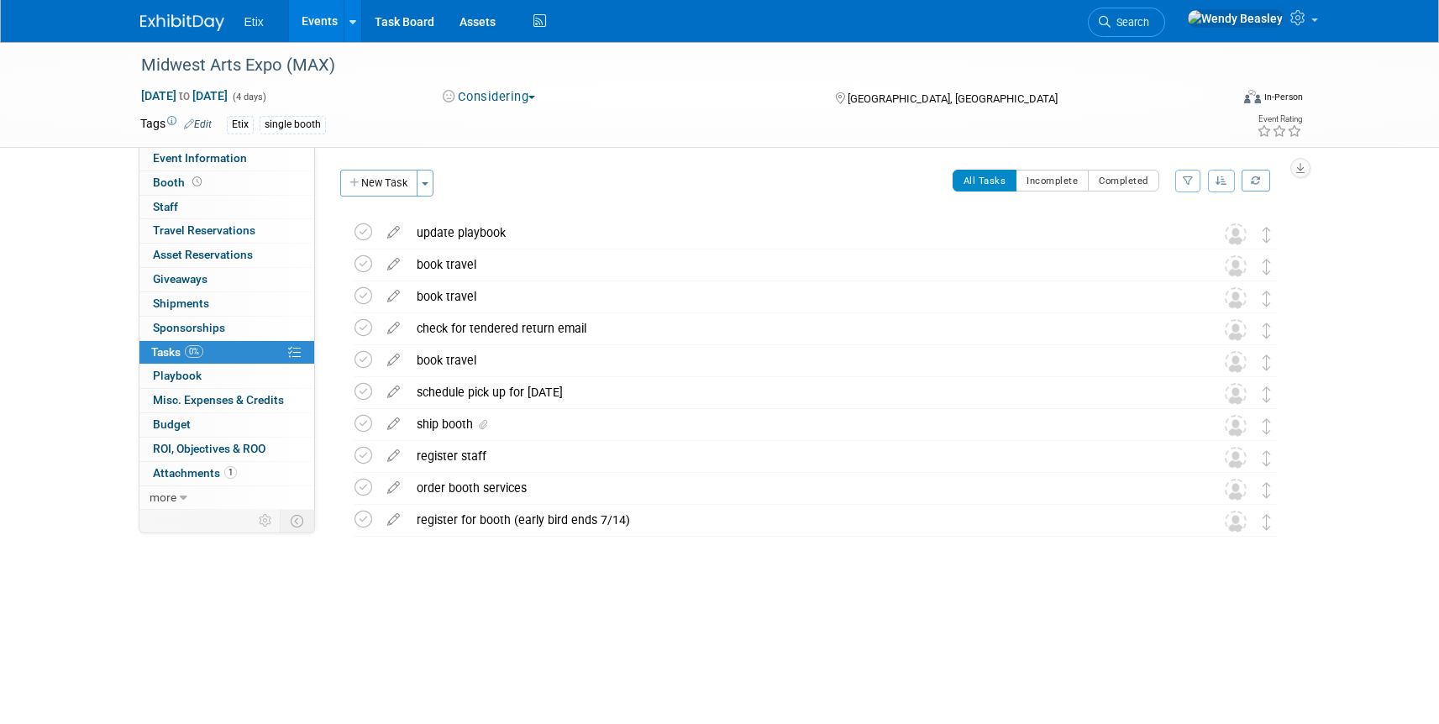
click at [318, 9] on link "Events" at bounding box center [319, 21] width 61 height 42
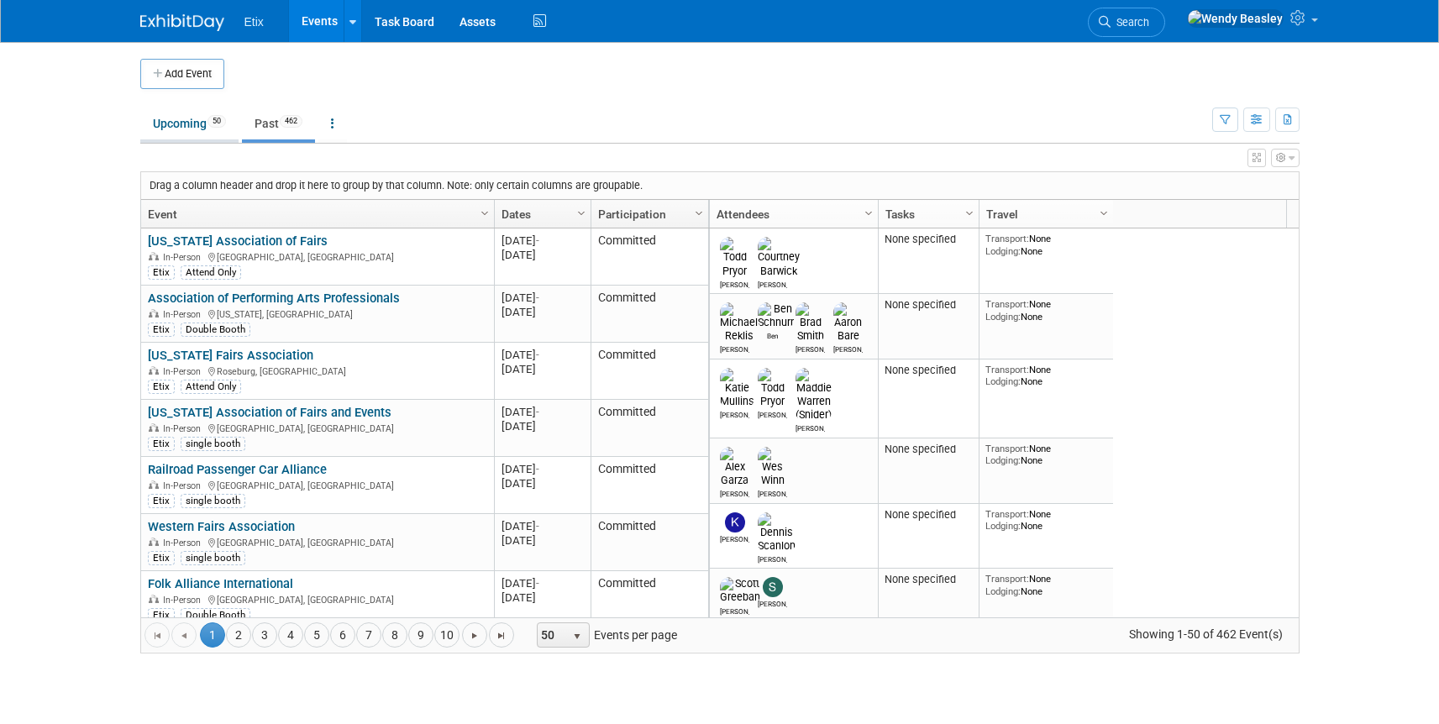
click at [191, 131] on link "Upcoming 50" at bounding box center [189, 124] width 98 height 32
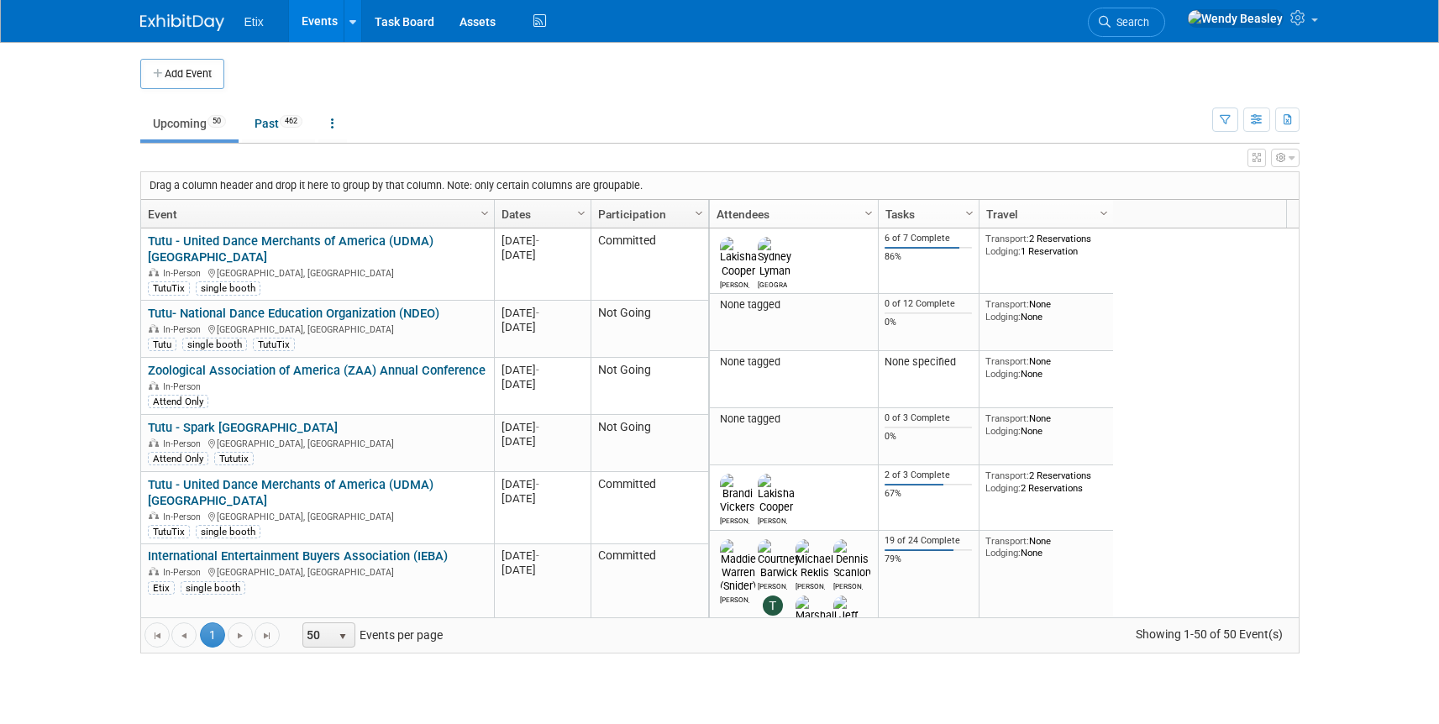
click at [317, 29] on link "Events" at bounding box center [319, 21] width 61 height 42
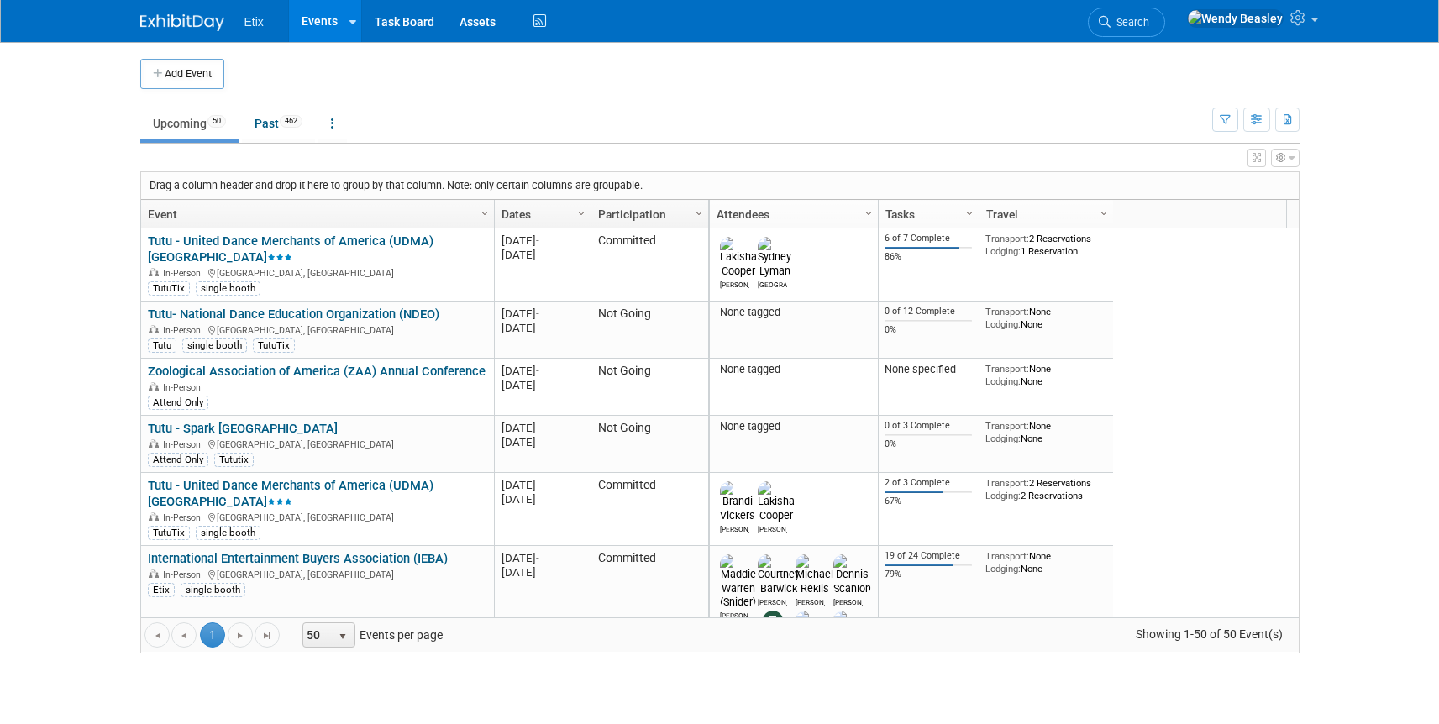
click at [278, 240] on link "Tutu - United Dance Merchants of America (UDMA) [GEOGRAPHIC_DATA]" at bounding box center [291, 249] width 286 height 31
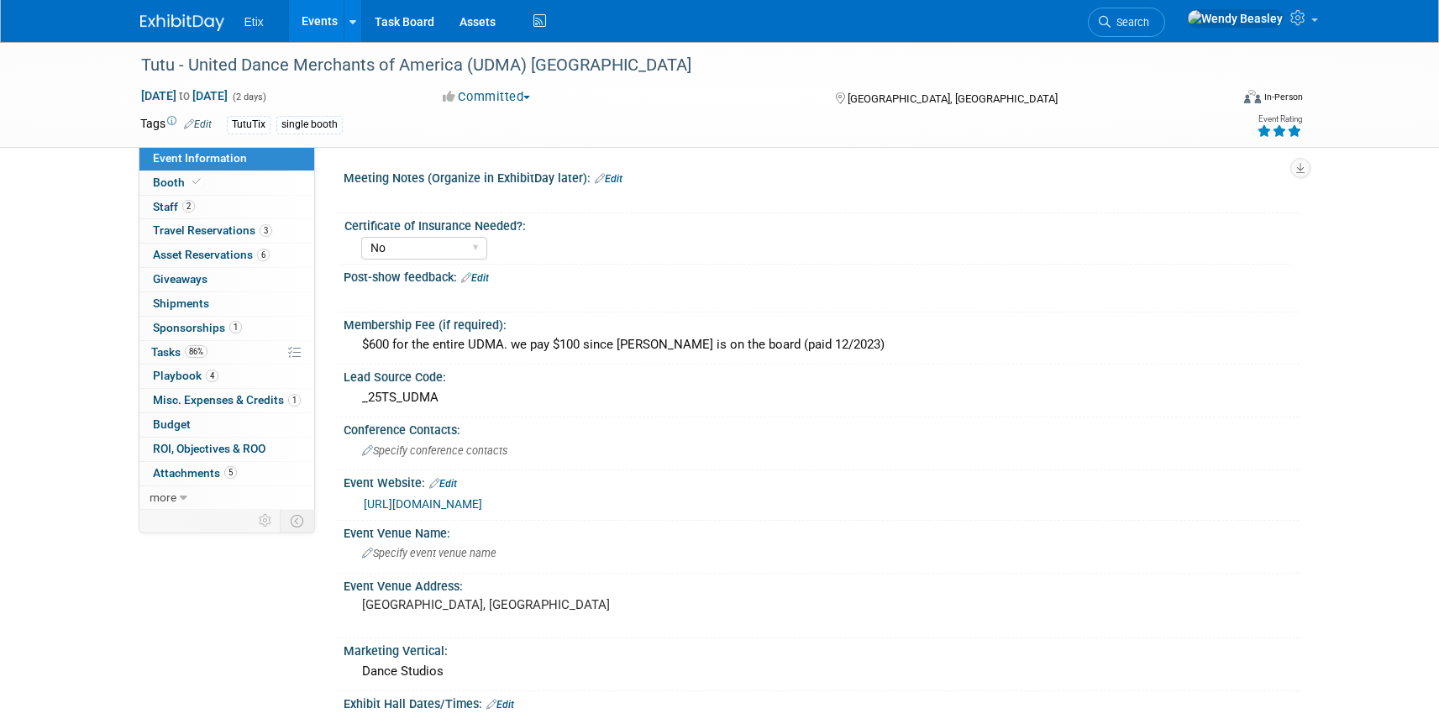
select select "No"
click at [326, 24] on link "Events" at bounding box center [319, 21] width 61 height 42
